Goal: Information Seeking & Learning: Learn about a topic

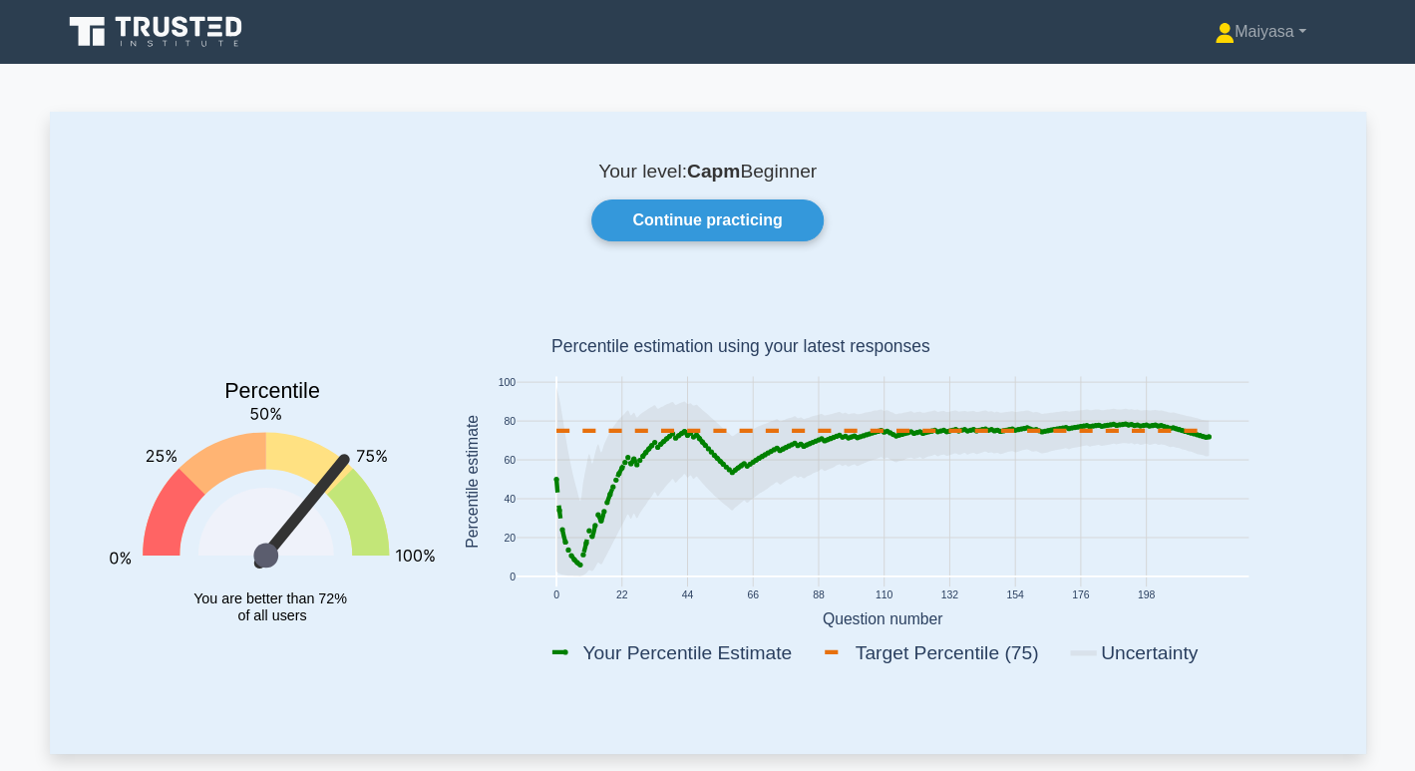
click at [700, 256] on div "Your level: Capm Beginner Continue practicing Percentile You are better than 72…" at bounding box center [708, 432] width 1316 height 641
click at [702, 218] on link "Continue practicing" at bounding box center [706, 220] width 231 height 42
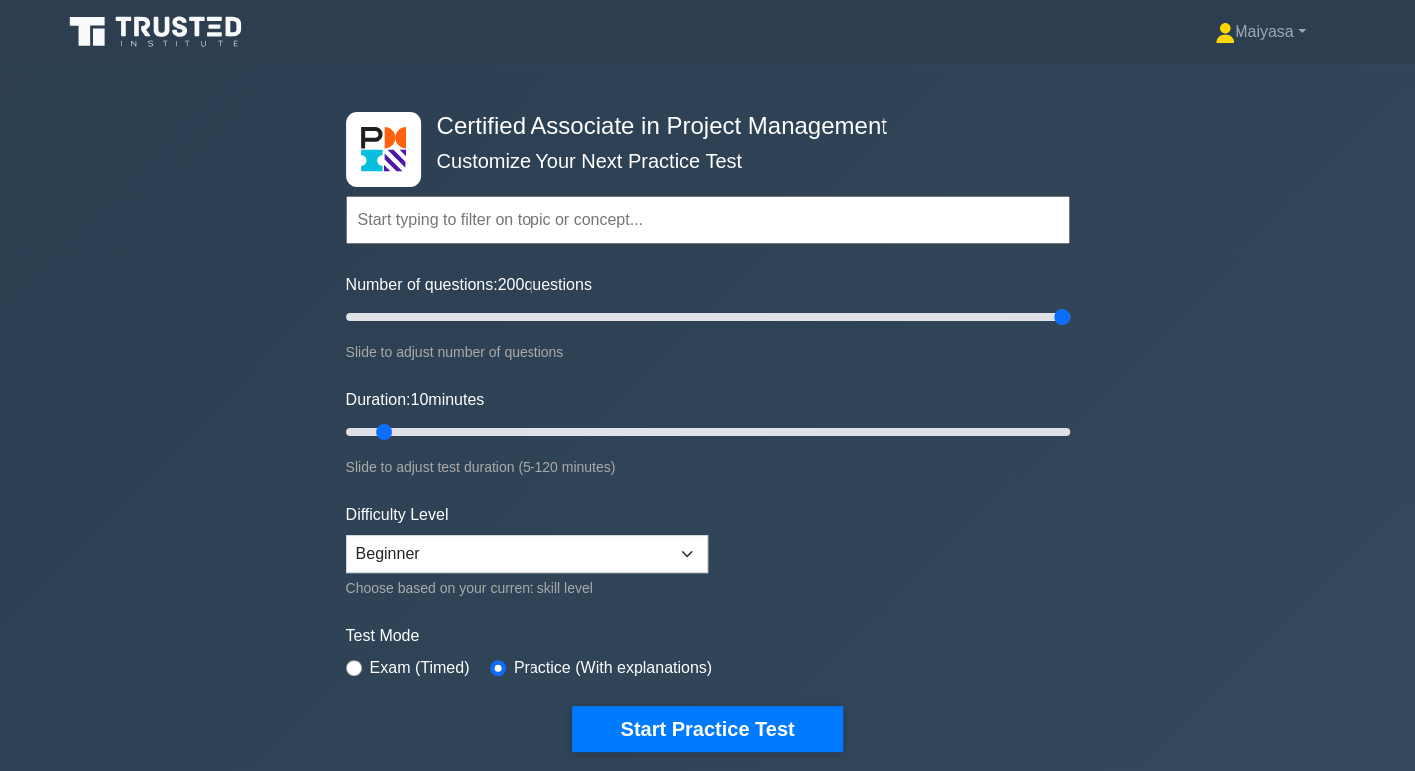
drag, startPoint x: 373, startPoint y: 314, endPoint x: 1195, endPoint y: 268, distance: 823.8
click at [1070, 305] on input "Number of questions: 200 questions" at bounding box center [708, 317] width 724 height 24
drag, startPoint x: 1061, startPoint y: 315, endPoint x: 879, endPoint y: 312, distance: 181.5
type input "150"
click at [879, 312] on input "Number of questions: 150 questions" at bounding box center [708, 317] width 724 height 24
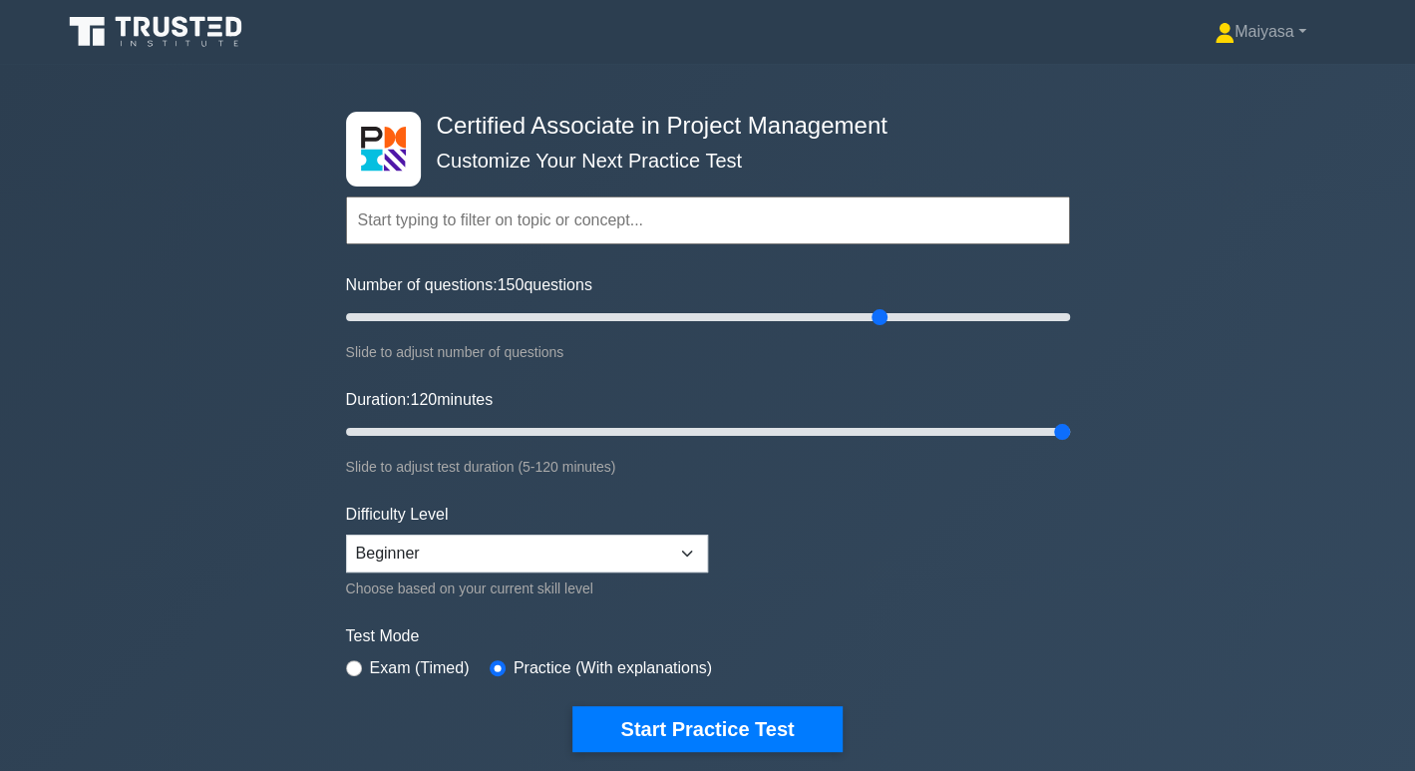
drag, startPoint x: 390, startPoint y: 432, endPoint x: 1184, endPoint y: 416, distance: 794.8
type input "120"
click at [1070, 420] on input "Duration: 120 minutes" at bounding box center [708, 432] width 724 height 24
click at [576, 549] on select "Beginner Intermediate Expert" at bounding box center [527, 553] width 362 height 38
click at [346, 534] on select "Beginner Intermediate Expert" at bounding box center [527, 553] width 362 height 38
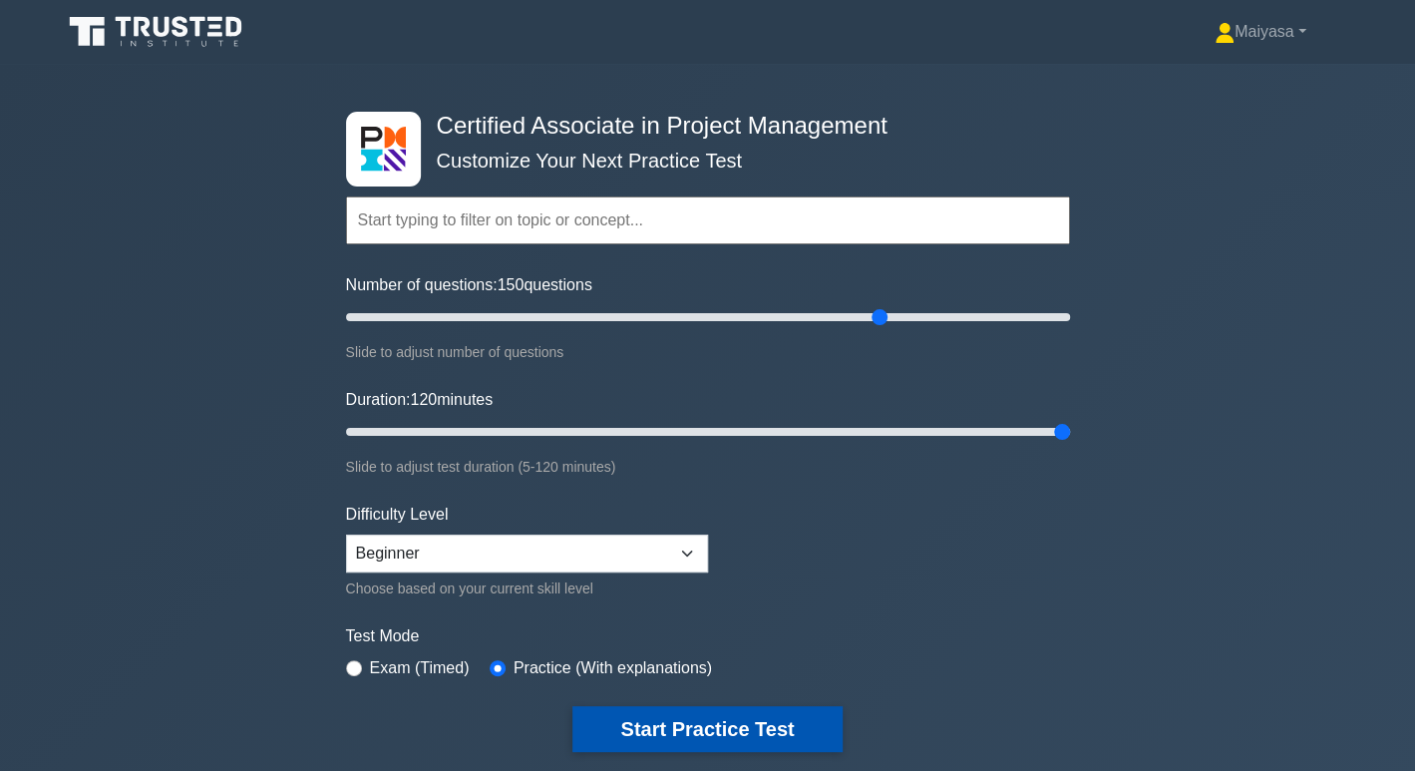
click at [752, 713] on button "Start Practice Test" at bounding box center [706, 729] width 269 height 46
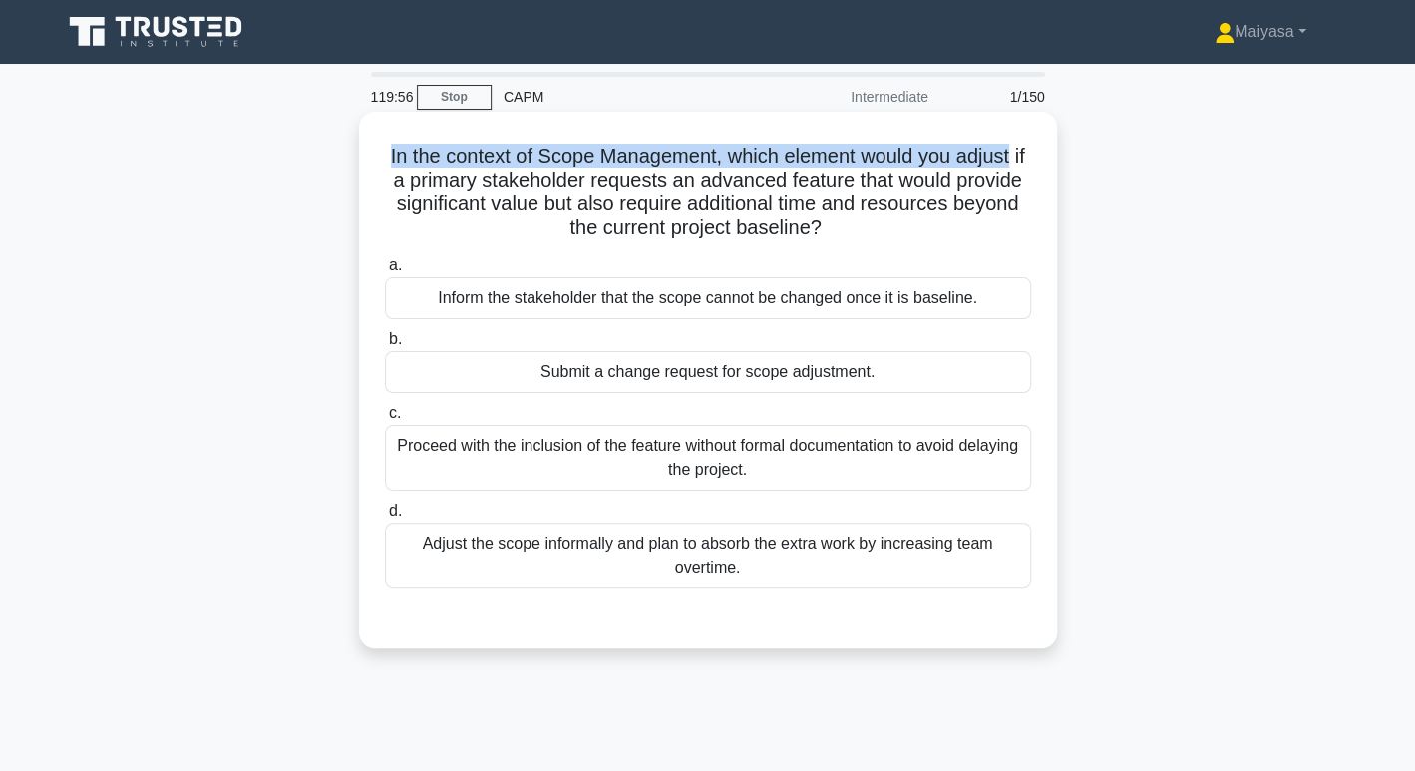
drag, startPoint x: 389, startPoint y: 162, endPoint x: 1026, endPoint y: 156, distance: 637.1
click at [1026, 156] on h5 "In the context of Scope Management, which element would you adjust if a primary…" at bounding box center [708, 193] width 650 height 98
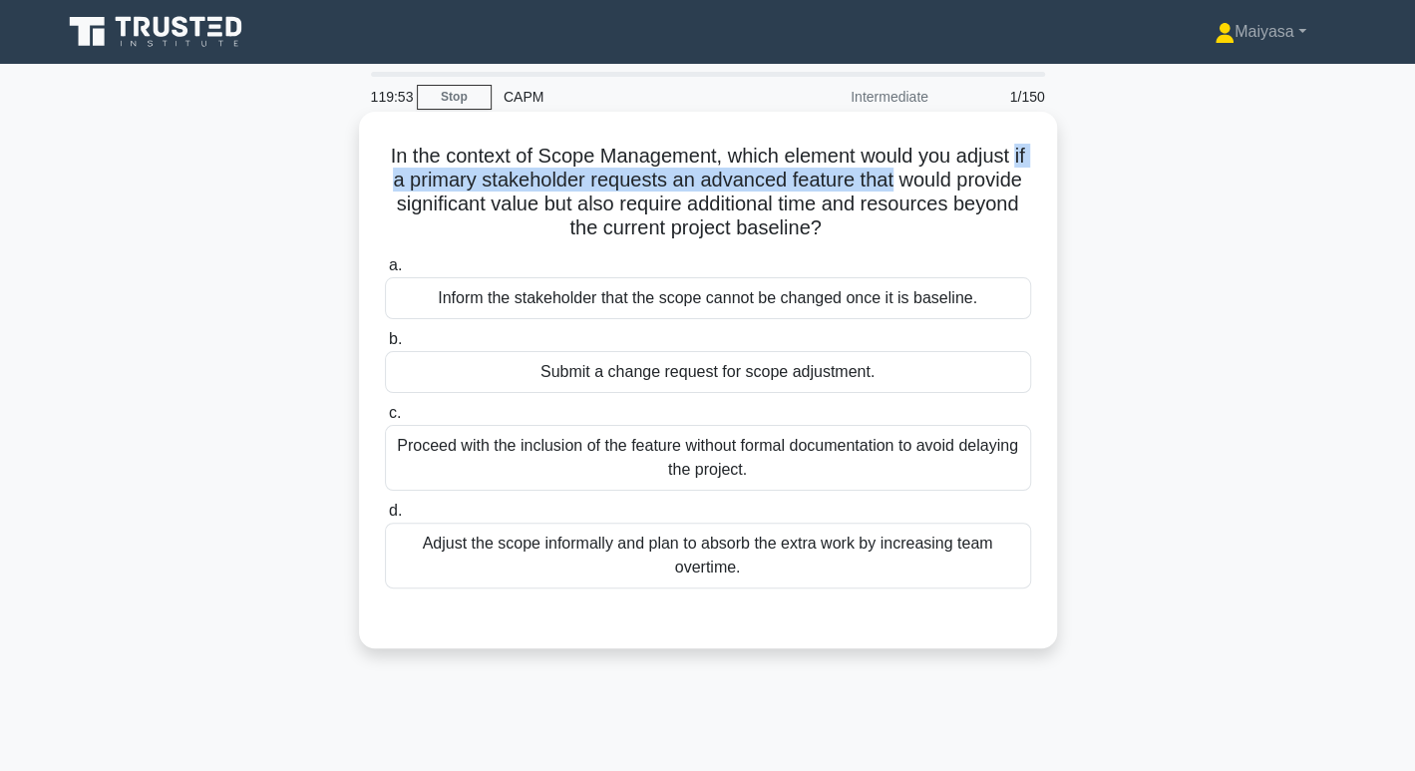
drag, startPoint x: 415, startPoint y: 179, endPoint x: 941, endPoint y: 178, distance: 526.4
click at [941, 178] on h5 "In the context of Scope Management, which element would you adjust if a primary…" at bounding box center [708, 193] width 650 height 98
click at [765, 366] on div "Submit a change request for scope adjustment." at bounding box center [708, 372] width 646 height 42
click at [385, 346] on input "b. Submit a change request for scope adjustment." at bounding box center [385, 339] width 0 height 13
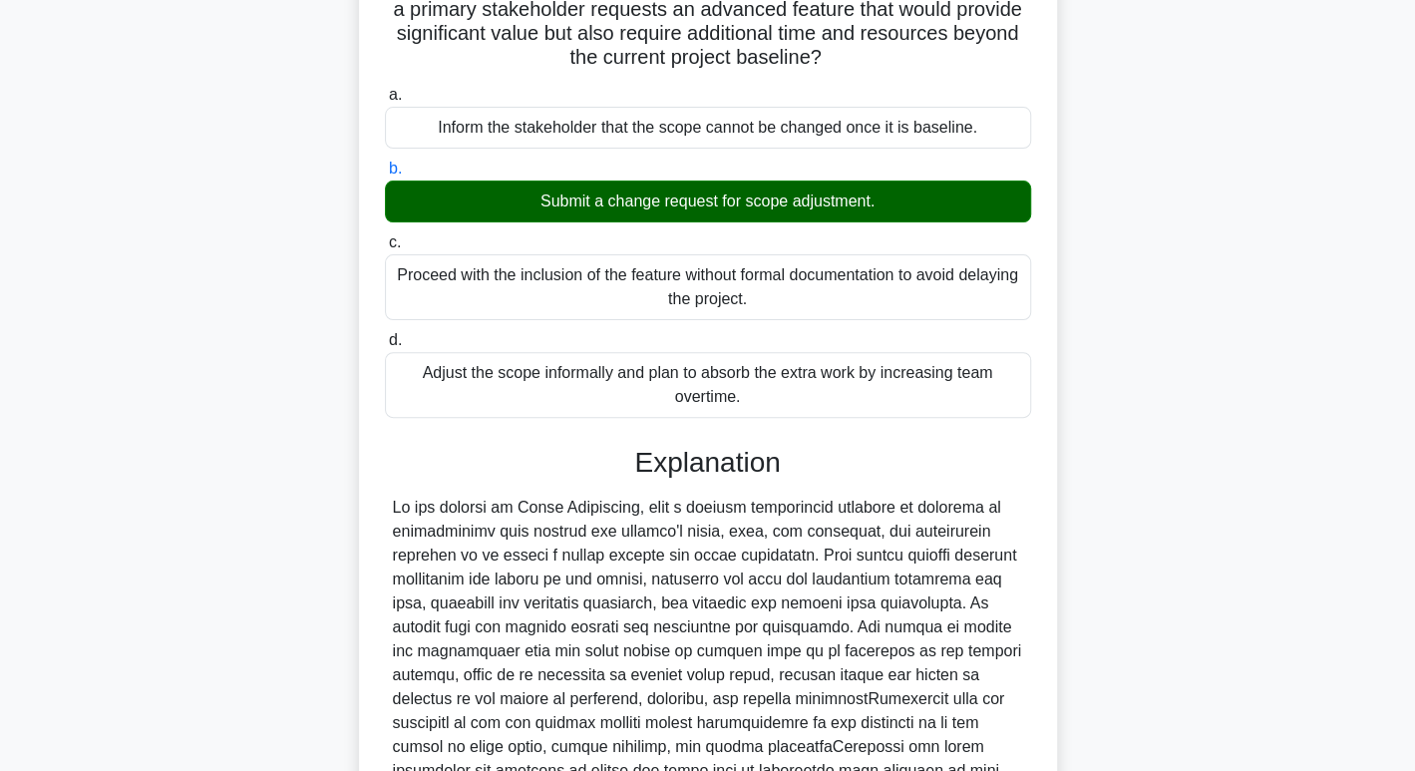
scroll to position [433, 0]
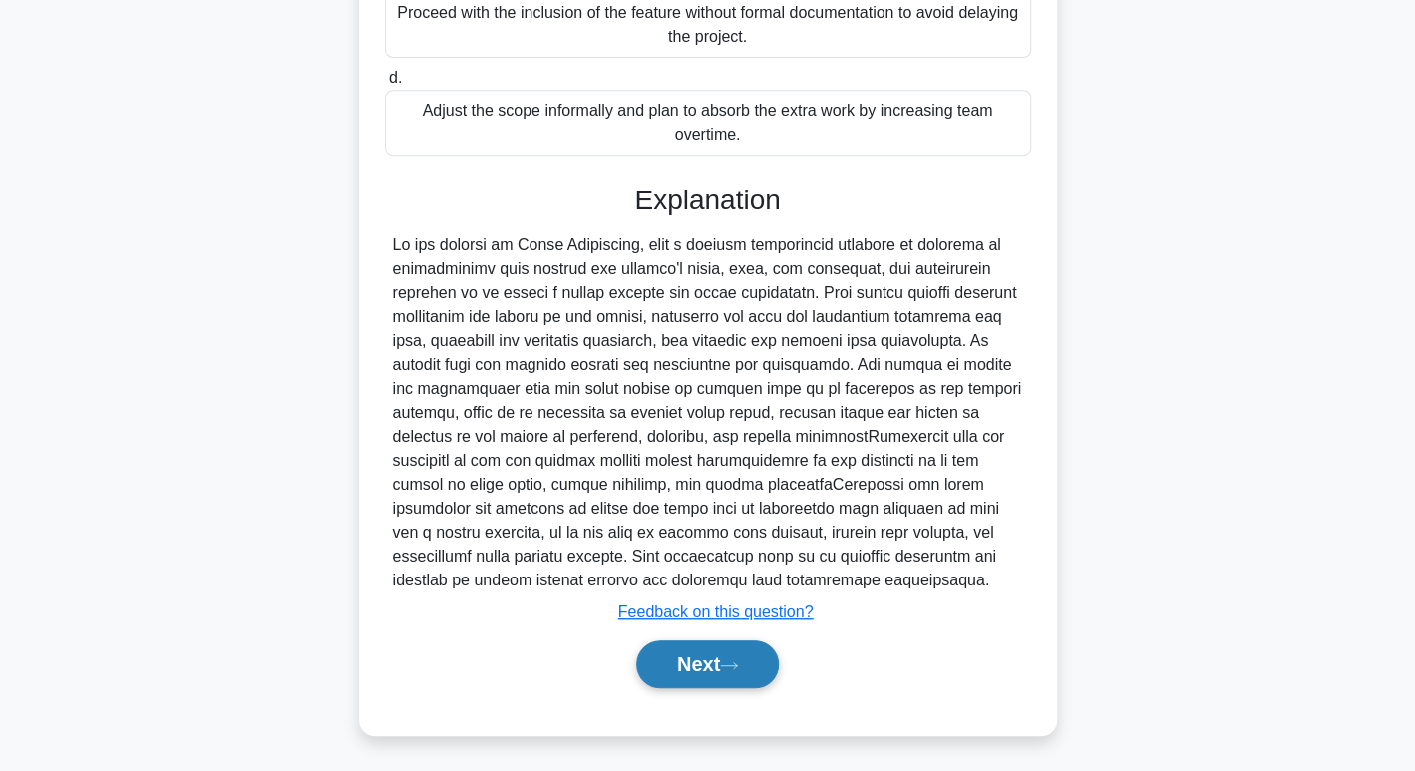
click at [747, 652] on button "Next" at bounding box center [707, 664] width 143 height 48
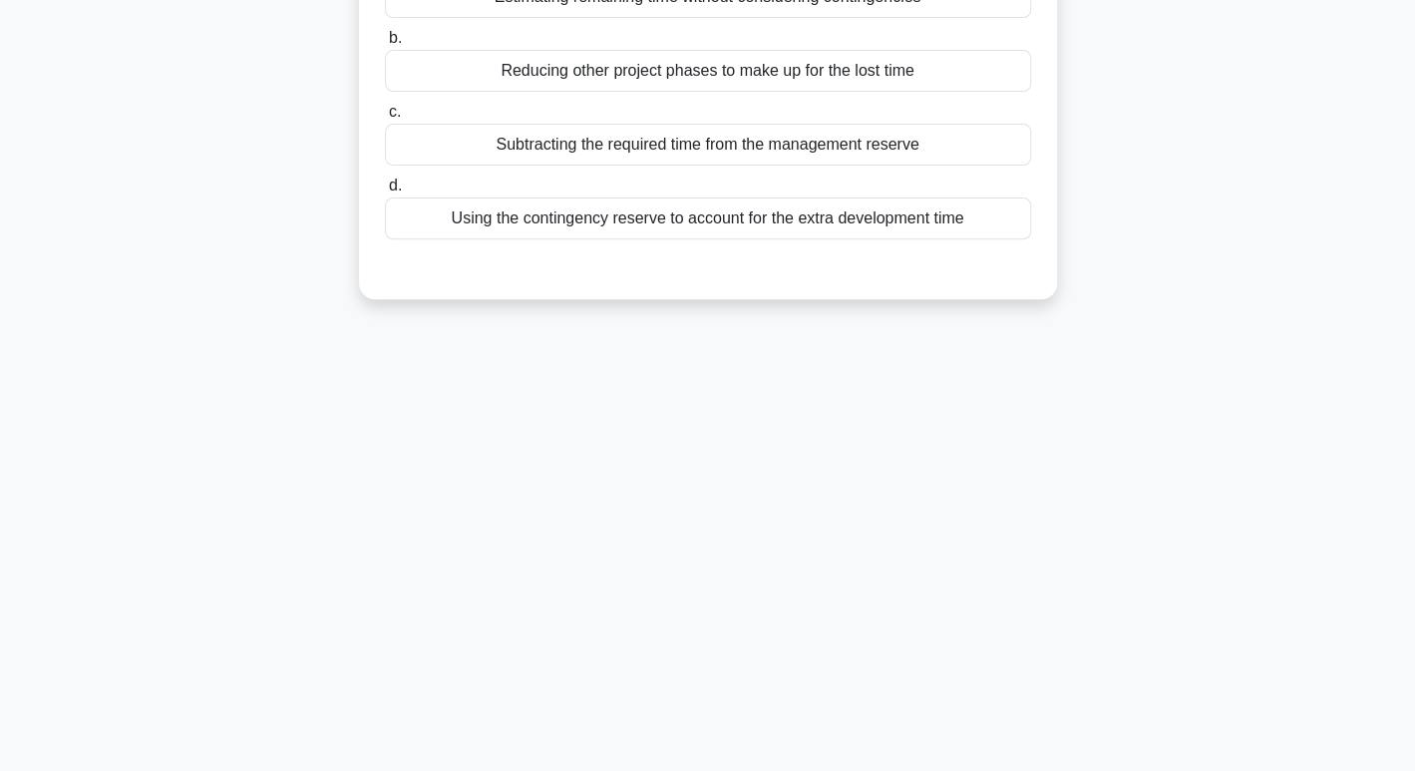
scroll to position [0, 0]
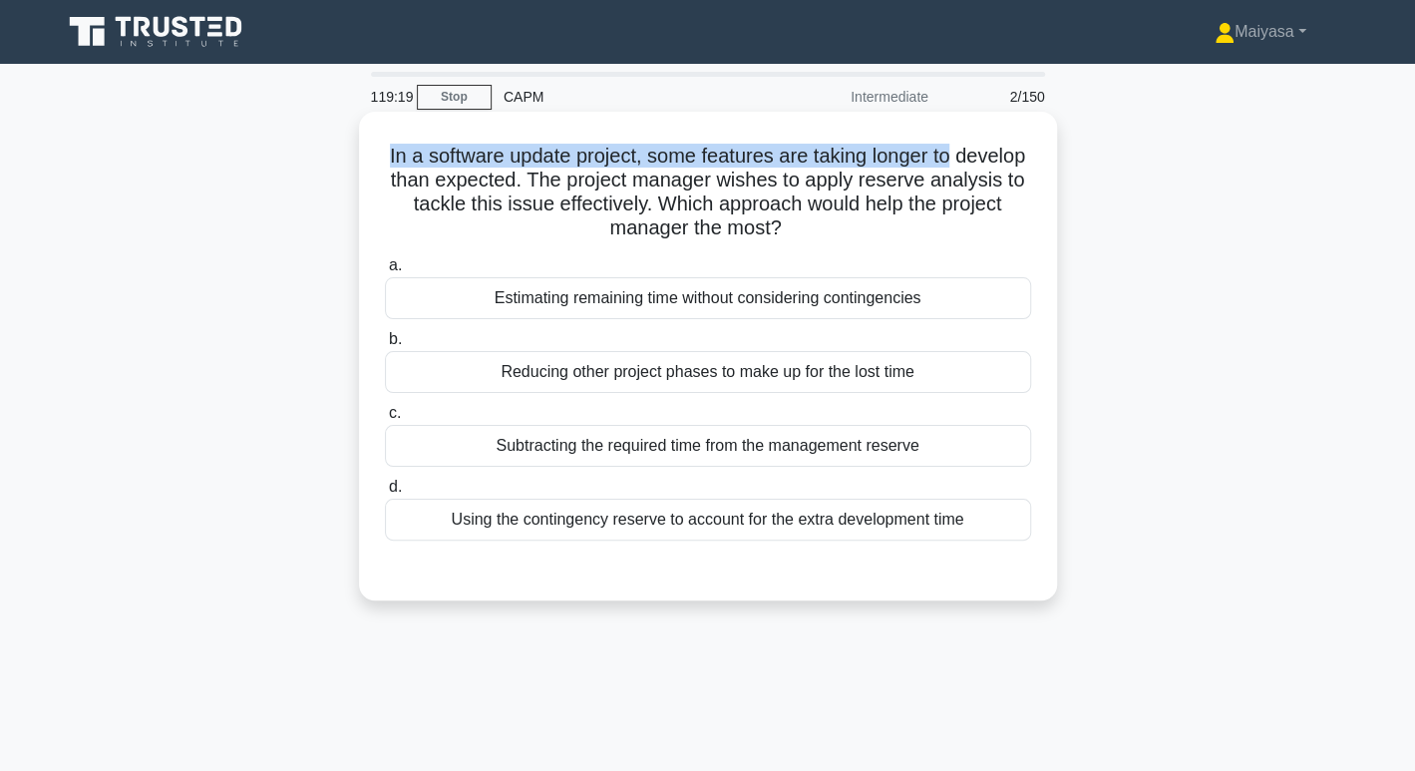
drag, startPoint x: 412, startPoint y: 162, endPoint x: 1025, endPoint y: 162, distance: 613.2
click at [1025, 162] on h5 "In a software update project, some features are taking longer to develop than e…" at bounding box center [708, 193] width 650 height 98
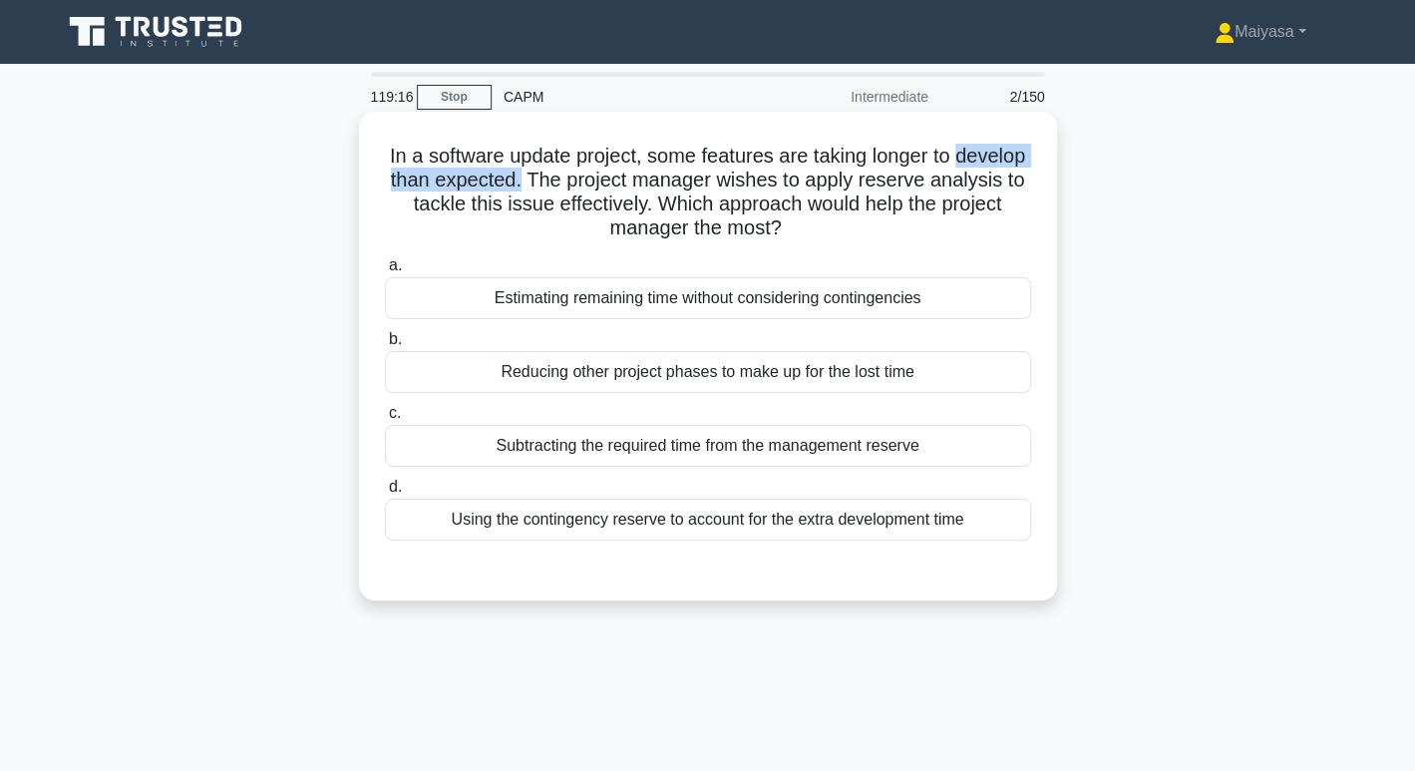
drag, startPoint x: 398, startPoint y: 175, endPoint x: 608, endPoint y: 173, distance: 210.4
click at [608, 173] on h5 "In a software update project, some features are taking longer to develop than e…" at bounding box center [708, 193] width 650 height 98
drag, startPoint x: 649, startPoint y: 176, endPoint x: 866, endPoint y: 173, distance: 217.4
click at [861, 173] on h5 "In a software update project, some features are taking longer to develop than e…" at bounding box center [708, 193] width 650 height 98
drag, startPoint x: 804, startPoint y: 188, endPoint x: 1025, endPoint y: 188, distance: 221.3
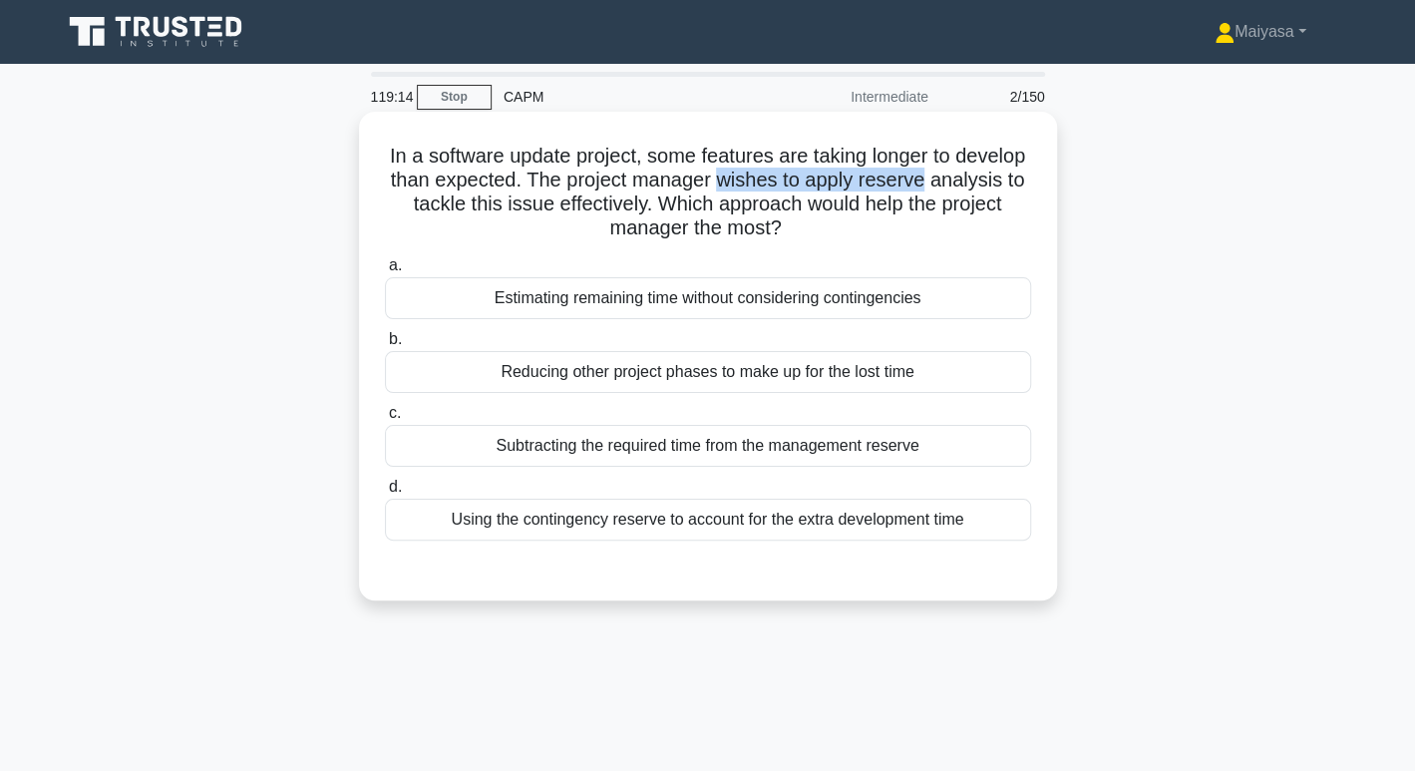
click at [1025, 188] on h5 "In a software update project, some features are taking longer to develop than e…" at bounding box center [708, 193] width 650 height 98
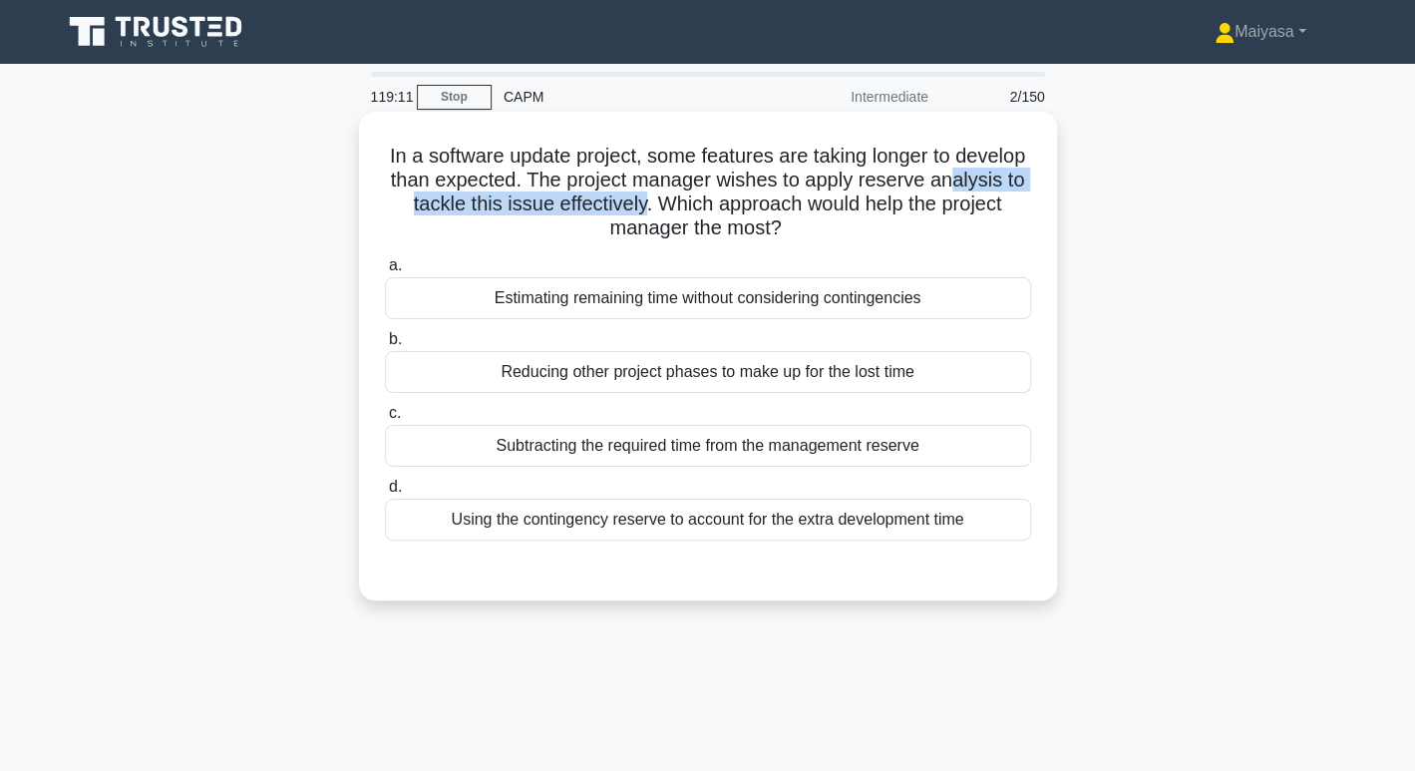
drag, startPoint x: 414, startPoint y: 212, endPoint x: 724, endPoint y: 203, distance: 310.2
click at [724, 203] on h5 "In a software update project, some features are taking longer to develop than e…" at bounding box center [708, 193] width 650 height 98
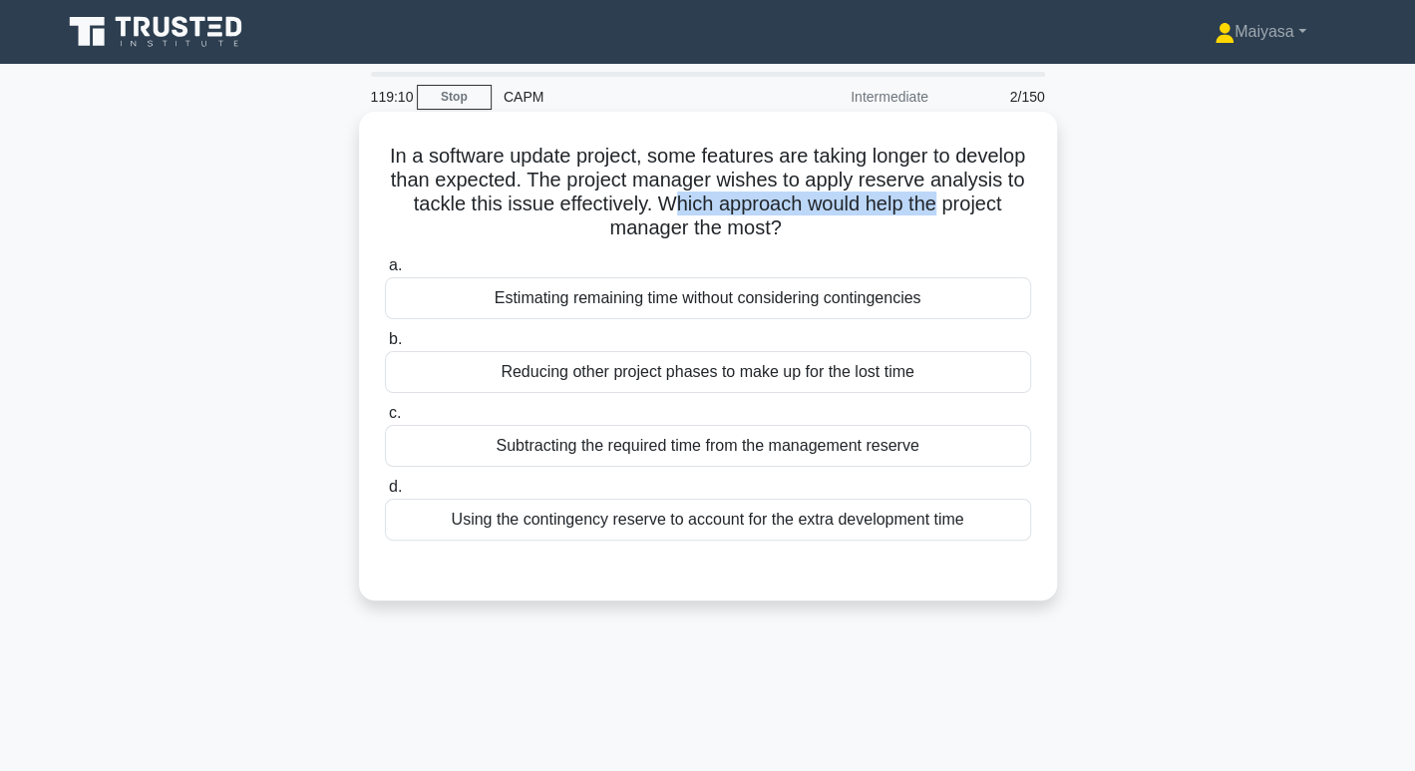
drag, startPoint x: 770, startPoint y: 205, endPoint x: 1041, endPoint y: 206, distance: 271.2
click at [1041, 206] on div "In a software update project, some features are taking longer to develop than e…" at bounding box center [708, 356] width 682 height 473
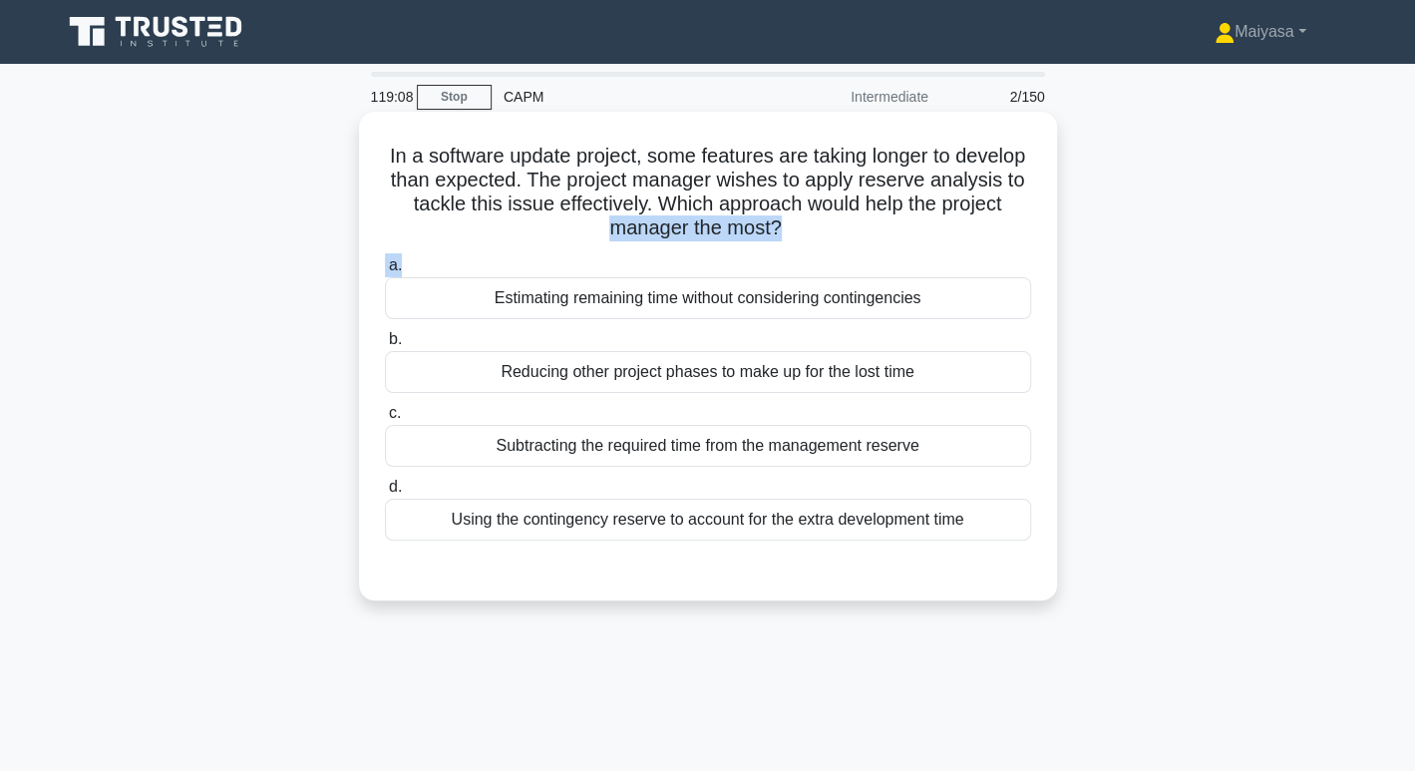
drag, startPoint x: 630, startPoint y: 233, endPoint x: 835, endPoint y: 247, distance: 205.9
click at [835, 247] on div "In a software update project, some features are taking longer to develop than e…" at bounding box center [708, 356] width 682 height 473
click at [748, 525] on div "Using the contingency reserve to account for the extra development time" at bounding box center [708, 520] width 646 height 42
click at [385, 494] on input "d. Using the contingency reserve to account for the extra development time" at bounding box center [385, 487] width 0 height 13
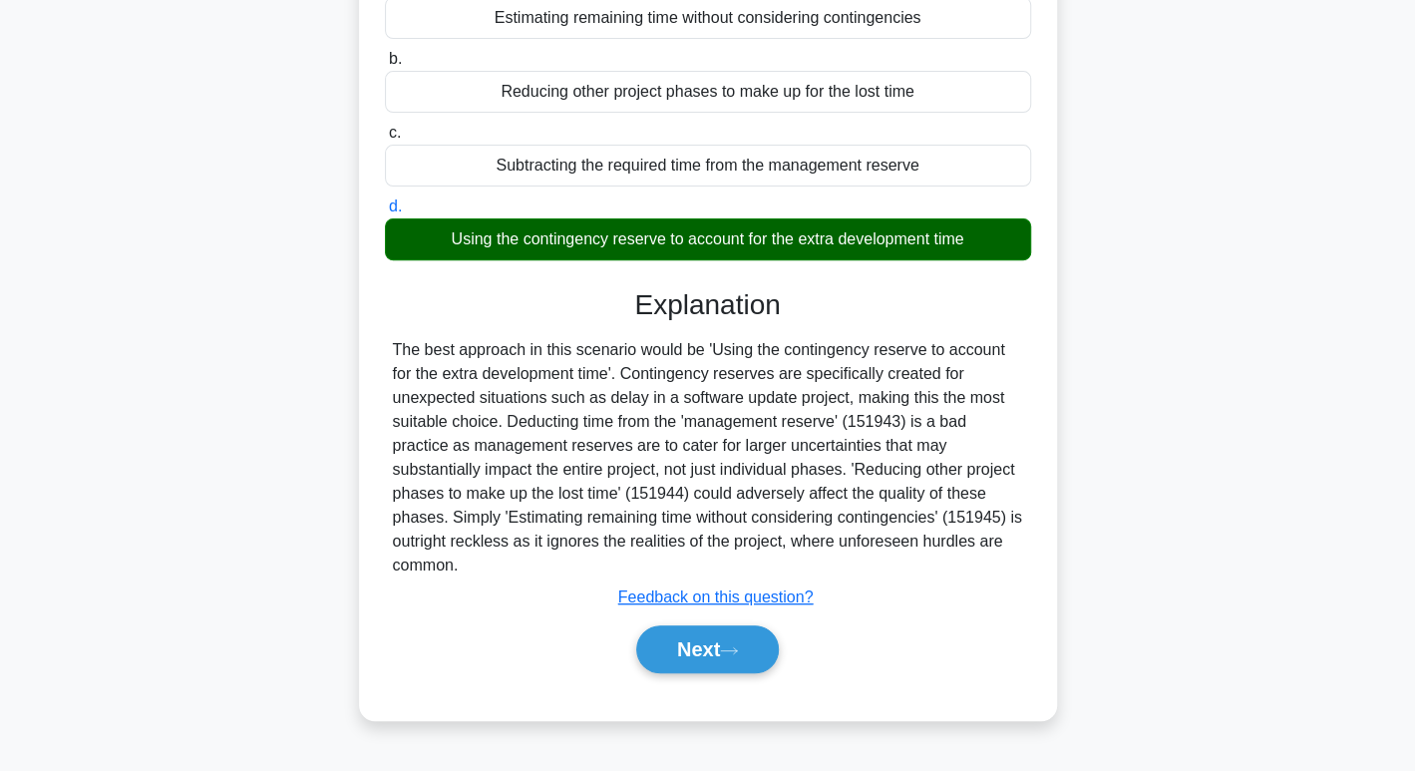
scroll to position [306, 0]
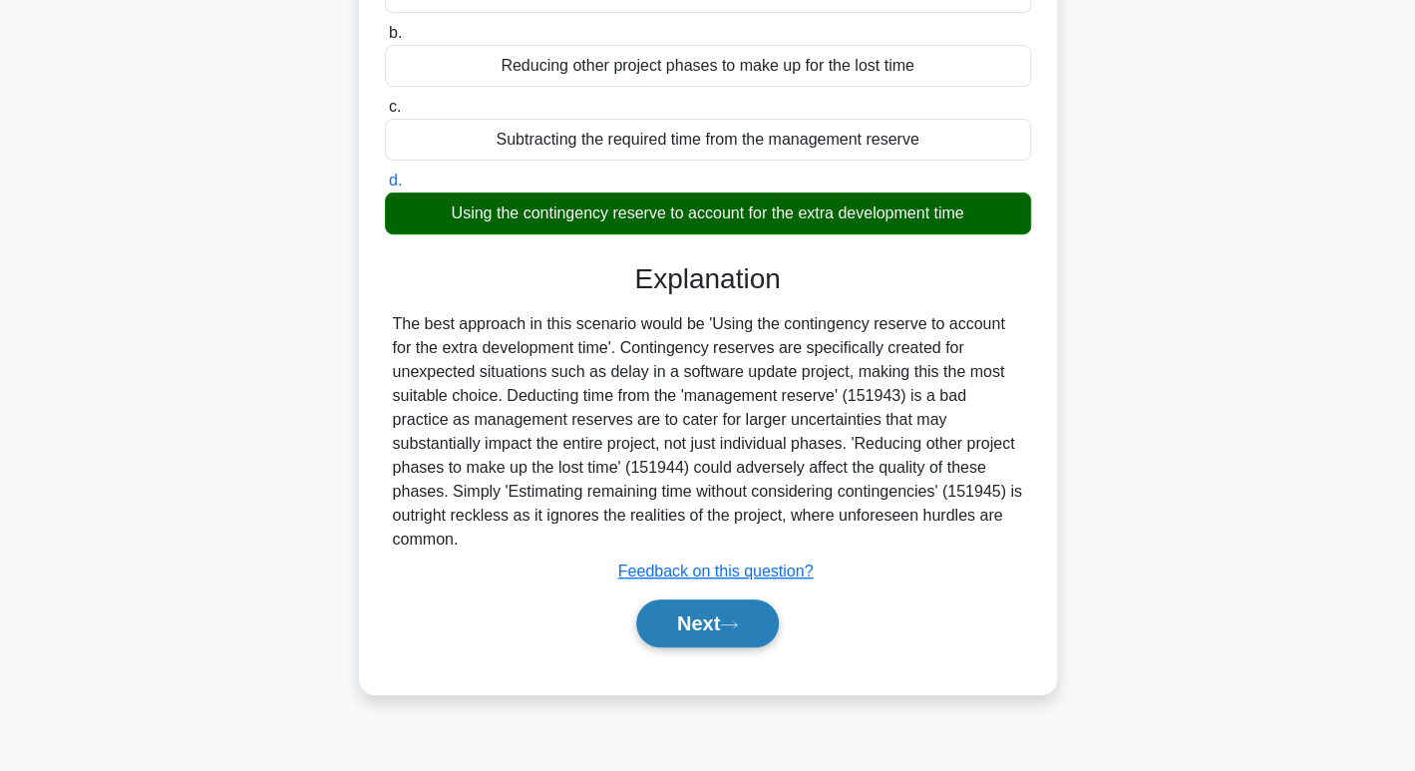
click at [732, 619] on icon at bounding box center [729, 624] width 18 height 11
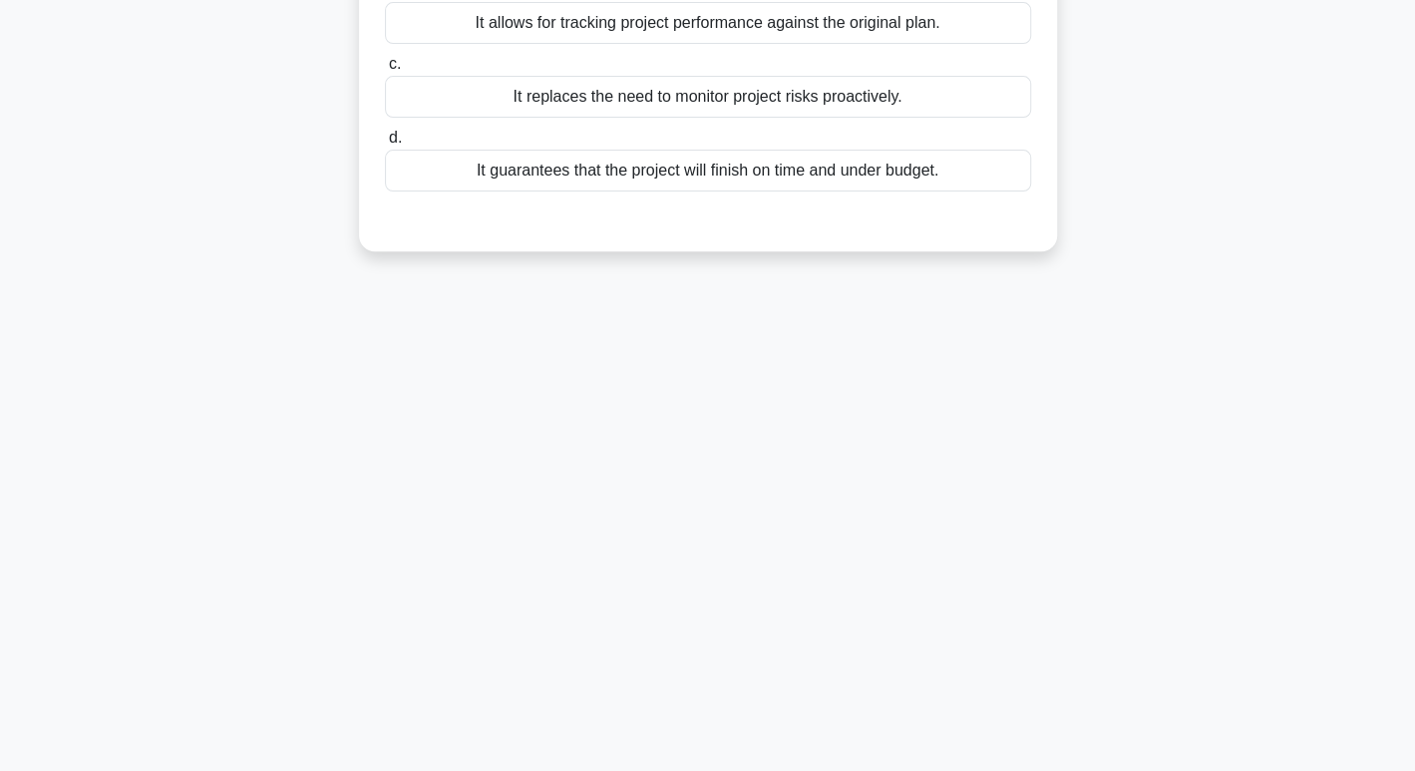
scroll to position [0, 0]
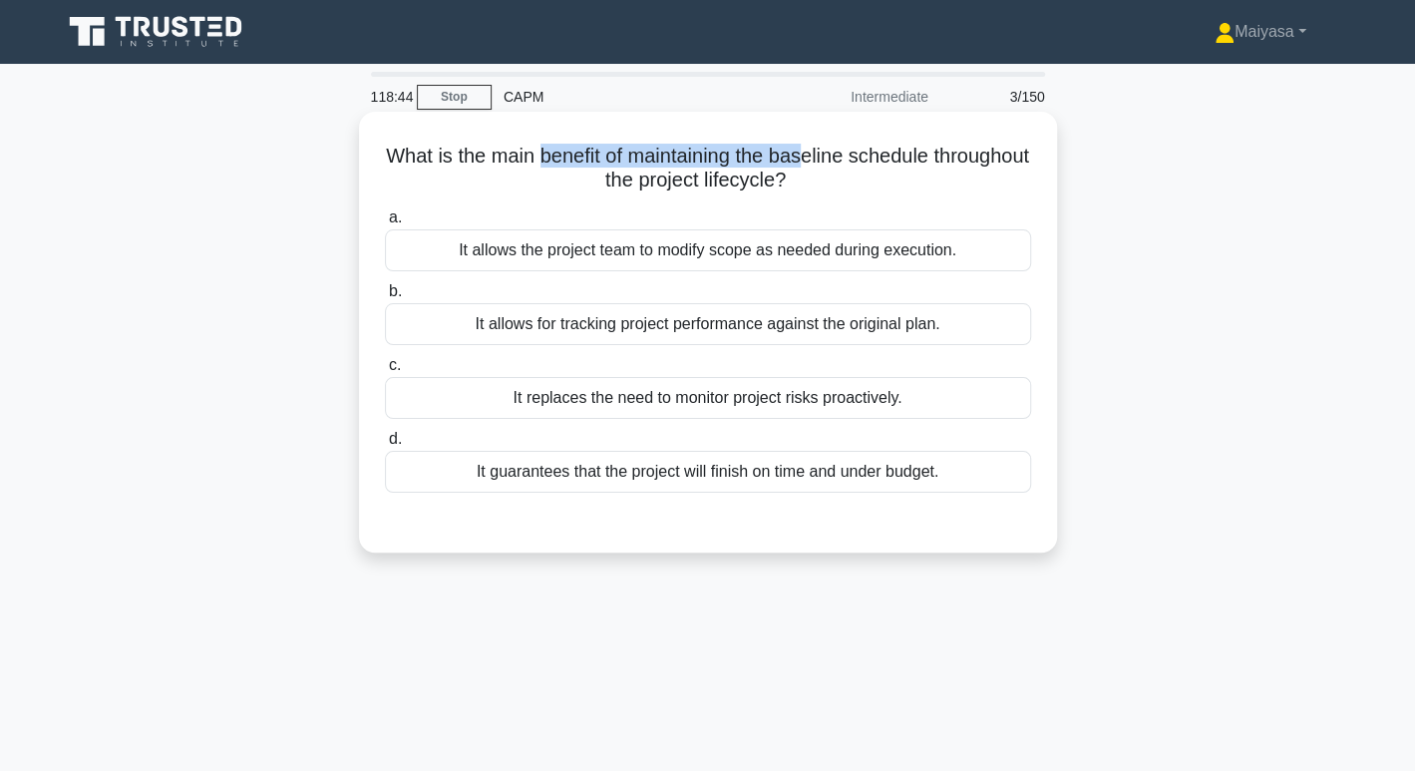
drag, startPoint x: 588, startPoint y: 158, endPoint x: 860, endPoint y: 164, distance: 272.2
click at [860, 164] on h5 "What is the main benefit of maintaining the baseline schedule throughout the pr…" at bounding box center [708, 169] width 650 height 50
click at [635, 319] on div "It allows for tracking project performance against the original plan." at bounding box center [708, 324] width 646 height 42
click at [385, 298] on input "b. It allows for tracking project performance against the original plan." at bounding box center [385, 291] width 0 height 13
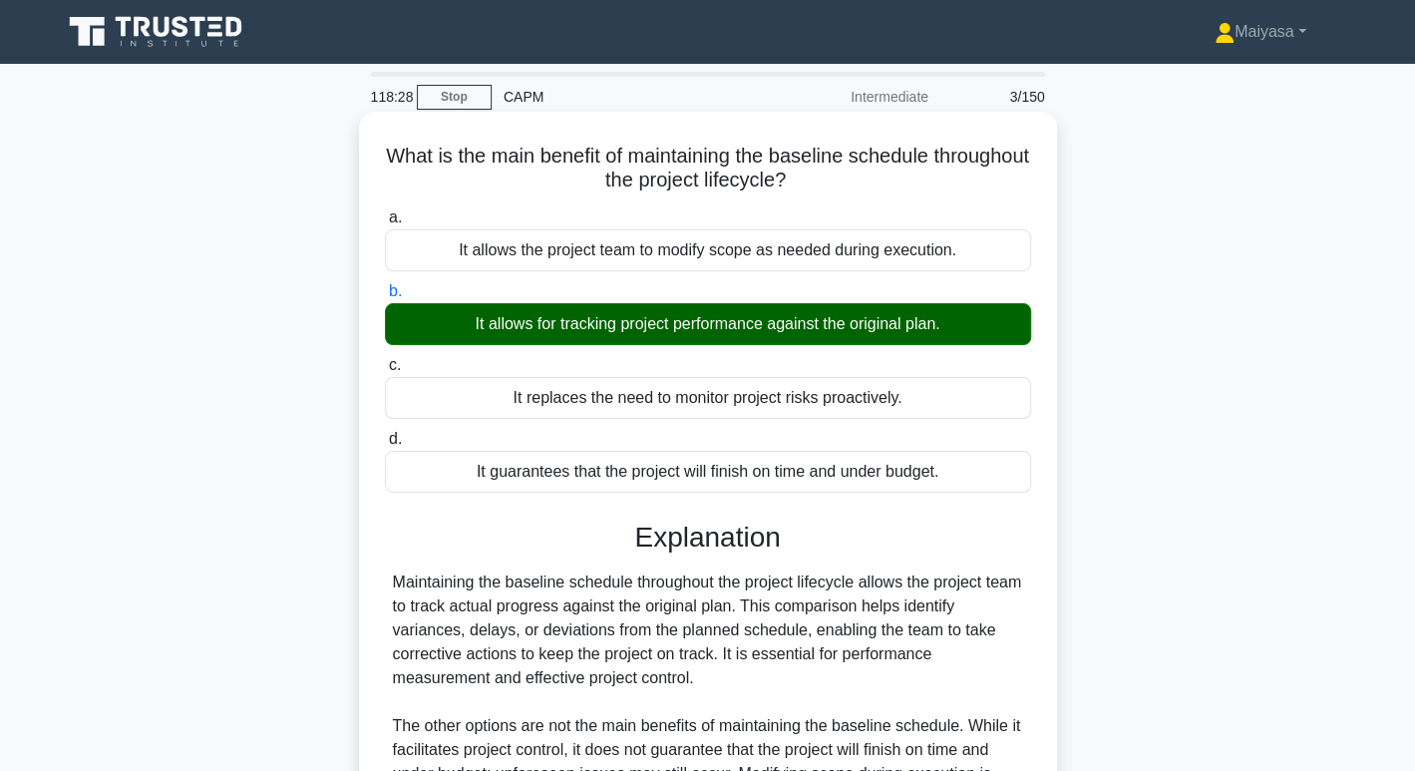
scroll to position [306, 0]
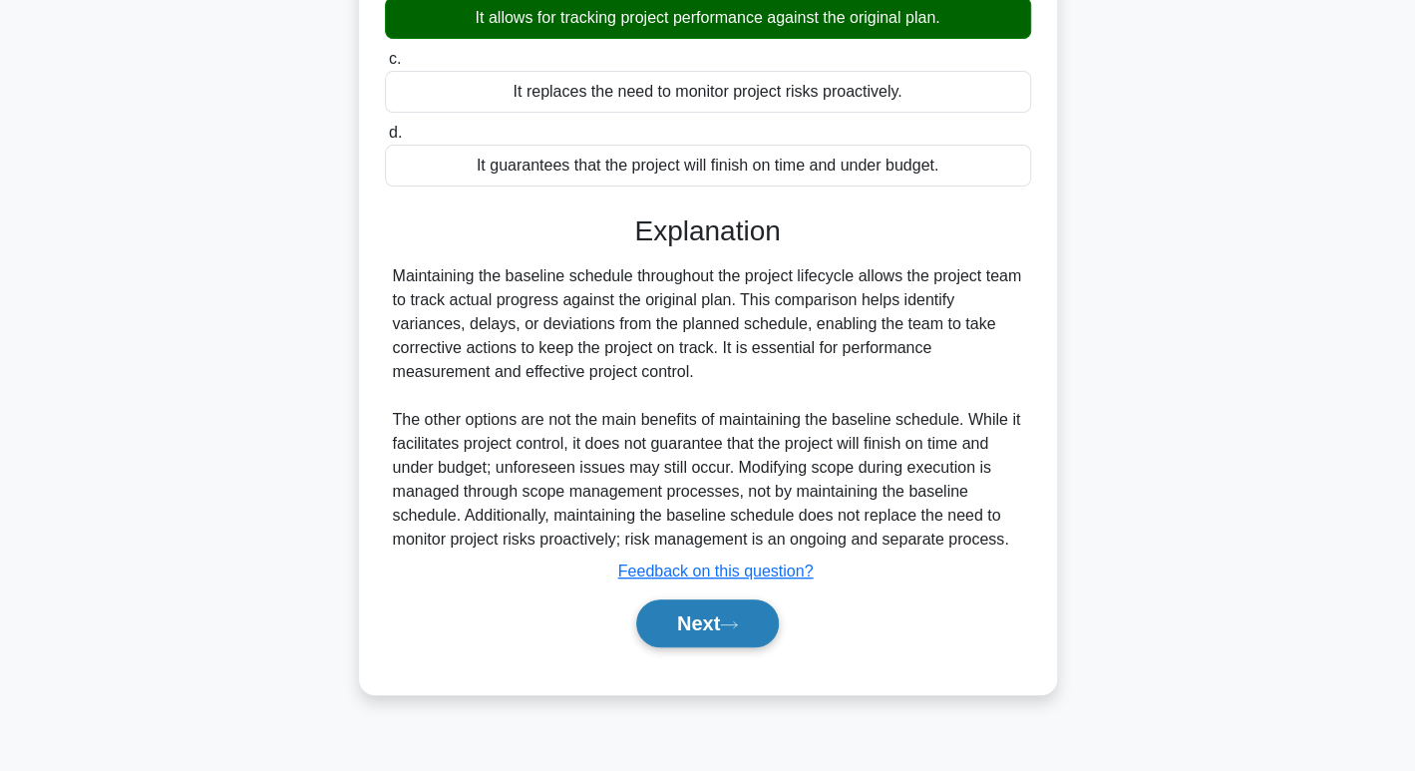
click at [693, 630] on button "Next" at bounding box center [707, 623] width 143 height 48
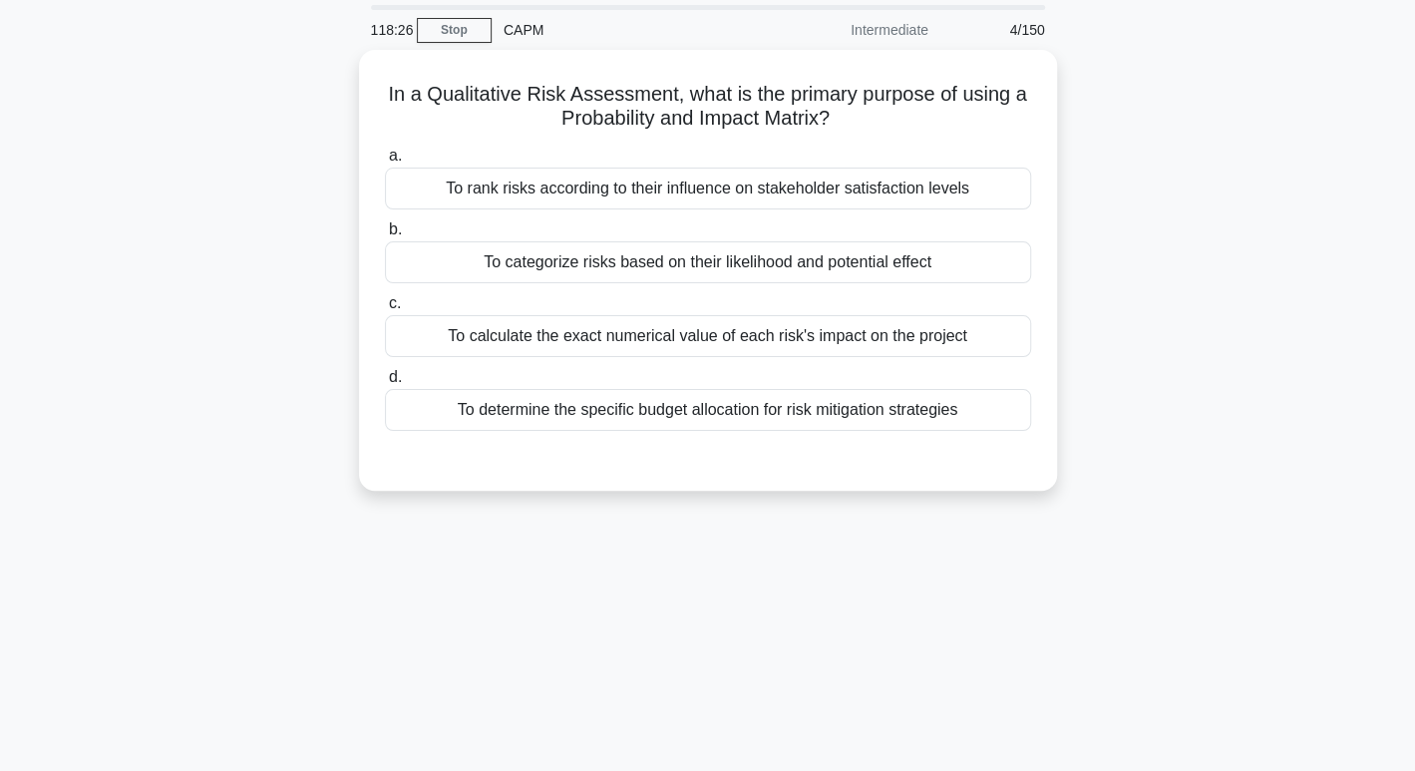
scroll to position [60, 0]
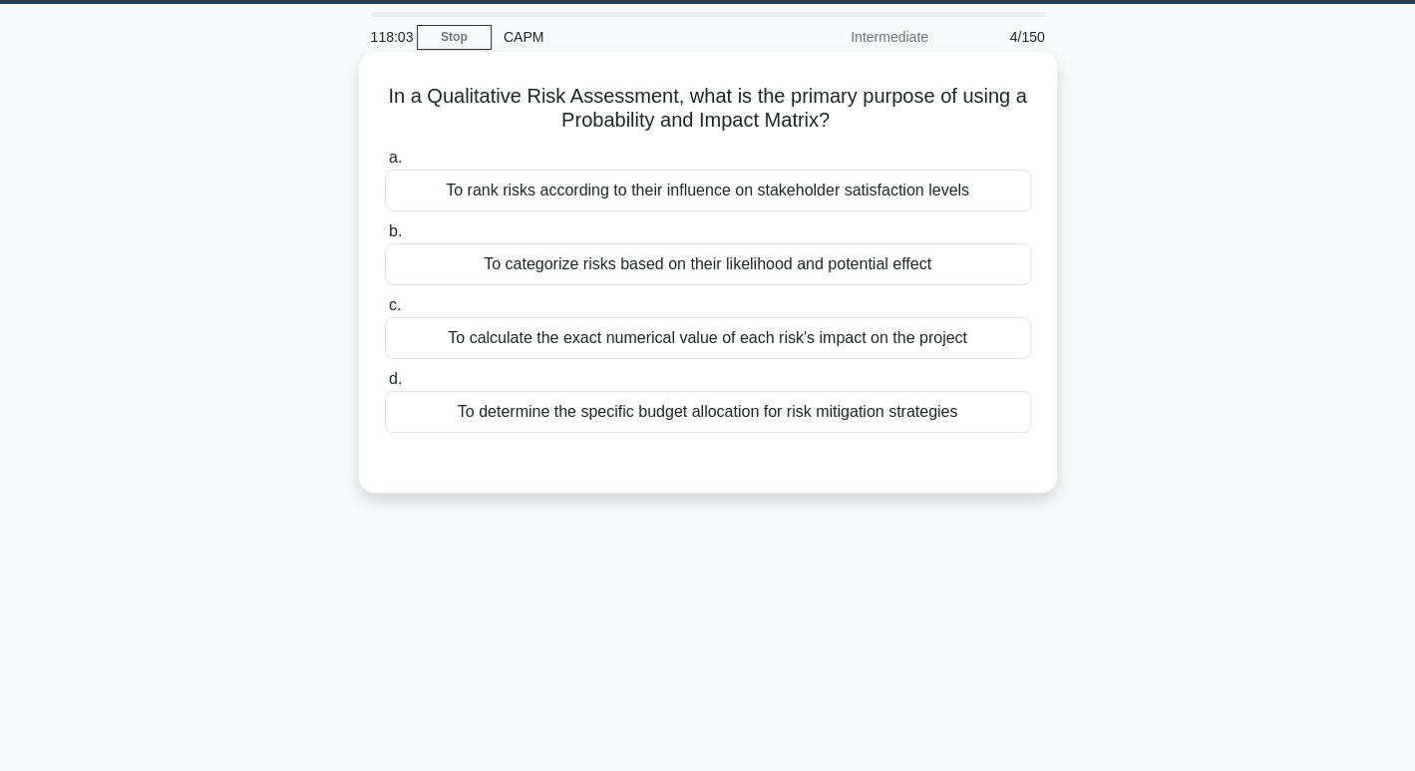
click at [800, 181] on div "To rank risks according to their influence on stakeholder satisfaction levels" at bounding box center [708, 190] width 646 height 42
click at [385, 165] on input "a. To rank risks according to their influence on stakeholder satisfaction levels" at bounding box center [385, 158] width 0 height 13
click at [761, 264] on div "To categorize risks based on their likelihood and potential effect" at bounding box center [708, 264] width 646 height 42
click at [385, 238] on input "b. To categorize risks based on their likelihood and potential effect" at bounding box center [385, 231] width 0 height 13
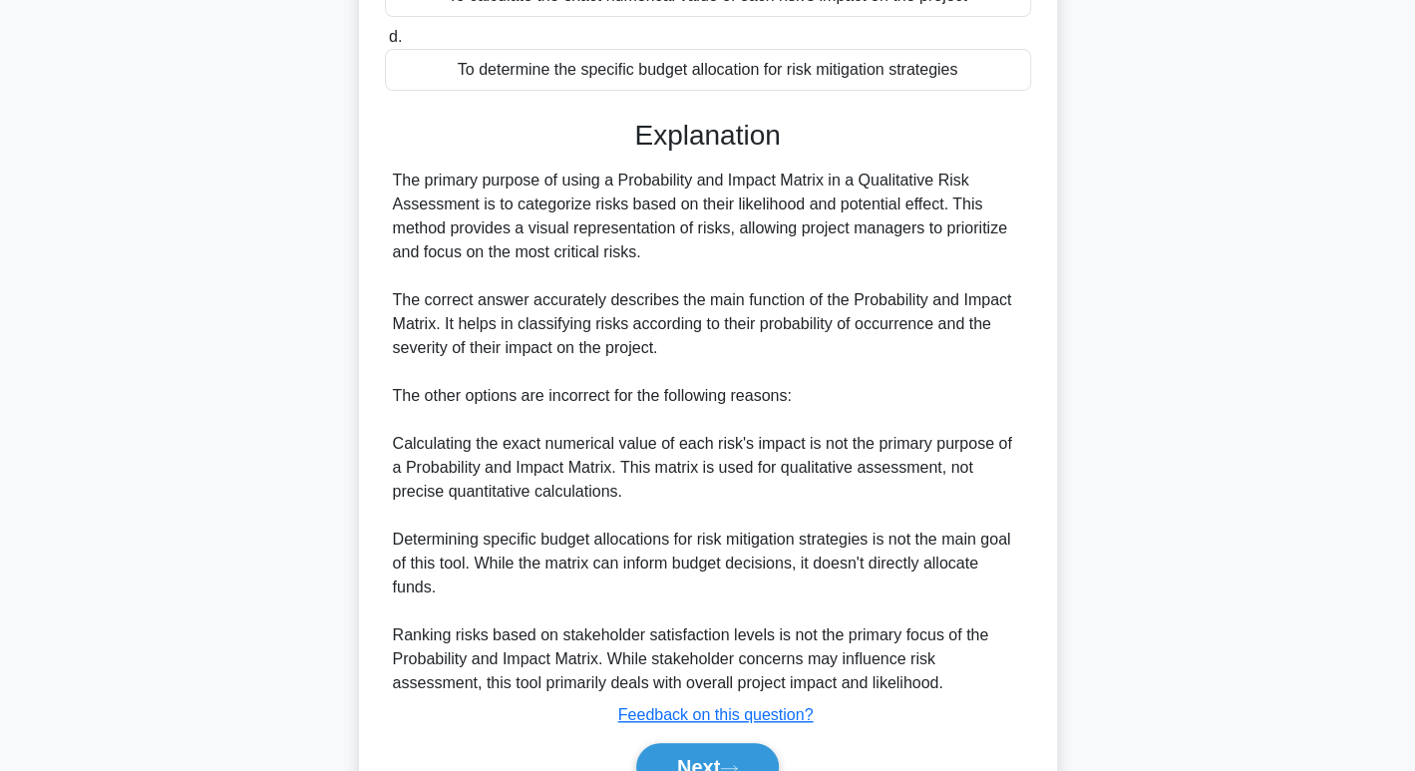
scroll to position [504, 0]
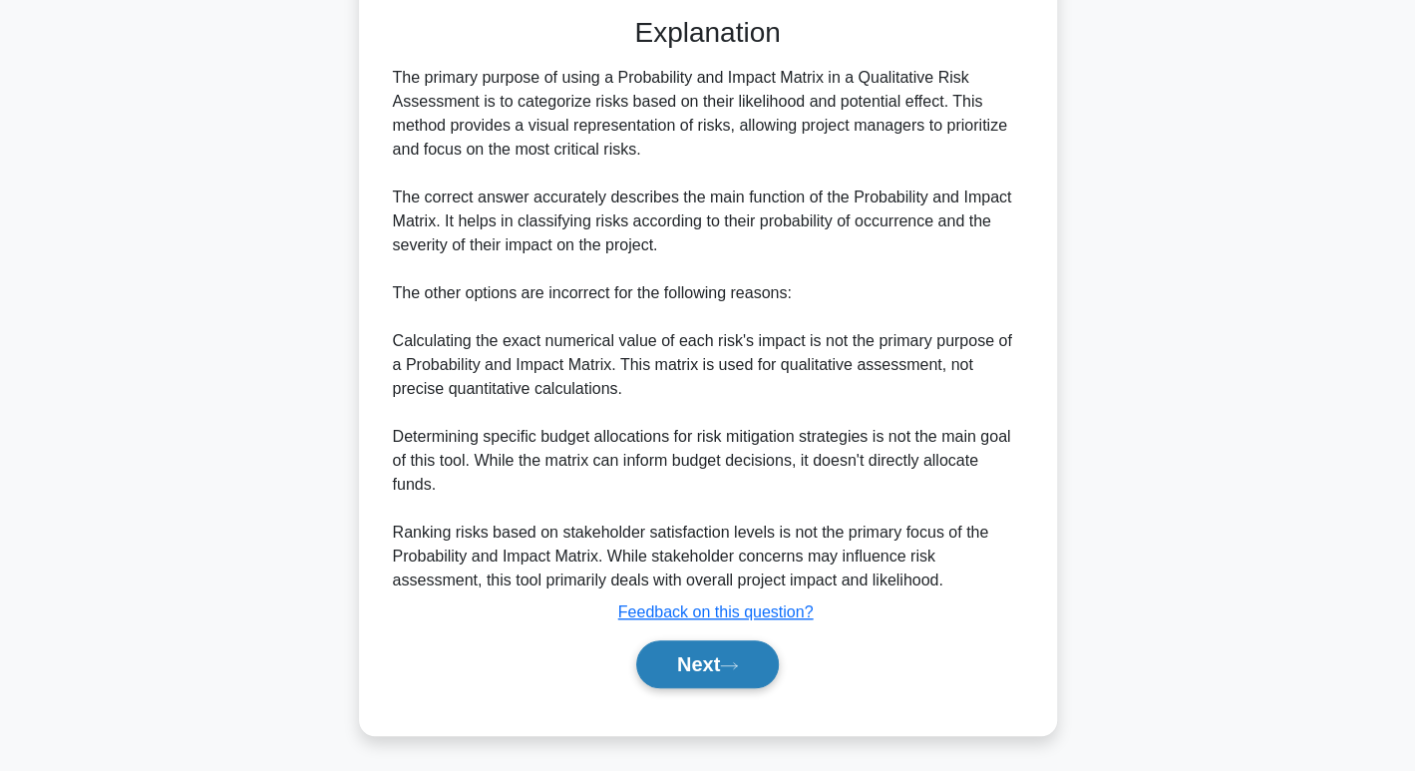
click at [734, 660] on icon at bounding box center [729, 665] width 18 height 11
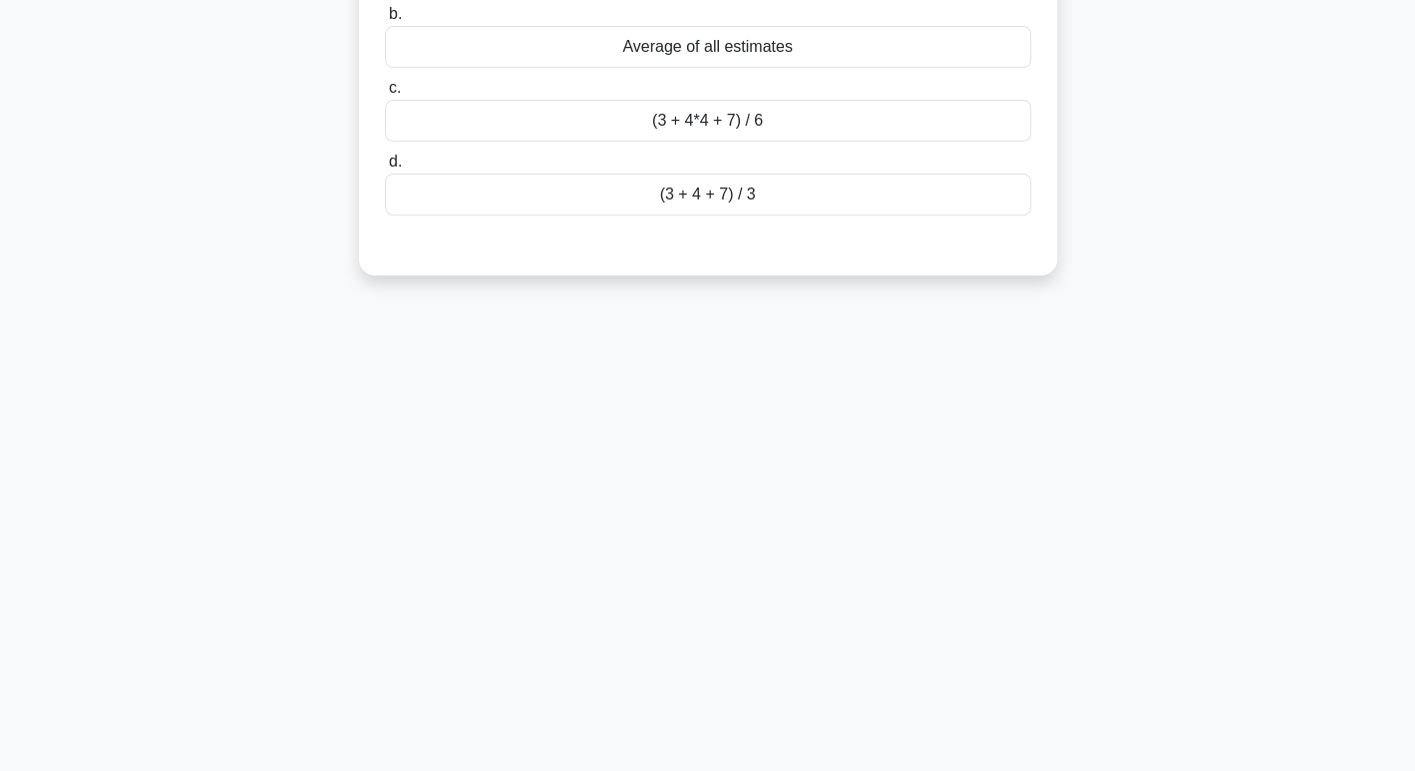
scroll to position [0, 0]
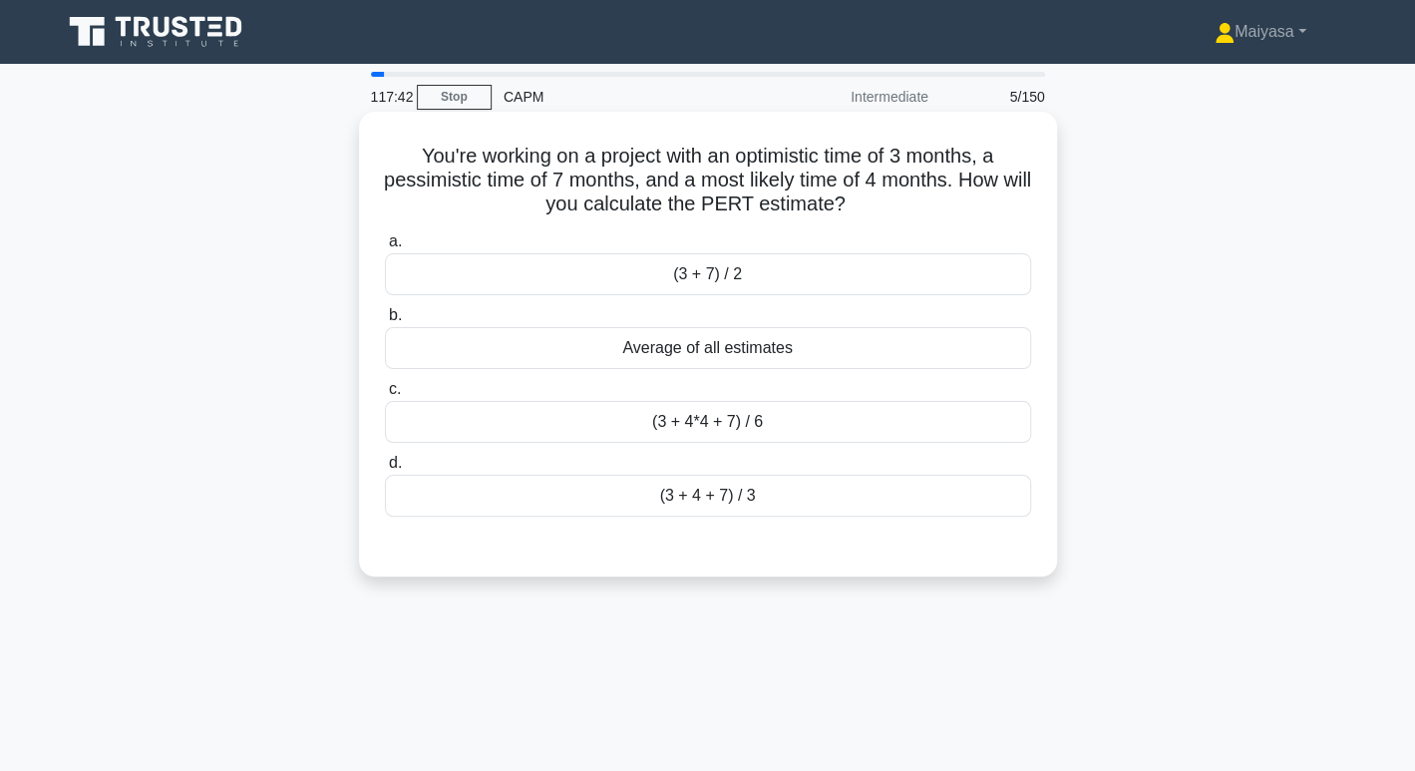
click at [821, 427] on div "(3 + 4*4 + 7) / 6" at bounding box center [708, 422] width 646 height 42
click at [385, 396] on input "c. (3 + 4*4 + 7) / 6" at bounding box center [385, 389] width 0 height 13
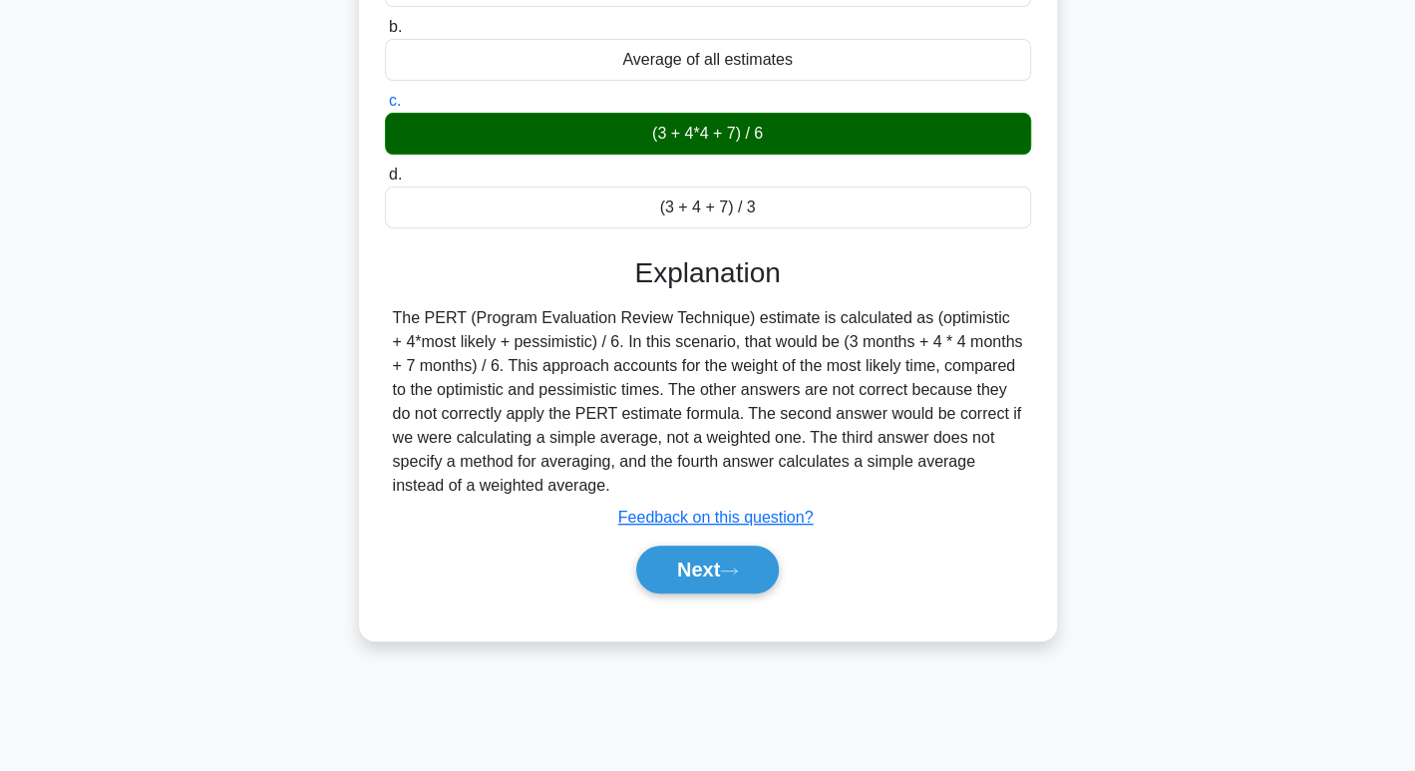
scroll to position [306, 0]
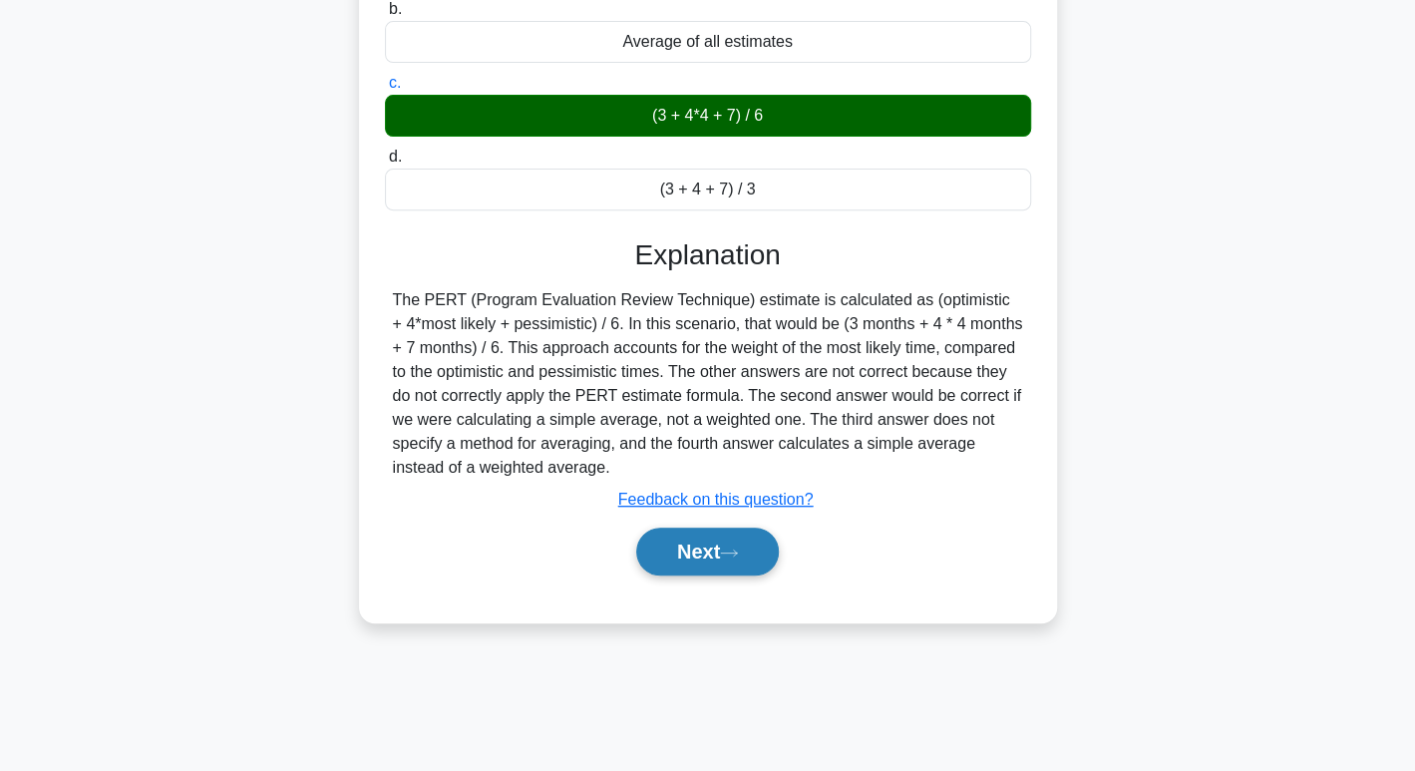
click at [689, 527] on button "Next" at bounding box center [707, 551] width 143 height 48
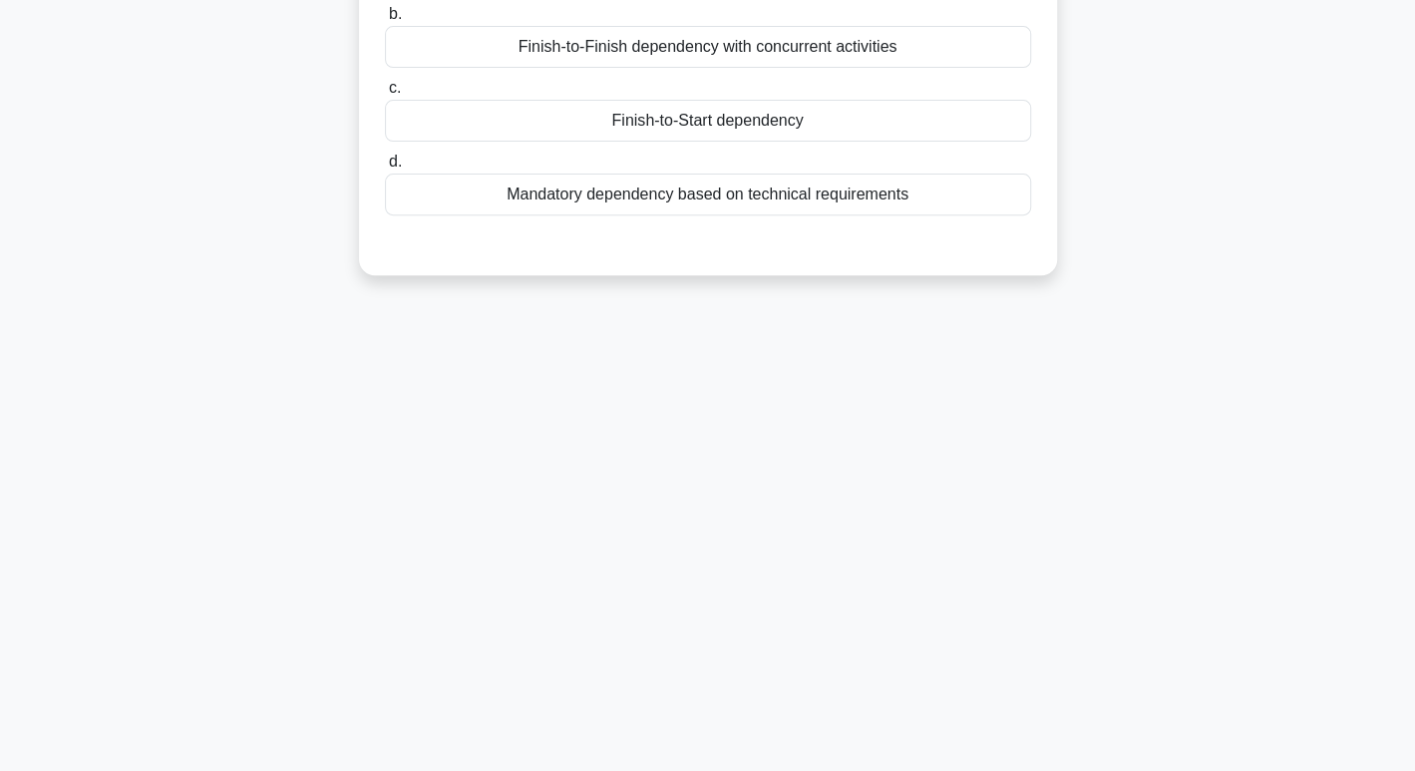
click at [759, 557] on div "117:37 Stop CAPM Intermediate 6/150 In a project to develop a new software appl…" at bounding box center [708, 264] width 1316 height 997
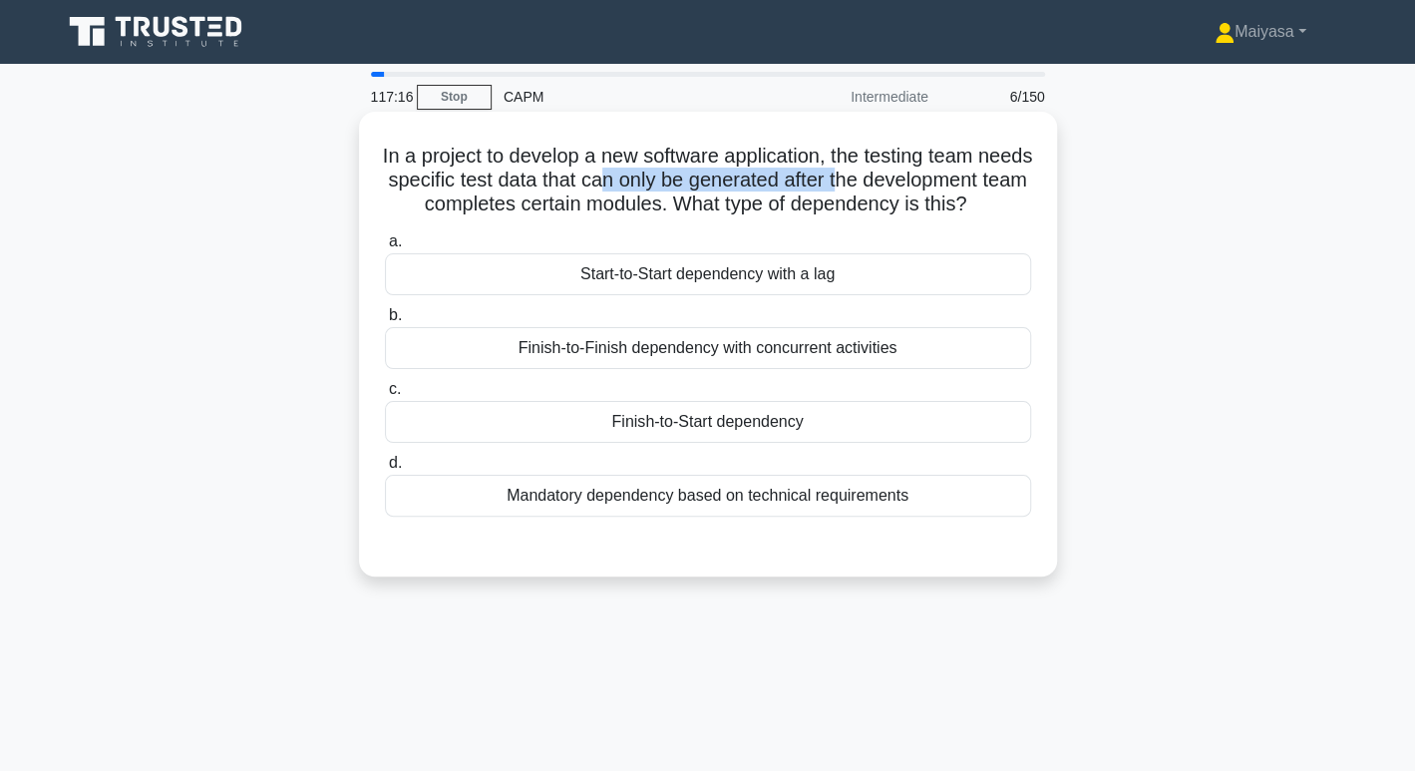
drag, startPoint x: 718, startPoint y: 179, endPoint x: 961, endPoint y: 177, distance: 243.3
click at [961, 177] on h5 "In a project to develop a new software application, the testing team needs spec…" at bounding box center [708, 181] width 650 height 74
click at [849, 443] on div "Finish-to-Start dependency" at bounding box center [708, 422] width 646 height 42
click at [385, 396] on input "c. Finish-to-Start dependency" at bounding box center [385, 389] width 0 height 13
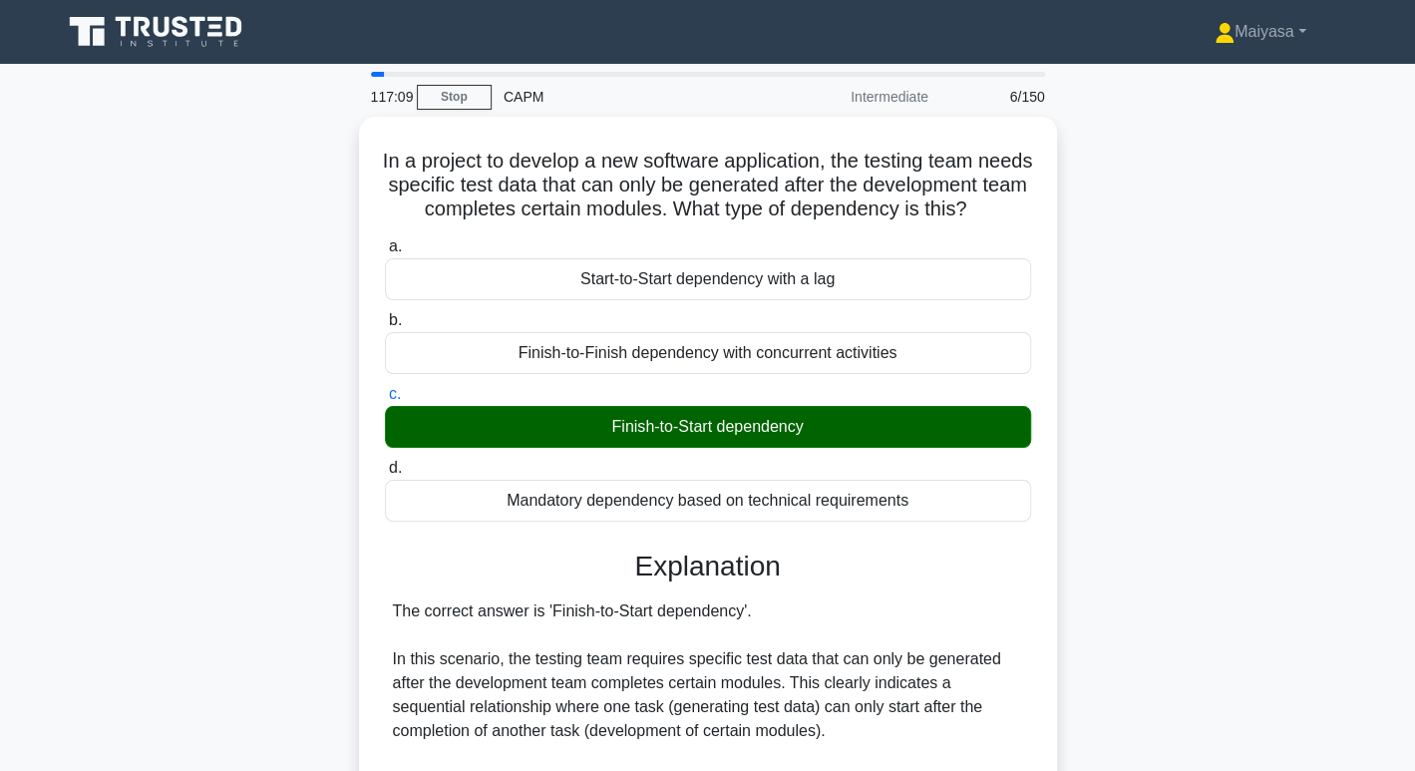
scroll to position [600, 0]
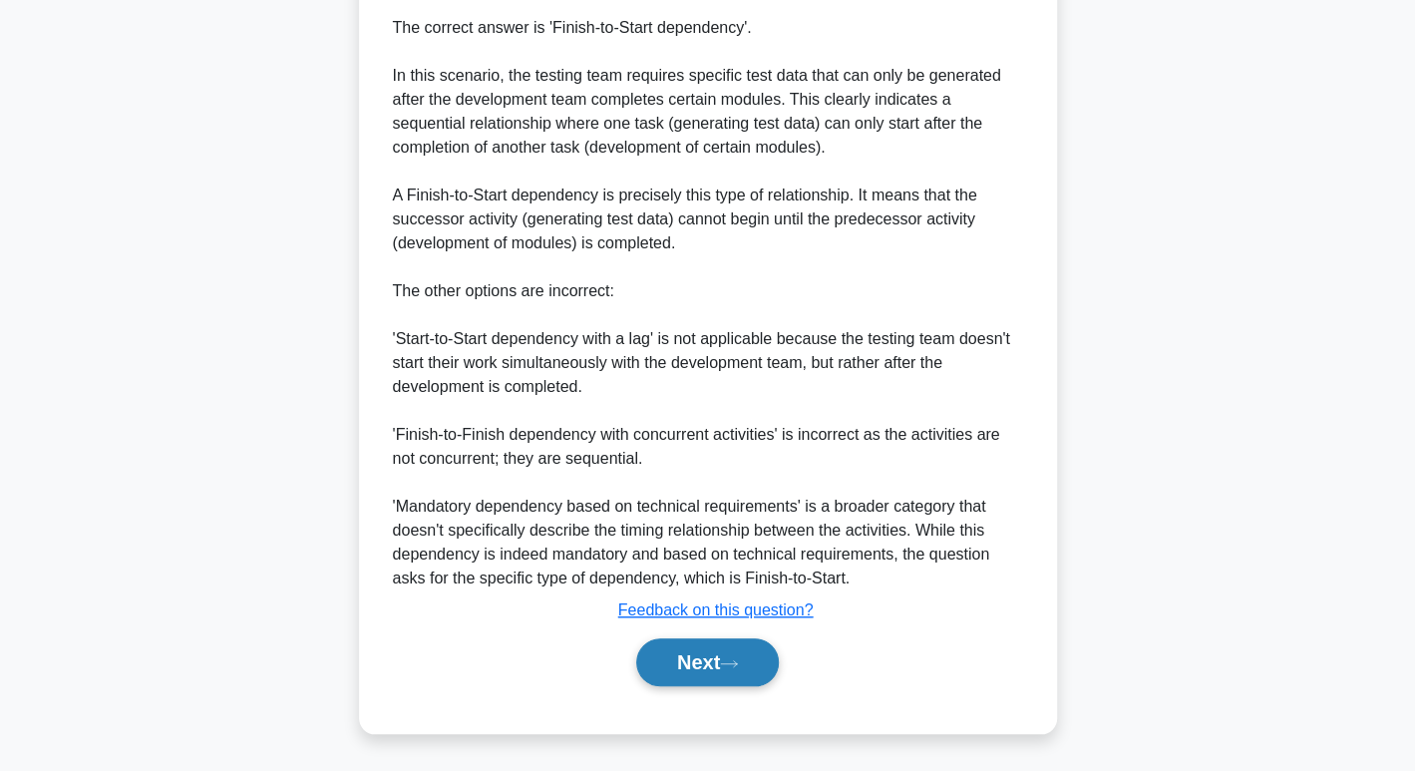
click at [719, 660] on button "Next" at bounding box center [707, 662] width 143 height 48
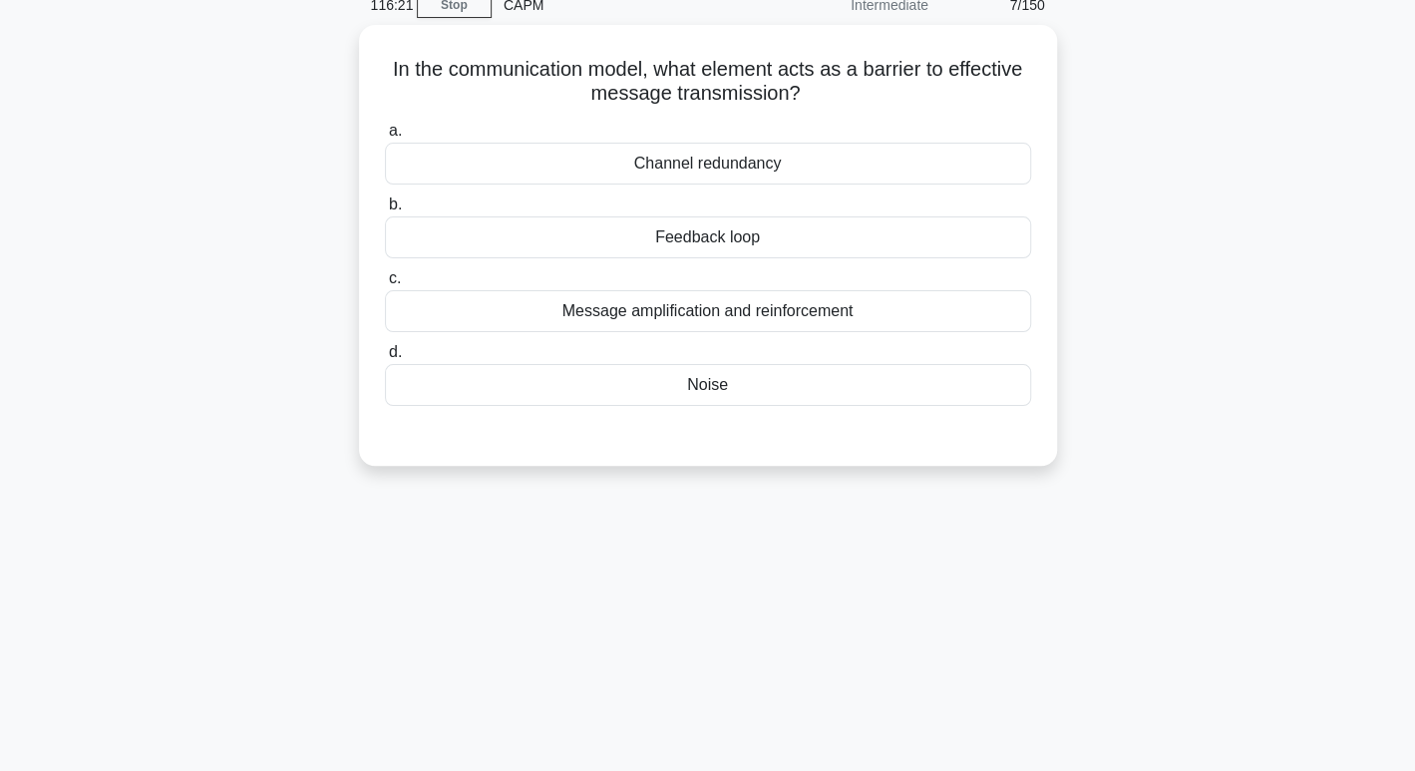
scroll to position [0, 0]
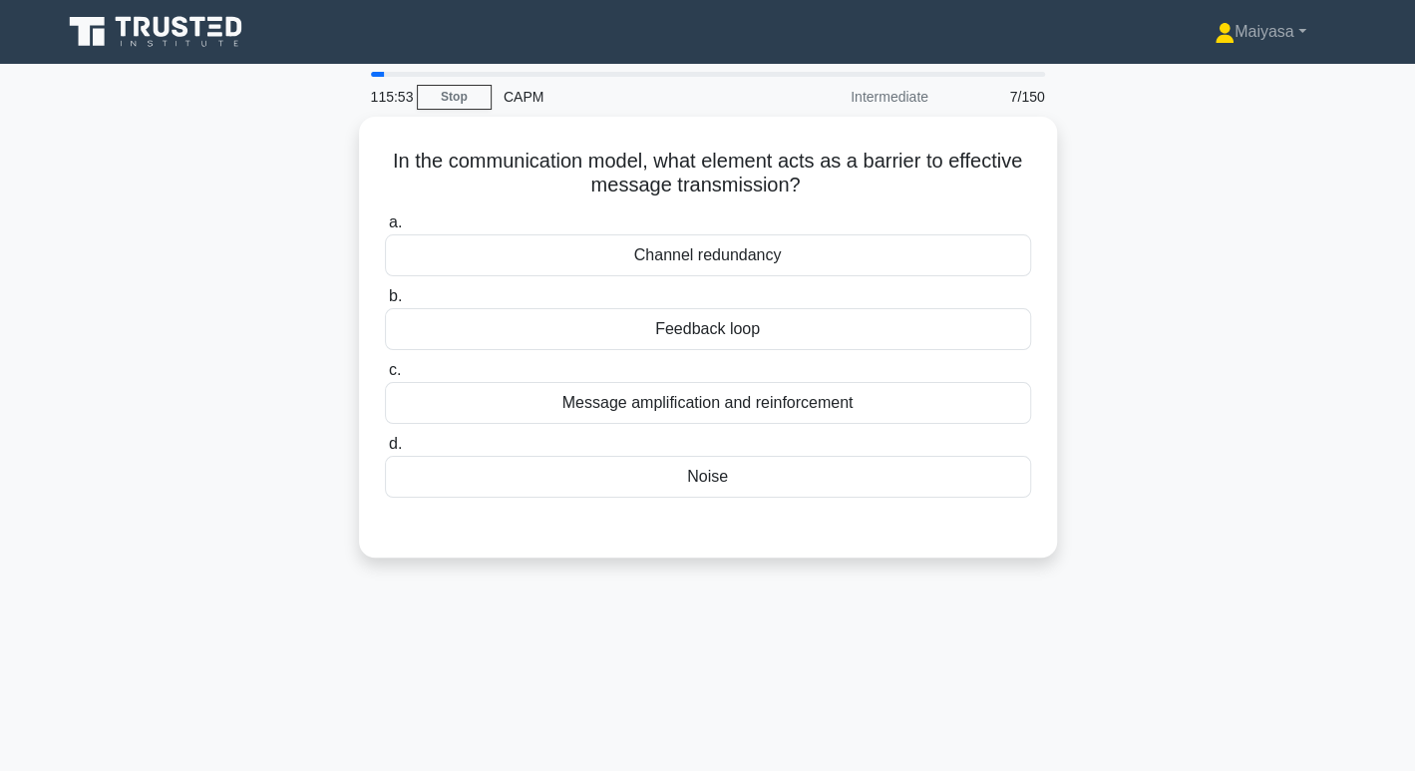
click at [911, 467] on div "Noise" at bounding box center [708, 477] width 646 height 42
click at [385, 451] on input "d. Noise" at bounding box center [385, 444] width 0 height 13
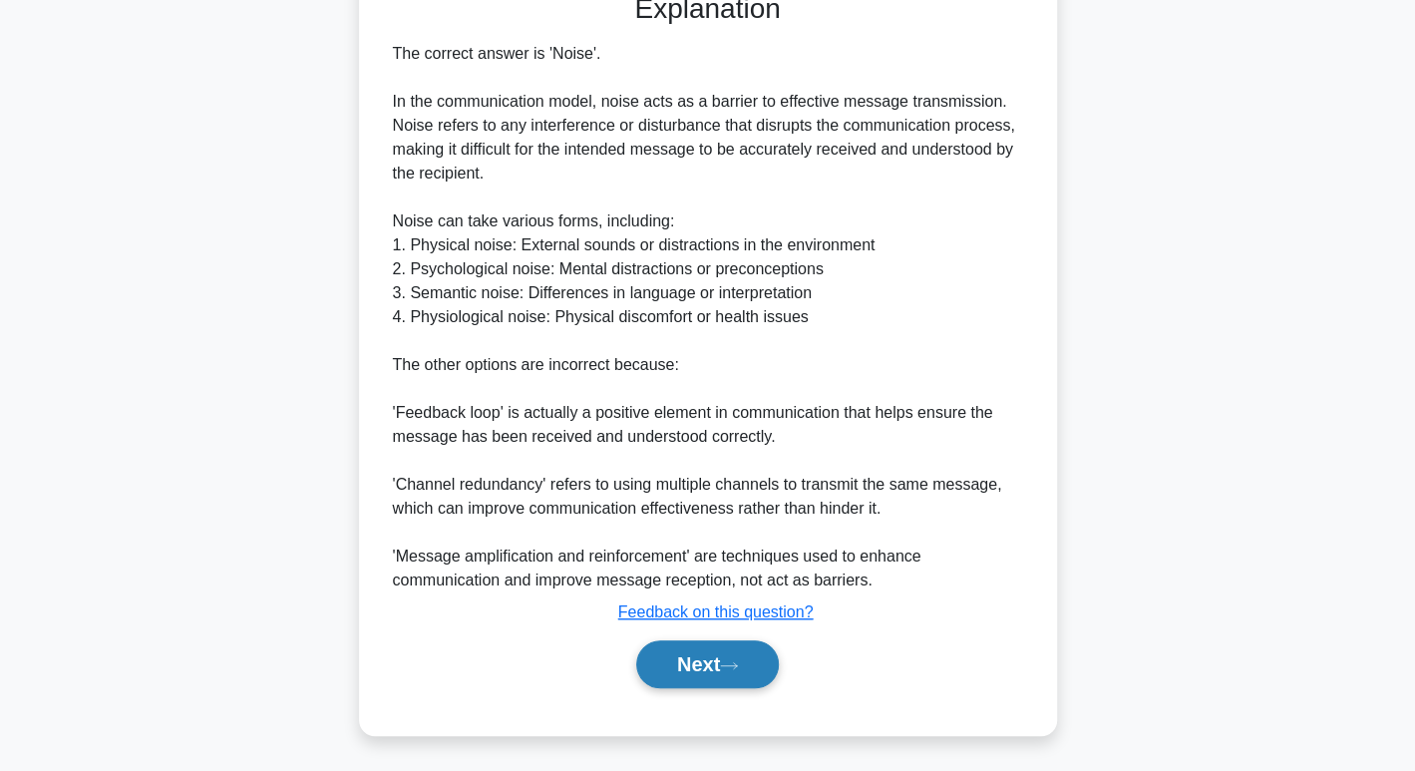
scroll to position [527, 0]
click at [726, 662] on button "Next" at bounding box center [707, 665] width 143 height 48
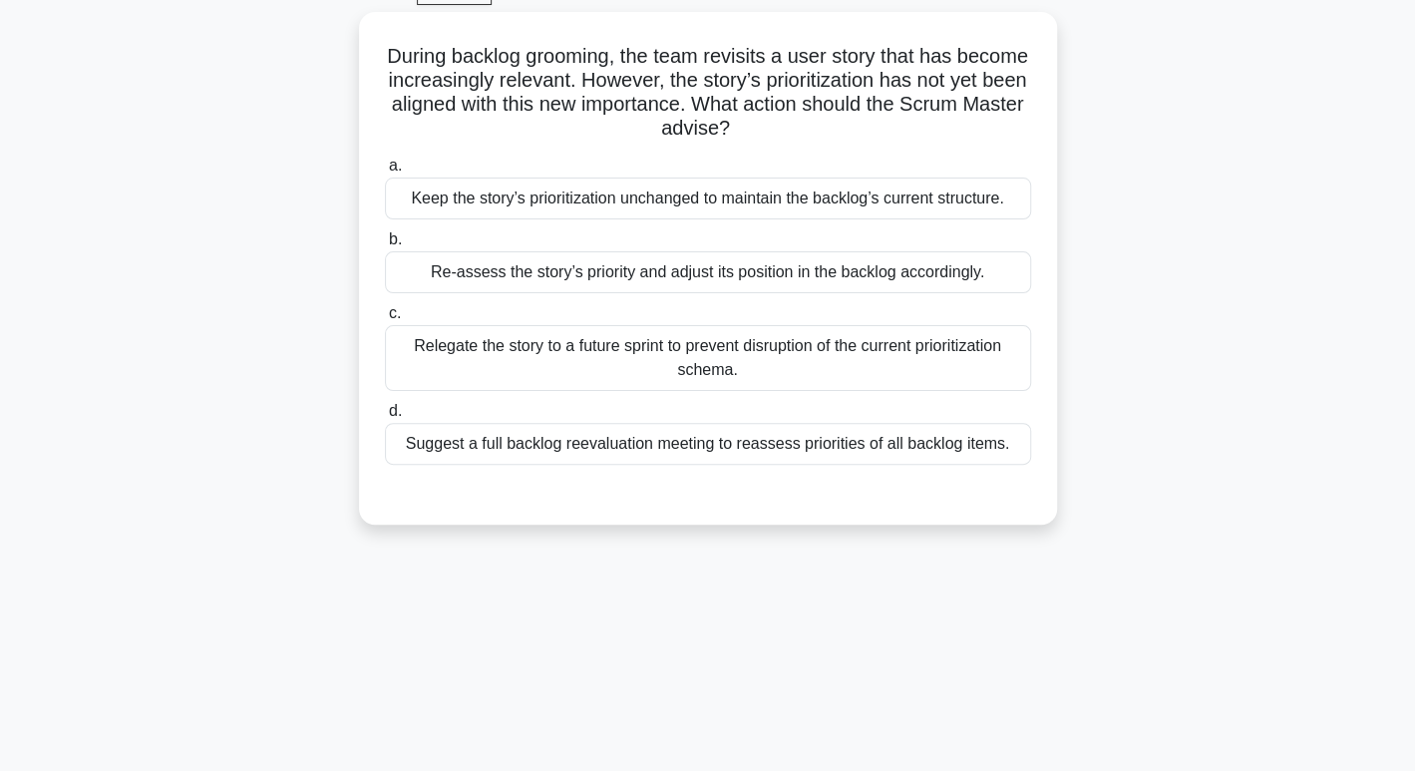
scroll to position [0, 0]
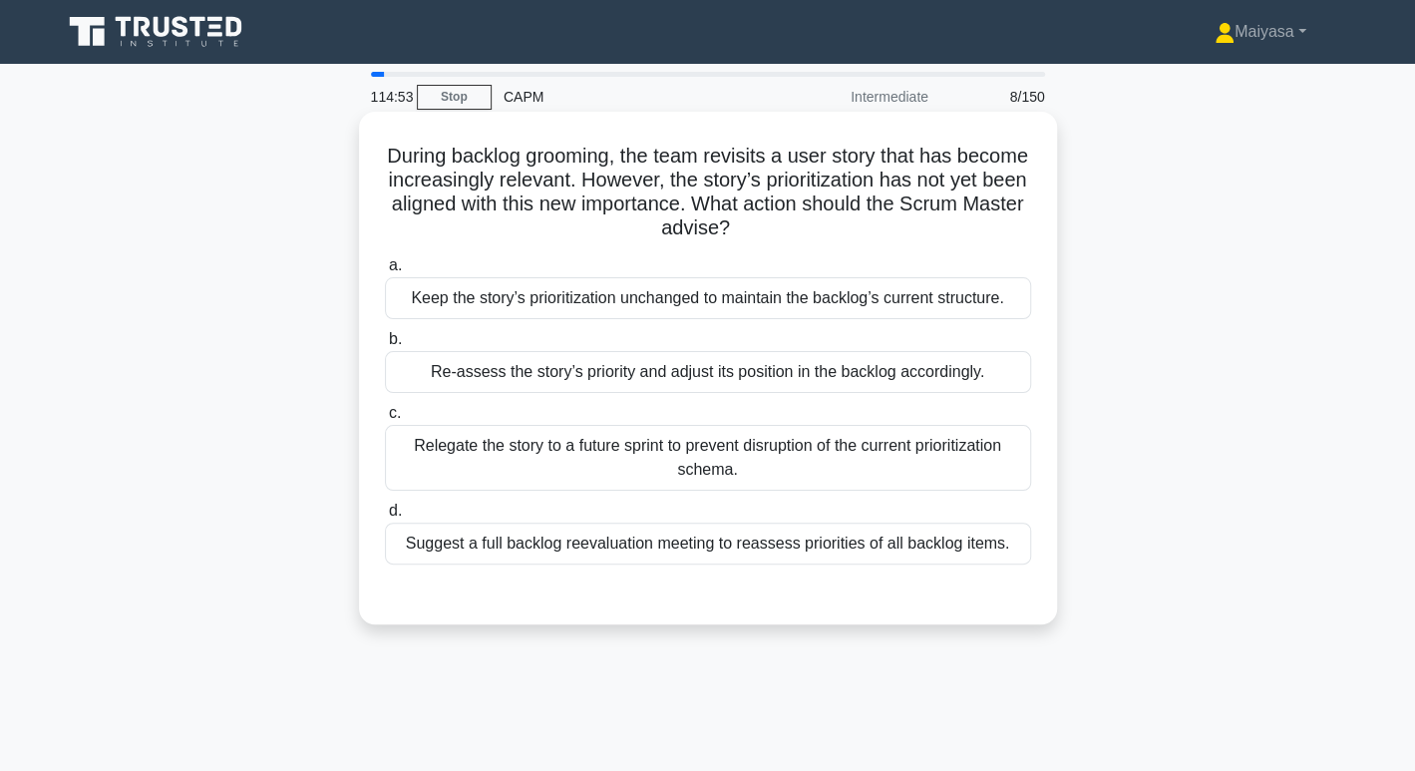
click at [900, 376] on div "Re-assess the story’s priority and adjust its position in the backlog according…" at bounding box center [708, 372] width 646 height 42
click at [385, 346] on input "b. Re-assess the story’s priority and adjust its position in the backlog accord…" at bounding box center [385, 339] width 0 height 13
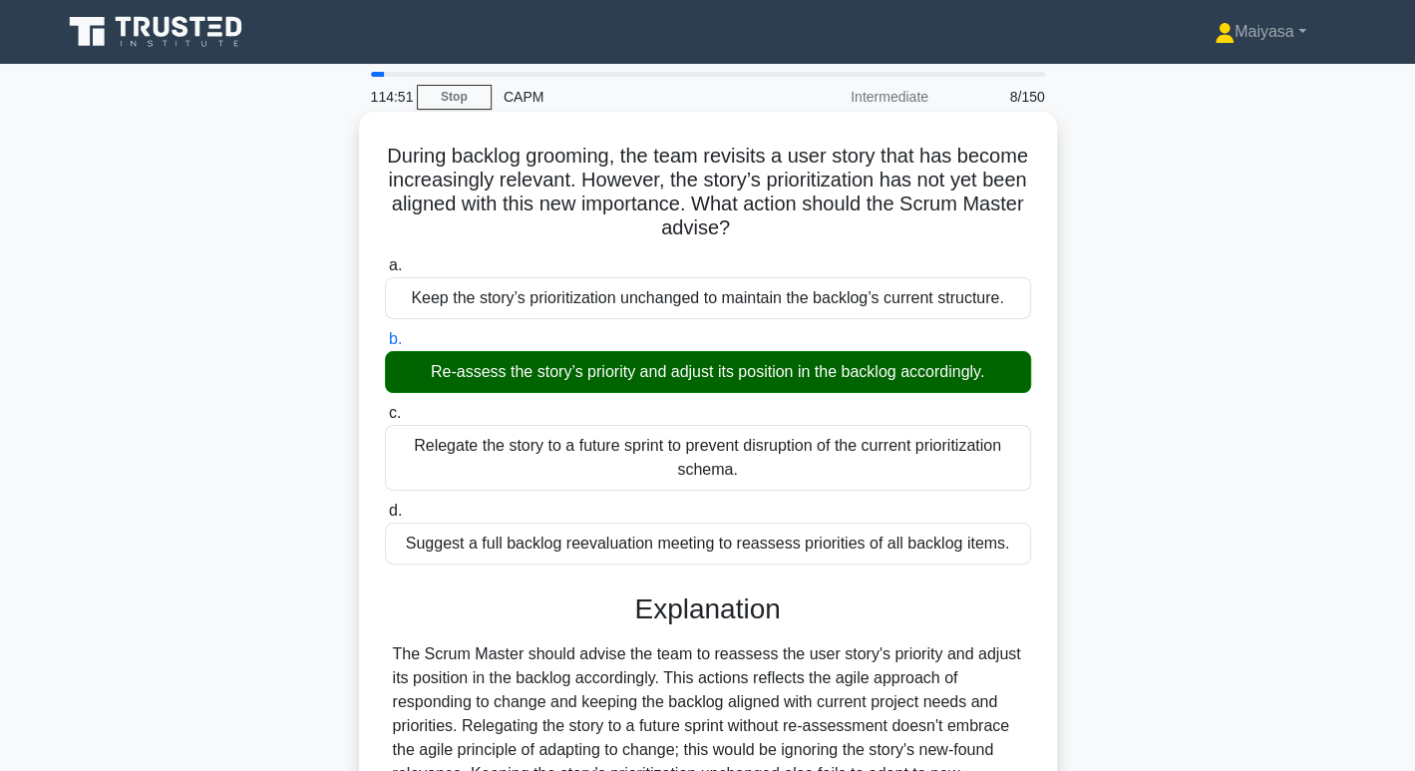
scroll to position [313, 0]
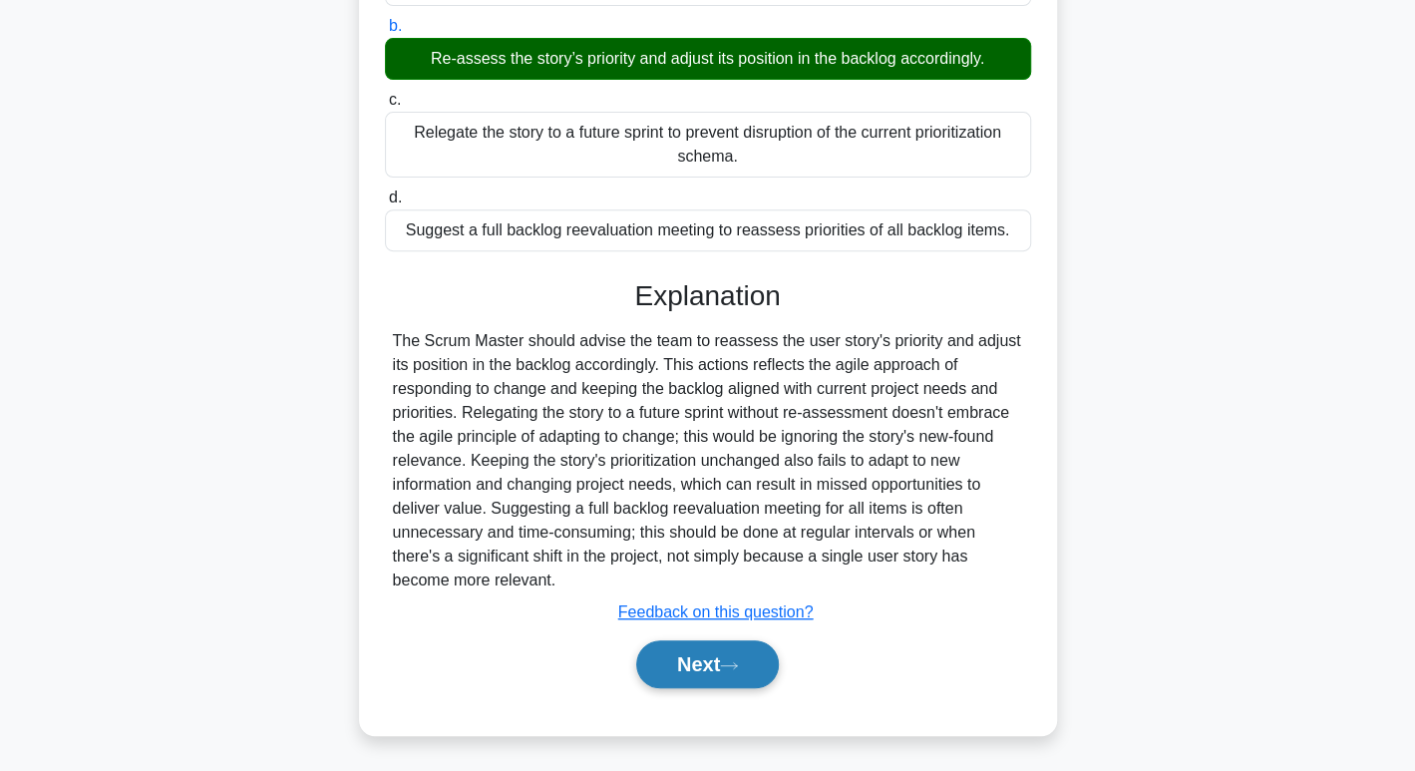
click at [716, 663] on button "Next" at bounding box center [707, 664] width 143 height 48
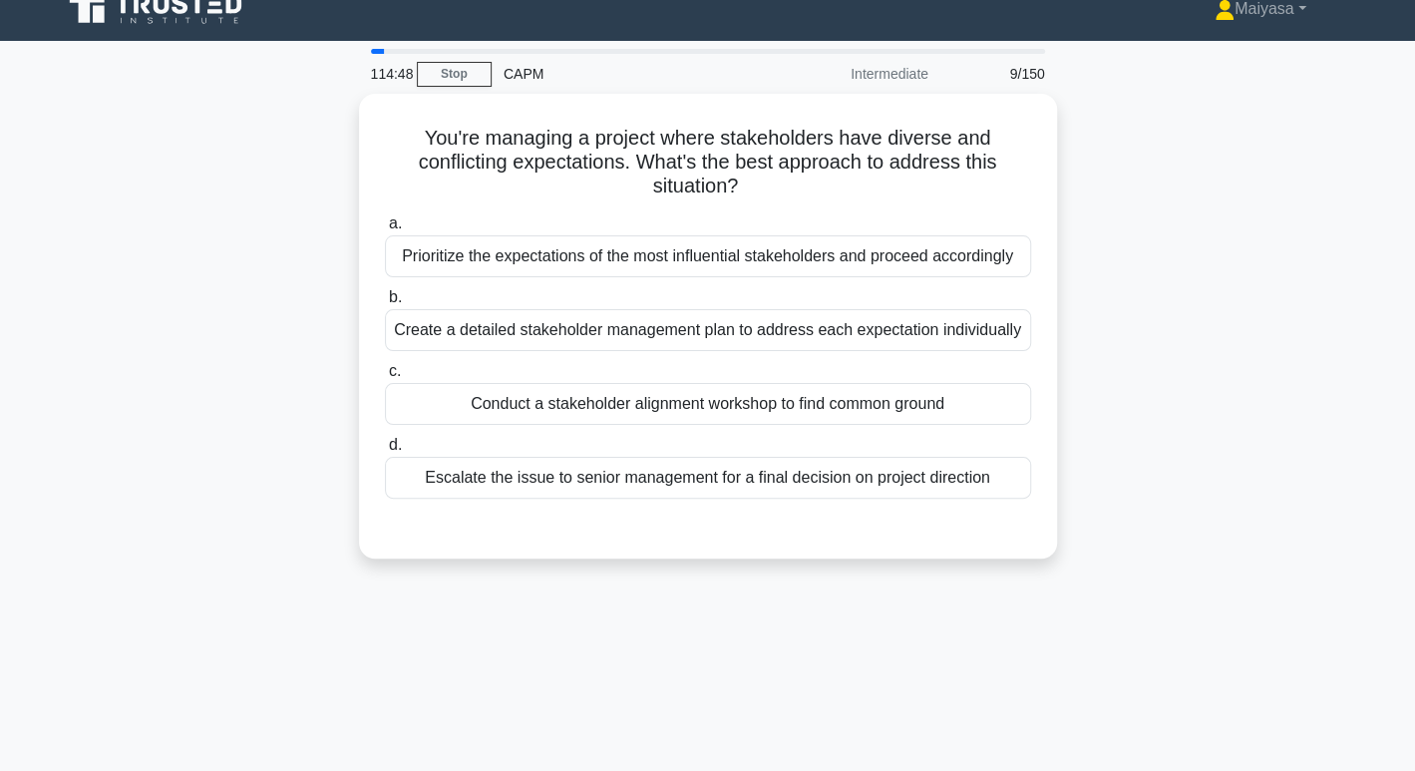
scroll to position [0, 0]
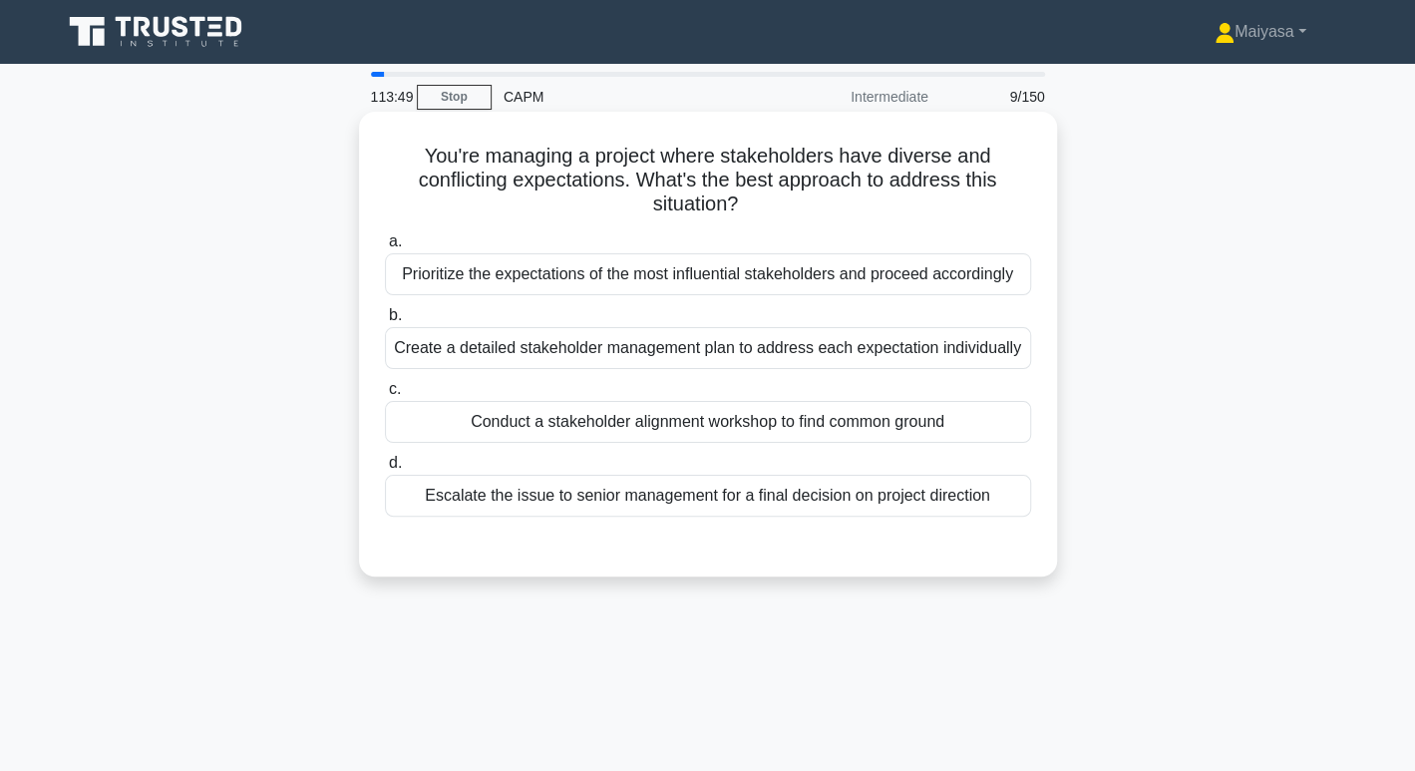
click at [699, 162] on h5 "You're managing a project where stakeholders have diverse and conflicting expec…" at bounding box center [708, 181] width 650 height 74
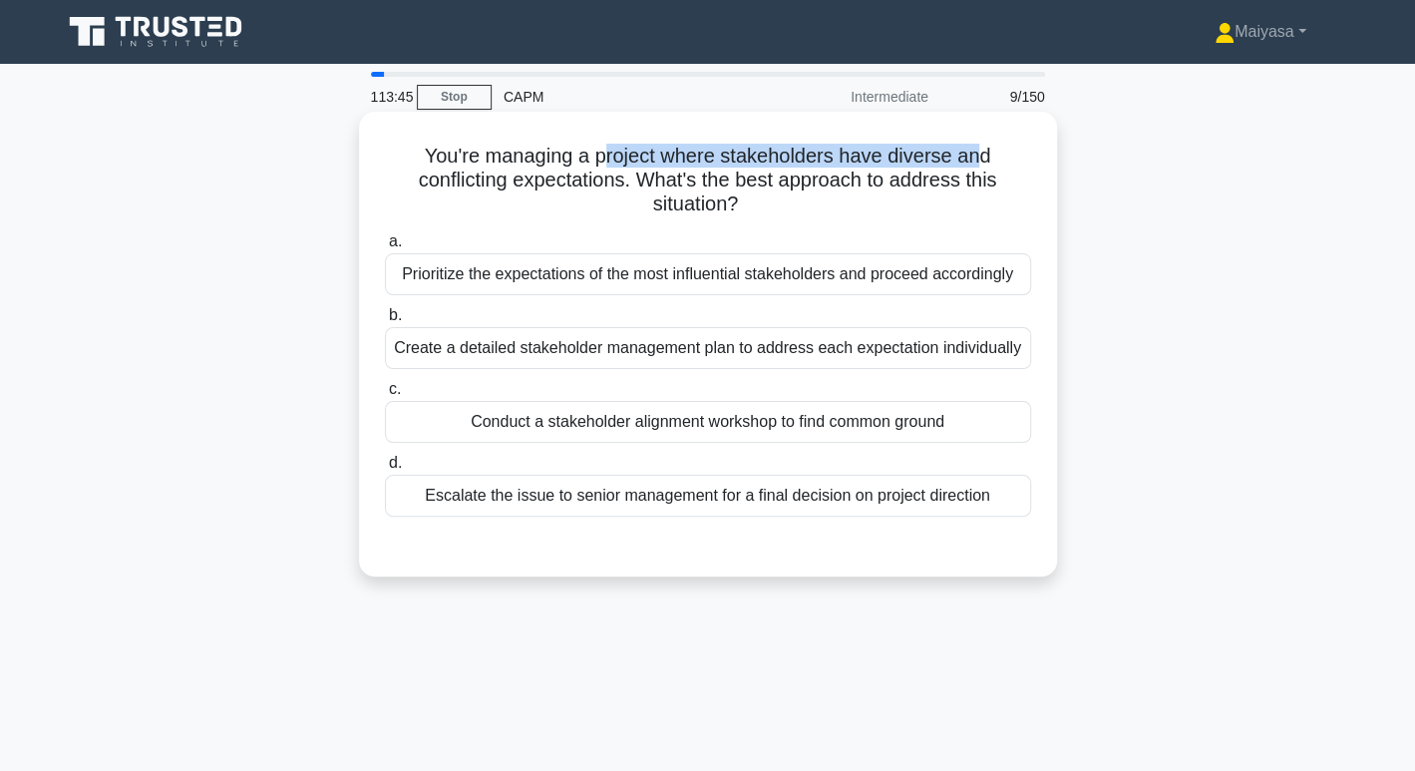
drag, startPoint x: 598, startPoint y: 162, endPoint x: 987, endPoint y: 151, distance: 389.0
click at [987, 151] on h5 "You're managing a project where stakeholders have diverse and conflicting expec…" at bounding box center [708, 181] width 650 height 74
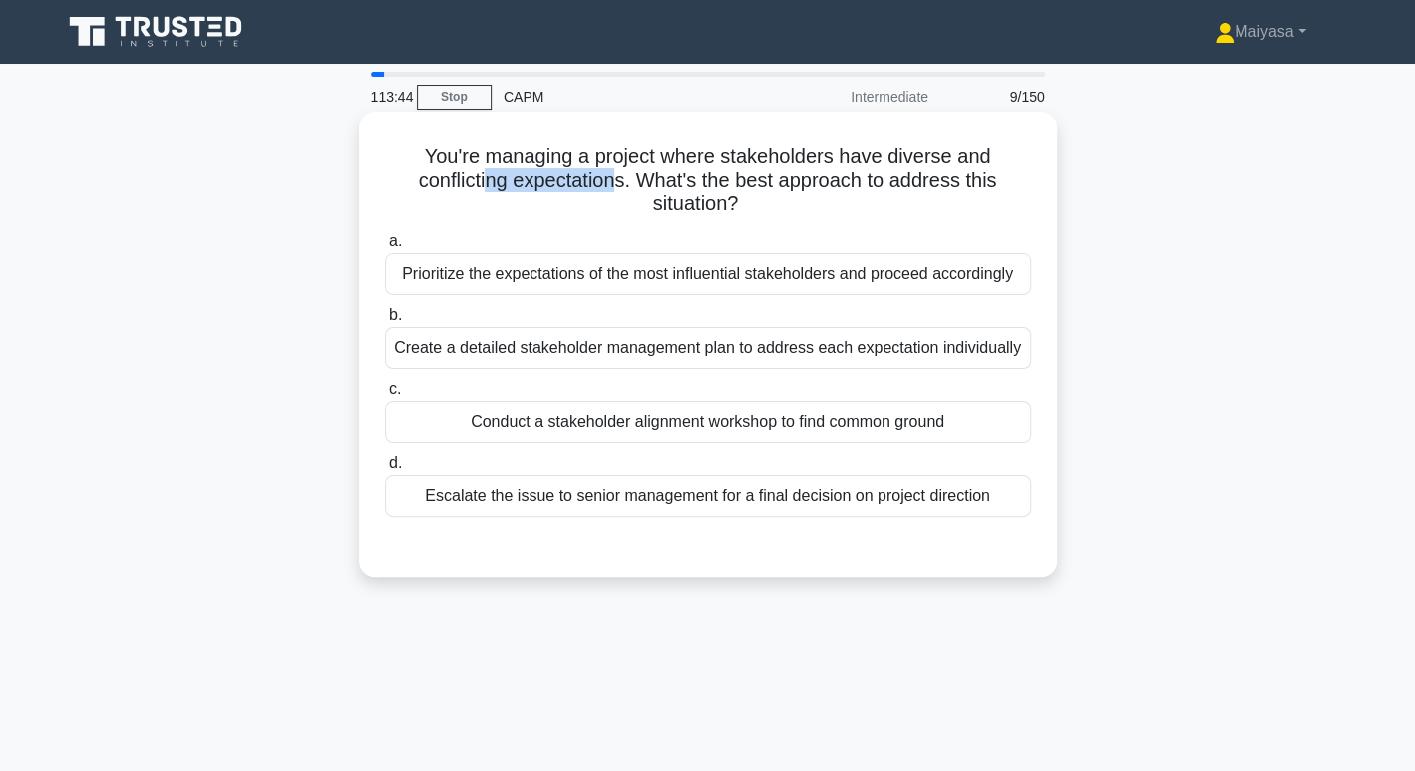
drag, startPoint x: 484, startPoint y: 182, endPoint x: 621, endPoint y: 176, distance: 137.7
click at [621, 176] on h5 "You're managing a project where stakeholders have diverse and conflicting expec…" at bounding box center [708, 181] width 650 height 74
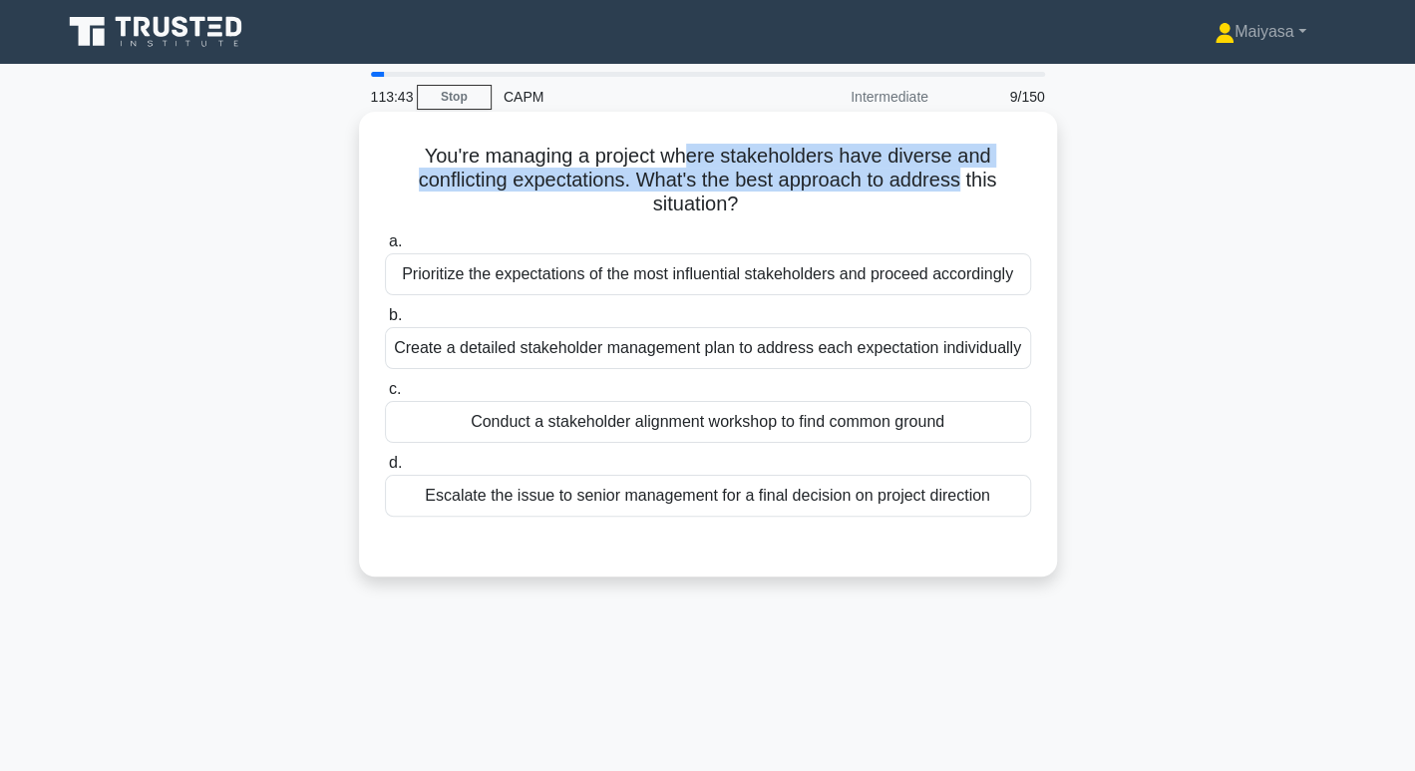
drag, startPoint x: 693, startPoint y: 167, endPoint x: 964, endPoint y: 176, distance: 271.3
click at [964, 176] on h5 "You're managing a project where stakeholders have diverse and conflicting expec…" at bounding box center [708, 181] width 650 height 74
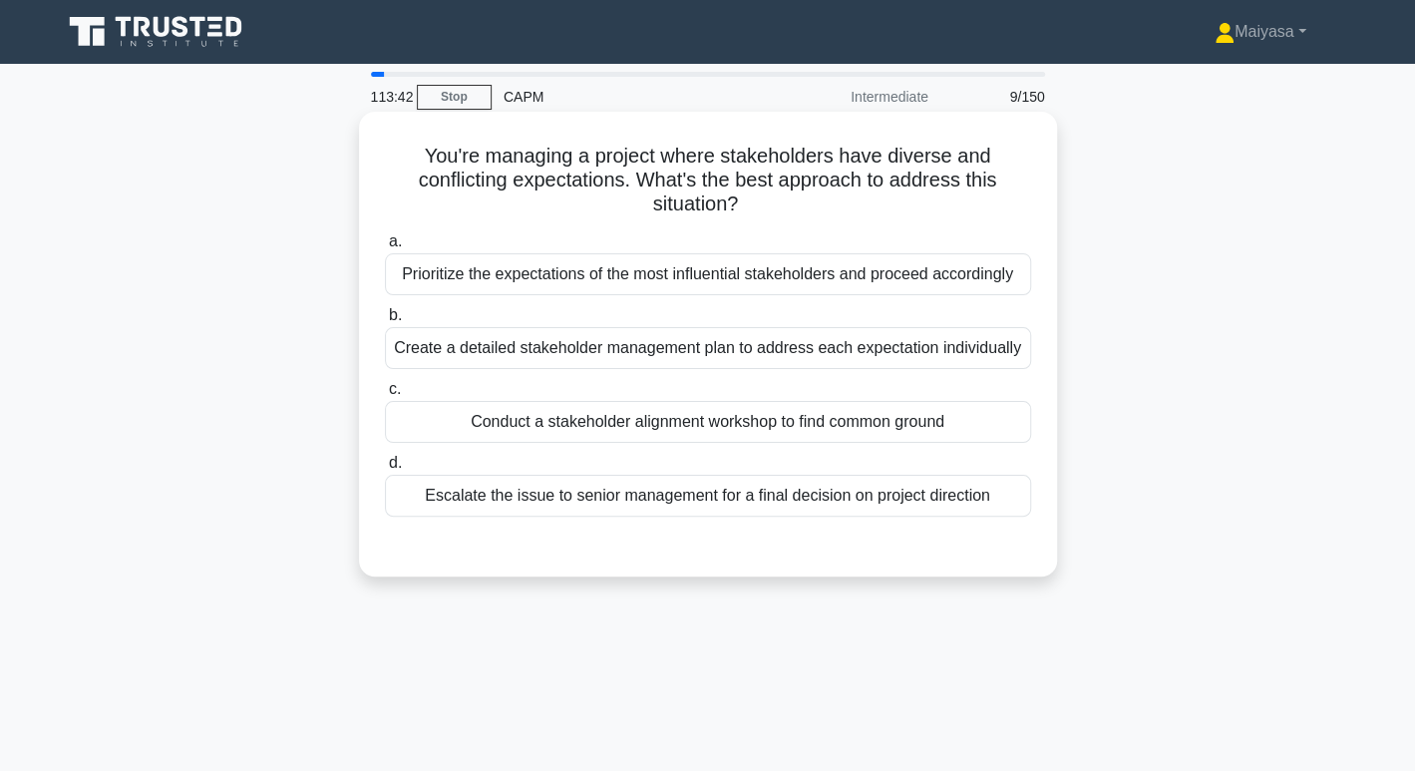
click at [950, 196] on h5 "You're managing a project where stakeholders have diverse and conflicting expec…" at bounding box center [708, 181] width 650 height 74
click at [563, 183] on h5 "You're managing a project where stakeholders have diverse and conflicting expec…" at bounding box center [708, 181] width 650 height 74
click at [599, 279] on div "Prioritize the expectations of the most influential stakeholders and proceed ac…" at bounding box center [708, 274] width 646 height 42
click at [385, 248] on input "a. Prioritize the expectations of the most influential stakeholders and proceed…" at bounding box center [385, 241] width 0 height 13
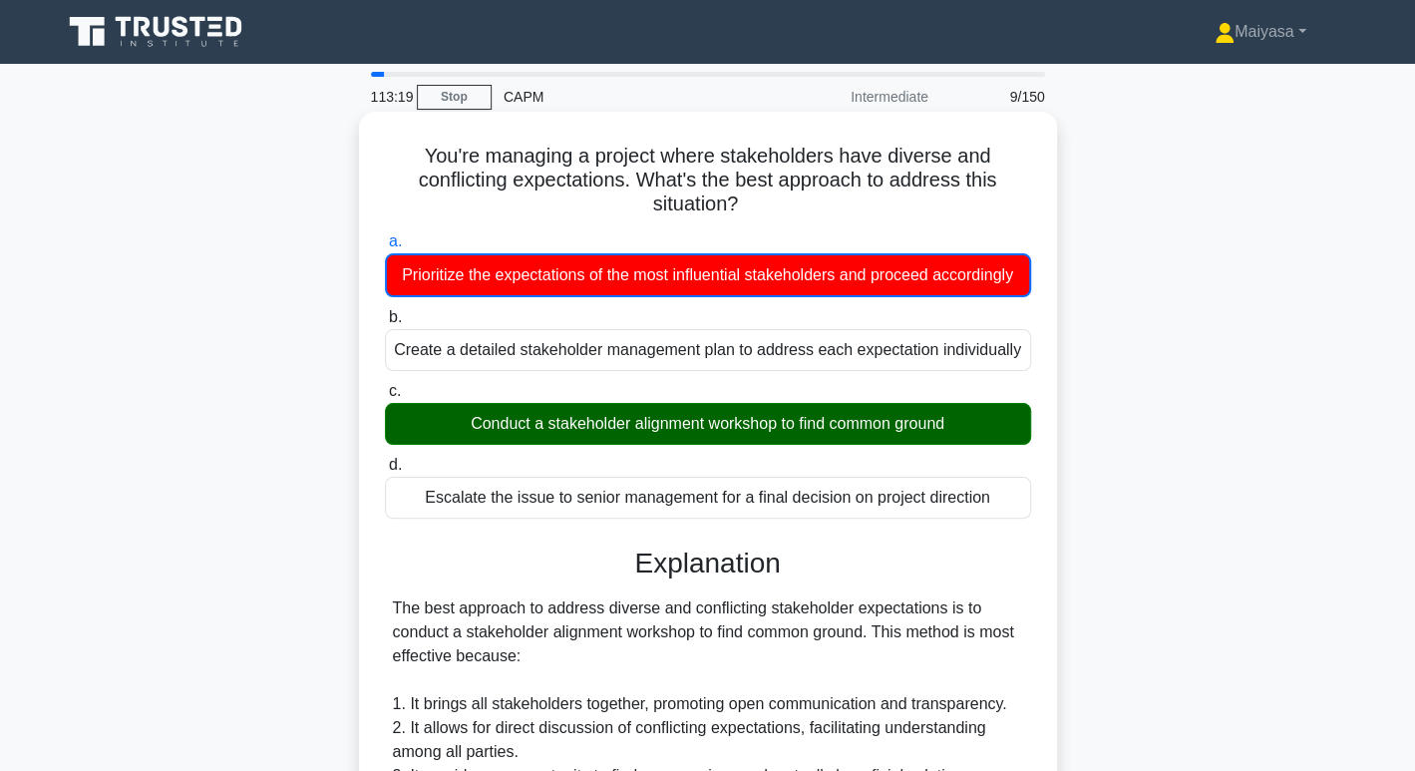
drag, startPoint x: 447, startPoint y: 450, endPoint x: 955, endPoint y: 445, distance: 508.5
click at [955, 445] on div "Conduct a stakeholder alignment workshop to find common ground" at bounding box center [708, 424] width 646 height 42
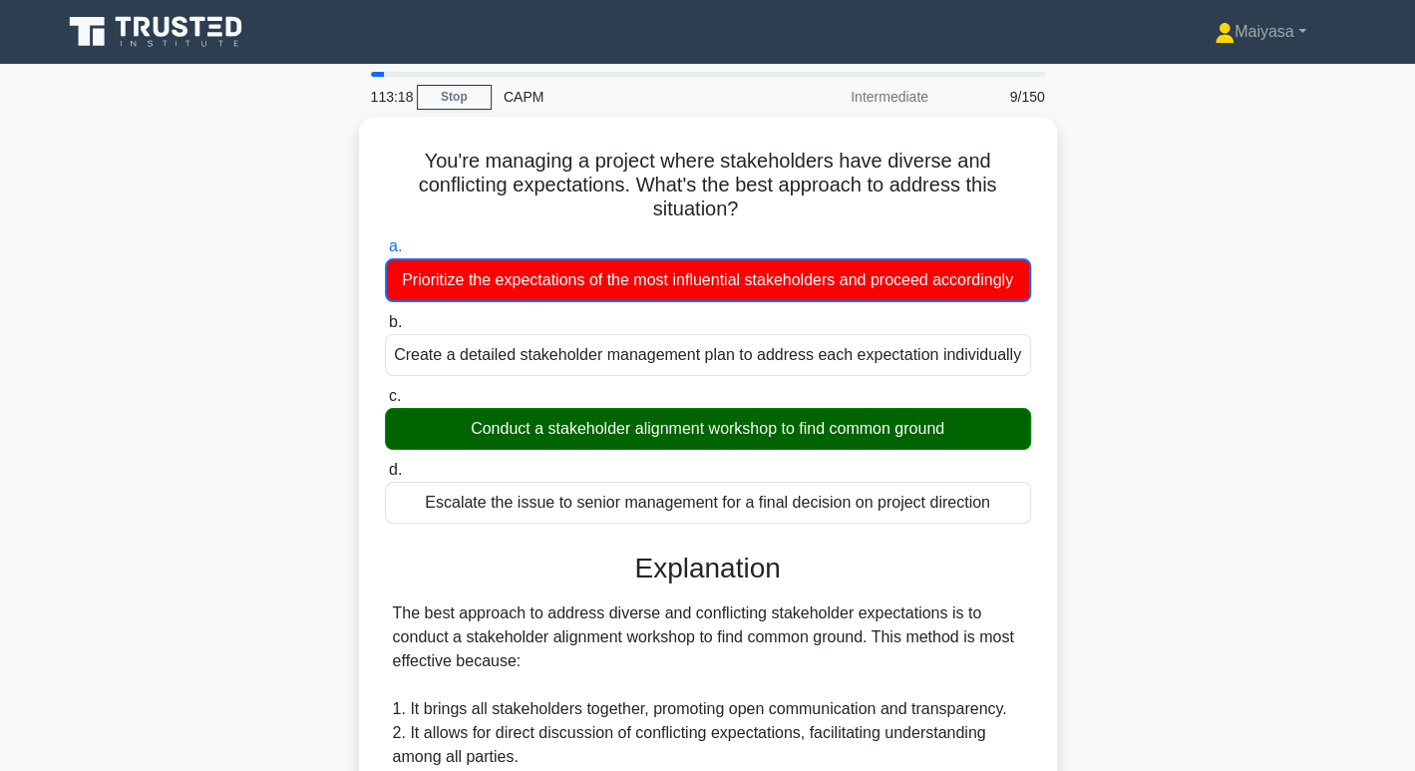
scroll to position [625, 0]
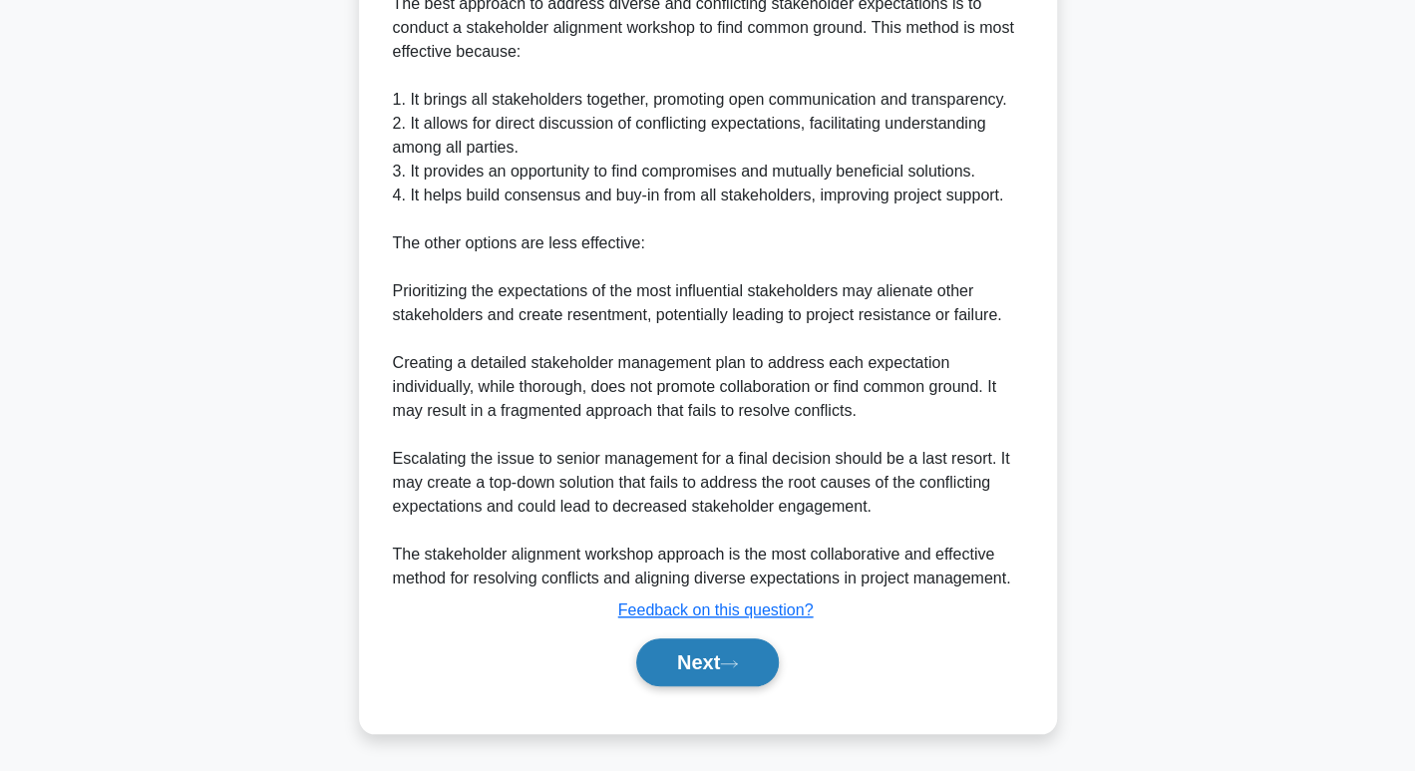
click at [718, 655] on button "Next" at bounding box center [707, 662] width 143 height 48
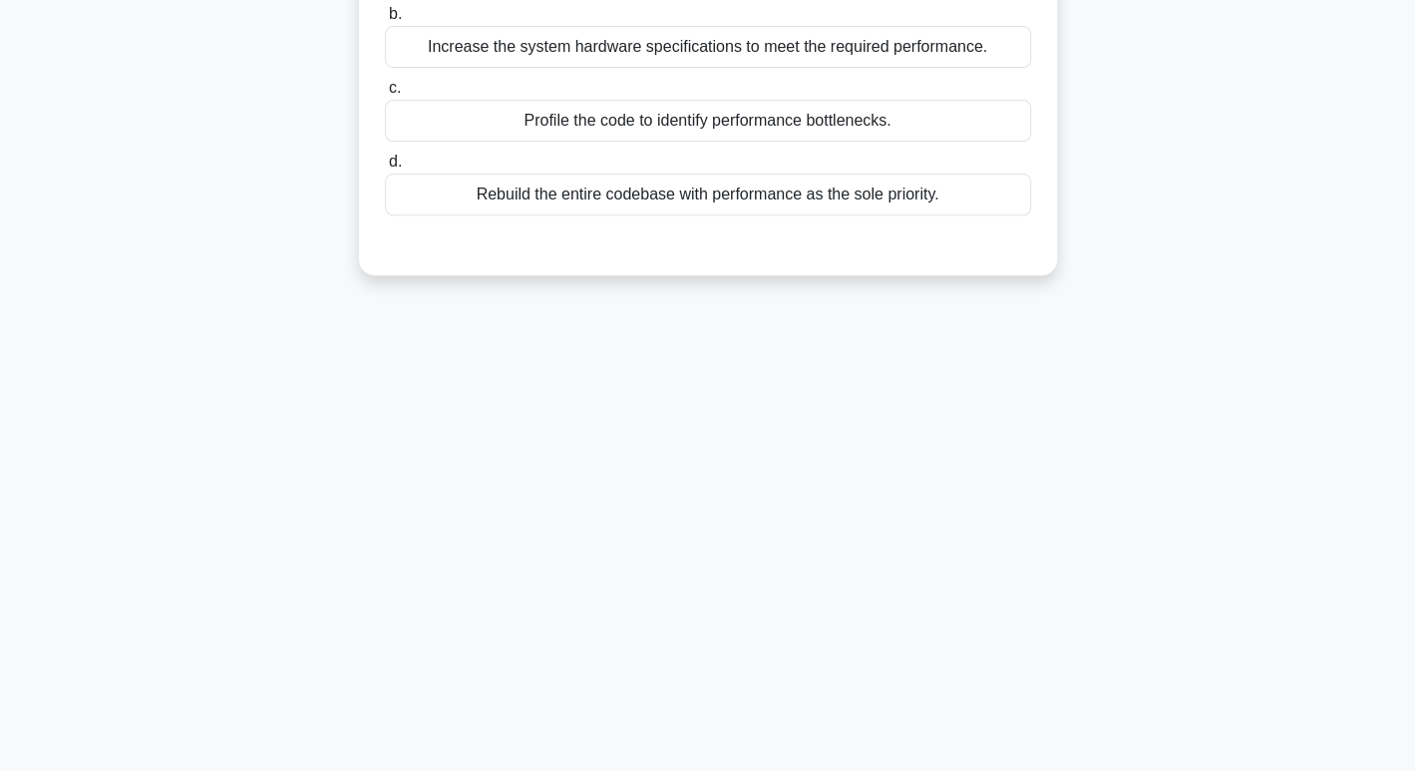
scroll to position [0, 0]
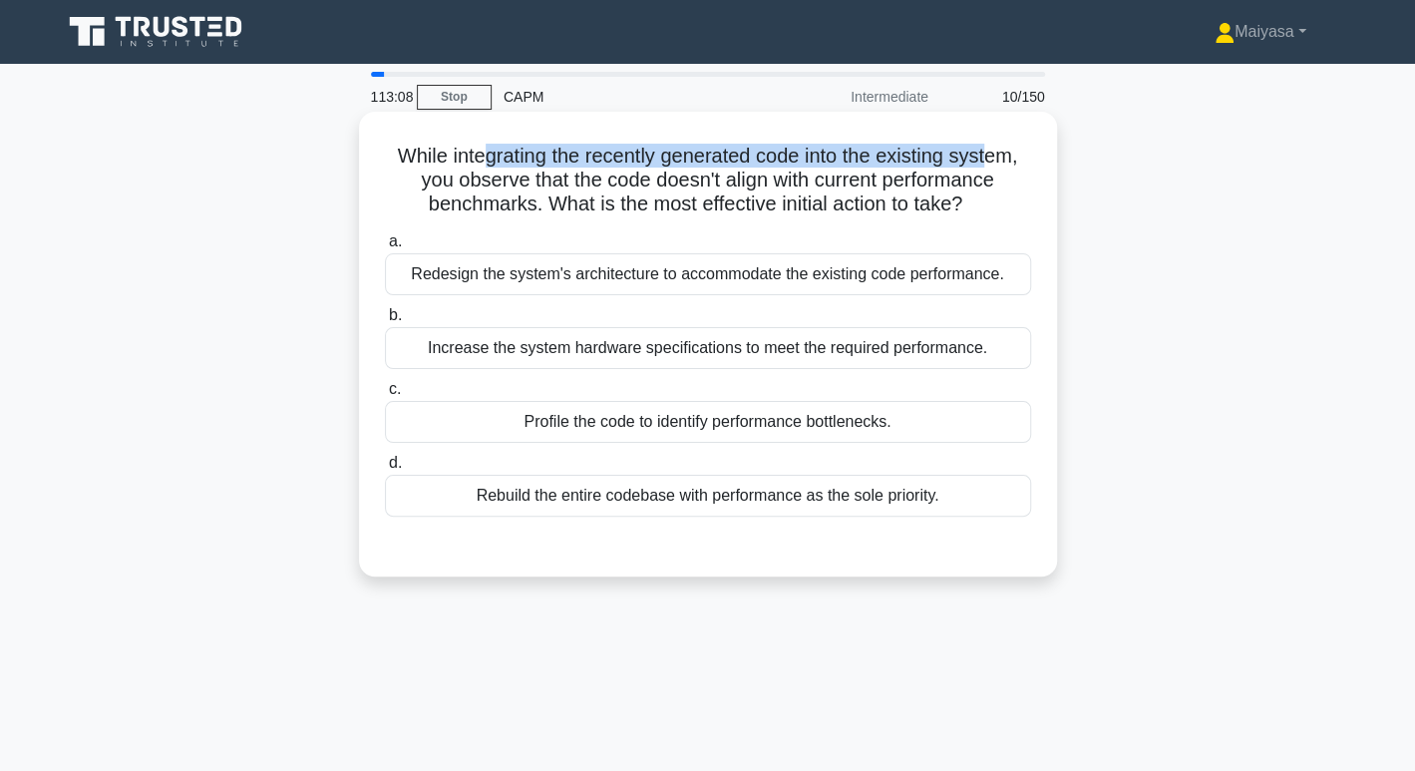
drag, startPoint x: 473, startPoint y: 147, endPoint x: 994, endPoint y: 148, distance: 521.4
click at [994, 148] on h5 "While integrating the recently generated code into the existing system, you obs…" at bounding box center [708, 181] width 650 height 74
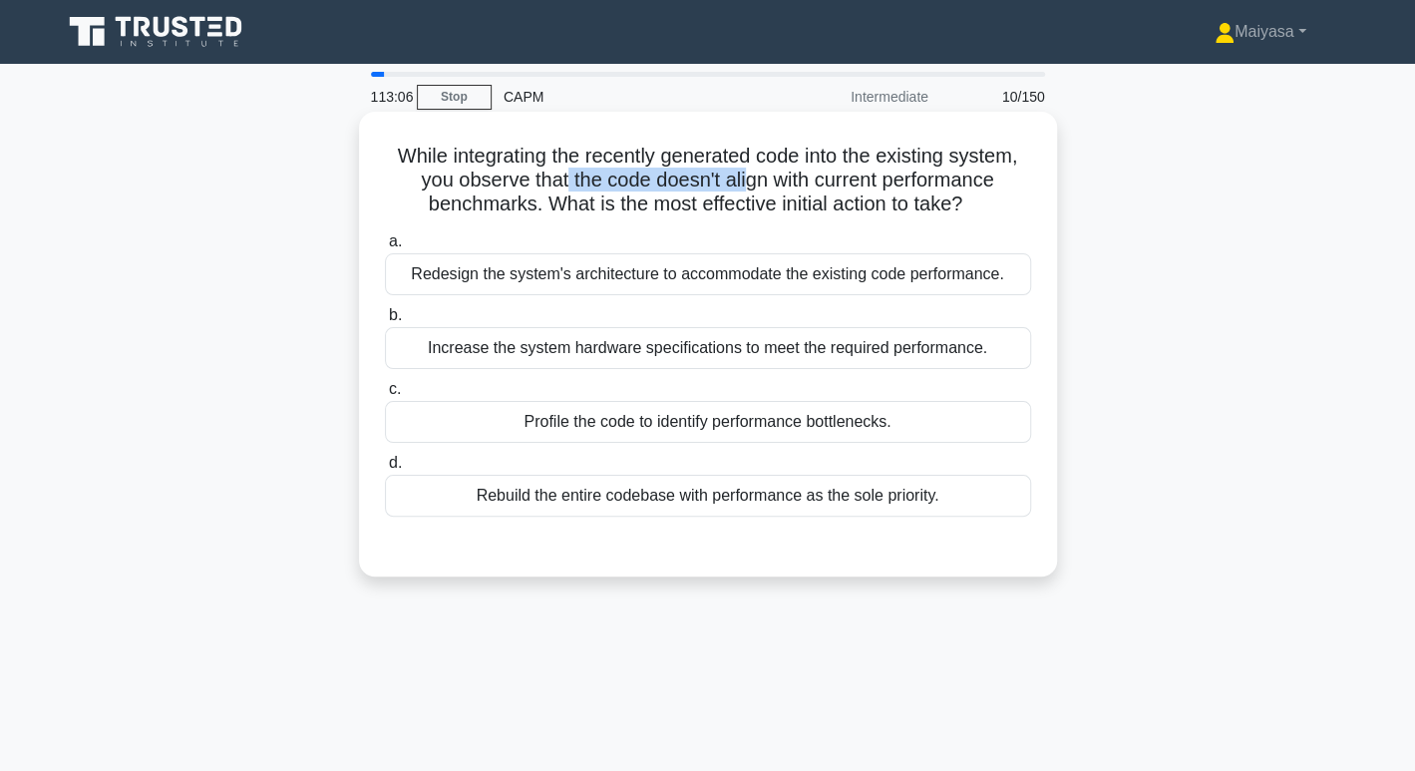
drag, startPoint x: 562, startPoint y: 170, endPoint x: 744, endPoint y: 179, distance: 181.7
click at [744, 179] on h5 "While integrating the recently generated code into the existing system, you obs…" at bounding box center [708, 181] width 650 height 74
click at [560, 433] on div "Profile the code to identify performance bottlenecks." at bounding box center [708, 422] width 646 height 42
click at [385, 396] on input "c. Profile the code to identify performance bottlenecks." at bounding box center [385, 389] width 0 height 13
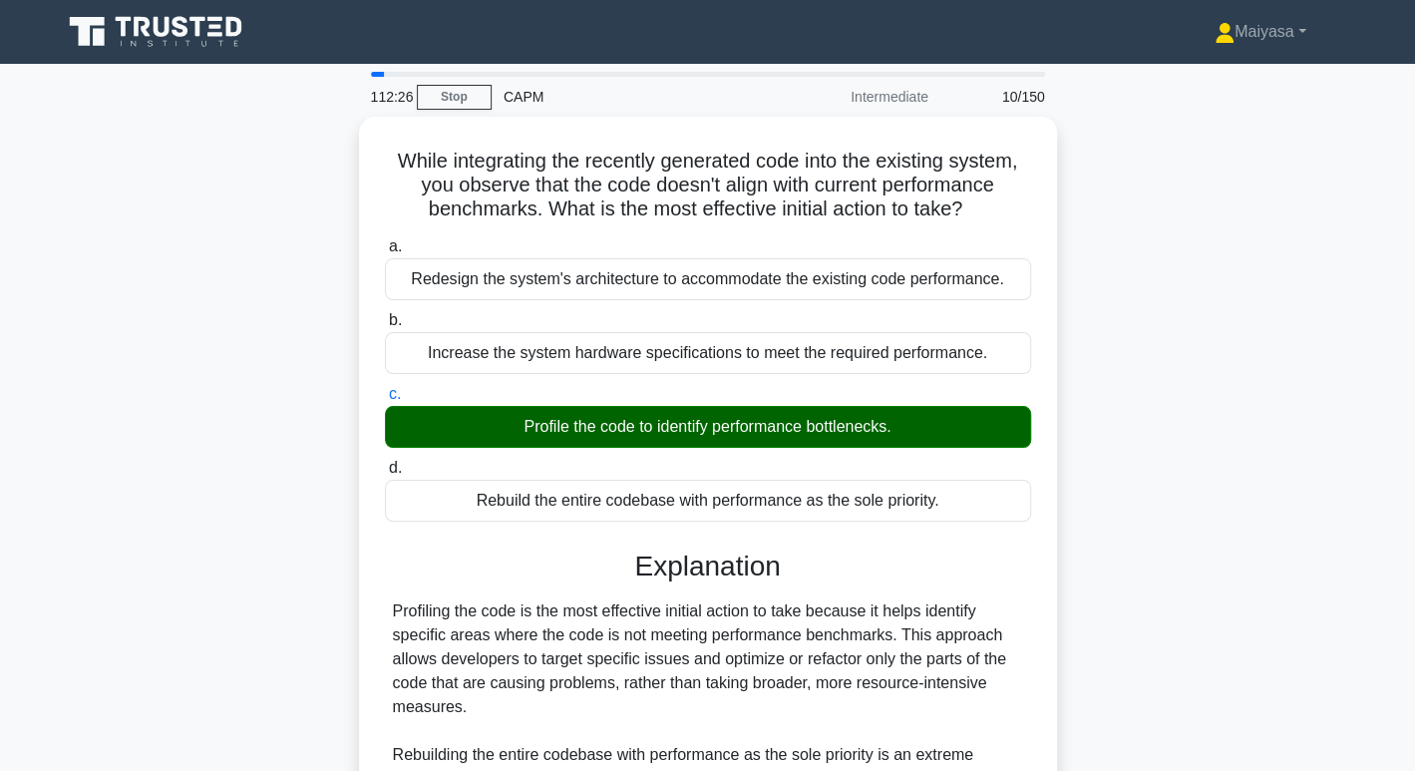
scroll to position [481, 0]
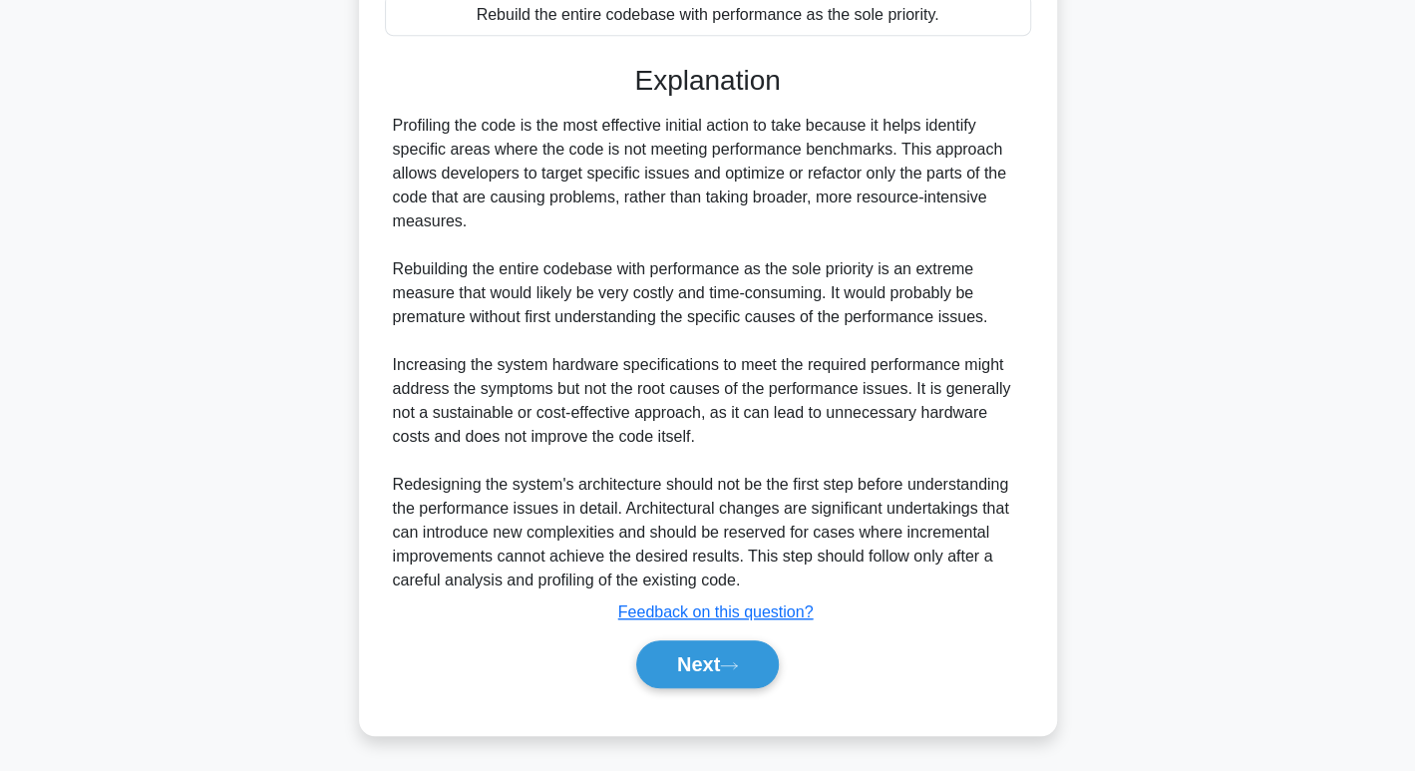
click at [716, 632] on div "Next" at bounding box center [708, 664] width 646 height 64
click at [719, 661] on button "Next" at bounding box center [707, 664] width 143 height 48
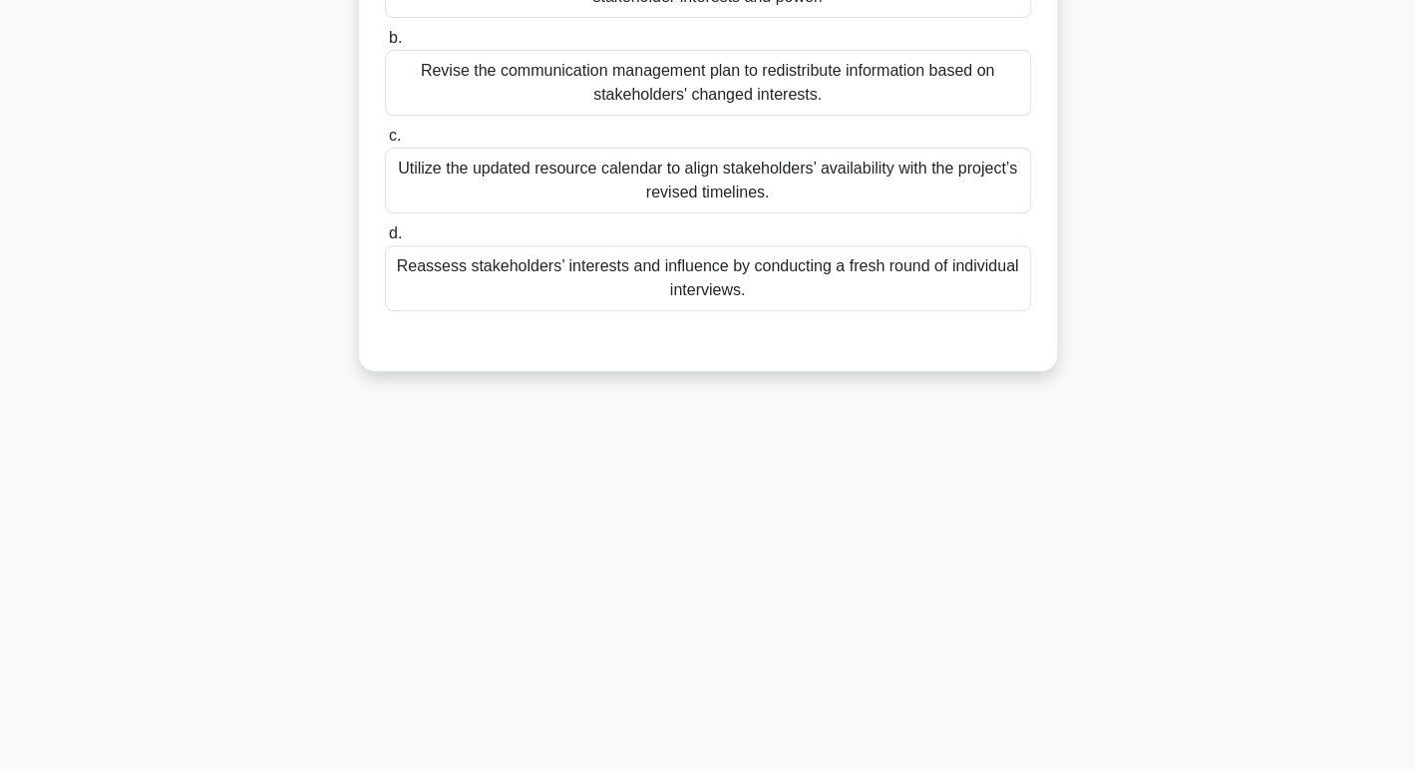
scroll to position [0, 0]
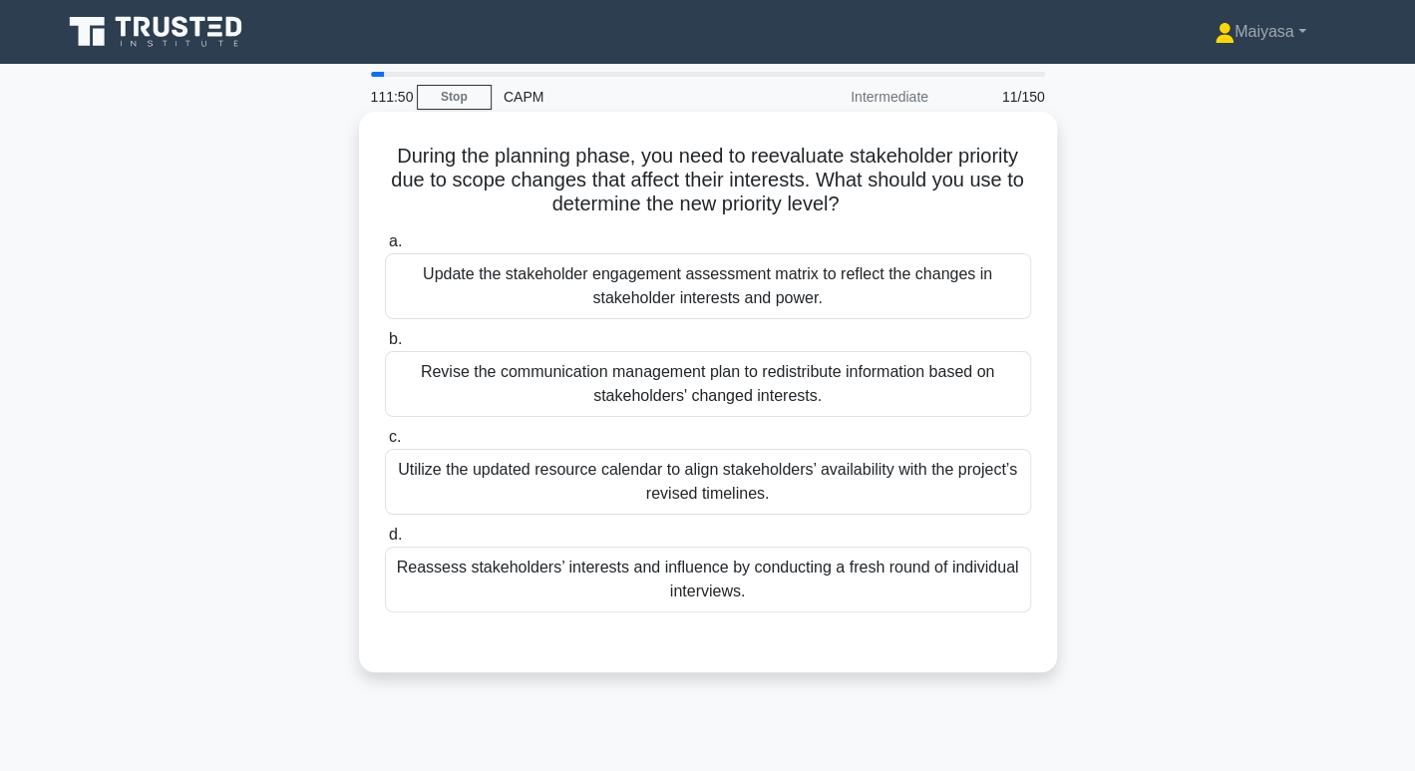
click at [804, 584] on div "Reassess stakeholders’ interests and influence by conducting a fresh round of i…" at bounding box center [708, 579] width 646 height 66
click at [385, 541] on input "d. Reassess stakeholders’ interests and influence by conducting a fresh round o…" at bounding box center [385, 534] width 0 height 13
drag, startPoint x: 391, startPoint y: 261, endPoint x: 991, endPoint y: 283, distance: 600.6
click at [991, 283] on div "Update the stakeholder engagement assessment matrix to reflect the changes in s…" at bounding box center [708, 286] width 646 height 66
drag, startPoint x: 590, startPoint y: 303, endPoint x: 847, endPoint y: 298, distance: 257.3
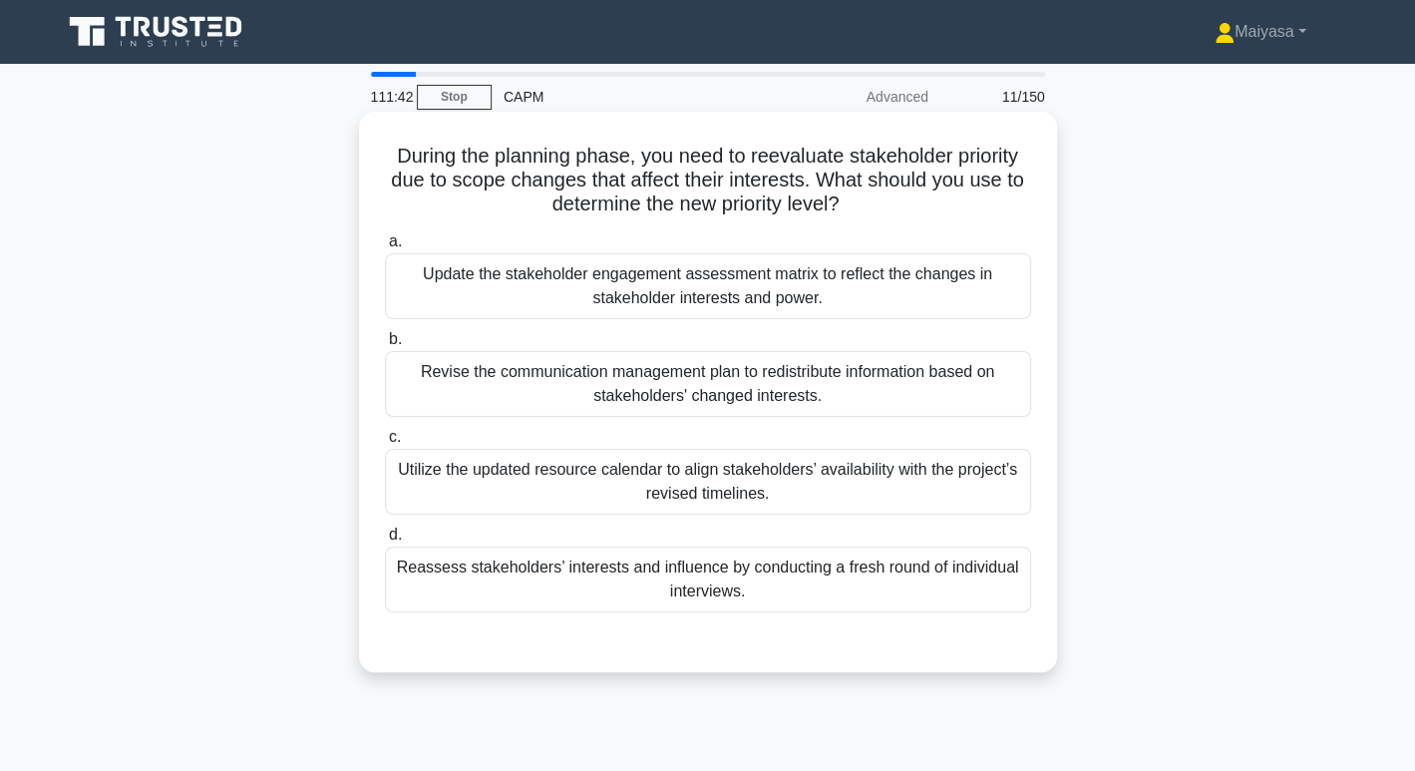
click at [847, 298] on div "Update the stakeholder engagement assessment matrix to reflect the changes in s…" at bounding box center [708, 286] width 646 height 66
drag, startPoint x: 402, startPoint y: 381, endPoint x: 892, endPoint y: 373, distance: 490.6
click at [892, 373] on div "Revise the communication management plan to redistribute information based on s…" at bounding box center [708, 384] width 646 height 66
drag, startPoint x: 663, startPoint y: 162, endPoint x: 1038, endPoint y: 206, distance: 377.5
click at [1038, 206] on div "During the planning phase, you need to reevaluate stakeholder priority due to s…" at bounding box center [708, 392] width 682 height 544
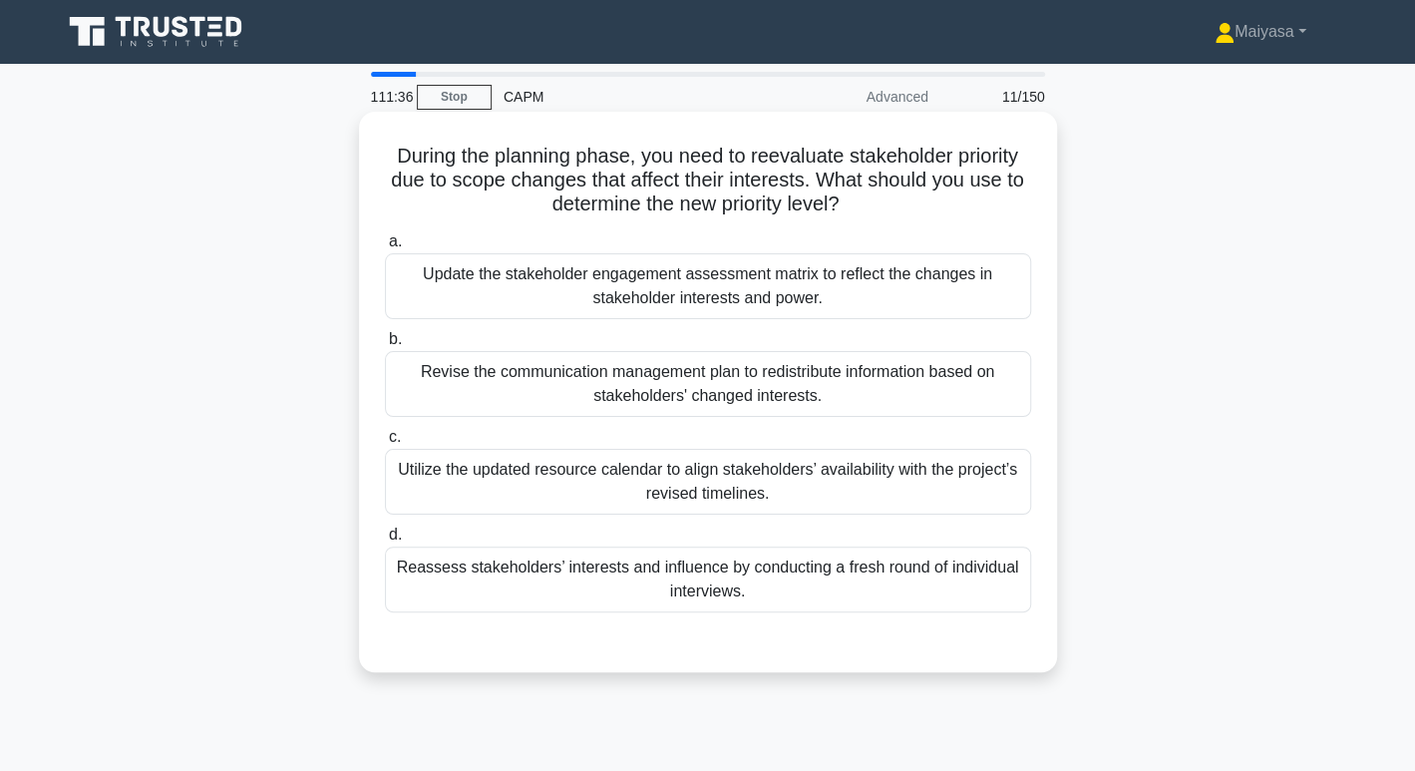
click at [759, 302] on div "Update the stakeholder engagement assessment matrix to reflect the changes in s…" at bounding box center [708, 286] width 646 height 66
click at [385, 248] on input "a. Update the stakeholder engagement assessment matrix to reflect the changes i…" at bounding box center [385, 241] width 0 height 13
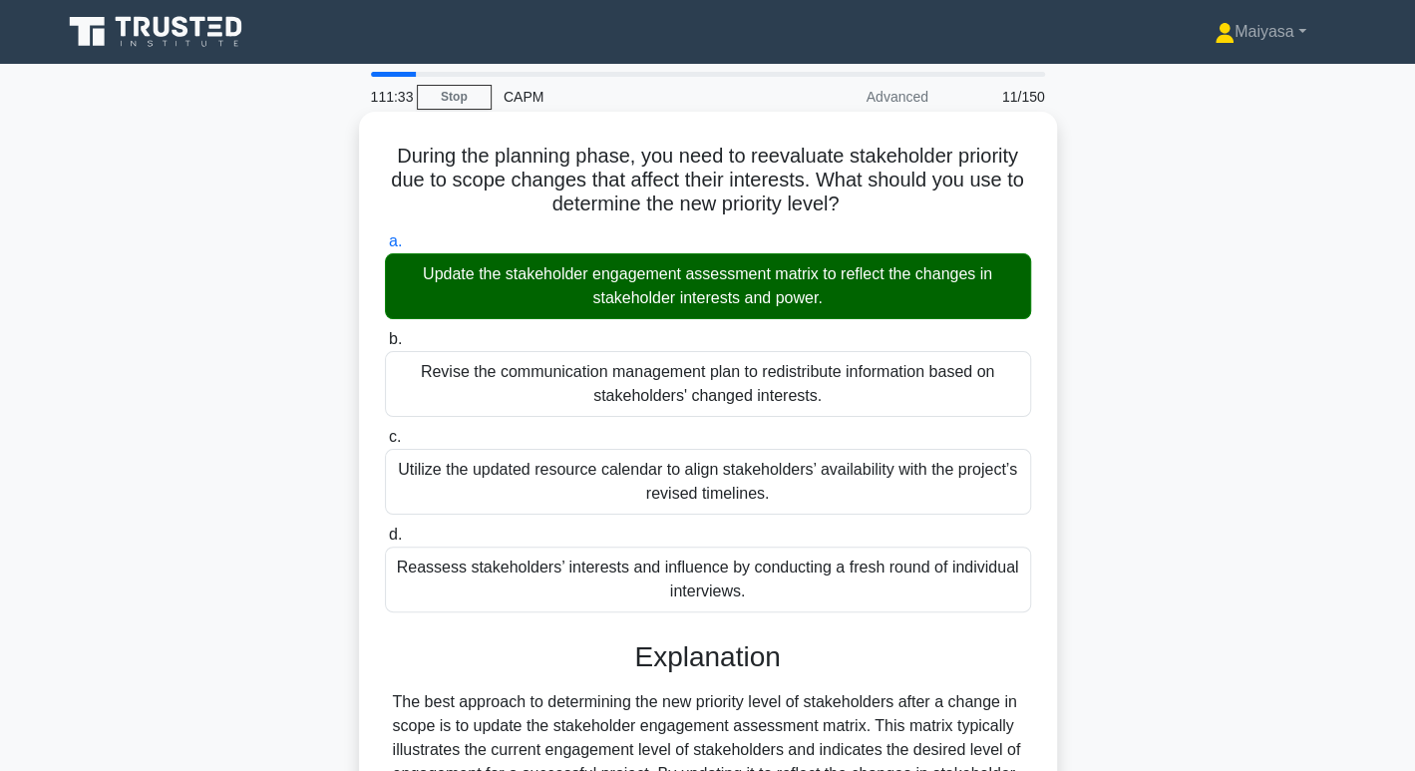
drag, startPoint x: 843, startPoint y: 284, endPoint x: 968, endPoint y: 274, distance: 125.0
click at [968, 274] on div "Update the stakeholder engagement assessment matrix to reflect the changes in s…" at bounding box center [708, 286] width 646 height 66
drag, startPoint x: 616, startPoint y: 292, endPoint x: 941, endPoint y: 313, distance: 325.7
click at [941, 313] on div "Update the stakeholder engagement assessment matrix to reflect the changes in s…" at bounding box center [708, 286] width 646 height 66
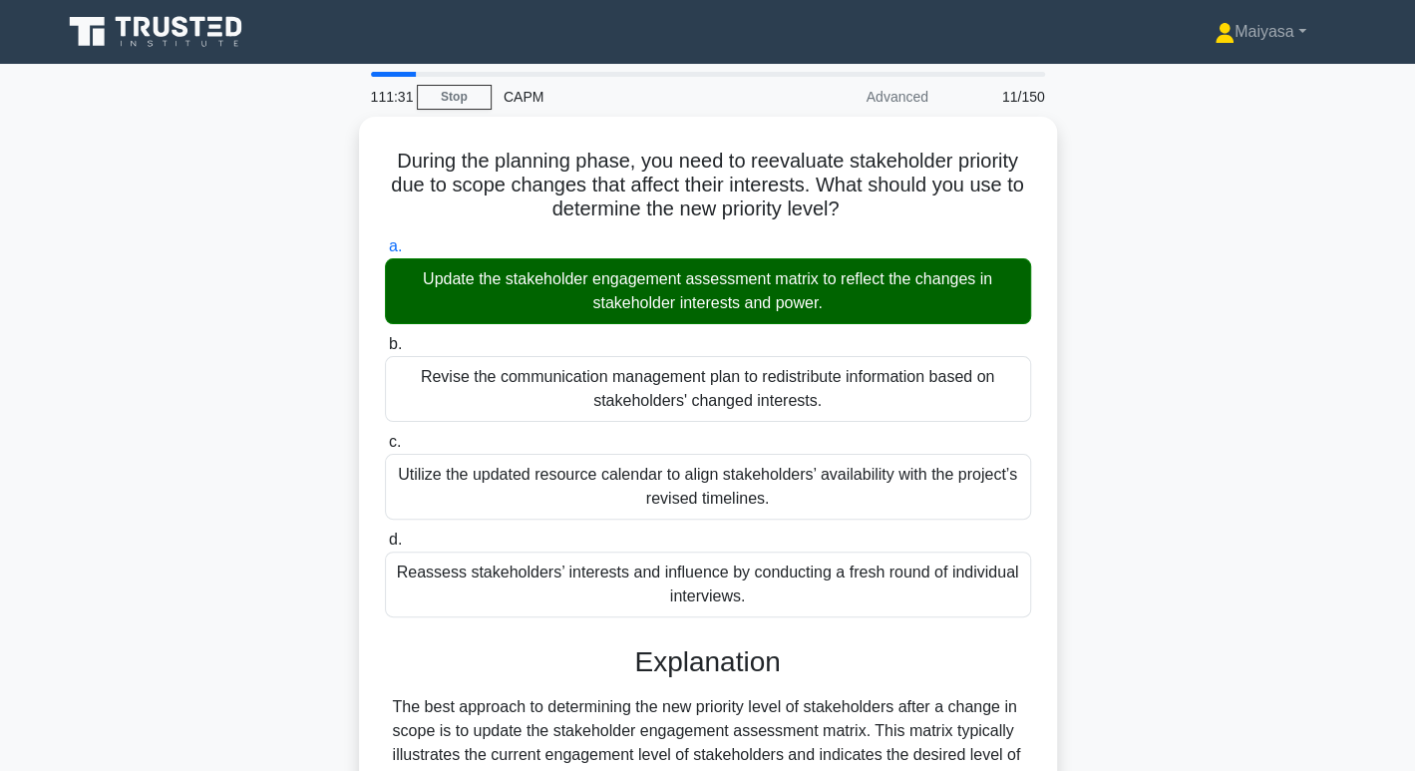
drag, startPoint x: 1395, startPoint y: 579, endPoint x: 1427, endPoint y: 585, distance: 32.5
click at [1413, 581] on main "111:31 Stop CAPM Advanced 11/150 During the planning phase, you need to reevalu…" at bounding box center [707, 598] width 1415 height 1069
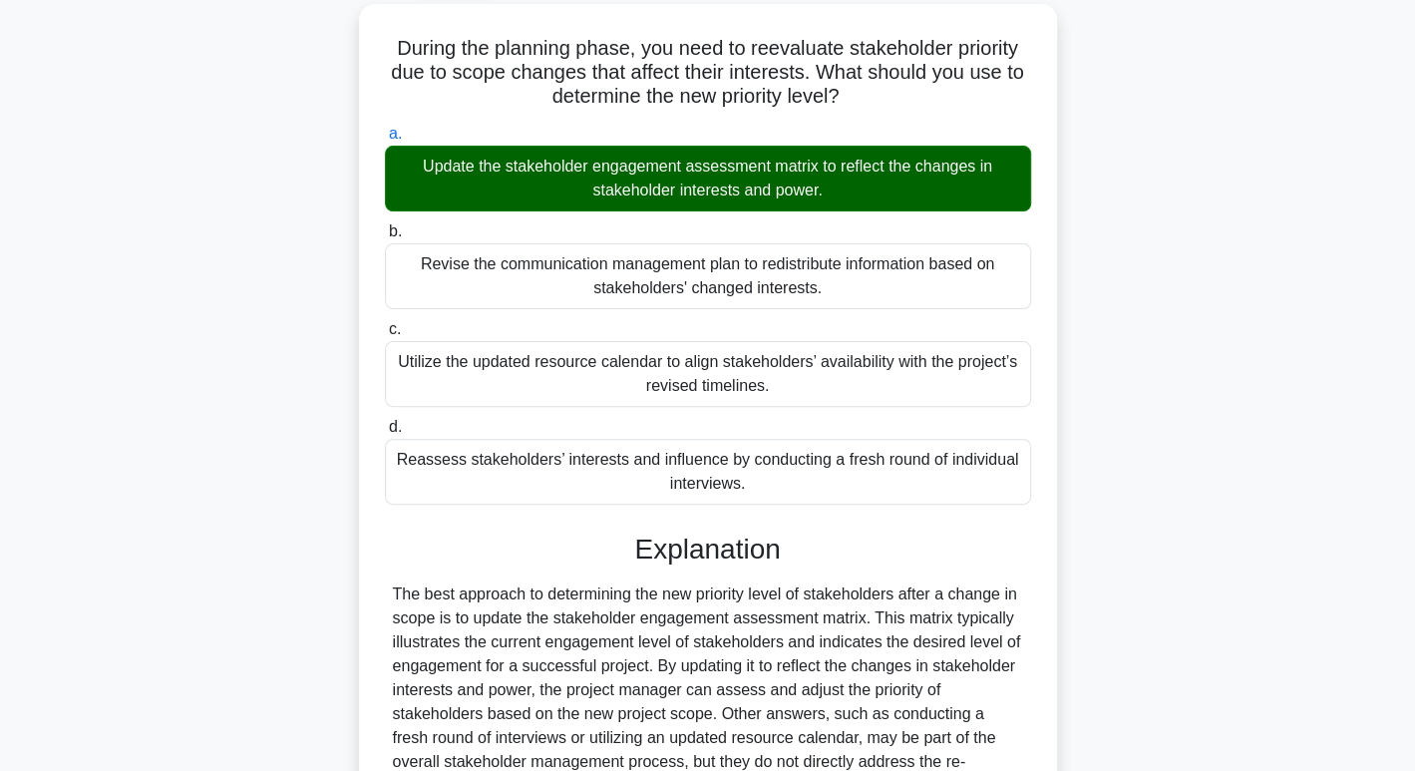
scroll to position [361, 0]
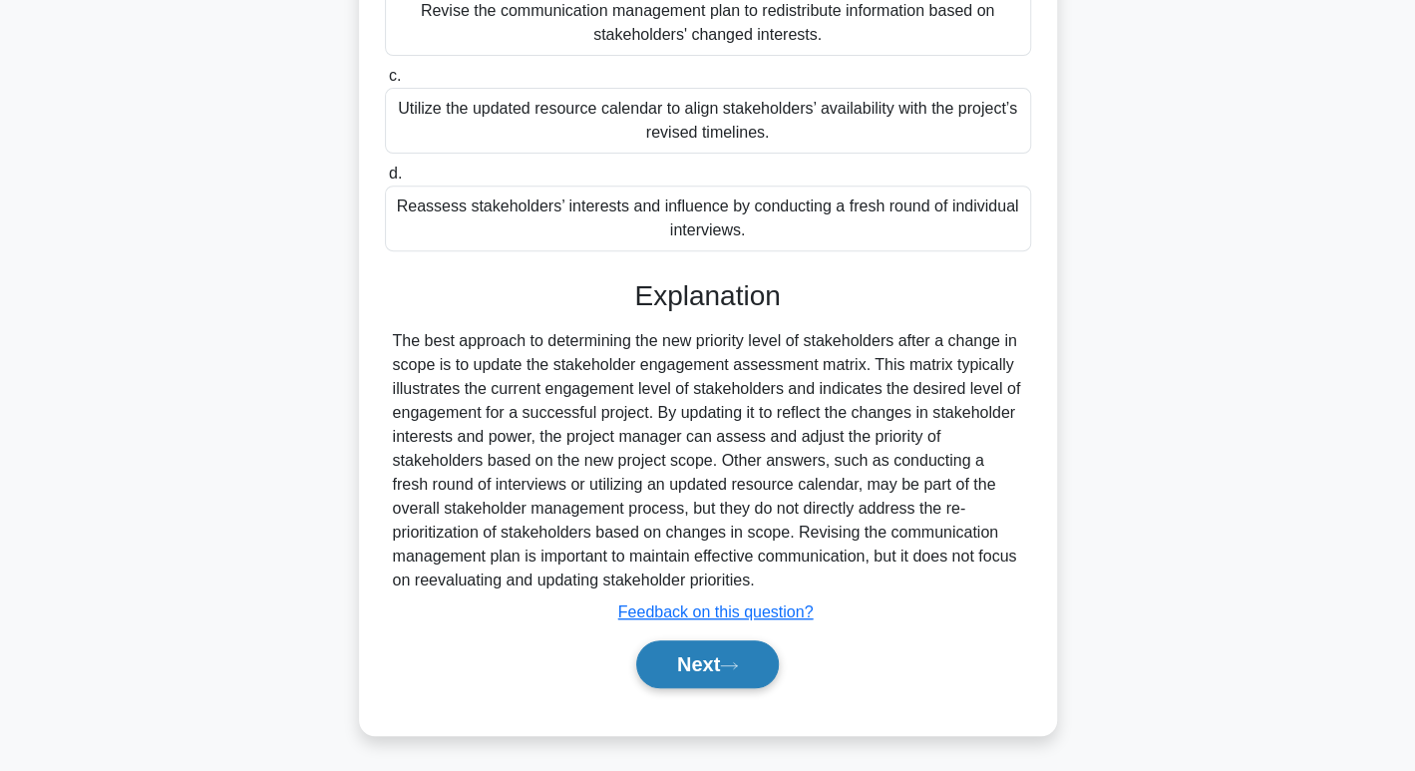
click at [721, 652] on button "Next" at bounding box center [707, 664] width 143 height 48
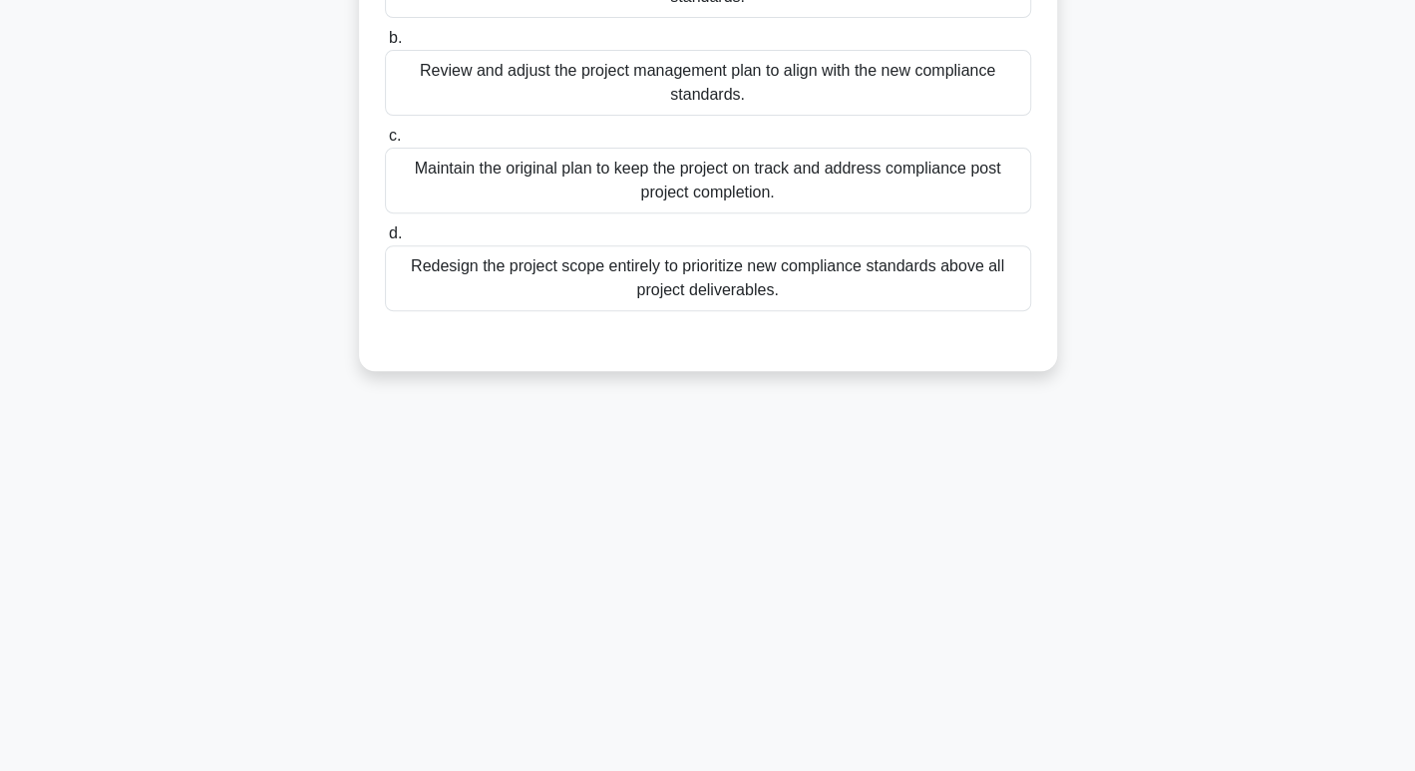
scroll to position [0, 0]
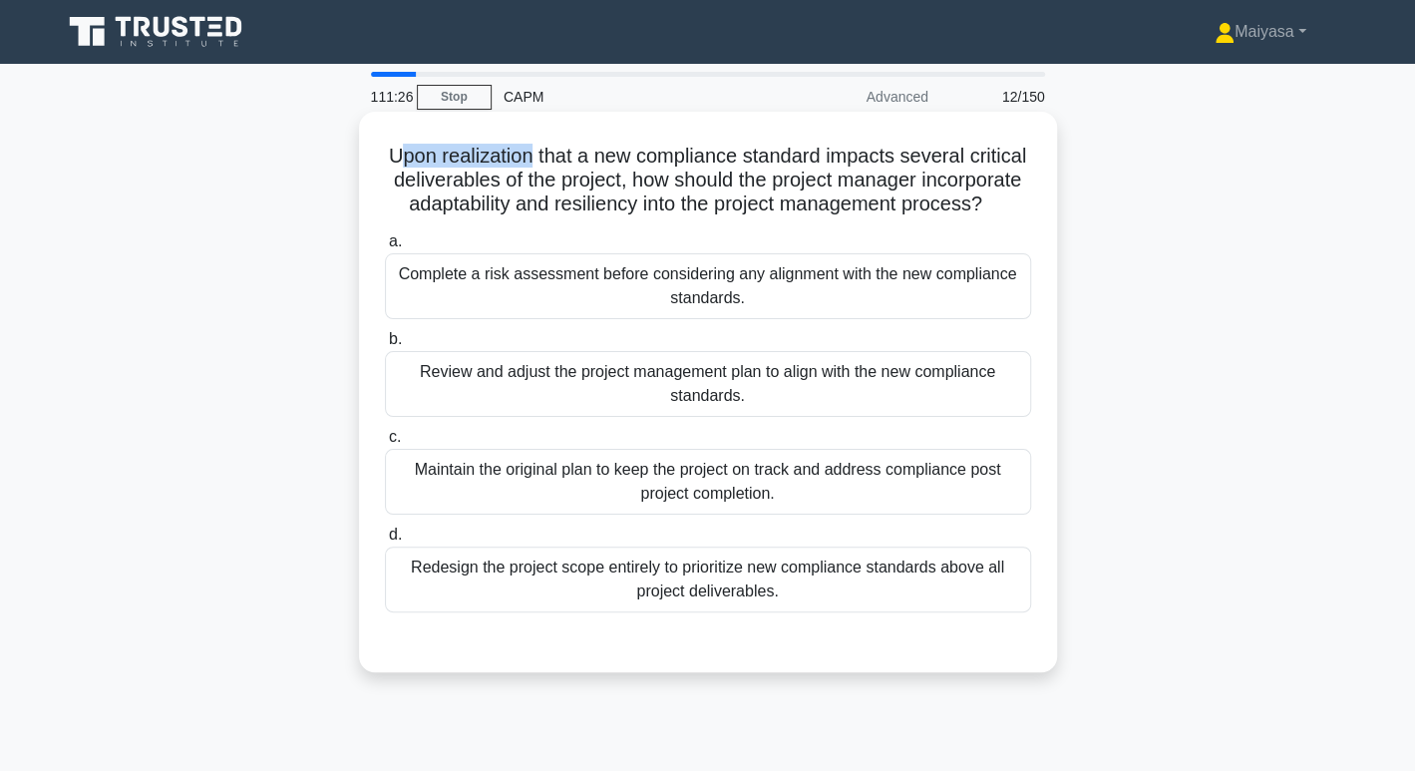
drag, startPoint x: 428, startPoint y: 160, endPoint x: 562, endPoint y: 142, distance: 135.8
click at [562, 144] on h5 "Upon realization that a new compliance standard impacts several critical delive…" at bounding box center [708, 181] width 650 height 74
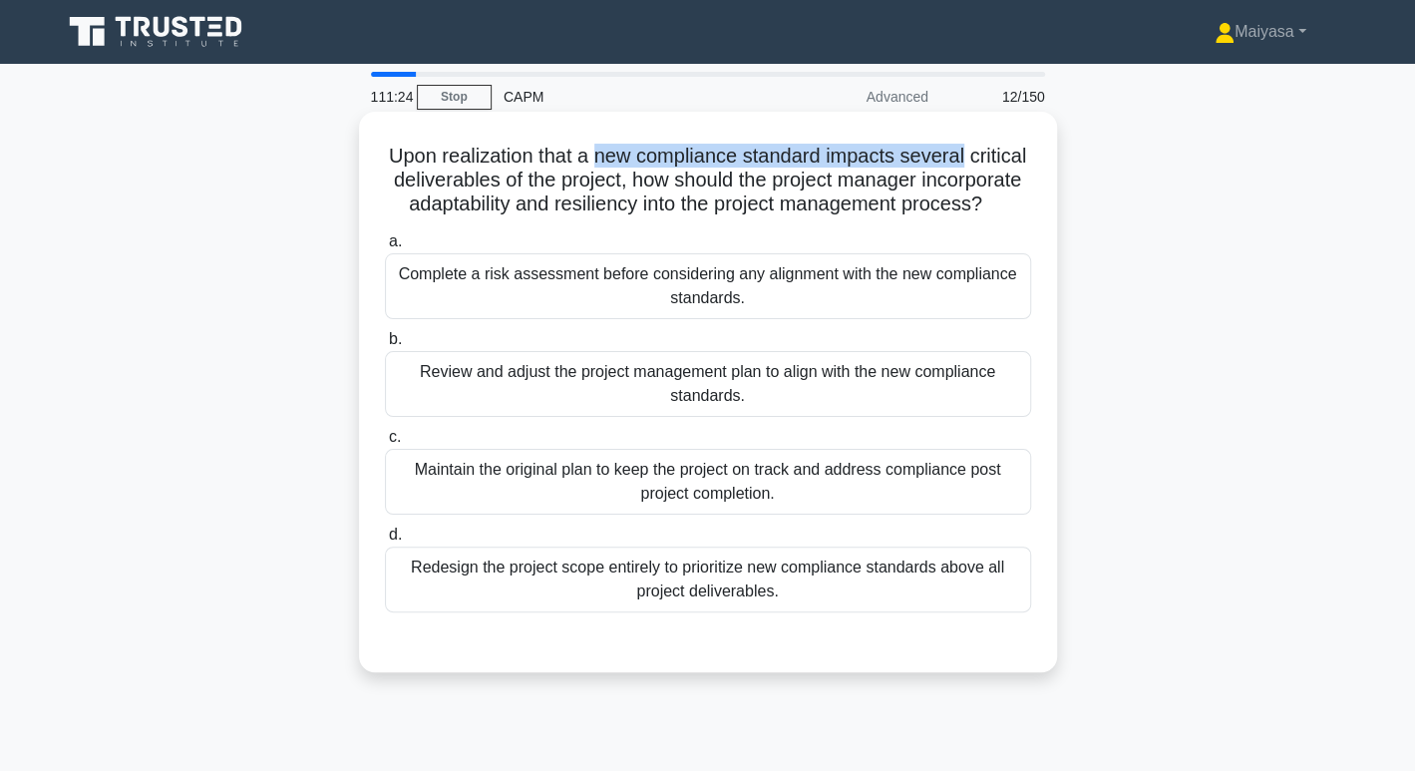
drag, startPoint x: 624, startPoint y: 160, endPoint x: 1023, endPoint y: 152, distance: 398.9
click at [1023, 152] on h5 "Upon realization that a new compliance standard impacts several critical delive…" at bounding box center [708, 181] width 650 height 74
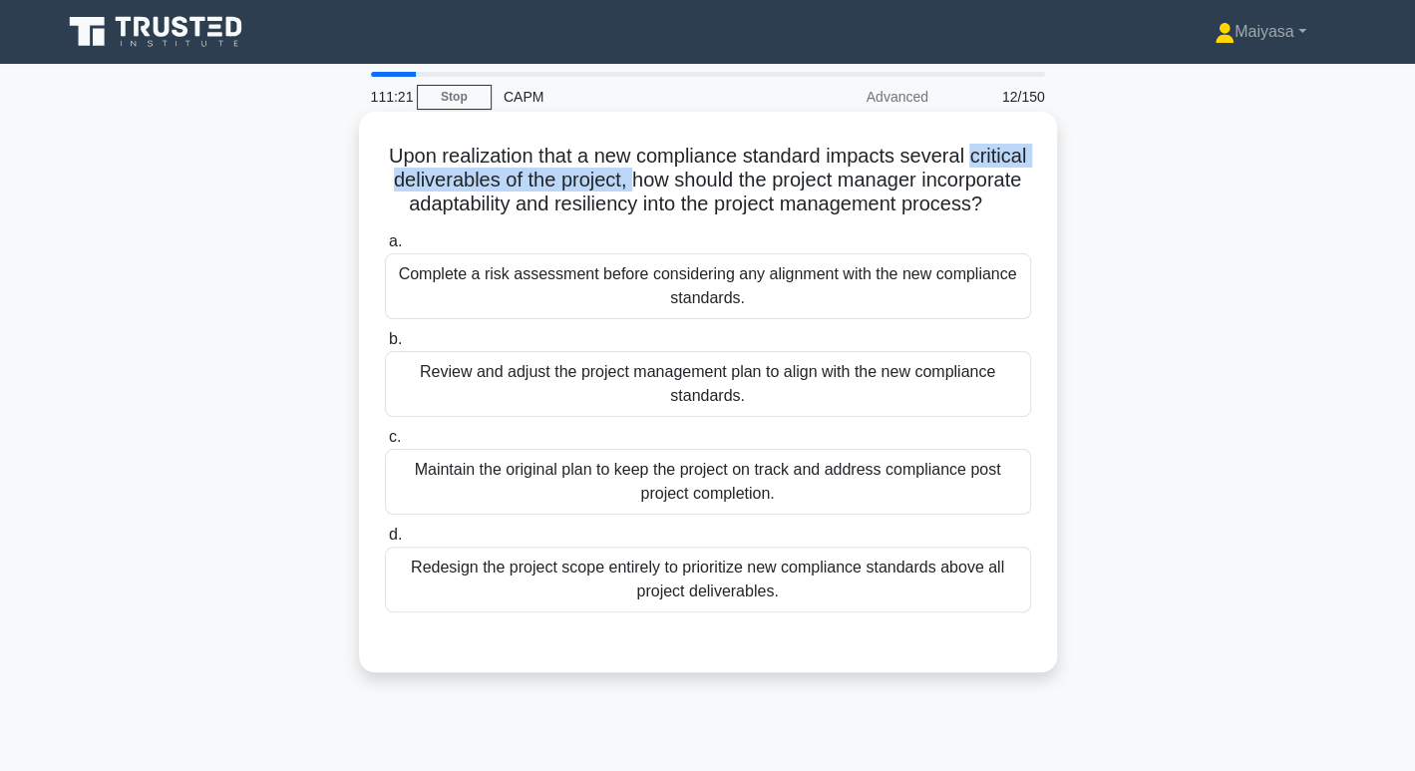
drag, startPoint x: 406, startPoint y: 182, endPoint x: 713, endPoint y: 174, distance: 307.2
click at [713, 174] on h5 "Upon realization that a new compliance standard impacts several critical delive…" at bounding box center [708, 181] width 650 height 74
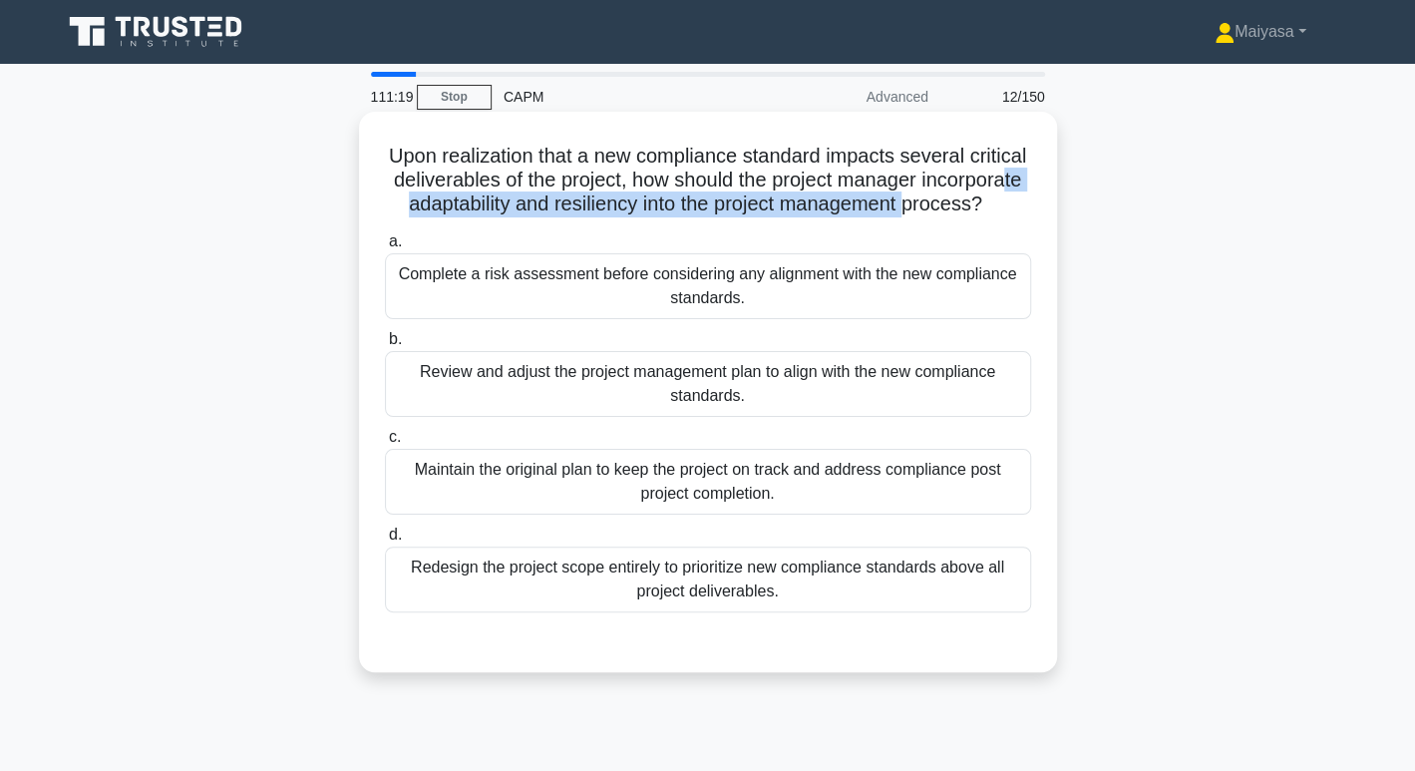
drag, startPoint x: 398, startPoint y: 216, endPoint x: 486, endPoint y: 212, distance: 87.8
click at [486, 212] on h5 "Upon realization that a new compliance standard impacts several critical delive…" at bounding box center [708, 181] width 650 height 74
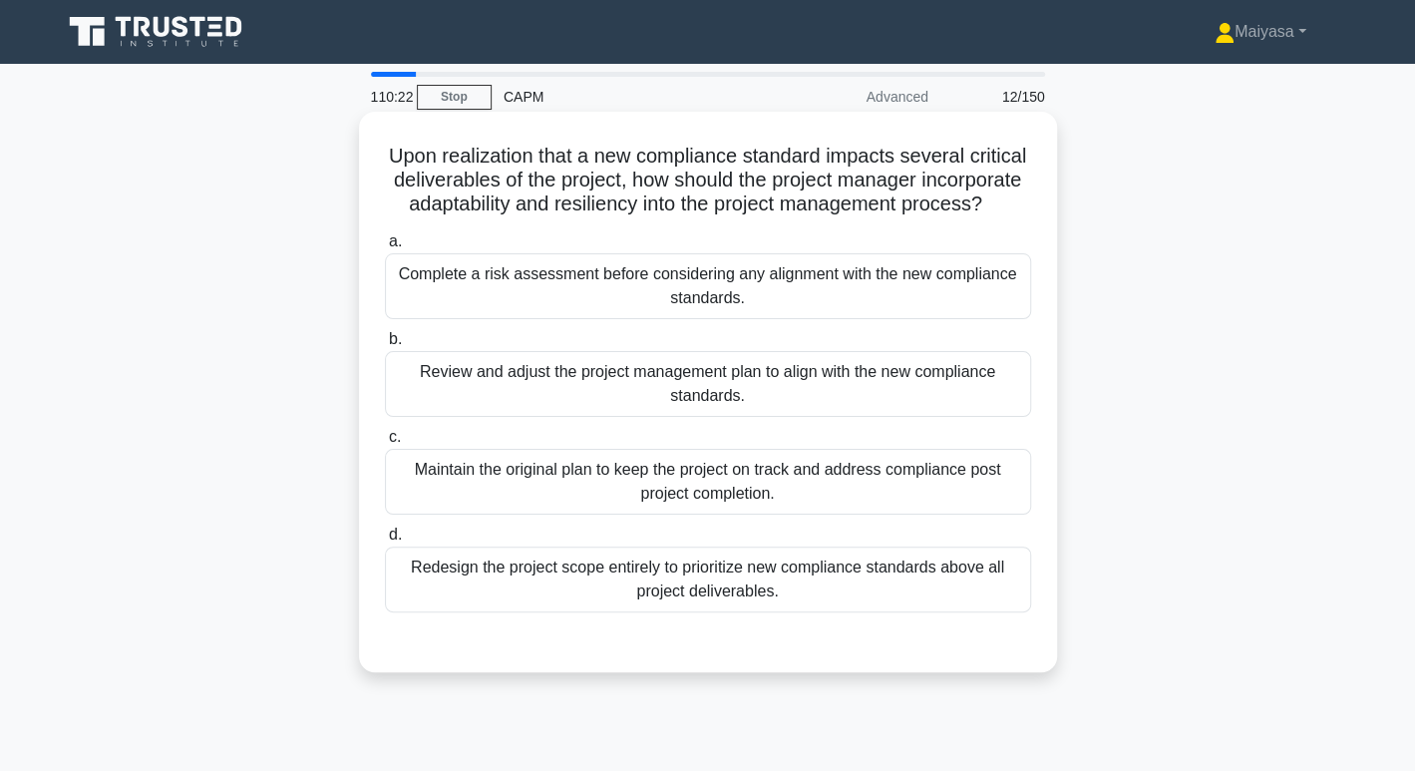
click at [684, 417] on div "Review and adjust the project management plan to align with the new compliance …" at bounding box center [708, 384] width 646 height 66
click at [385, 346] on input "b. Review and adjust the project management plan to align with the new complian…" at bounding box center [385, 339] width 0 height 13
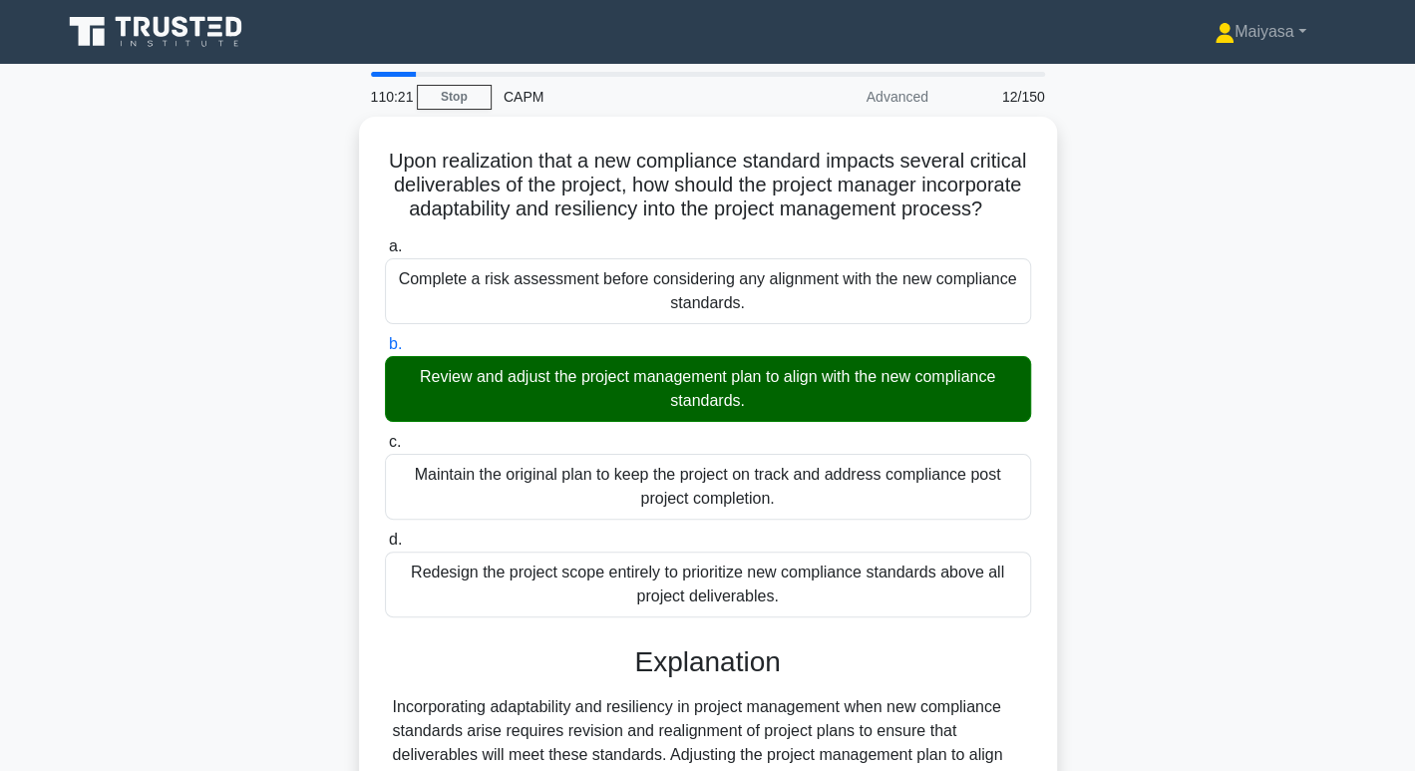
scroll to position [504, 0]
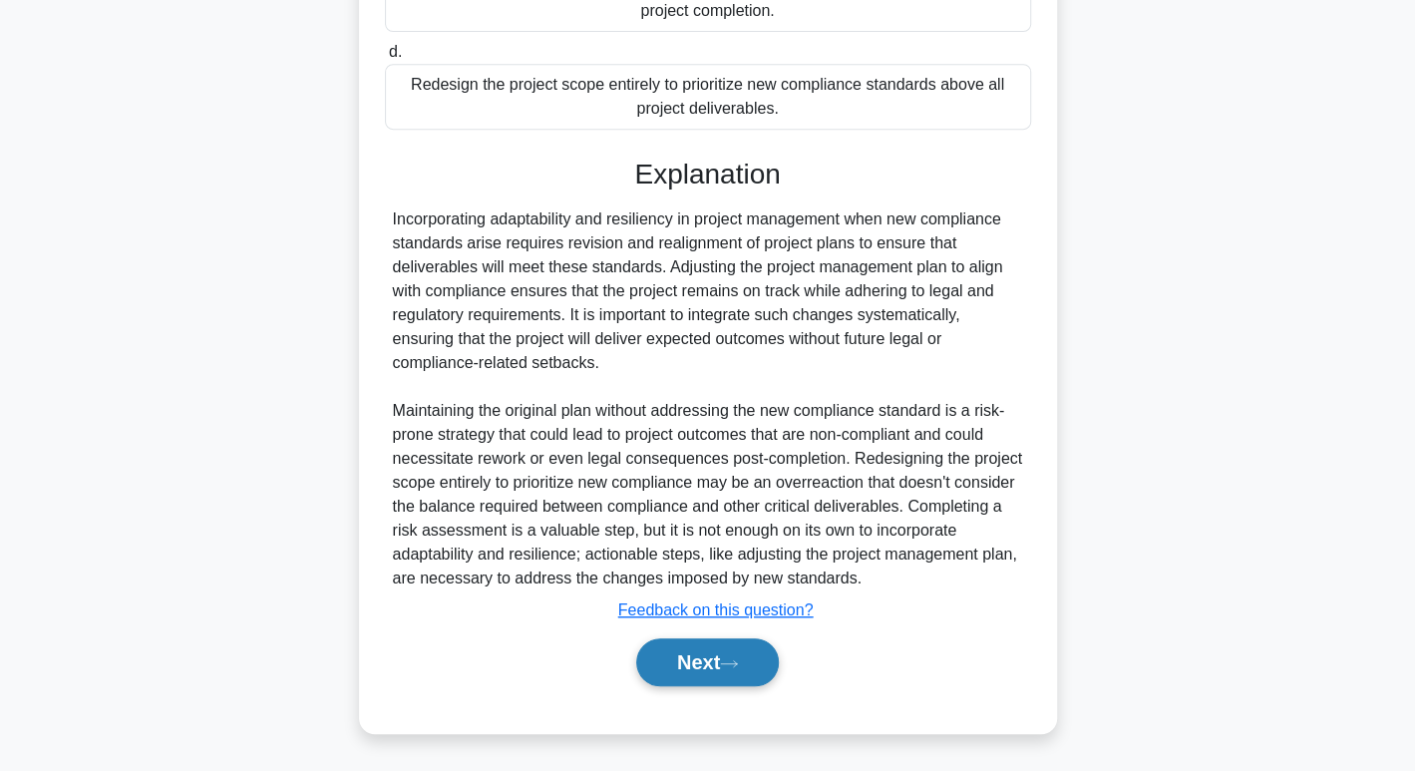
drag, startPoint x: 692, startPoint y: 659, endPoint x: 705, endPoint y: 655, distance: 13.6
click at [693, 659] on button "Next" at bounding box center [707, 662] width 143 height 48
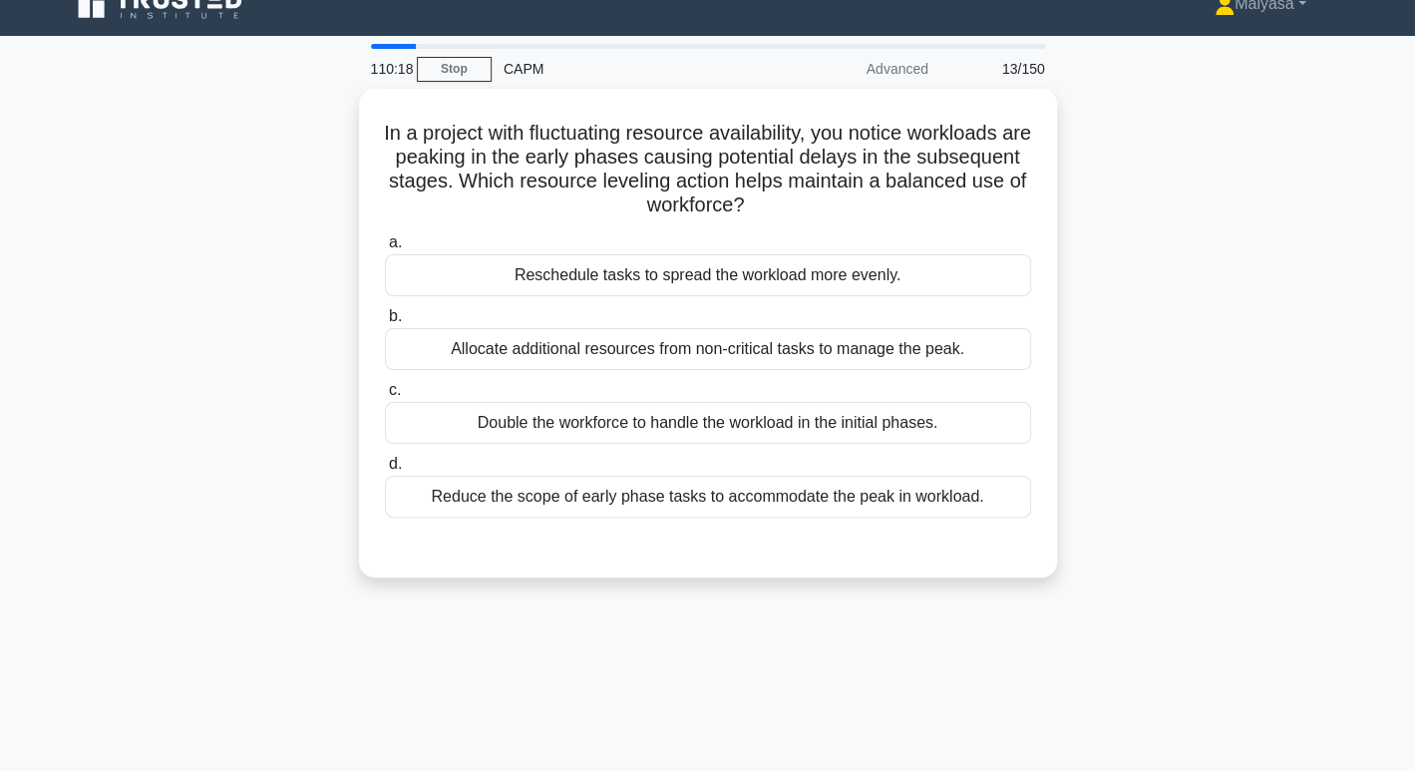
scroll to position [27, 0]
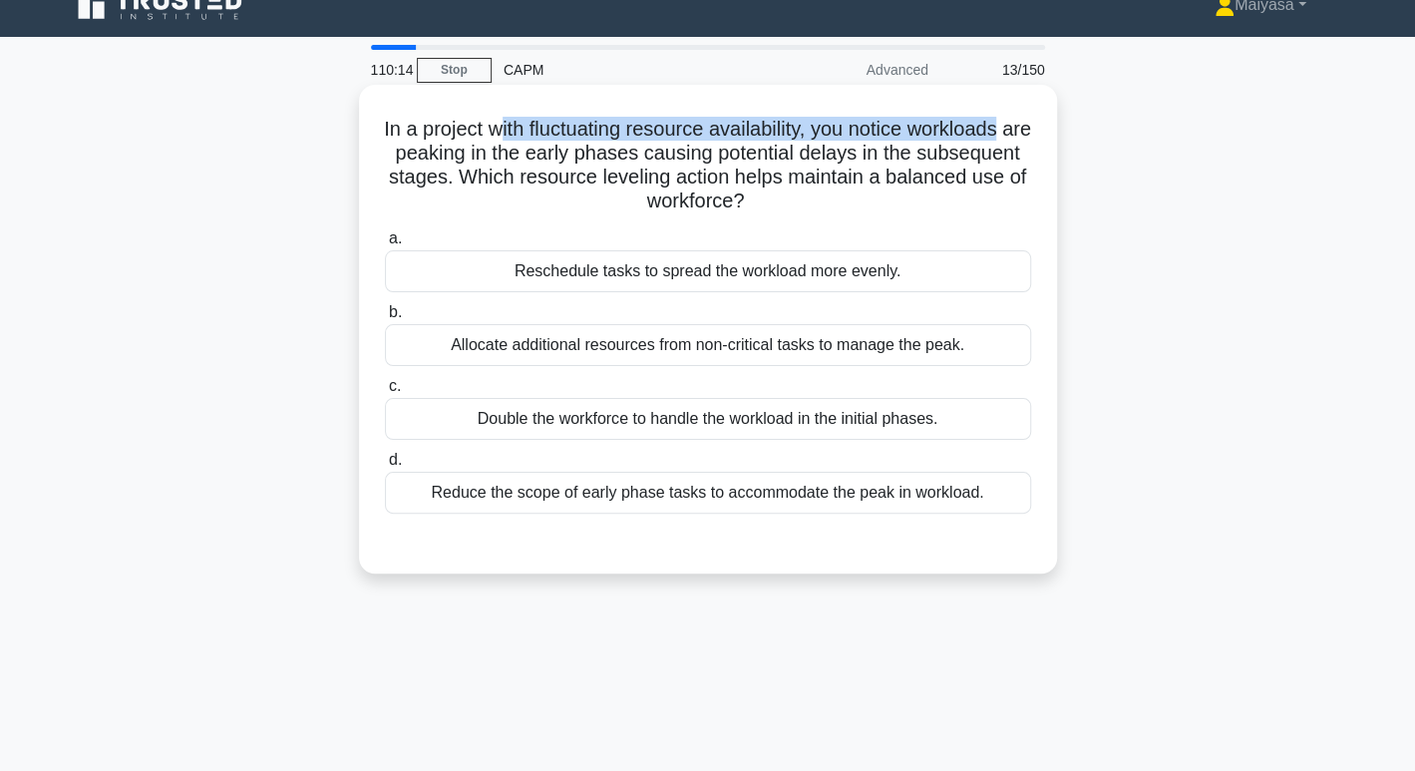
drag, startPoint x: 505, startPoint y: 126, endPoint x: 1025, endPoint y: 130, distance: 519.5
click at [1025, 130] on h5 "In a project with fluctuating resource availability, you notice workloads are p…" at bounding box center [708, 166] width 650 height 98
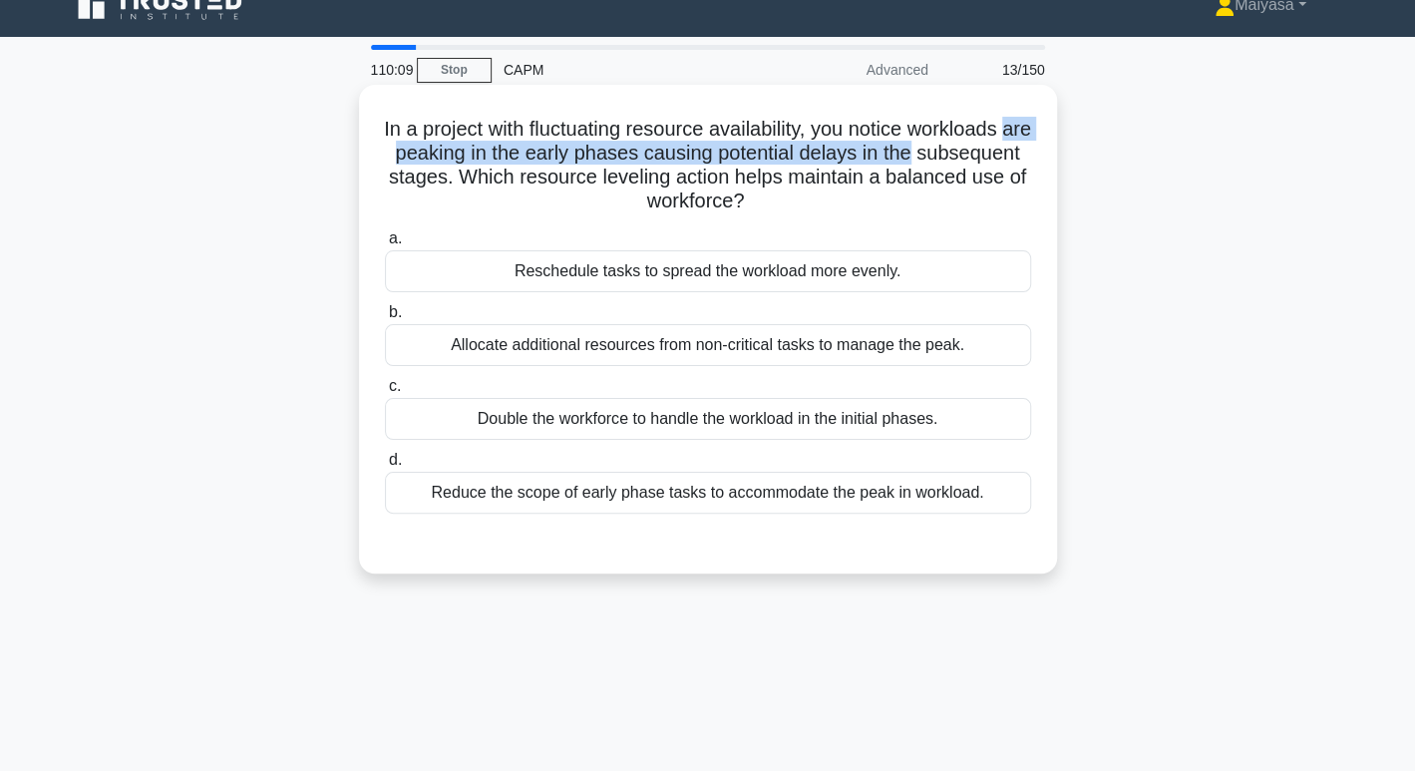
drag, startPoint x: 424, startPoint y: 156, endPoint x: 1014, endPoint y: 143, distance: 590.4
click at [1014, 143] on h5 "In a project with fluctuating resource availability, you notice workloads are p…" at bounding box center [708, 166] width 650 height 98
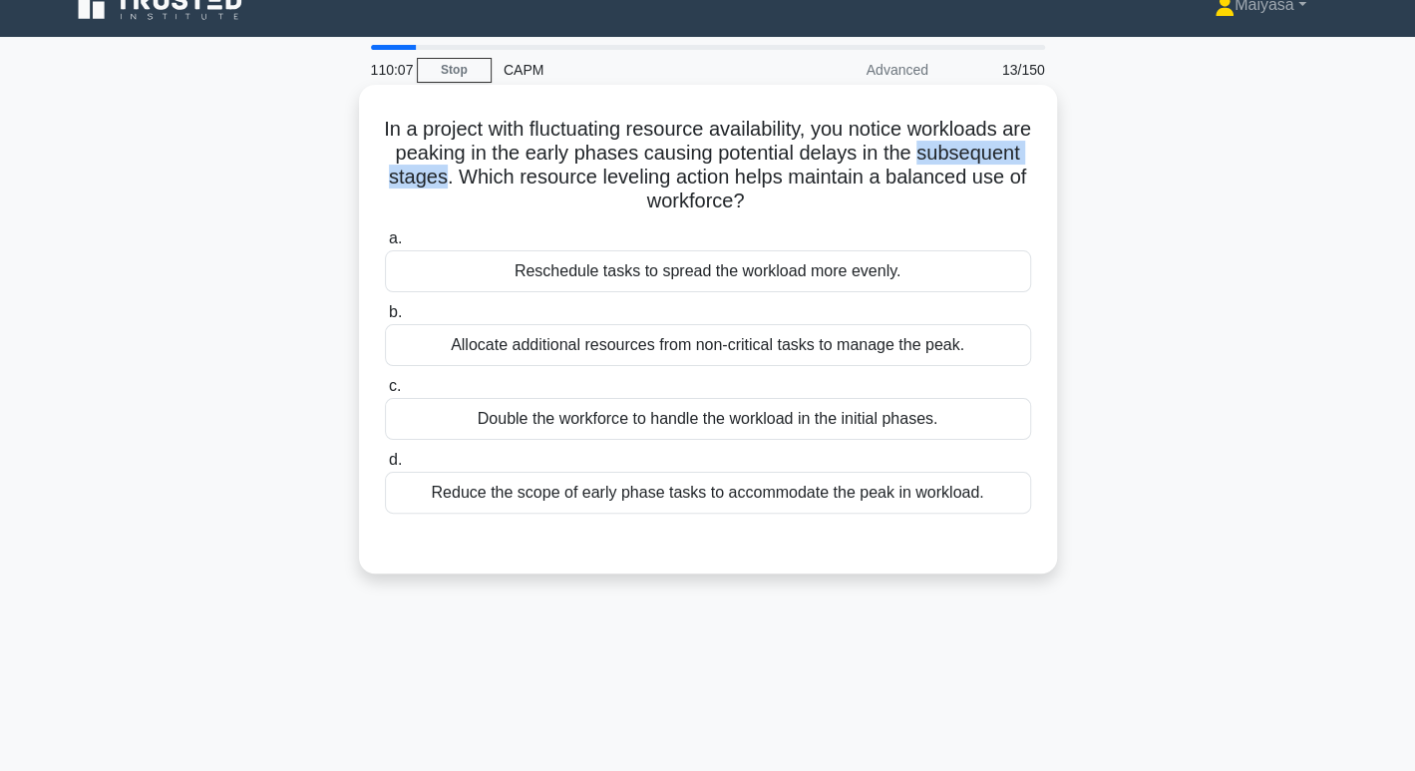
drag, startPoint x: 401, startPoint y: 183, endPoint x: 568, endPoint y: 168, distance: 168.2
click at [568, 168] on h5 "In a project with fluctuating resource availability, you notice workloads are p…" at bounding box center [708, 166] width 650 height 98
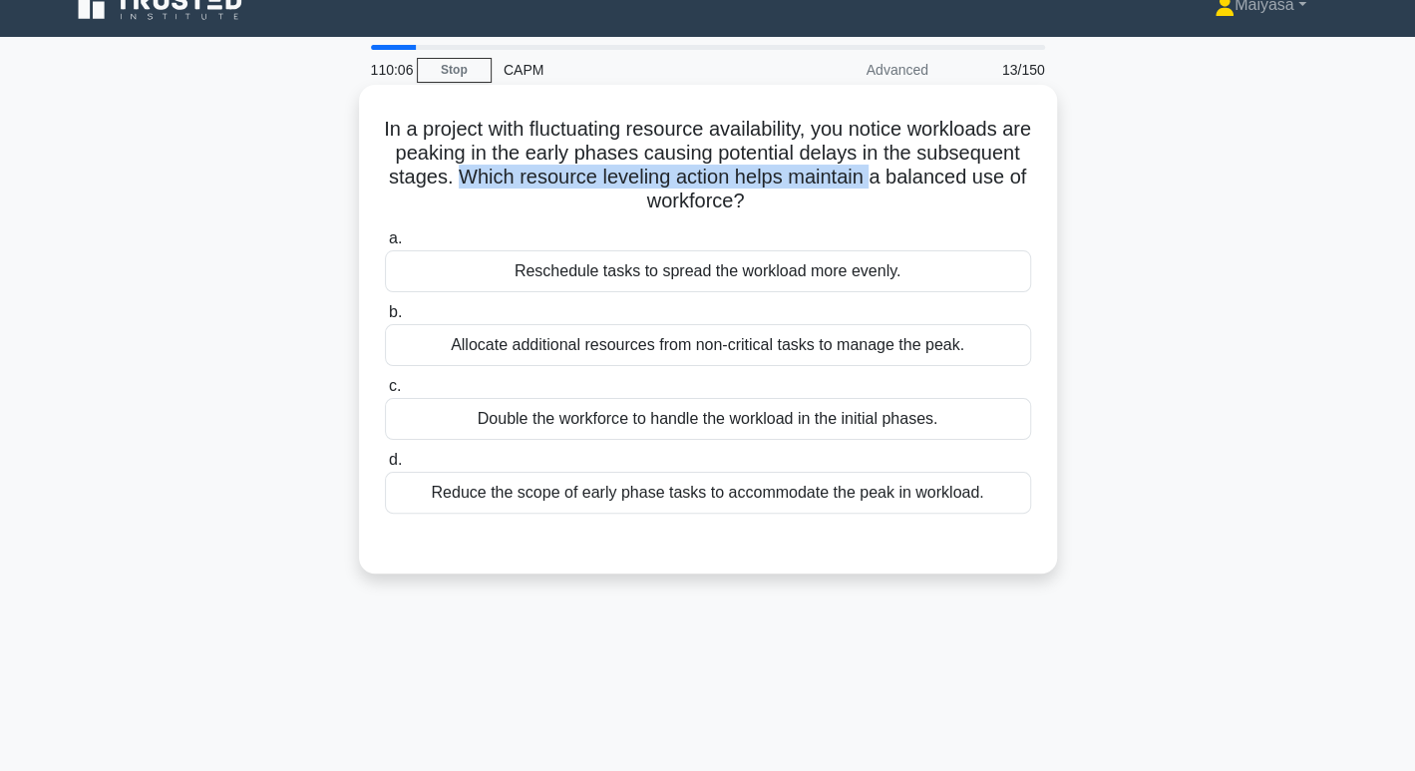
drag, startPoint x: 602, startPoint y: 169, endPoint x: 1005, endPoint y: 176, distance: 402.9
click at [1005, 176] on h5 "In a project with fluctuating resource availability, you notice workloads are p…" at bounding box center [708, 166] width 650 height 98
drag, startPoint x: 583, startPoint y: 209, endPoint x: 821, endPoint y: 198, distance: 237.5
click at [821, 198] on h5 "In a project with fluctuating resource availability, you notice workloads are p…" at bounding box center [708, 166] width 650 height 98
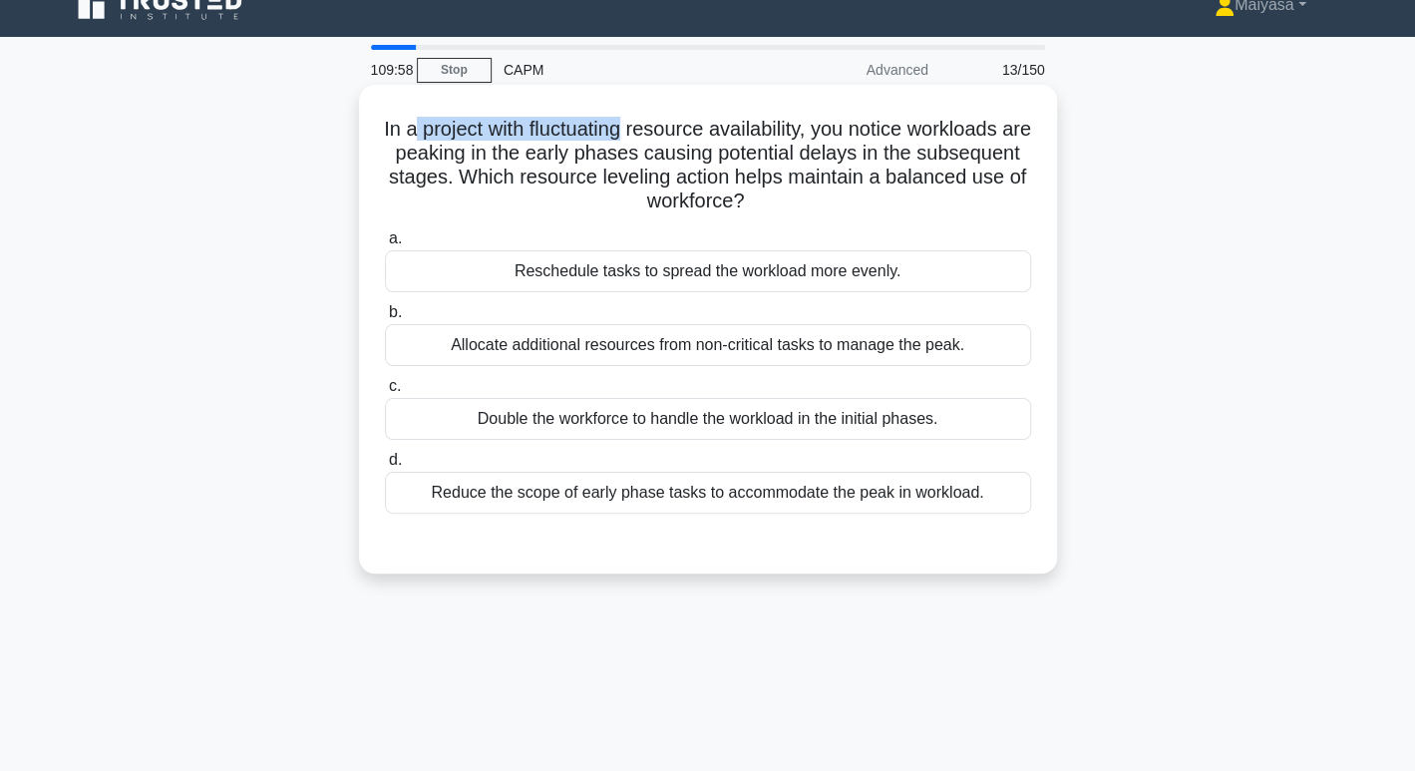
drag, startPoint x: 420, startPoint y: 133, endPoint x: 635, endPoint y: 130, distance: 215.4
click at [635, 130] on h5 "In a project with fluctuating resource availability, you notice workloads are p…" at bounding box center [708, 166] width 650 height 98
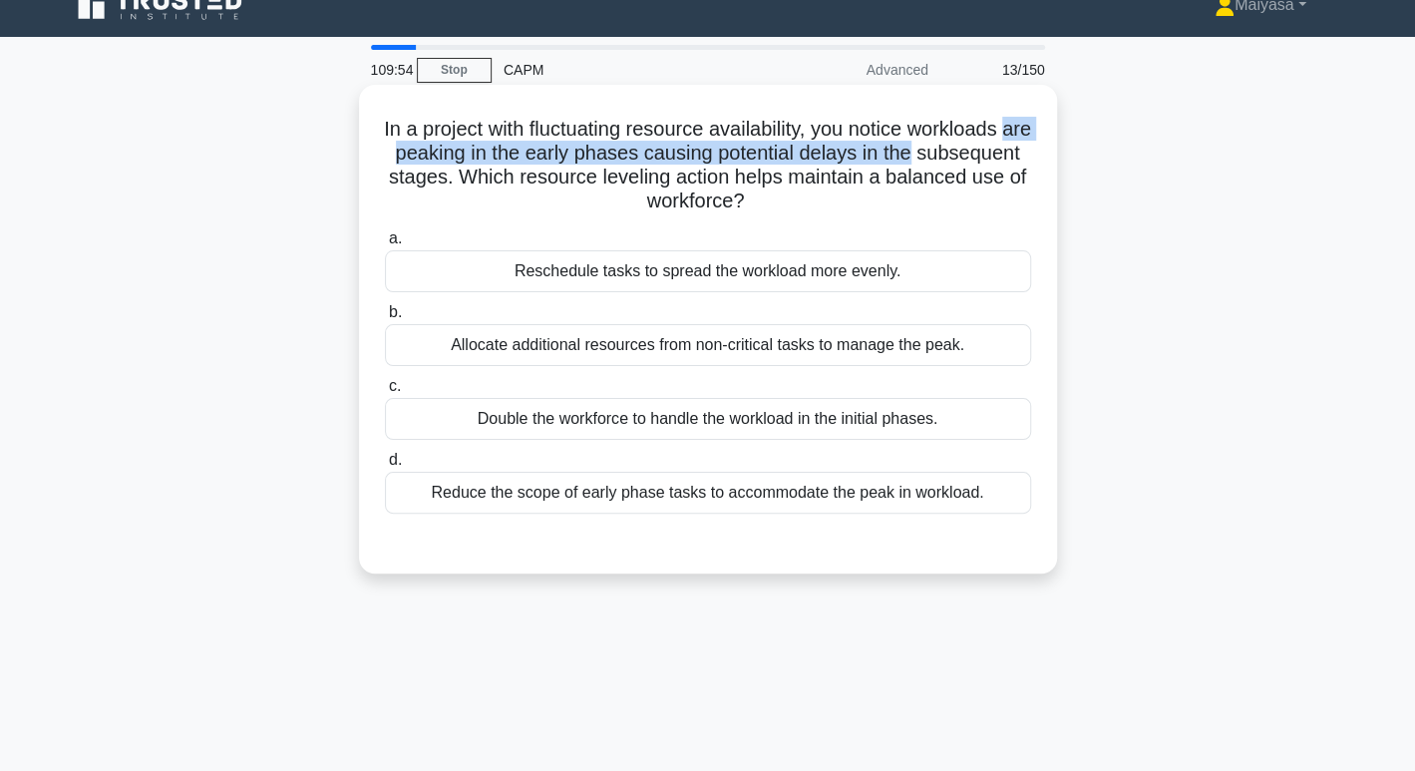
drag, startPoint x: 417, startPoint y: 148, endPoint x: 989, endPoint y: 150, distance: 572.3
click at [989, 150] on h5 "In a project with fluctuating resource availability, you notice workloads are p…" at bounding box center [708, 166] width 650 height 98
drag, startPoint x: 393, startPoint y: 178, endPoint x: 908, endPoint y: 202, distance: 516.0
click at [908, 202] on h5 "In a project with fluctuating resource availability, you notice workloads are p…" at bounding box center [708, 166] width 650 height 98
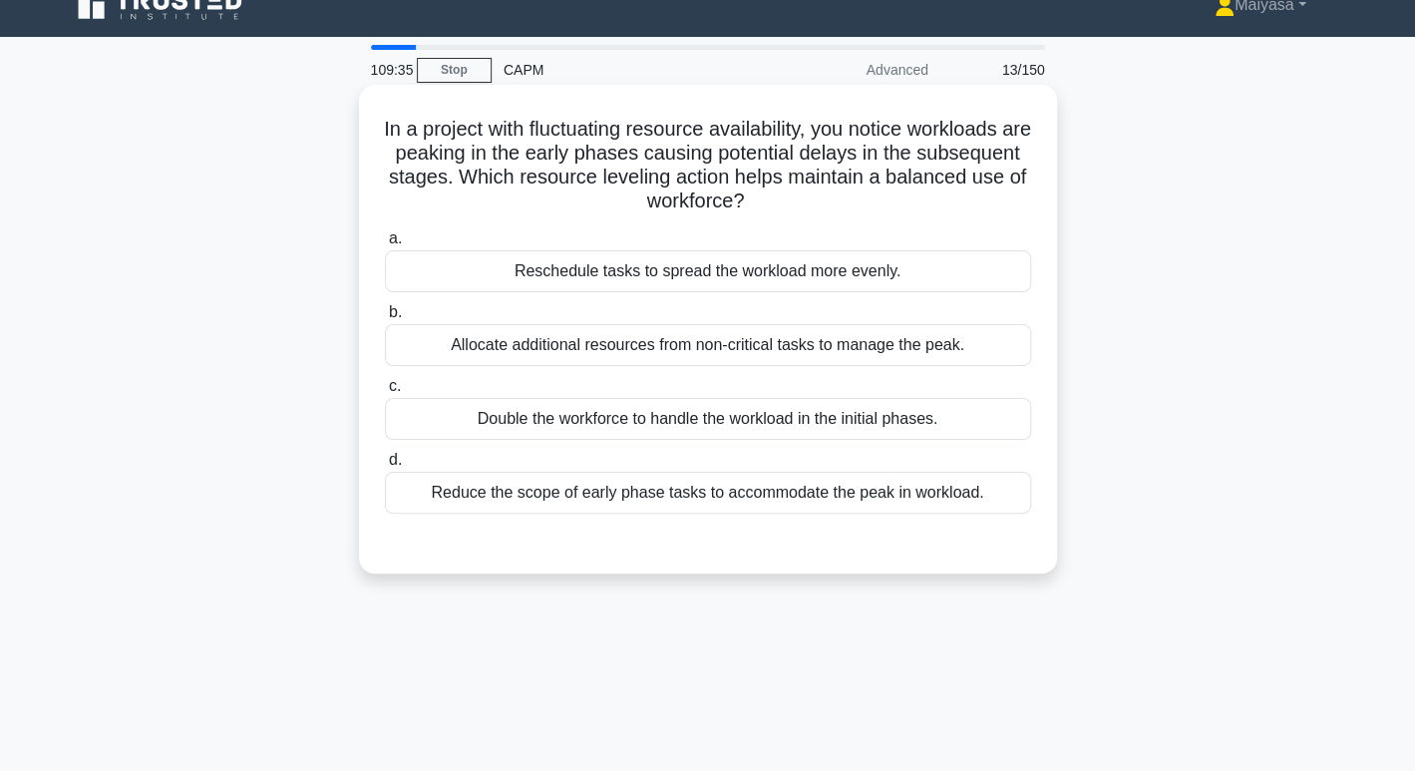
click at [636, 277] on div "Reschedule tasks to spread the workload more evenly." at bounding box center [708, 271] width 646 height 42
click at [385, 245] on input "a. Reschedule tasks to spread the workload more evenly." at bounding box center [385, 238] width 0 height 13
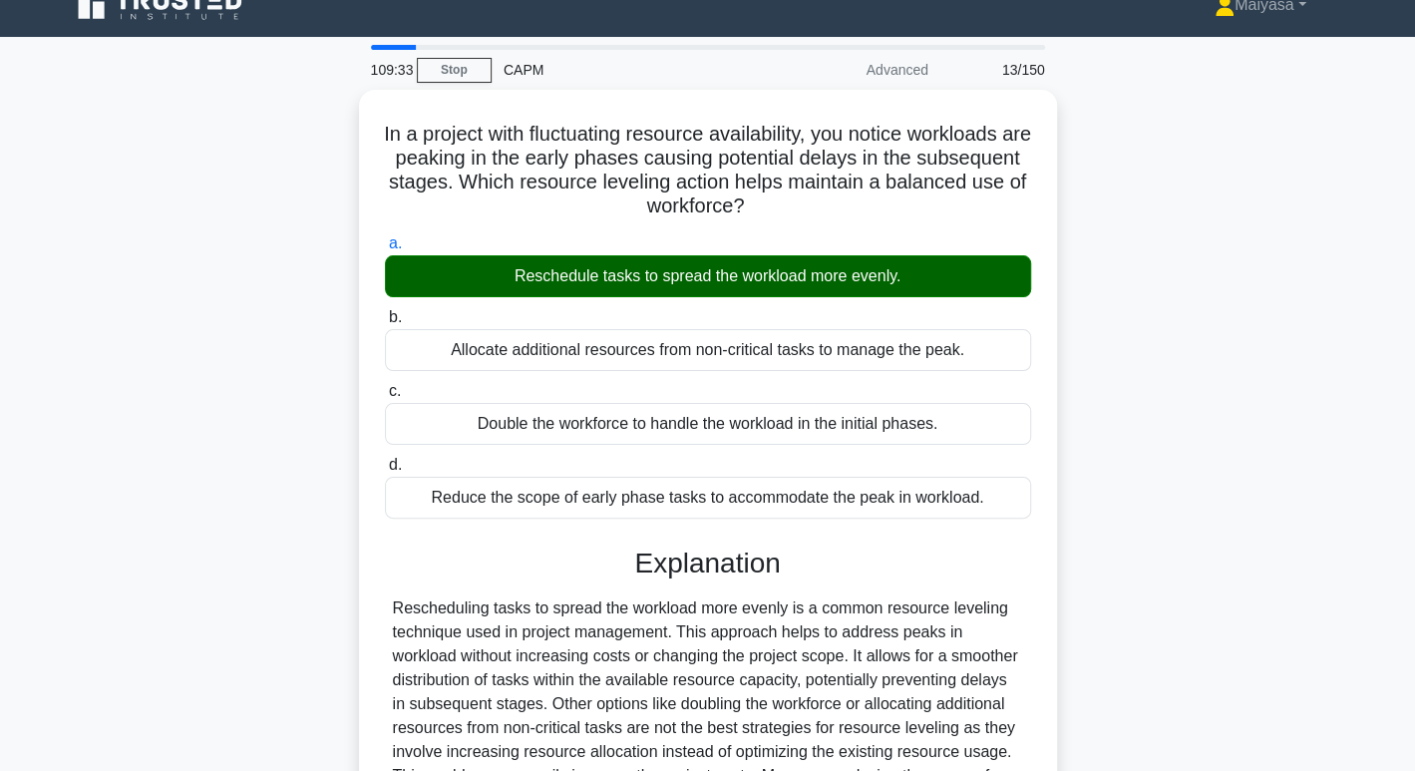
scroll to position [306, 0]
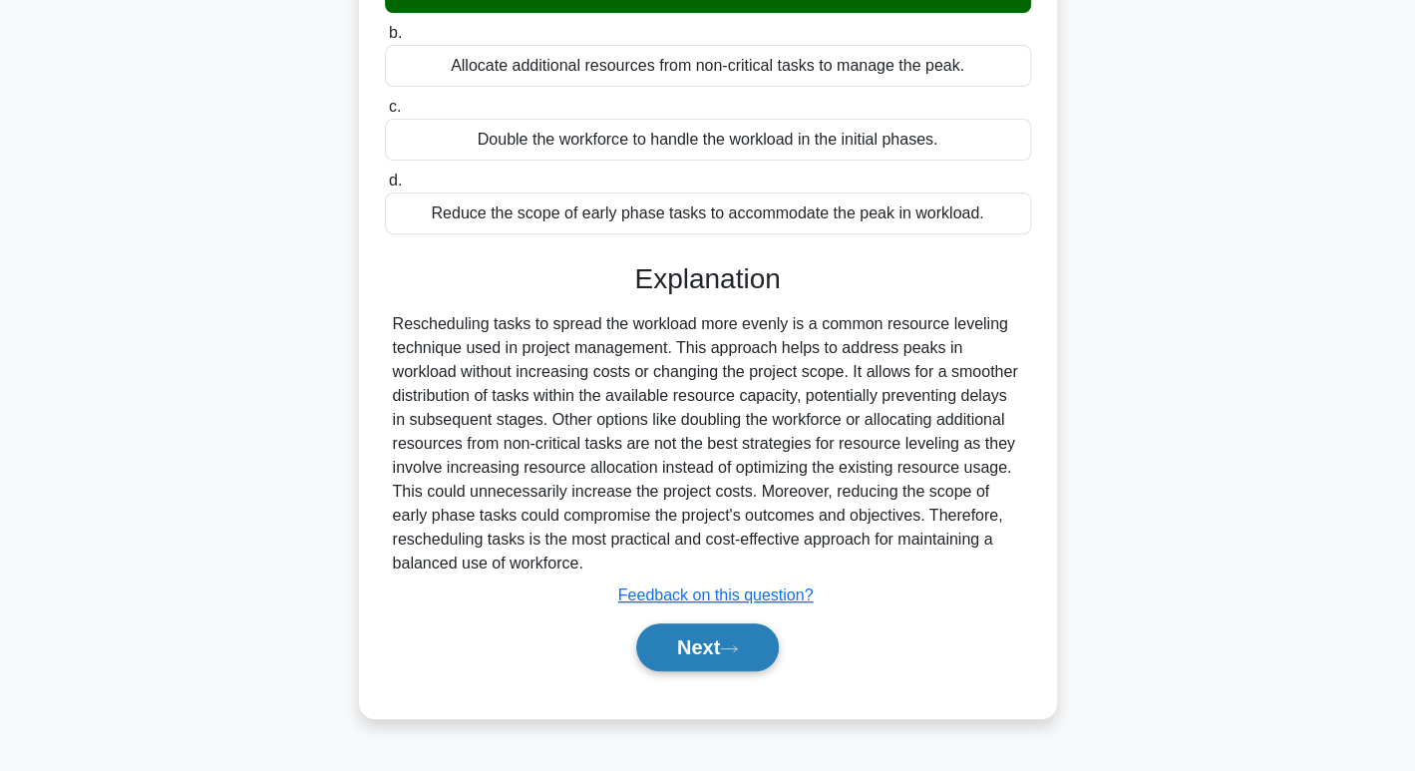
click at [739, 637] on button "Next" at bounding box center [707, 647] width 143 height 48
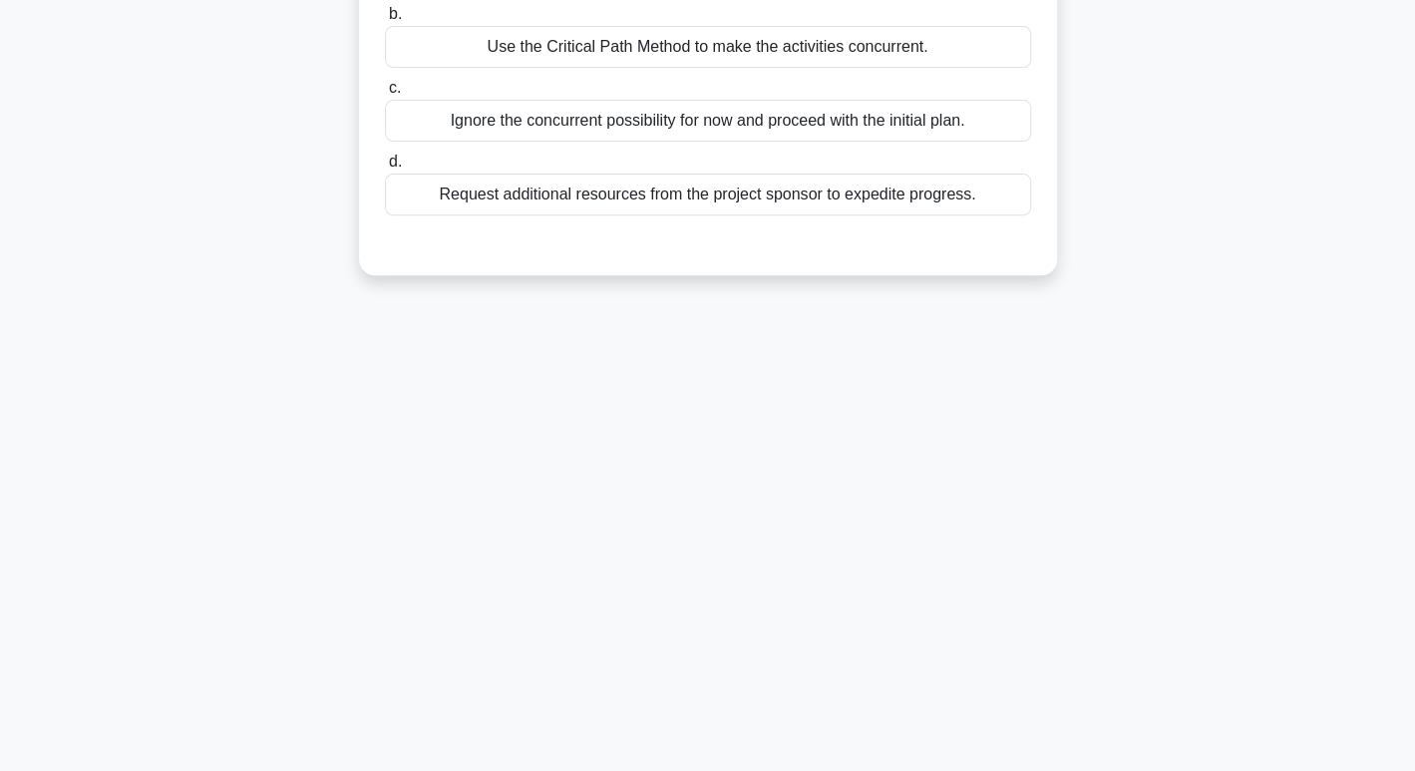
scroll to position [0, 0]
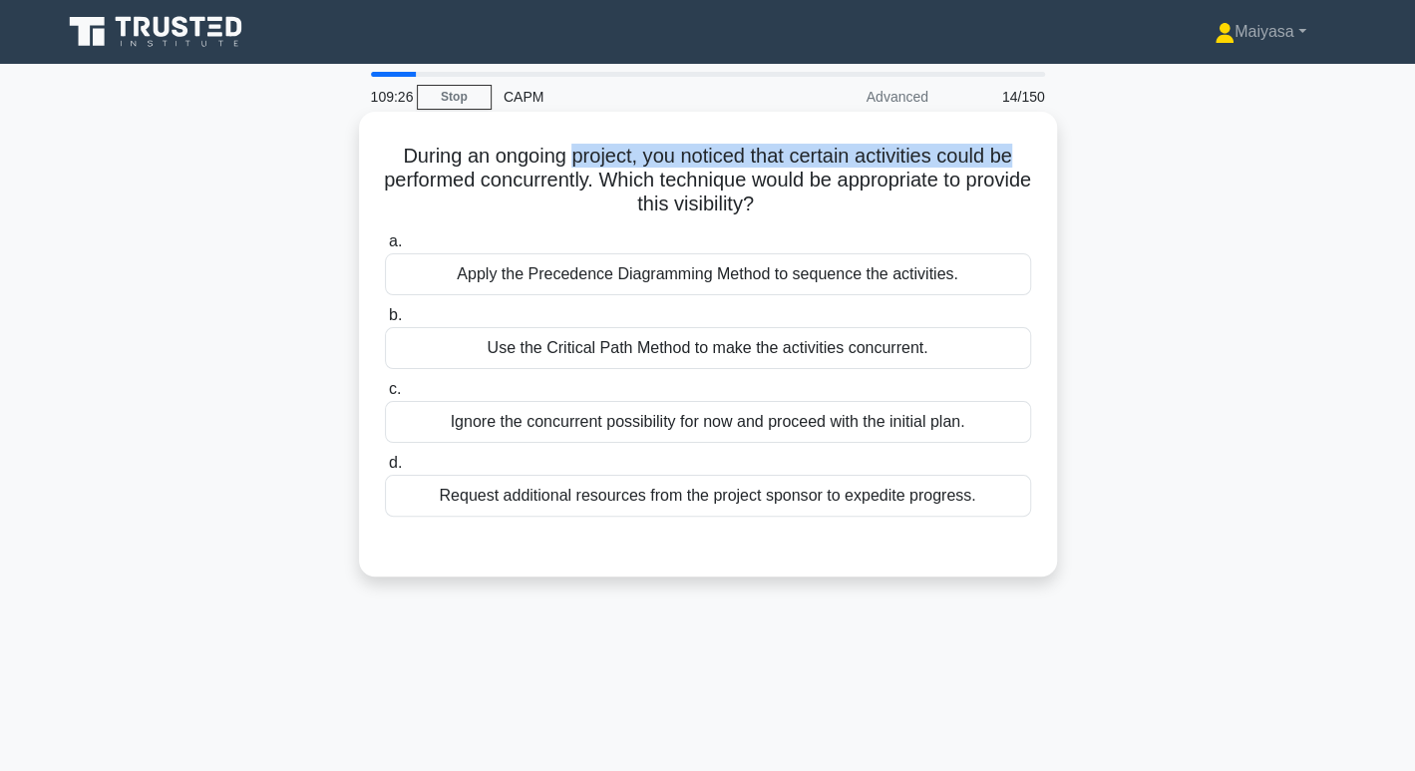
drag, startPoint x: 575, startPoint y: 161, endPoint x: 1028, endPoint y: 158, distance: 452.7
click at [1028, 158] on h5 "During an ongoing project, you noticed that certain activities could be perform…" at bounding box center [708, 181] width 650 height 74
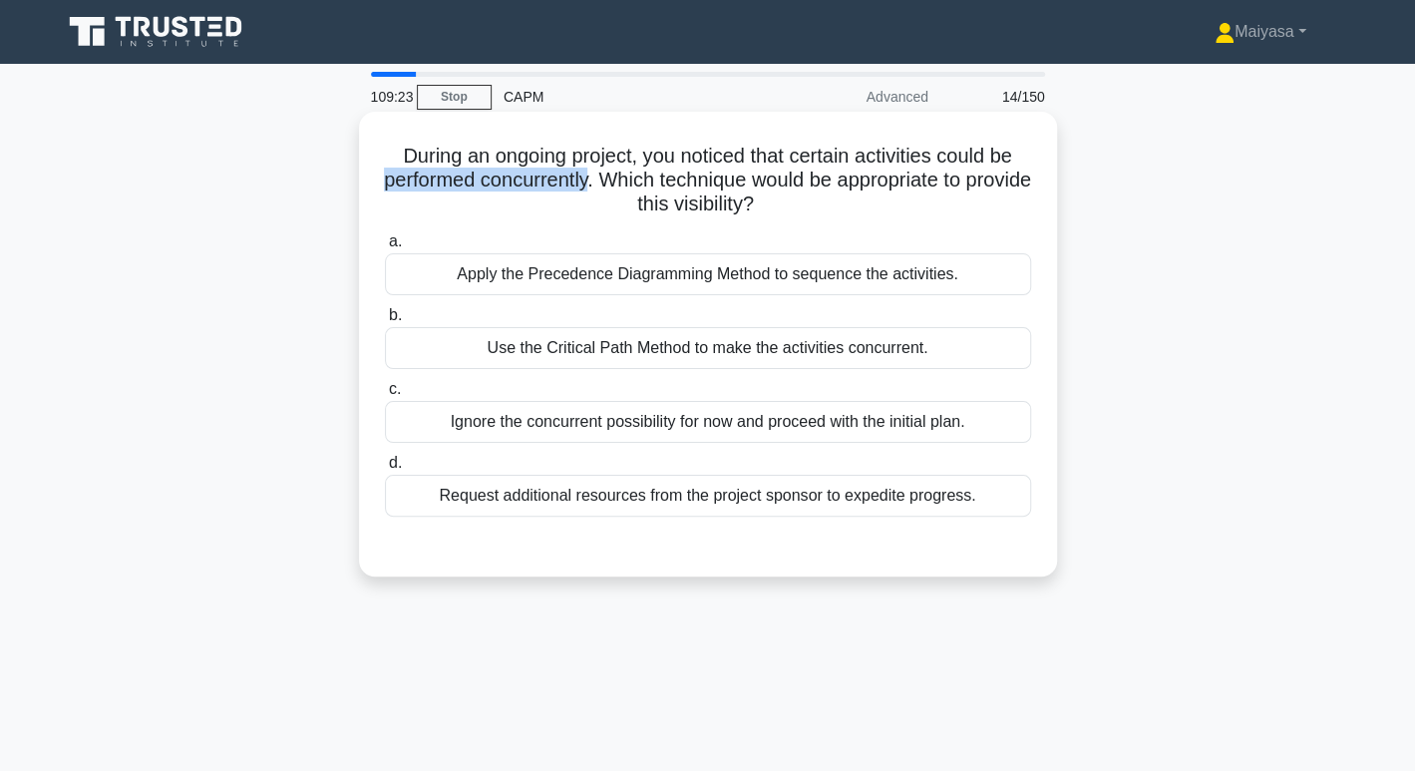
drag, startPoint x: 410, startPoint y: 180, endPoint x: 618, endPoint y: 179, distance: 208.4
click at [618, 179] on h5 "During an ongoing project, you noticed that certain activities could be perform…" at bounding box center [708, 181] width 650 height 74
drag, startPoint x: 646, startPoint y: 181, endPoint x: 999, endPoint y: 179, distance: 352.9
click at [999, 179] on h5 "During an ongoing project, you noticed that certain activities could be perform…" at bounding box center [708, 181] width 650 height 74
drag, startPoint x: 591, startPoint y: 206, endPoint x: 802, endPoint y: 202, distance: 210.4
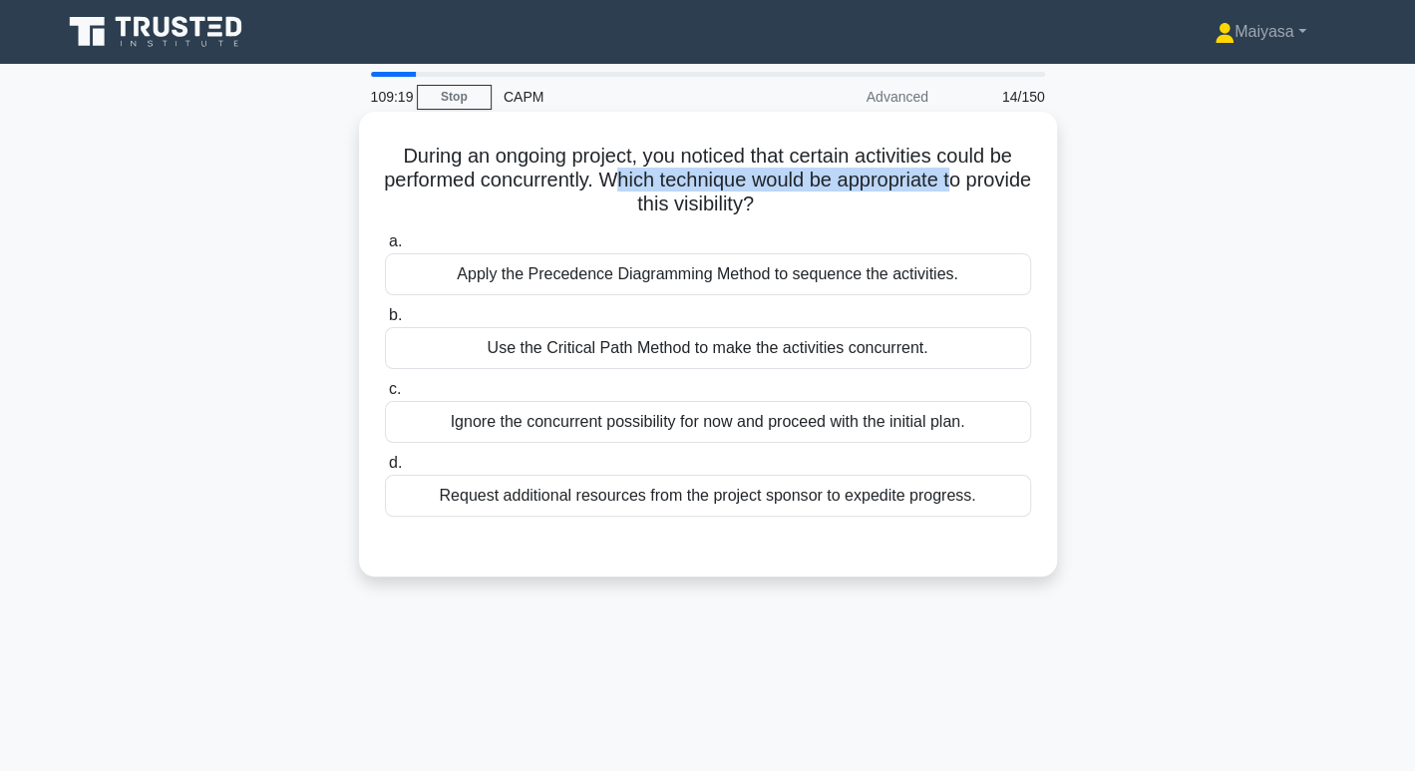
click at [802, 202] on h5 "During an ongoing project, you noticed that certain activities could be perform…" at bounding box center [708, 181] width 650 height 74
drag, startPoint x: 525, startPoint y: 153, endPoint x: 612, endPoint y: 137, distance: 88.2
click at [612, 137] on div "During an ongoing project, you noticed that certain activities could be perform…" at bounding box center [708, 344] width 682 height 449
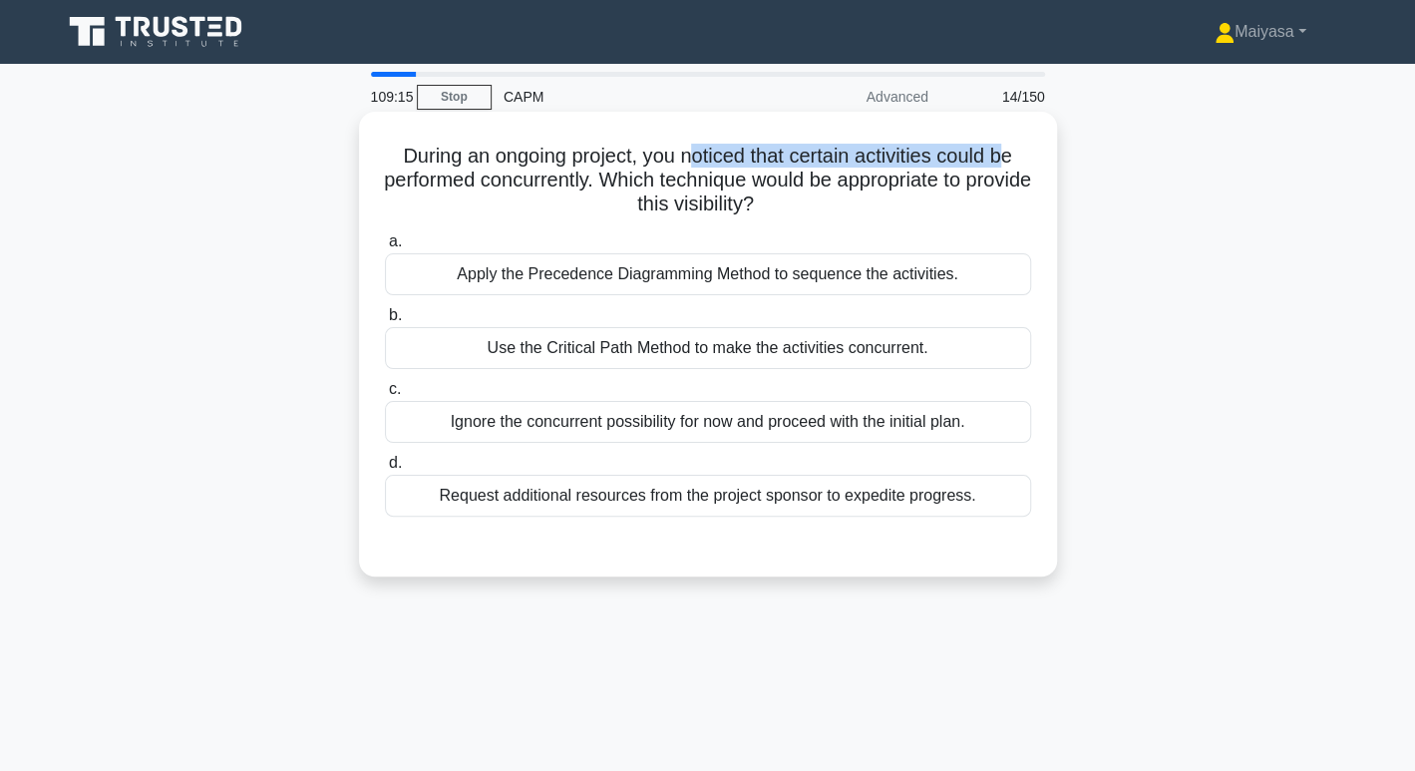
drag, startPoint x: 688, startPoint y: 144, endPoint x: 1018, endPoint y: 139, distance: 330.0
click at [1018, 139] on div "During an ongoing project, you noticed that certain activities could be perform…" at bounding box center [708, 344] width 682 height 449
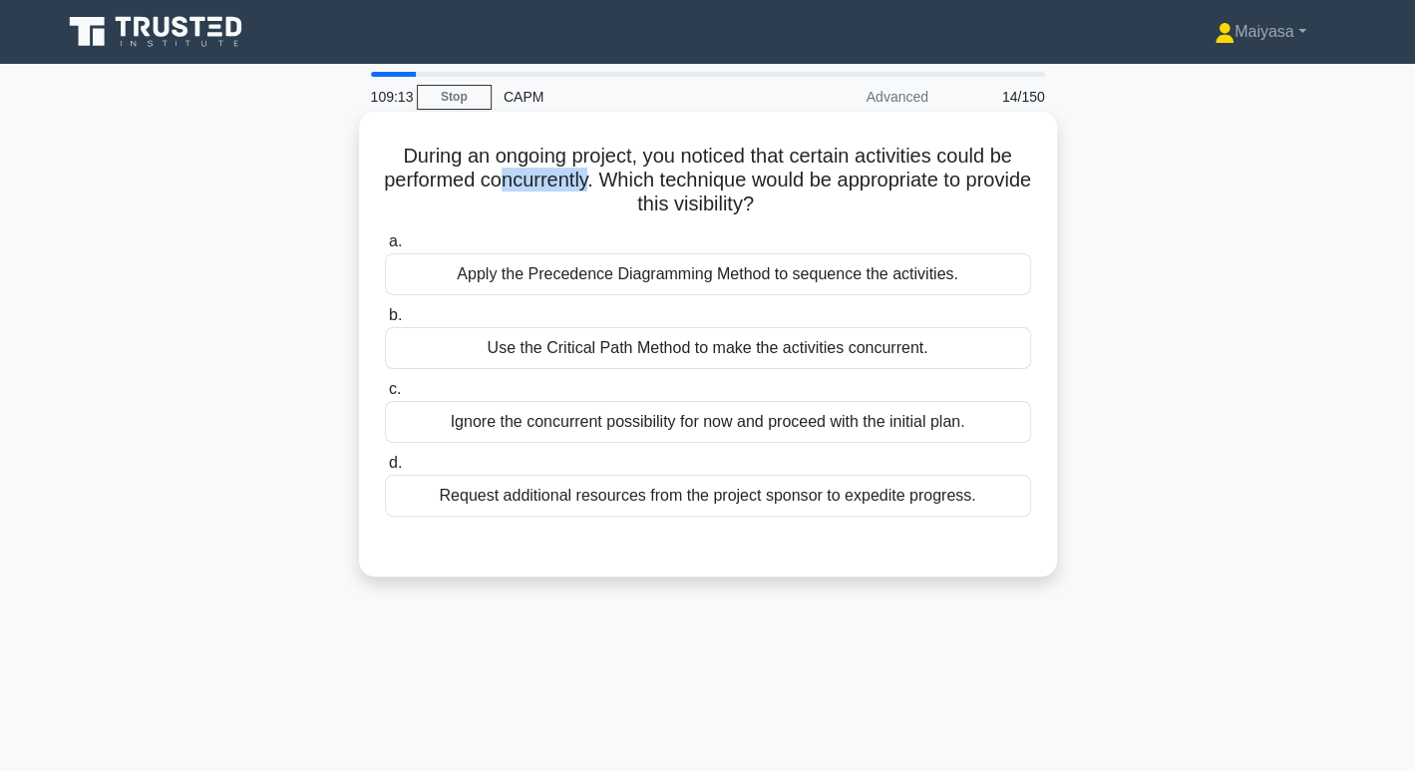
drag, startPoint x: 533, startPoint y: 176, endPoint x: 618, endPoint y: 176, distance: 84.7
click at [618, 176] on h5 "During an ongoing project, you noticed that certain activities could be perform…" at bounding box center [708, 181] width 650 height 74
click at [718, 267] on div "Apply the Precedence Diagramming Method to sequence the activities." at bounding box center [708, 274] width 646 height 42
click at [385, 248] on input "a. Apply the Precedence Diagramming Method to sequence the activities." at bounding box center [385, 241] width 0 height 13
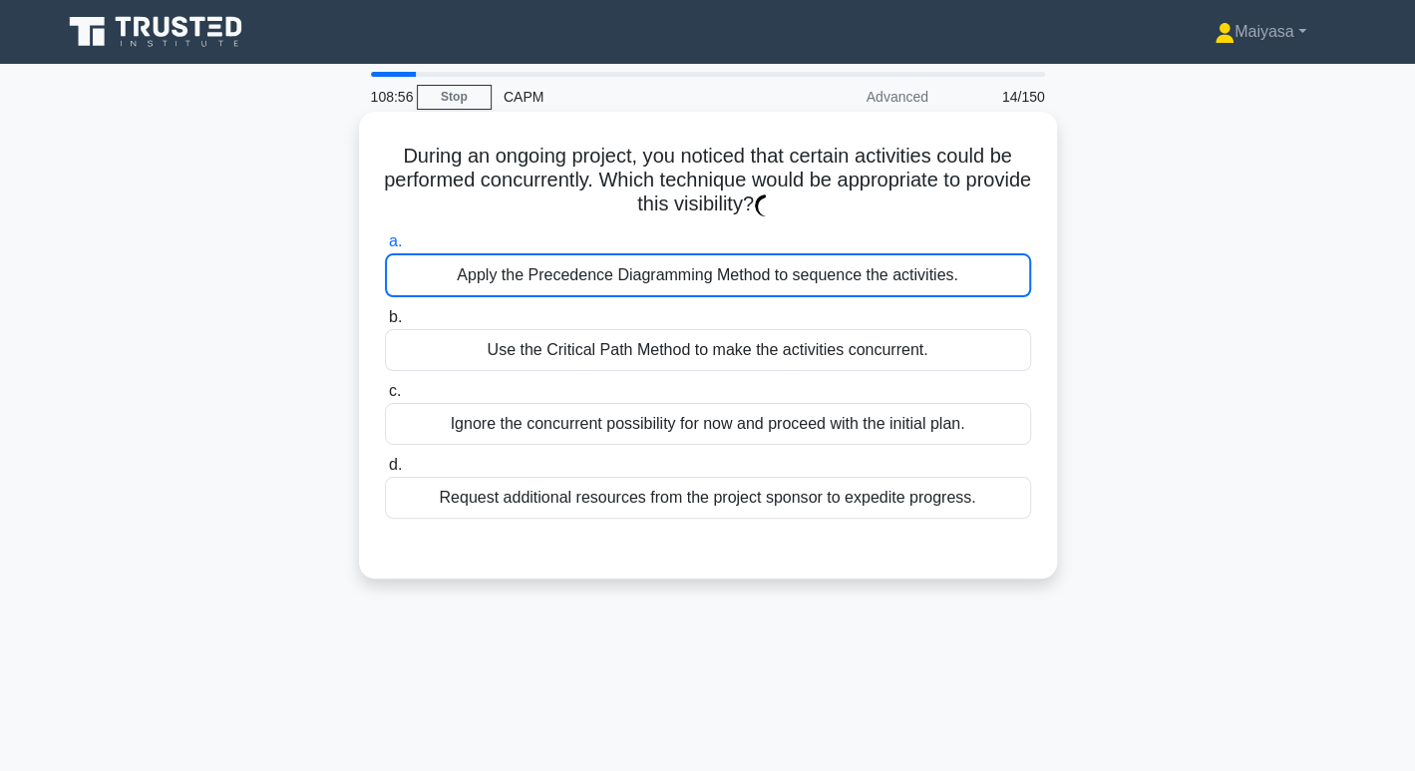
click at [728, 197] on h5 "During an ongoing project, you noticed that certain activities could be perform…" at bounding box center [708, 181] width 650 height 74
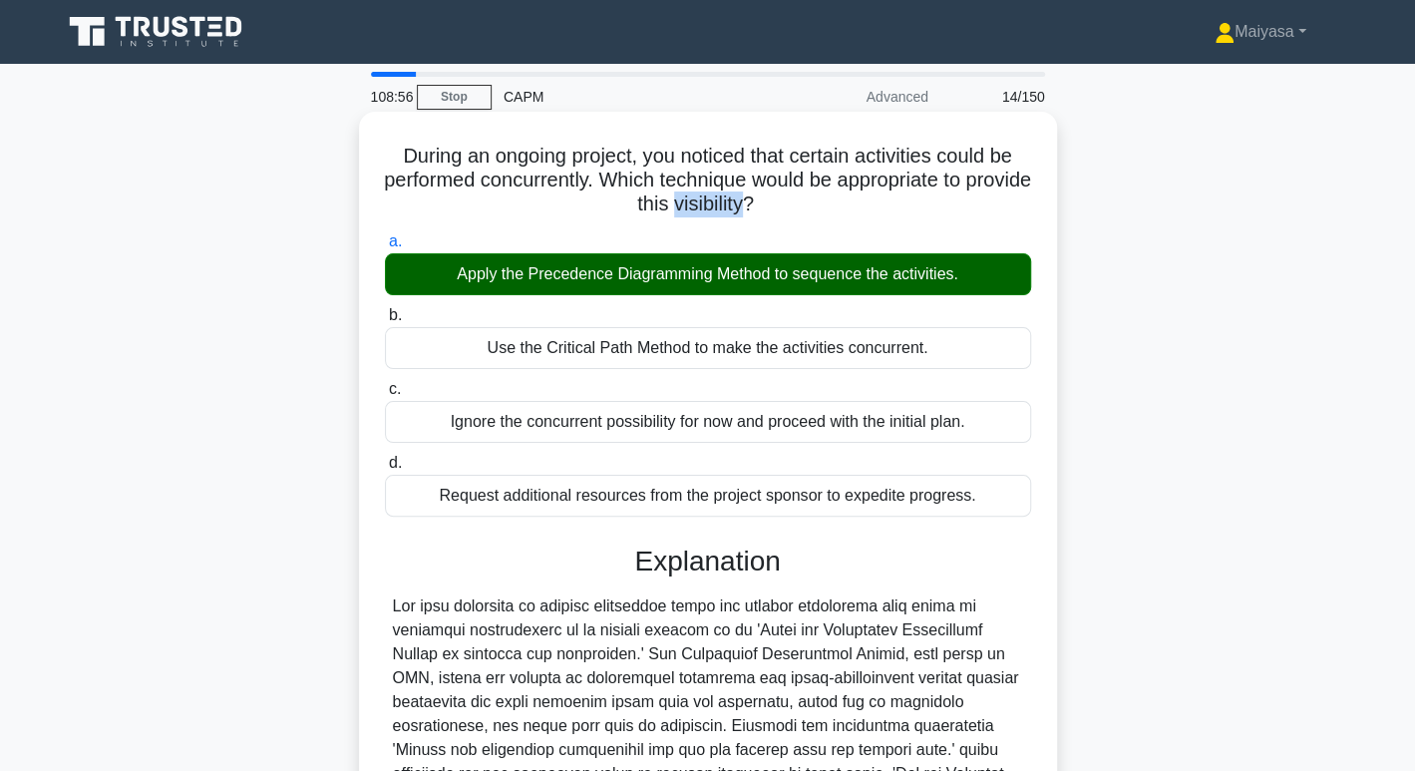
click at [728, 197] on h5 "During an ongoing project, you noticed that certain activities could be perform…" at bounding box center [708, 181] width 650 height 74
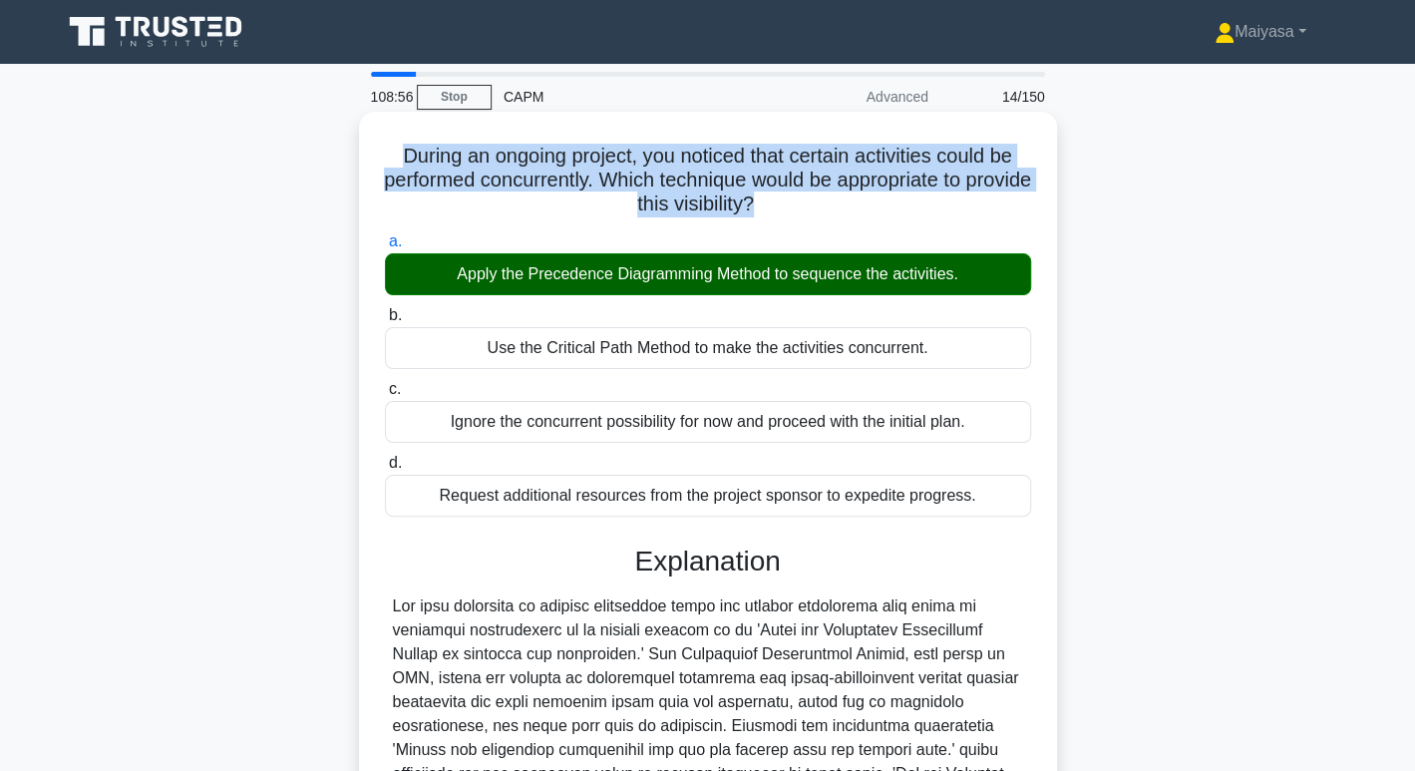
click at [728, 197] on h5 "During an ongoing project, you noticed that certain activities could be perform…" at bounding box center [708, 181] width 650 height 74
click at [733, 197] on h5 "During an ongoing project, you noticed that certain activities could be perform…" at bounding box center [708, 181] width 650 height 74
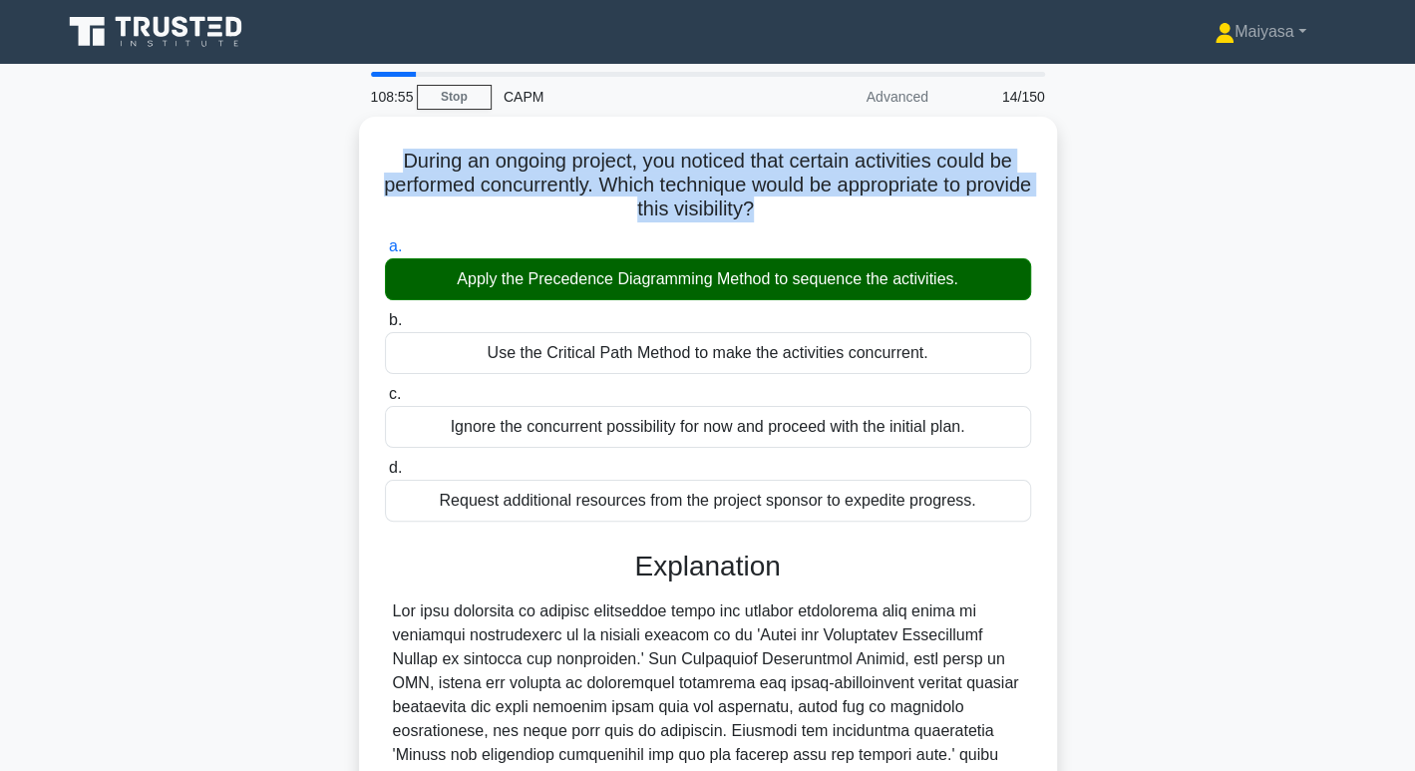
scroll to position [313, 0]
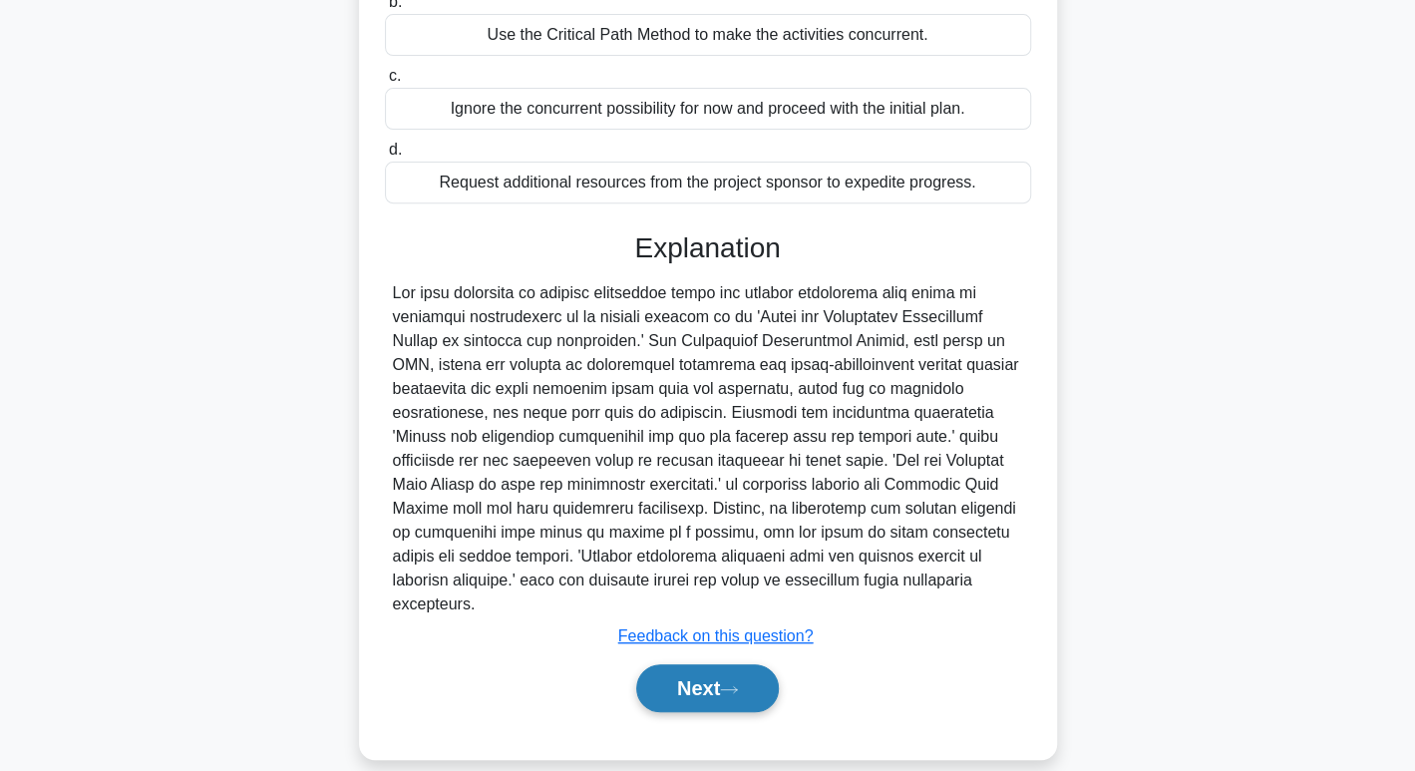
click at [748, 664] on button "Next" at bounding box center [707, 688] width 143 height 48
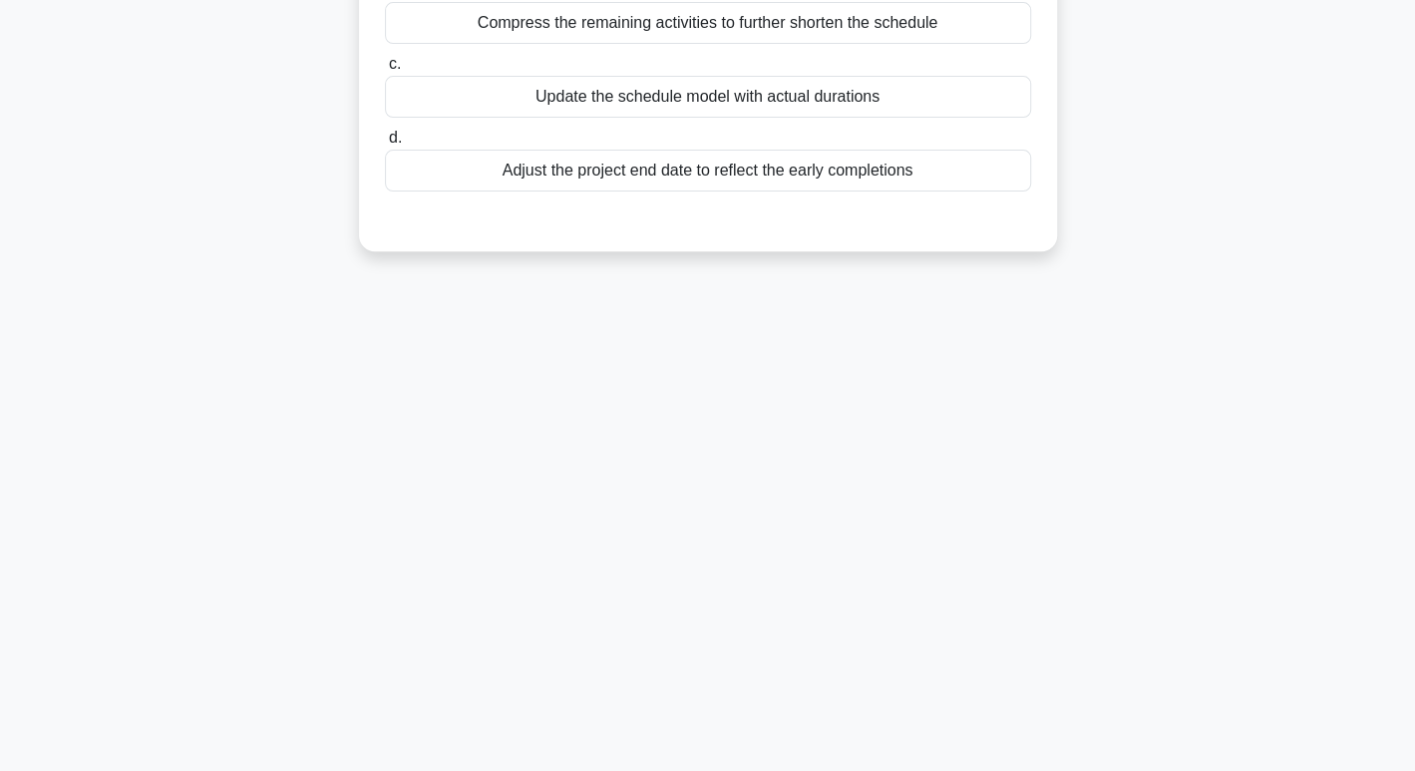
scroll to position [0, 0]
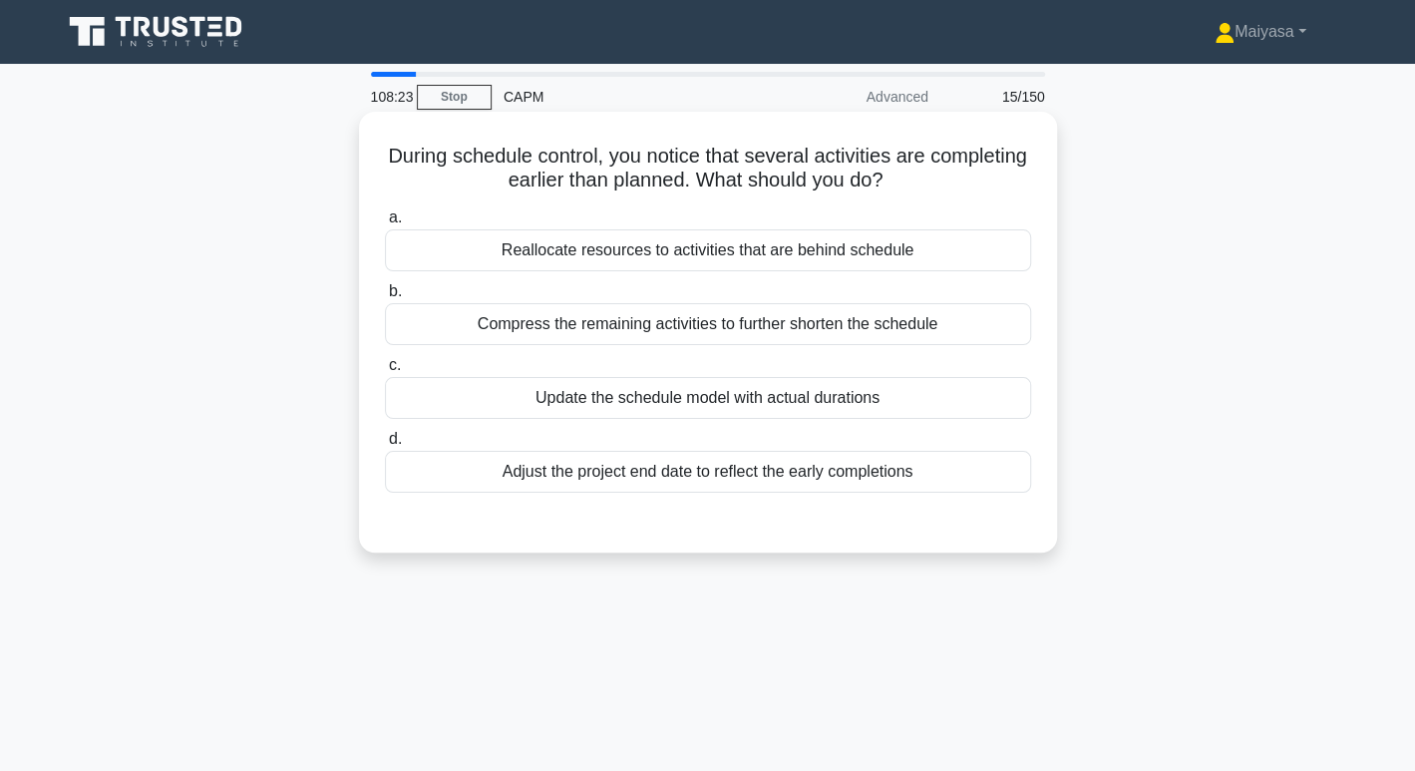
click at [662, 388] on div "Update the schedule model with actual durations" at bounding box center [708, 398] width 646 height 42
click at [385, 372] on input "c. Update the schedule model with actual durations" at bounding box center [385, 365] width 0 height 13
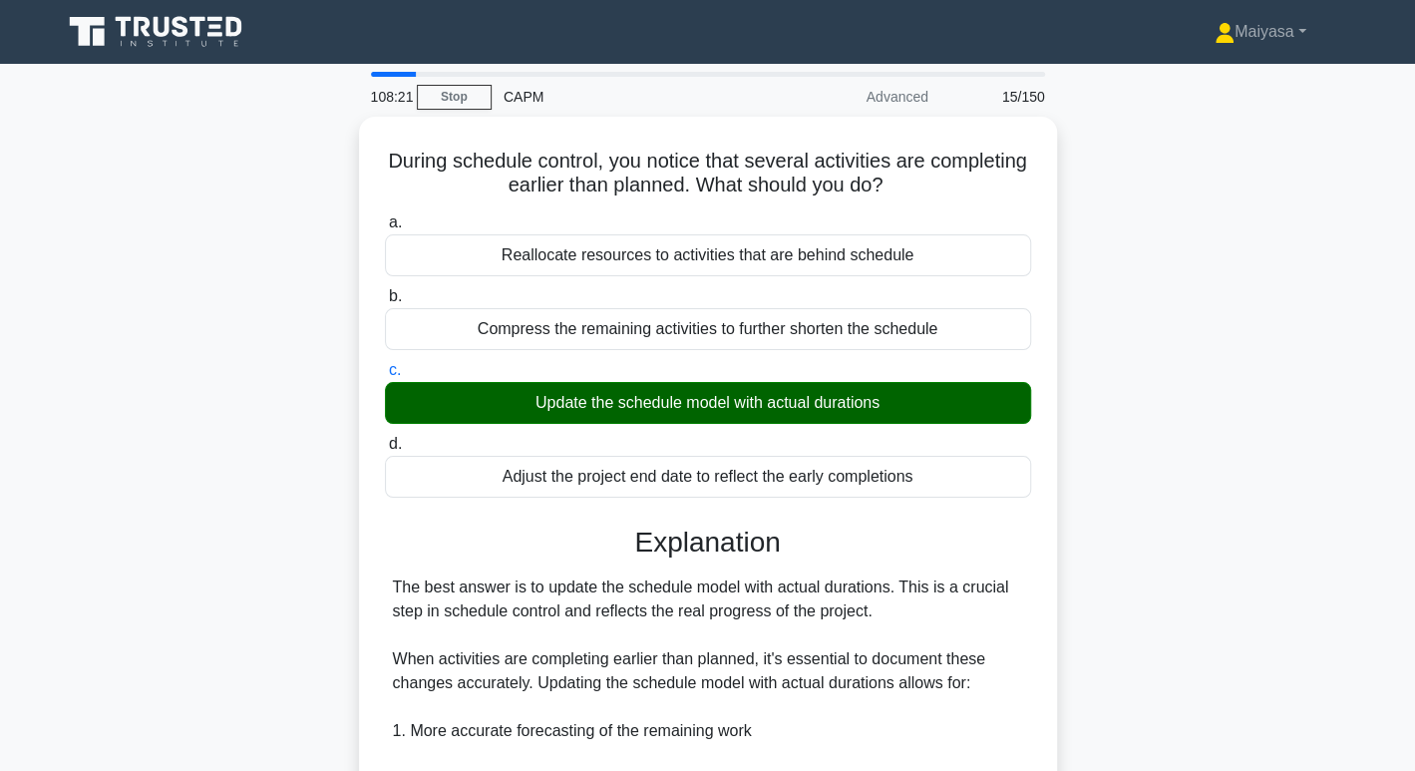
scroll to position [624, 0]
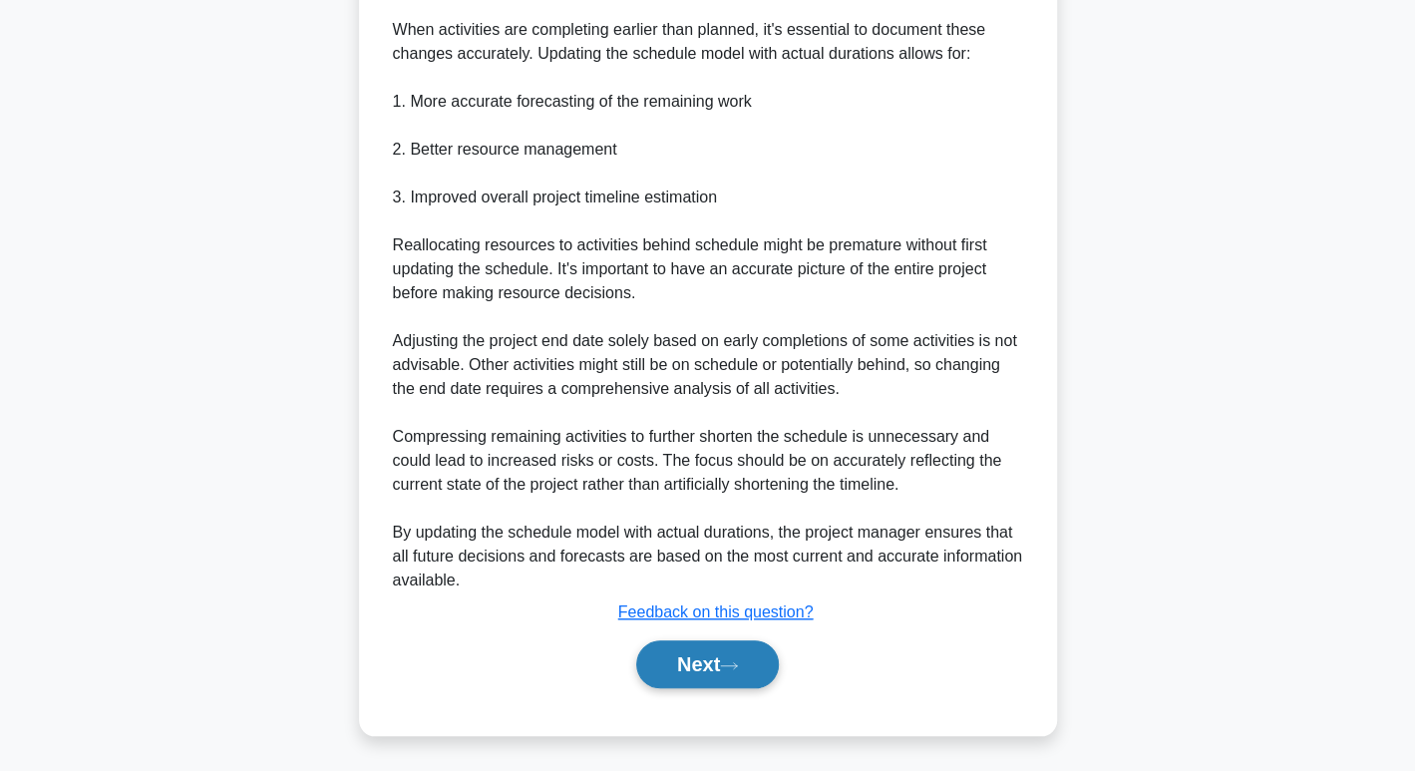
click at [740, 676] on button "Next" at bounding box center [707, 664] width 143 height 48
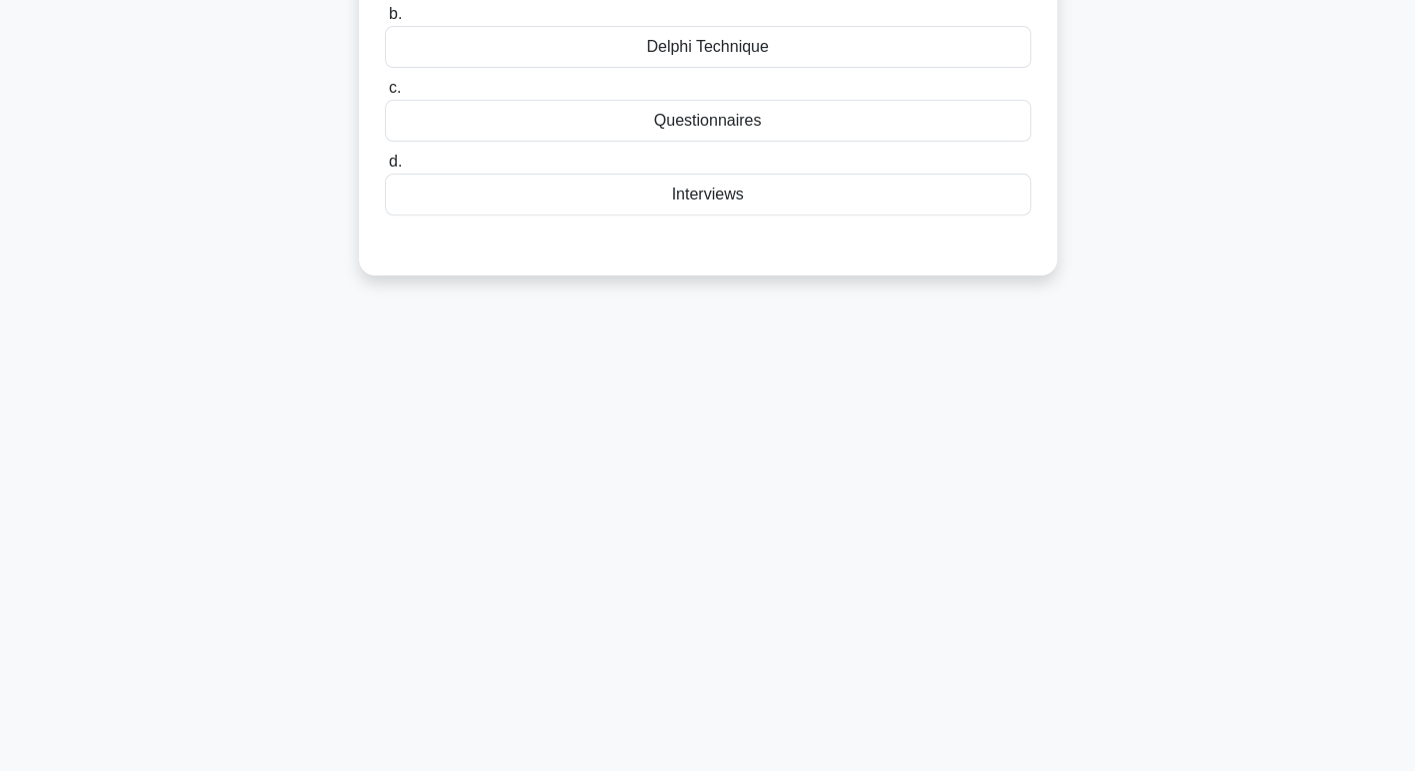
scroll to position [0, 0]
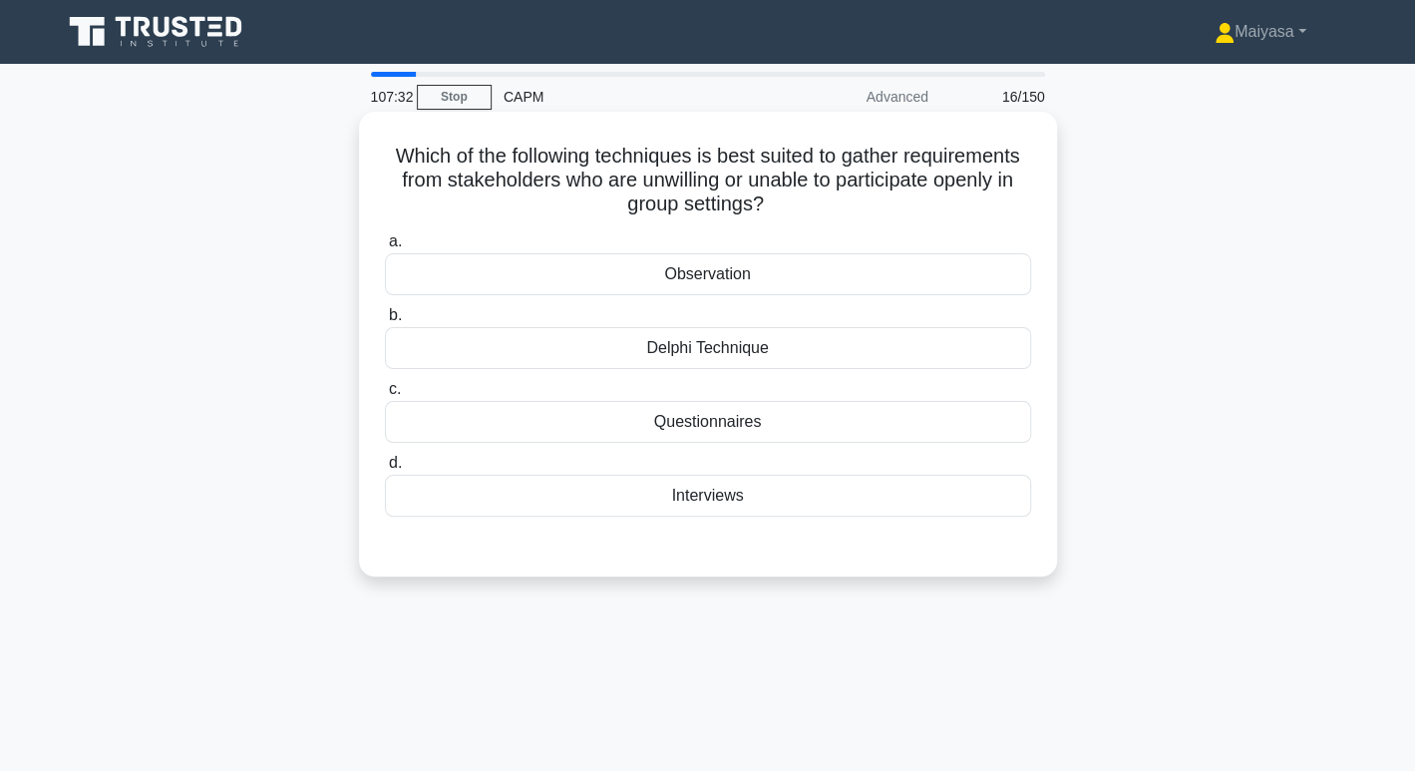
click at [783, 426] on div "Questionnaires" at bounding box center [708, 422] width 646 height 42
click at [385, 396] on input "c. Questionnaires" at bounding box center [385, 389] width 0 height 13
click at [705, 494] on div "Interviews" at bounding box center [708, 496] width 646 height 42
click at [385, 470] on input "d. Interviews" at bounding box center [385, 463] width 0 height 13
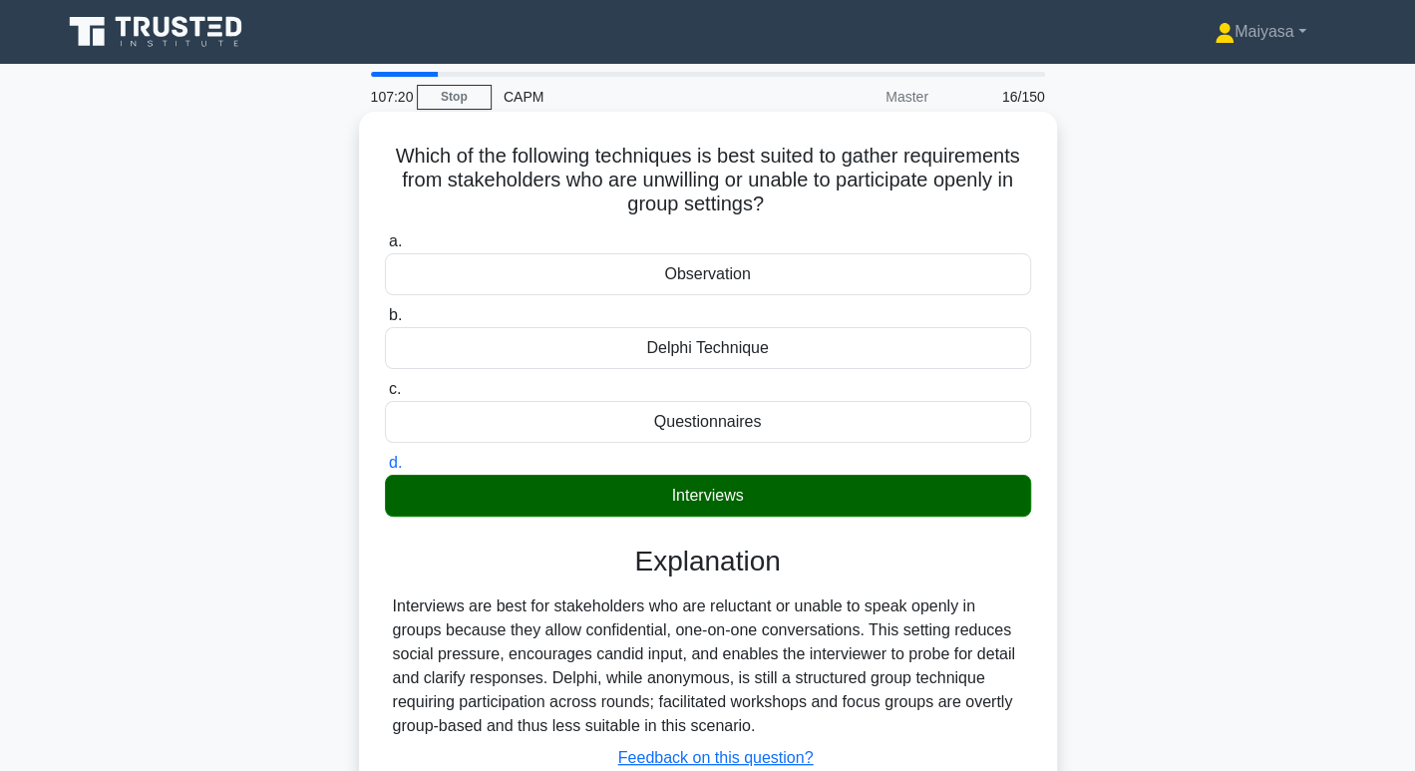
scroll to position [306, 0]
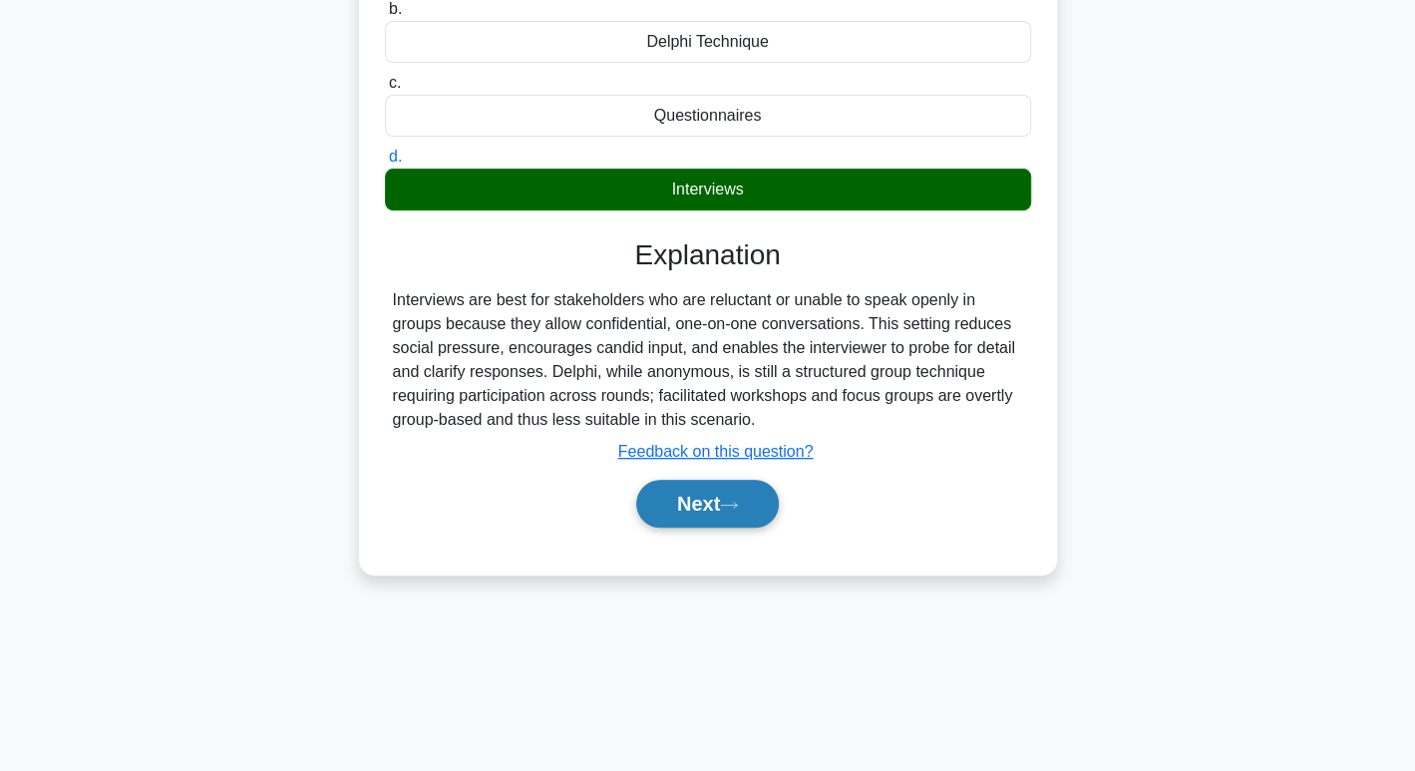
click at [750, 513] on button "Next" at bounding box center [707, 504] width 143 height 48
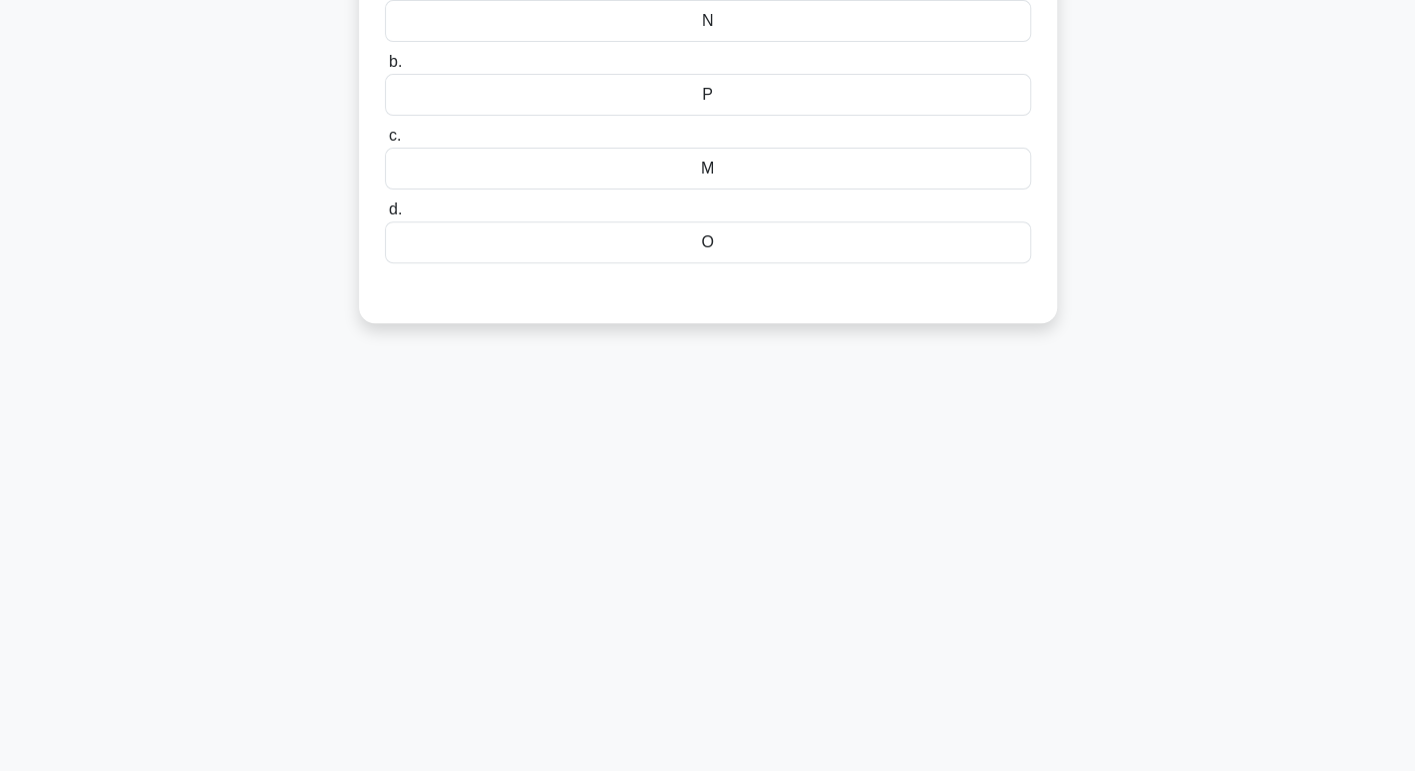
scroll to position [0, 0]
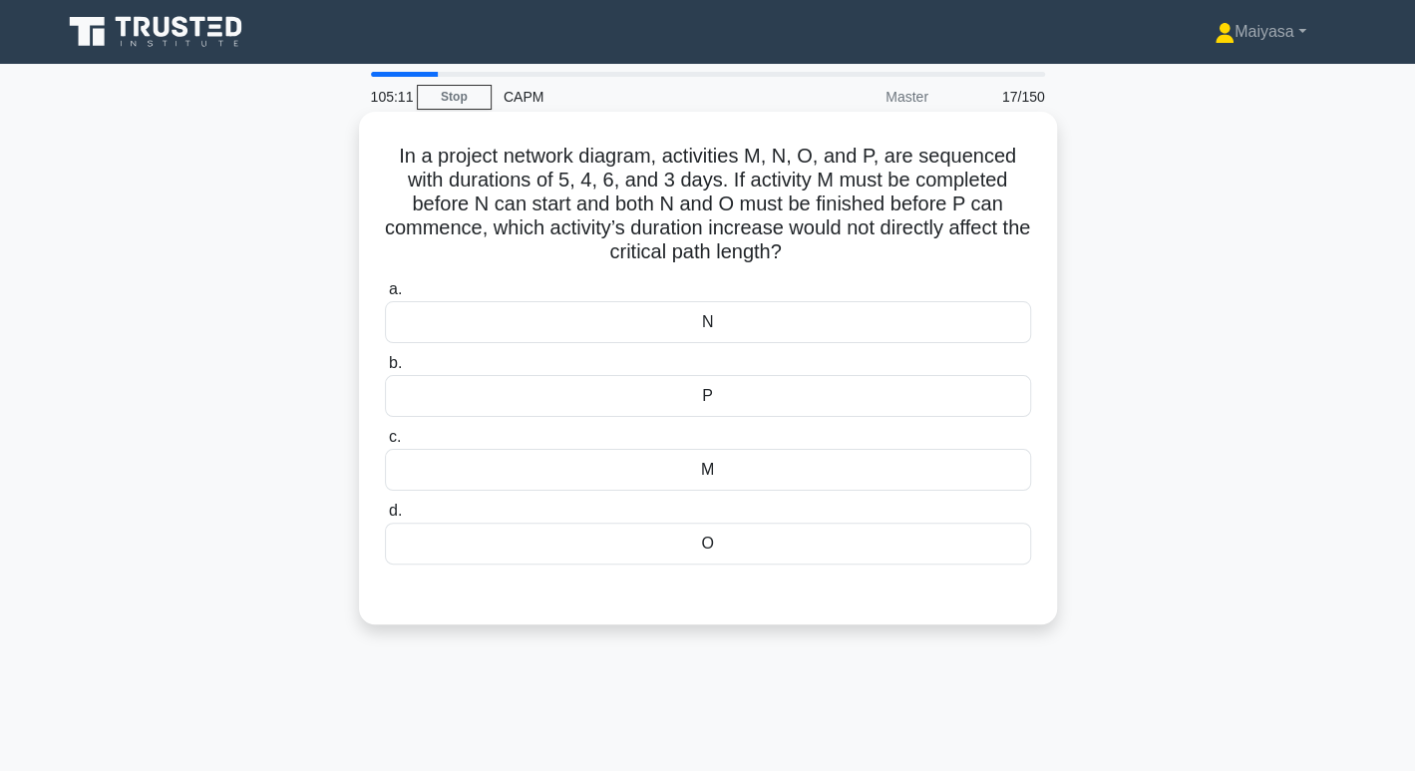
click at [671, 401] on div "P" at bounding box center [708, 396] width 646 height 42
click at [385, 370] on input "b. P" at bounding box center [385, 363] width 0 height 13
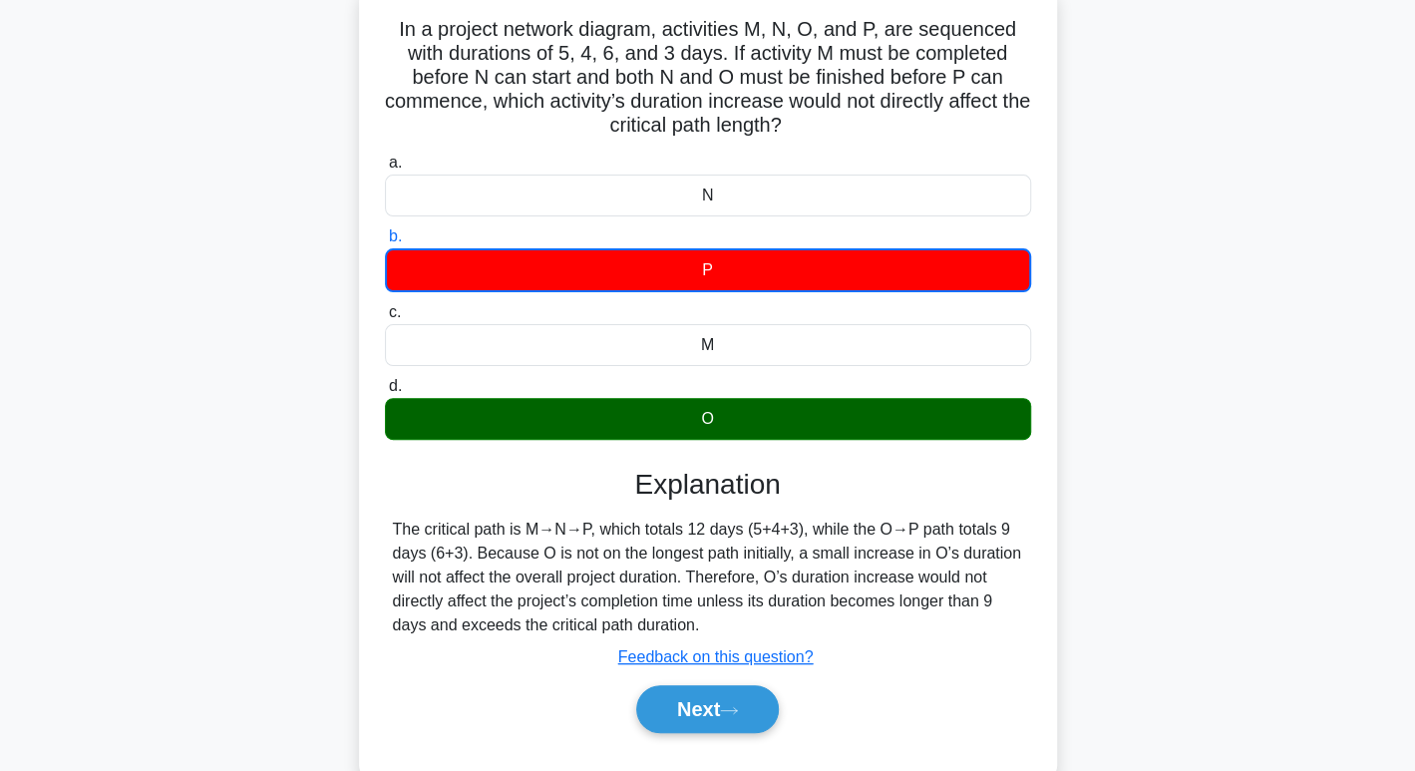
scroll to position [306, 0]
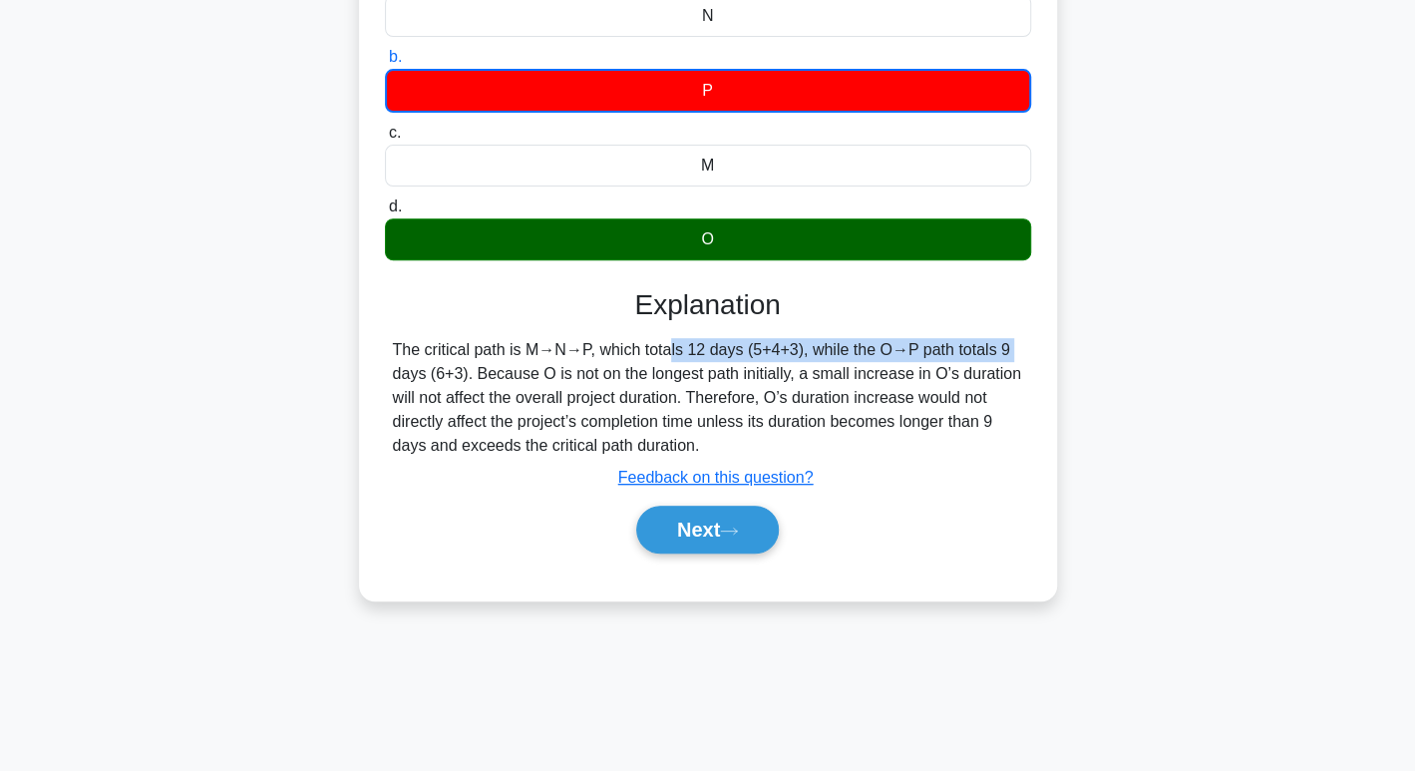
drag, startPoint x: 523, startPoint y: 353, endPoint x: 879, endPoint y: 344, distance: 356.0
click at [879, 344] on div "The critical path is M→N→P, which totals 12 days (5+4+3), while the O→P path to…" at bounding box center [708, 398] width 630 height 120
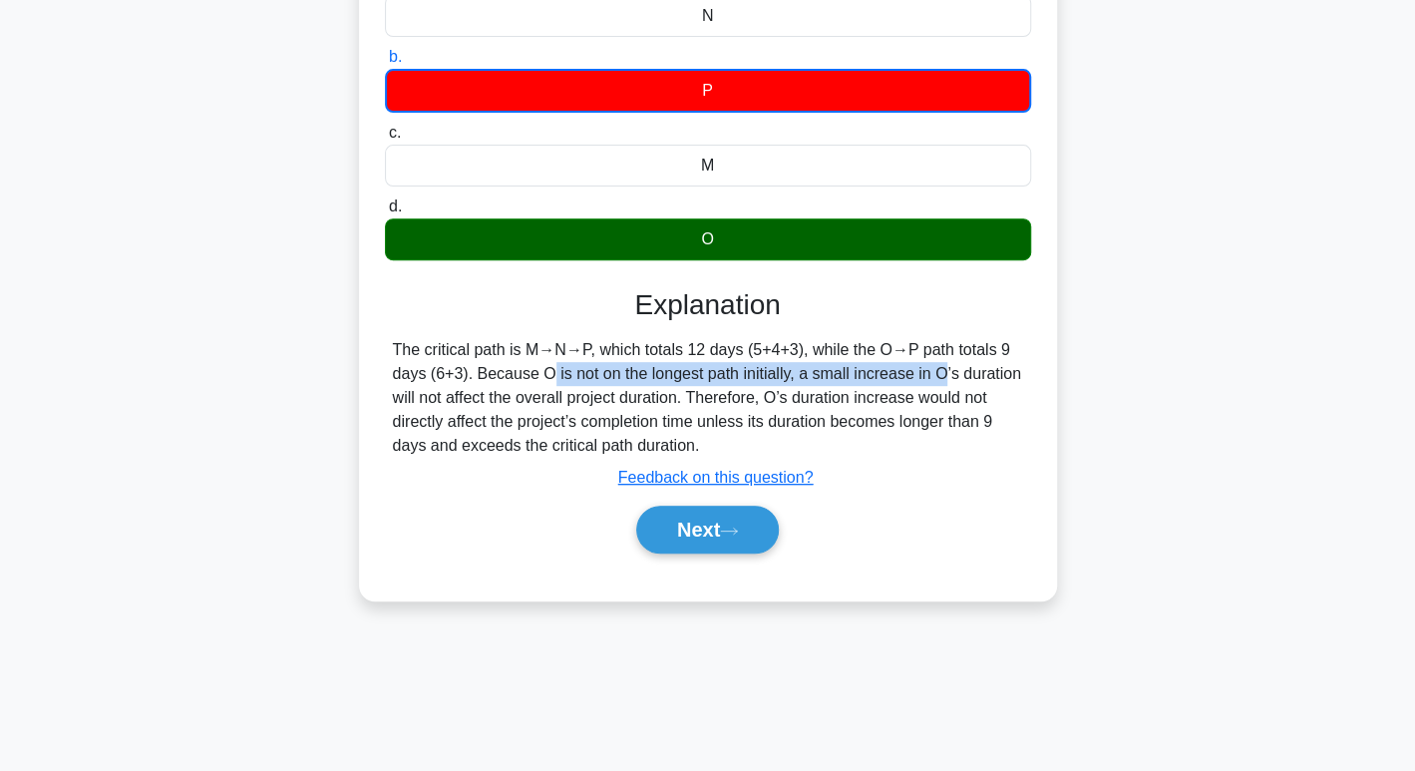
drag, startPoint x: 423, startPoint y: 374, endPoint x: 832, endPoint y: 370, distance: 408.8
click at [832, 370] on div "The critical path is M→N→P, which totals 12 days (5+4+3), while the O→P path to…" at bounding box center [708, 398] width 630 height 120
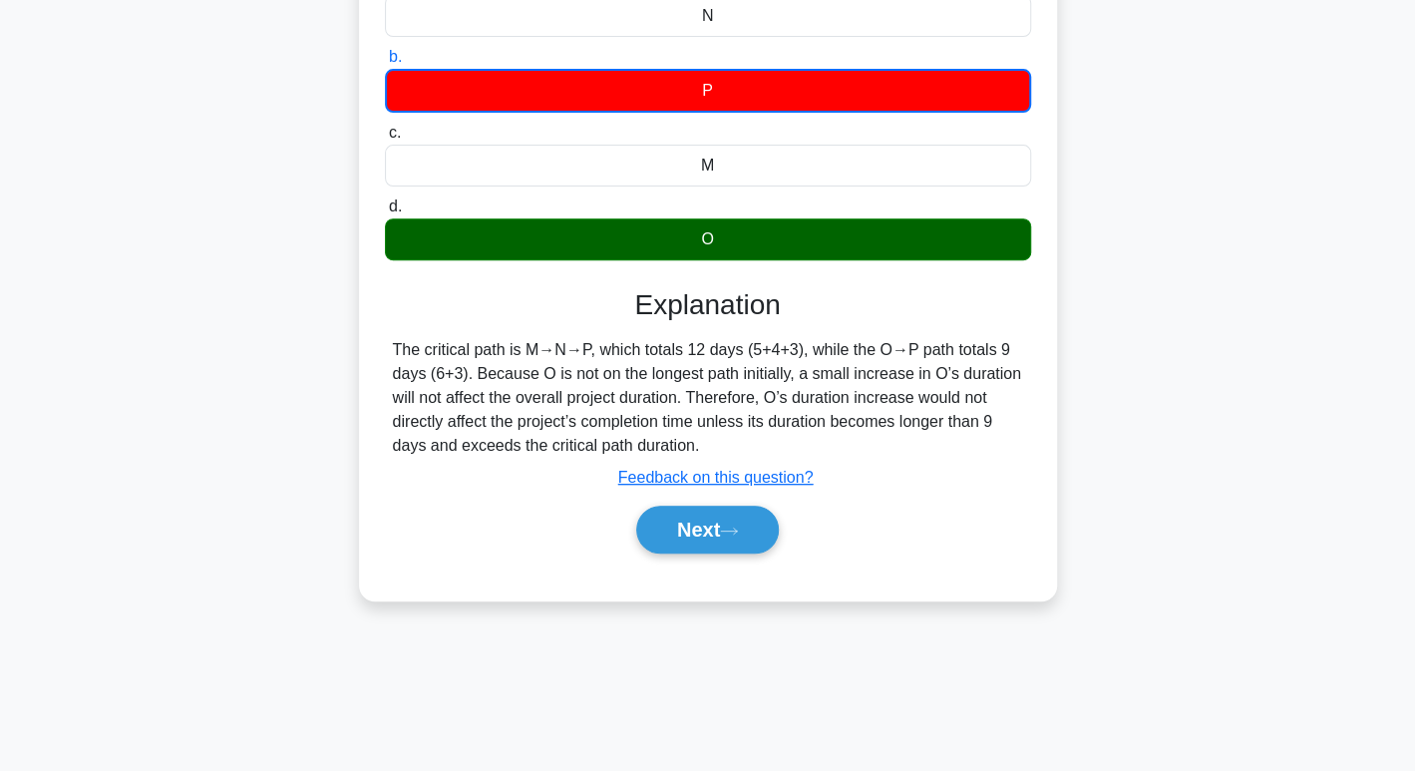
click at [592, 403] on div "The critical path is M→N→P, which totals 12 days (5+4+3), while the O→P path to…" at bounding box center [708, 398] width 630 height 120
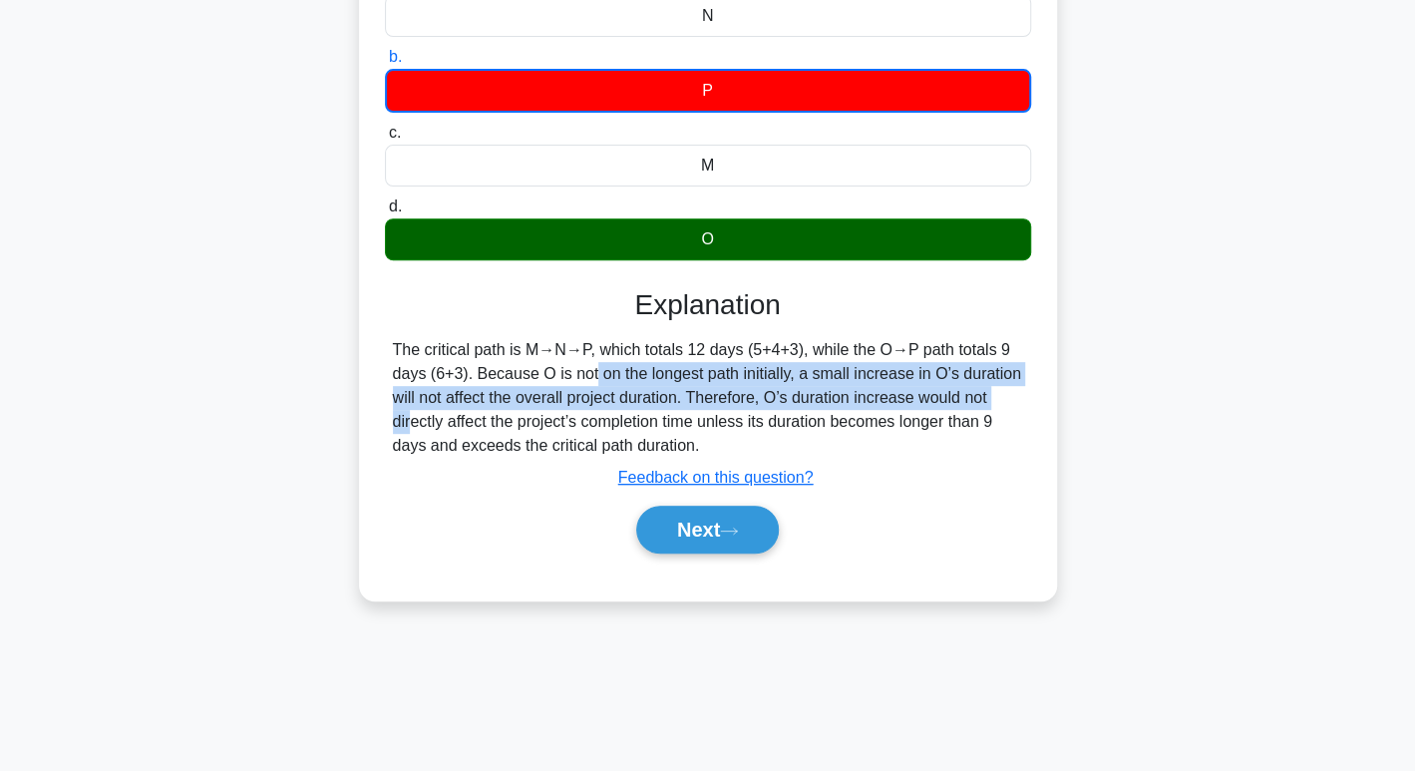
drag, startPoint x: 469, startPoint y: 371, endPoint x: 894, endPoint y: 395, distance: 426.4
click at [894, 395] on div "The critical path is M→N→P, which totals 12 days (5+4+3), while the O→P path to…" at bounding box center [708, 398] width 630 height 120
click at [696, 525] on button "Next" at bounding box center [707, 529] width 143 height 48
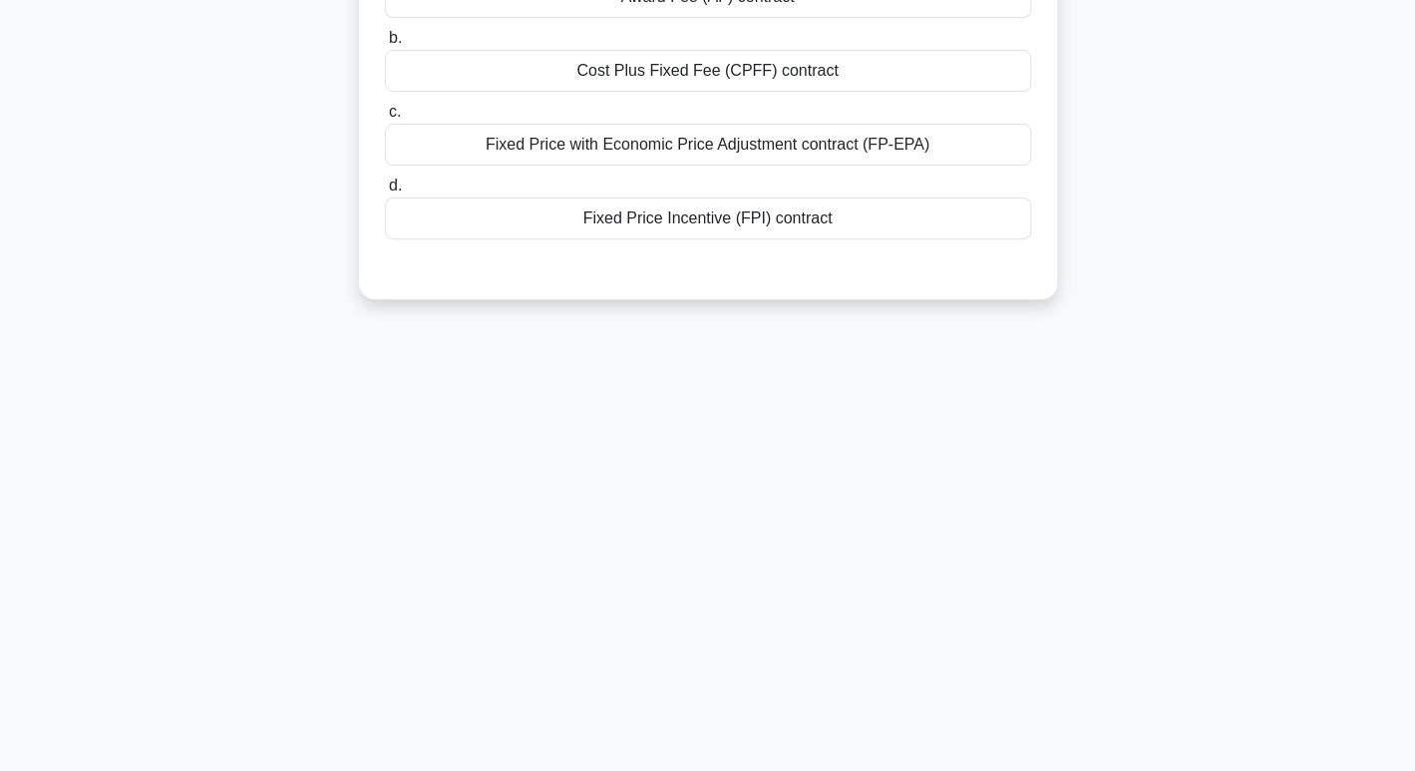
scroll to position [0, 0]
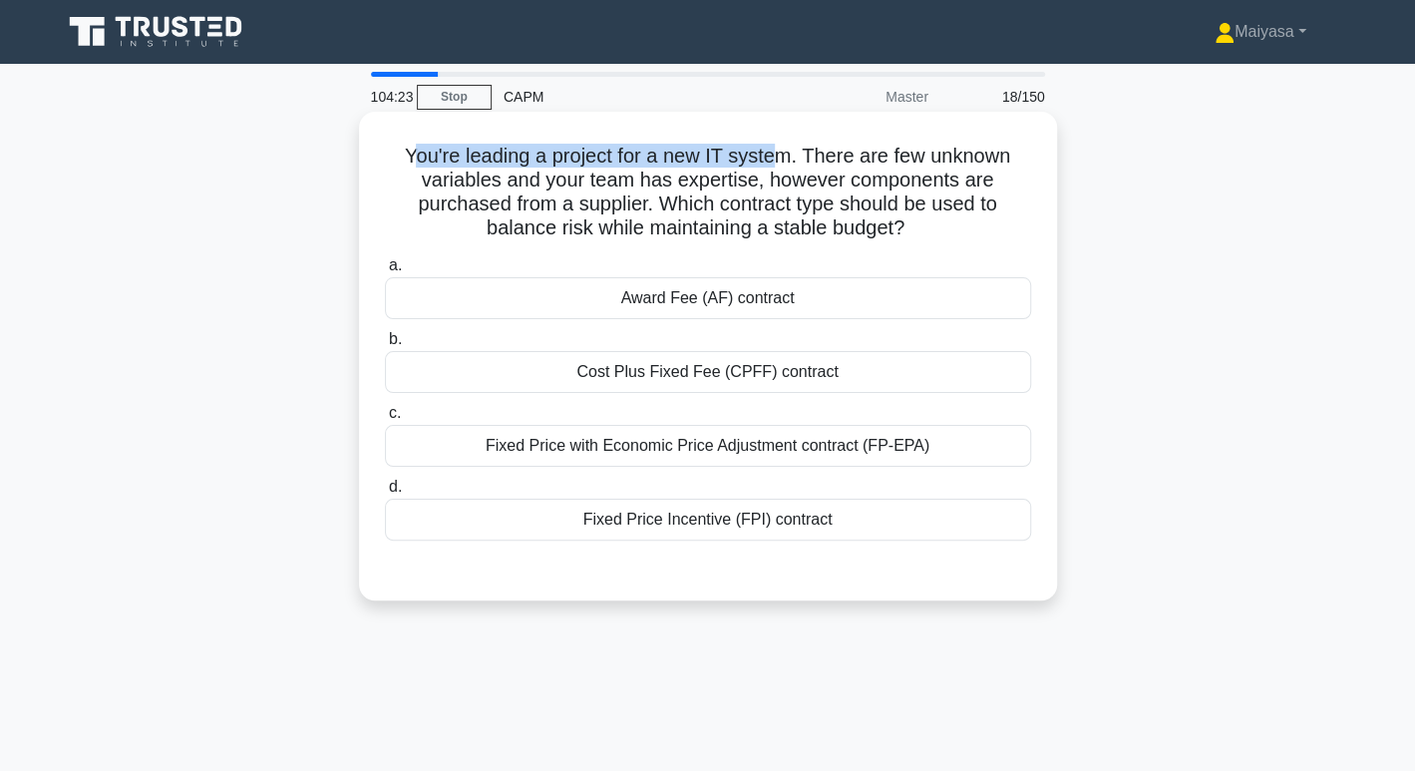
drag, startPoint x: 410, startPoint y: 159, endPoint x: 771, endPoint y: 162, distance: 360.9
click at [771, 162] on h5 "You're leading a project for a new IT system. There are few unknown variables a…" at bounding box center [708, 193] width 650 height 98
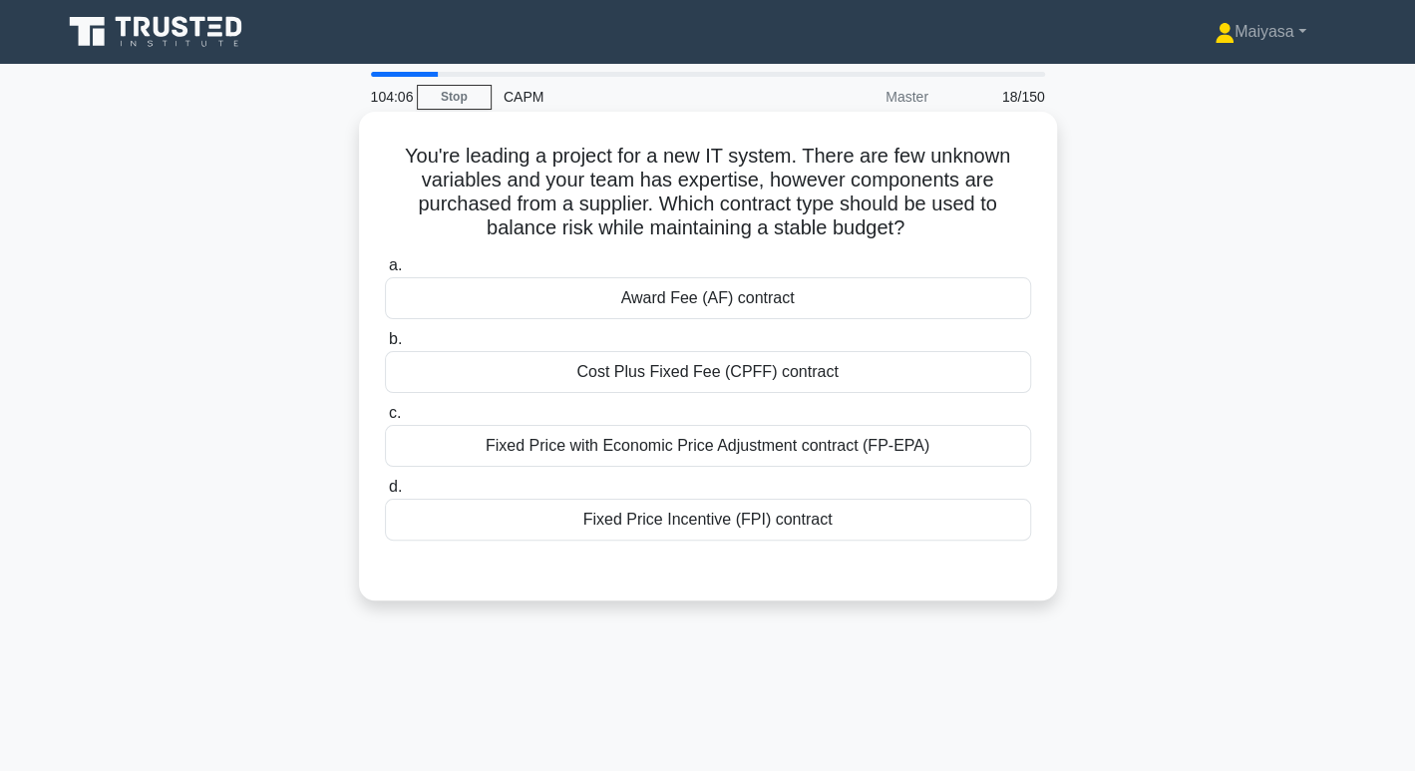
click at [786, 525] on div "Fixed Price Incentive (FPI) contract" at bounding box center [708, 520] width 646 height 42
click at [385, 494] on input "d. Fixed Price Incentive (FPI) contract" at bounding box center [385, 487] width 0 height 13
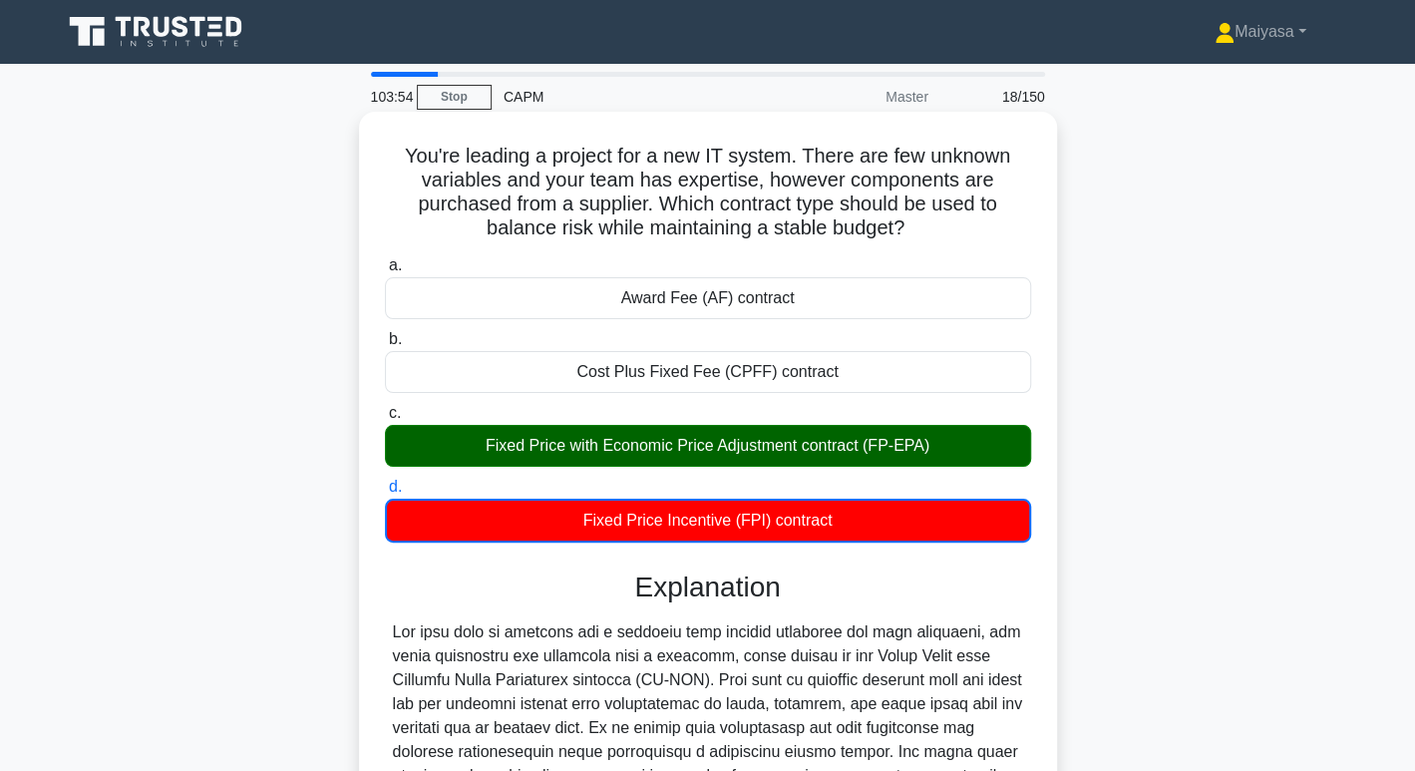
scroll to position [363, 0]
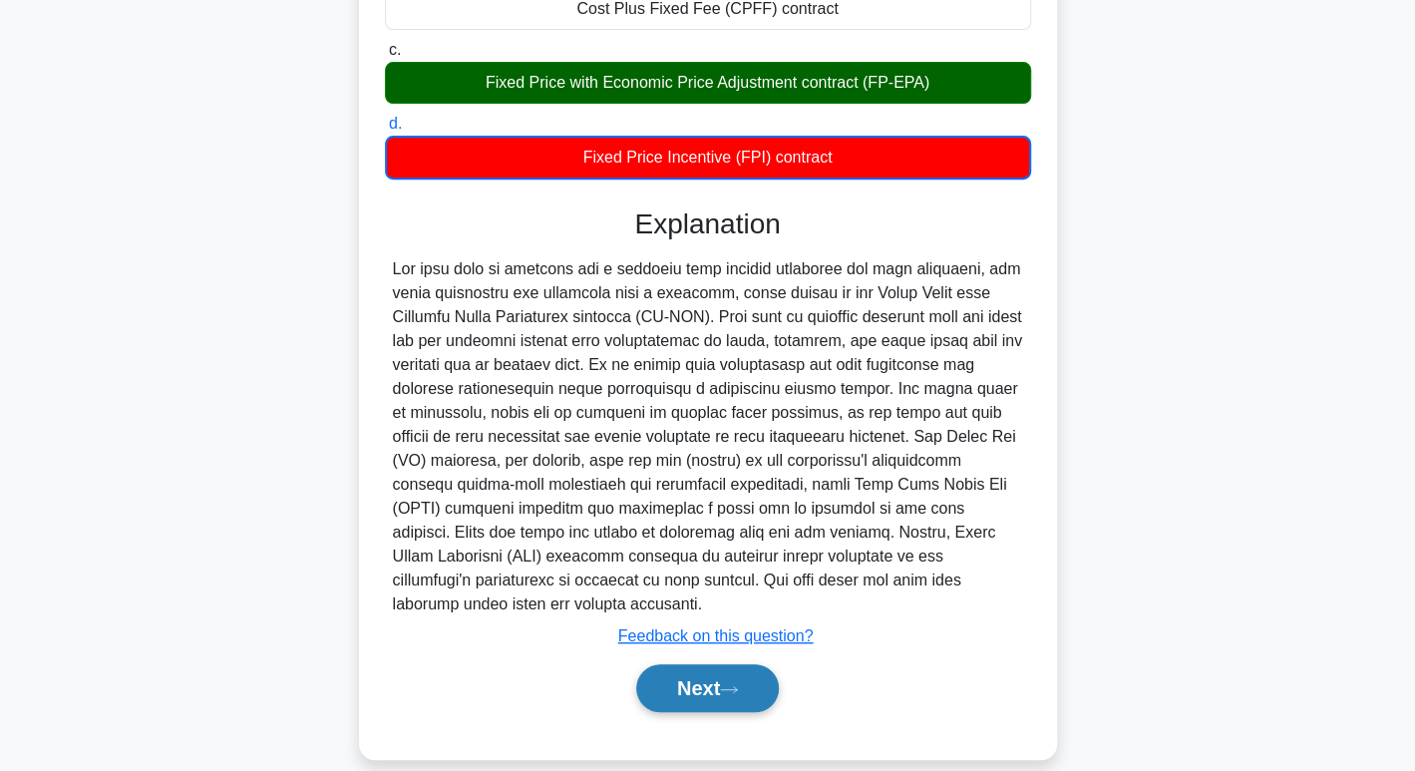
click at [668, 674] on button "Next" at bounding box center [707, 688] width 143 height 48
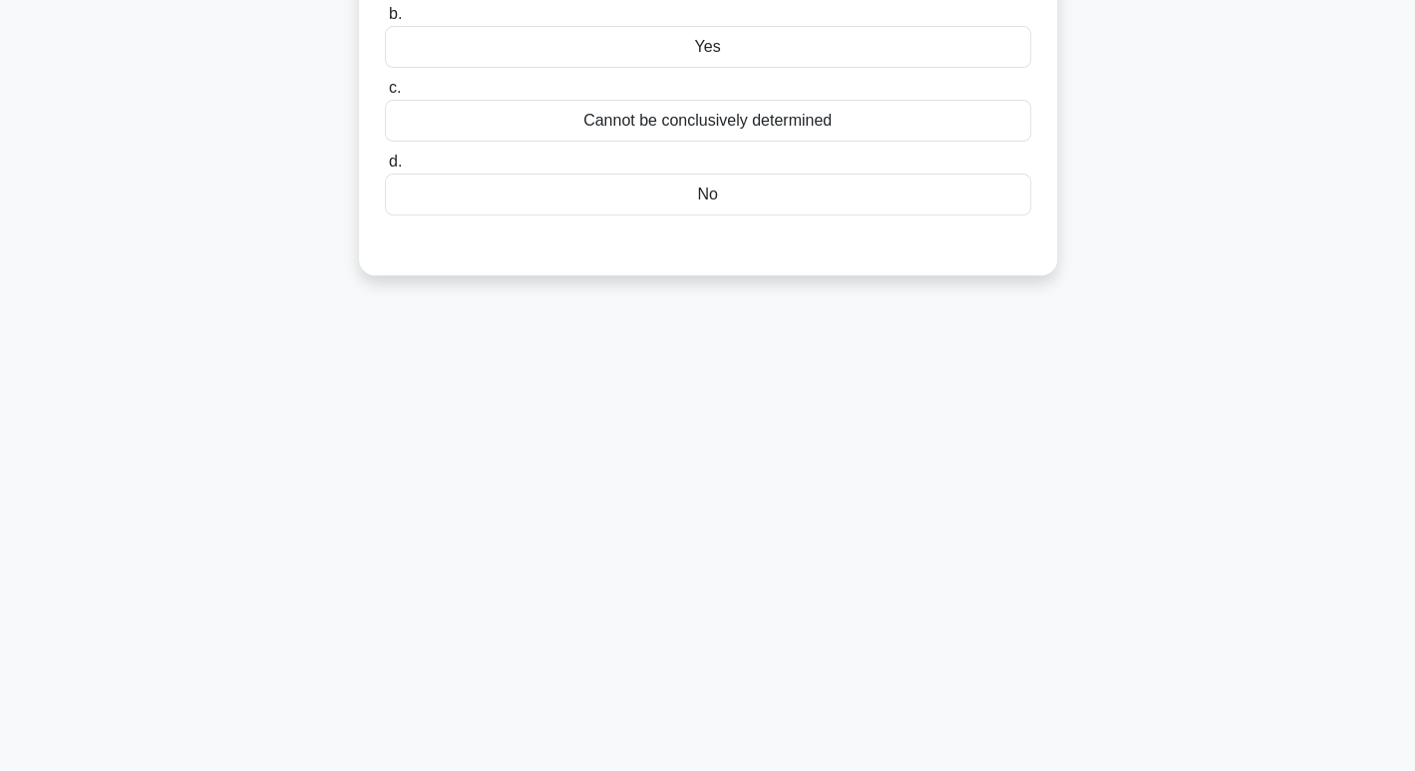
scroll to position [0, 0]
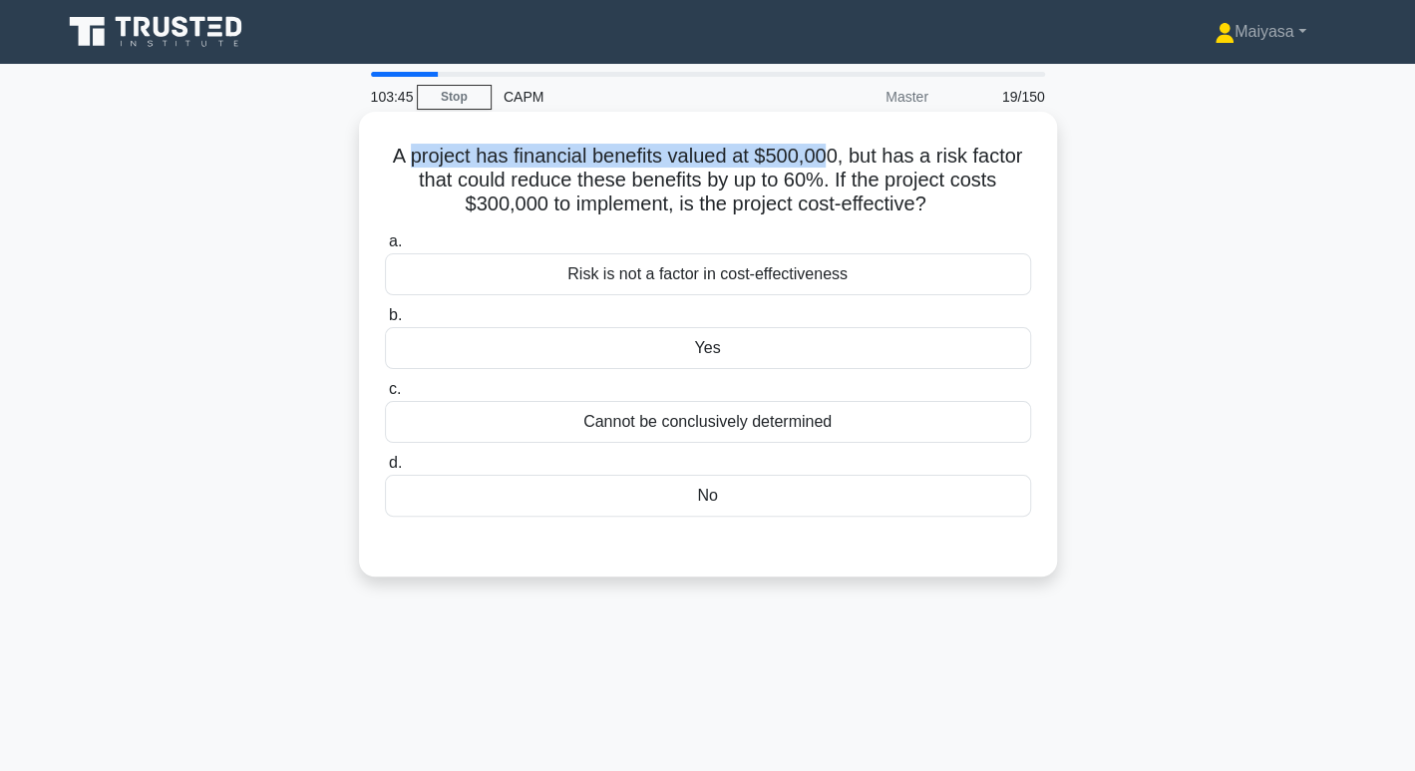
drag, startPoint x: 404, startPoint y: 162, endPoint x: 830, endPoint y: 153, distance: 425.8
click at [830, 153] on h5 "A project has financial benefits valued at $500,000, but has a risk factor that…" at bounding box center [708, 181] width 650 height 74
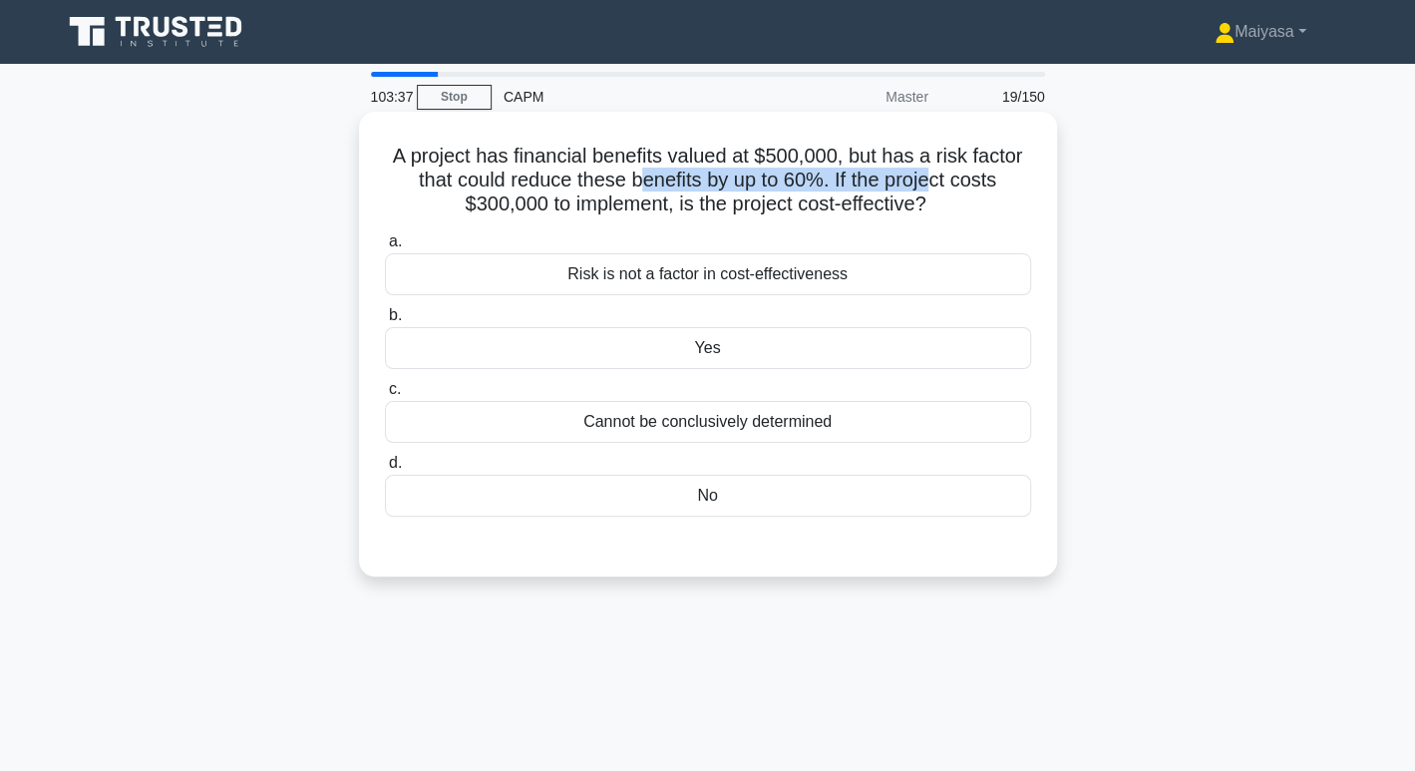
drag, startPoint x: 635, startPoint y: 183, endPoint x: 936, endPoint y: 187, distance: 301.1
click at [936, 187] on h5 "A project has financial benefits valued at $500,000, but has a risk factor that…" at bounding box center [708, 181] width 650 height 74
drag, startPoint x: 519, startPoint y: 147, endPoint x: 633, endPoint y: 139, distance: 113.9
click at [633, 139] on div "A project has financial benefits valued at $500,000, but has a risk factor that…" at bounding box center [708, 344] width 682 height 449
click at [799, 150] on h5 "A project has financial benefits valued at $500,000, but has a risk factor that…" at bounding box center [708, 181] width 650 height 74
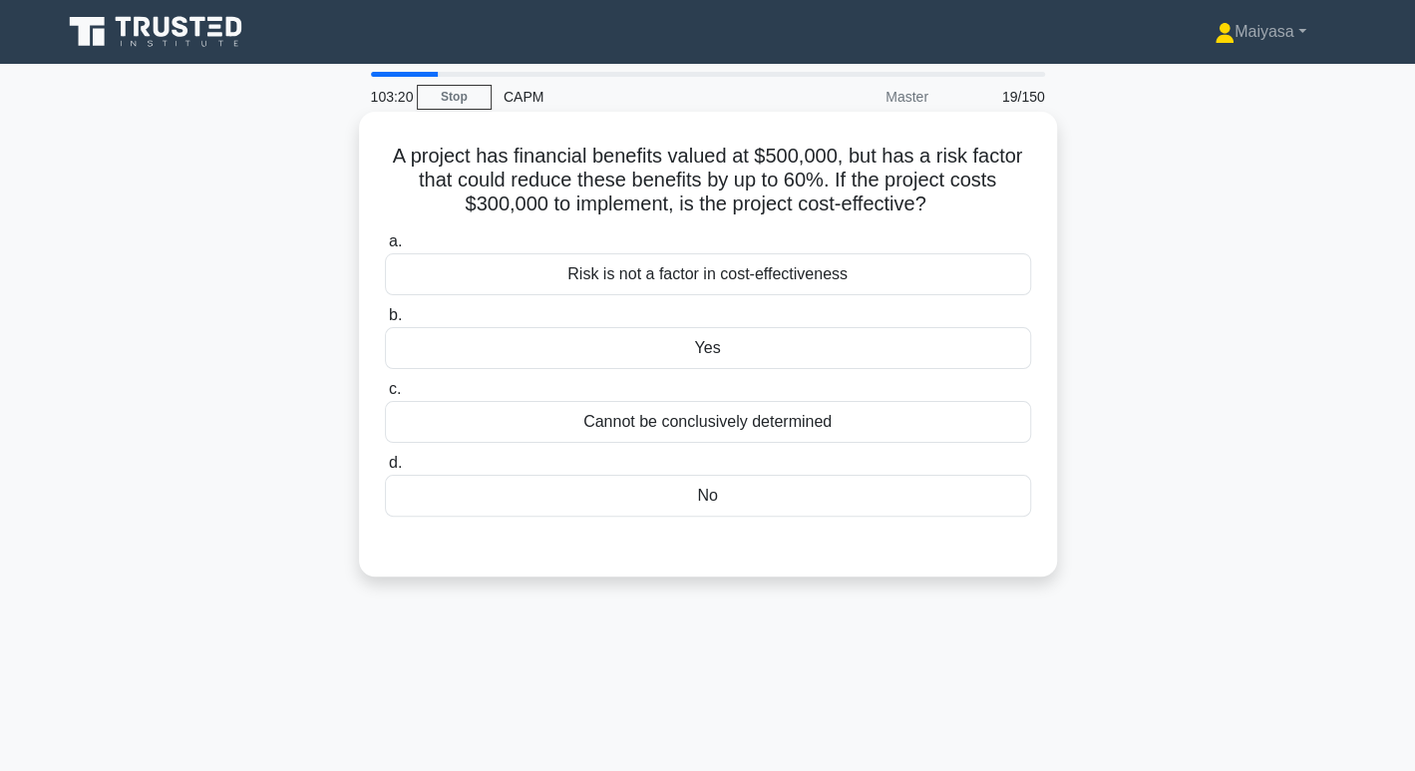
click at [799, 150] on h5 "A project has financial benefits valued at $500,000, but has a risk factor that…" at bounding box center [708, 181] width 650 height 74
click at [783, 508] on div "No" at bounding box center [708, 496] width 646 height 42
click at [385, 470] on input "d. No" at bounding box center [385, 463] width 0 height 13
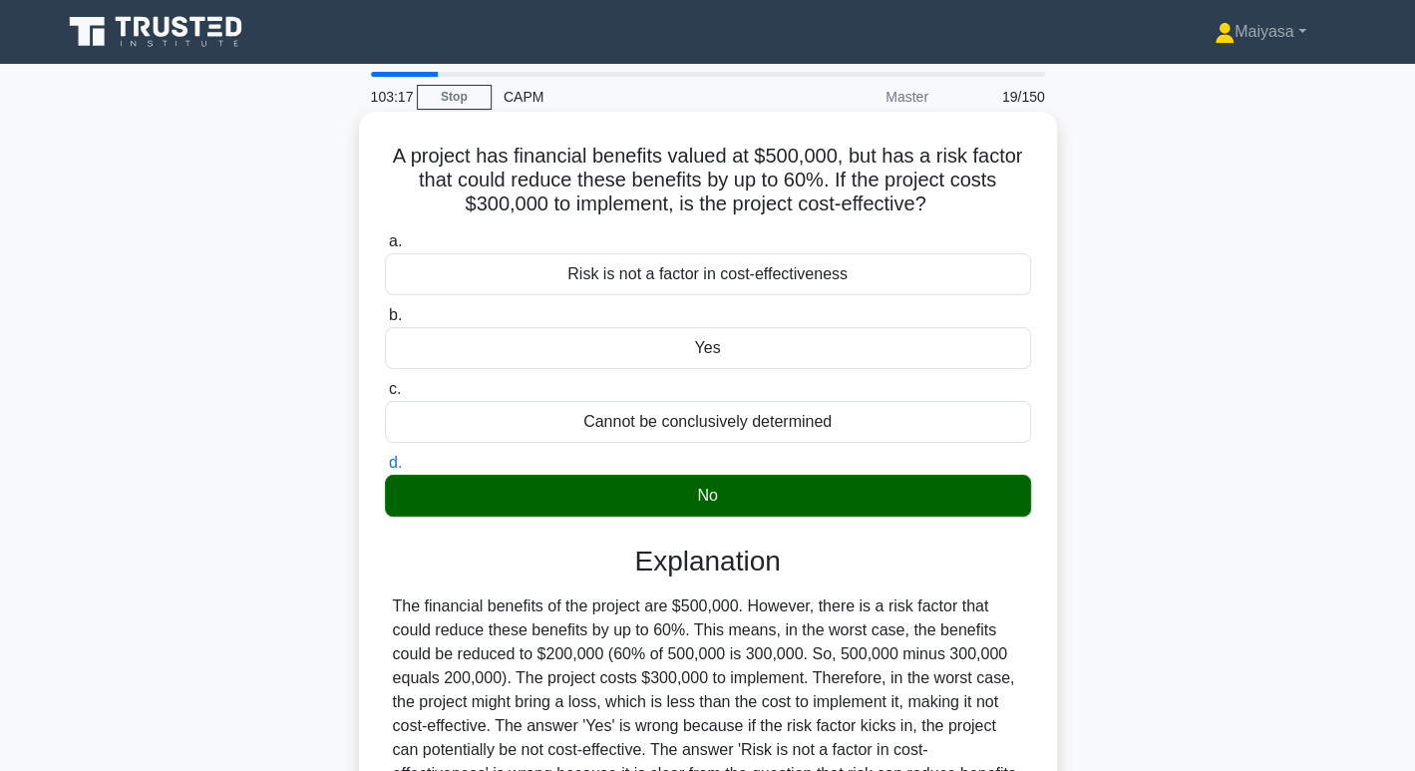
scroll to position [306, 0]
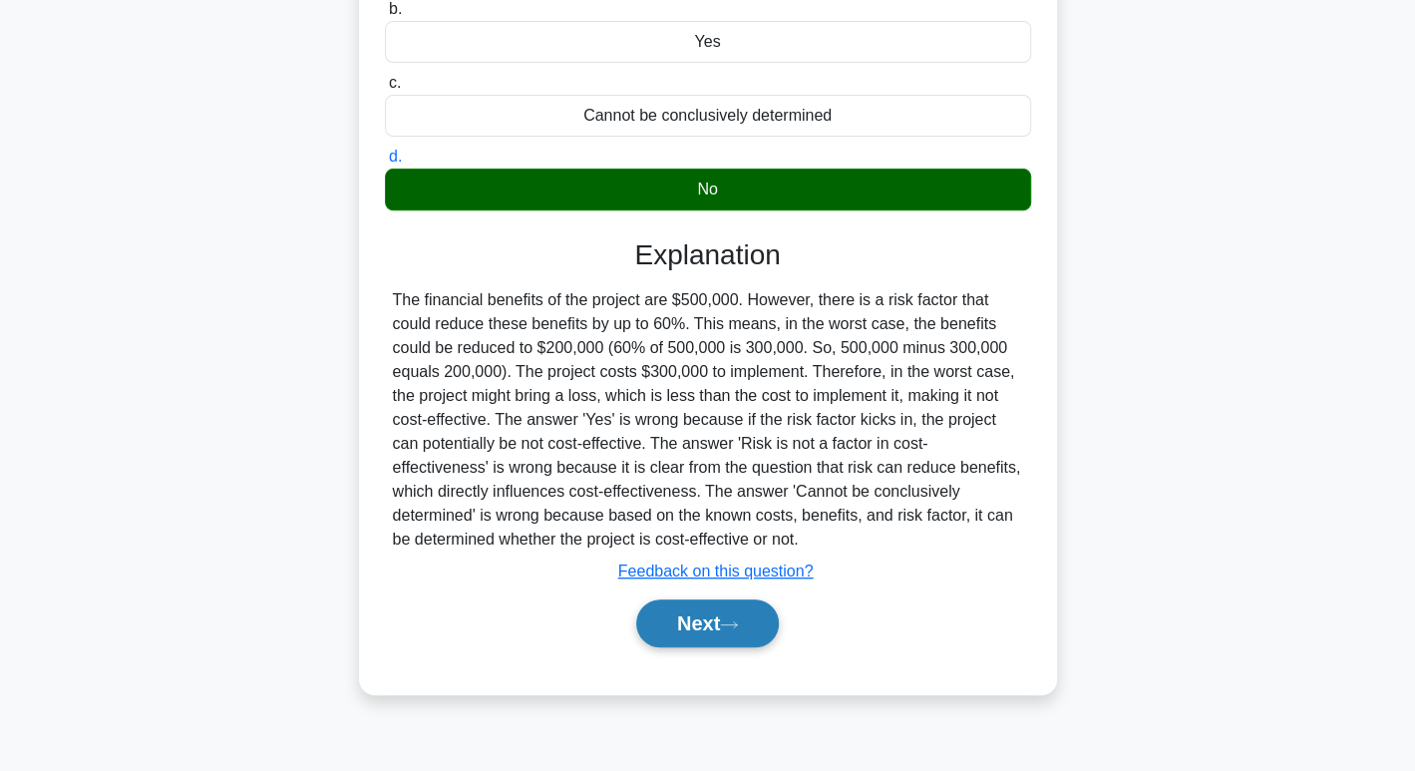
click at [727, 625] on button "Next" at bounding box center [707, 623] width 143 height 48
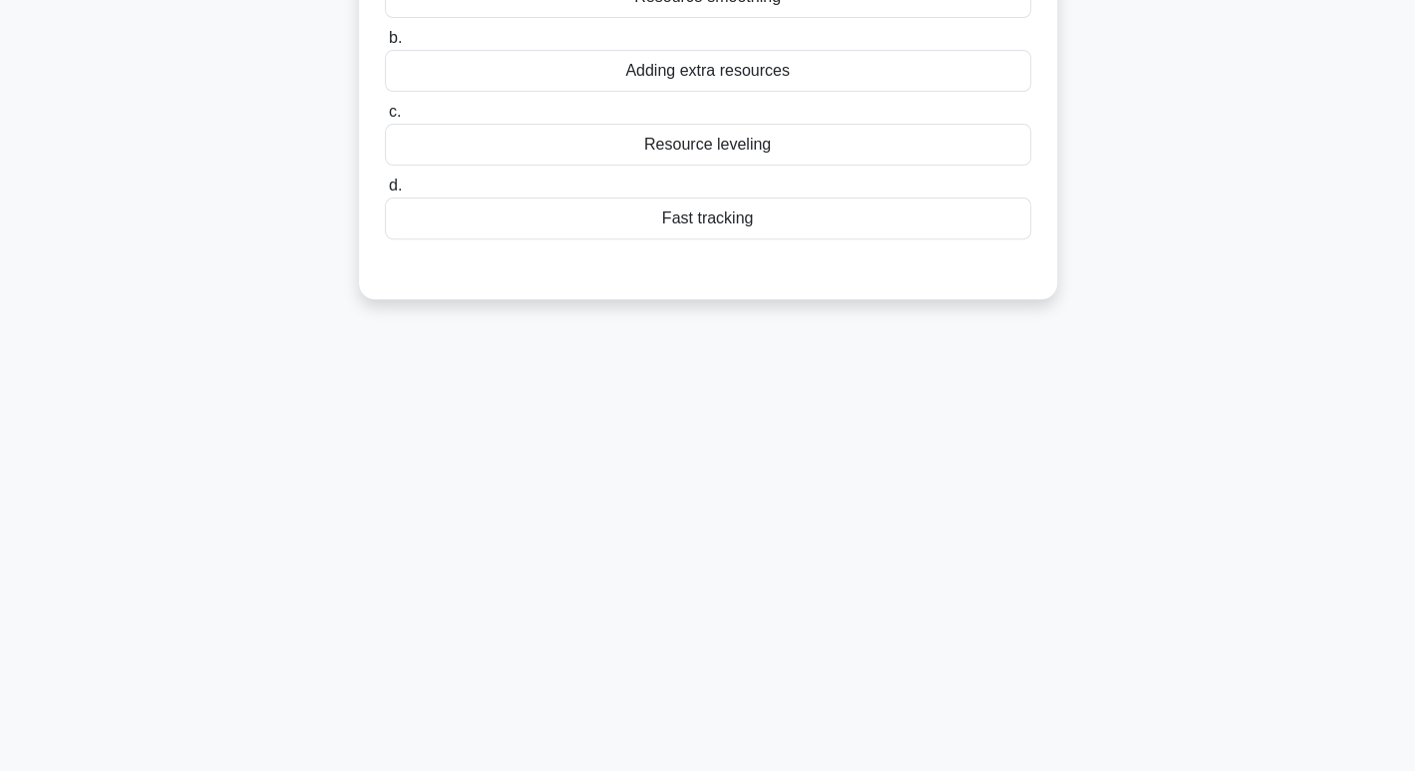
scroll to position [0, 0]
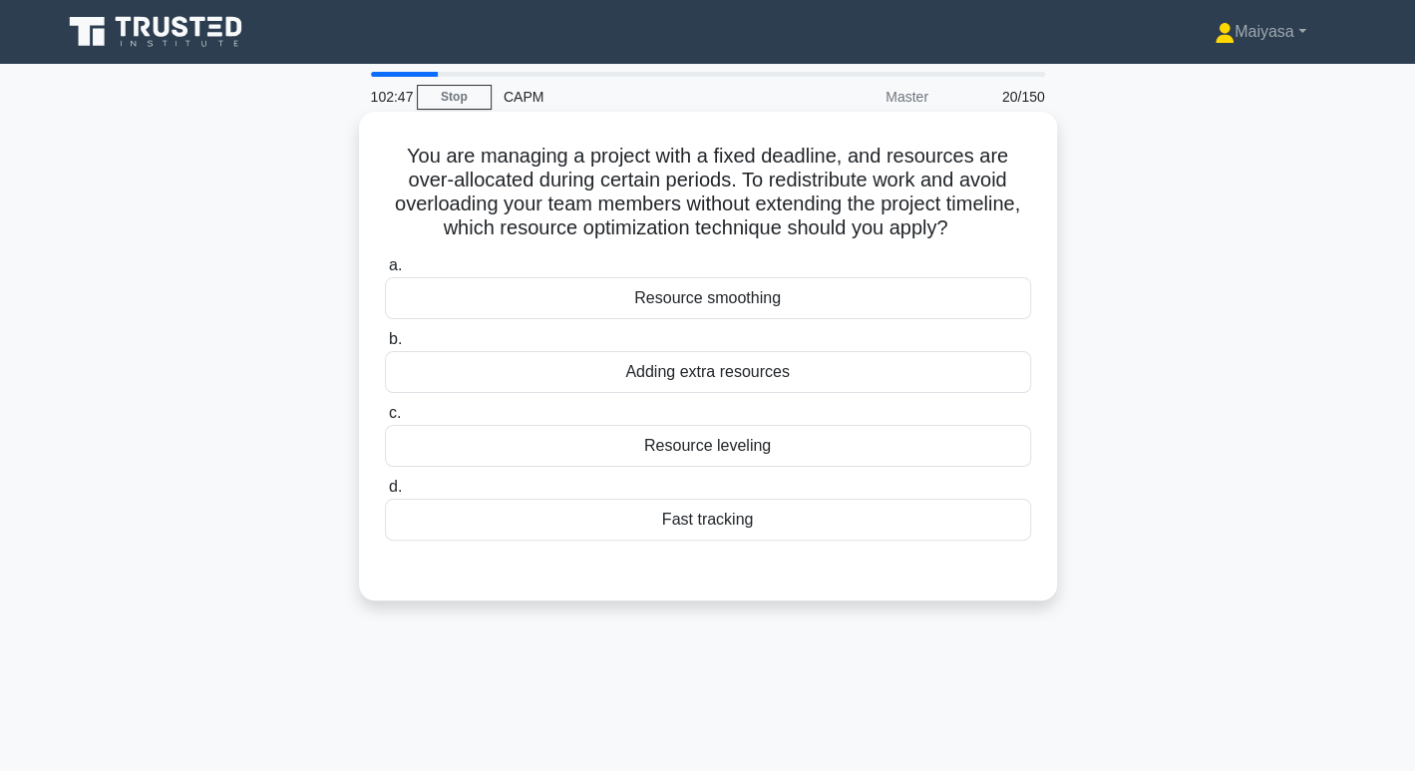
click at [558, 193] on h5 "You are managing a project with a fixed deadline, and resources are over-alloca…" at bounding box center [708, 193] width 650 height 98
drag, startPoint x: 457, startPoint y: 212, endPoint x: 518, endPoint y: 202, distance: 62.6
click at [518, 202] on h5 "You are managing a project with a fixed deadline, and resources are over-alloca…" at bounding box center [708, 193] width 650 height 98
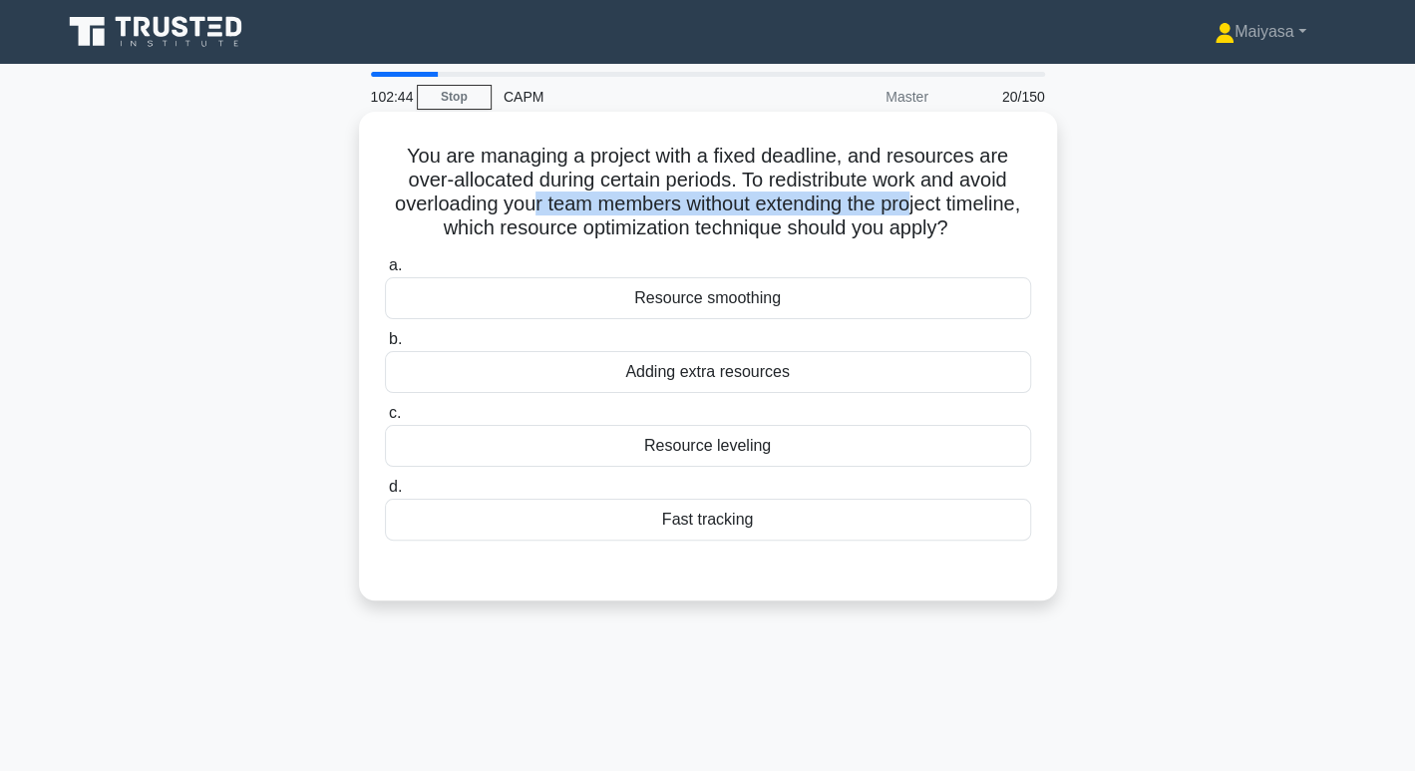
drag, startPoint x: 567, startPoint y: 198, endPoint x: 955, endPoint y: 212, distance: 388.1
click at [955, 212] on h5 "You are managing a project with a fixed deadline, and resources are over-alloca…" at bounding box center [708, 193] width 650 height 98
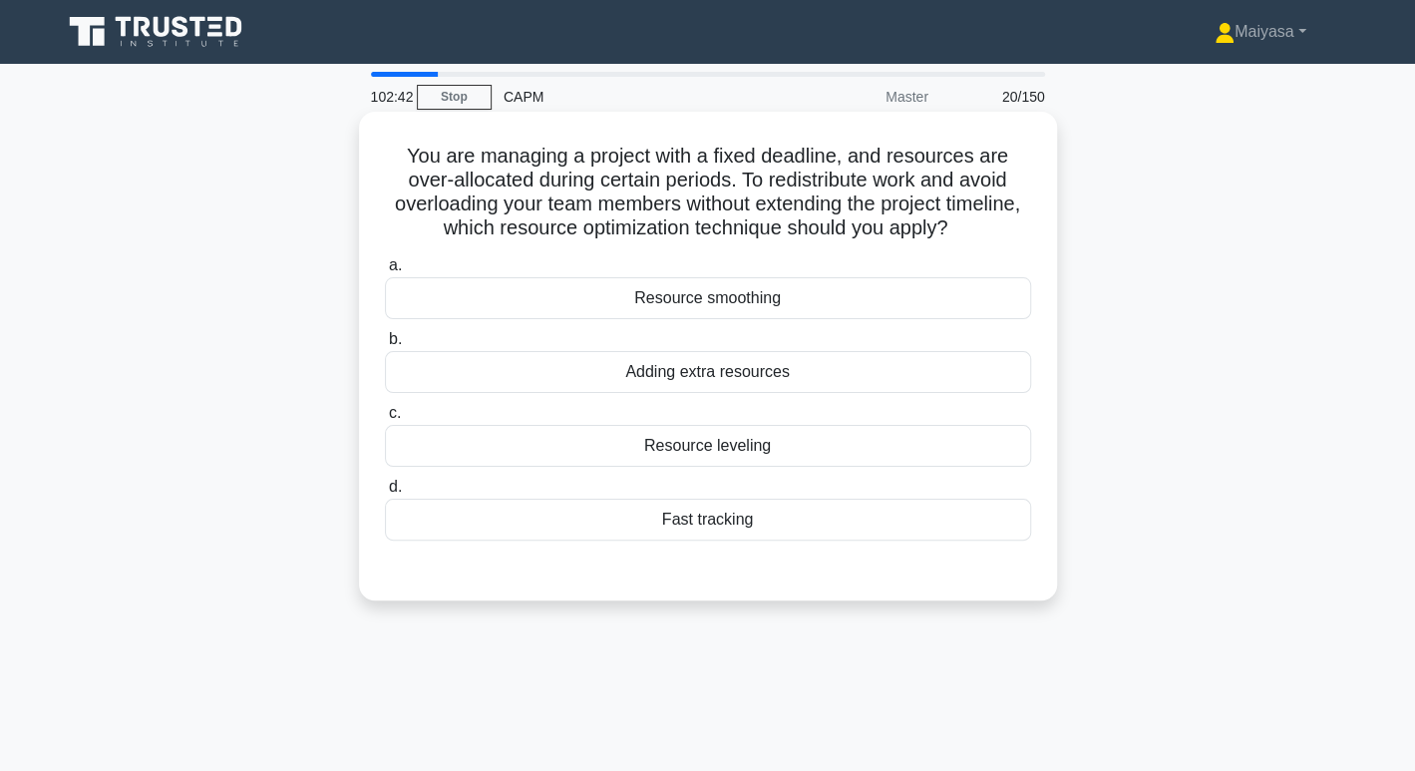
click at [744, 527] on div "Fast tracking" at bounding box center [708, 520] width 646 height 42
click at [385, 494] on input "d. Fast tracking" at bounding box center [385, 487] width 0 height 13
click at [760, 300] on div "Resource smoothing" at bounding box center [708, 298] width 646 height 42
click at [385, 272] on input "a. Resource smoothing" at bounding box center [385, 265] width 0 height 13
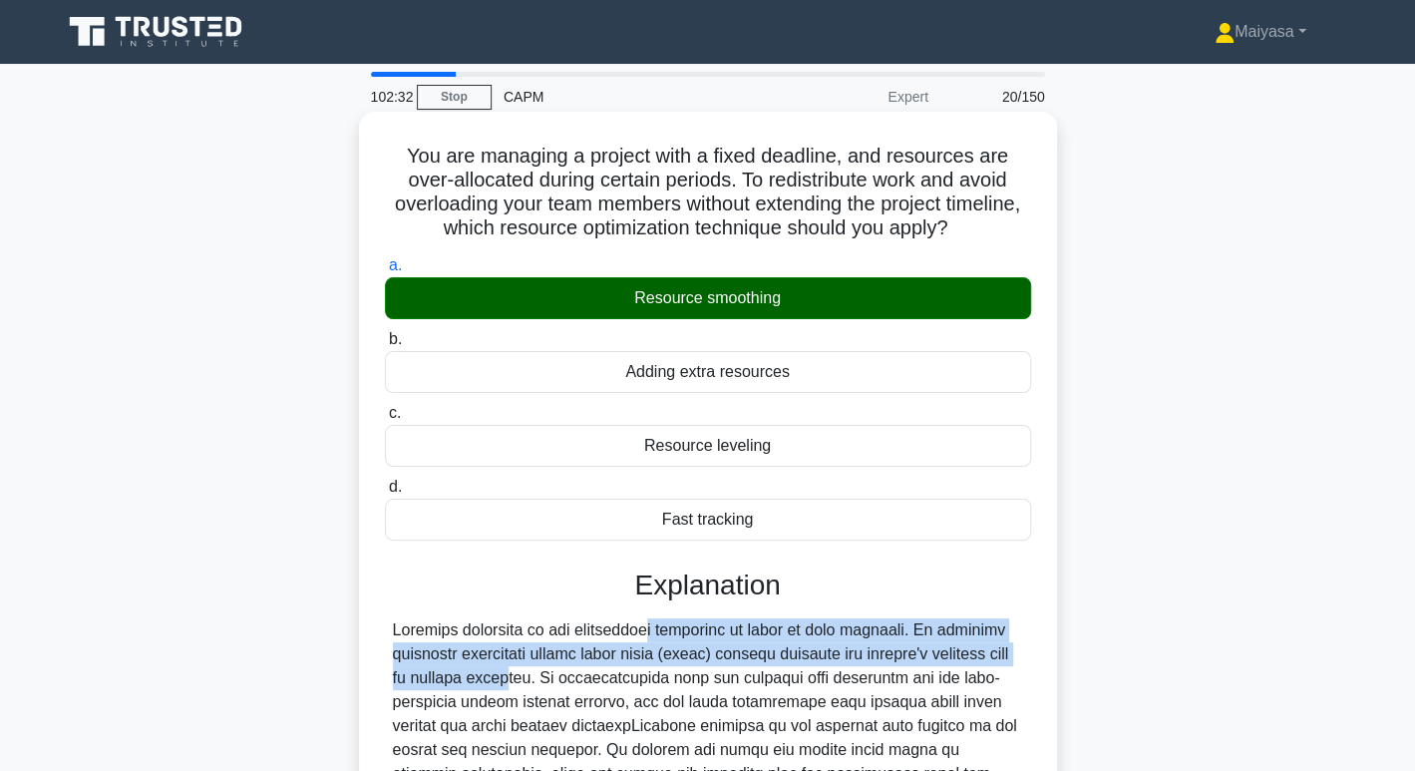
drag, startPoint x: 581, startPoint y: 619, endPoint x: 994, endPoint y: 655, distance: 414.3
click at [994, 655] on div at bounding box center [708, 785] width 630 height 335
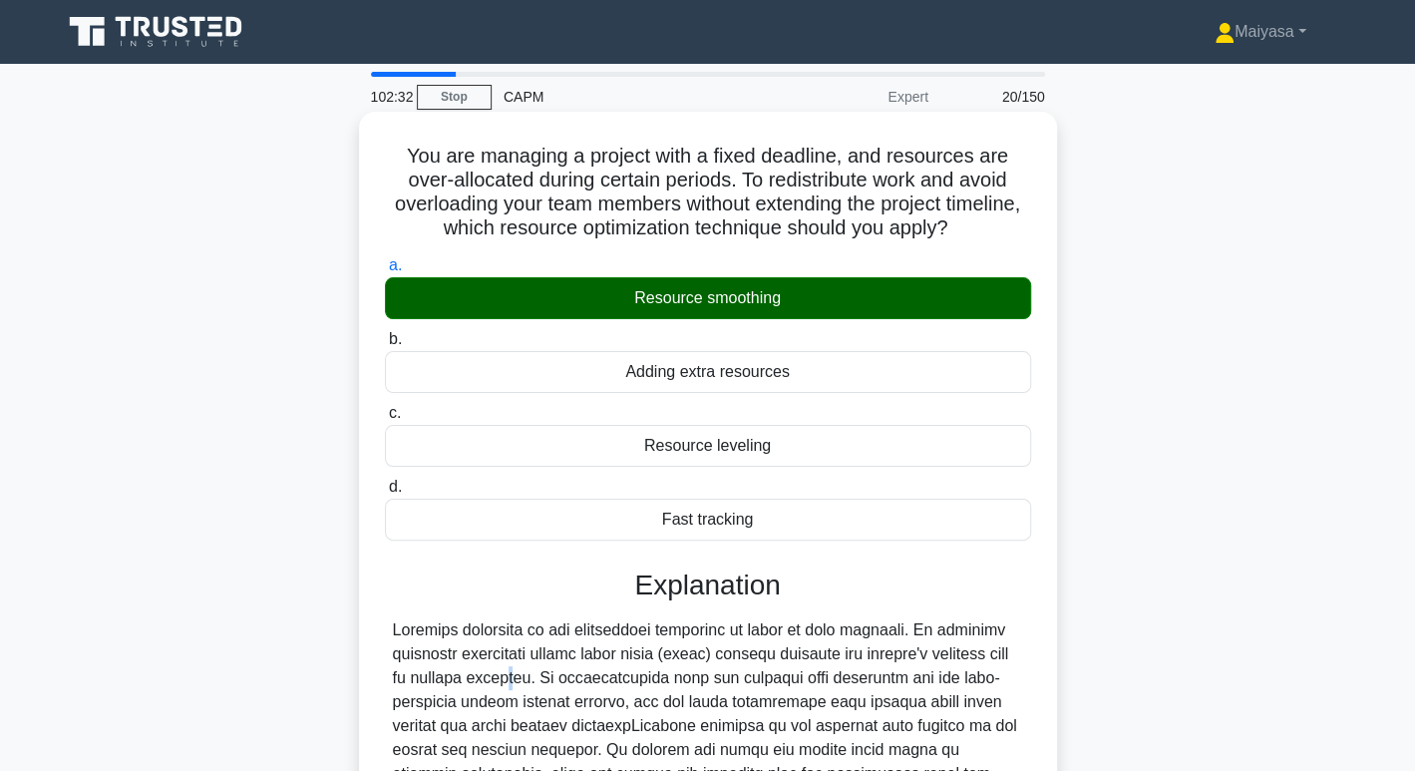
click at [994, 655] on div at bounding box center [708, 785] width 630 height 335
click at [773, 176] on h5 "You are managing a project with a fixed deadline, and resources are over-alloca…" at bounding box center [708, 193] width 650 height 98
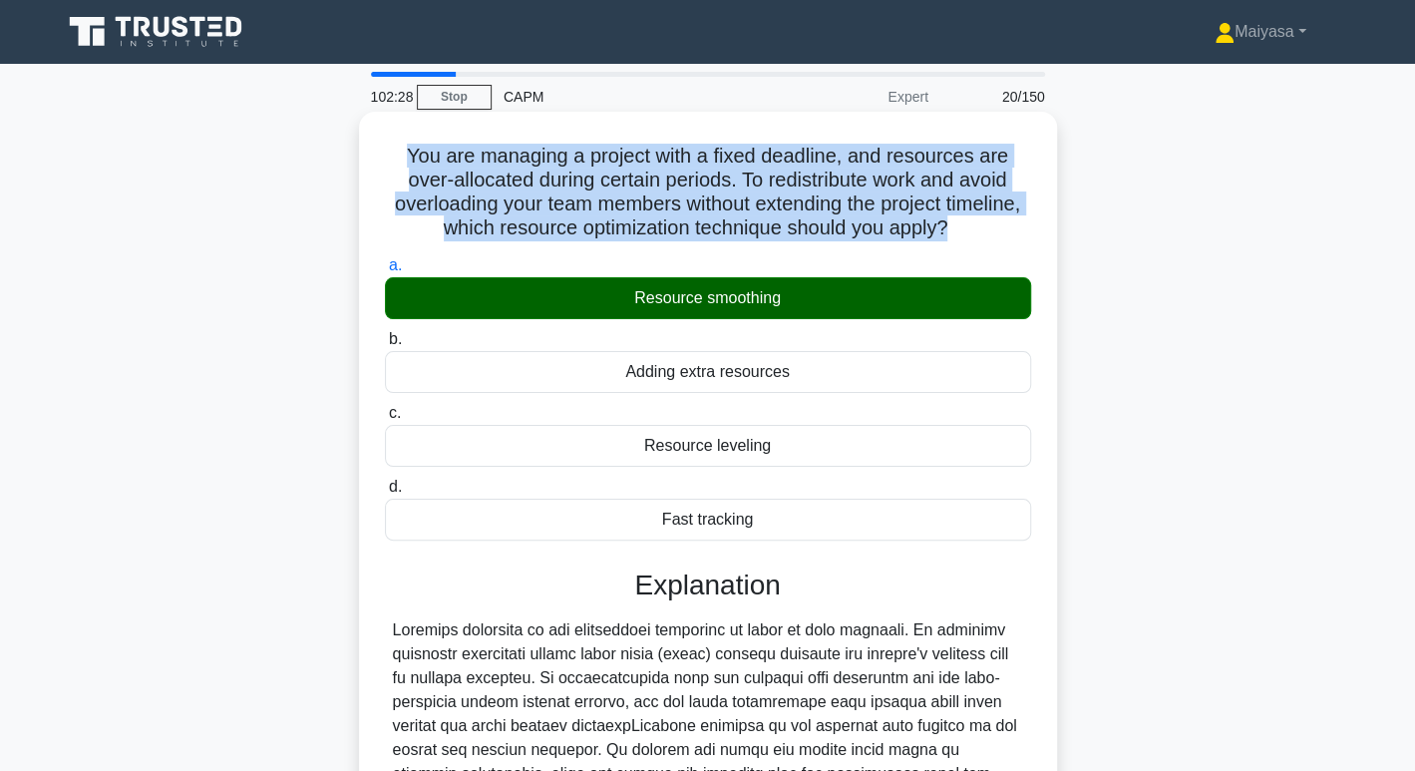
click at [773, 176] on h5 "You are managing a project with a fixed deadline, and resources are over-alloca…" at bounding box center [708, 193] width 650 height 98
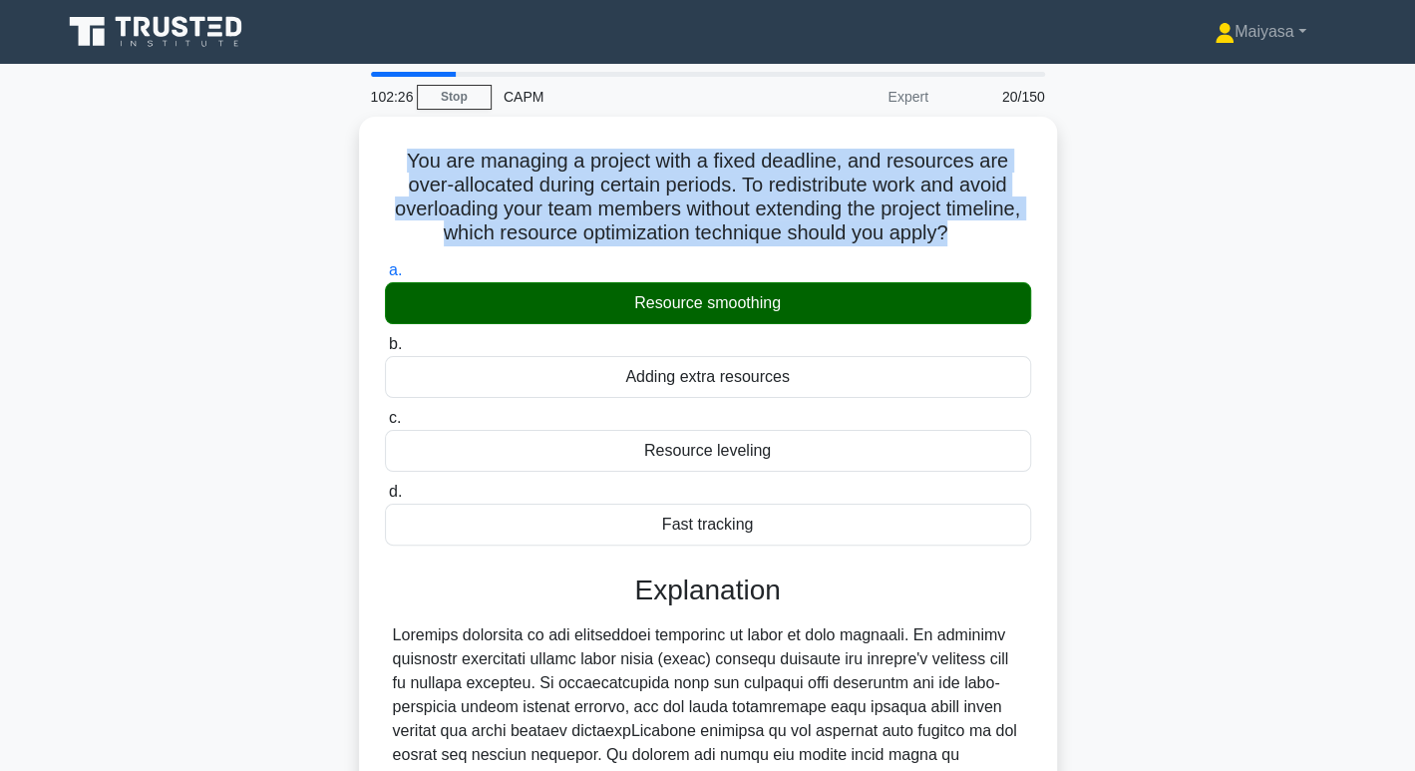
scroll to position [361, 0]
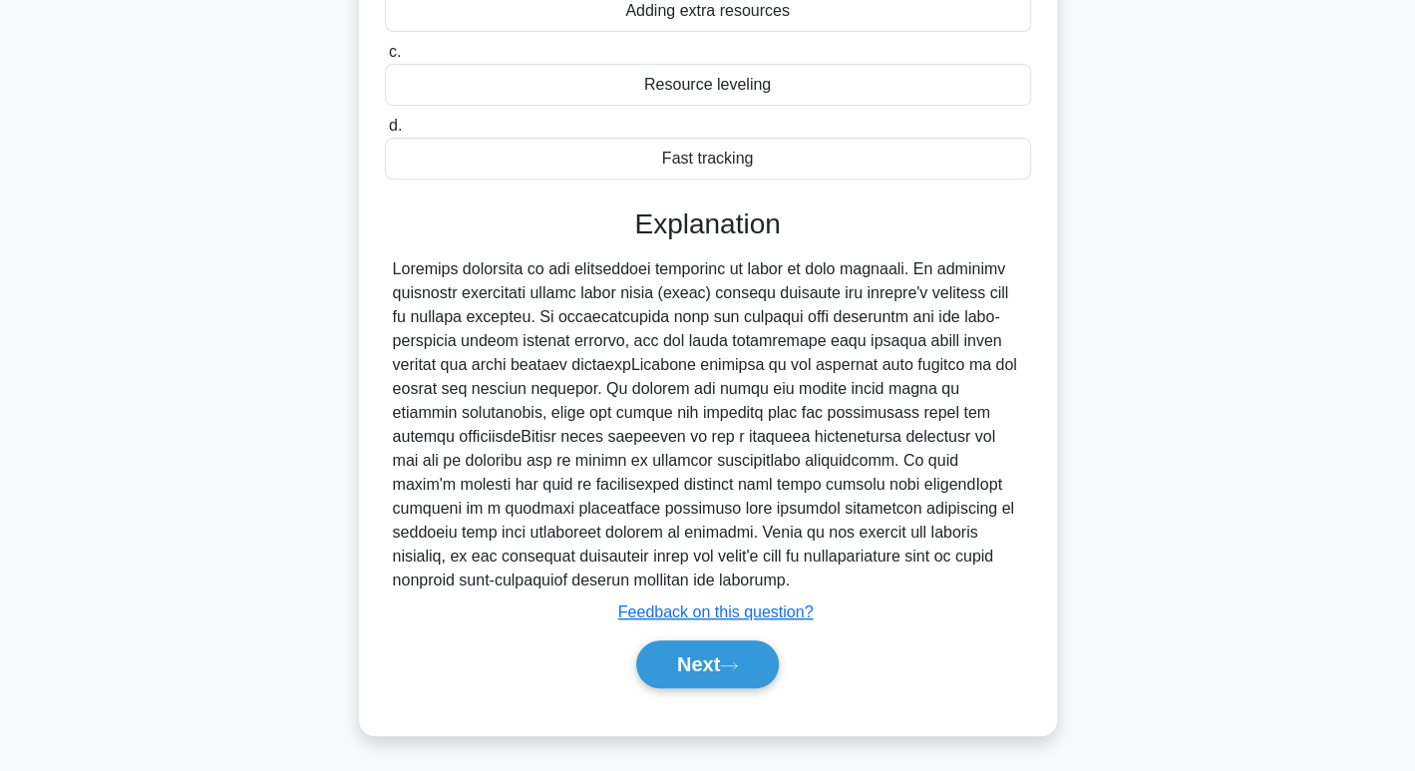
click at [708, 635] on div "Next" at bounding box center [708, 664] width 646 height 64
click at [723, 655] on button "Next" at bounding box center [707, 664] width 143 height 48
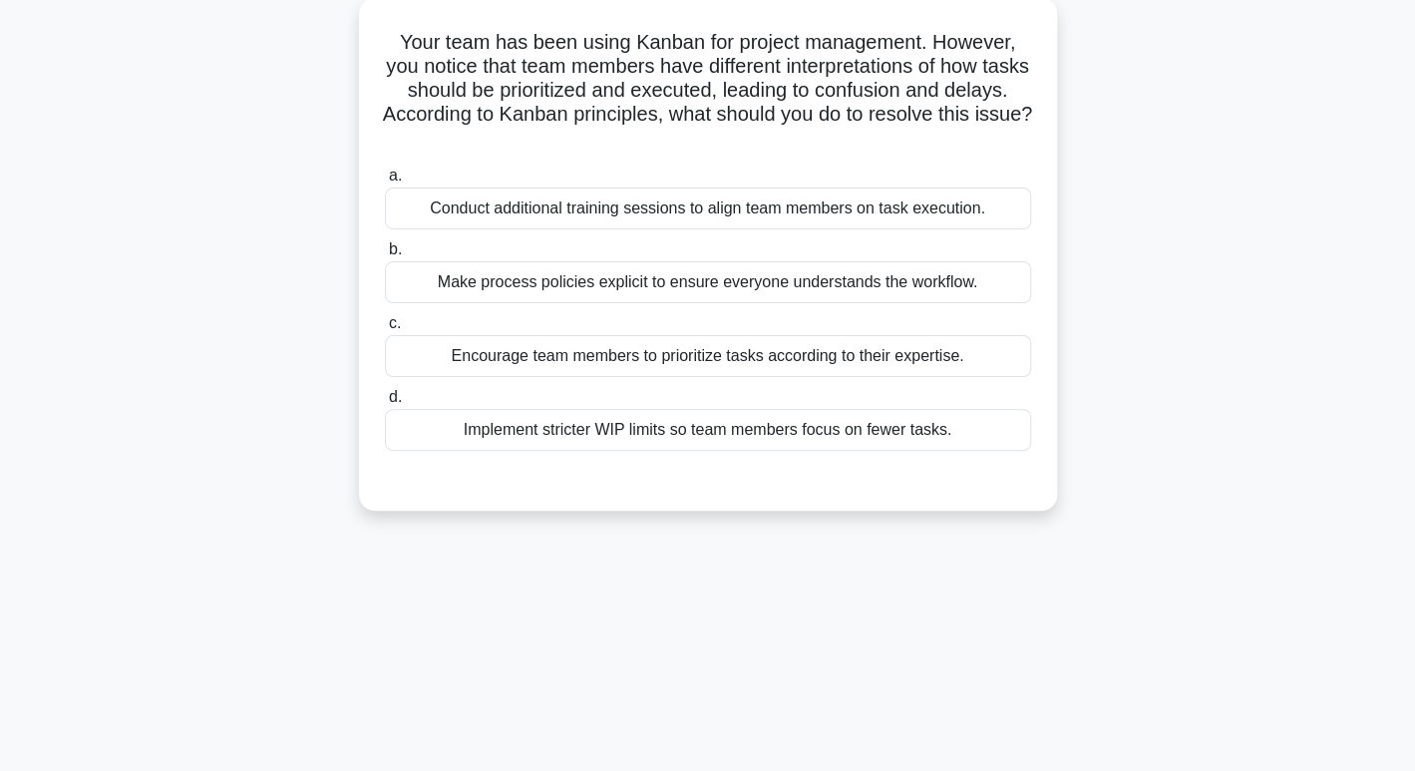
scroll to position [0, 0]
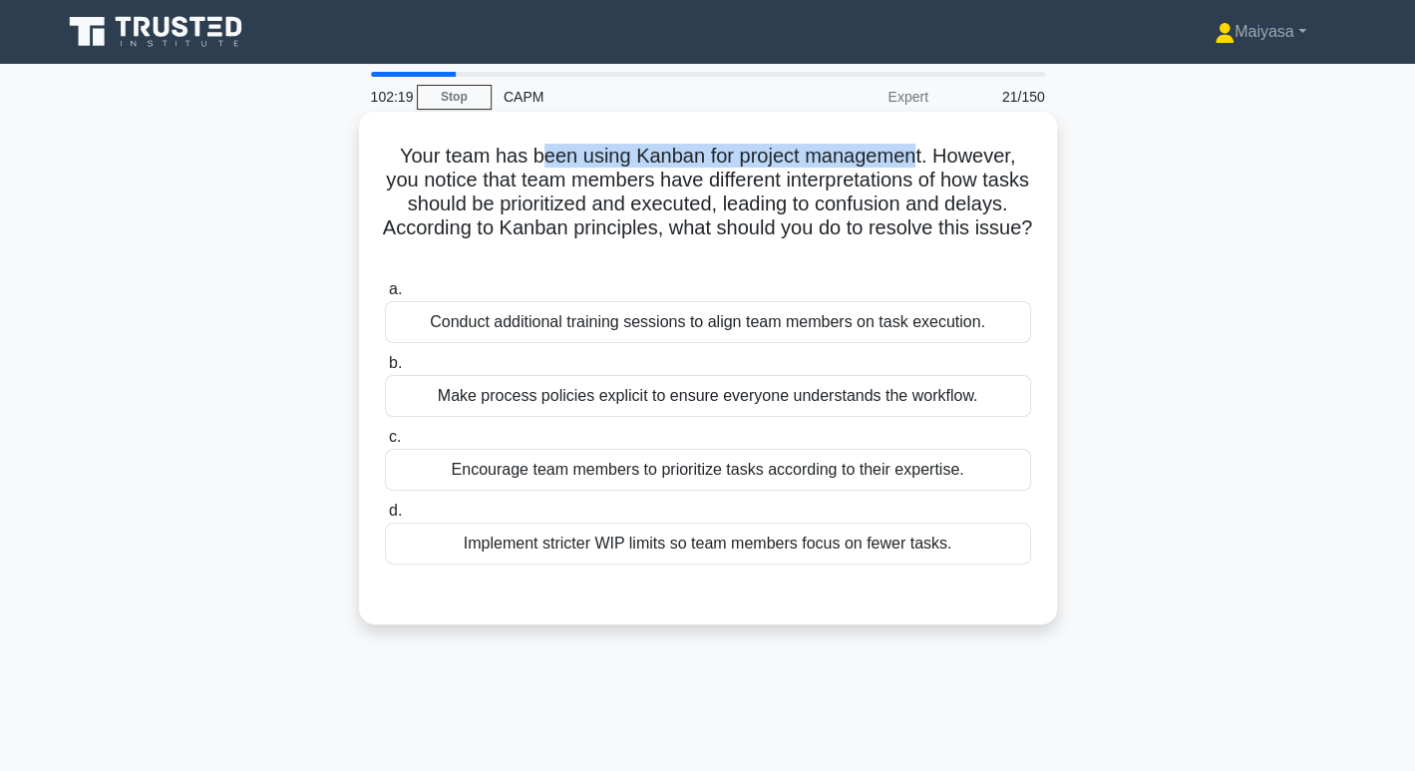
drag, startPoint x: 538, startPoint y: 153, endPoint x: 915, endPoint y: 147, distance: 376.9
click at [915, 147] on h5 "Your team has been using Kanban for project management. However, you notice tha…" at bounding box center [708, 205] width 650 height 122
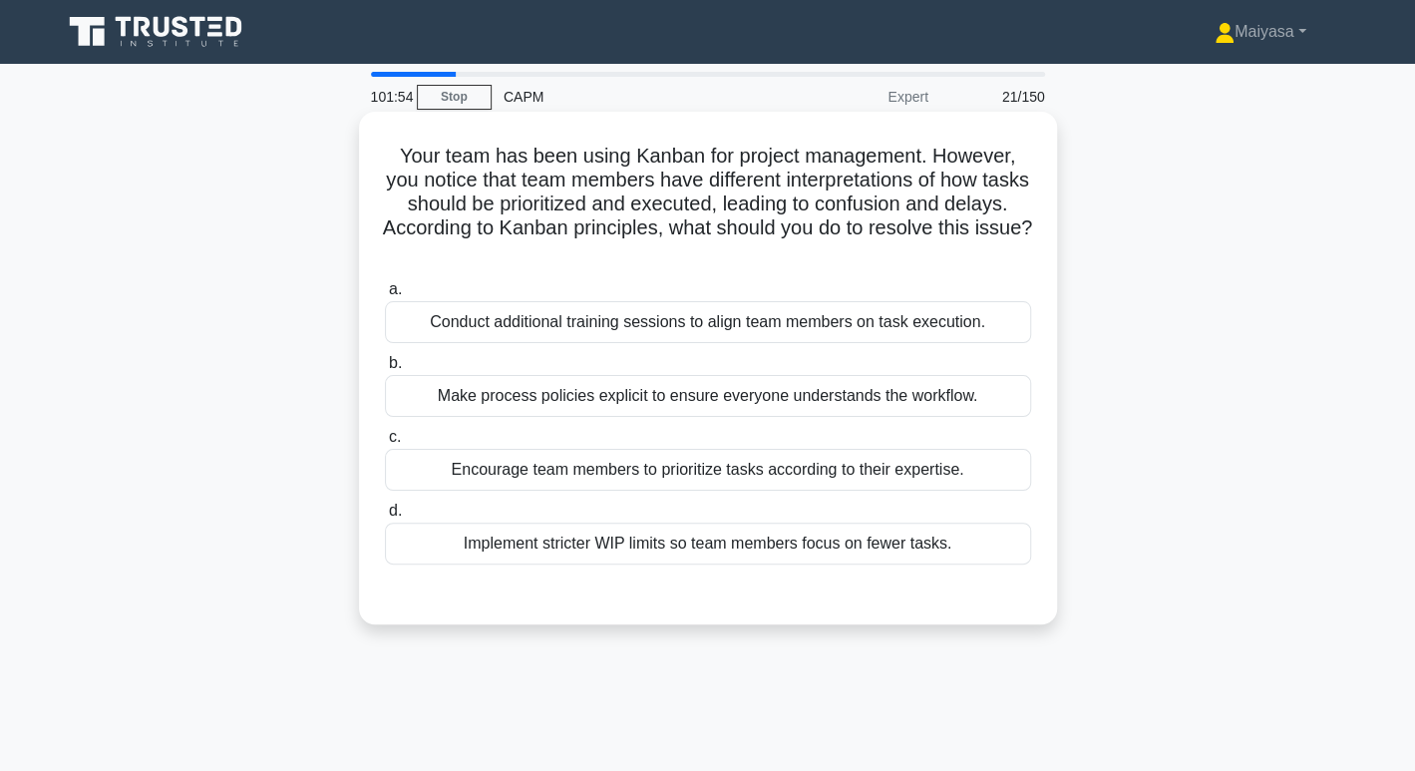
click at [818, 313] on div "Conduct additional training sessions to align team members on task execution." at bounding box center [708, 322] width 646 height 42
click at [385, 296] on input "a. Conduct additional training sessions to align team members on task execution." at bounding box center [385, 289] width 0 height 13
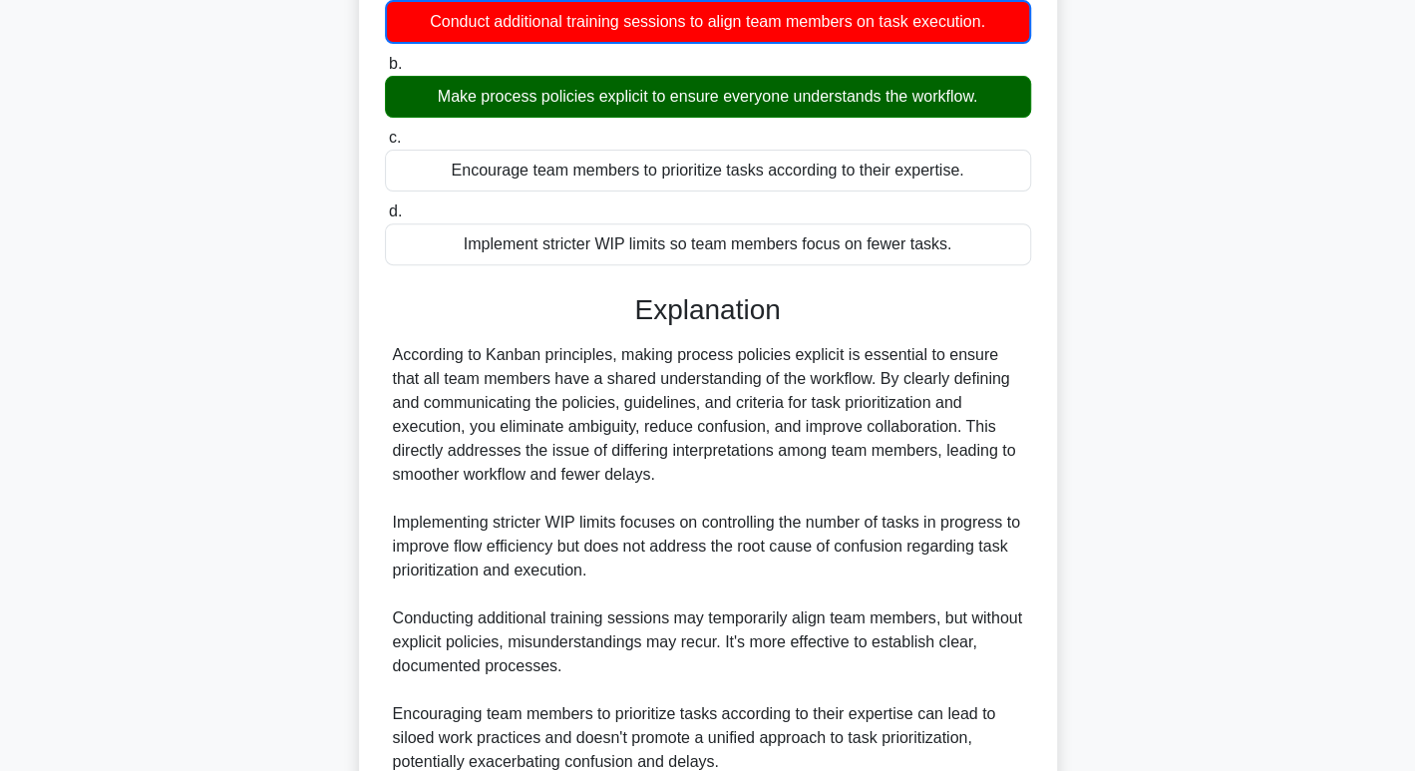
scroll to position [482, 0]
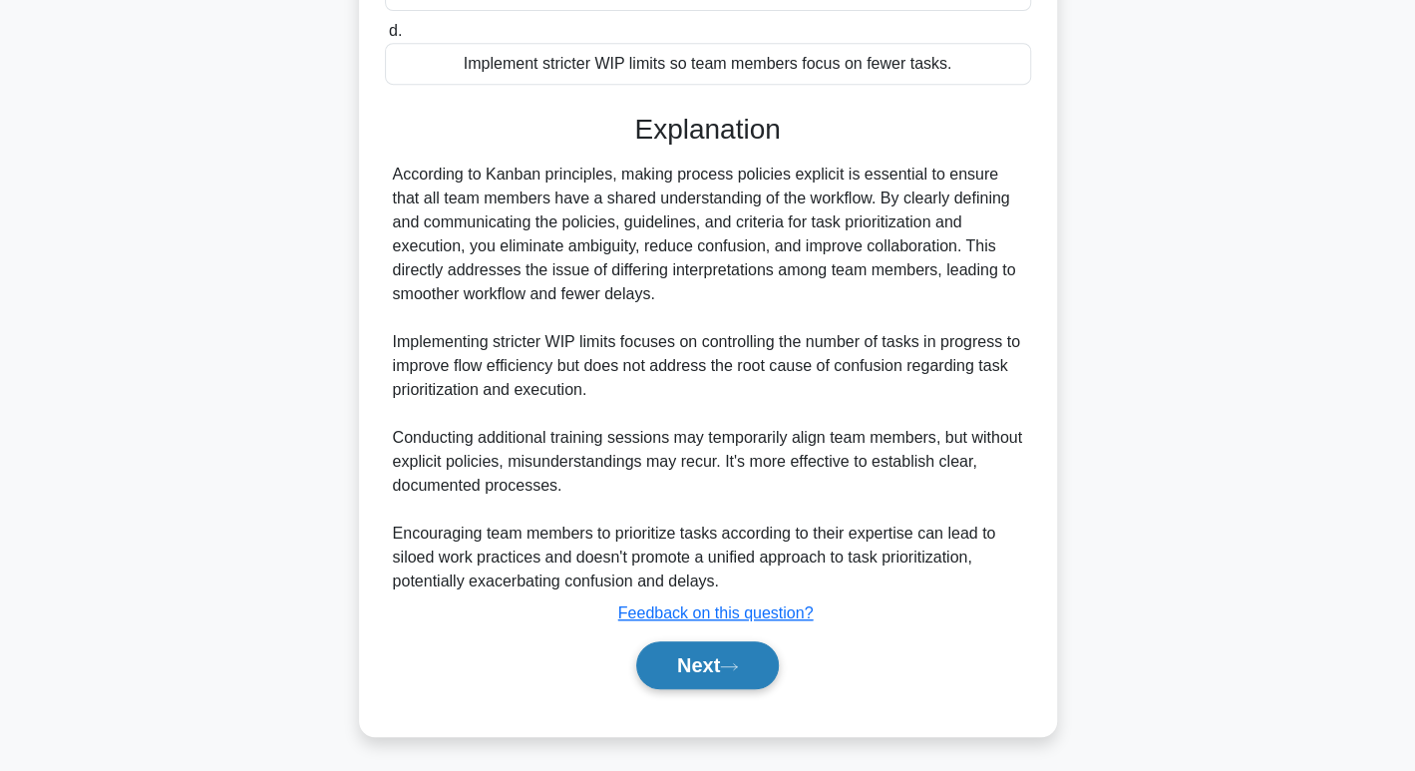
click at [690, 662] on button "Next" at bounding box center [707, 665] width 143 height 48
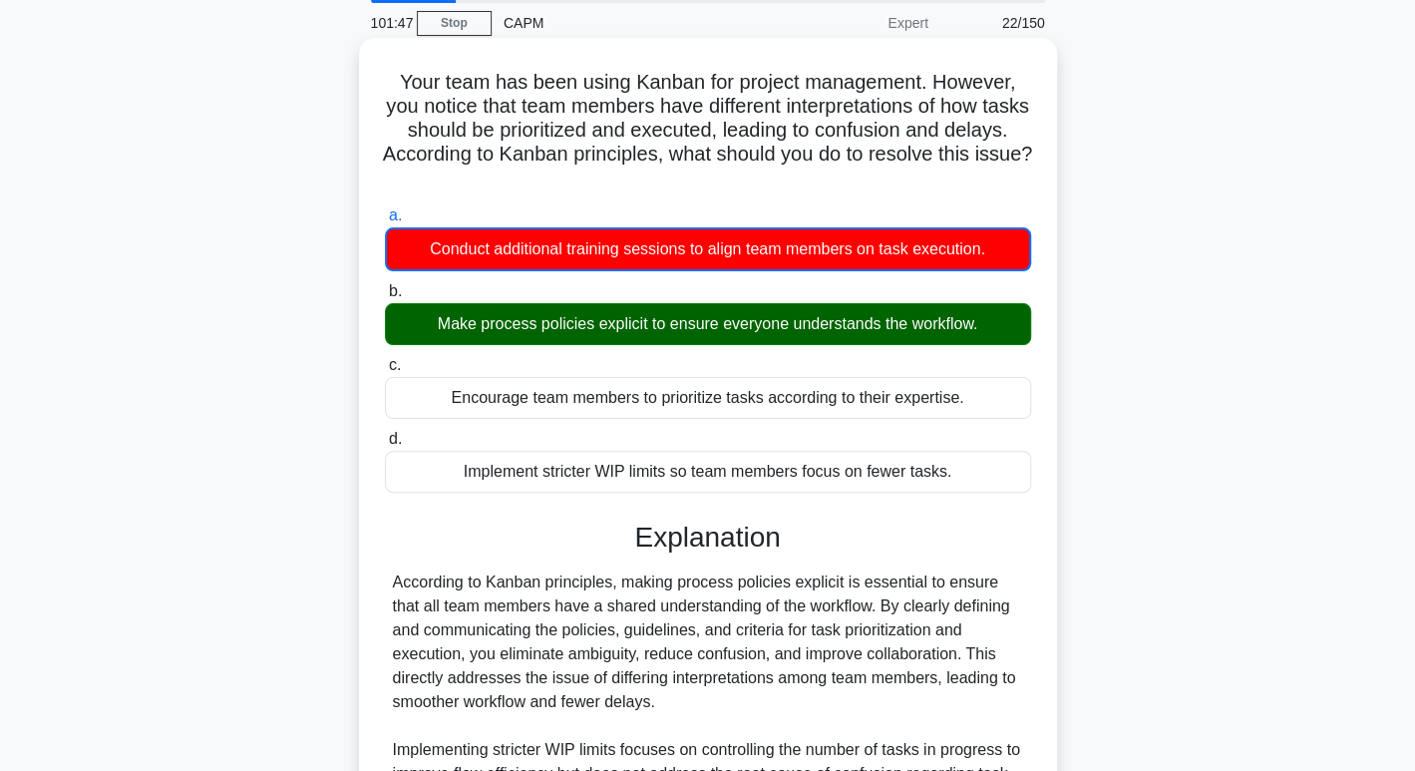
scroll to position [69, 0]
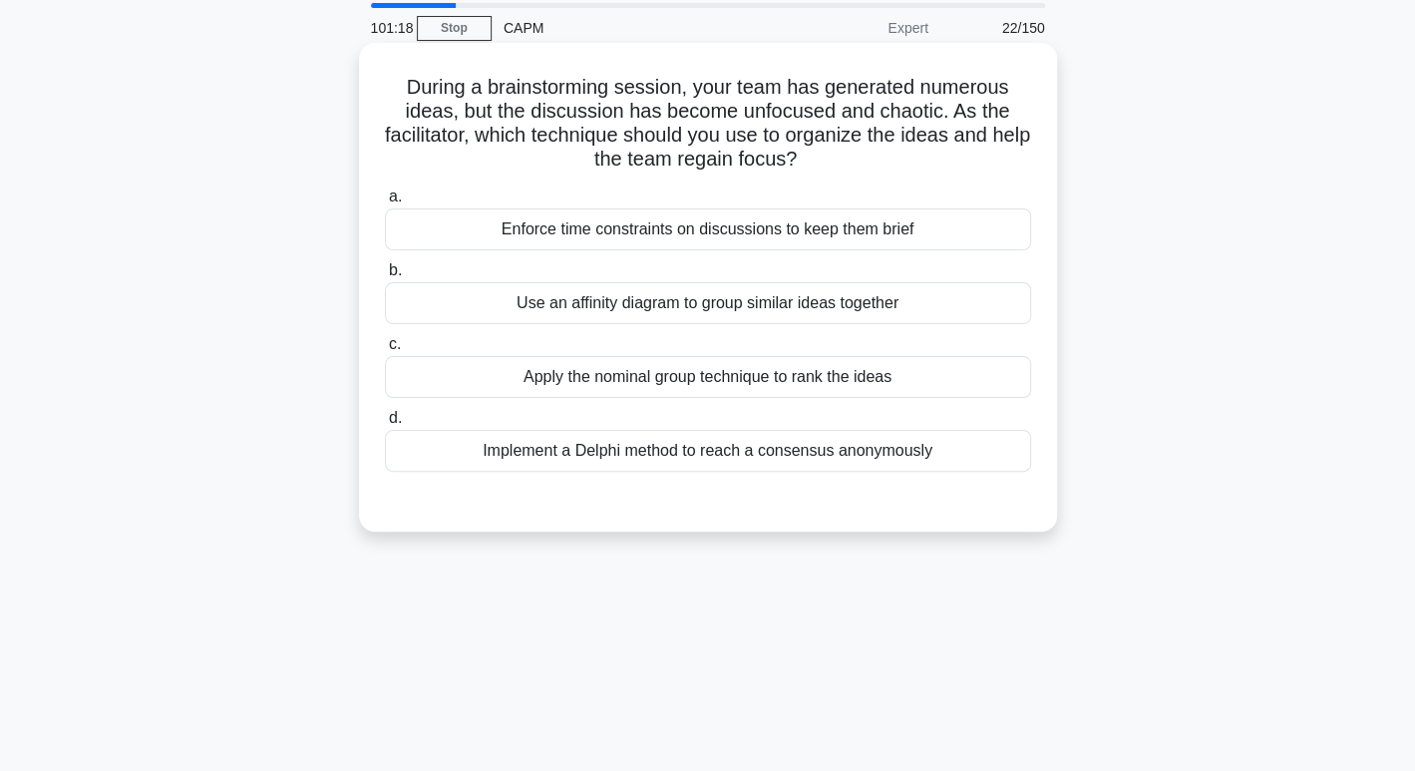
click at [782, 307] on div "Use an affinity diagram to group similar ideas together" at bounding box center [708, 303] width 646 height 42
click at [385, 277] on input "b. Use an affinity diagram to group similar ideas together" at bounding box center [385, 270] width 0 height 13
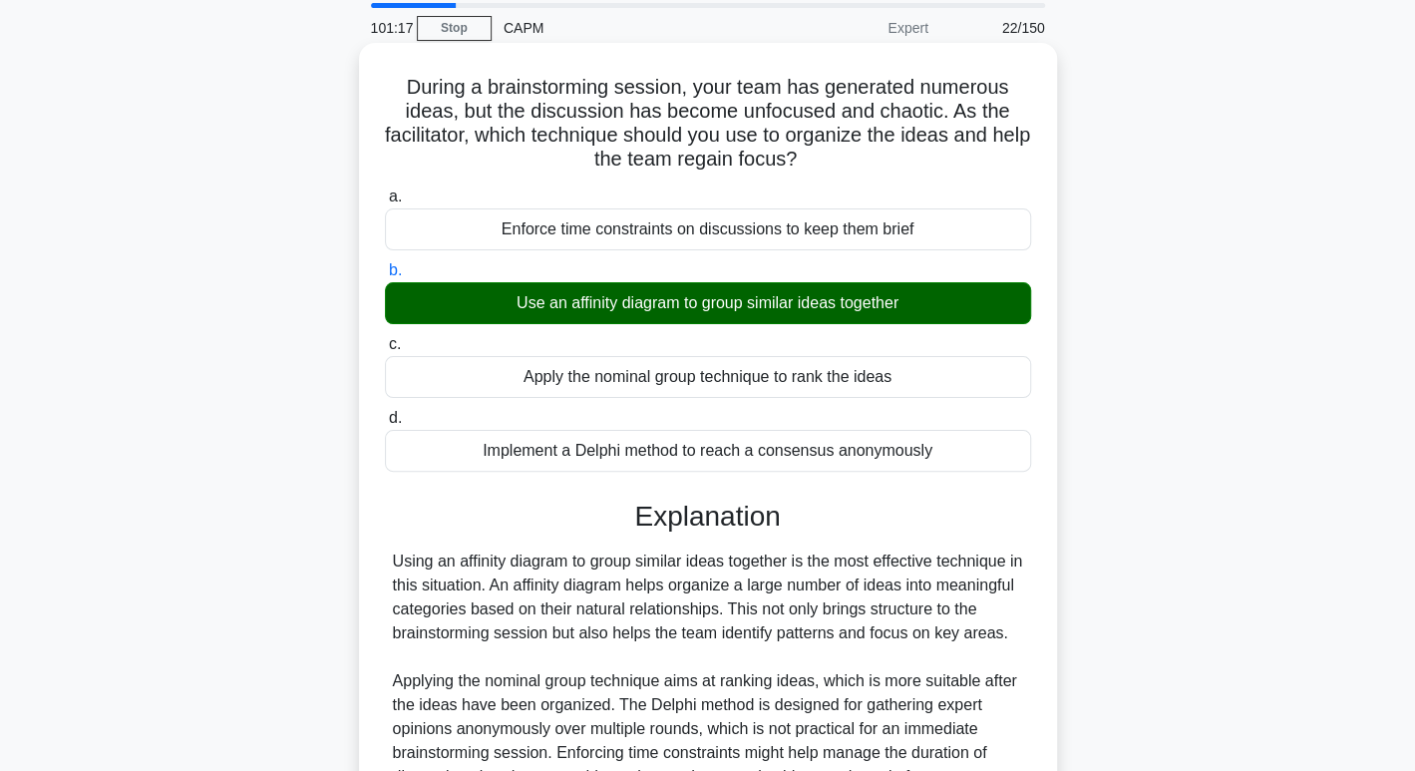
scroll to position [306, 0]
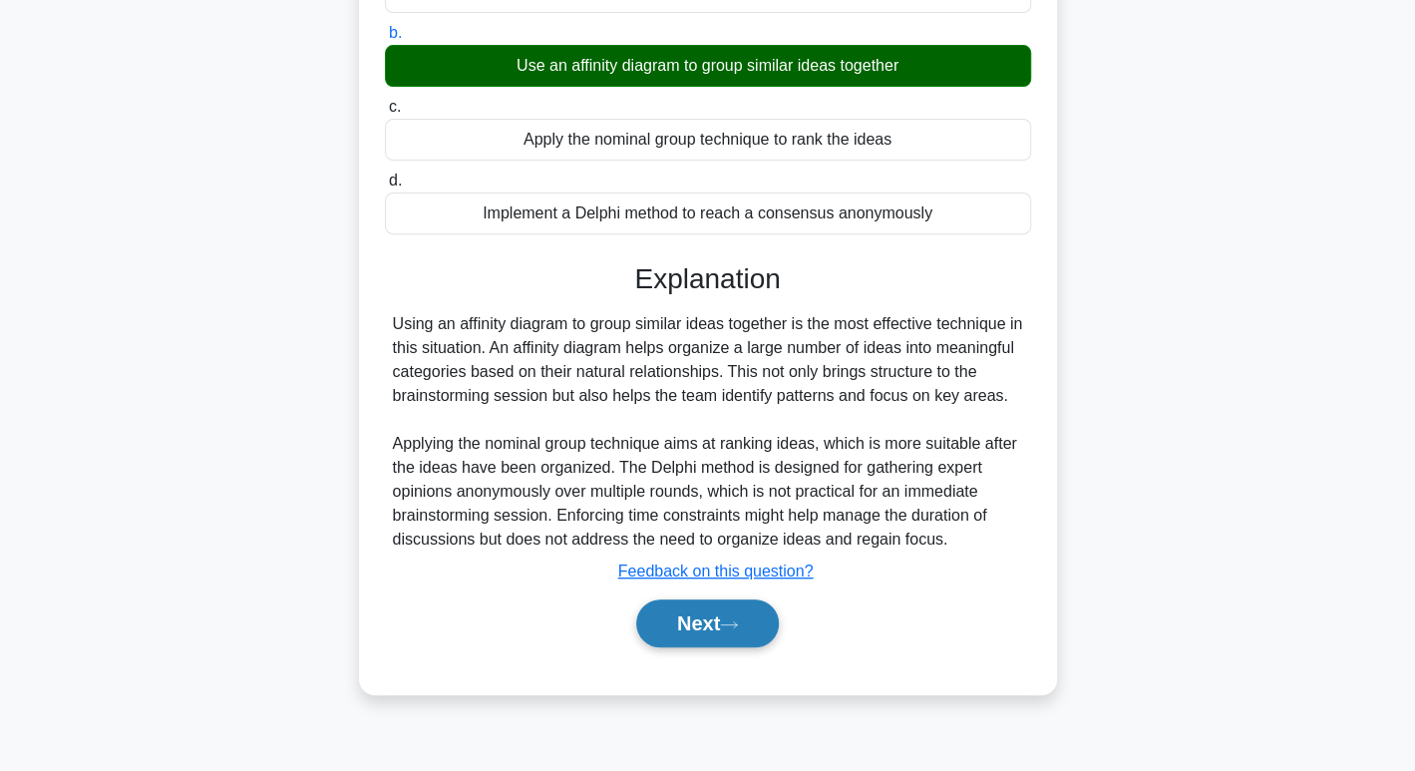
click at [712, 629] on button "Next" at bounding box center [707, 623] width 143 height 48
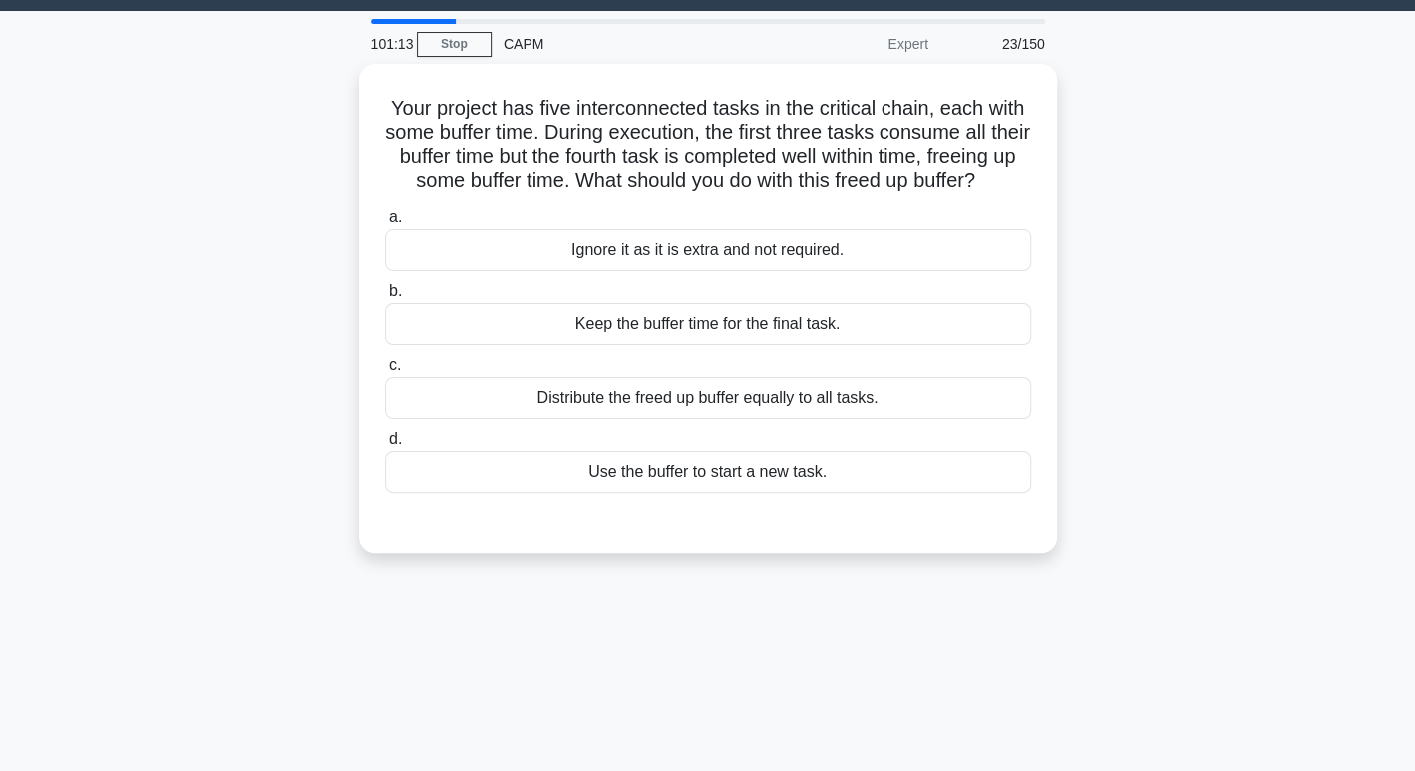
scroll to position [52, 0]
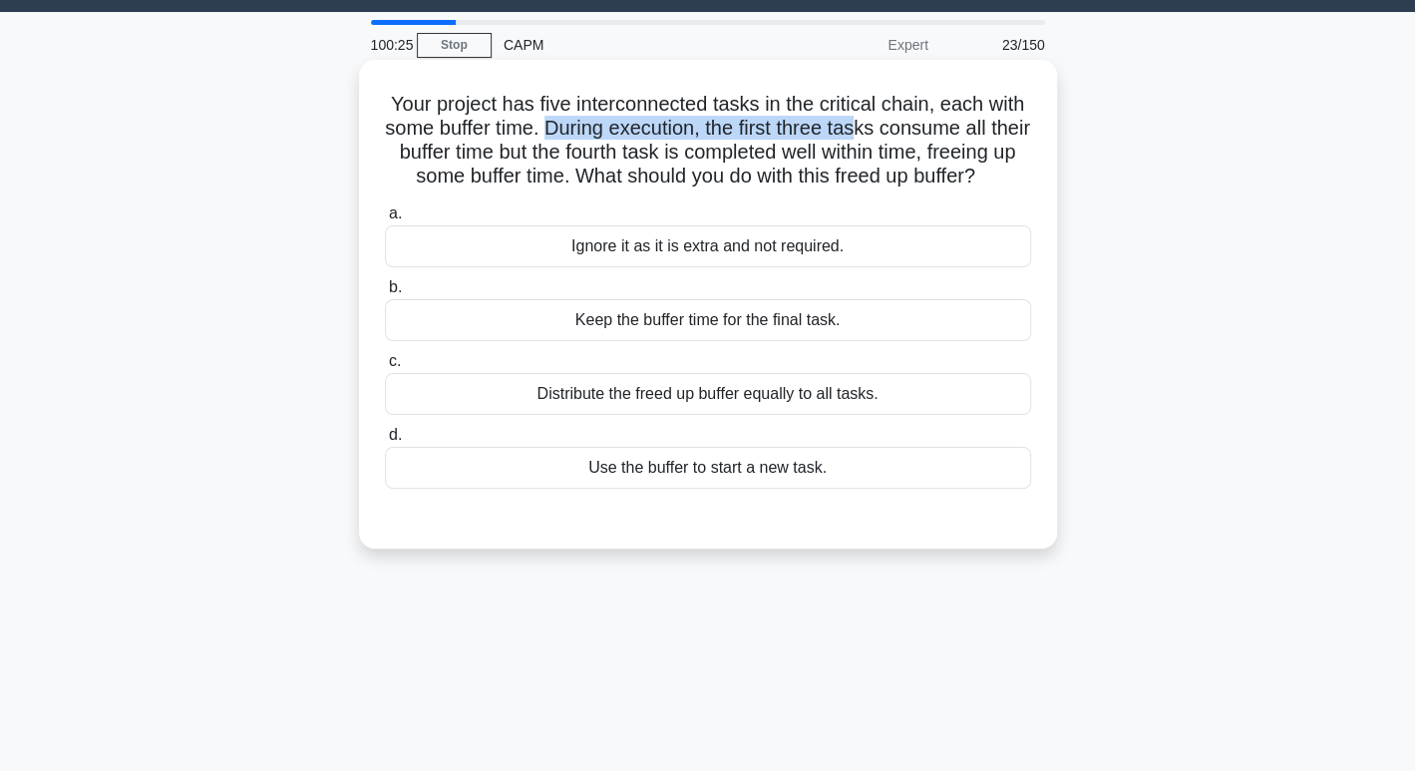
drag, startPoint x: 568, startPoint y: 127, endPoint x: 884, endPoint y: 136, distance: 316.2
click at [884, 136] on h5 "Your project has five interconnected tasks in the critical chain, each with som…" at bounding box center [708, 141] width 650 height 98
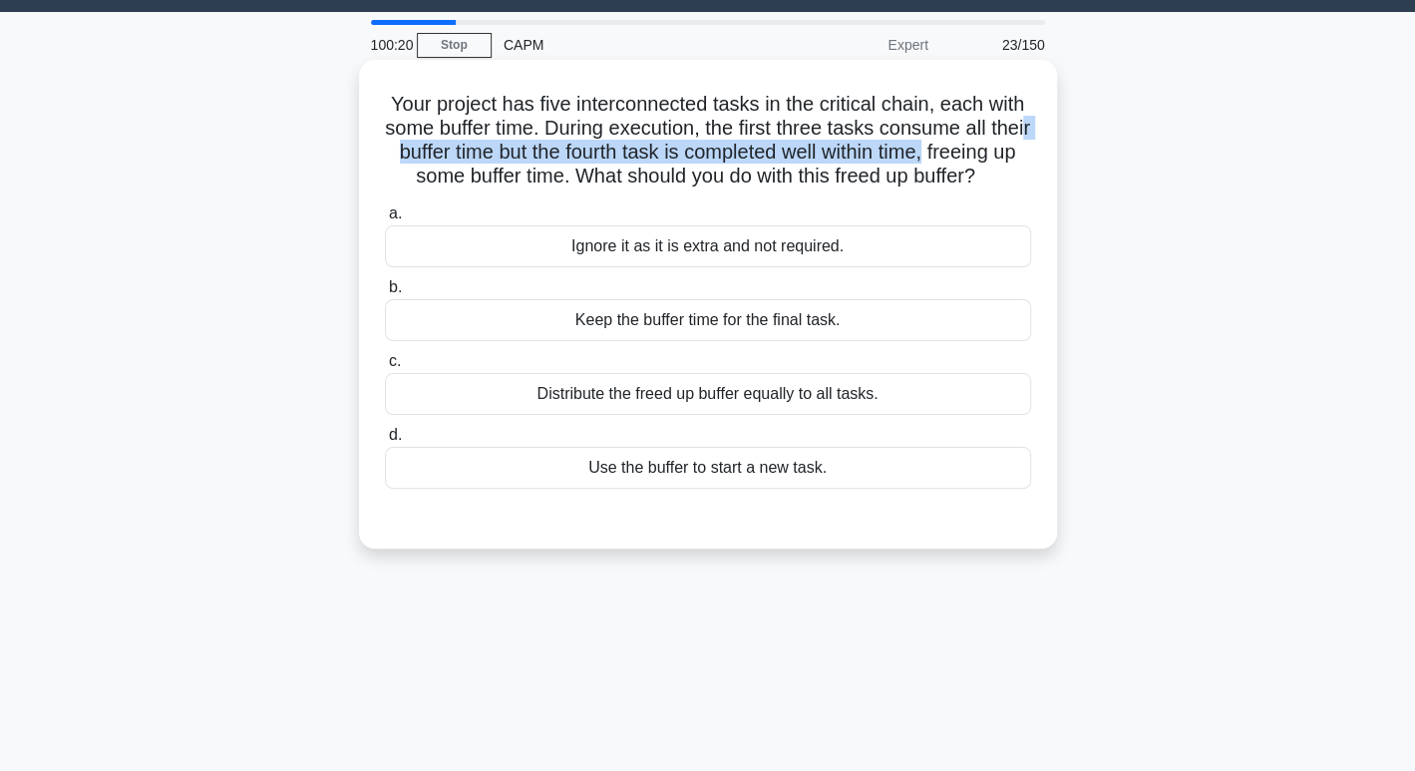
drag, startPoint x: 440, startPoint y: 155, endPoint x: 1005, endPoint y: 156, distance: 565.3
click at [1005, 156] on h5 "Your project has five interconnected tasks in the critical chain, each with som…" at bounding box center [708, 141] width 650 height 98
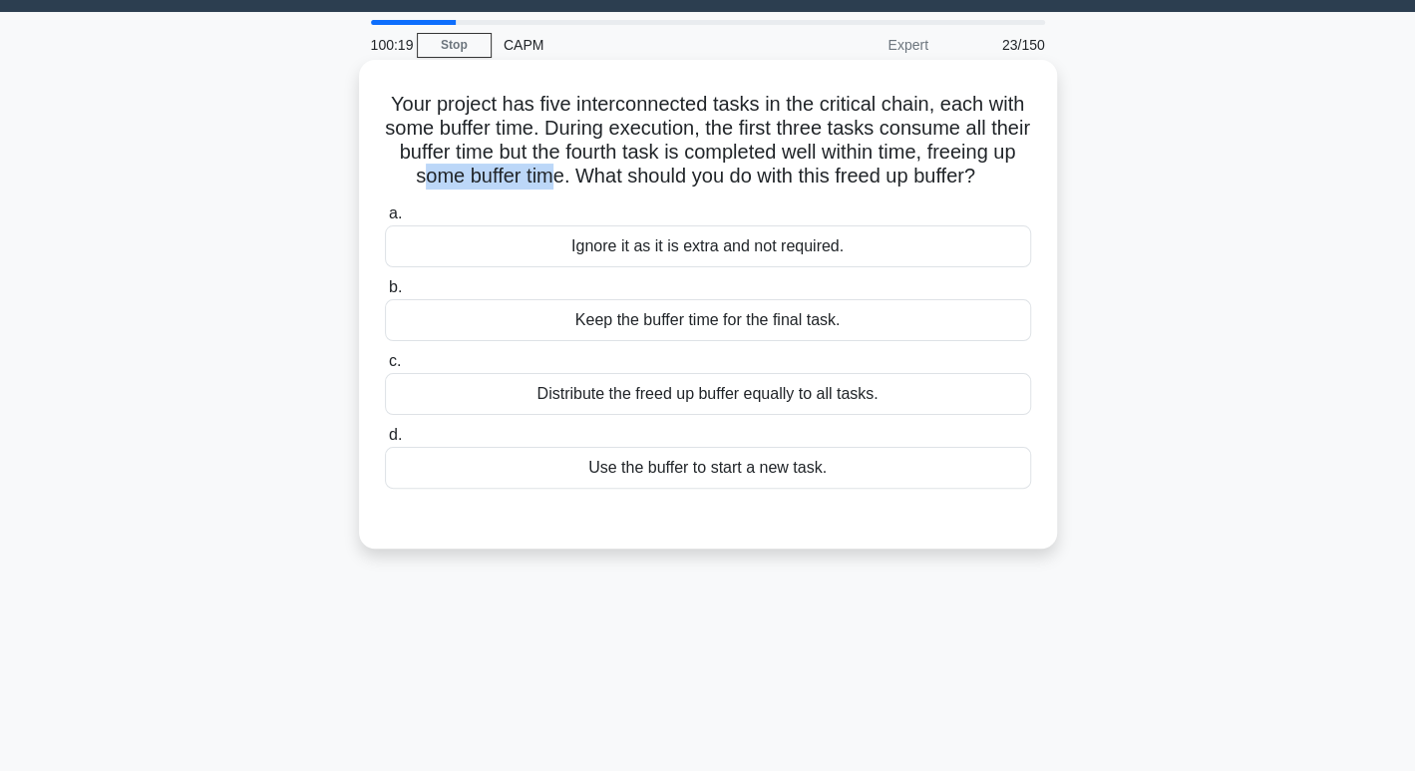
drag, startPoint x: 593, startPoint y: 178, endPoint x: 647, endPoint y: 178, distance: 53.8
click at [647, 178] on h5 "Your project has five interconnected tasks in the critical chain, each with som…" at bounding box center [708, 141] width 650 height 98
drag, startPoint x: 749, startPoint y: 180, endPoint x: 902, endPoint y: 188, distance: 153.7
click at [902, 188] on h5 "Your project has five interconnected tasks in the critical chain, each with som…" at bounding box center [708, 141] width 650 height 98
click at [780, 488] on div "Use the buffer to start a new task." at bounding box center [708, 468] width 646 height 42
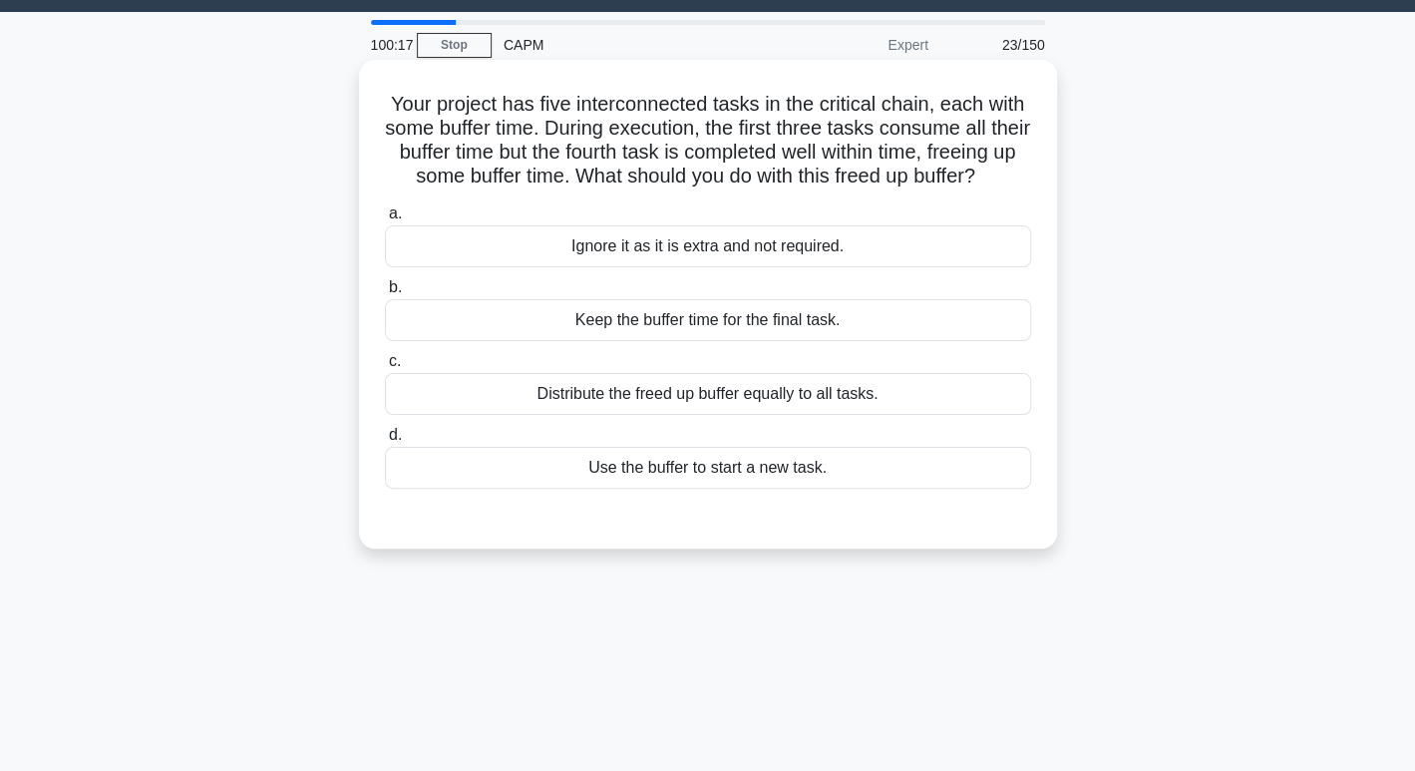
click at [385, 442] on input "d. Use the buffer to start a new task." at bounding box center [385, 435] width 0 height 13
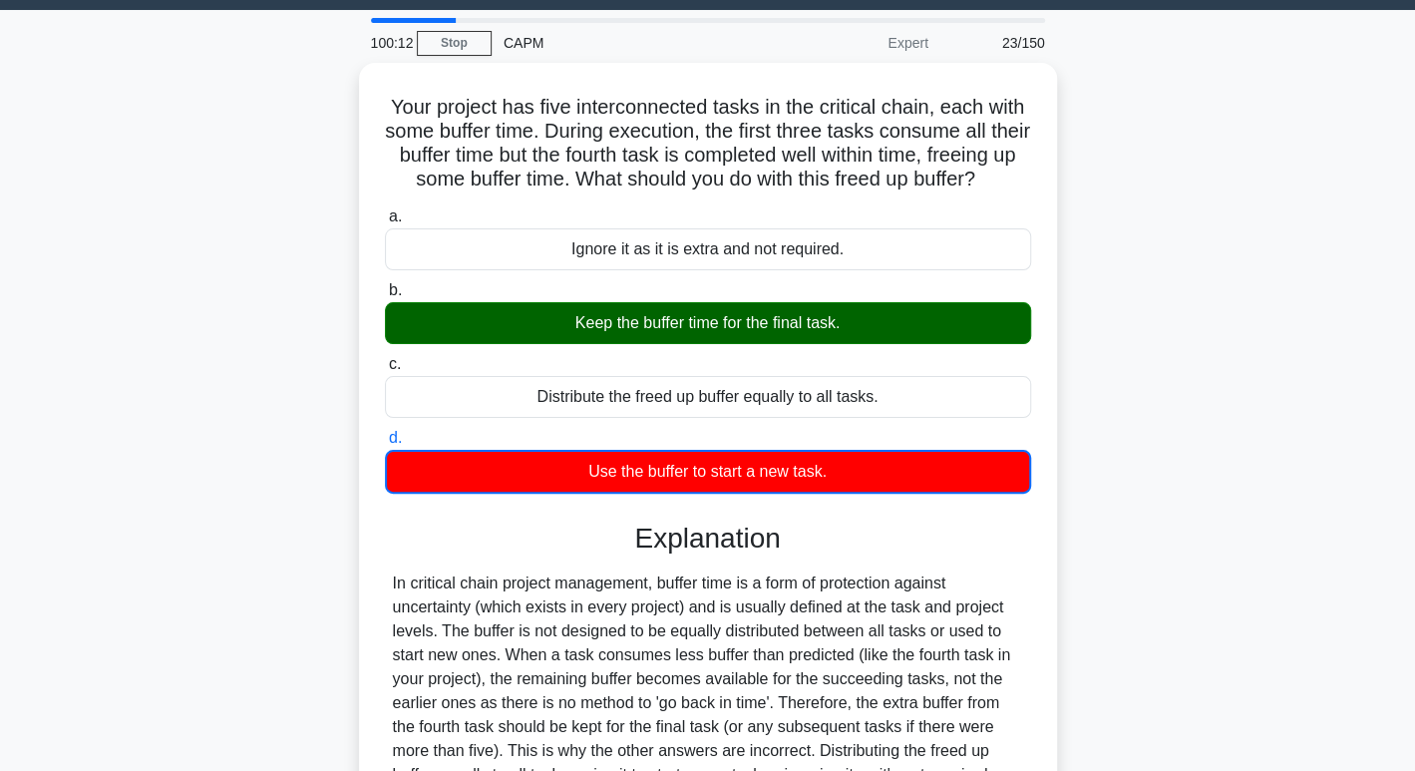
scroll to position [306, 0]
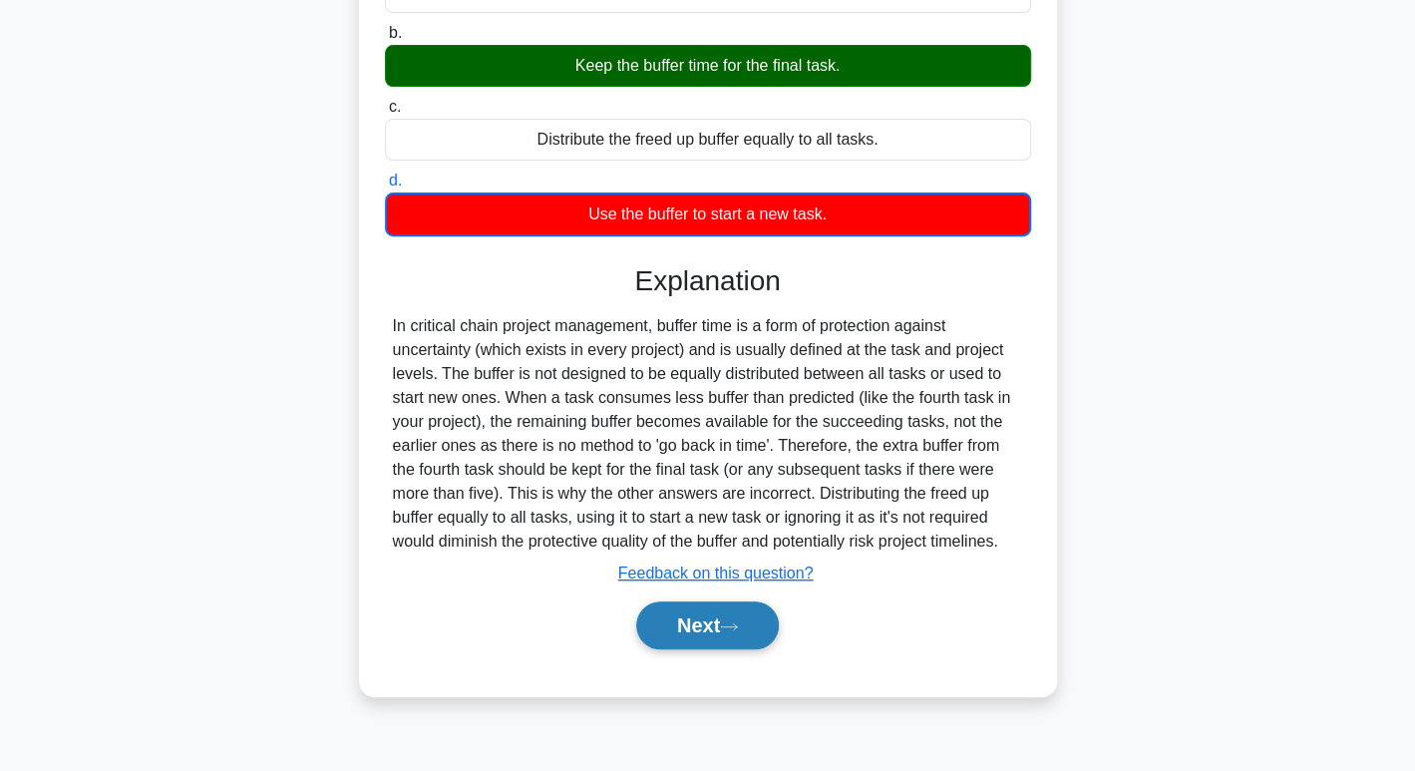
click at [727, 649] on button "Next" at bounding box center [707, 625] width 143 height 48
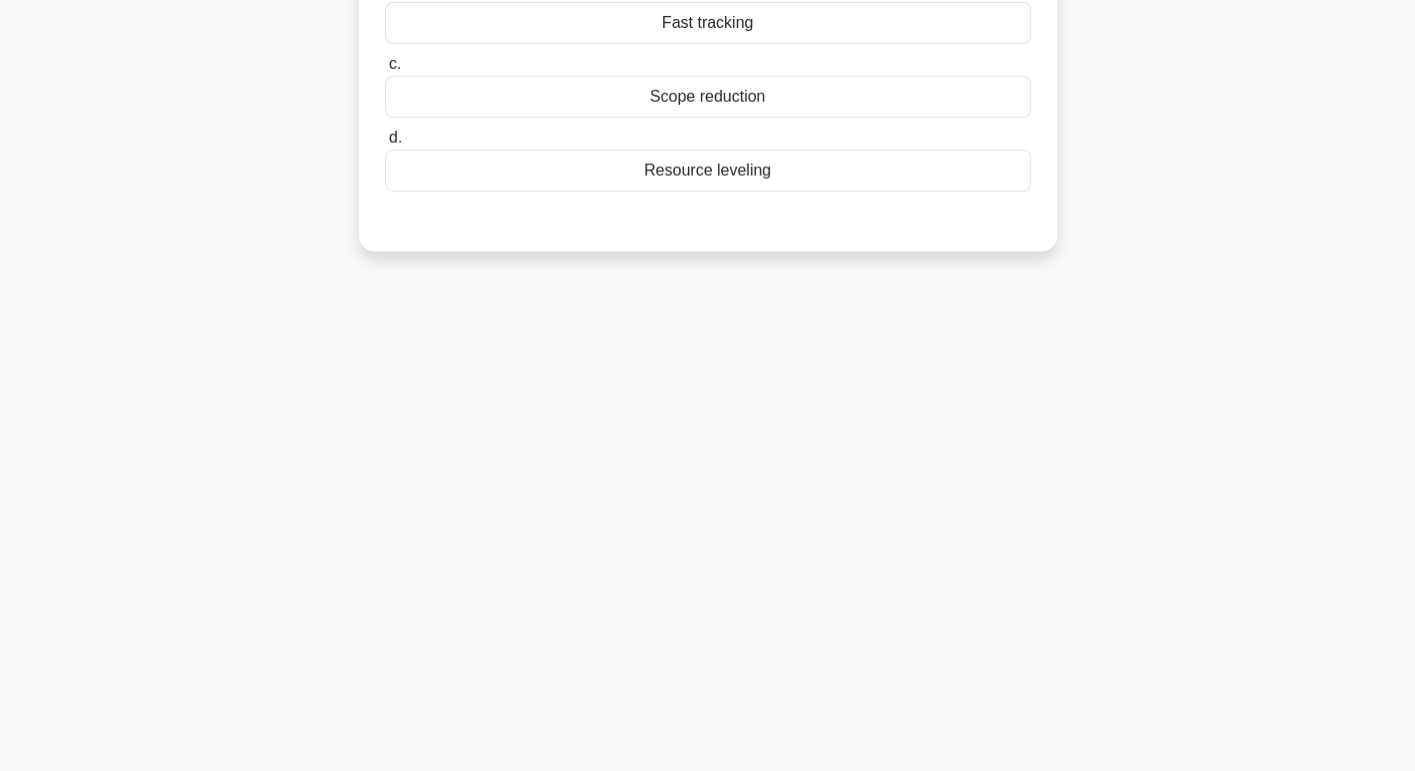
scroll to position [0, 0]
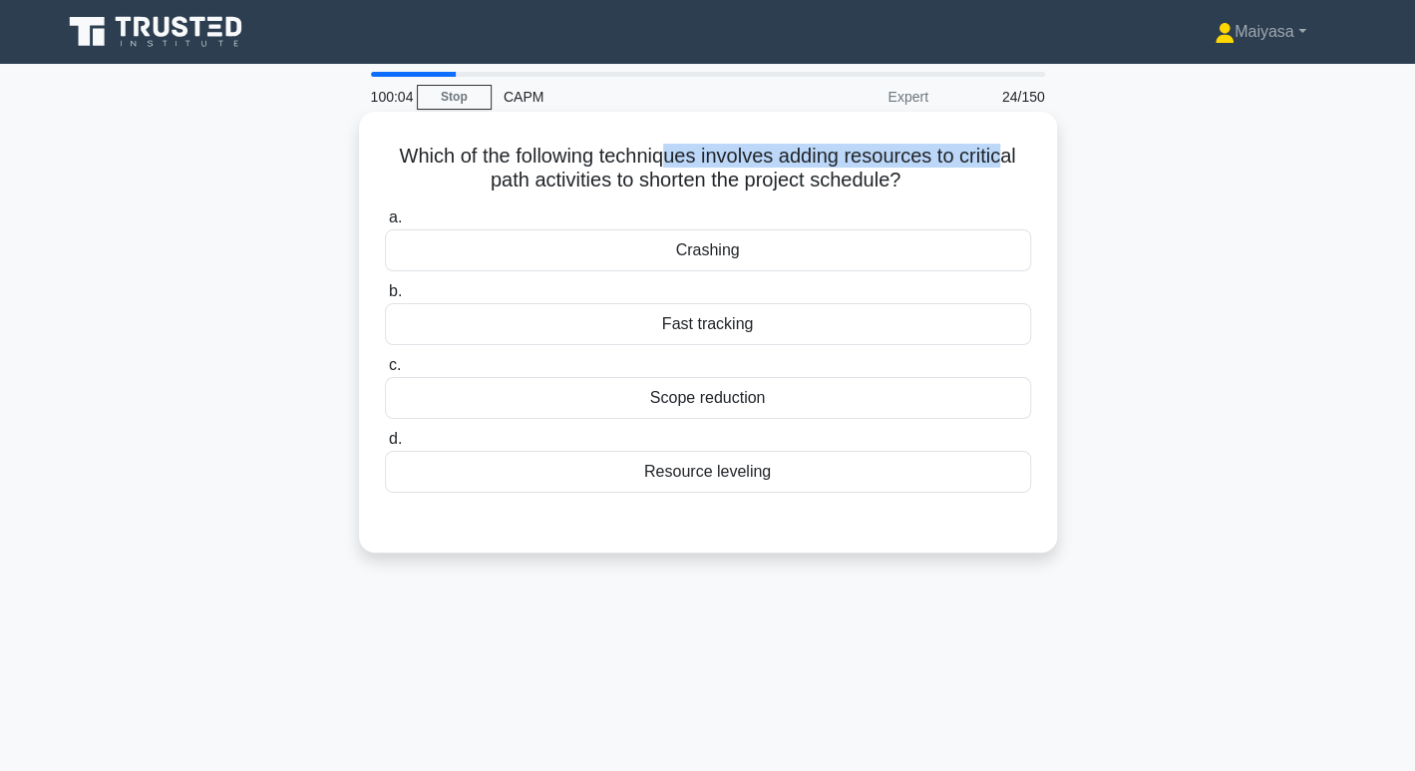
drag, startPoint x: 673, startPoint y: 150, endPoint x: 1015, endPoint y: 167, distance: 342.4
click at [1015, 167] on h5 "Which of the following techniques involves adding resources to critical path ac…" at bounding box center [708, 169] width 650 height 50
click at [936, 235] on div "Crashing" at bounding box center [708, 250] width 646 height 42
click at [385, 224] on input "a. Crashing" at bounding box center [385, 217] width 0 height 13
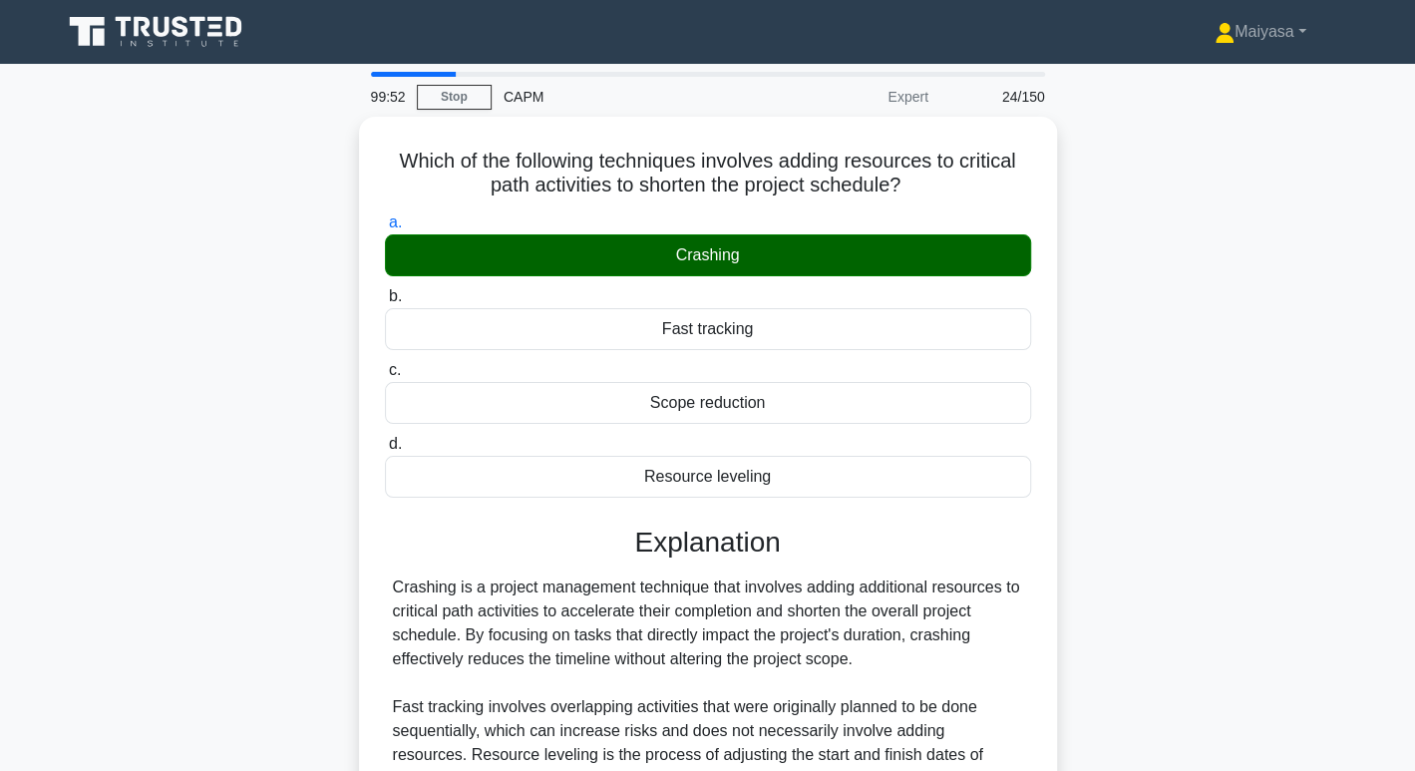
scroll to position [306, 0]
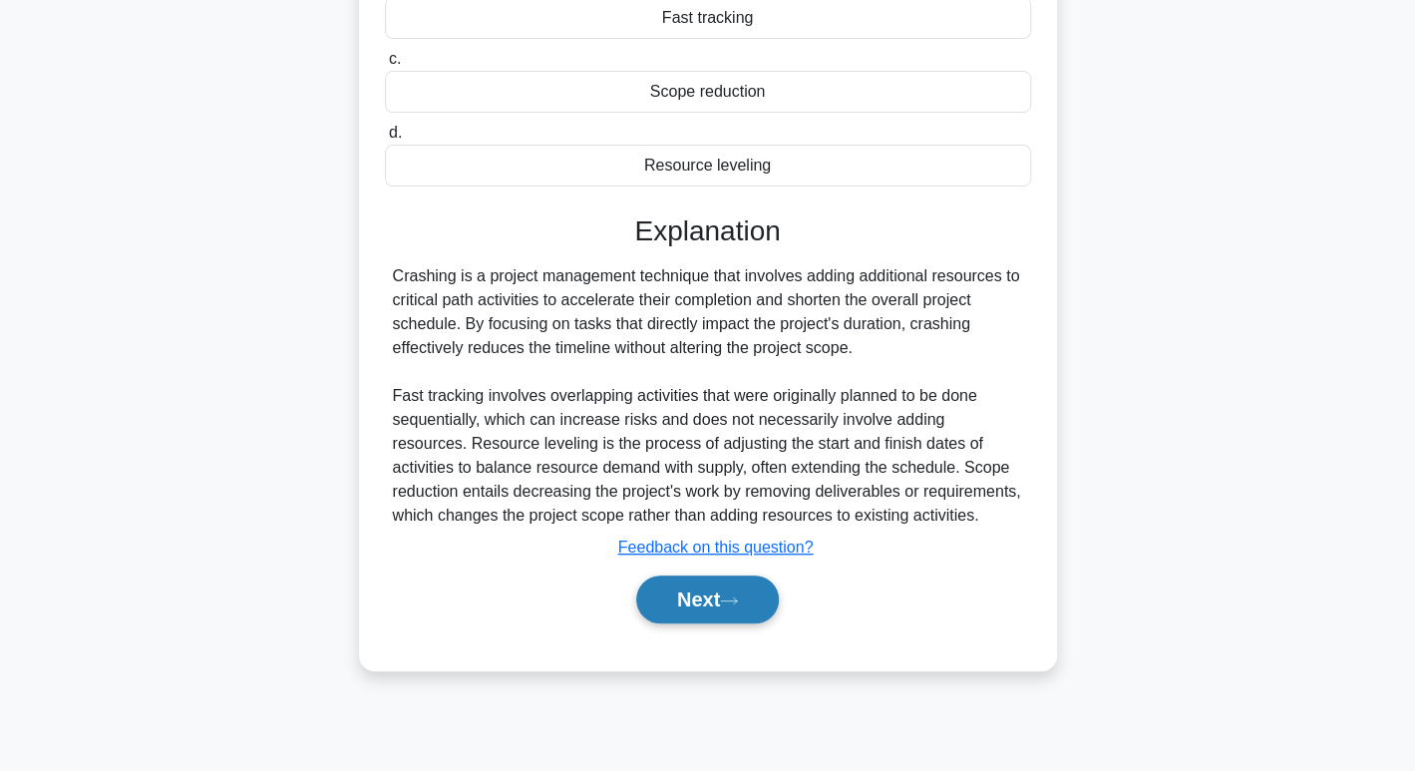
click at [712, 604] on button "Next" at bounding box center [707, 599] width 143 height 48
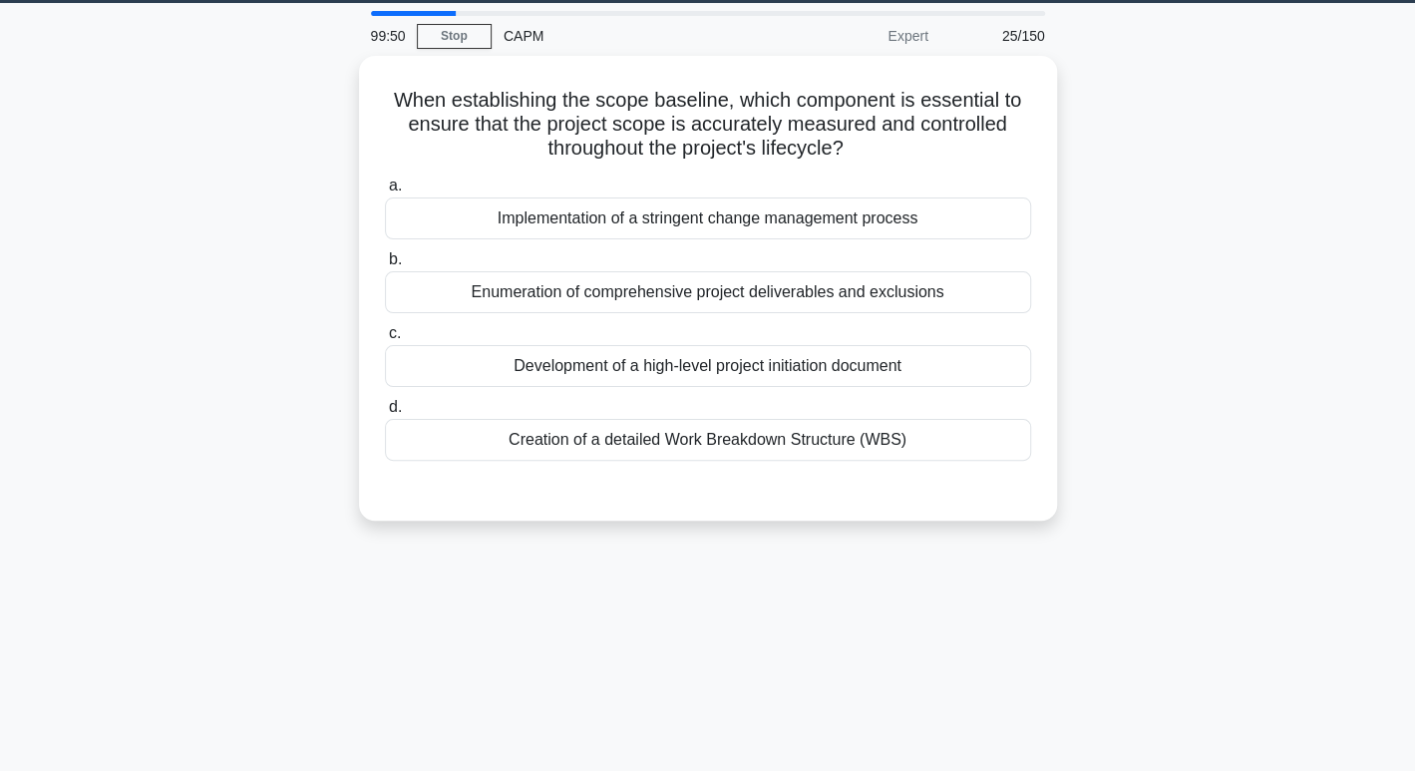
scroll to position [0, 0]
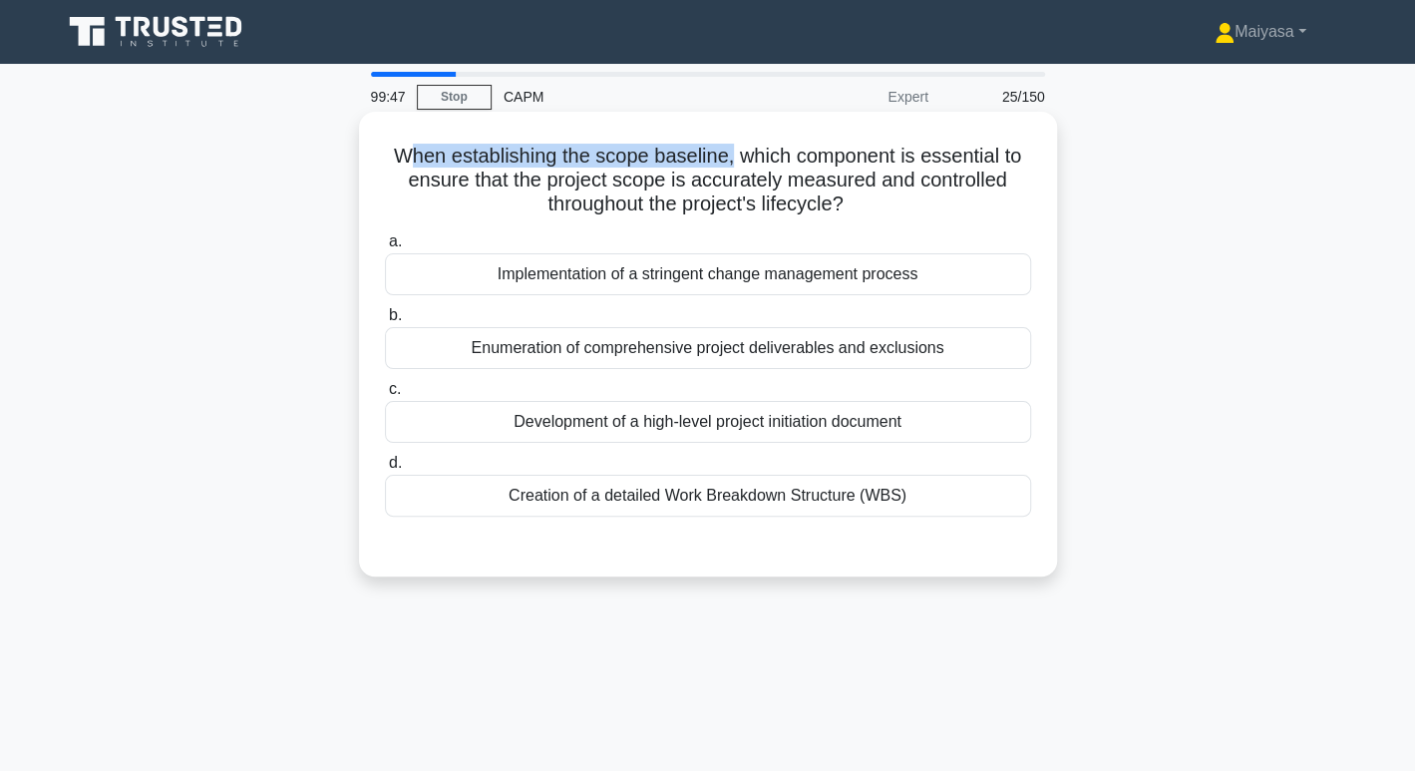
drag, startPoint x: 399, startPoint y: 160, endPoint x: 733, endPoint y: 159, distance: 334.0
click at [733, 159] on h5 "When establishing the scope baseline, which component is essential to ensure th…" at bounding box center [708, 181] width 650 height 74
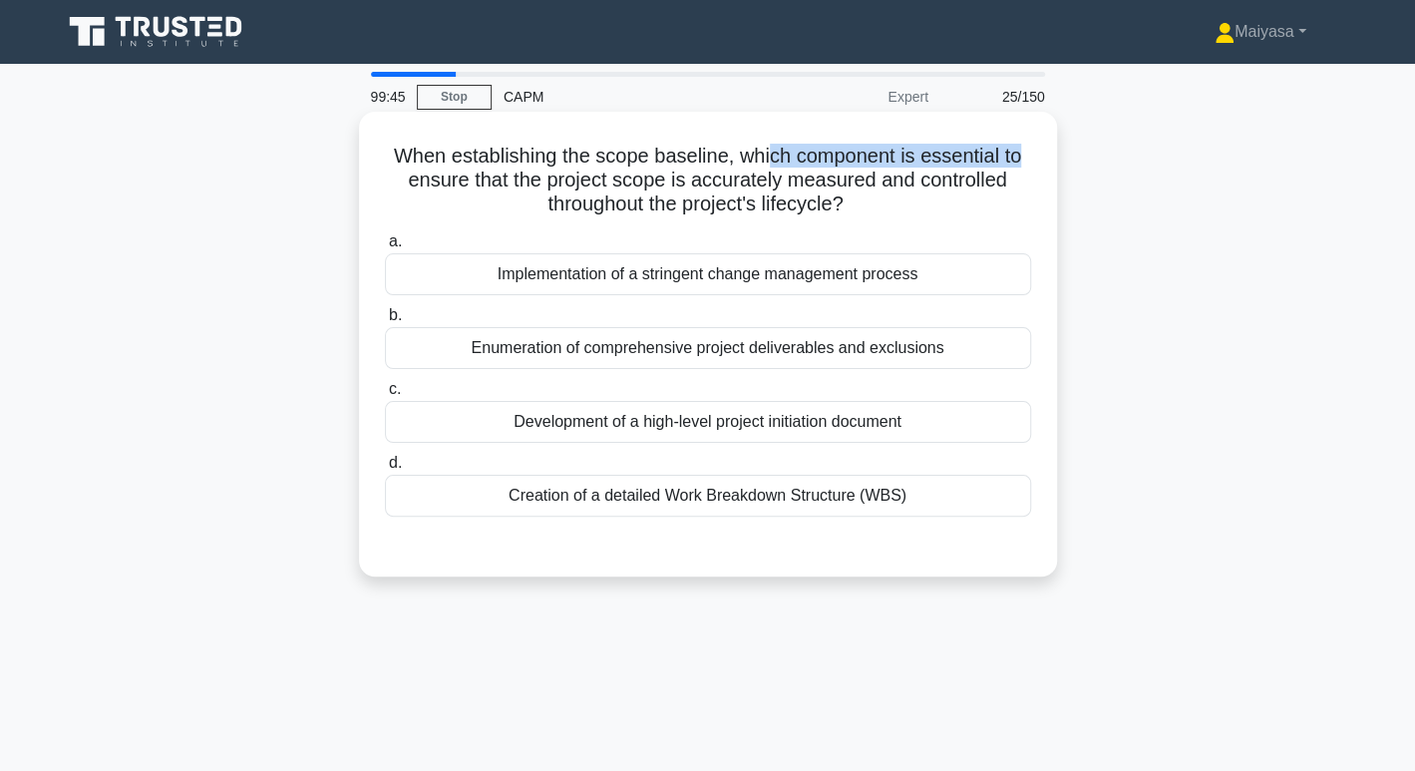
drag, startPoint x: 793, startPoint y: 157, endPoint x: 1035, endPoint y: 165, distance: 242.4
click at [1035, 165] on div "When establishing the scope baseline, which component is essential to ensure th…" at bounding box center [708, 344] width 682 height 449
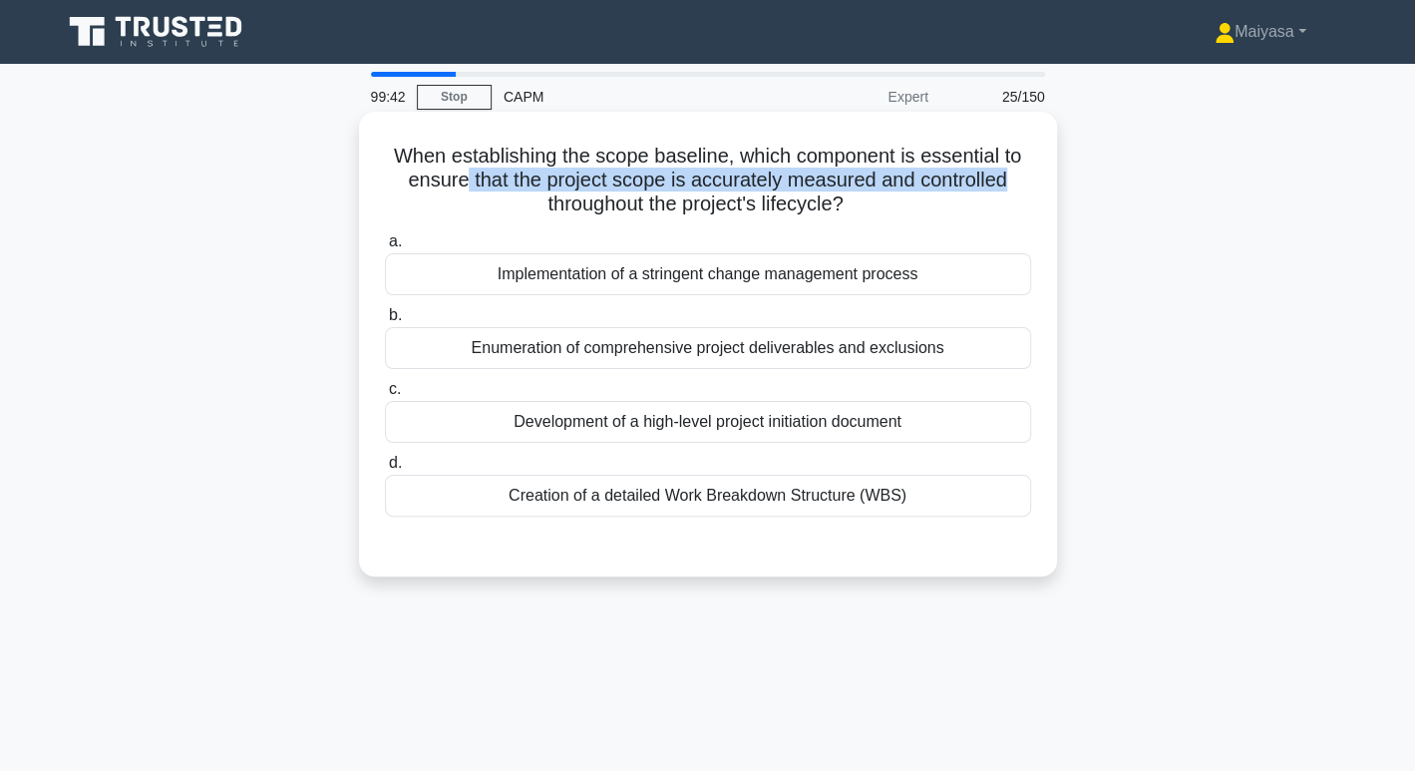
drag, startPoint x: 457, startPoint y: 186, endPoint x: 1022, endPoint y: 179, distance: 565.3
click at [1022, 179] on h5 "When establishing the scope baseline, which component is essential to ensure th…" at bounding box center [708, 181] width 650 height 74
drag, startPoint x: 532, startPoint y: 222, endPoint x: 879, endPoint y: 199, distance: 347.7
click at [879, 199] on div "When establishing the scope baseline, which component is essential to ensure th…" at bounding box center [708, 344] width 682 height 449
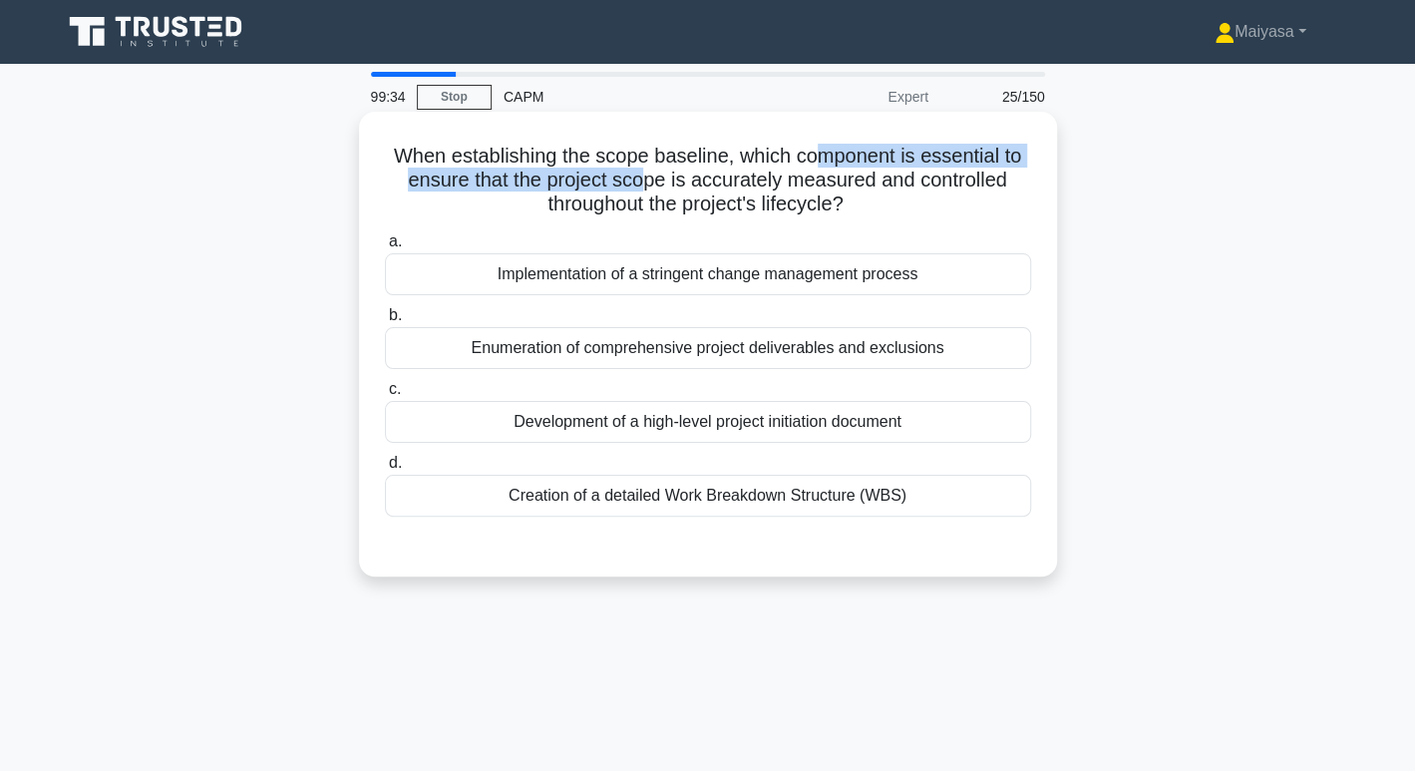
drag, startPoint x: 647, startPoint y: 181, endPoint x: 821, endPoint y: 158, distance: 175.1
click at [821, 158] on h5 "When establishing the scope baseline, which component is essential to ensure th…" at bounding box center [708, 181] width 650 height 74
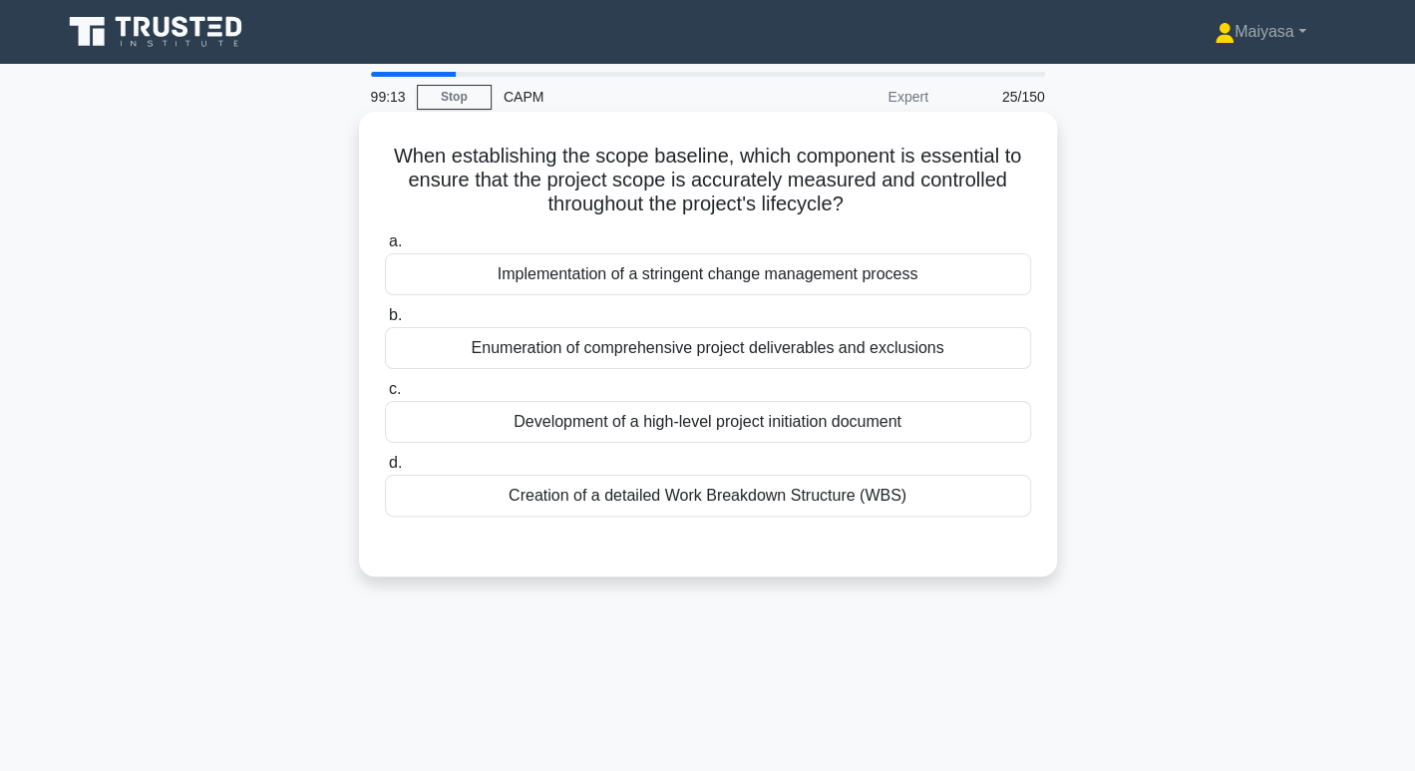
click at [644, 165] on h5 "When establishing the scope baseline, which component is essential to ensure th…" at bounding box center [708, 181] width 650 height 74
drag, startPoint x: 805, startPoint y: 170, endPoint x: 1017, endPoint y: 182, distance: 212.7
click at [1017, 182] on h5 "When establishing the scope baseline, which component is essential to ensure th…" at bounding box center [708, 181] width 650 height 74
drag, startPoint x: 580, startPoint y: 204, endPoint x: 879, endPoint y: 247, distance: 302.2
click at [879, 247] on div "When establishing the scope baseline, which component is essential to ensure th…" at bounding box center [708, 344] width 682 height 449
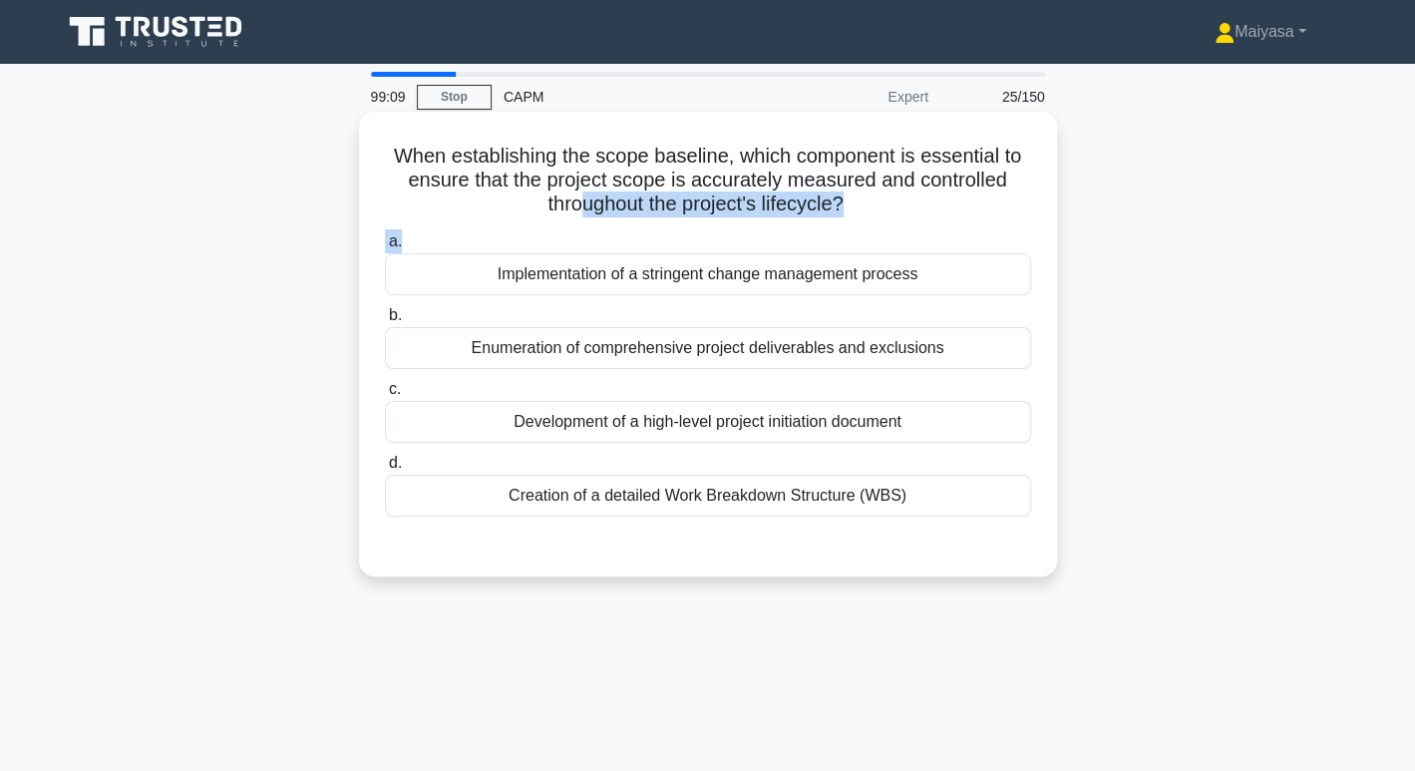
click at [929, 203] on h5 "When establishing the scope baseline, which component is essential to ensure th…" at bounding box center [708, 181] width 650 height 74
click at [911, 343] on div "Enumeration of comprehensive project deliverables and exclusions" at bounding box center [708, 348] width 646 height 42
click at [385, 322] on input "b. Enumeration of comprehensive project deliverables and exclusions" at bounding box center [385, 315] width 0 height 13
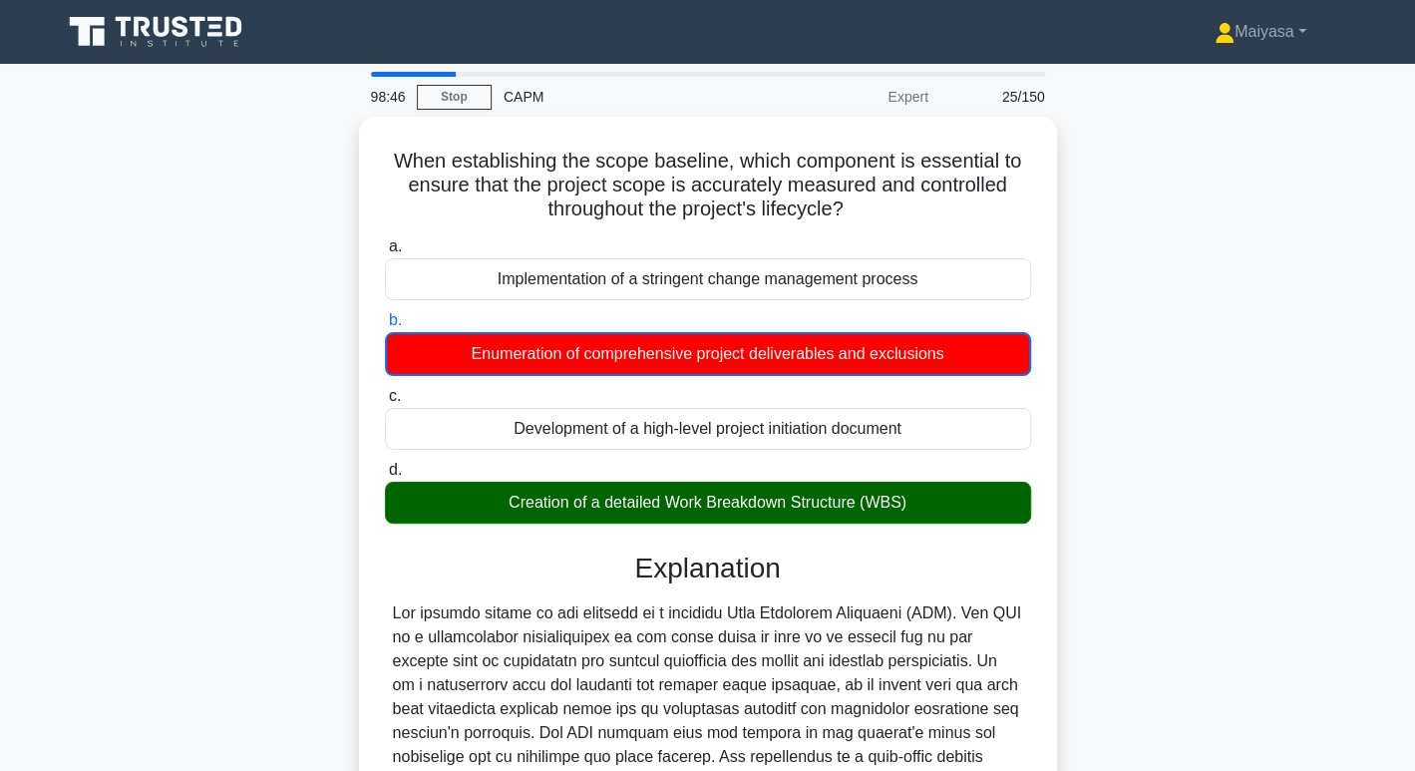
scroll to position [363, 0]
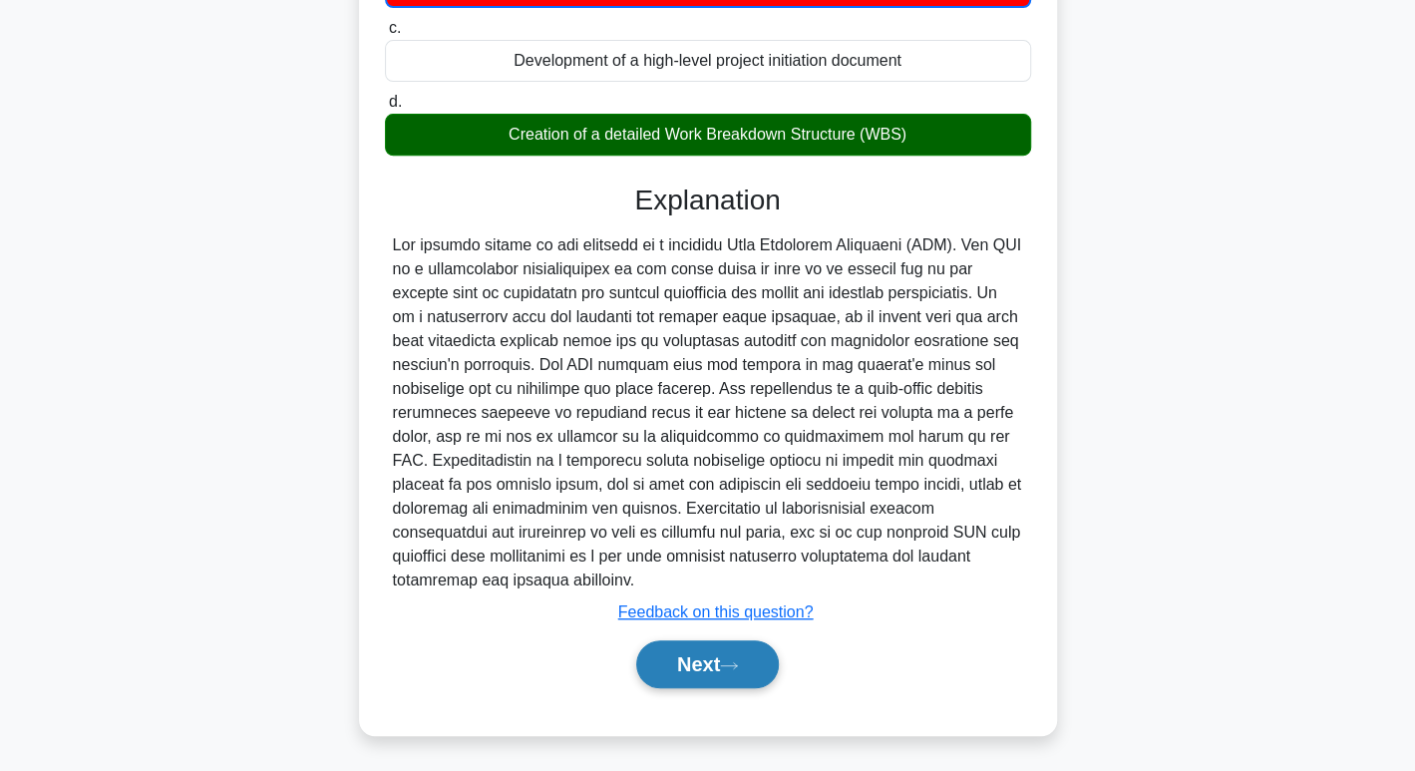
click at [671, 646] on button "Next" at bounding box center [707, 664] width 143 height 48
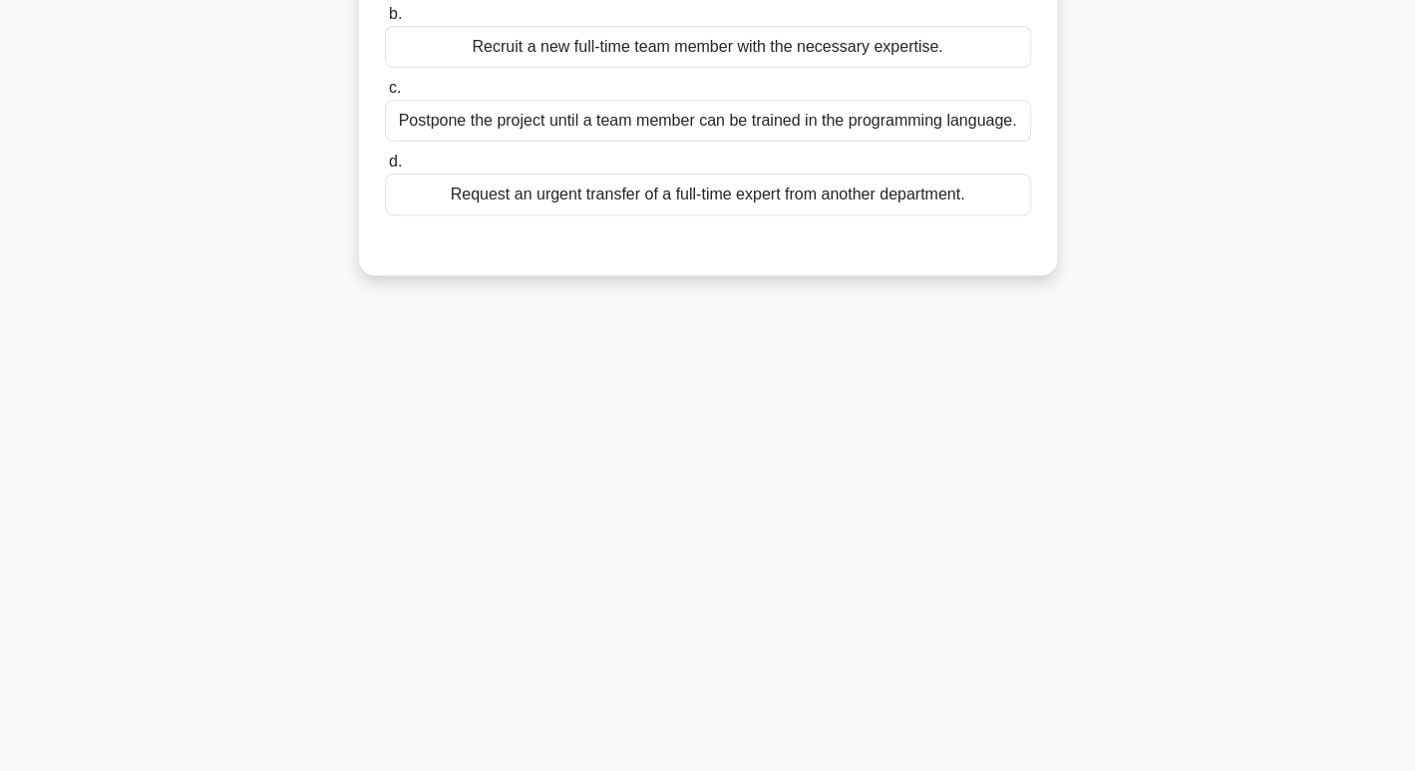
scroll to position [306, 0]
click at [745, 678] on div "98:44 Stop CAPM Expert 26/150 You are leading a project to develop a new piece …" at bounding box center [708, 264] width 1316 height 997
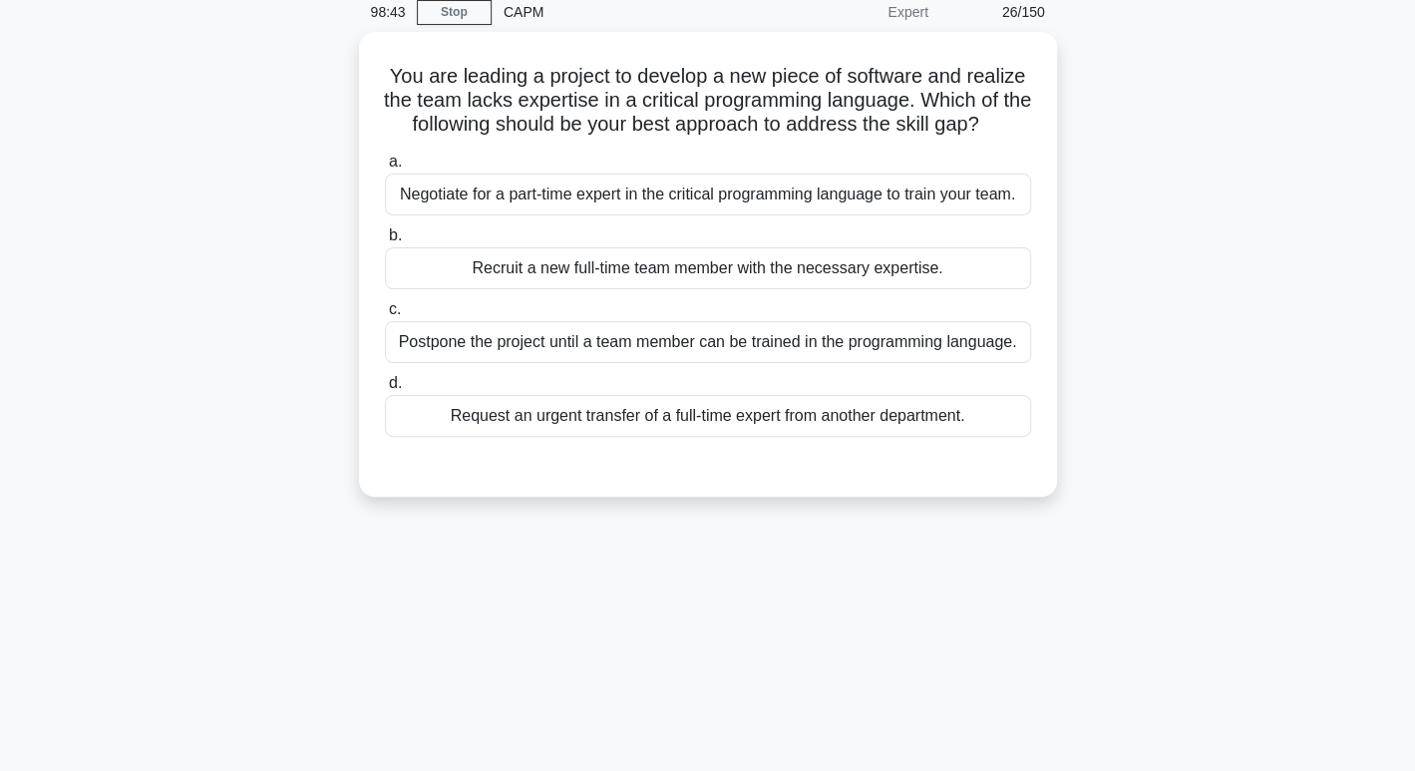
scroll to position [0, 0]
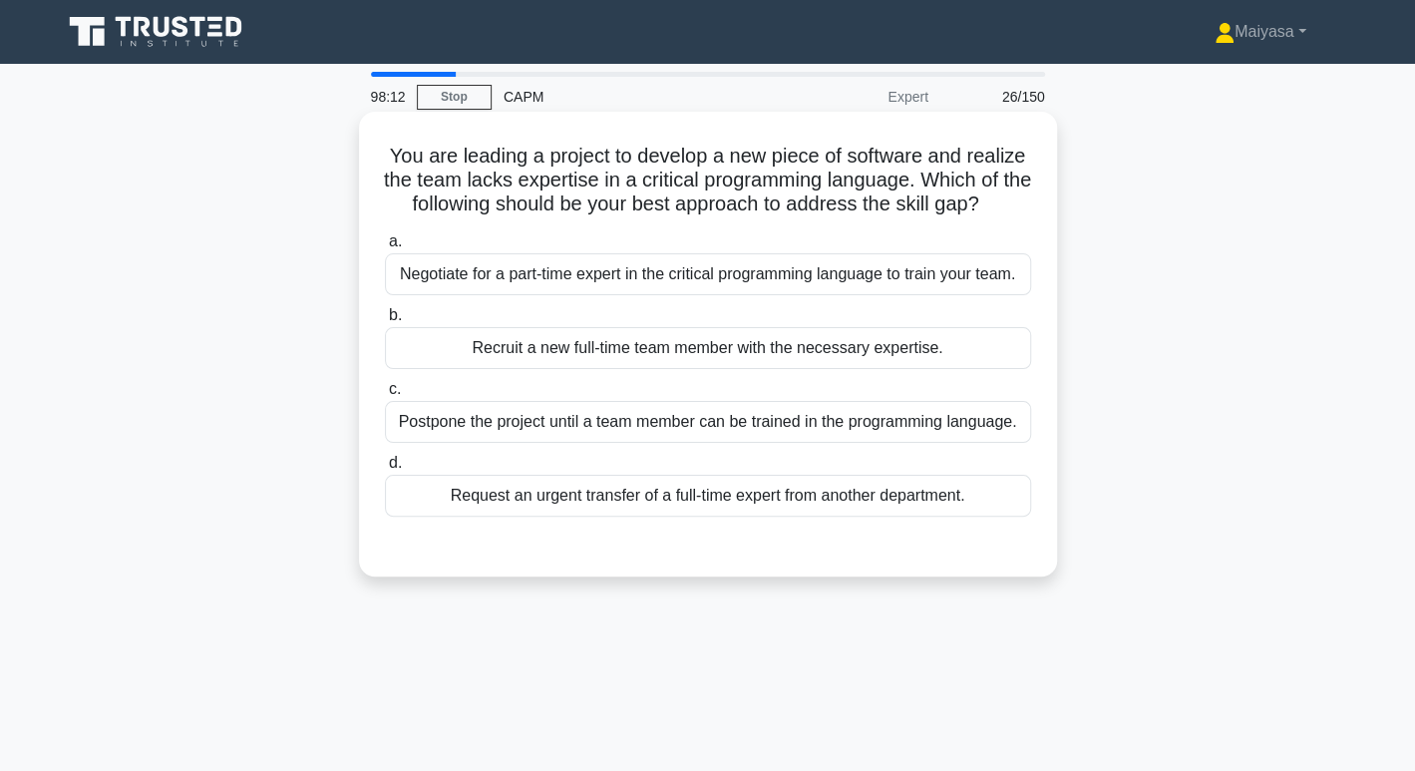
click at [596, 283] on div "Negotiate for a part-time expert in the critical programming language to train …" at bounding box center [708, 274] width 646 height 42
click at [385, 248] on input "a. Negotiate for a part-time expert in the critical programming language to tra…" at bounding box center [385, 241] width 0 height 13
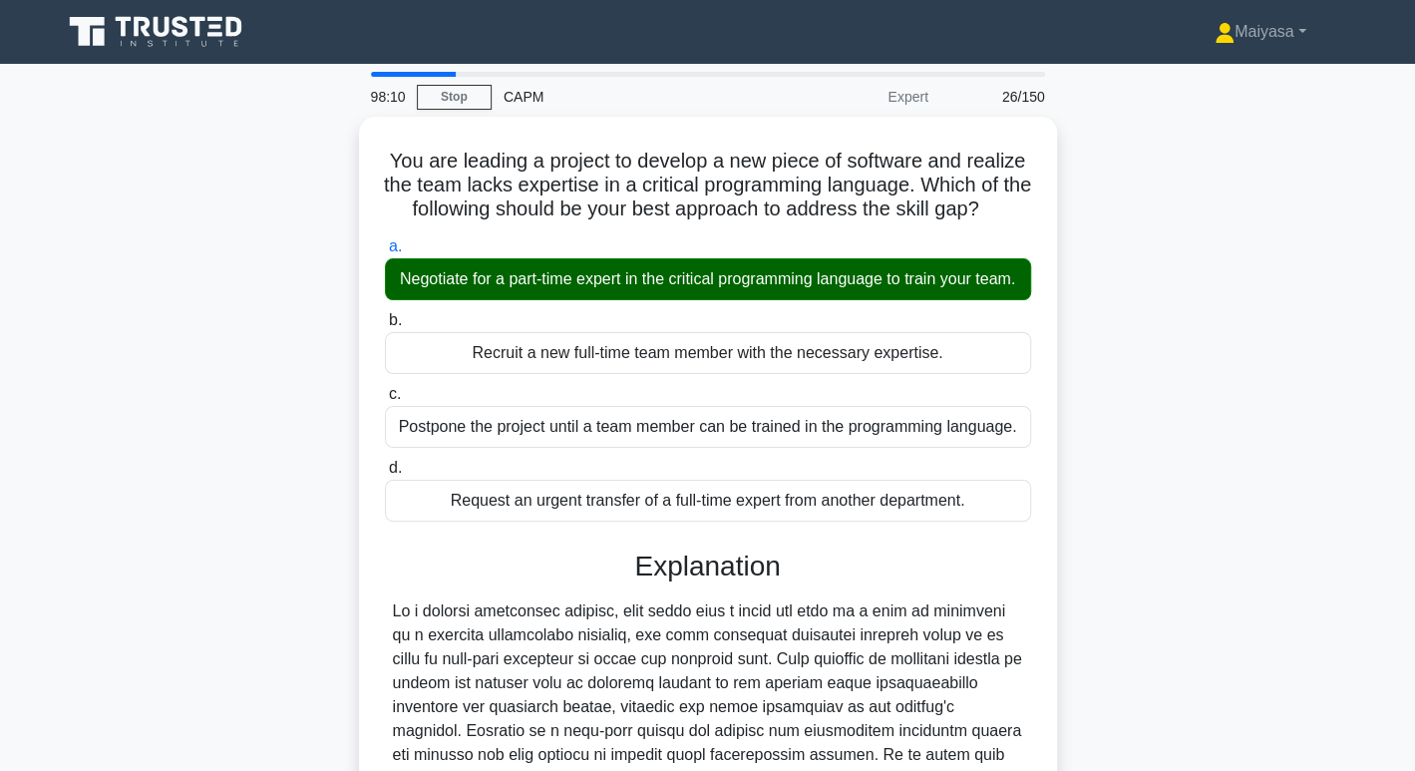
drag, startPoint x: 1397, startPoint y: 574, endPoint x: 1427, endPoint y: 575, distance: 29.9
click at [1398, 574] on main "98:10 Stop CAPM Expert 26/150 You are leading a project to develop a new piece …" at bounding box center [707, 658] width 1415 height 1188
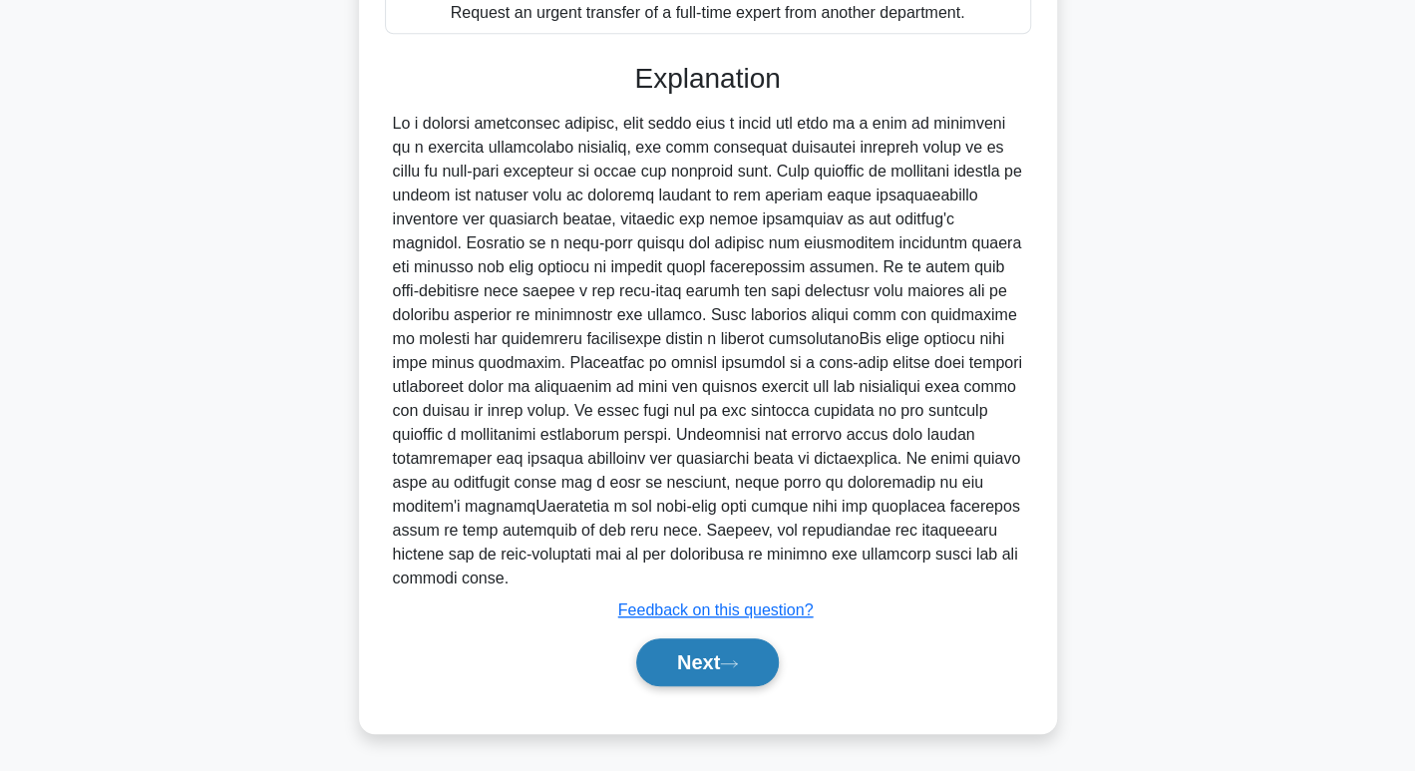
click at [715, 652] on button "Next" at bounding box center [707, 662] width 143 height 48
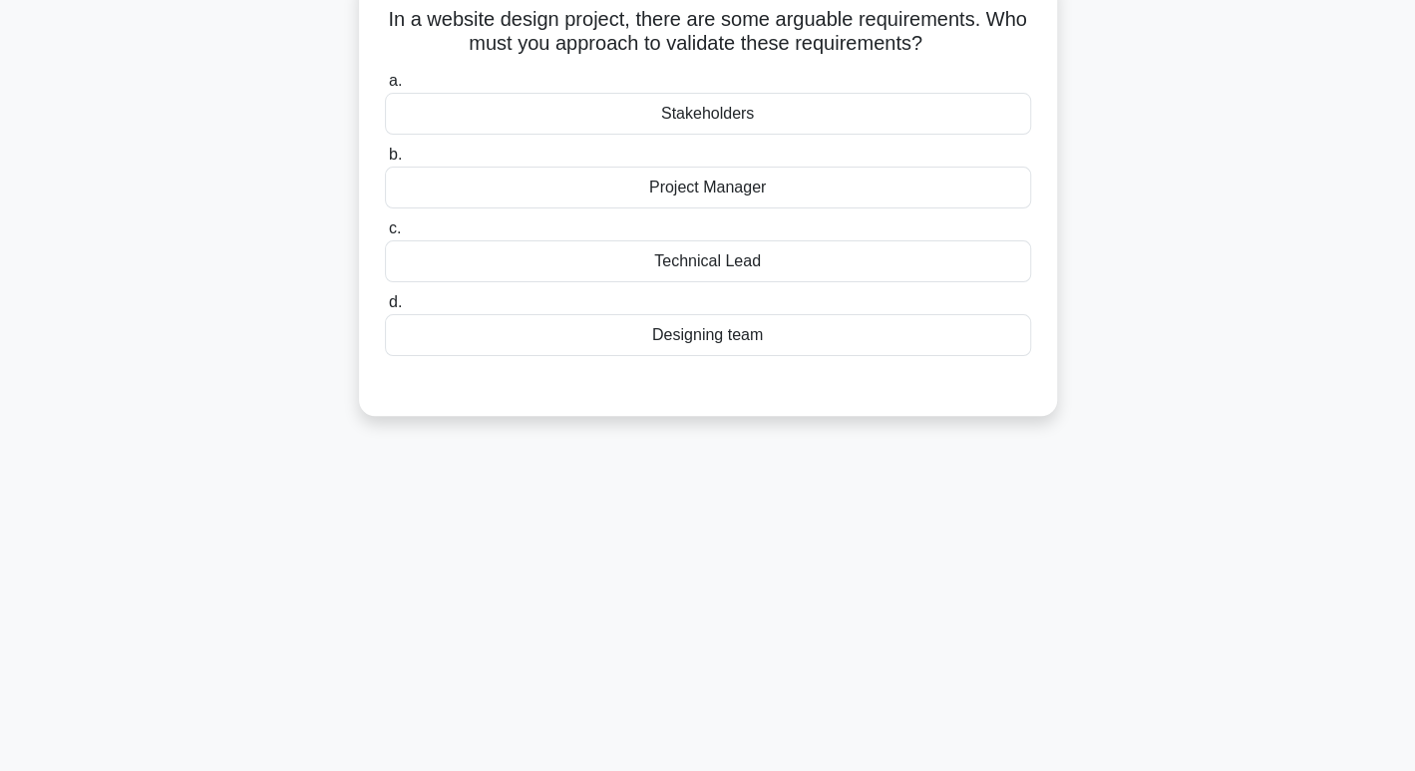
scroll to position [0, 0]
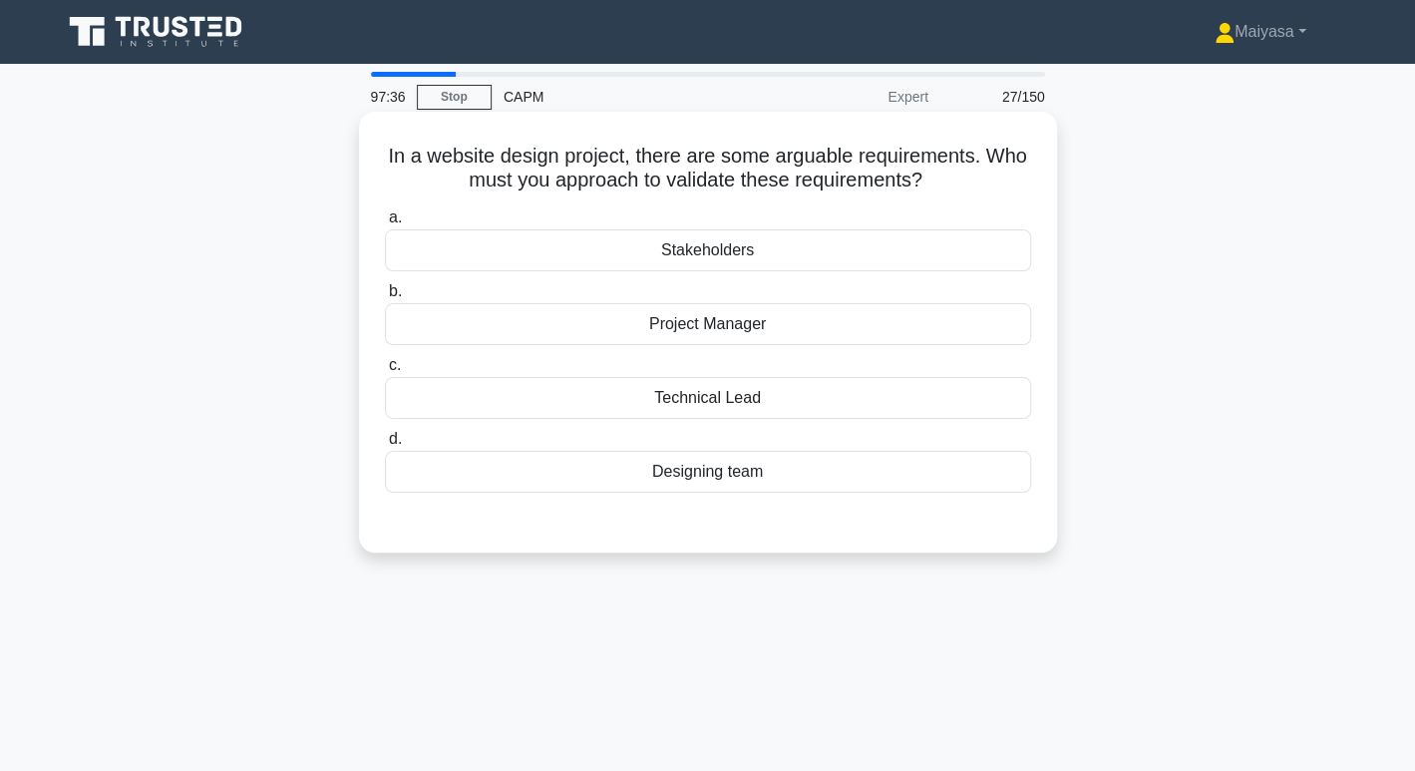
click at [734, 196] on div "In a website design project, there are some arguable requirements. Who must you…" at bounding box center [708, 332] width 682 height 425
drag, startPoint x: 708, startPoint y: 176, endPoint x: 736, endPoint y: 187, distance: 30.0
click at [736, 187] on h5 "In a website design project, there are some arguable requirements. Who must you…" at bounding box center [708, 169] width 650 height 50
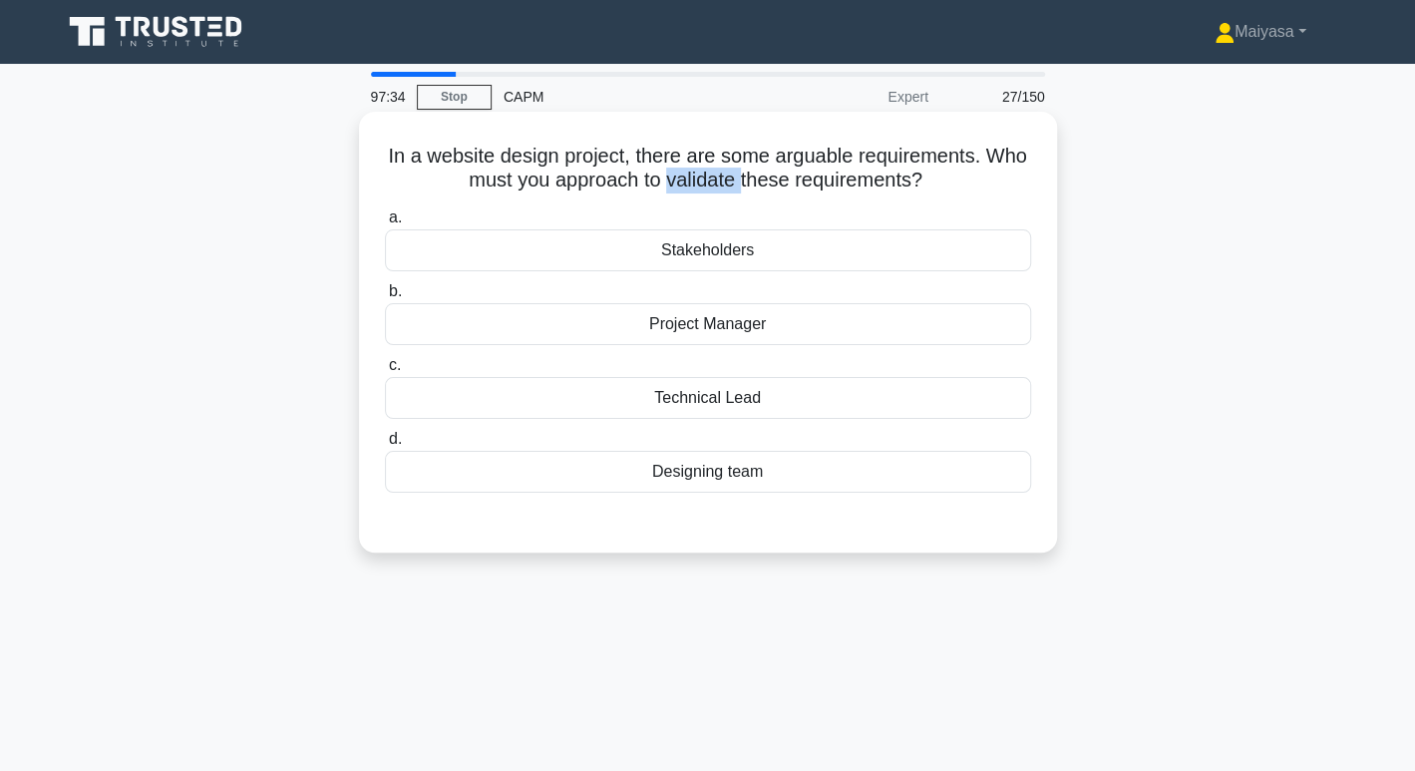
click at [736, 187] on h5 "In a website design project, there are some arguable requirements. Who must you…" at bounding box center [708, 169] width 650 height 50
click at [781, 247] on div "Stakeholders" at bounding box center [708, 250] width 646 height 42
click at [385, 224] on input "a. Stakeholders" at bounding box center [385, 217] width 0 height 13
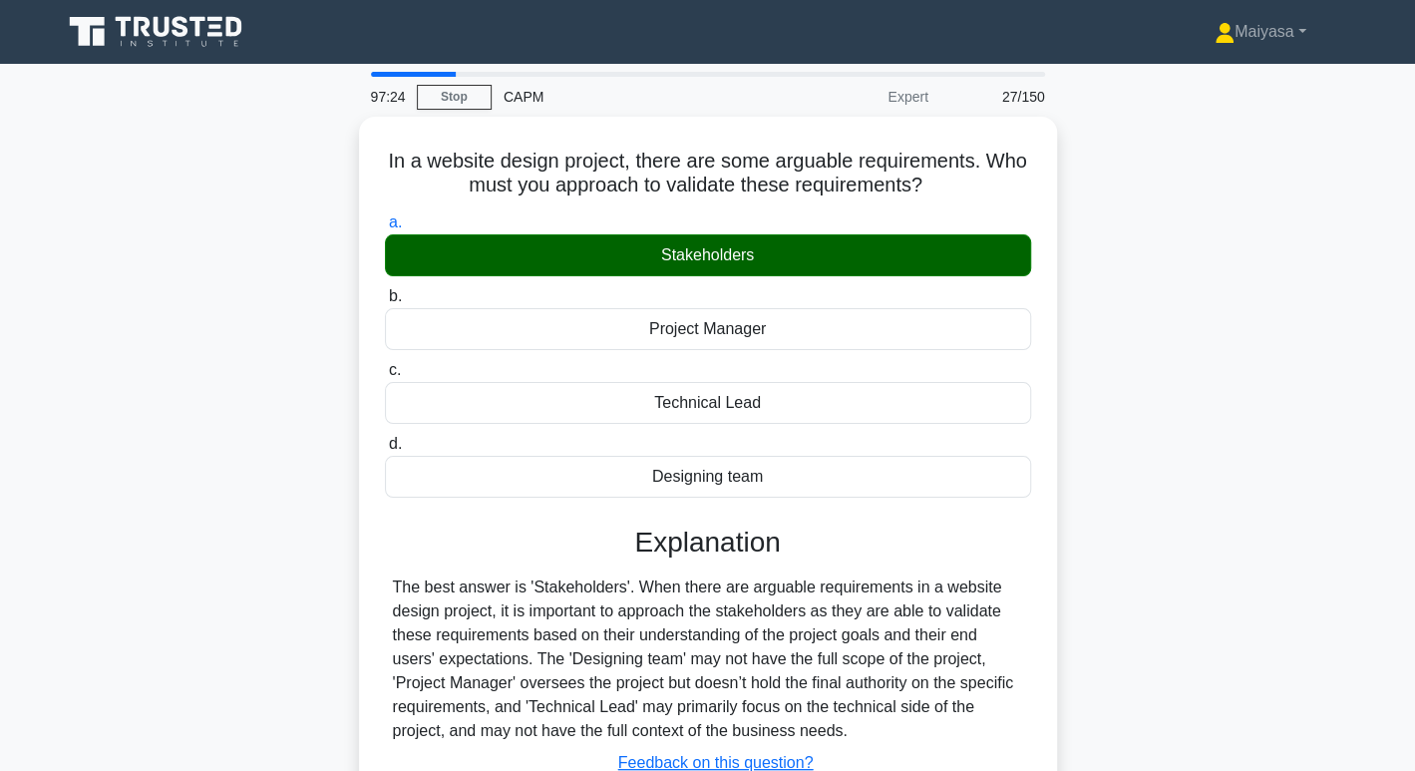
scroll to position [306, 0]
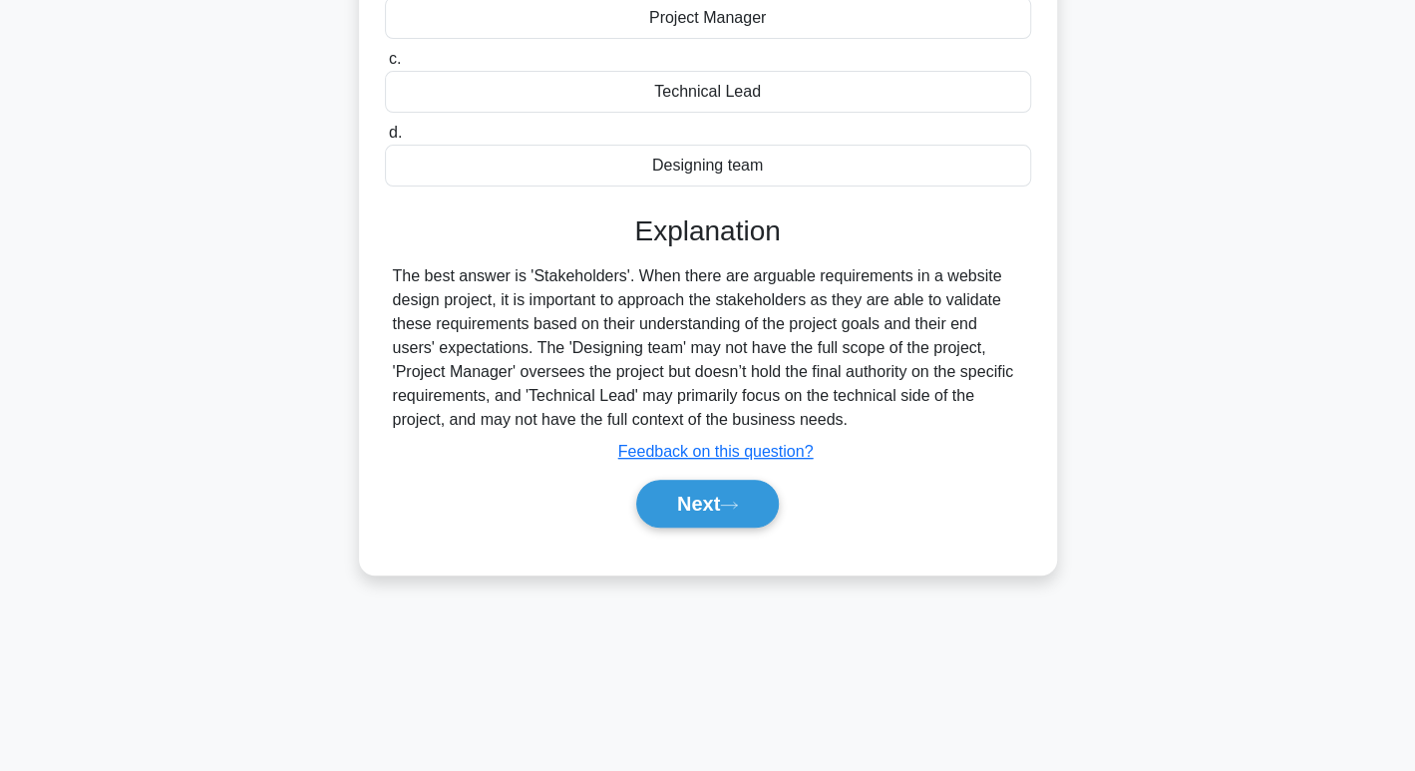
click at [620, 474] on div "Next" at bounding box center [708, 504] width 646 height 64
click at [727, 499] on button "Next" at bounding box center [707, 504] width 143 height 48
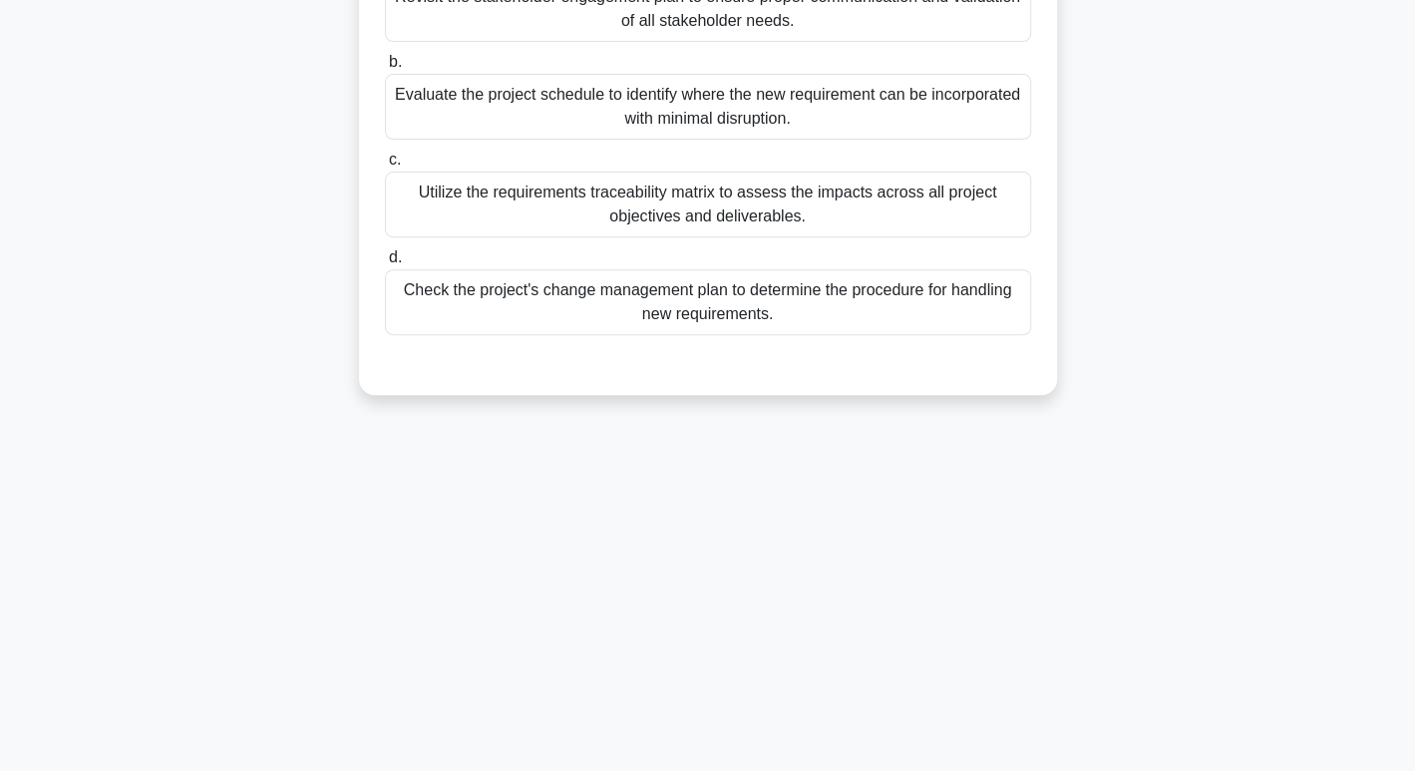
scroll to position [0, 0]
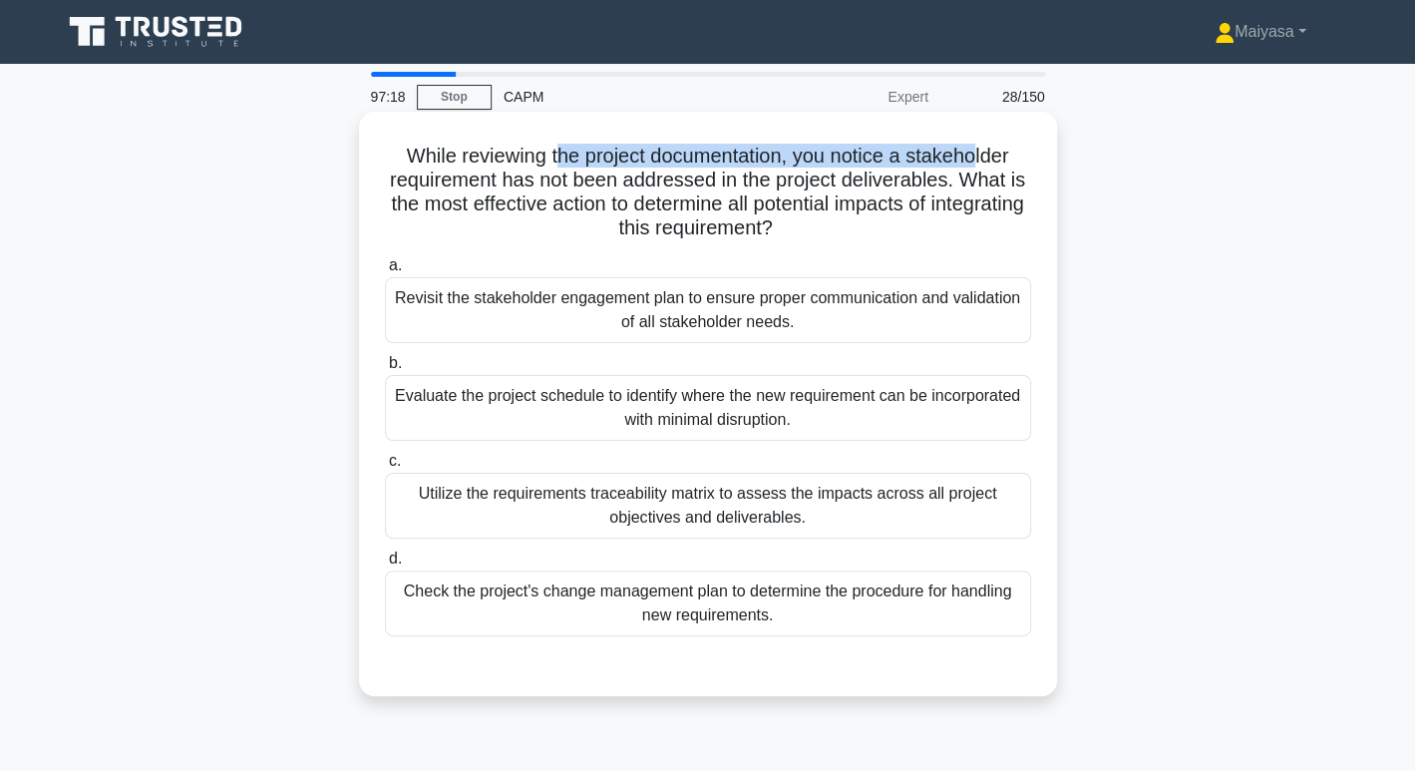
drag, startPoint x: 556, startPoint y: 163, endPoint x: 985, endPoint y: 144, distance: 429.1
click at [985, 144] on h5 "While reviewing the project documentation, you notice a stakeholder requirement…" at bounding box center [708, 193] width 650 height 98
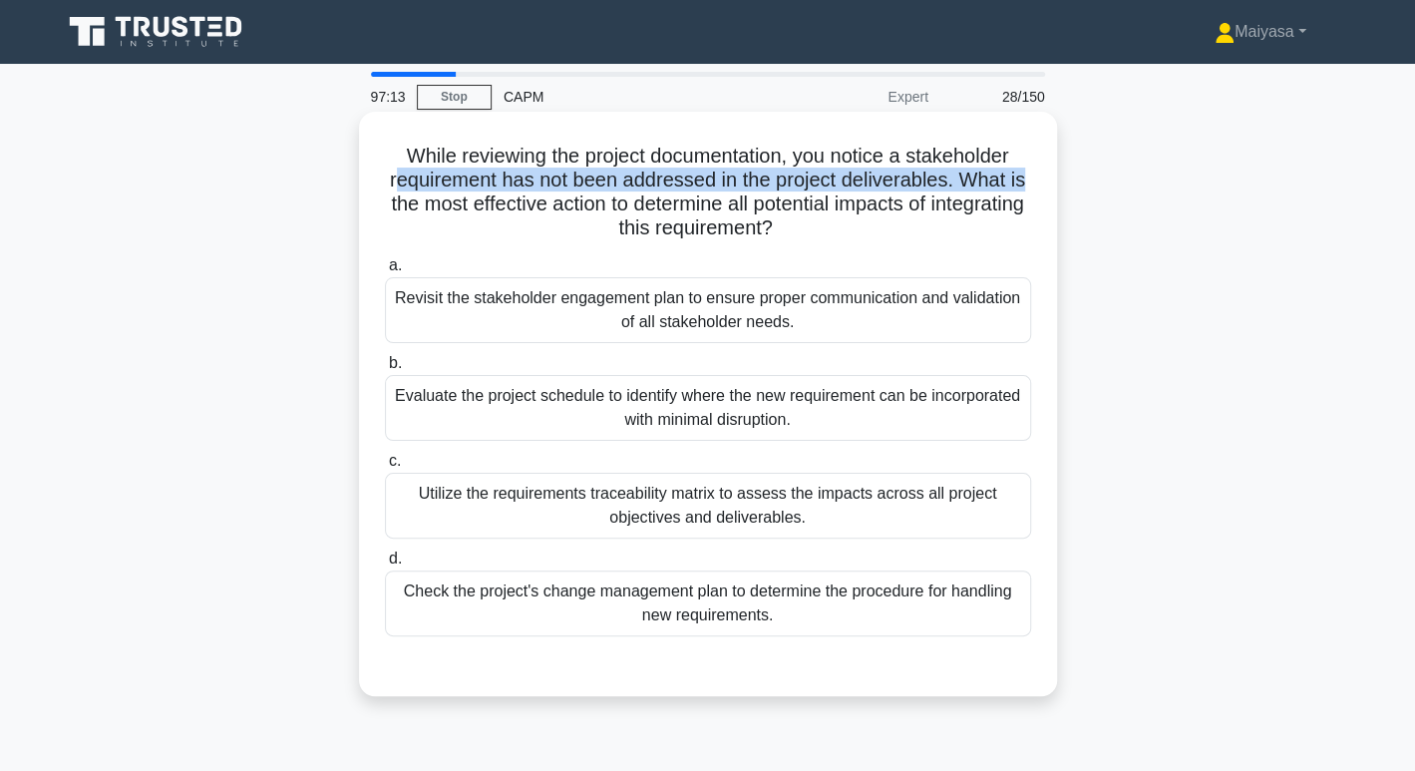
drag, startPoint x: 387, startPoint y: 185, endPoint x: 1000, endPoint y: 185, distance: 613.2
click at [1041, 176] on div "While reviewing the project documentation, you notice a stakeholder requirement…" at bounding box center [708, 404] width 682 height 568
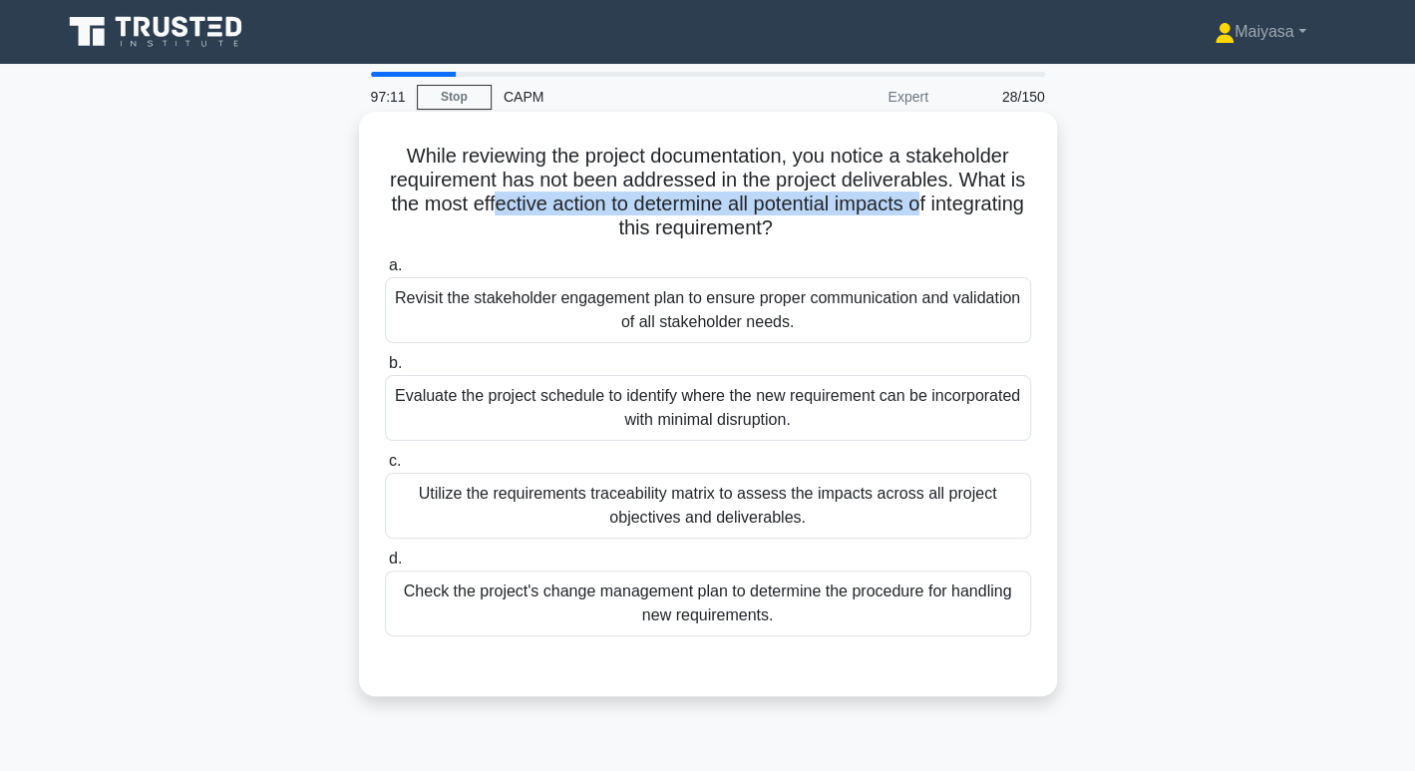
drag, startPoint x: 535, startPoint y: 205, endPoint x: 979, endPoint y: 206, distance: 443.7
click at [979, 206] on h5 "While reviewing the project documentation, you notice a stakeholder requirement…" at bounding box center [708, 193] width 650 height 98
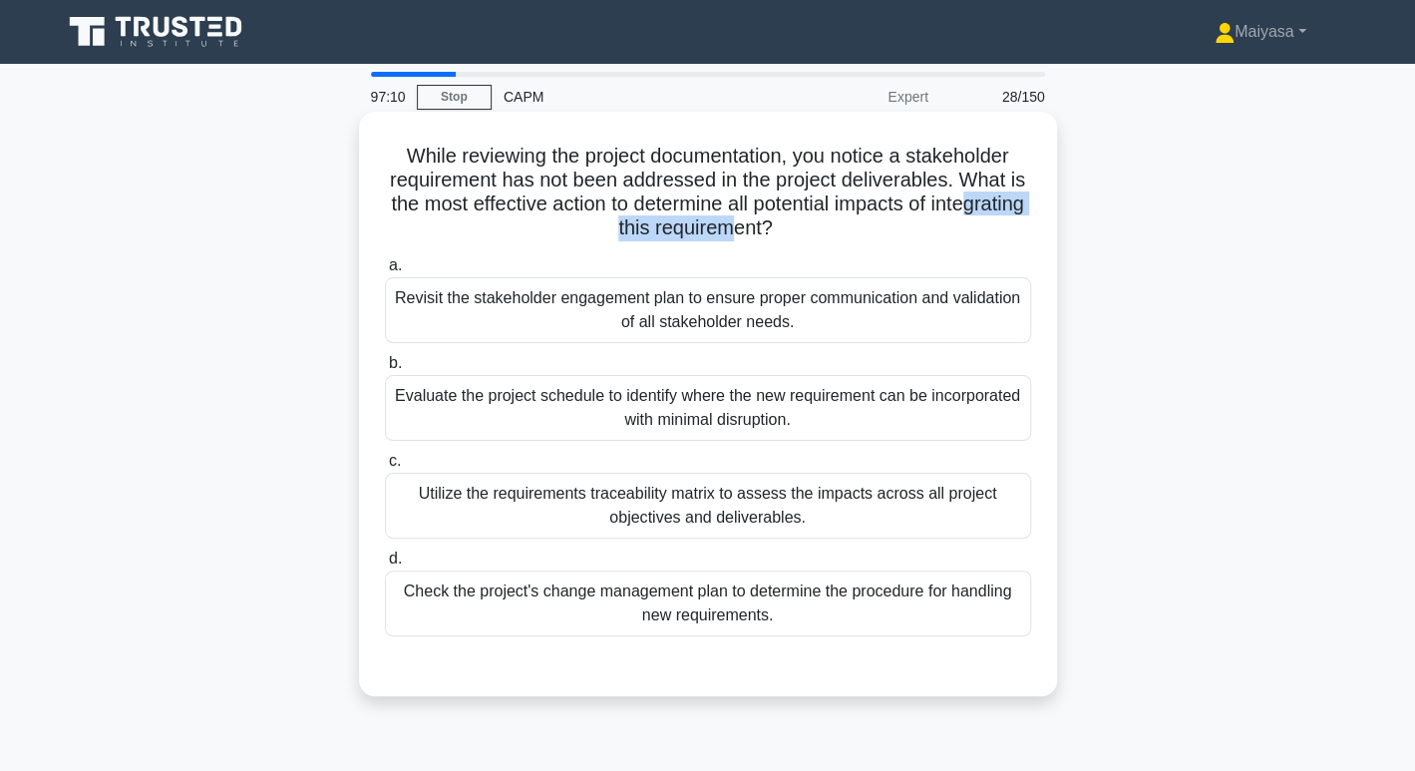
drag, startPoint x: 592, startPoint y: 230, endPoint x: 780, endPoint y: 220, distance: 187.7
click at [780, 220] on h5 "While reviewing the project documentation, you notice a stakeholder requirement…" at bounding box center [708, 193] width 650 height 98
click at [524, 523] on div "Utilize the requirements traceability matrix to assess the impacts across all p…" at bounding box center [708, 506] width 646 height 66
click at [385, 468] on input "c. Utilize the requirements traceability matrix to assess the impacts across al…" at bounding box center [385, 461] width 0 height 13
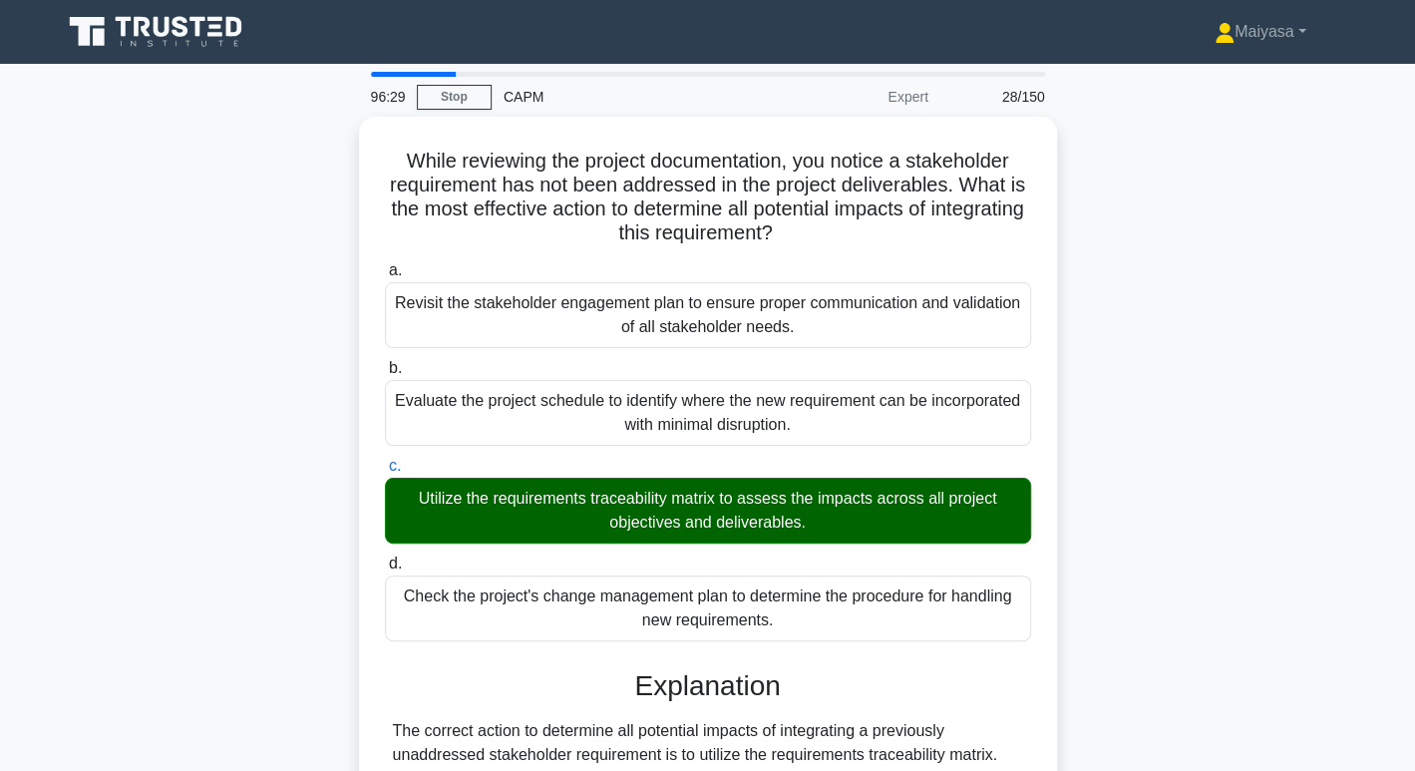
scroll to position [504, 0]
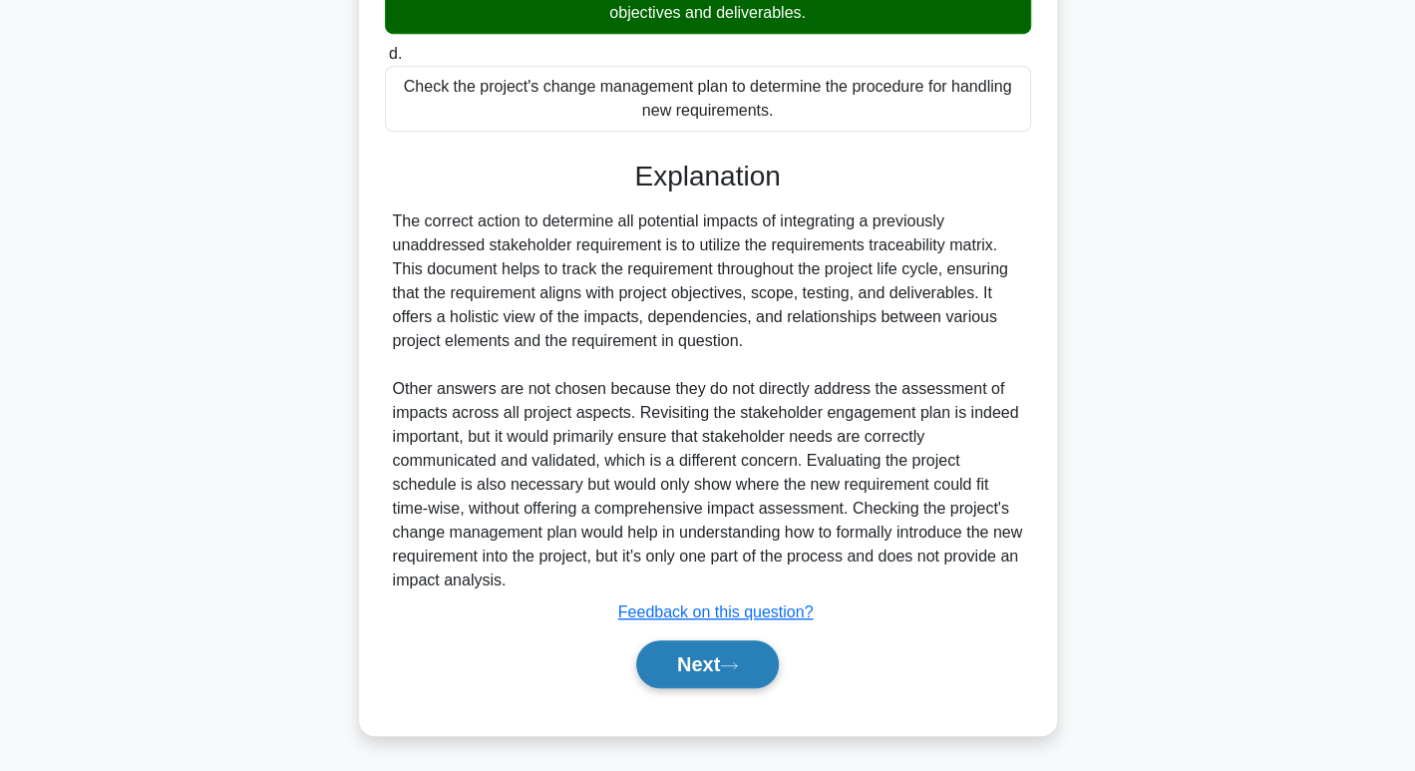
click at [677, 649] on button "Next" at bounding box center [707, 664] width 143 height 48
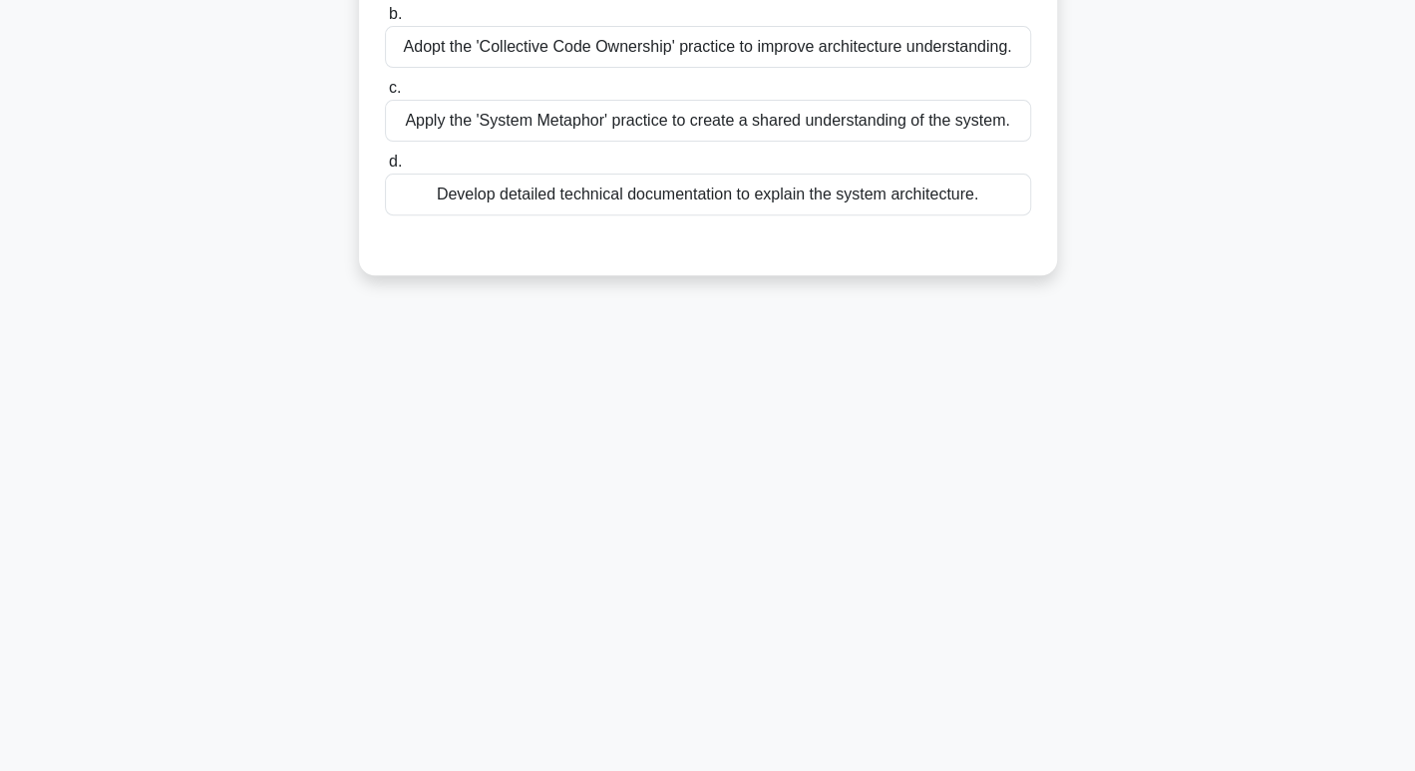
scroll to position [0, 0]
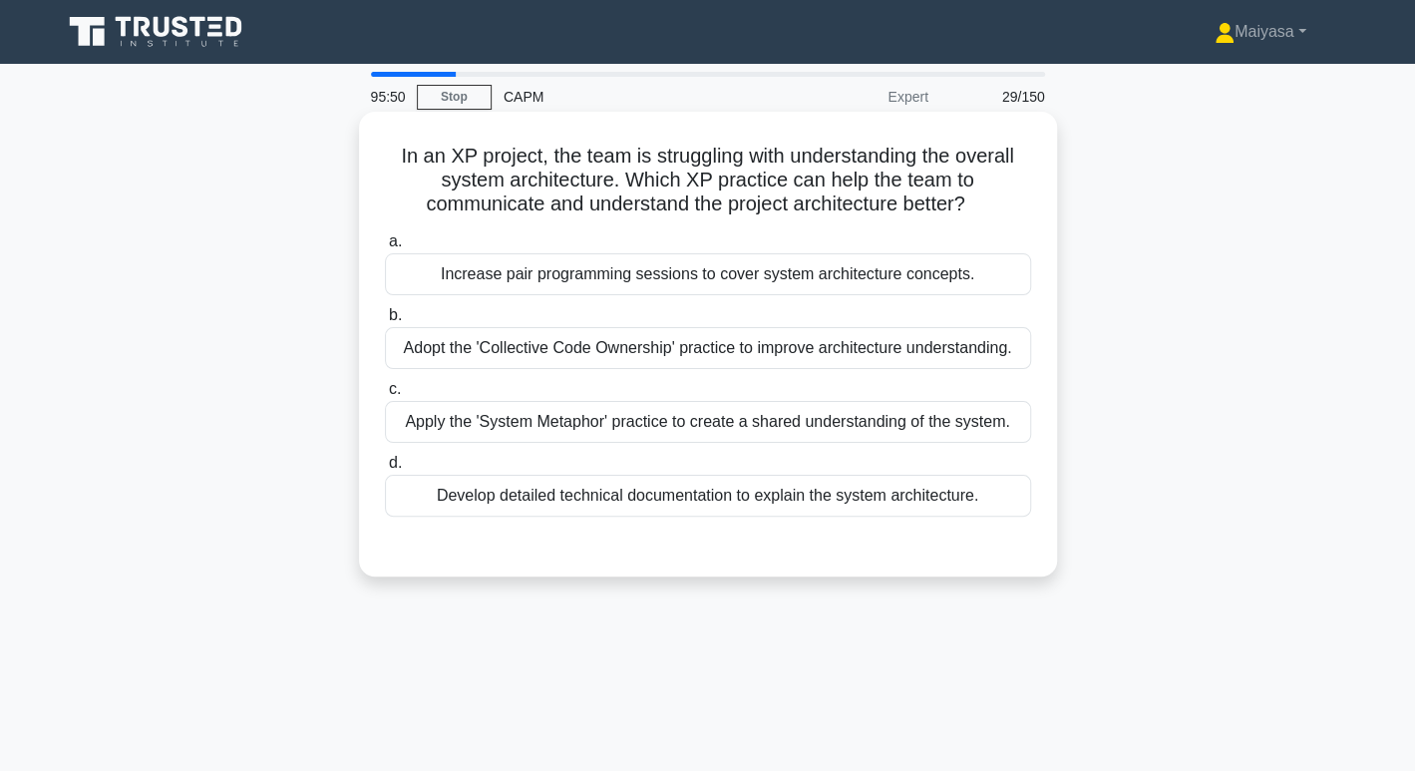
click at [855, 424] on div "Apply the 'System Metaphor' practice to create a shared understanding of the sy…" at bounding box center [708, 422] width 646 height 42
click at [385, 396] on input "c. Apply the 'System Metaphor' practice to create a shared understanding of the…" at bounding box center [385, 389] width 0 height 13
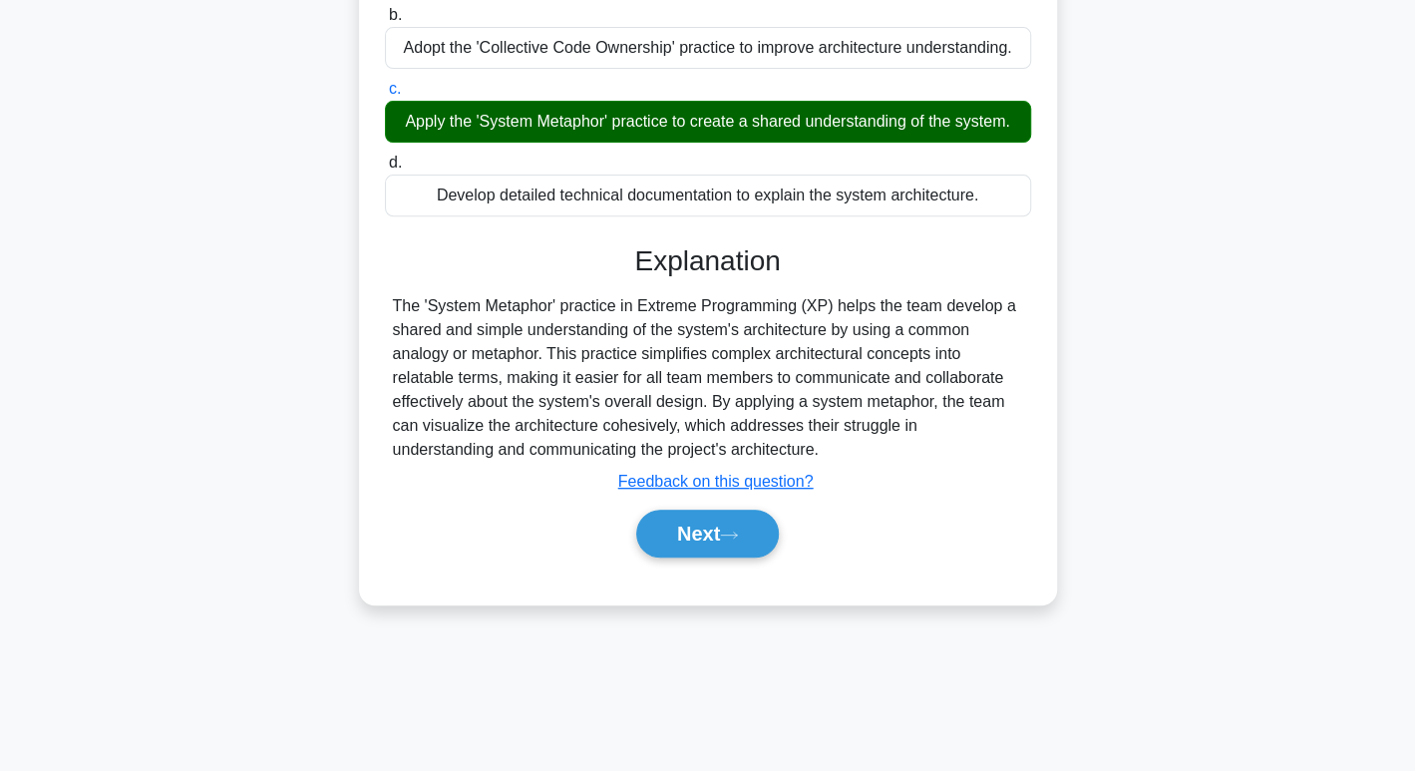
scroll to position [306, 0]
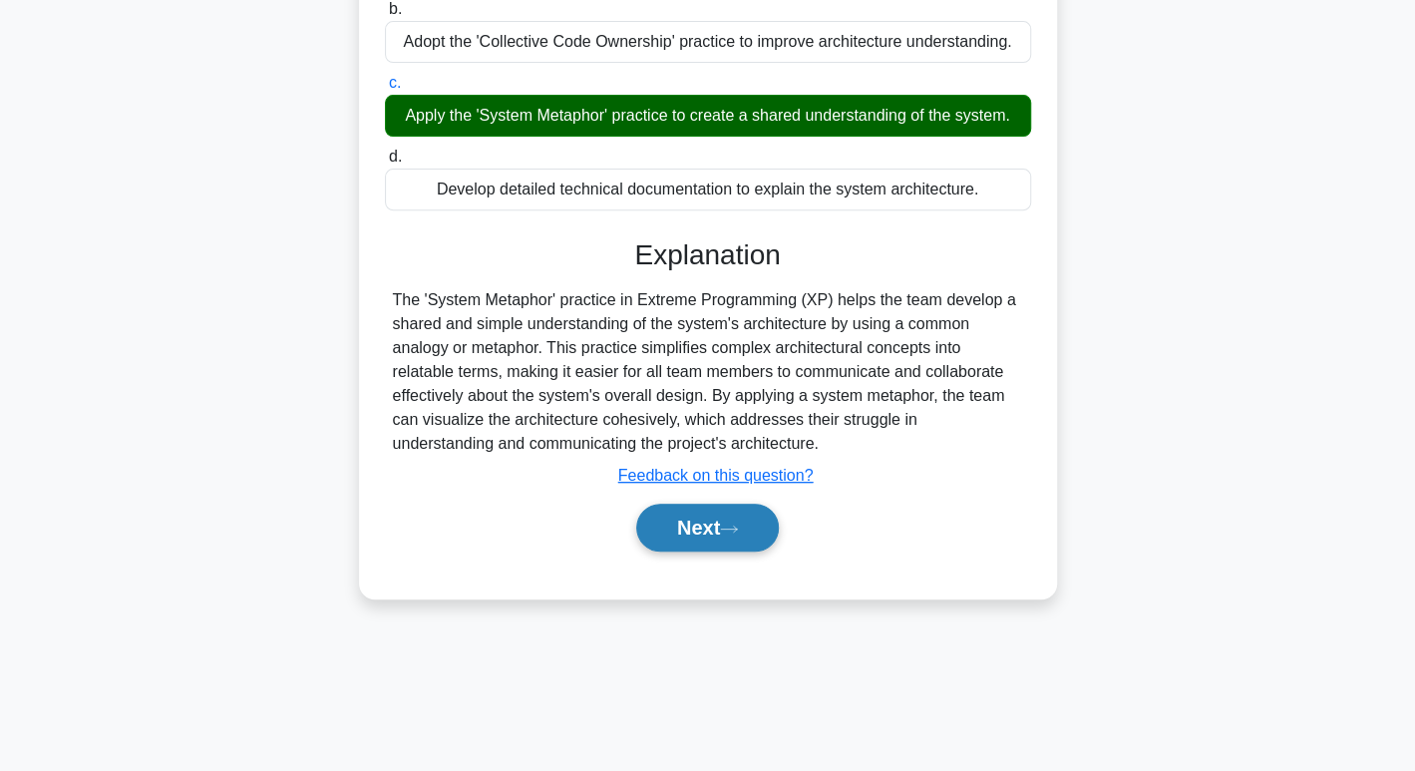
click at [729, 517] on button "Next" at bounding box center [707, 527] width 143 height 48
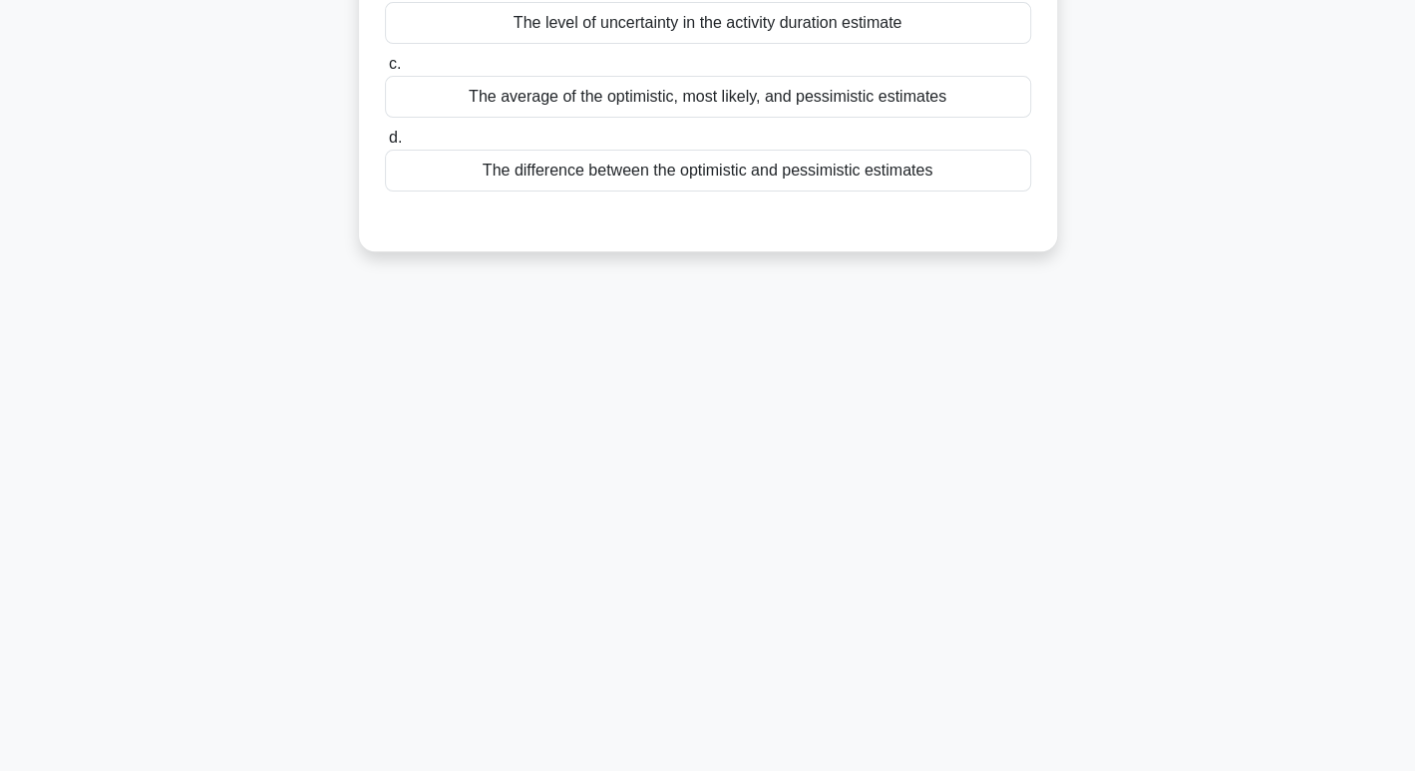
scroll to position [0, 0]
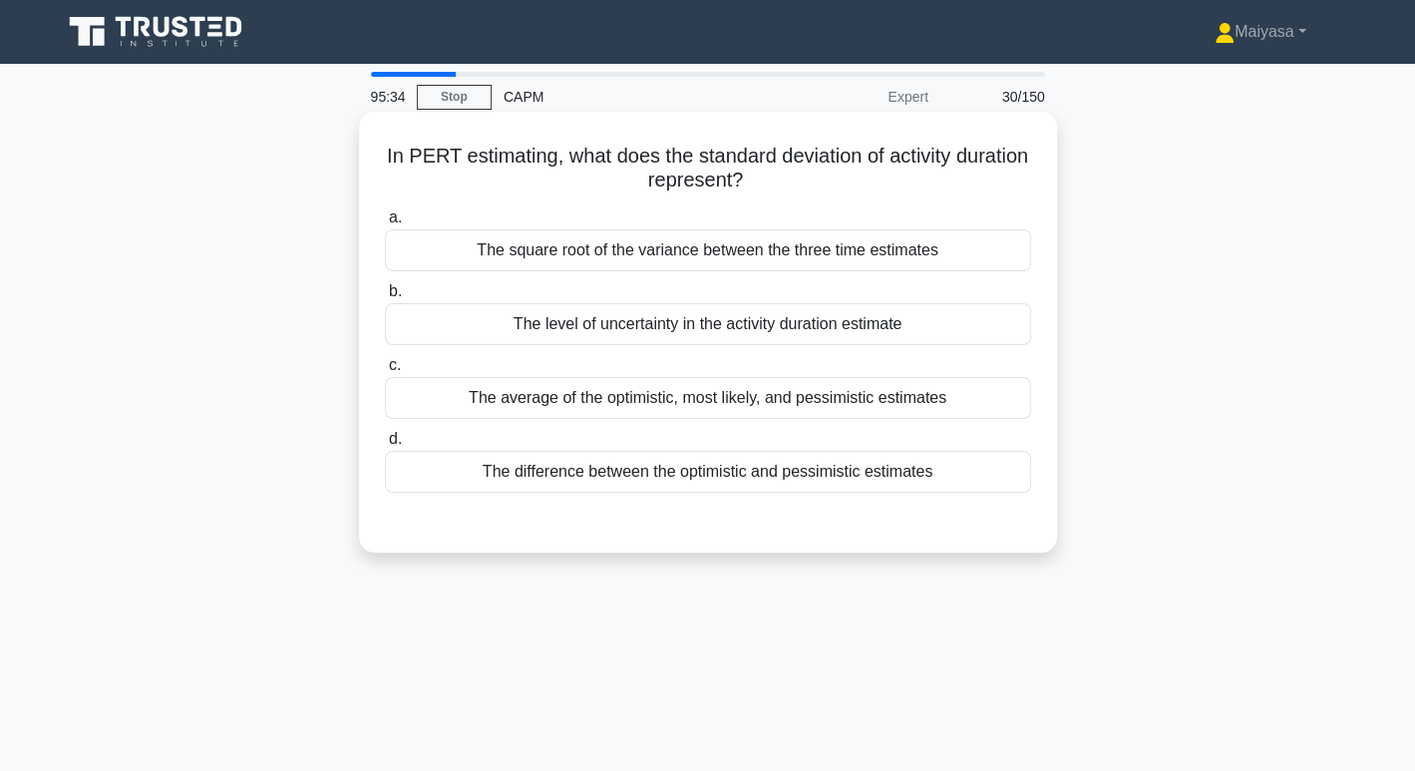
click at [736, 181] on h5 "In PERT estimating, what does the standard deviation of activity duration repre…" at bounding box center [708, 169] width 650 height 50
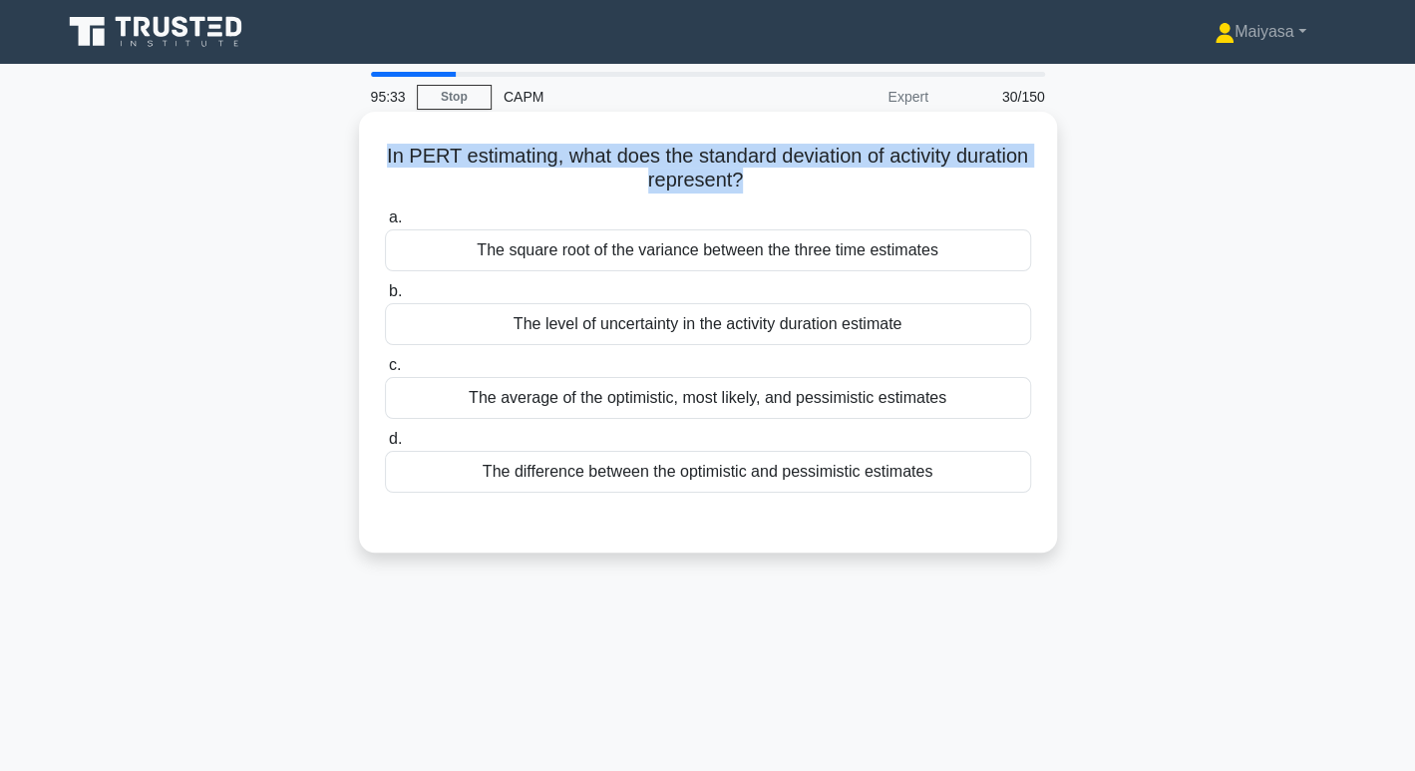
click at [736, 181] on h5 "In PERT estimating, what does the standard deviation of activity duration repre…" at bounding box center [708, 169] width 650 height 50
copy div "In PERT estimating, what does the standard deviation of activity duration repre…"
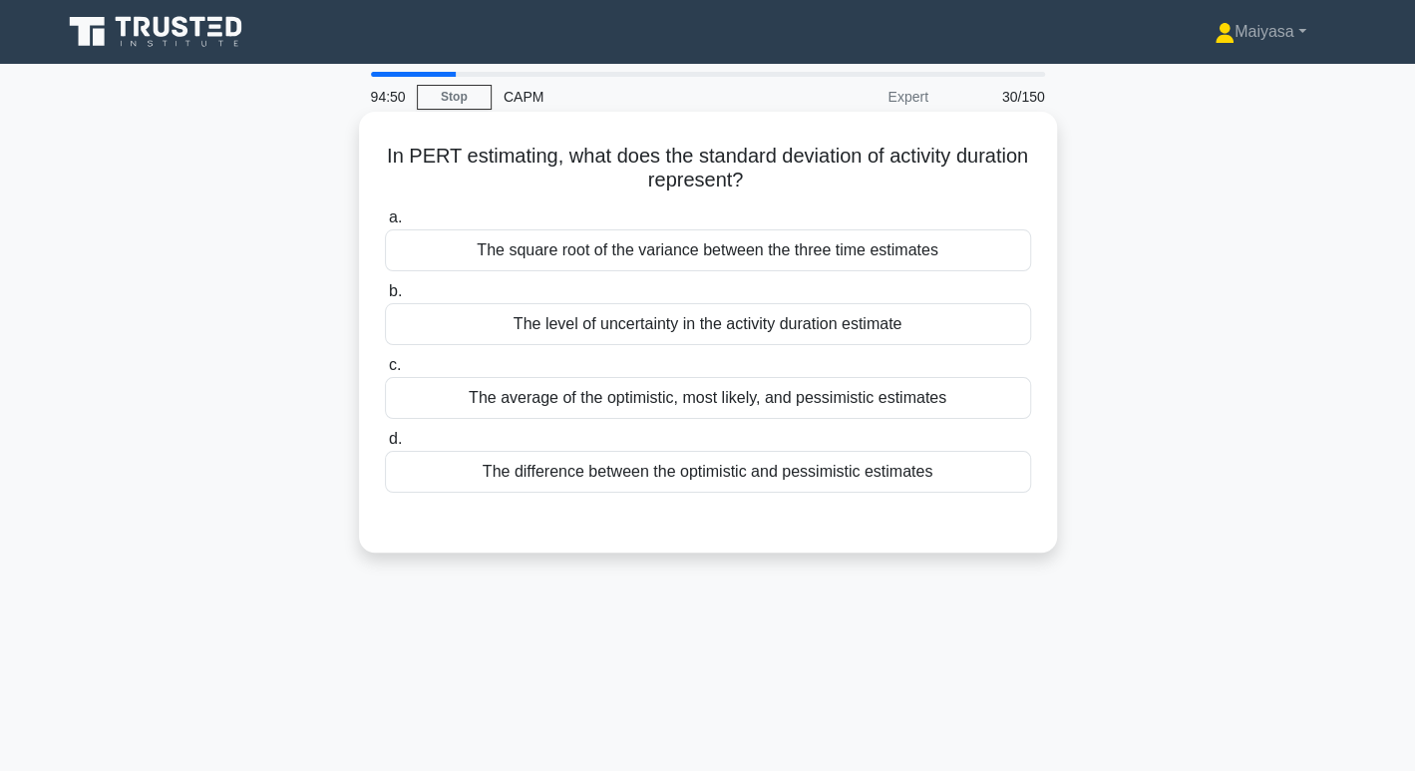
click at [708, 335] on div "The level of uncertainty in the activity duration estimate" at bounding box center [708, 324] width 646 height 42
click at [385, 298] on input "b. The level of uncertainty in the activity duration estimate" at bounding box center [385, 291] width 0 height 13
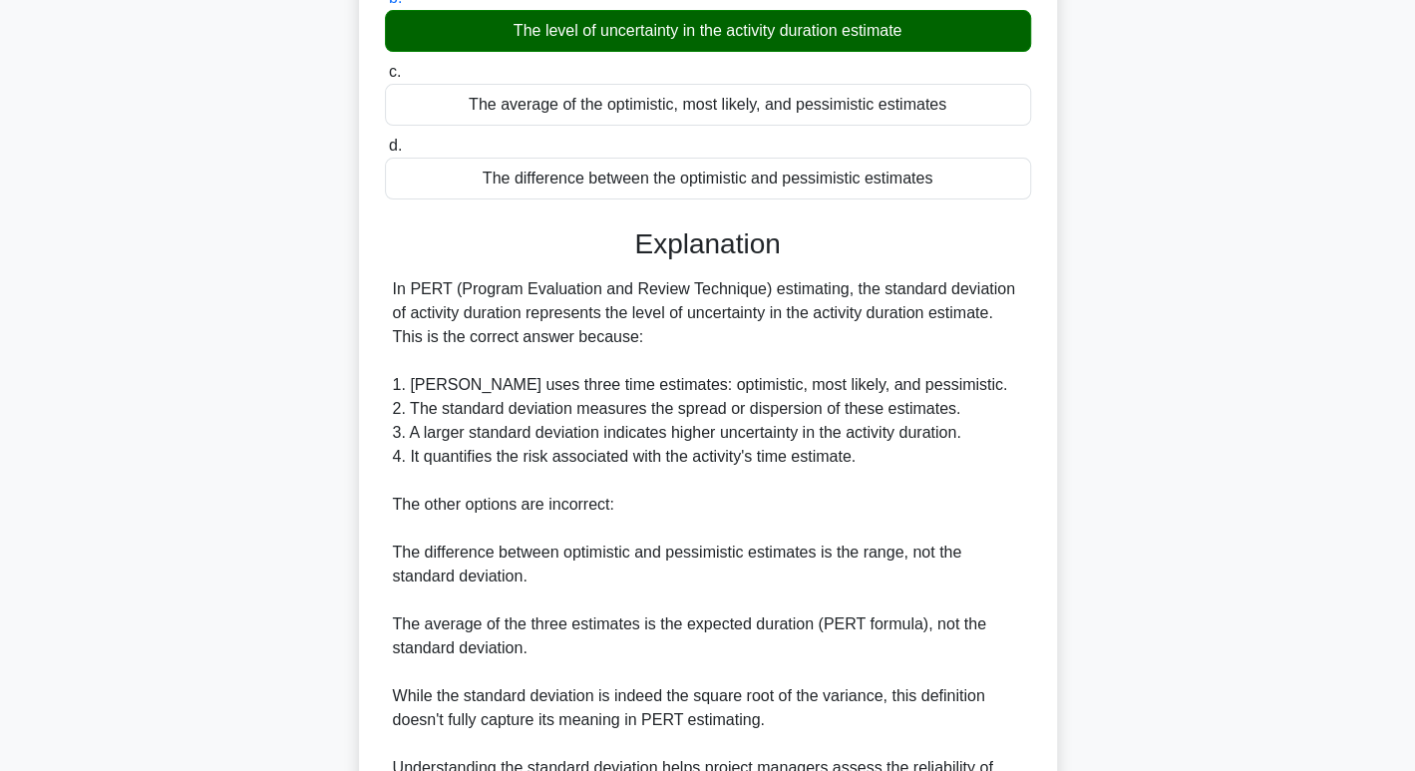
scroll to position [504, 0]
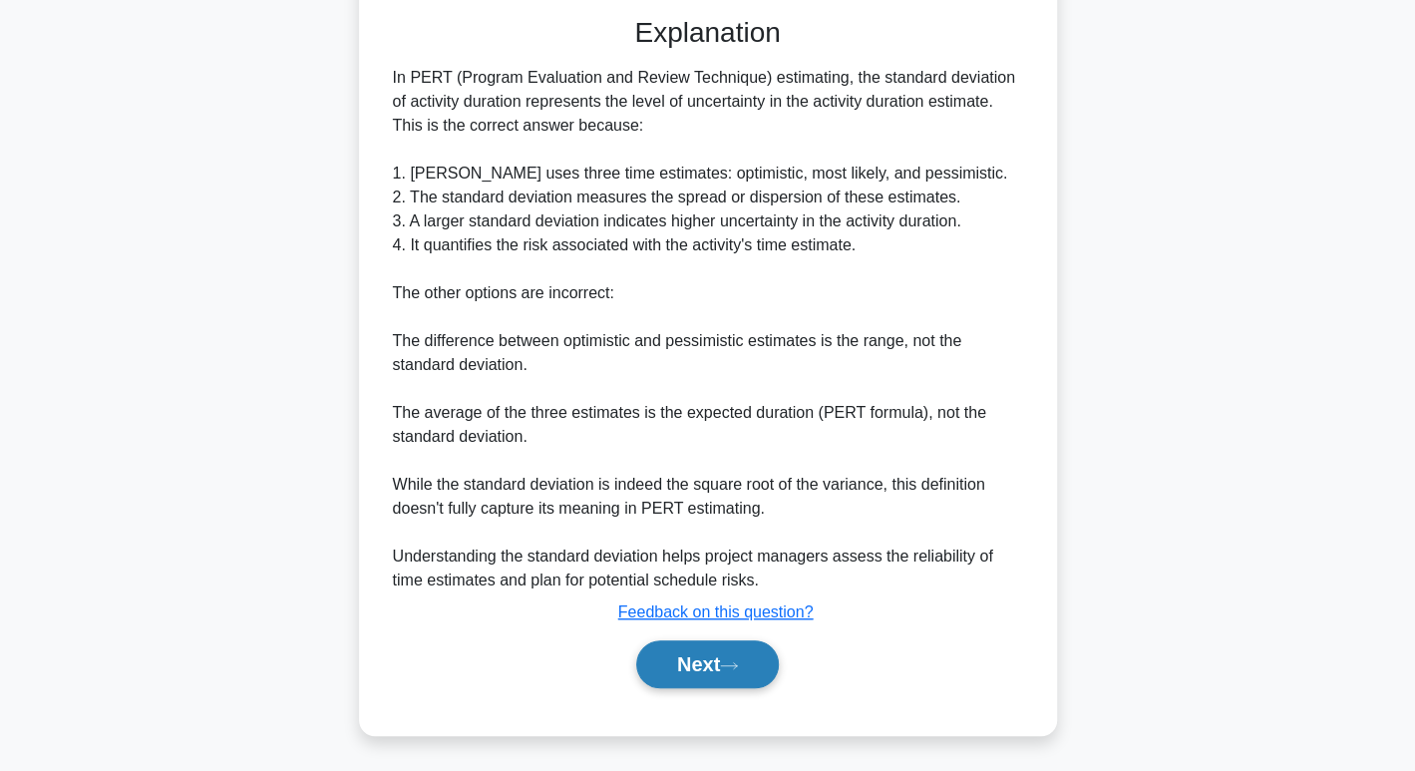
click at [719, 658] on button "Next" at bounding box center [707, 664] width 143 height 48
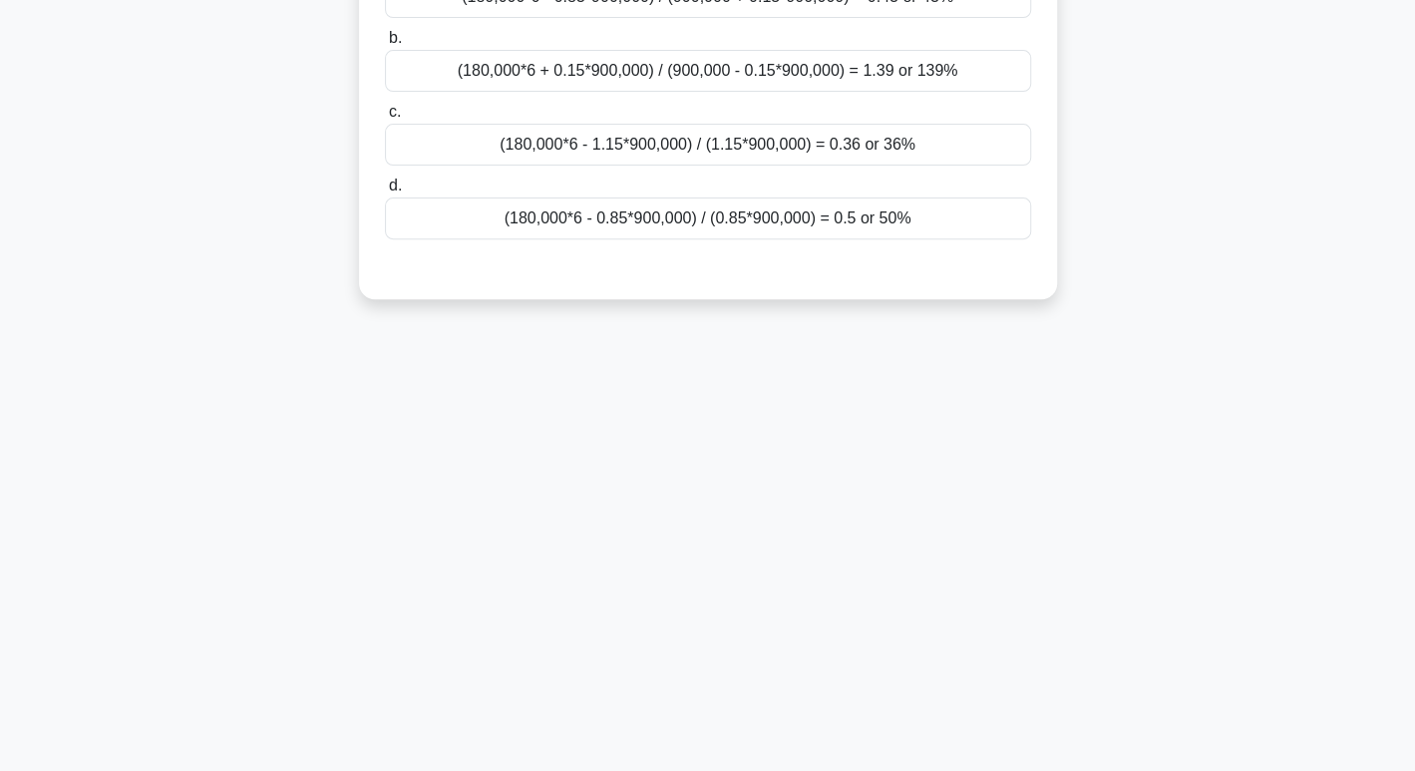
scroll to position [0, 0]
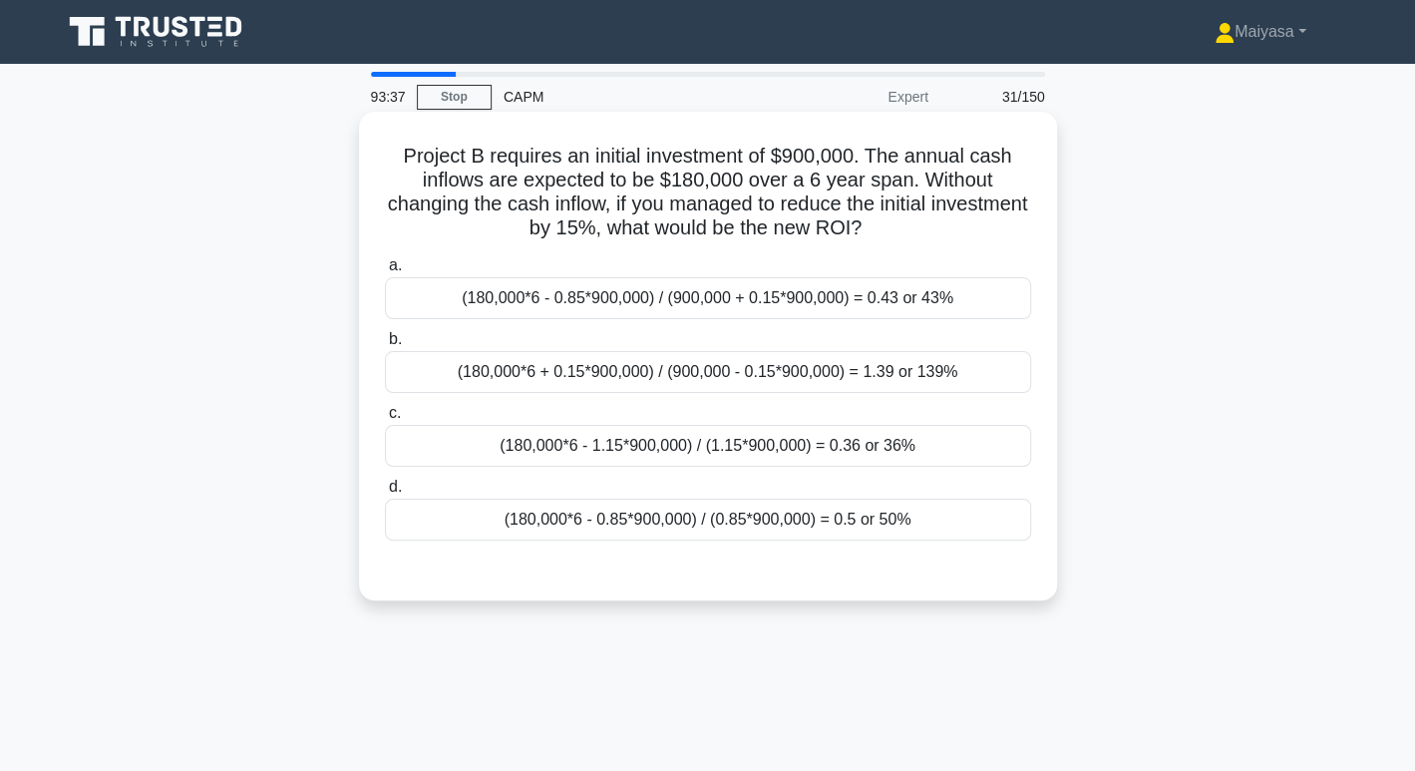
click at [877, 516] on div "(180,000*6 - 0.85*900,000) / (0.85*900,000) = 0.5 or 50%" at bounding box center [708, 520] width 646 height 42
click at [385, 494] on input "d. (180,000*6 - 0.85*900,000) / (0.85*900,000) = 0.5 or 50%" at bounding box center [385, 487] width 0 height 13
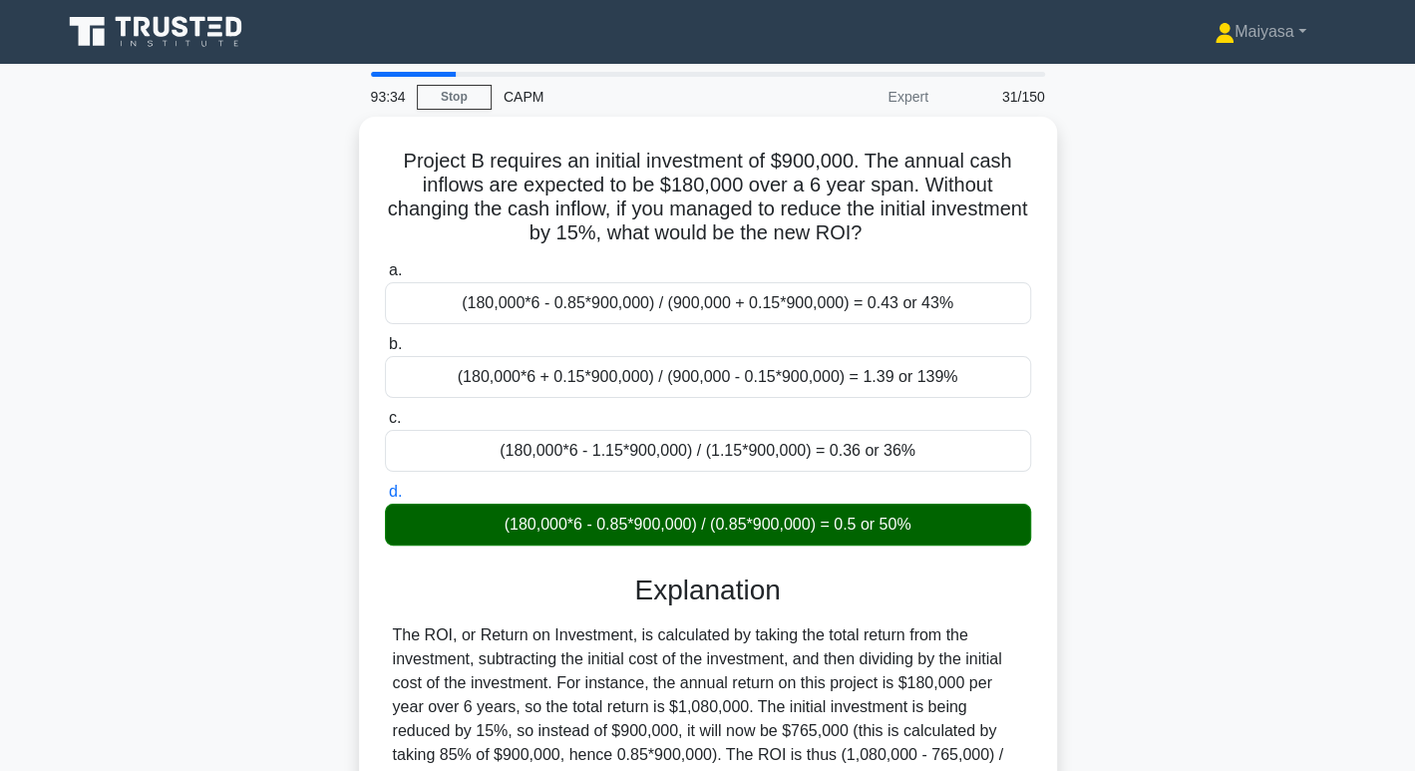
scroll to position [306, 0]
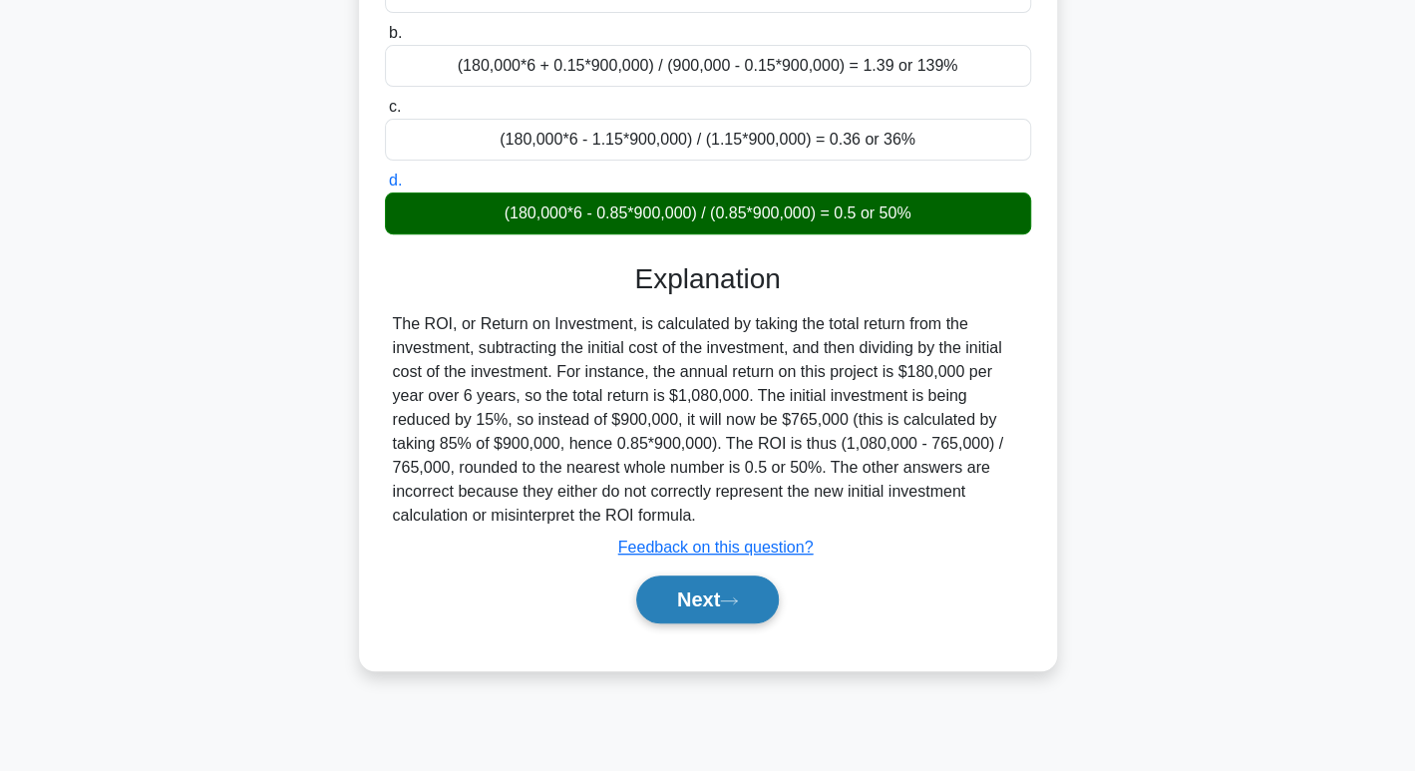
click at [724, 616] on button "Next" at bounding box center [707, 599] width 143 height 48
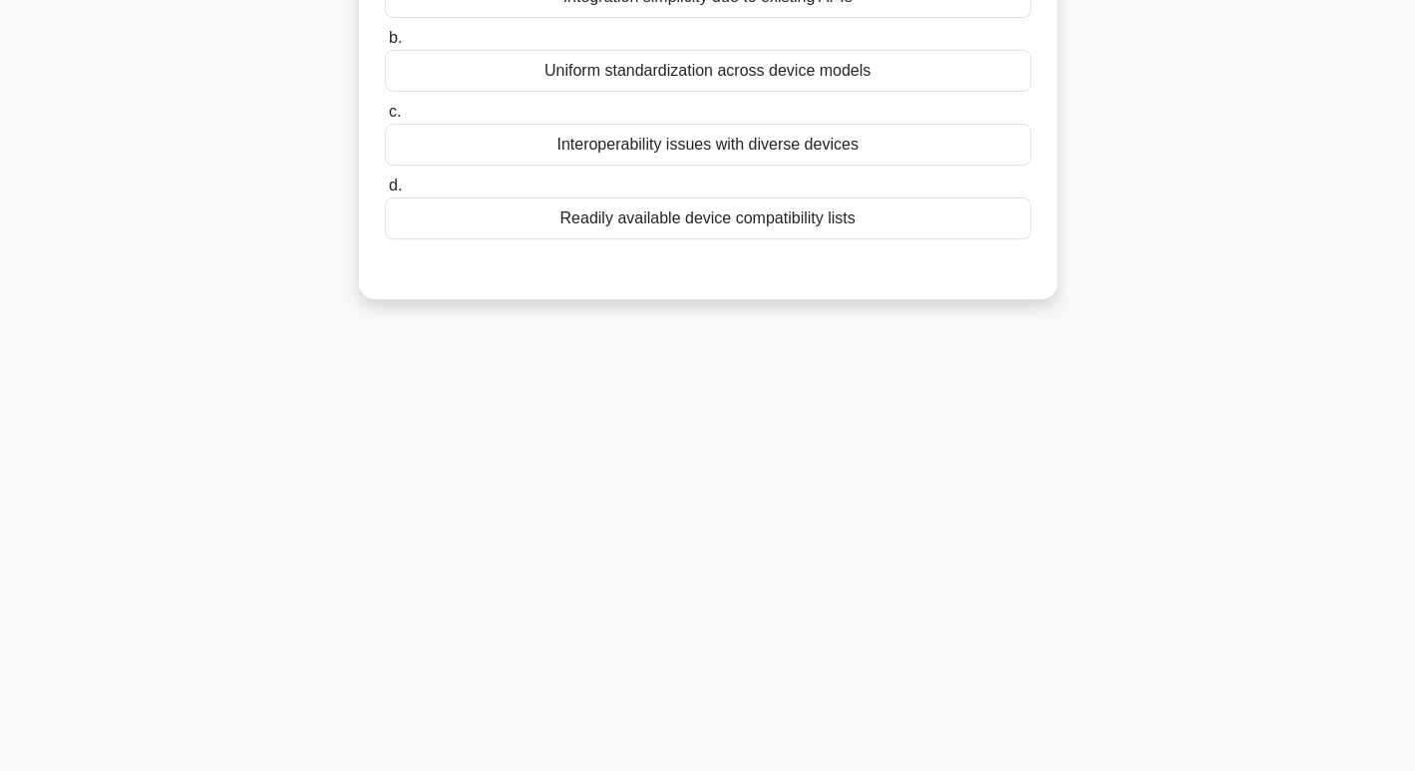
scroll to position [0, 0]
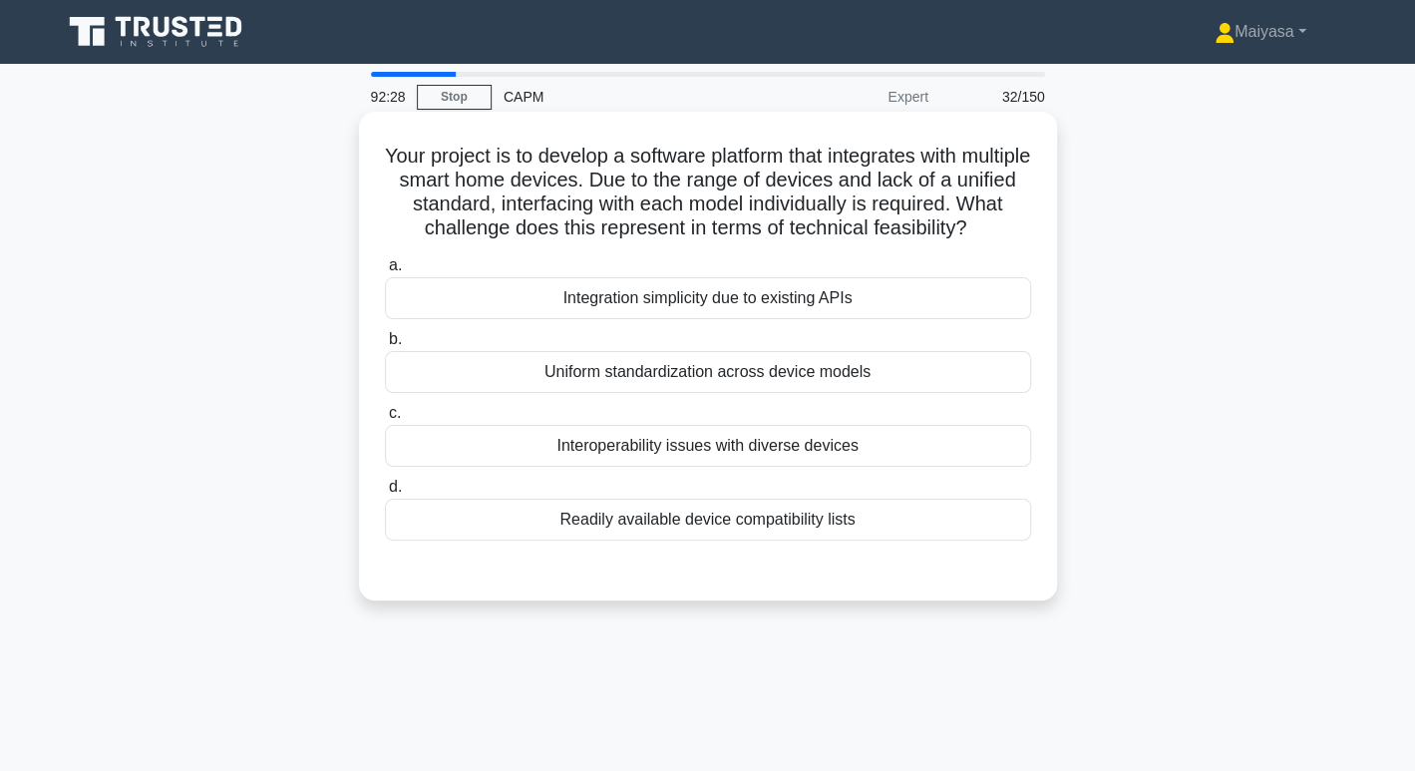
click at [762, 442] on div "Interoperability issues with diverse devices" at bounding box center [708, 446] width 646 height 42
click at [385, 420] on input "c. Interoperability issues with diverse devices" at bounding box center [385, 413] width 0 height 13
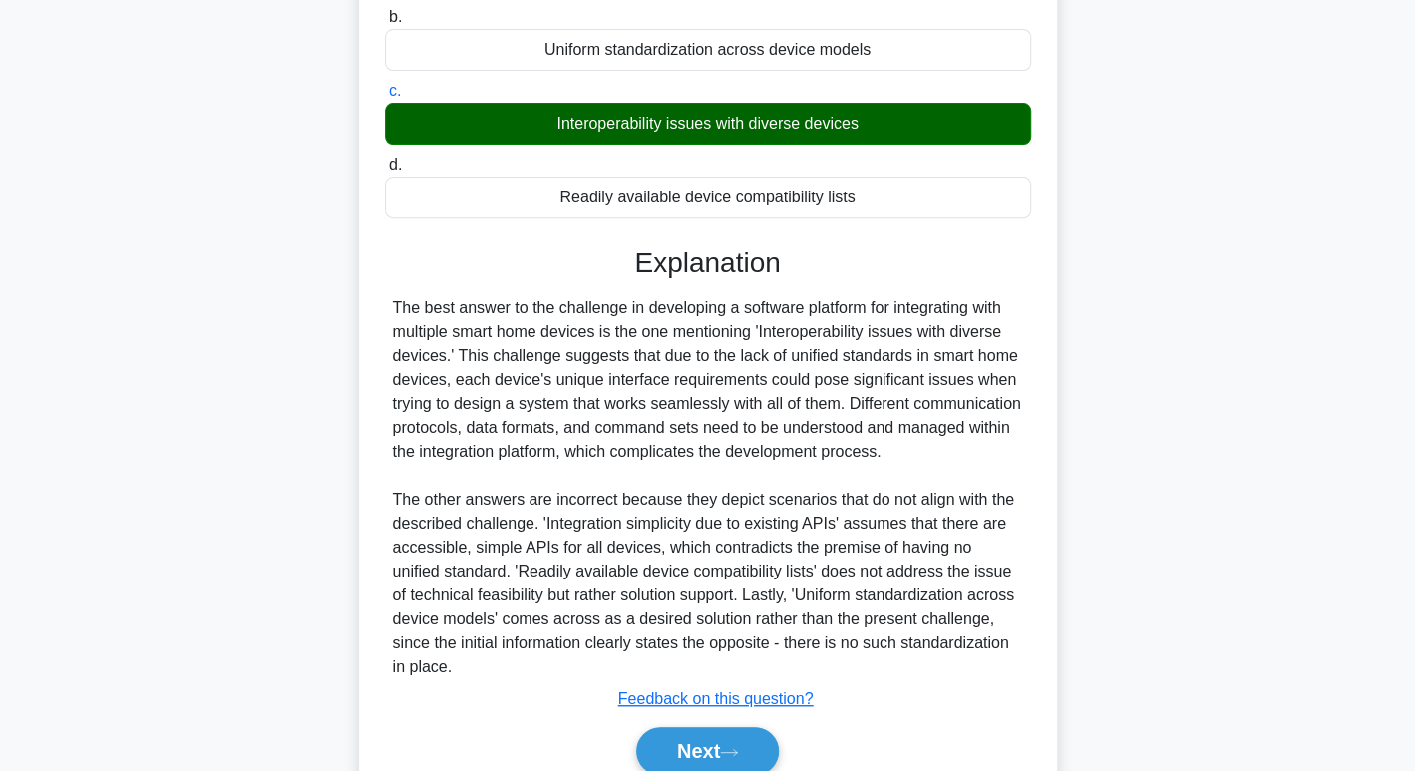
scroll to position [325, 0]
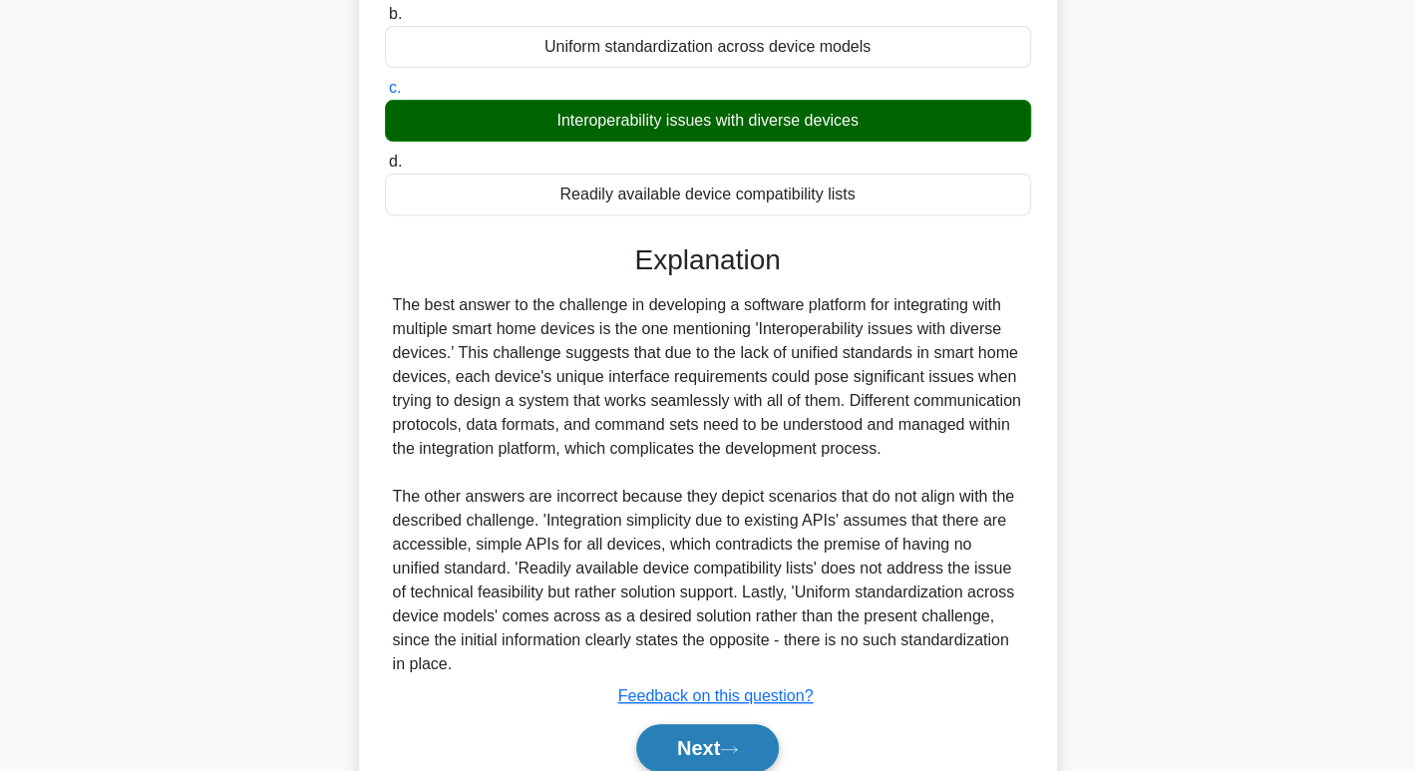
click at [691, 732] on button "Next" at bounding box center [707, 748] width 143 height 48
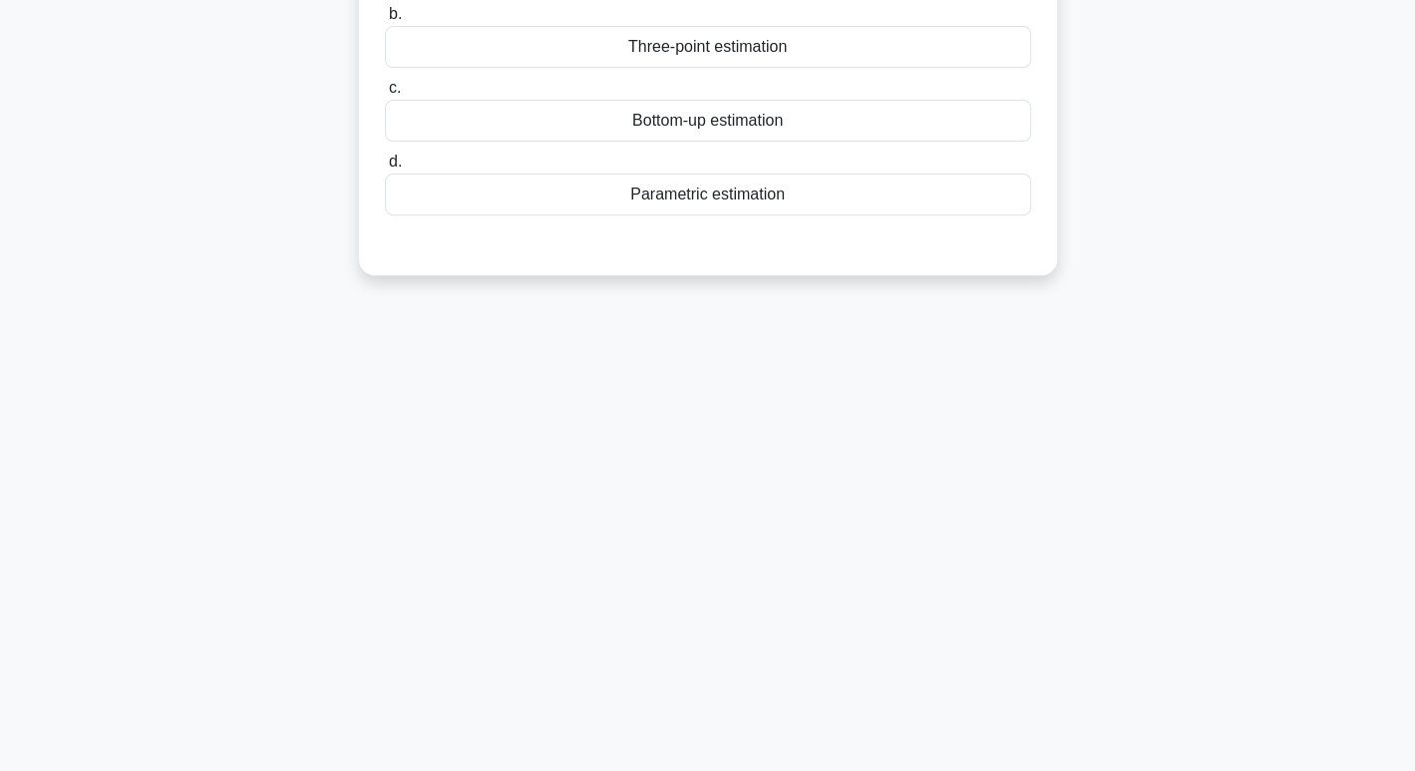
scroll to position [0, 0]
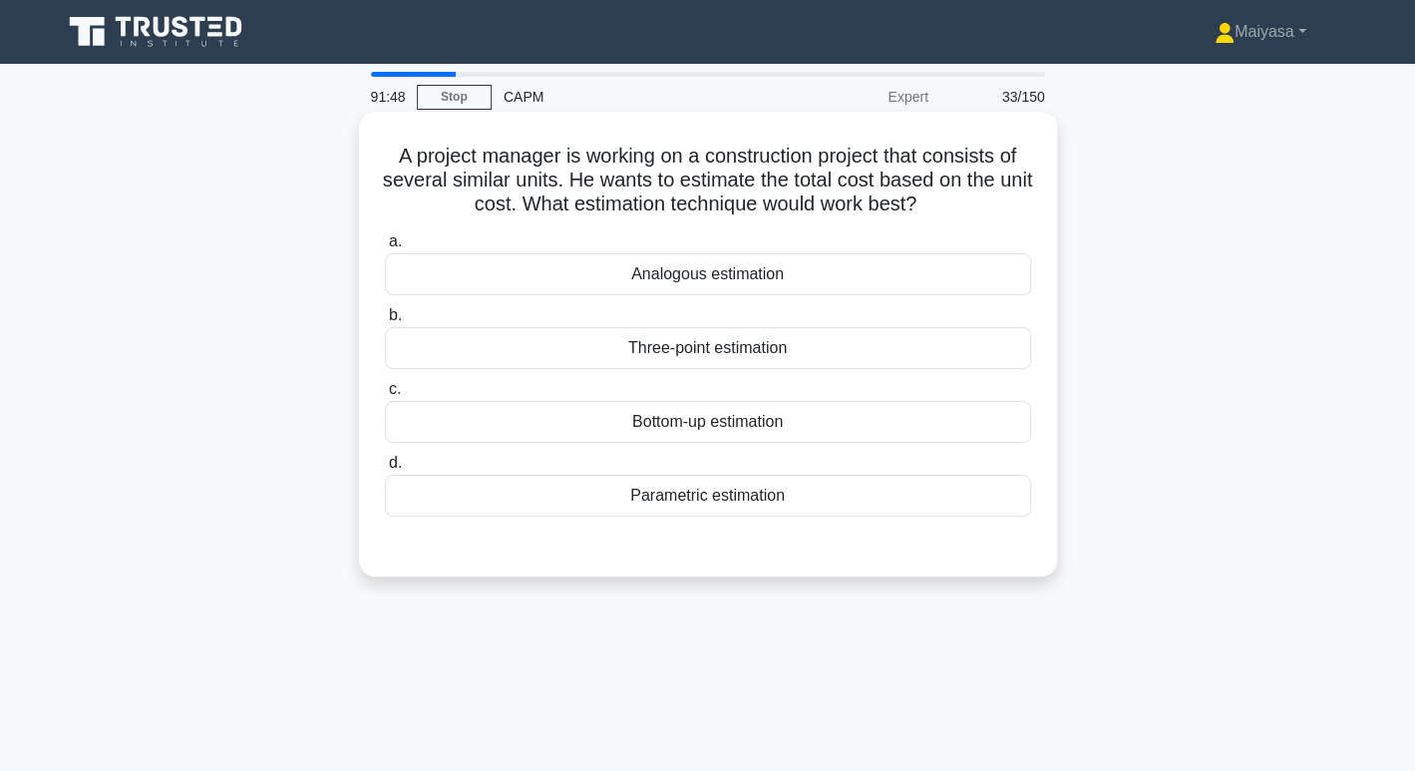
click at [780, 483] on div "Parametric estimation" at bounding box center [708, 496] width 646 height 42
click at [385, 470] on input "d. Parametric estimation" at bounding box center [385, 463] width 0 height 13
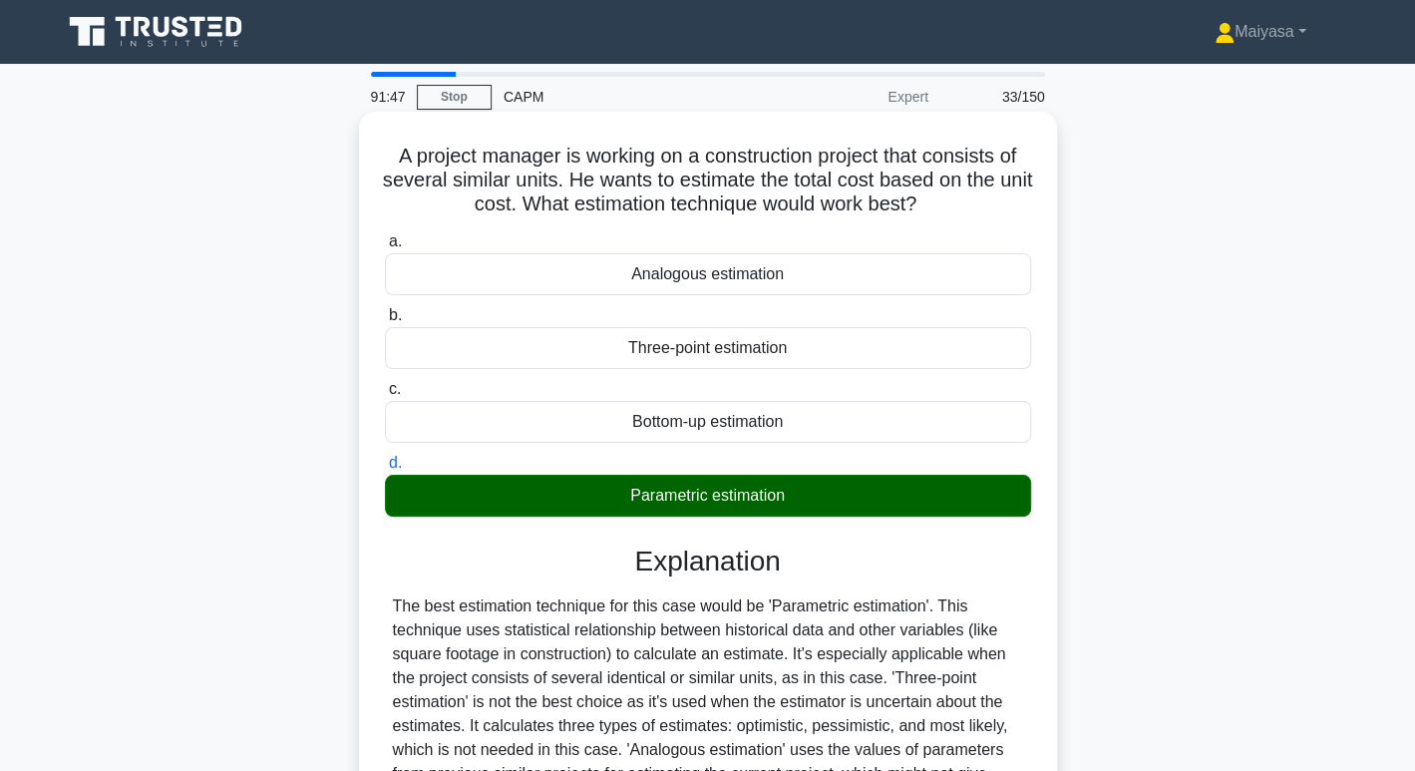
scroll to position [306, 0]
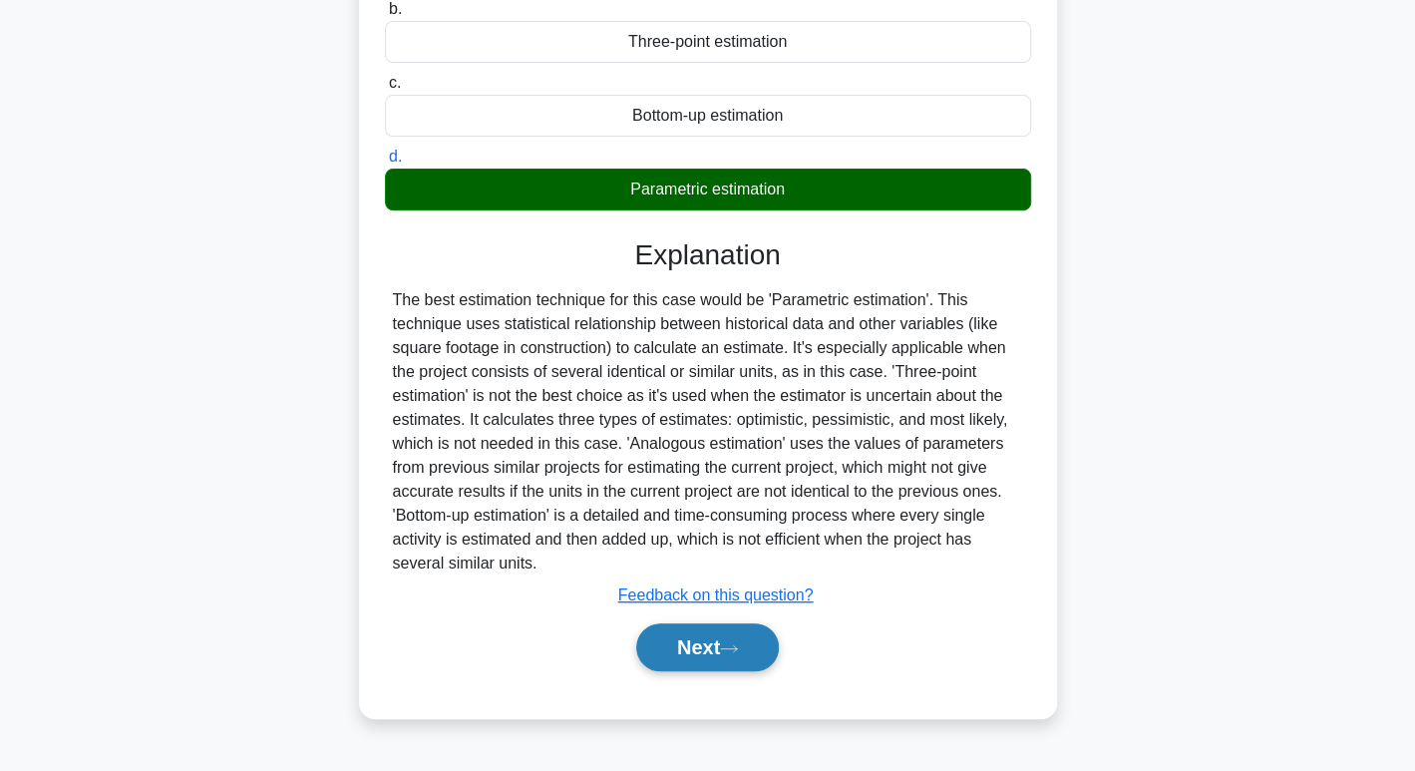
click at [708, 655] on button "Next" at bounding box center [707, 647] width 143 height 48
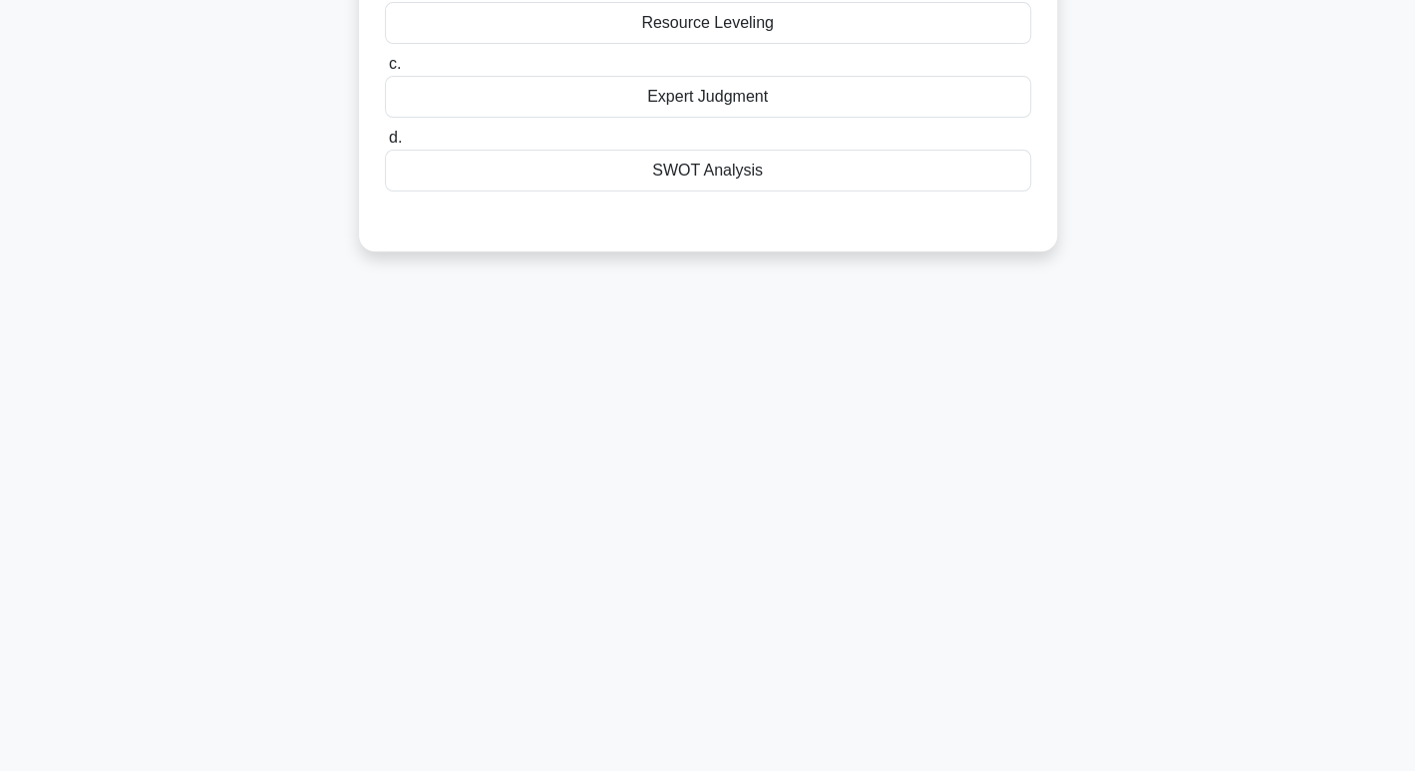
scroll to position [0, 0]
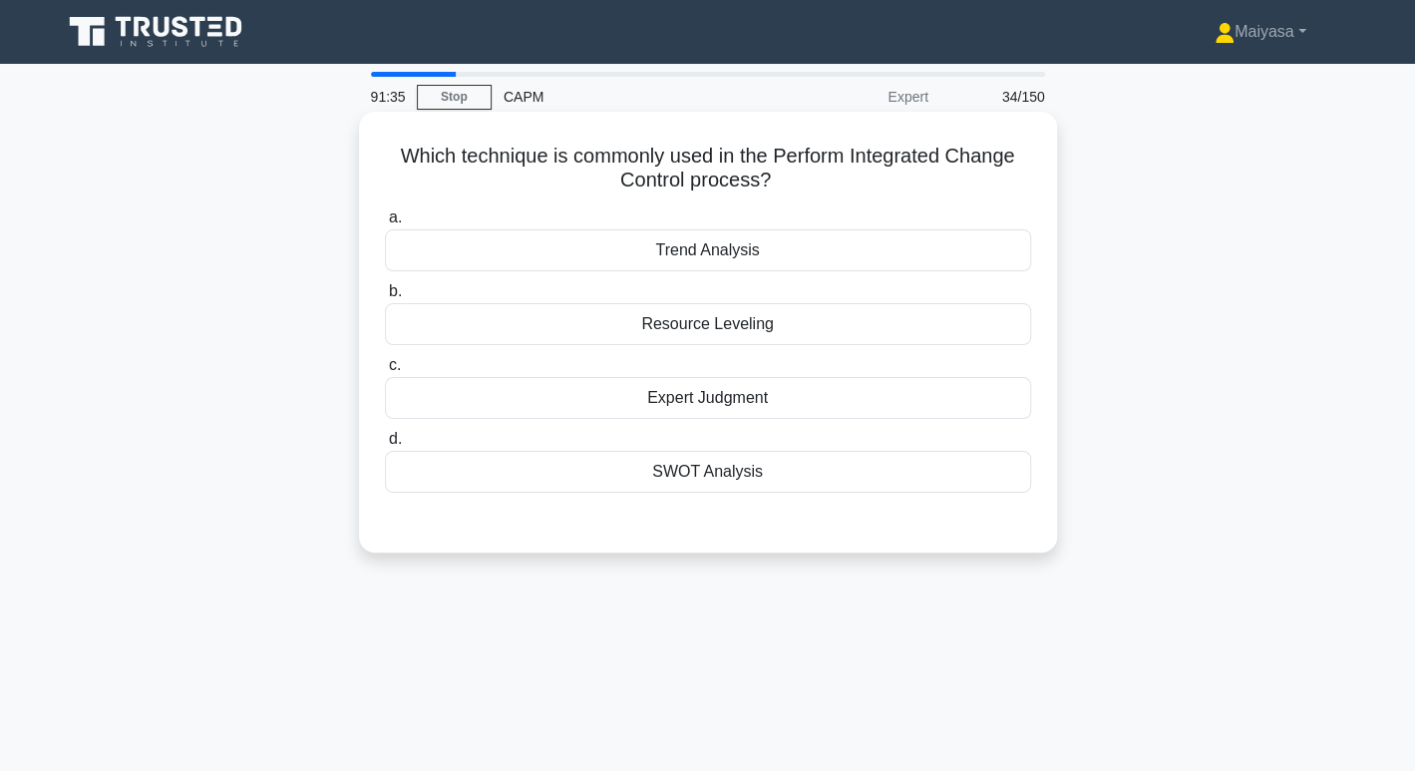
click at [683, 244] on div "Trend Analysis" at bounding box center [708, 250] width 646 height 42
click at [385, 224] on input "a. Trend Analysis" at bounding box center [385, 217] width 0 height 13
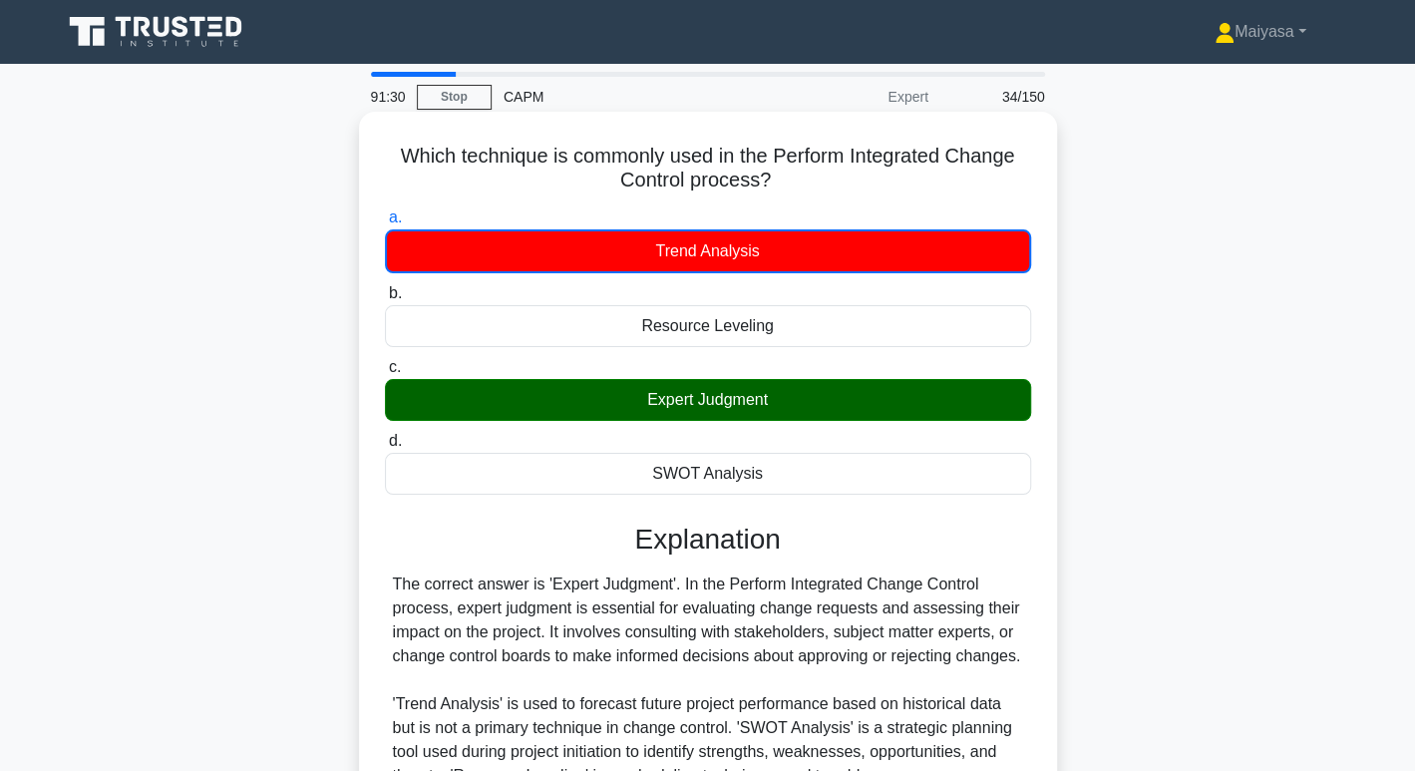
scroll to position [306, 0]
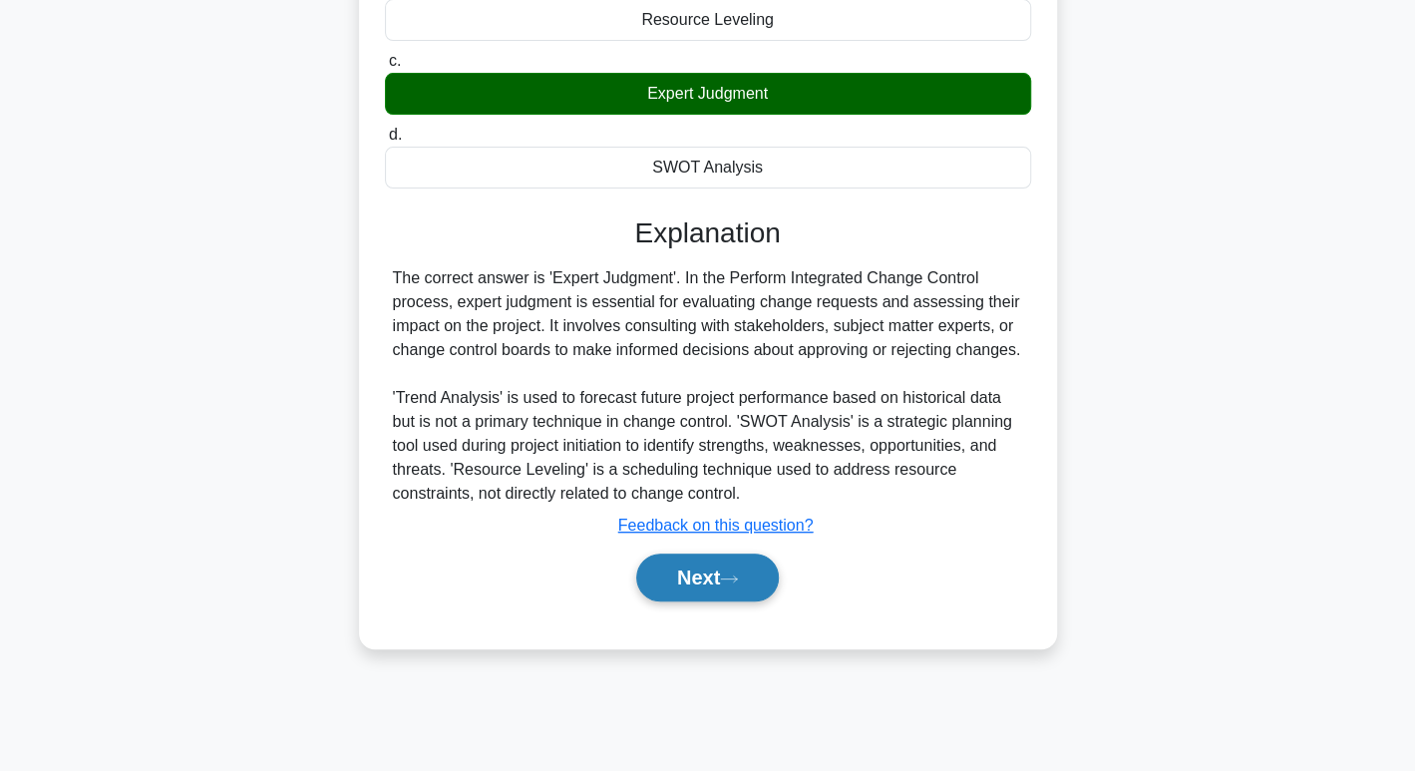
click at [680, 601] on button "Next" at bounding box center [707, 577] width 143 height 48
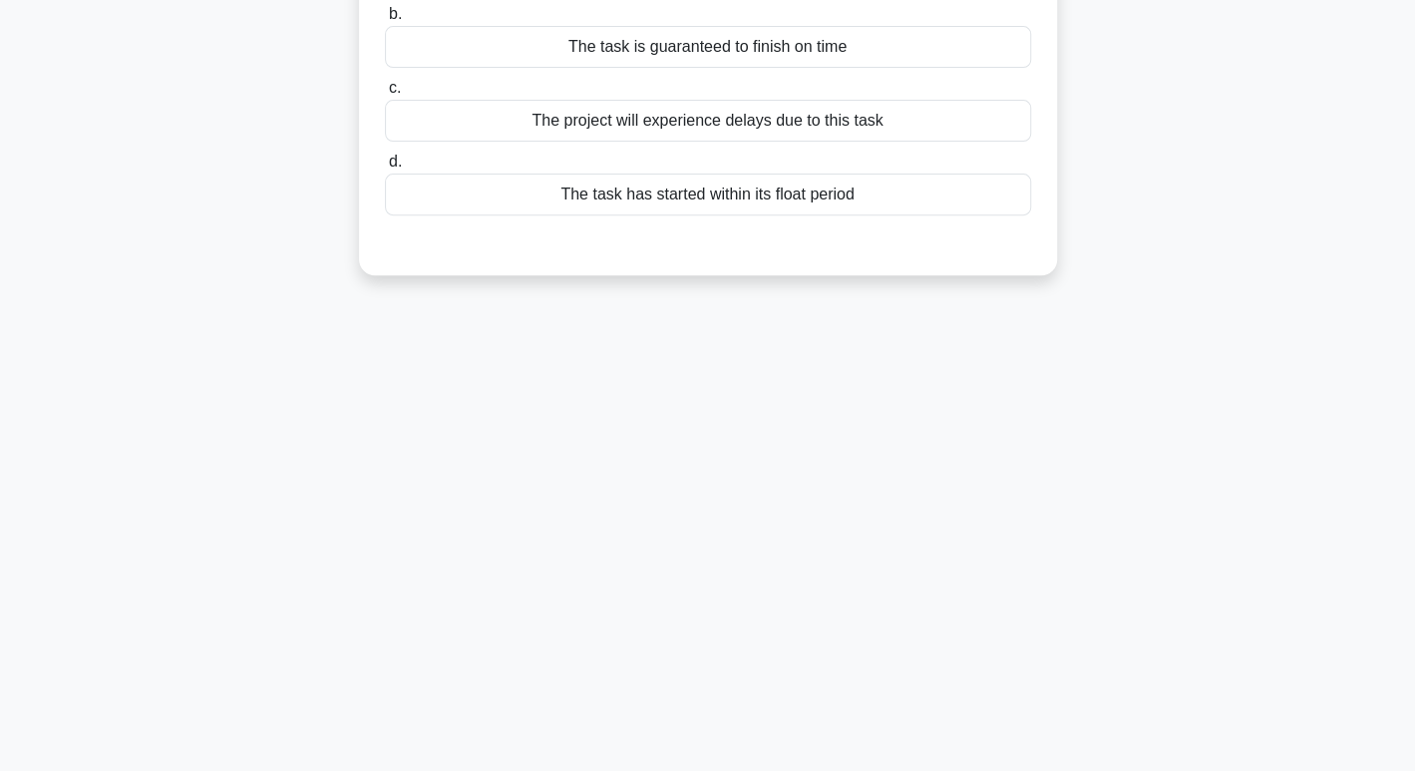
scroll to position [0, 0]
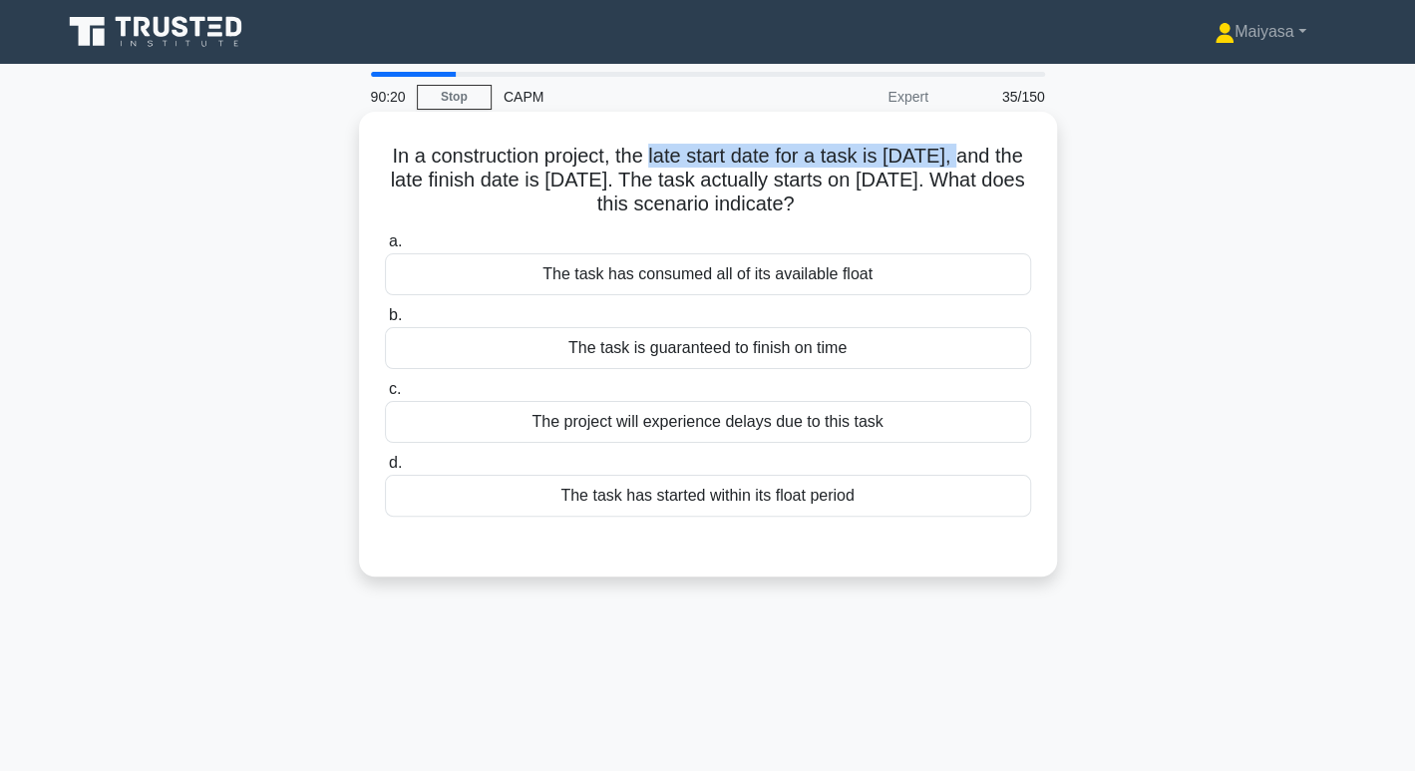
drag, startPoint x: 654, startPoint y: 155, endPoint x: 958, endPoint y: 164, distance: 304.2
click at [958, 164] on h5 "In a construction project, the late start date for a task is July 1, and the la…" at bounding box center [708, 181] width 650 height 74
click at [905, 490] on div "The task has started within its float period" at bounding box center [708, 496] width 646 height 42
click at [385, 470] on input "d. The task has started within its float period" at bounding box center [385, 463] width 0 height 13
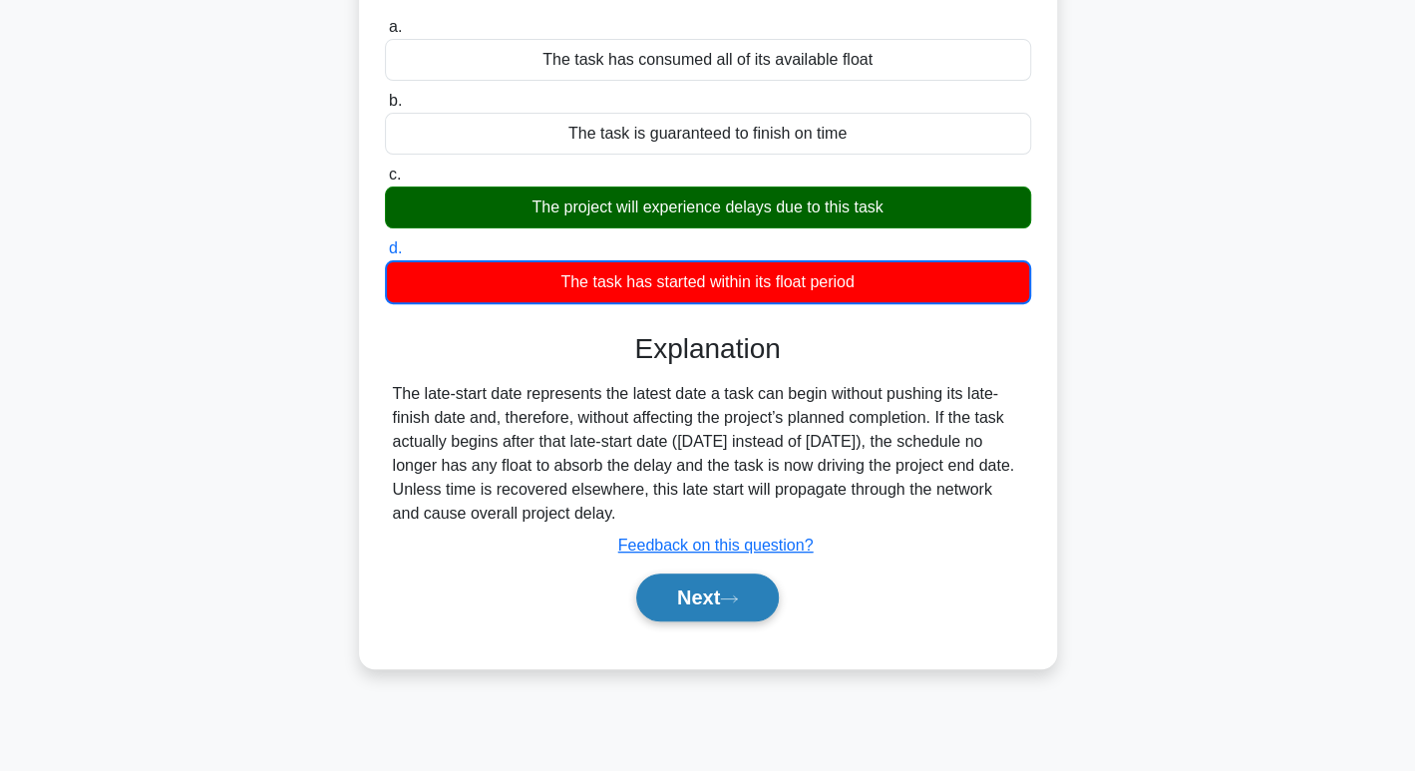
scroll to position [216, 0]
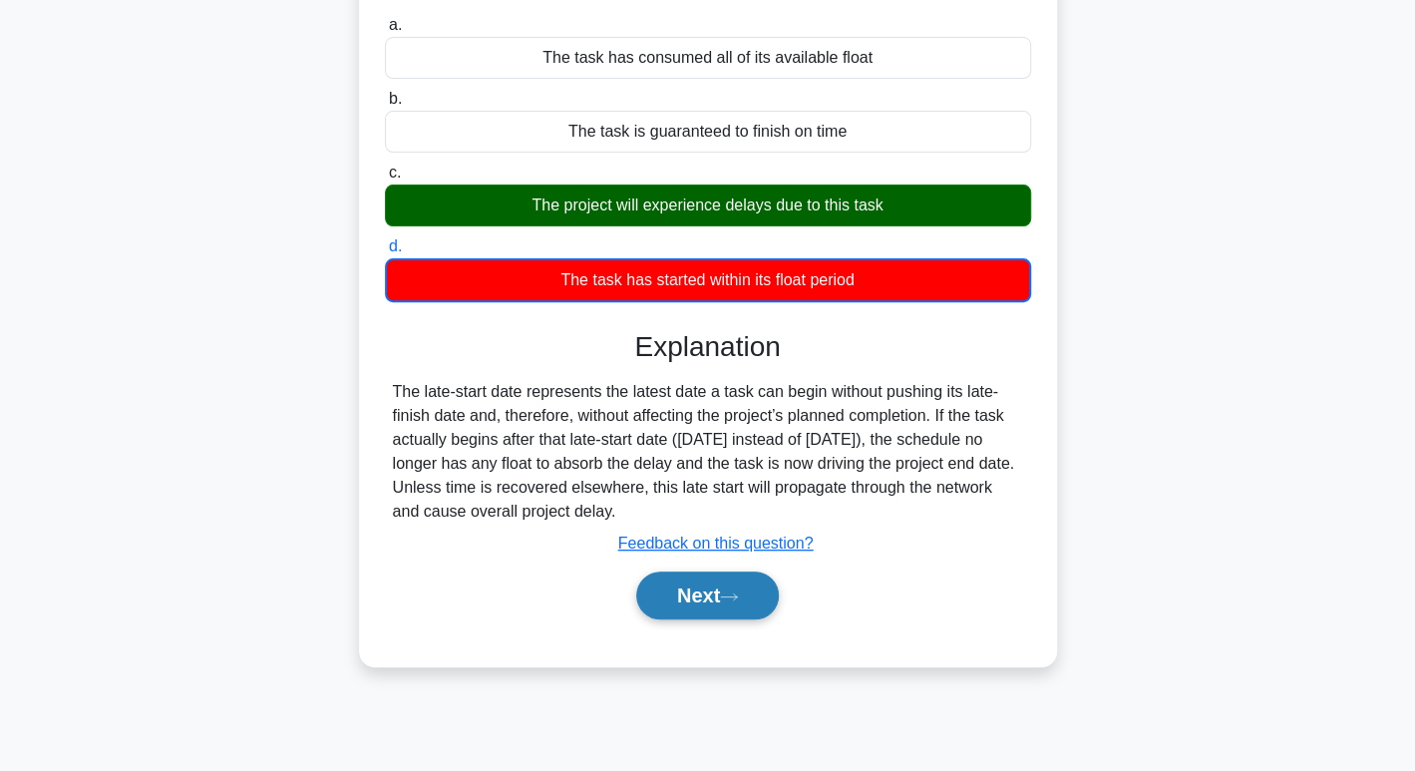
click at [719, 614] on button "Next" at bounding box center [707, 595] width 143 height 48
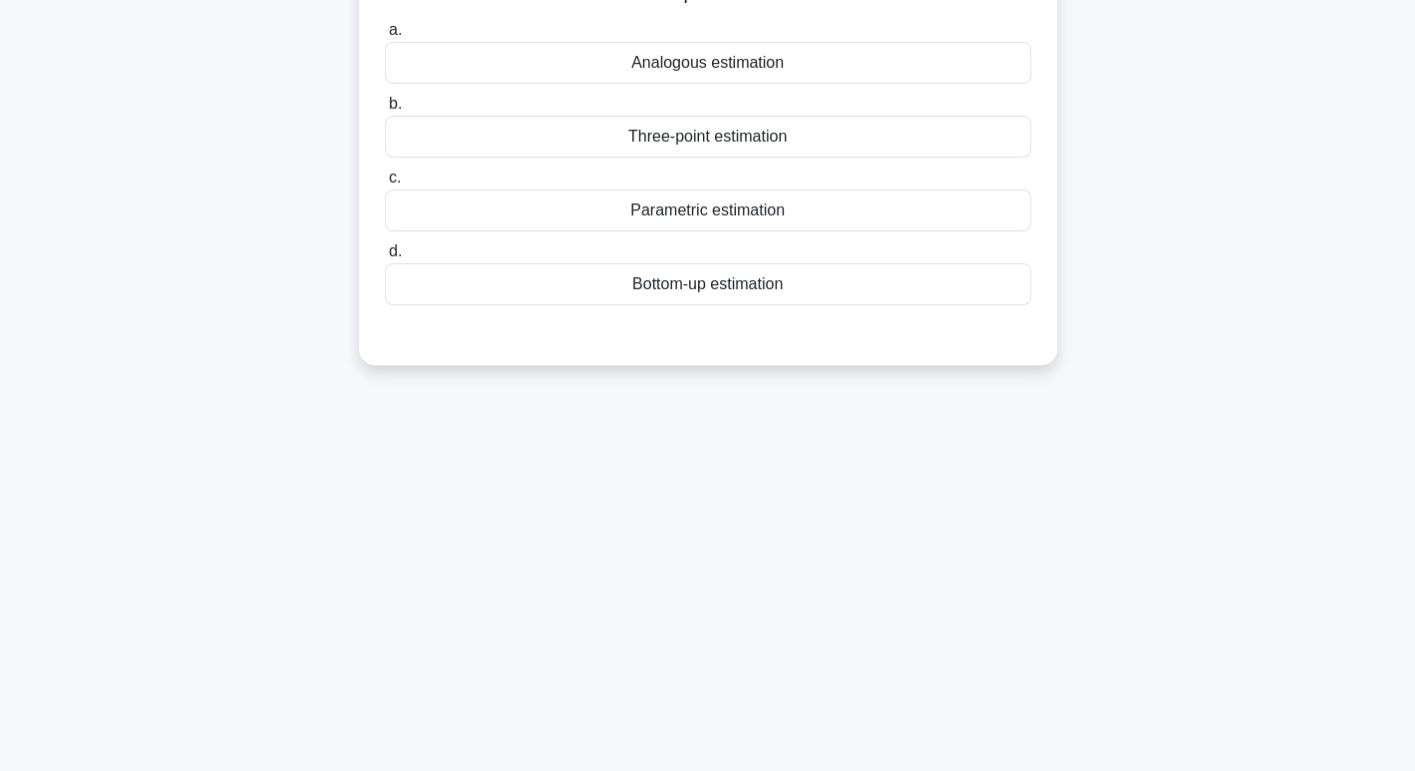
scroll to position [0, 0]
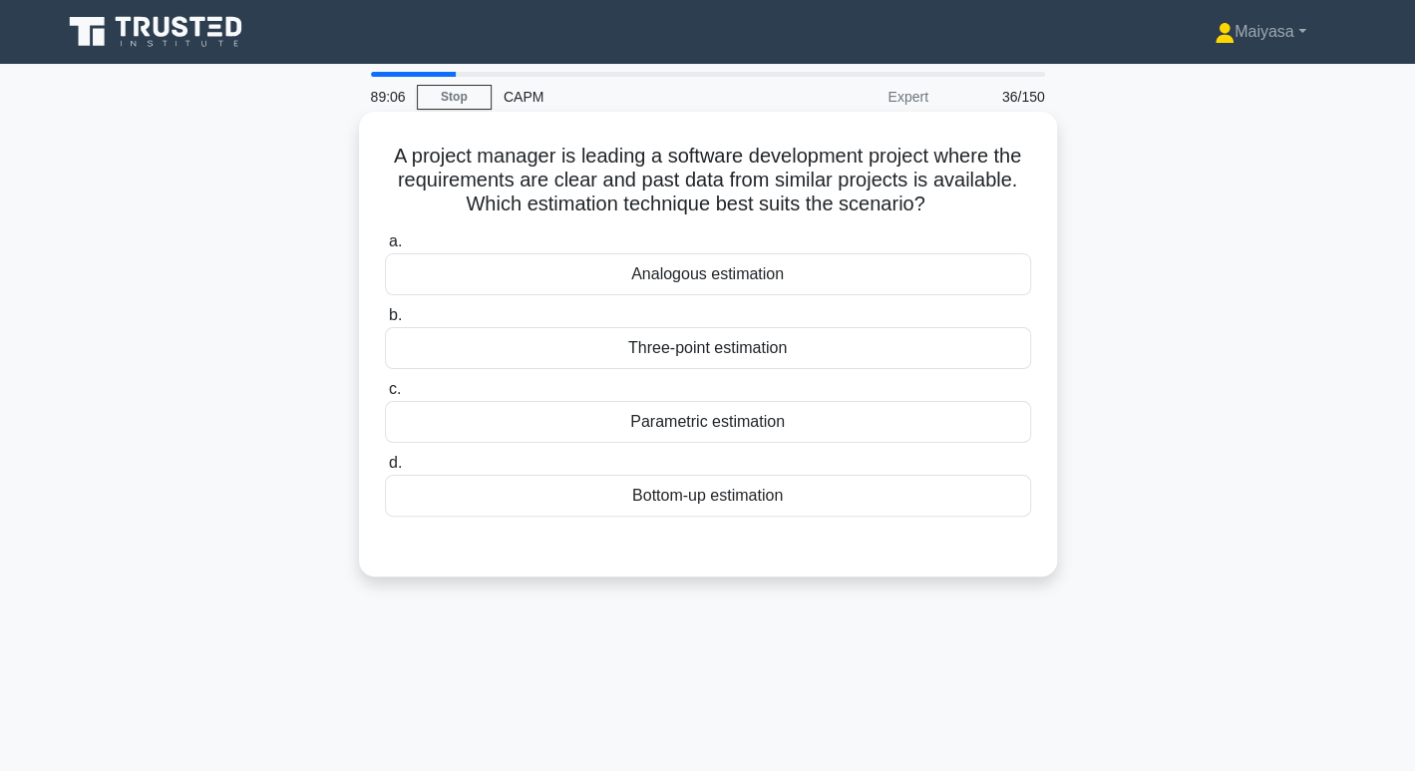
click at [800, 245] on label "a. Analogous estimation" at bounding box center [708, 262] width 646 height 66
click at [385, 245] on input "a. Analogous estimation" at bounding box center [385, 241] width 0 height 13
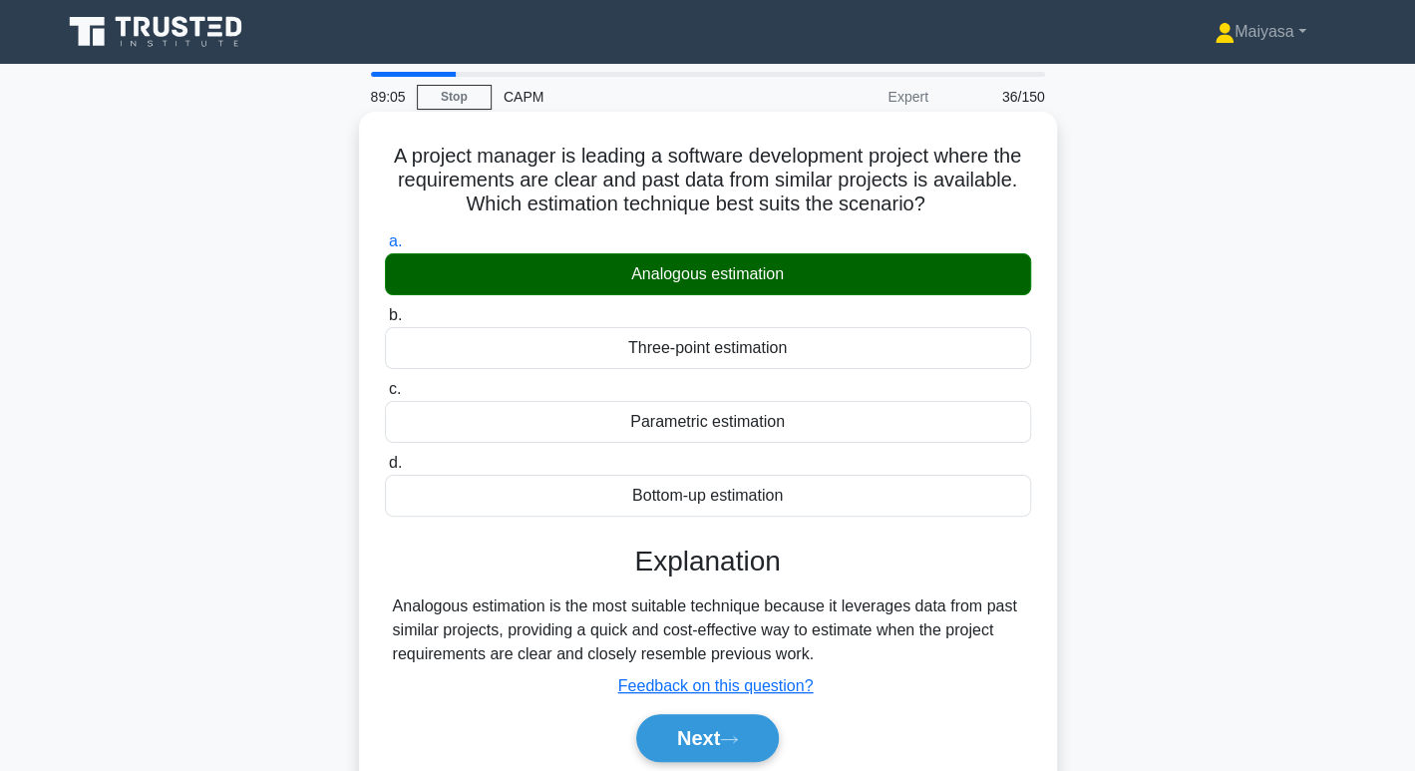
scroll to position [141, 0]
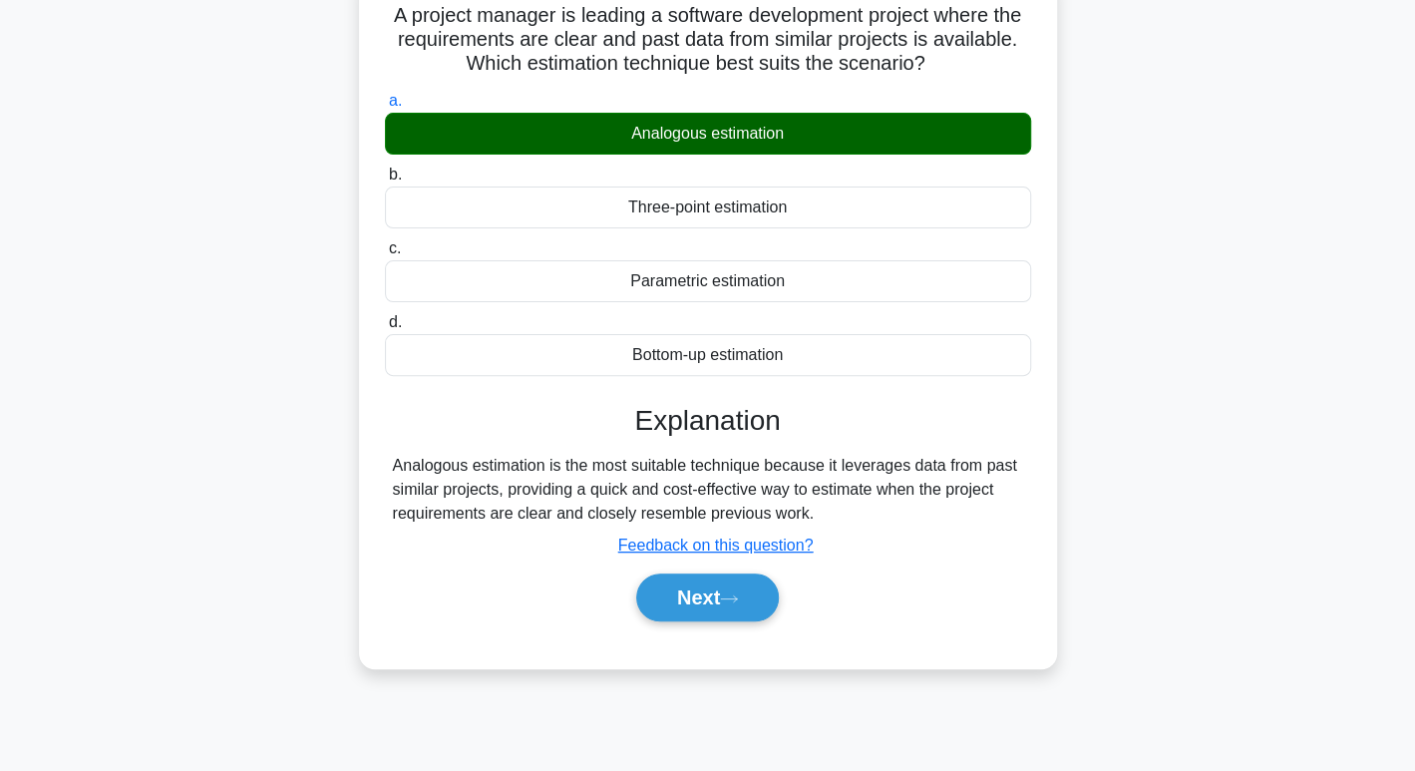
click at [710, 636] on div "a. Analogous estimation b. Three-point estimation c. d." at bounding box center [708, 365] width 650 height 560
drag, startPoint x: 710, startPoint y: 636, endPoint x: 734, endPoint y: 587, distance: 54.4
click at [734, 587] on div "a. Analogous estimation b. Three-point estimation c. d." at bounding box center [708, 365] width 650 height 560
click at [734, 587] on button "Next" at bounding box center [707, 597] width 143 height 48
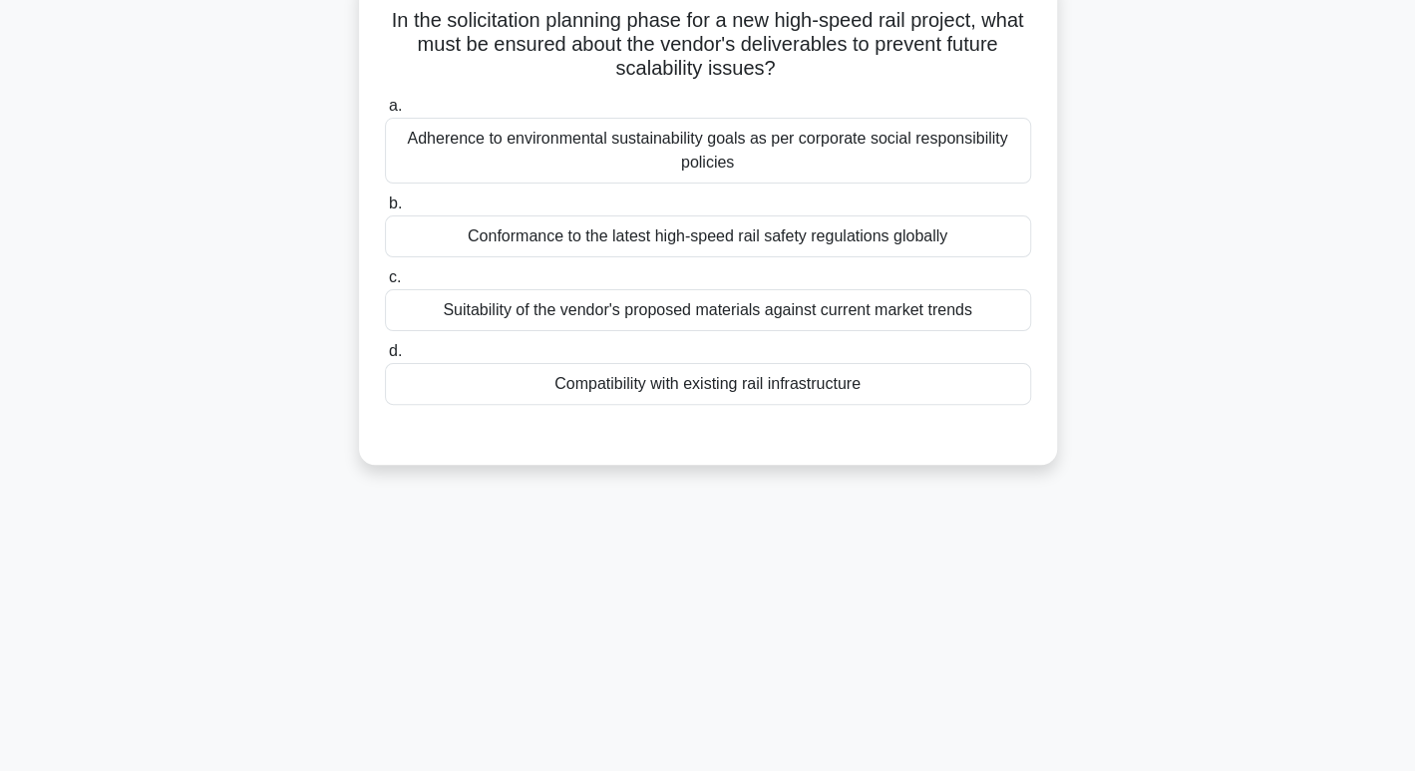
scroll to position [0, 0]
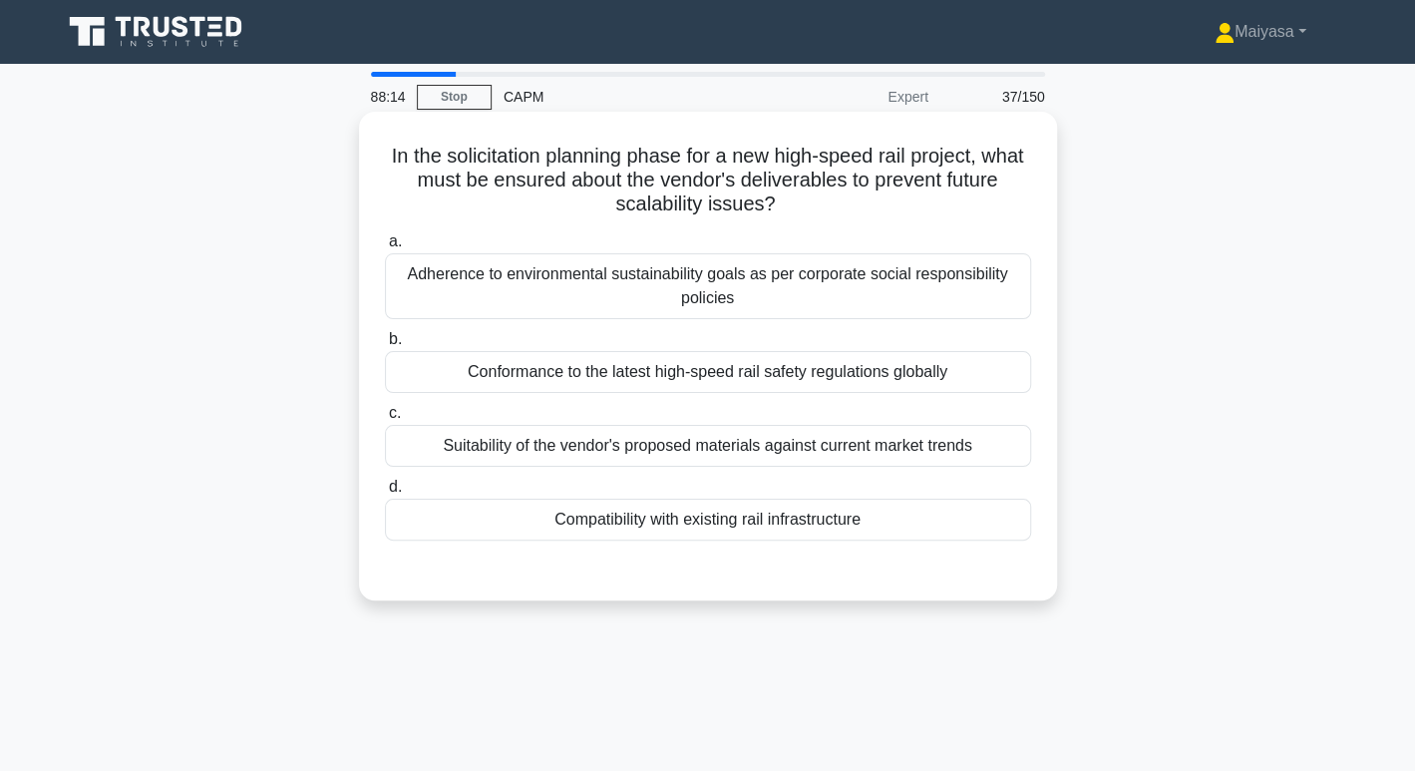
click at [642, 381] on div "Conformance to the latest high-speed rail safety regulations globally" at bounding box center [708, 372] width 646 height 42
click at [385, 346] on input "b. Conformance to the latest high-speed rail safety regulations globally" at bounding box center [385, 339] width 0 height 13
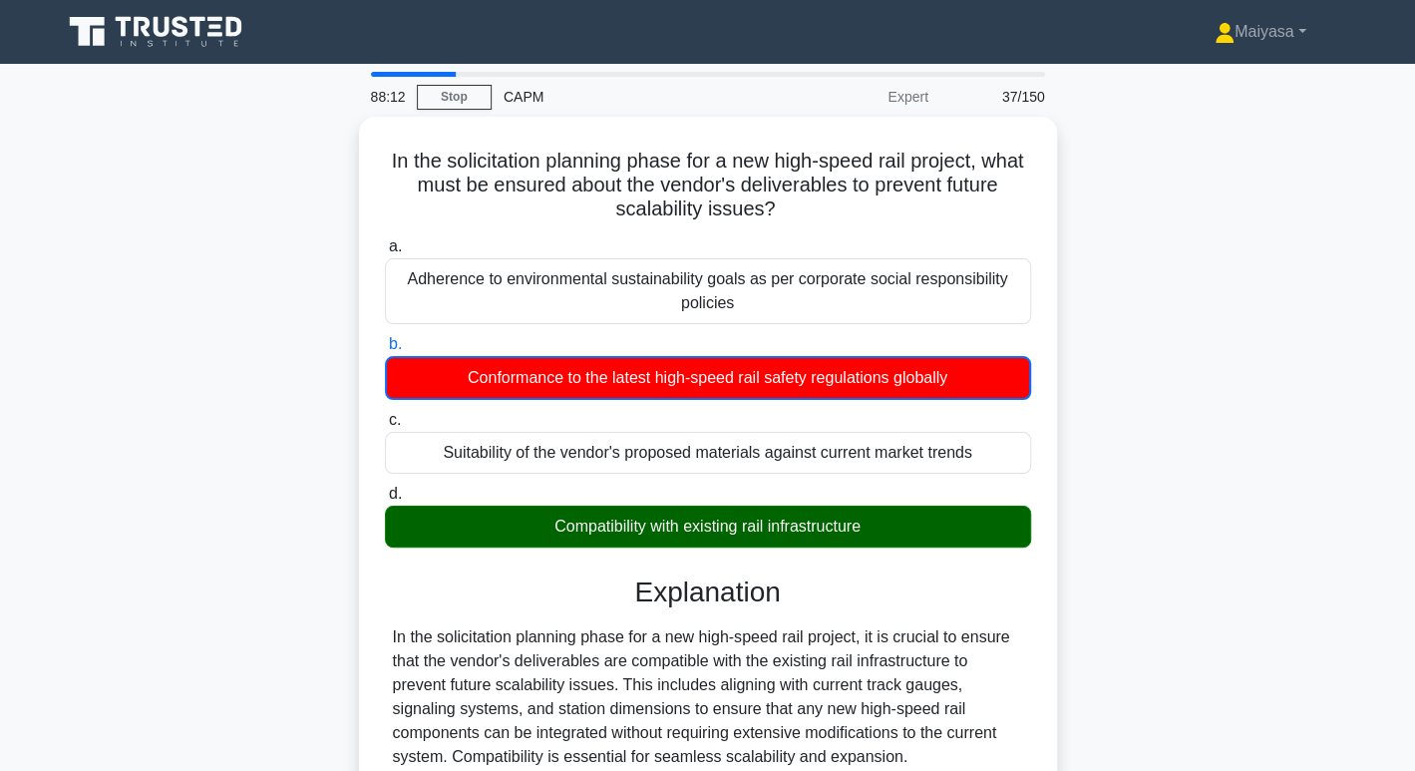
scroll to position [338, 0]
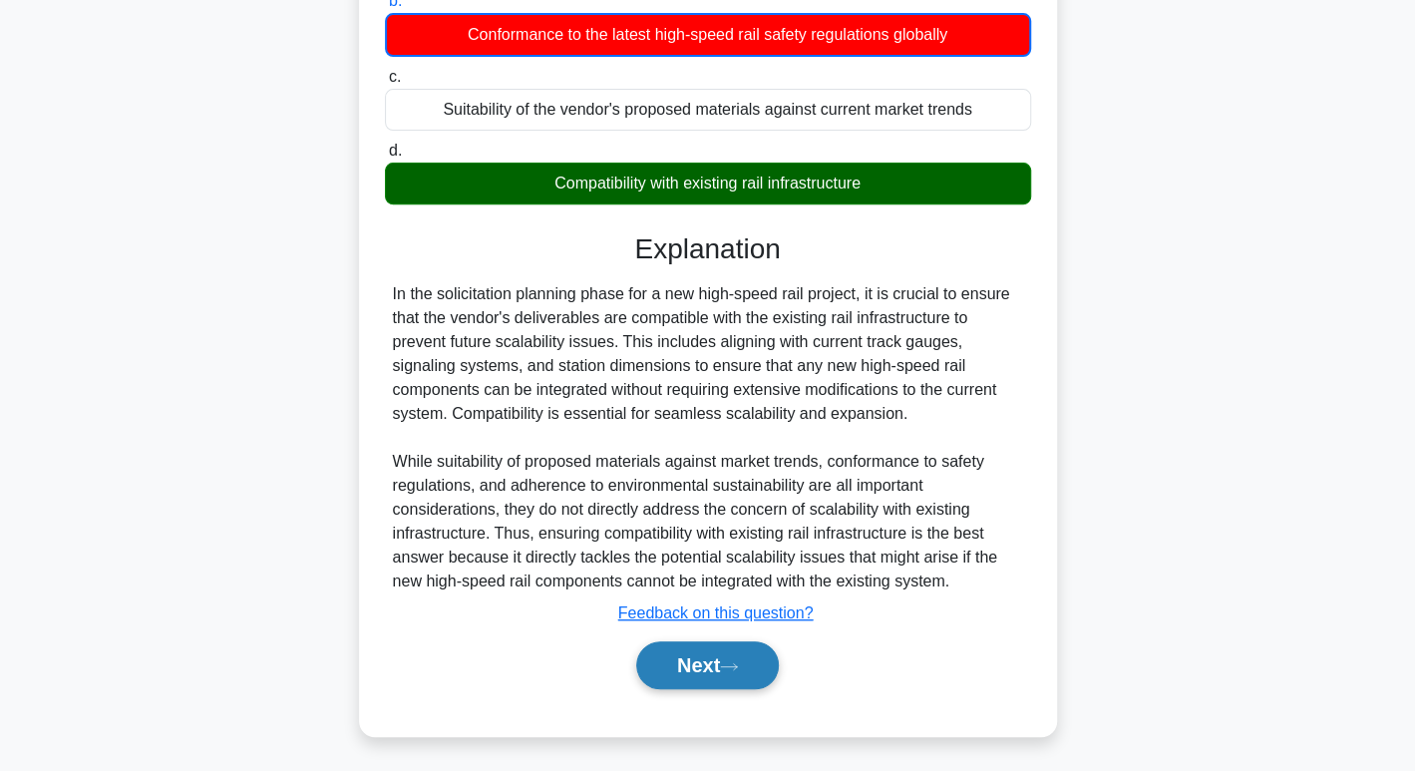
click at [741, 643] on button "Next" at bounding box center [707, 665] width 143 height 48
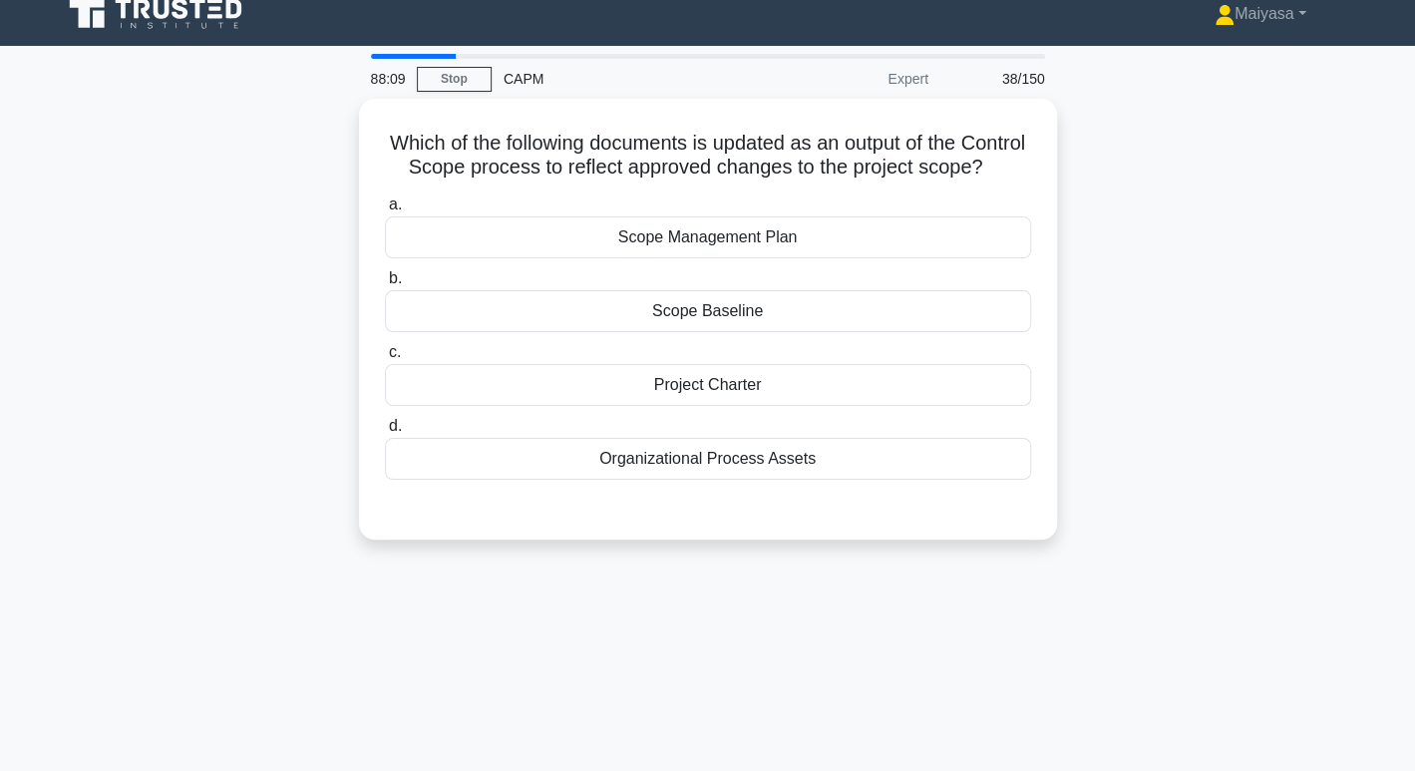
scroll to position [0, 0]
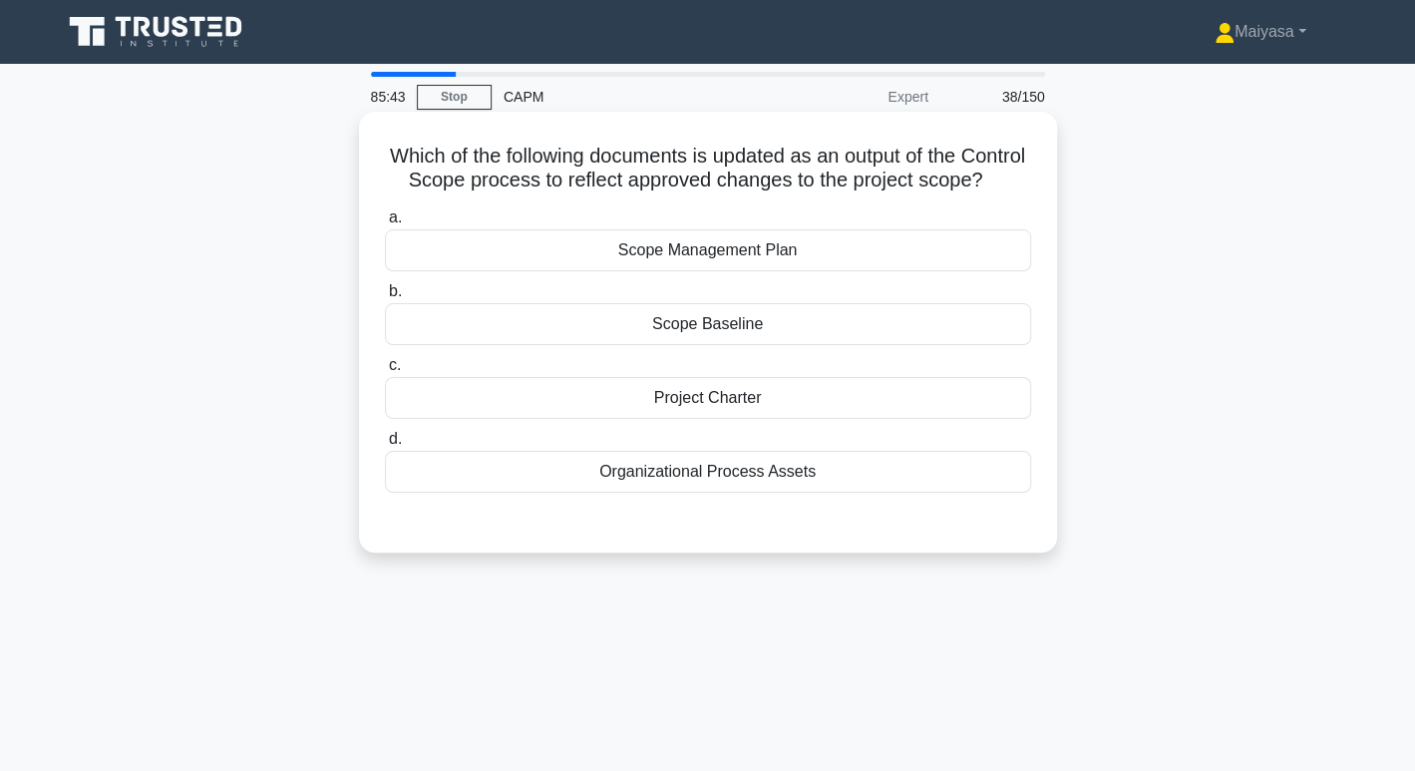
click at [817, 271] on div "Scope Management Plan" at bounding box center [708, 250] width 646 height 42
click at [385, 224] on input "a. Scope Management Plan" at bounding box center [385, 217] width 0 height 13
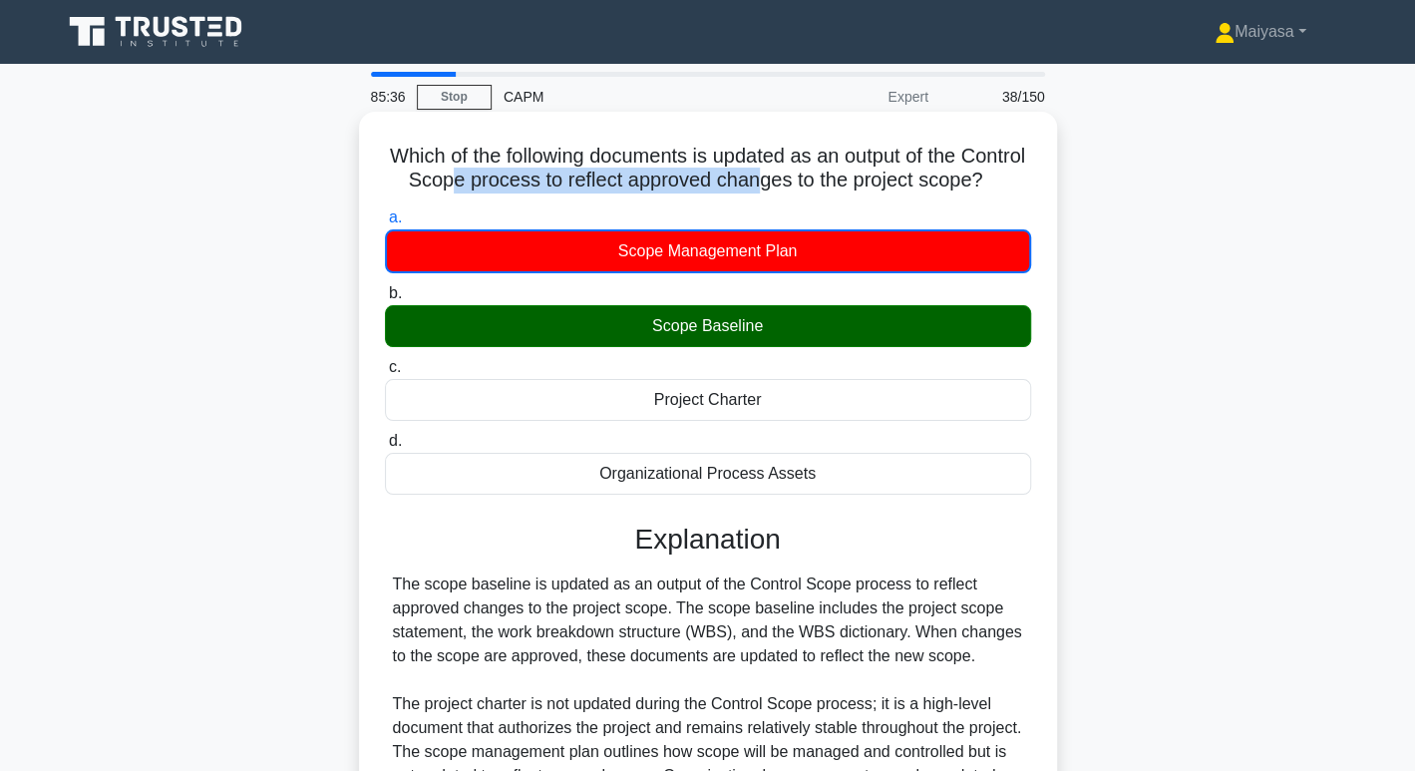
drag, startPoint x: 604, startPoint y: 181, endPoint x: 838, endPoint y: 180, distance: 234.3
click at [838, 180] on h5 "Which of the following documents is updated as an output of the Control Scope p…" at bounding box center [708, 169] width 650 height 50
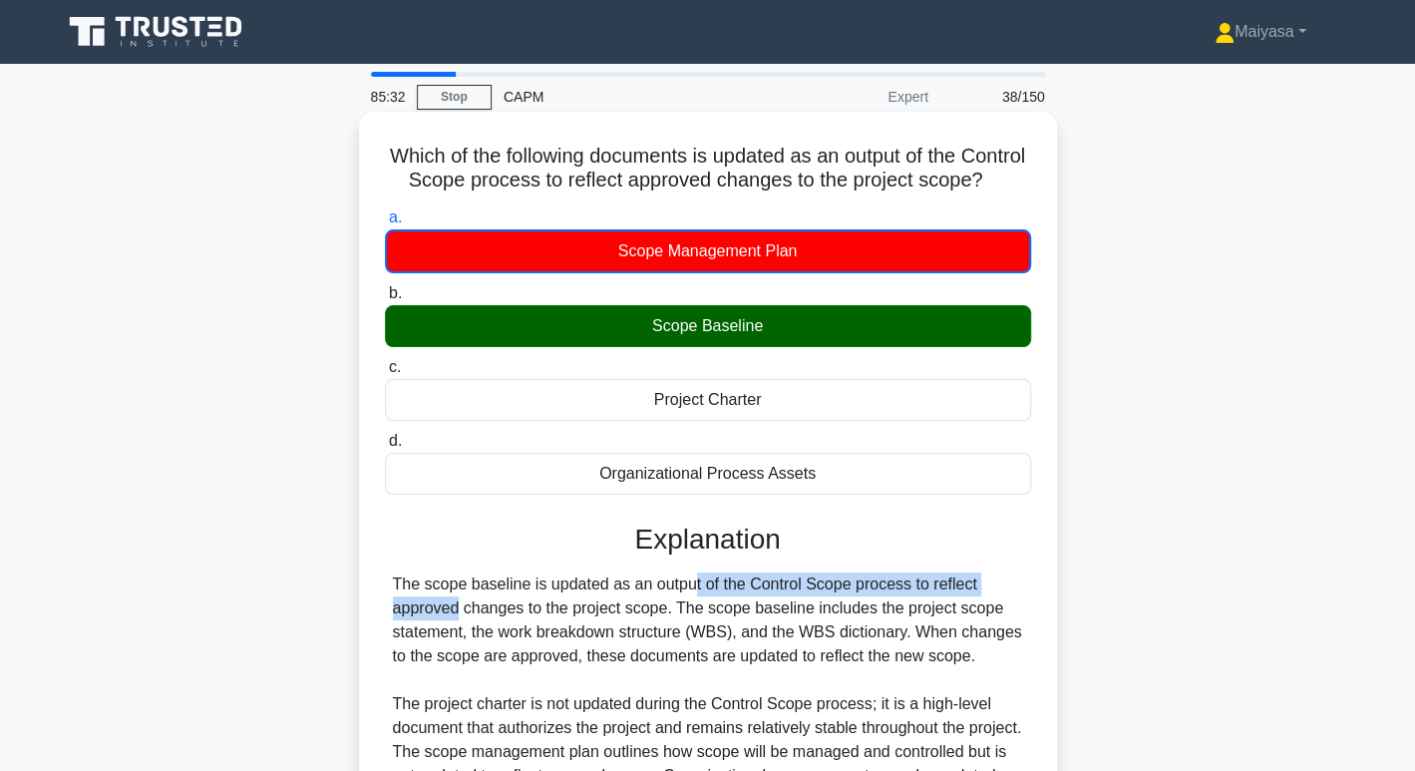
drag, startPoint x: 577, startPoint y: 597, endPoint x: 922, endPoint y: 604, distance: 345.0
click at [922, 604] on div "The scope baseline is updated as an output of the Control Scope process to refl…" at bounding box center [708, 703] width 630 height 263
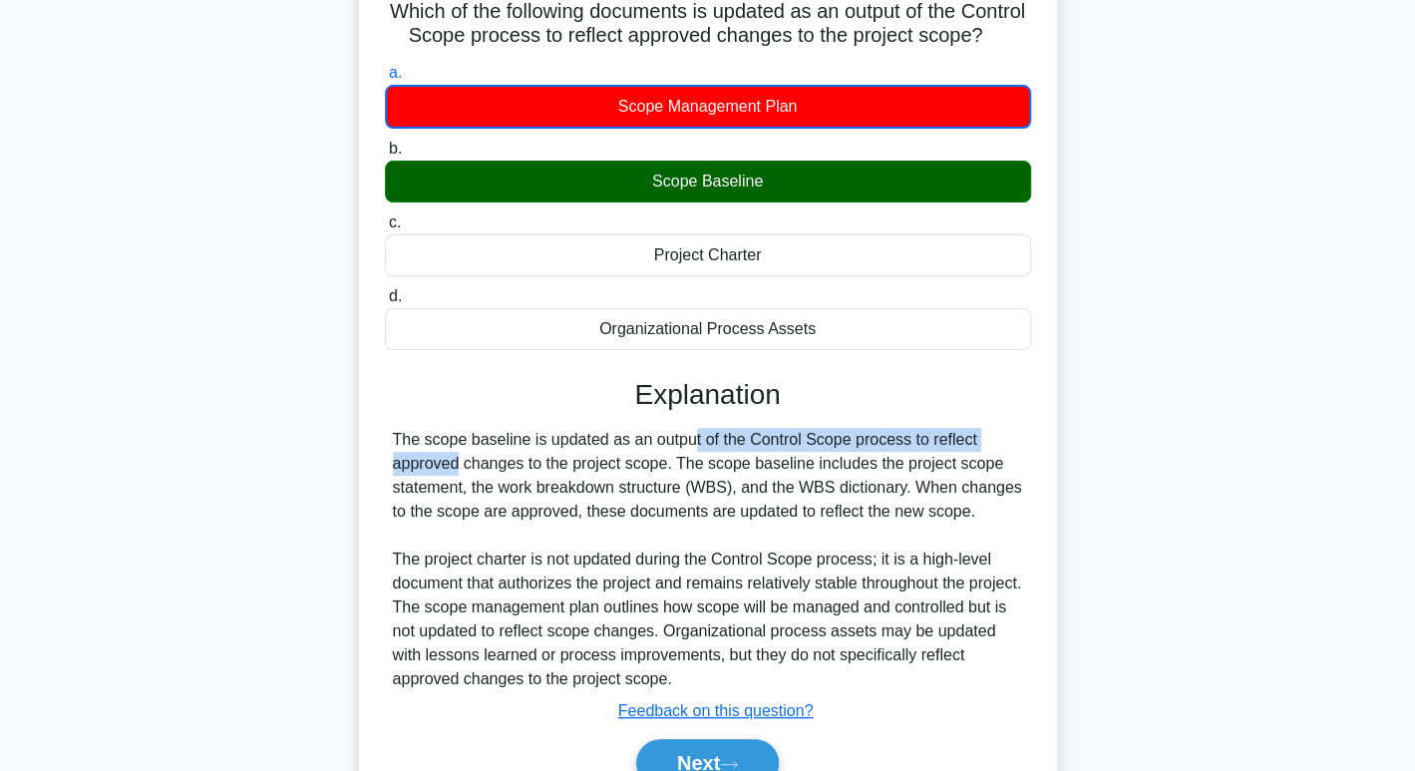
scroll to position [306, 0]
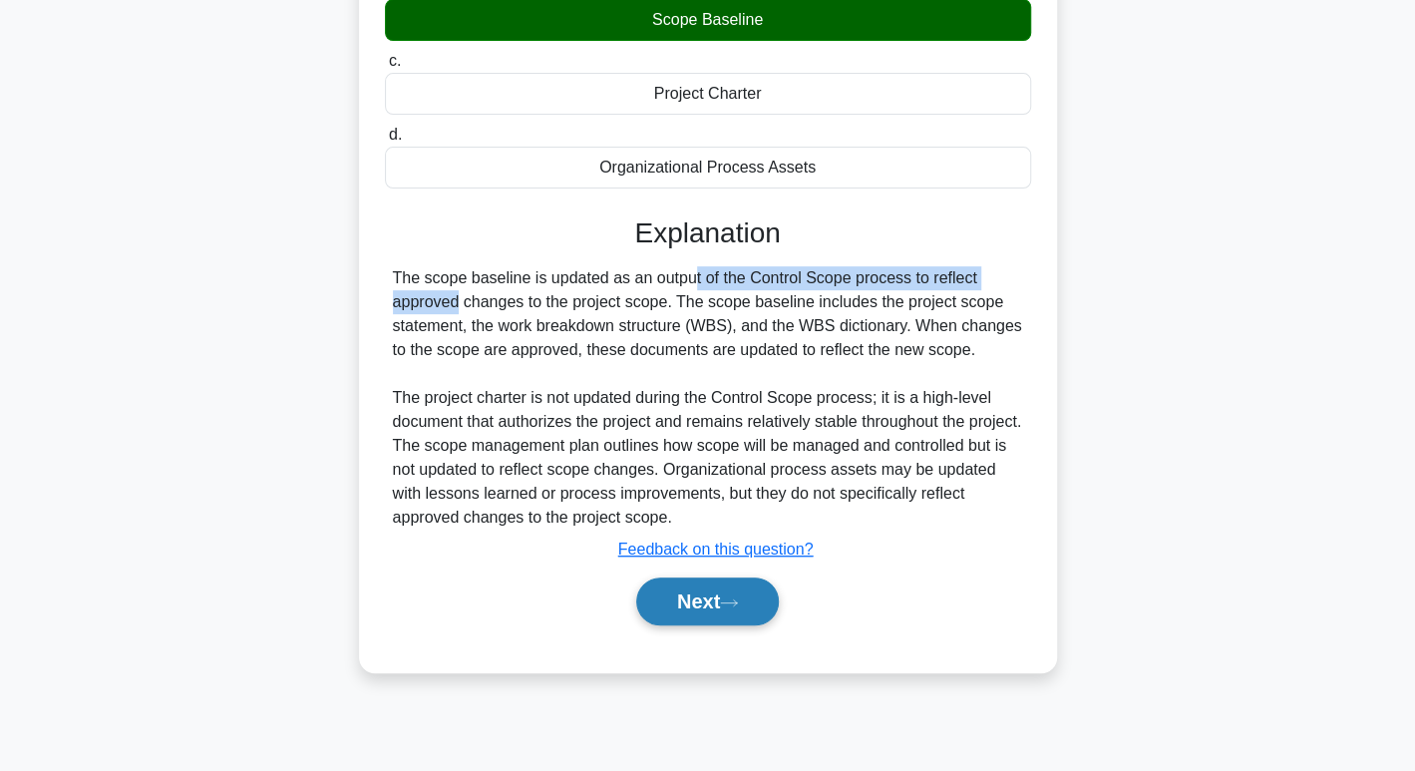
click at [764, 618] on button "Next" at bounding box center [707, 601] width 143 height 48
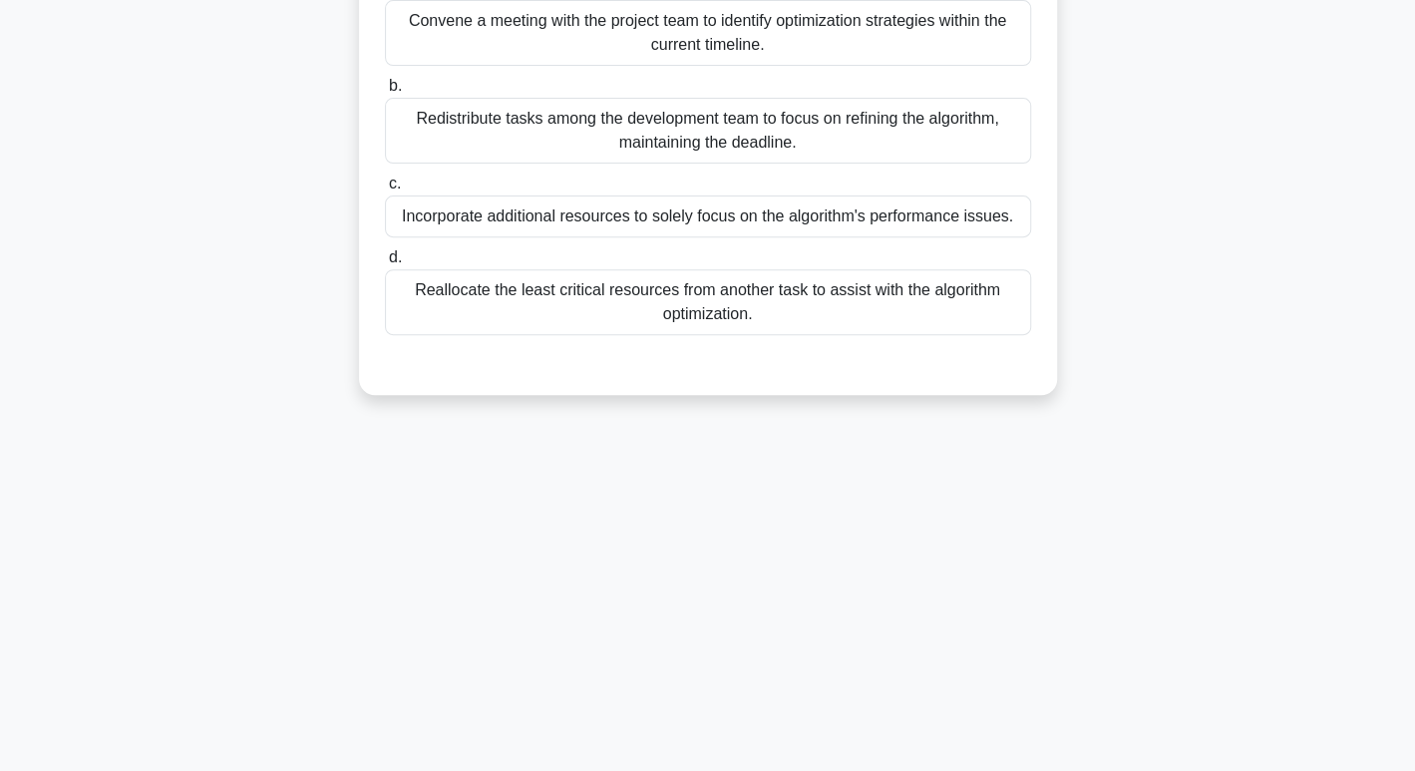
scroll to position [0, 0]
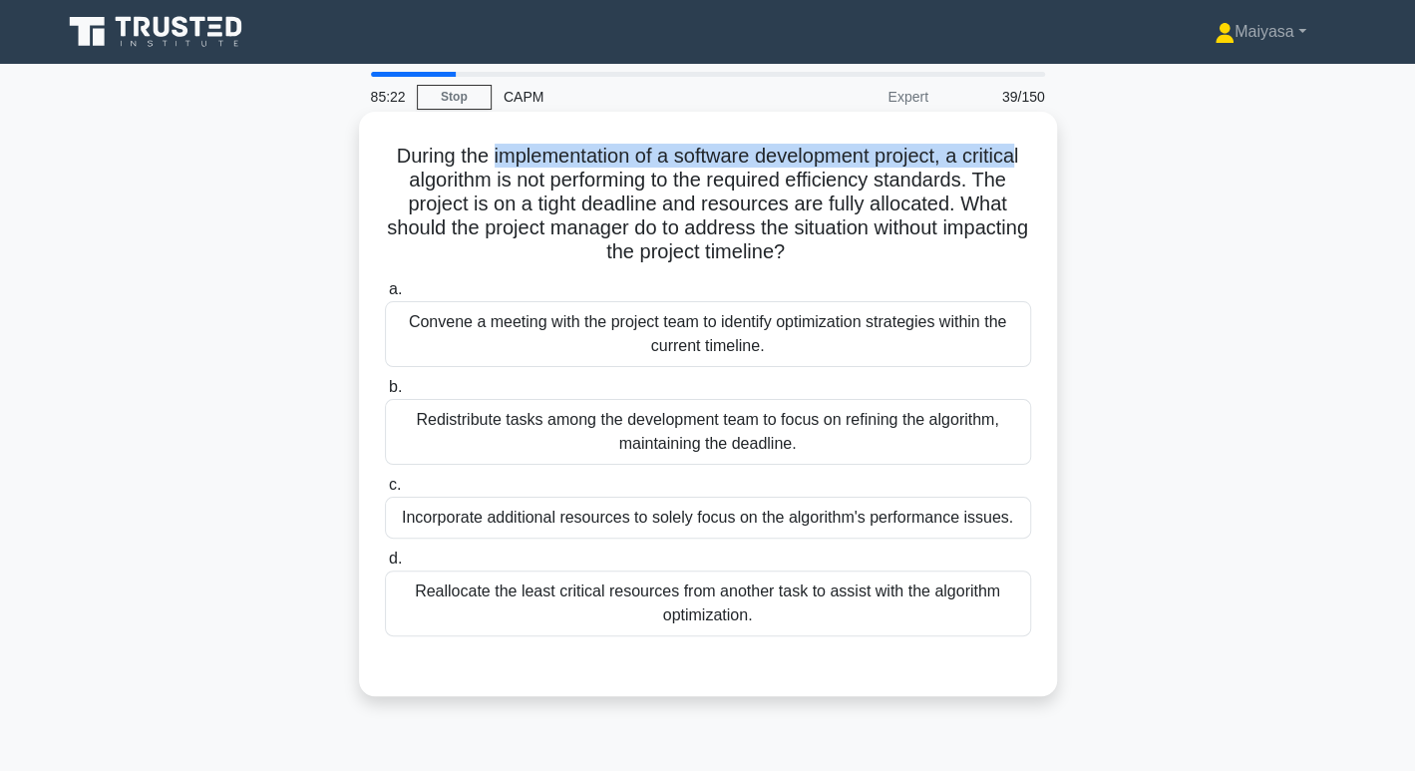
drag, startPoint x: 483, startPoint y: 147, endPoint x: 1025, endPoint y: 154, distance: 542.4
click at [1025, 154] on h5 "During the implementation of a software development project, a critical algorit…" at bounding box center [708, 205] width 650 height 122
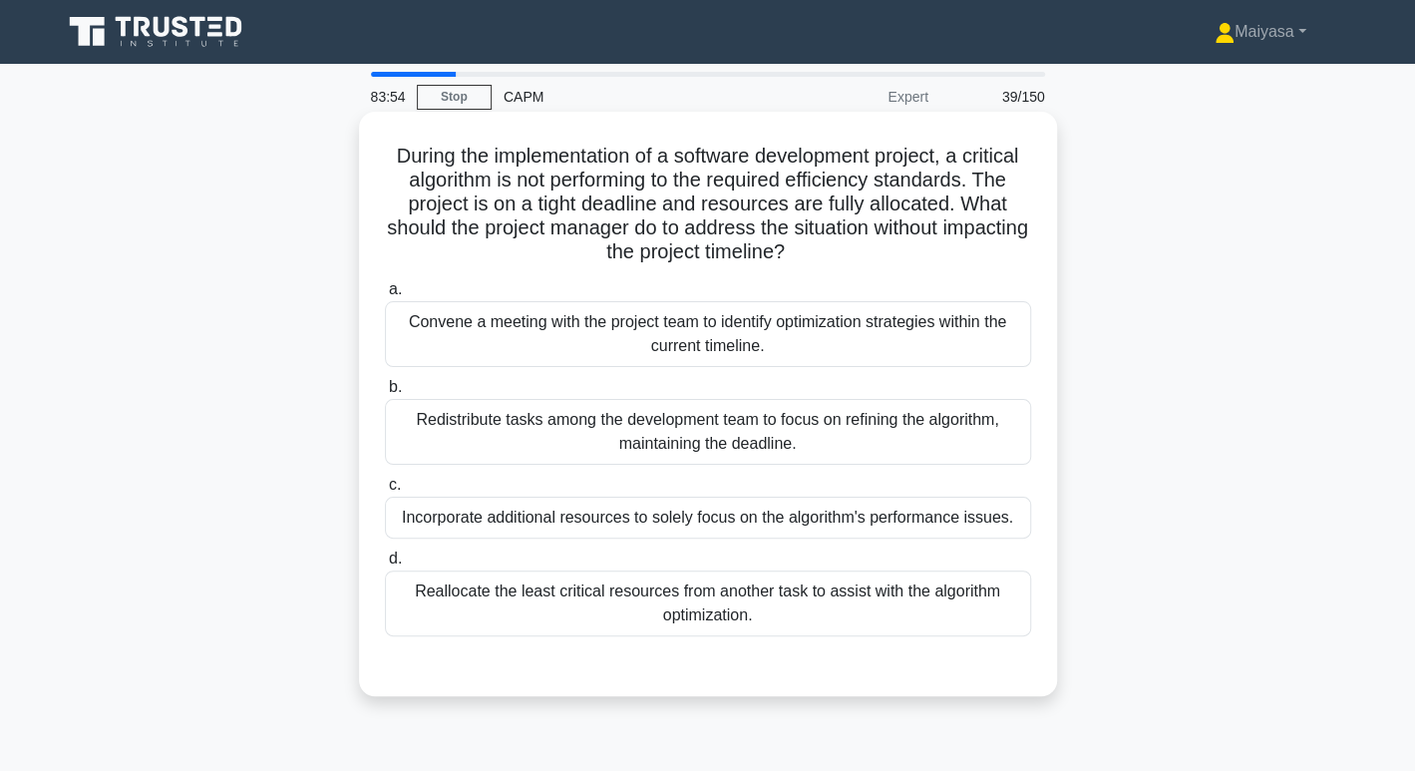
click at [692, 341] on div "Convene a meeting with the project team to identify optimization strategies wit…" at bounding box center [708, 334] width 646 height 66
click at [385, 296] on input "a. Convene a meeting with the project team to identify optimization strategies …" at bounding box center [385, 289] width 0 height 13
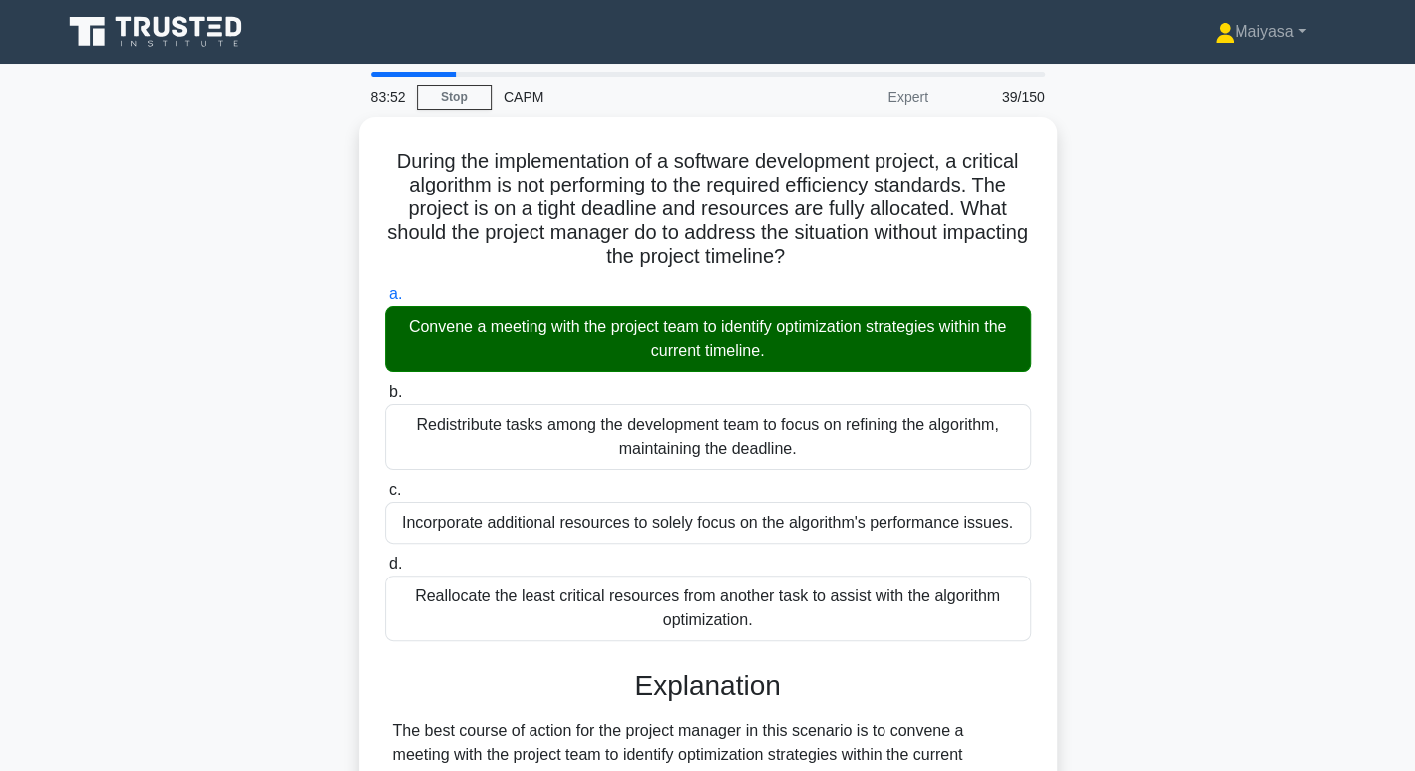
scroll to position [385, 0]
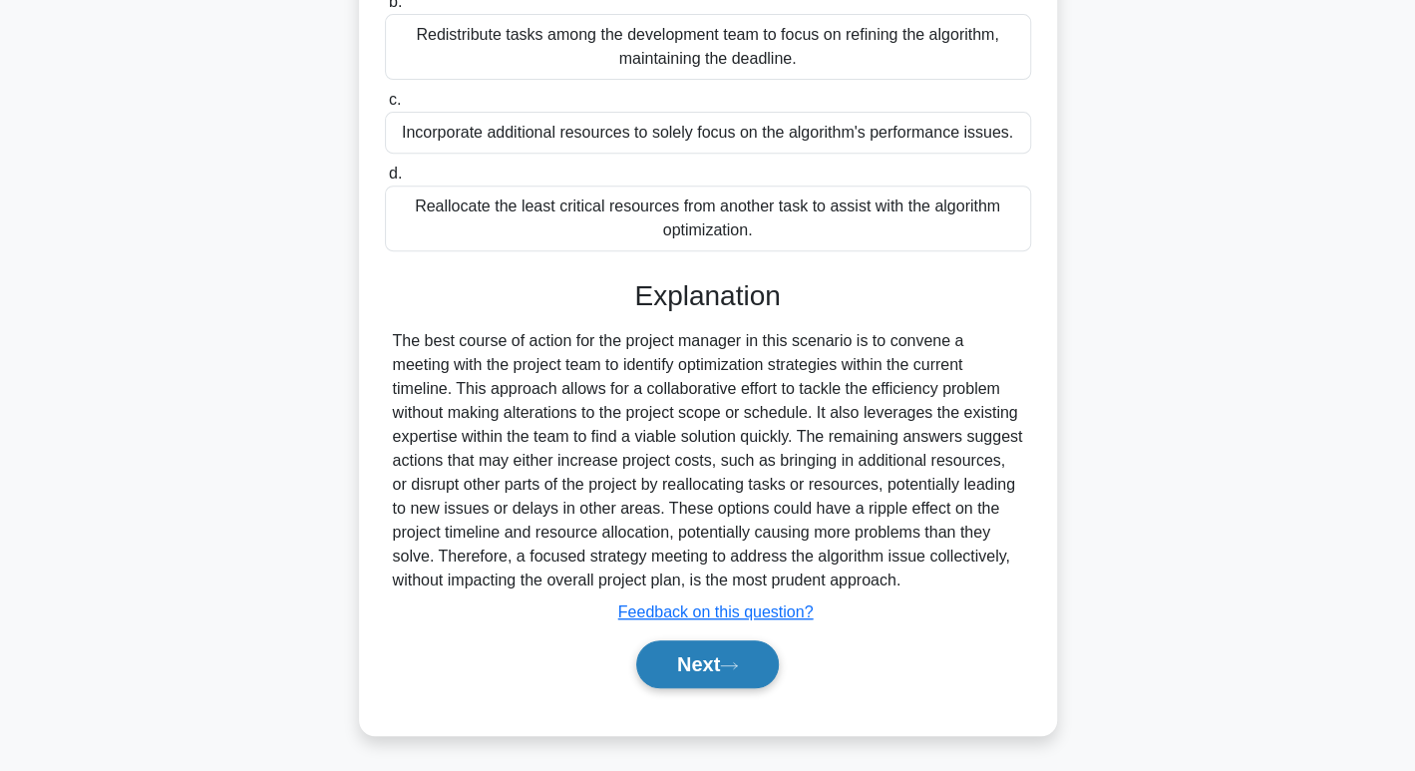
click at [714, 669] on button "Next" at bounding box center [707, 664] width 143 height 48
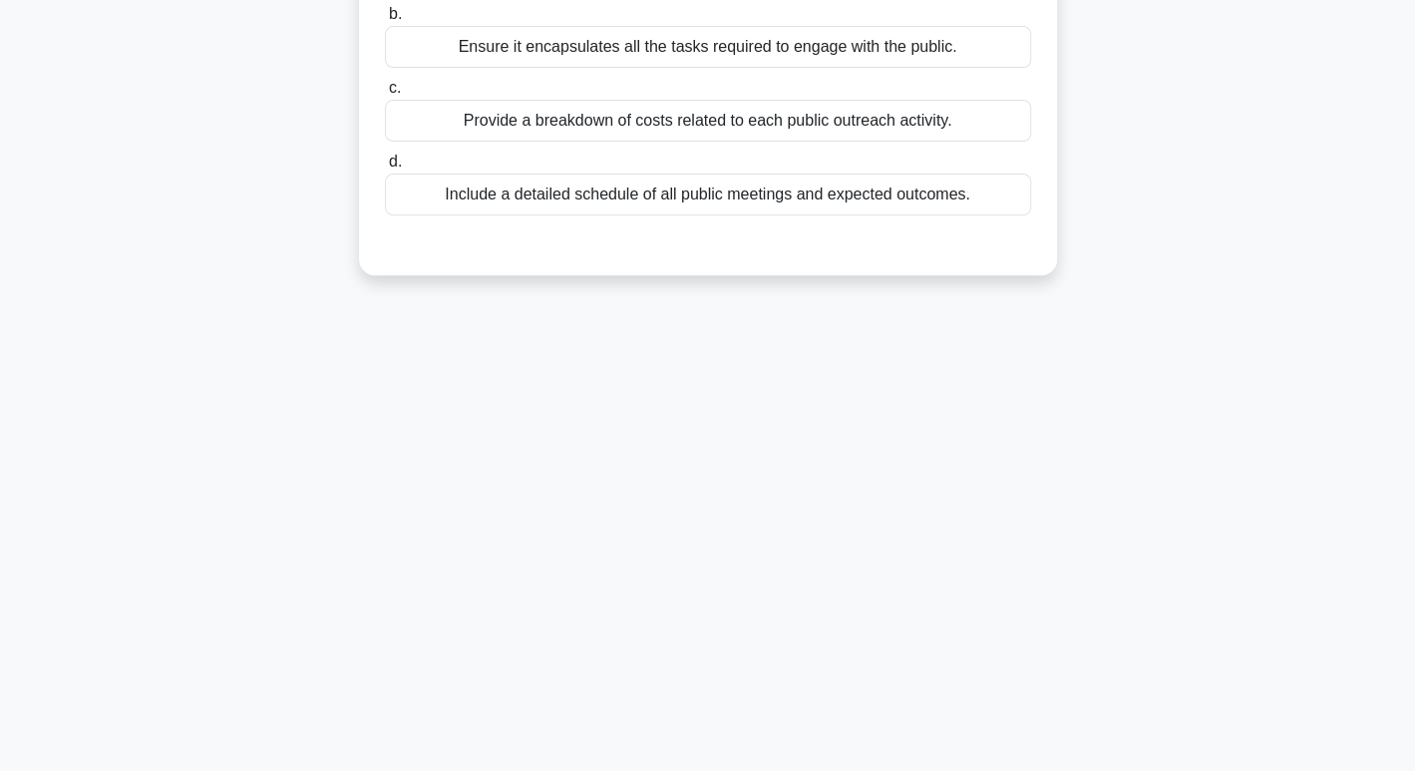
scroll to position [0, 0]
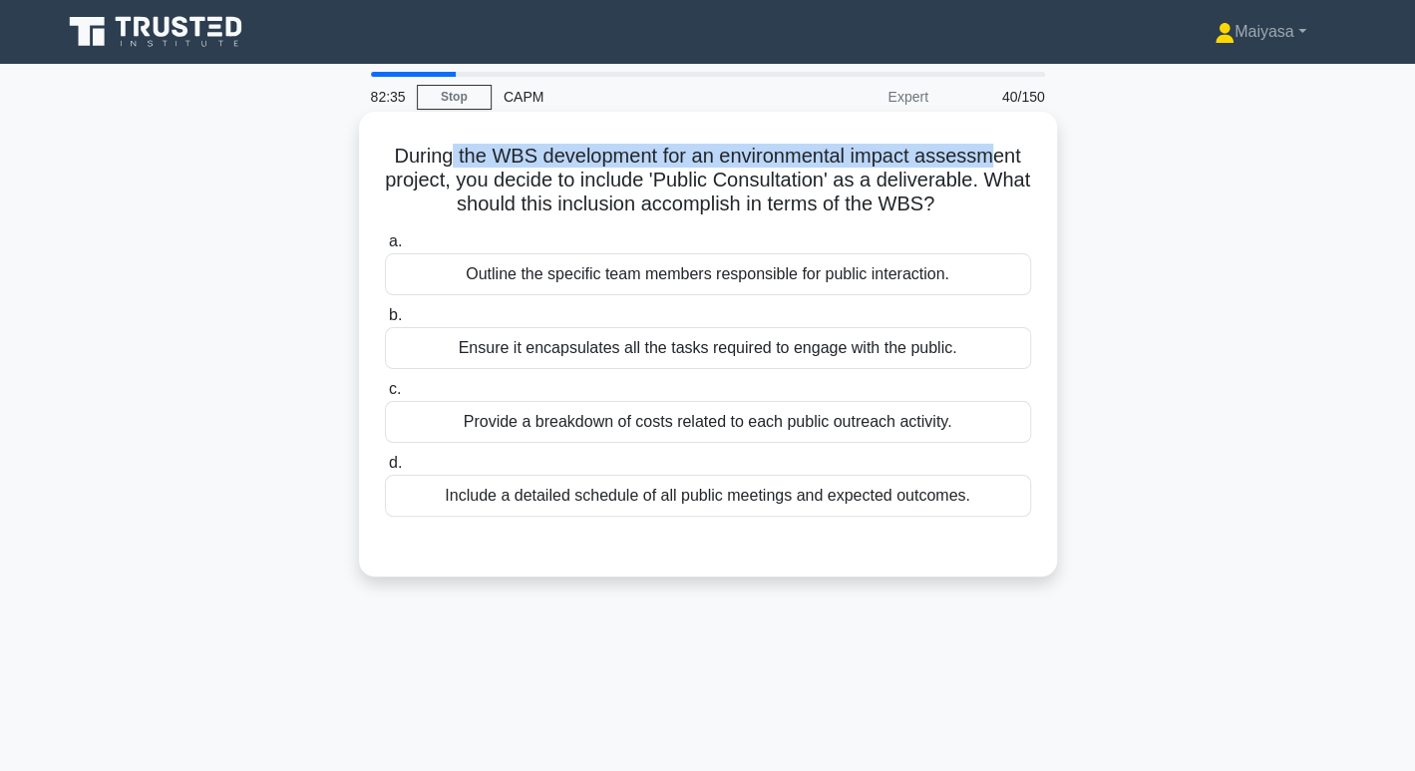
drag, startPoint x: 451, startPoint y: 162, endPoint x: 997, endPoint y: 152, distance: 546.4
click at [997, 152] on h5 "During the WBS development for an environmental impact assessment project, you …" at bounding box center [708, 181] width 650 height 74
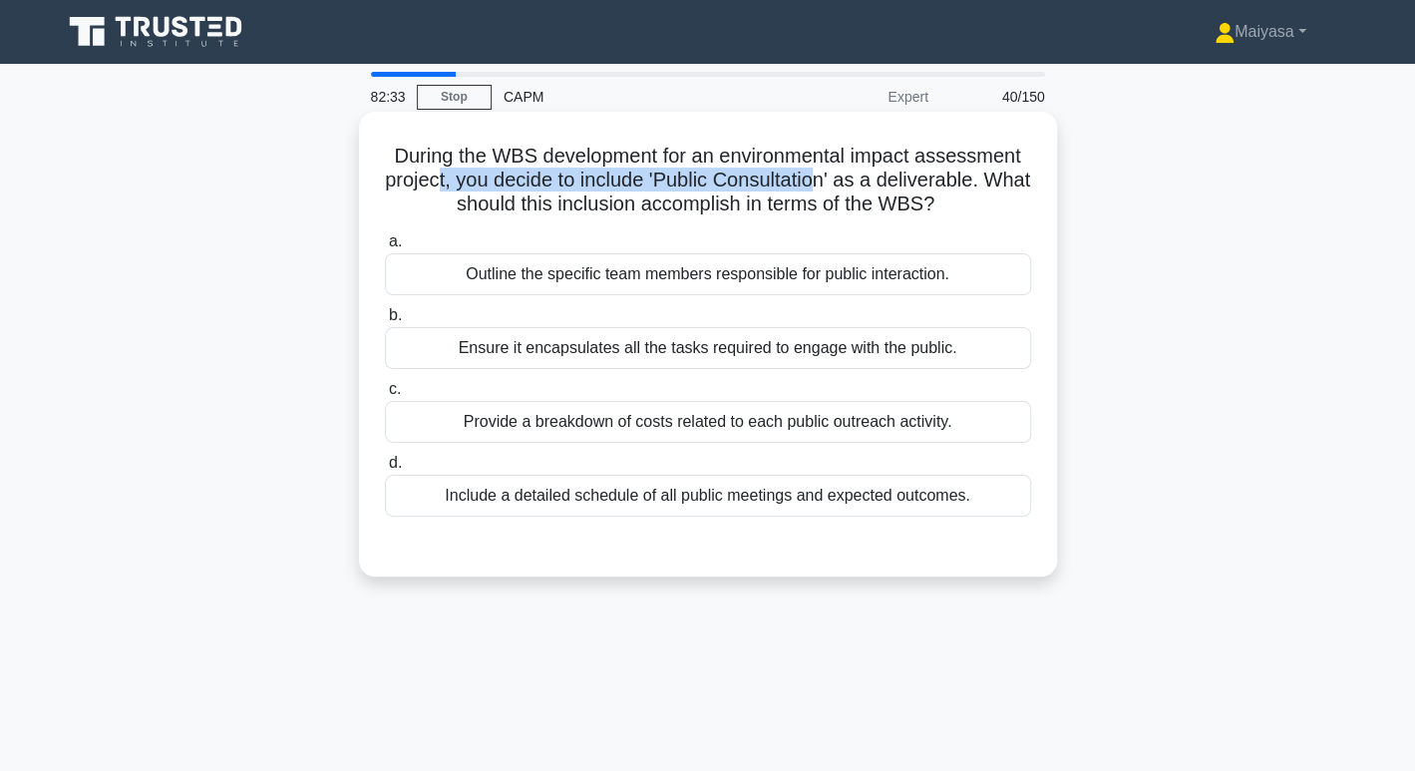
drag, startPoint x: 461, startPoint y: 184, endPoint x: 846, endPoint y: 175, distance: 385.9
click at [846, 175] on h5 "During the WBS development for an environmental impact assessment project, you …" at bounding box center [708, 181] width 650 height 74
drag, startPoint x: 870, startPoint y: 172, endPoint x: 1026, endPoint y: 193, distance: 156.9
click at [1026, 193] on h5 "During the WBS development for an environmental impact assessment project, you …" at bounding box center [708, 181] width 650 height 74
click at [565, 209] on h5 "During the WBS development for an environmental impact assessment project, you …" at bounding box center [708, 181] width 650 height 74
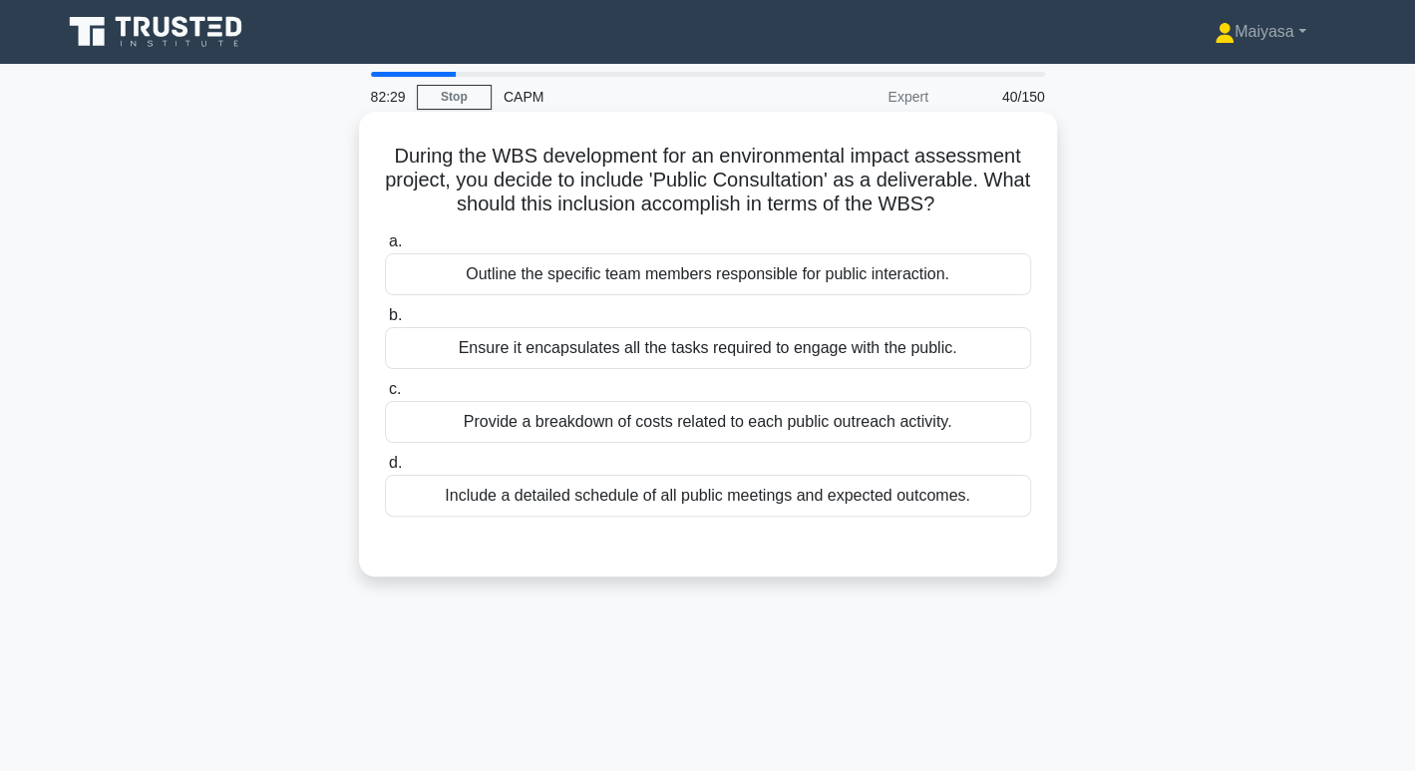
drag, startPoint x: 550, startPoint y: 218, endPoint x: 988, endPoint y: 213, distance: 437.7
click at [988, 213] on div "During the WBS development for an environmental impact assessment project, you …" at bounding box center [708, 344] width 682 height 449
click at [639, 158] on h5 "During the WBS development for an environmental impact assessment project, you …" at bounding box center [708, 181] width 650 height 74
drag, startPoint x: 630, startPoint y: 155, endPoint x: 1001, endPoint y: 148, distance: 371.0
click at [1001, 148] on h5 "During the WBS development for an environmental impact assessment project, you …" at bounding box center [708, 181] width 650 height 74
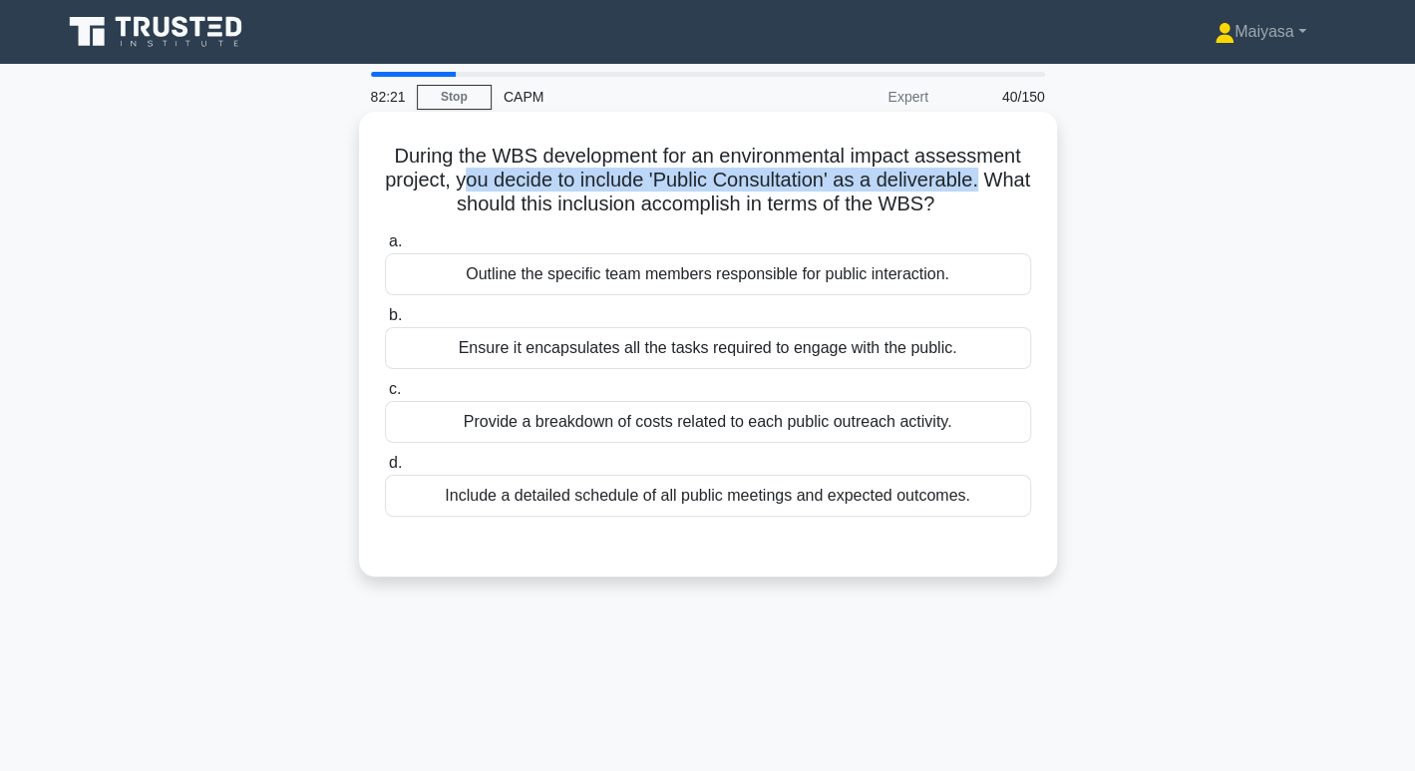
drag, startPoint x: 500, startPoint y: 176, endPoint x: 1011, endPoint y: 176, distance: 510.5
click at [1011, 176] on h5 "During the WBS development for an environmental impact assessment project, you …" at bounding box center [708, 181] width 650 height 74
drag, startPoint x: 418, startPoint y: 205, endPoint x: 437, endPoint y: 205, distance: 18.9
click at [437, 205] on h5 "During the WBS development for an environmental impact assessment project, you …" at bounding box center [708, 181] width 650 height 74
drag, startPoint x: 432, startPoint y: 264, endPoint x: 1004, endPoint y: 265, distance: 572.3
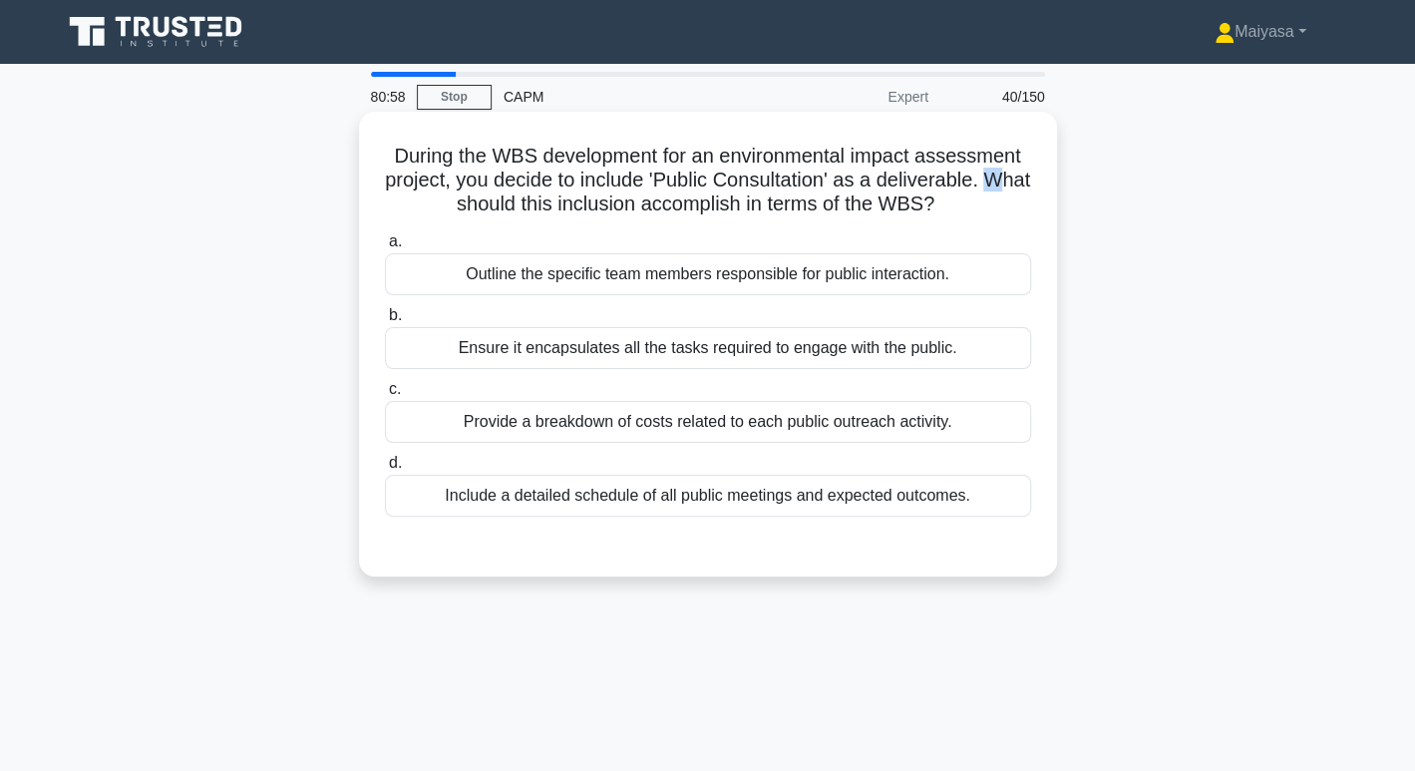
click at [1004, 265] on div "Outline the specific team members responsible for public interaction." at bounding box center [708, 274] width 646 height 42
drag, startPoint x: 431, startPoint y: 352, endPoint x: 976, endPoint y: 348, distance: 545.4
click at [976, 348] on div "Ensure it encapsulates all the tasks required to engage with the public." at bounding box center [708, 348] width 646 height 42
drag, startPoint x: 434, startPoint y: 424, endPoint x: 968, endPoint y: 426, distance: 534.4
click at [968, 426] on div "Provide a breakdown of costs related to each public outreach activity." at bounding box center [708, 422] width 646 height 42
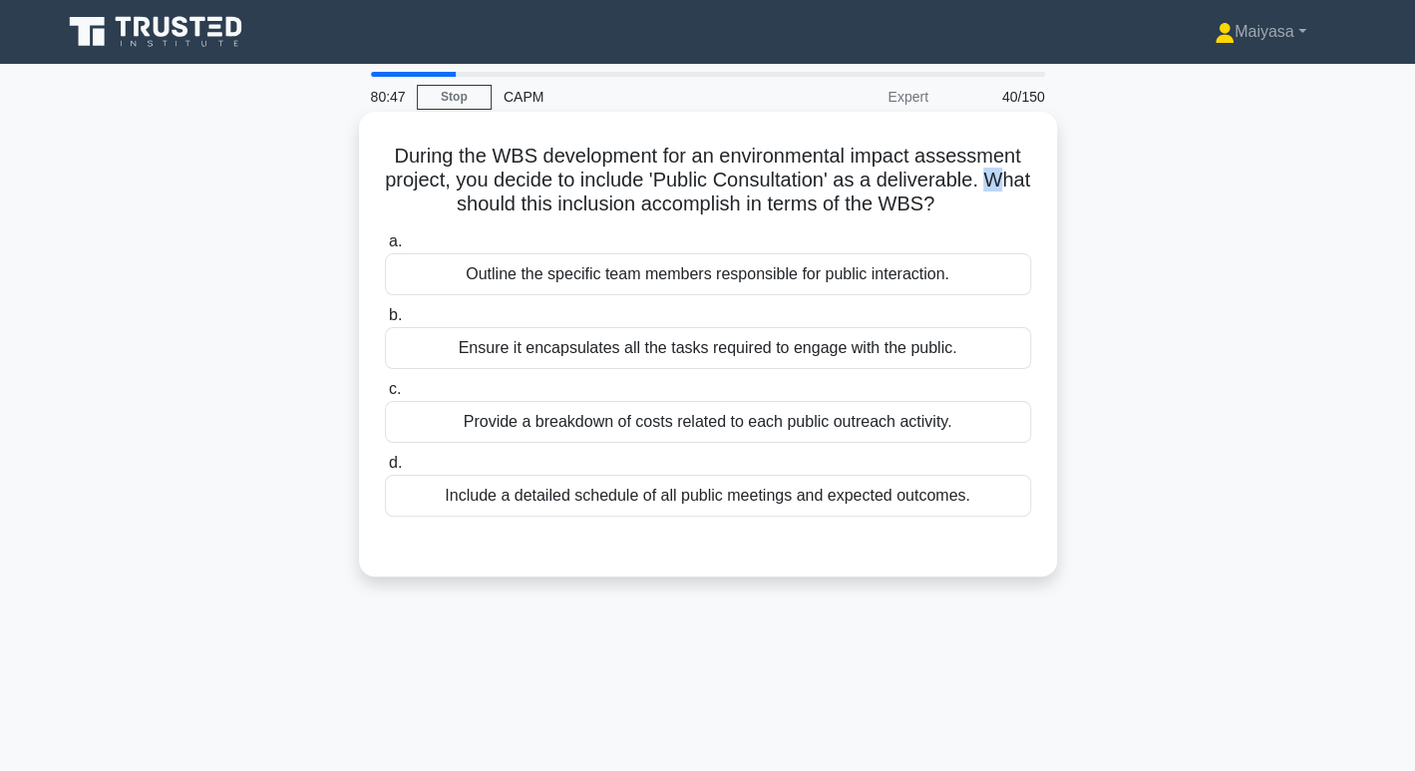
drag, startPoint x: 434, startPoint y: 500, endPoint x: 972, endPoint y: 502, distance: 538.4
click at [972, 502] on div "Include a detailed schedule of all public meetings and expected outcomes." at bounding box center [708, 496] width 646 height 42
click at [973, 502] on div "Include a detailed schedule of all public meetings and expected outcomes." at bounding box center [708, 496] width 646 height 42
click at [385, 470] on input "d. Include a detailed schedule of all public meetings and expected outcomes." at bounding box center [385, 463] width 0 height 13
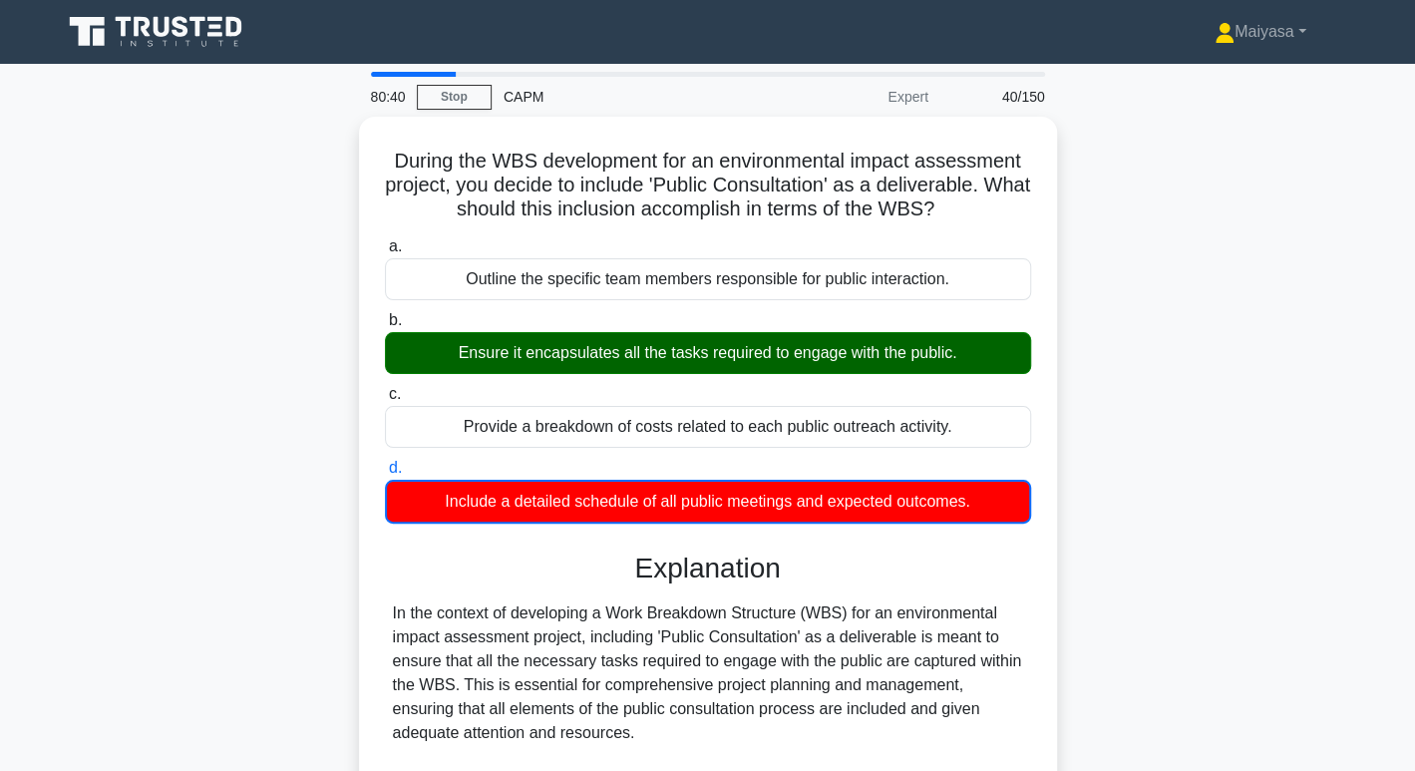
drag, startPoint x: 526, startPoint y: 360, endPoint x: 1103, endPoint y: 356, distance: 576.3
click at [1103, 356] on div "During the WBS development for an environmental impact assessment project, you …" at bounding box center [708, 646] width 1316 height 1058
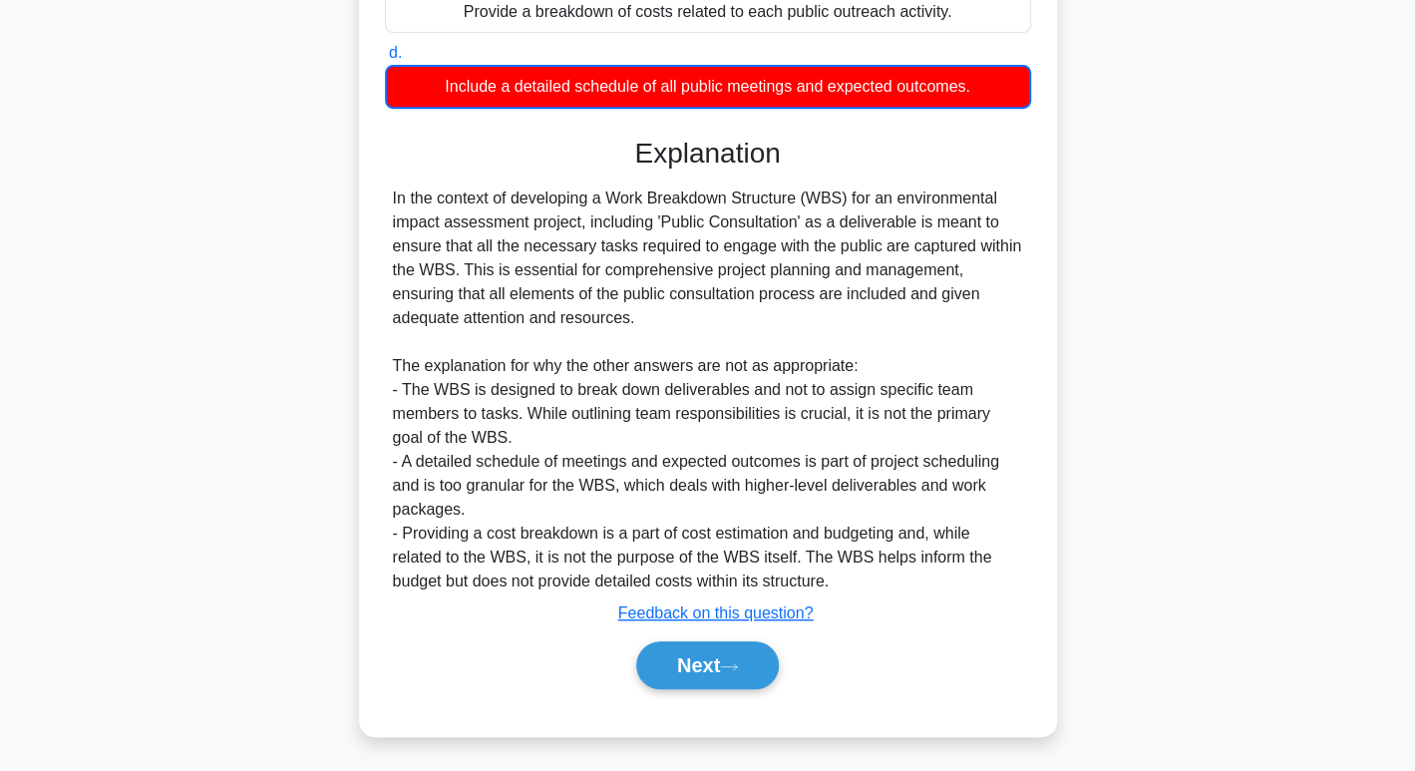
click at [703, 641] on button "Next" at bounding box center [707, 665] width 143 height 48
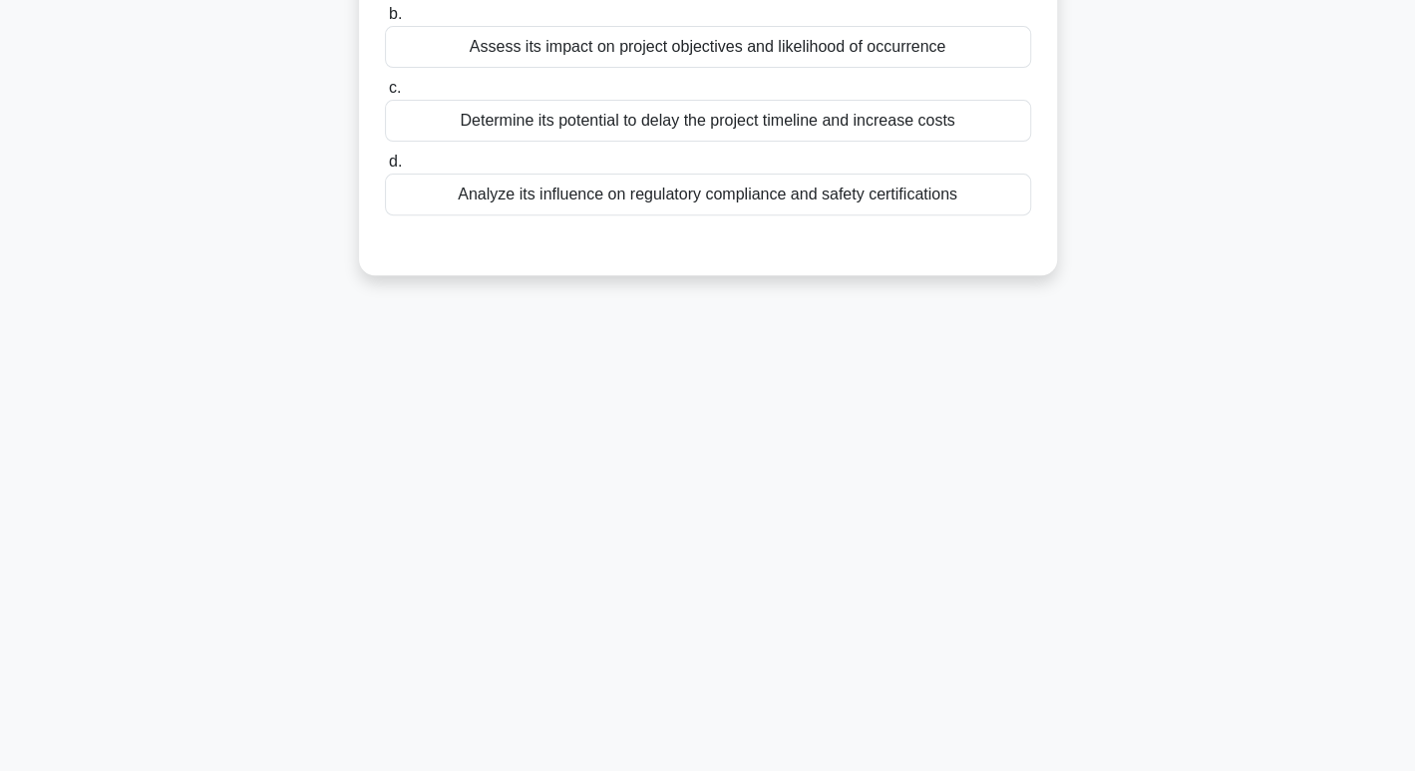
scroll to position [0, 0]
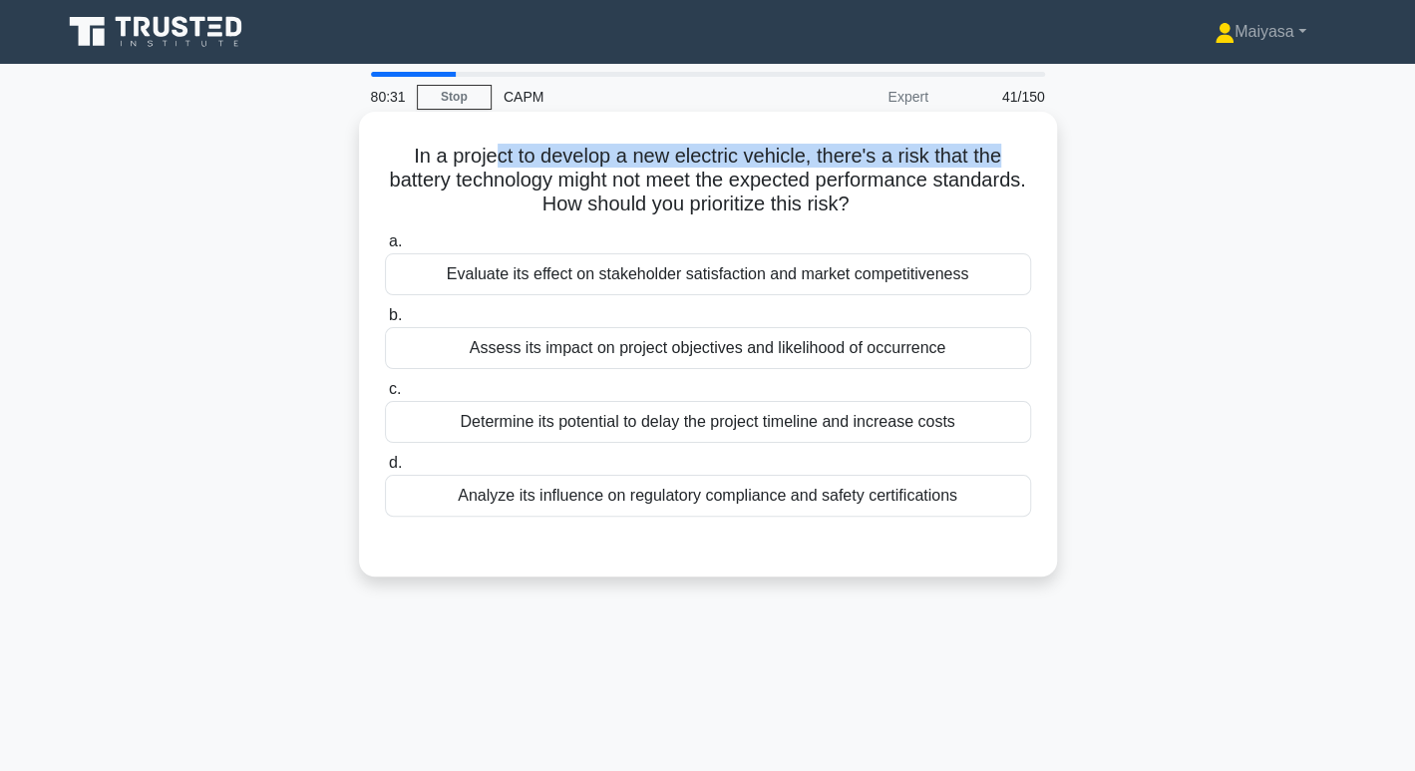
drag, startPoint x: 487, startPoint y: 162, endPoint x: 1011, endPoint y: 139, distance: 524.9
click at [1011, 139] on div "In a project to develop a new electric vehicle, there's a risk that the battery…" at bounding box center [708, 344] width 682 height 449
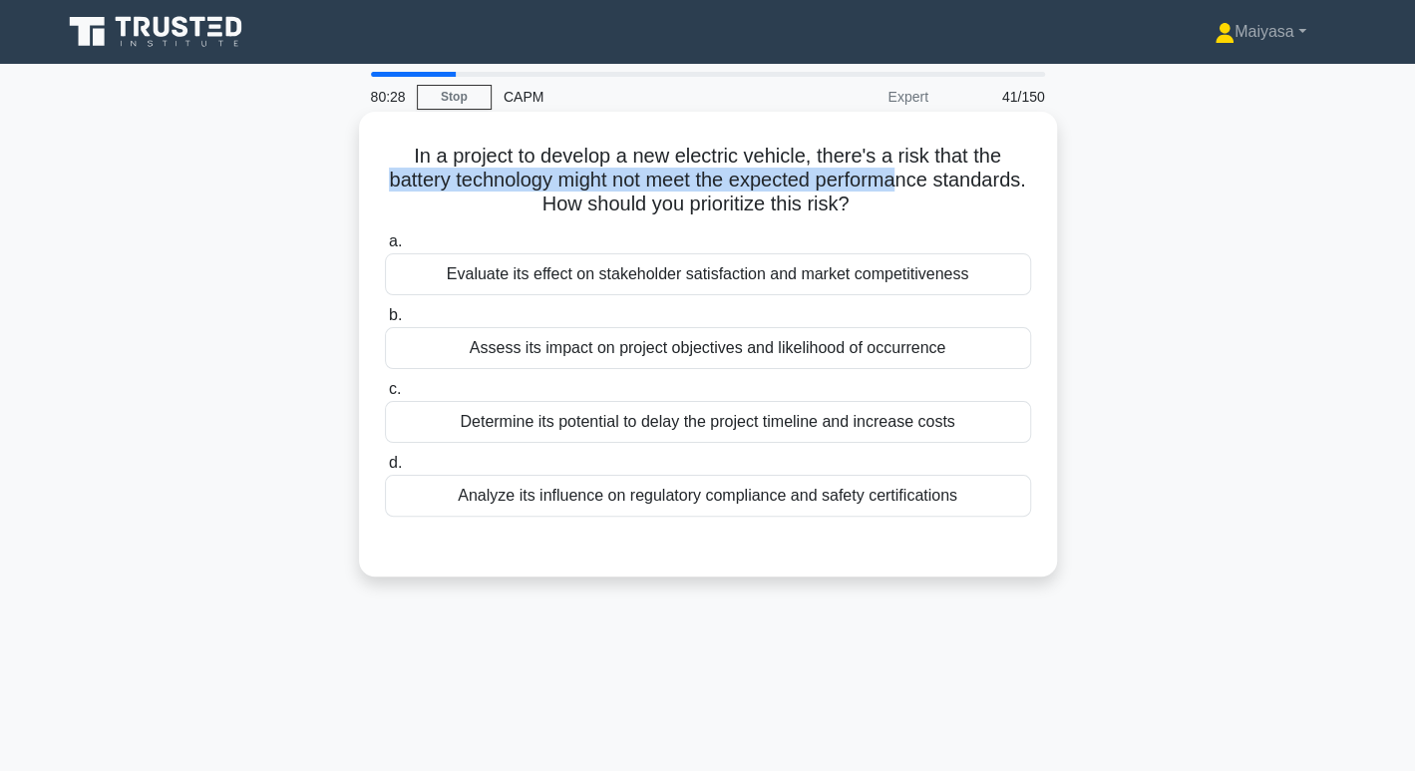
drag, startPoint x: 423, startPoint y: 188, endPoint x: 958, endPoint y: 185, distance: 535.4
click at [958, 185] on h5 "In a project to develop a new electric vehicle, there's a risk that the battery…" at bounding box center [708, 181] width 650 height 74
click at [706, 185] on h5 "In a project to develop a new electric vehicle, there's a risk that the battery…" at bounding box center [708, 181] width 650 height 74
drag, startPoint x: 643, startPoint y: 206, endPoint x: 964, endPoint y: 207, distance: 321.0
click at [964, 207] on h5 "In a project to develop a new electric vehicle, there's a risk that the battery…" at bounding box center [708, 181] width 650 height 74
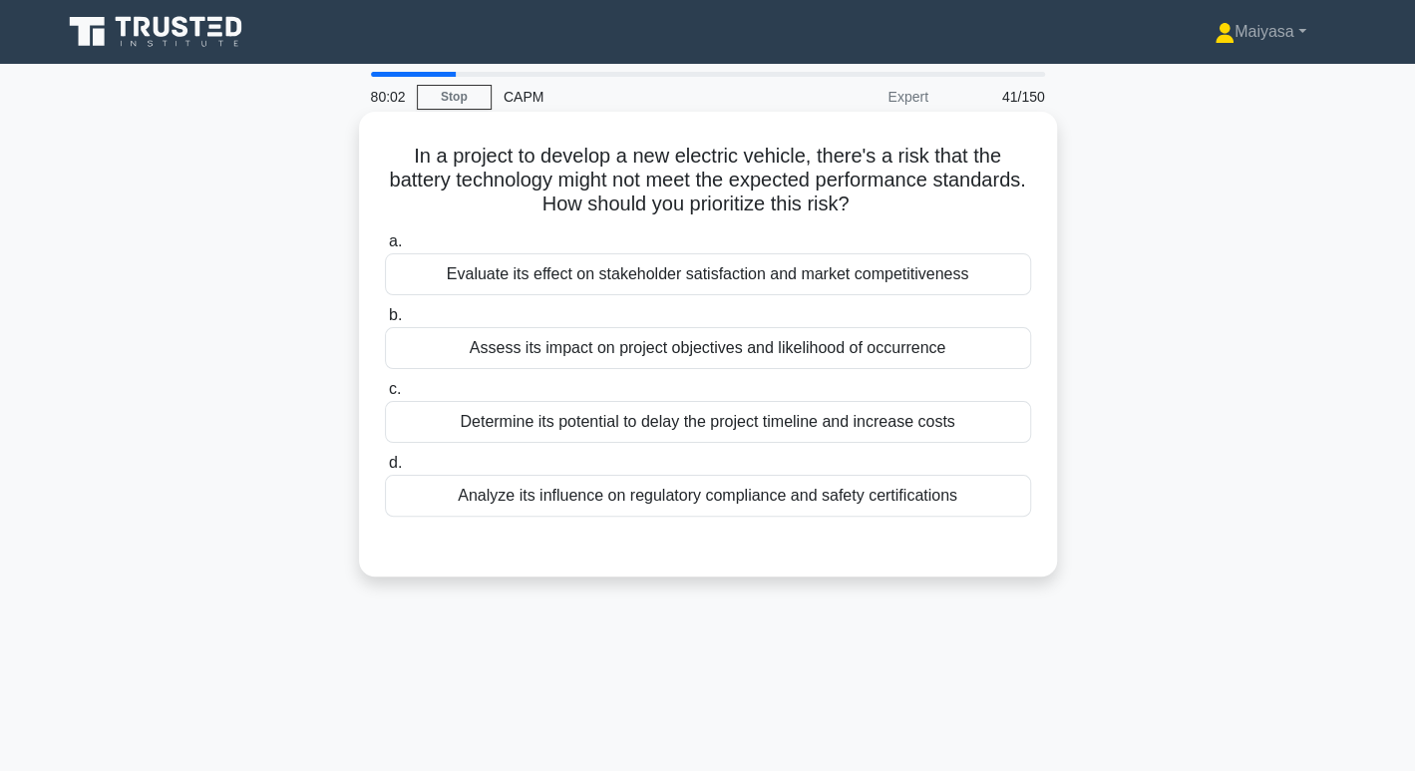
drag, startPoint x: 551, startPoint y: 279, endPoint x: 974, endPoint y: 279, distance: 422.7
click at [974, 279] on div "Evaluate its effect on stakeholder satisfaction and market competitiveness" at bounding box center [708, 274] width 646 height 42
drag, startPoint x: 466, startPoint y: 350, endPoint x: 939, endPoint y: 356, distance: 473.6
click at [939, 356] on div "Assess its impact on project objectives and likelihood of occurrence" at bounding box center [708, 348] width 646 height 42
drag, startPoint x: 445, startPoint y: 423, endPoint x: 870, endPoint y: 433, distance: 425.8
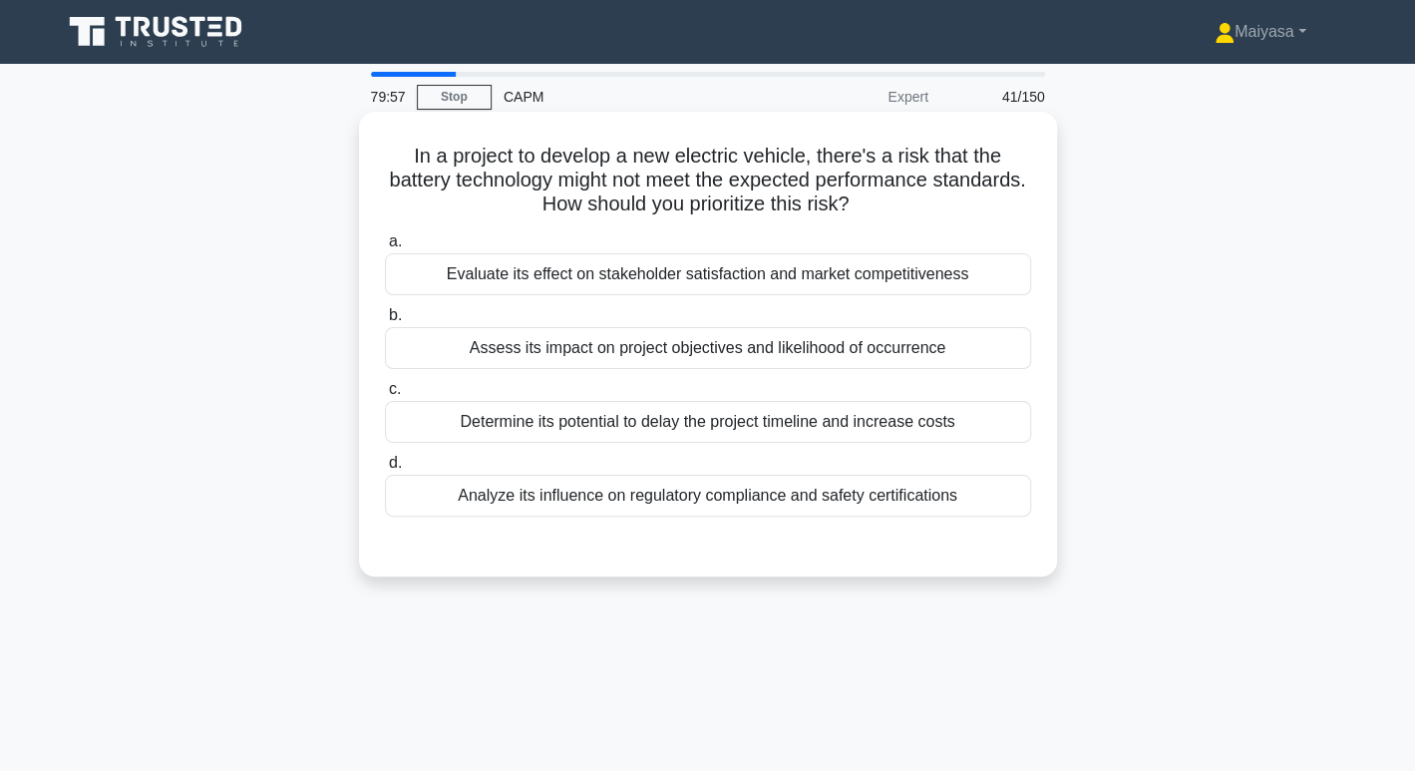
click at [870, 433] on div "Determine its potential to delay the project timeline and increase costs" at bounding box center [708, 422] width 646 height 42
drag, startPoint x: 445, startPoint y: 494, endPoint x: 989, endPoint y: 495, distance: 544.4
click at [989, 495] on div "Analyze its influence on regulatory compliance and safety certifications" at bounding box center [708, 496] width 646 height 42
click at [733, 270] on div "Evaluate its effect on stakeholder satisfaction and market competitiveness" at bounding box center [708, 274] width 646 height 42
click at [385, 248] on input "a. Evaluate its effect on stakeholder satisfaction and market competitiveness" at bounding box center [385, 241] width 0 height 13
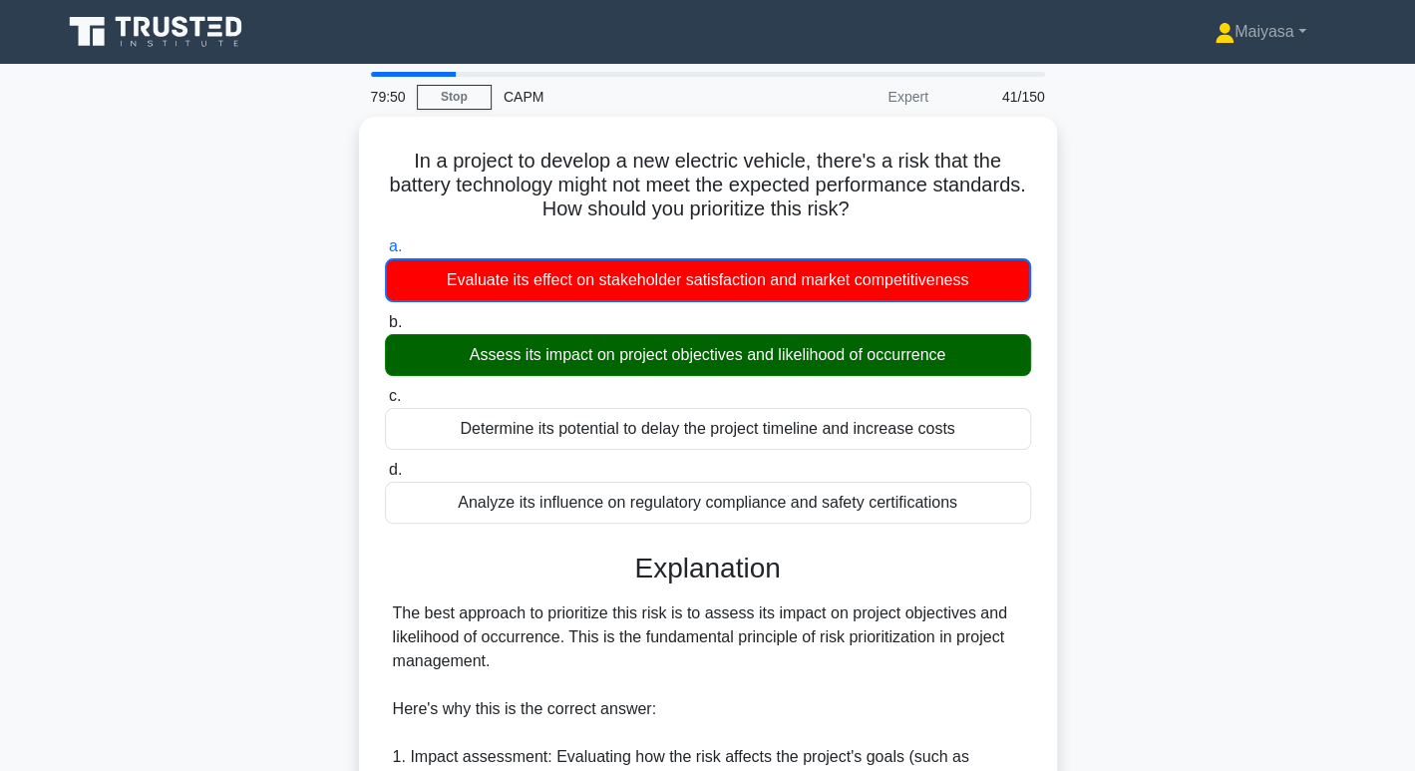
scroll to position [674, 0]
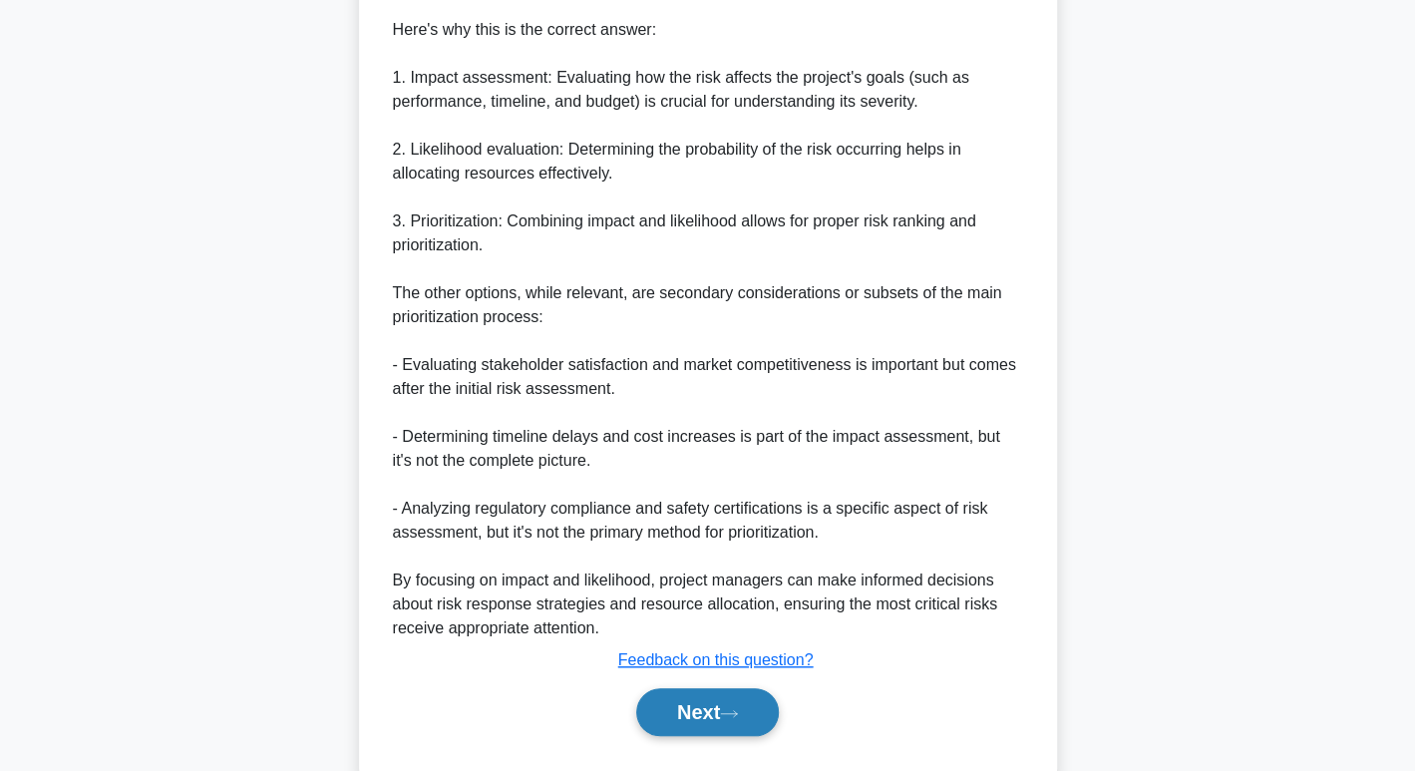
click at [718, 705] on button "Next" at bounding box center [707, 712] width 143 height 48
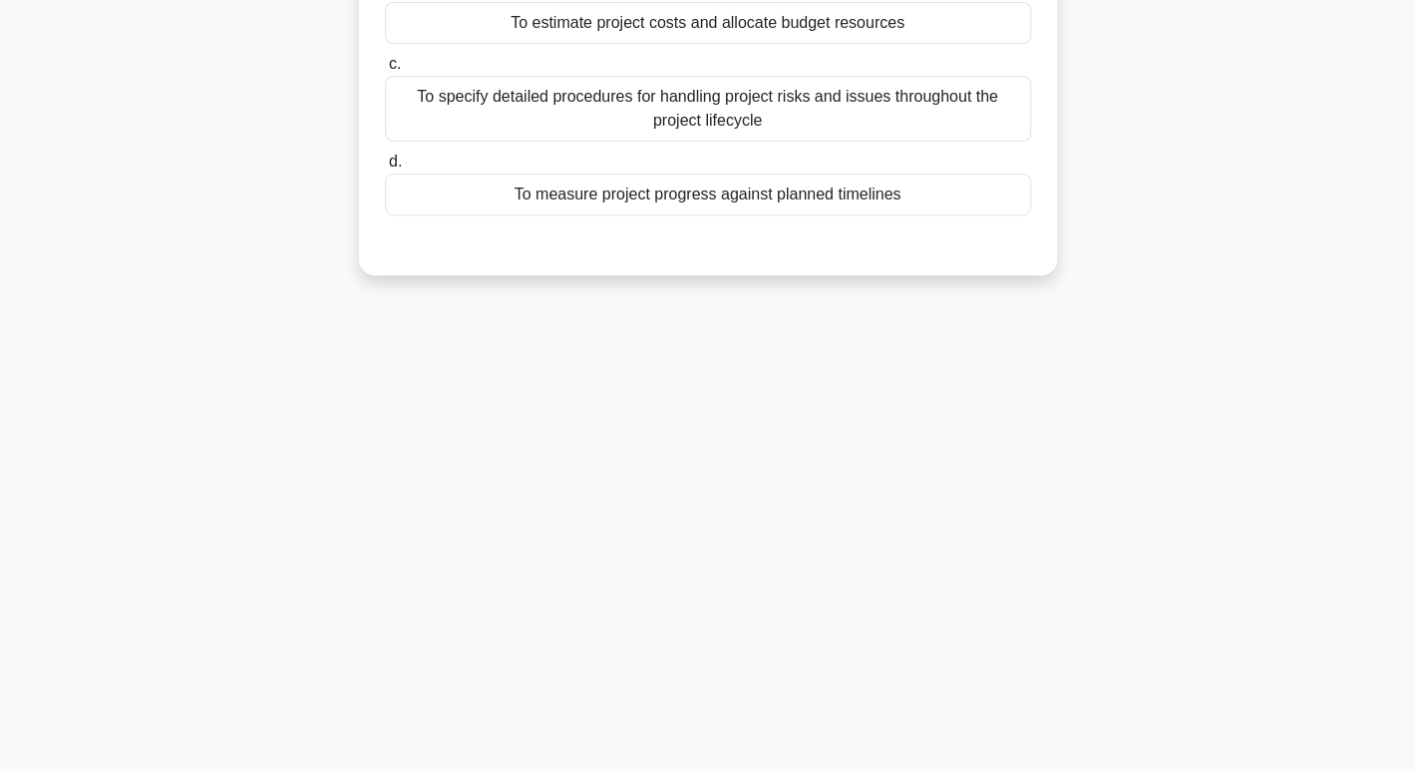
scroll to position [0, 0]
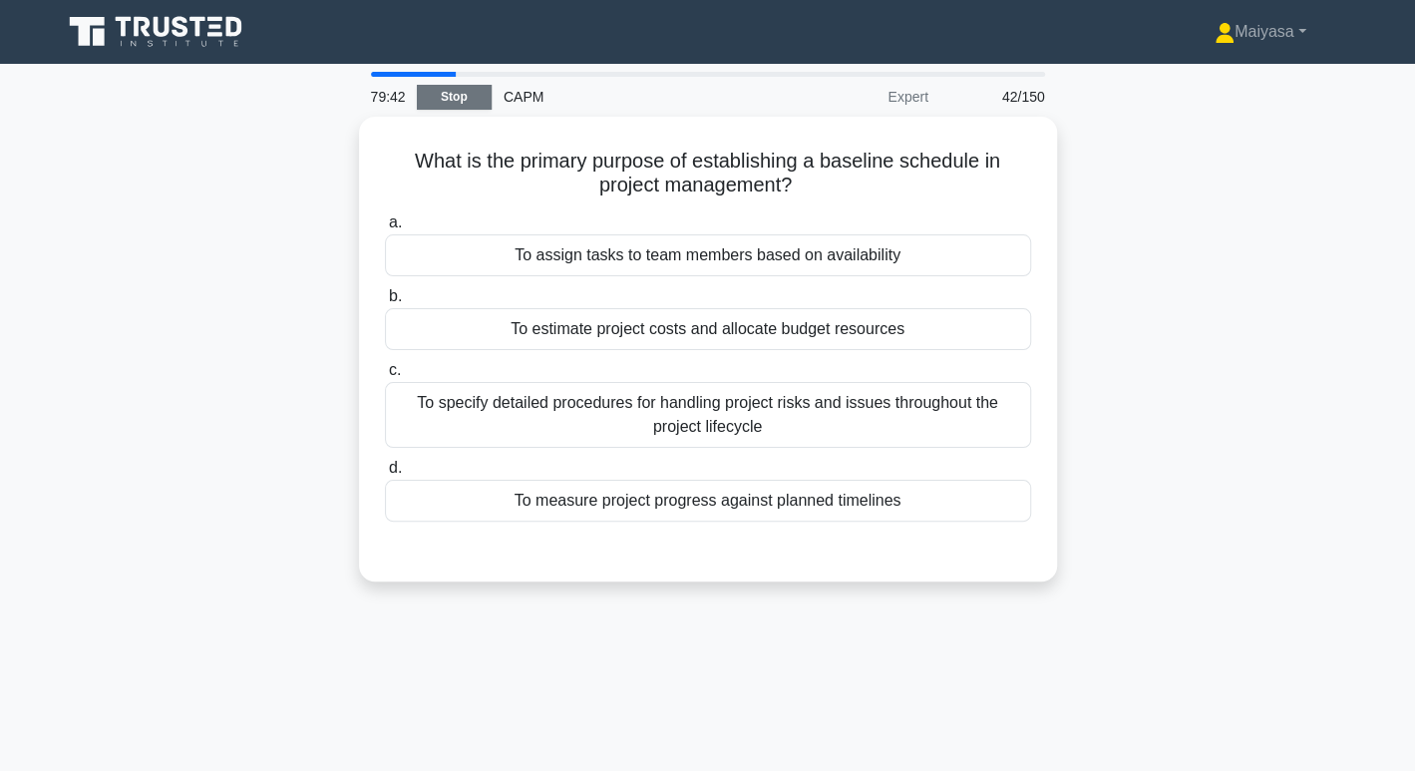
click at [446, 90] on link "Stop" at bounding box center [454, 97] width 75 height 25
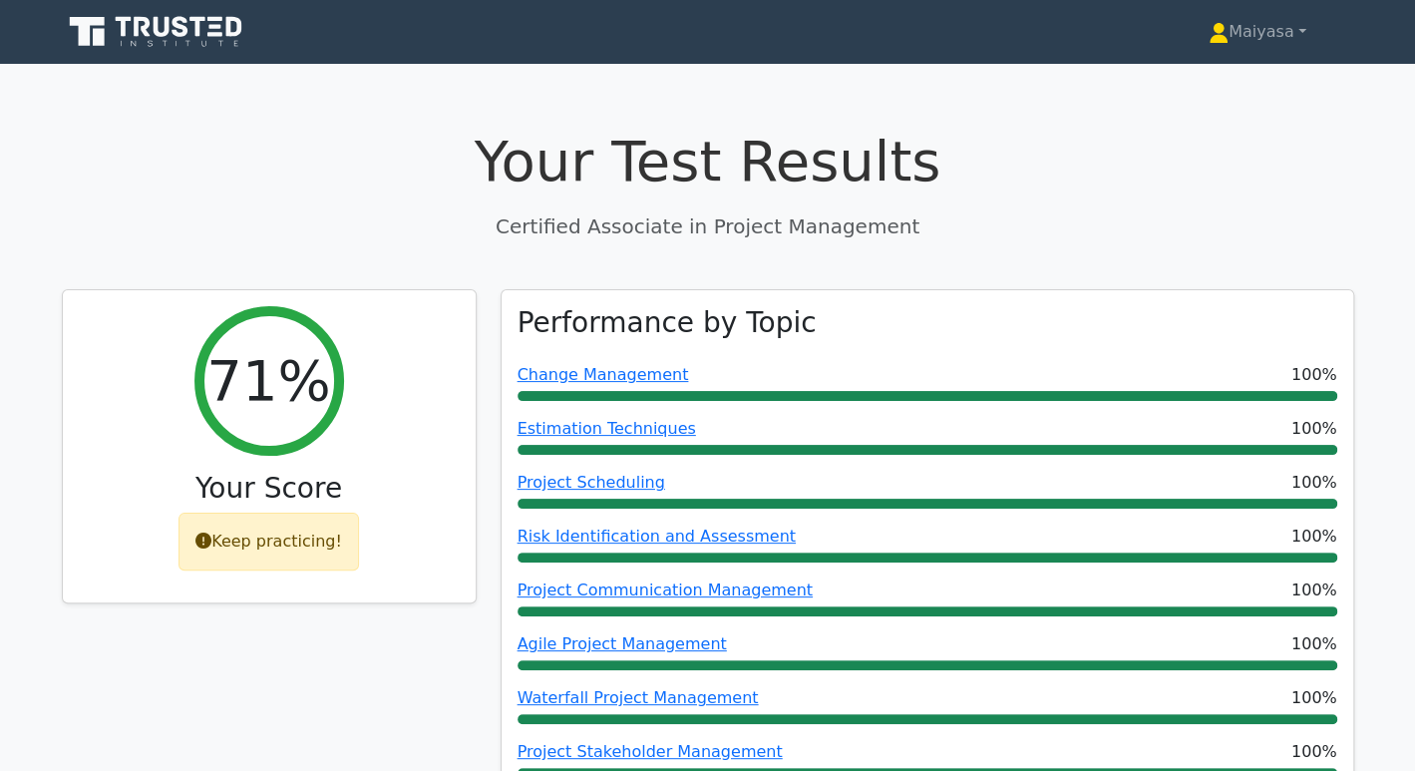
click at [121, 27] on icon at bounding box center [124, 27] width 16 height 20
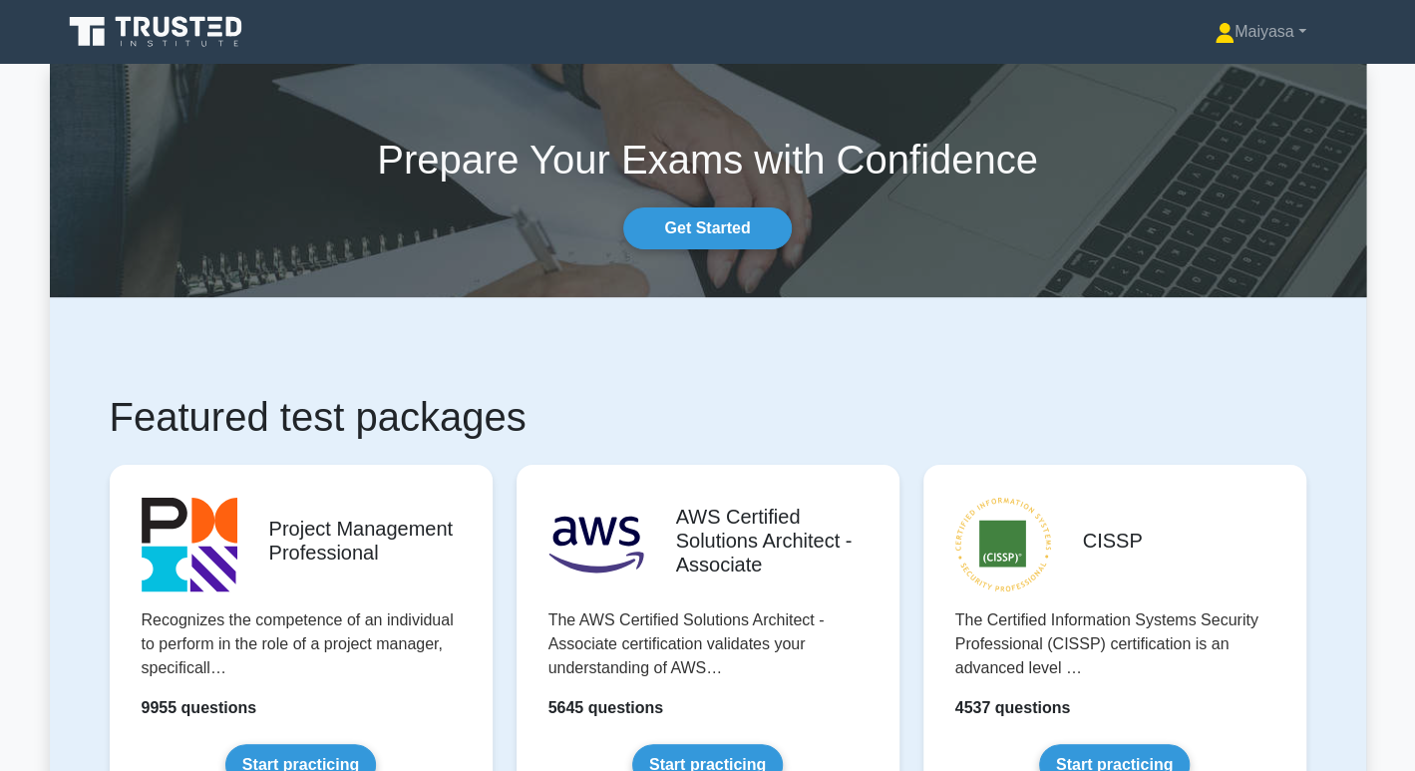
scroll to position [674, 0]
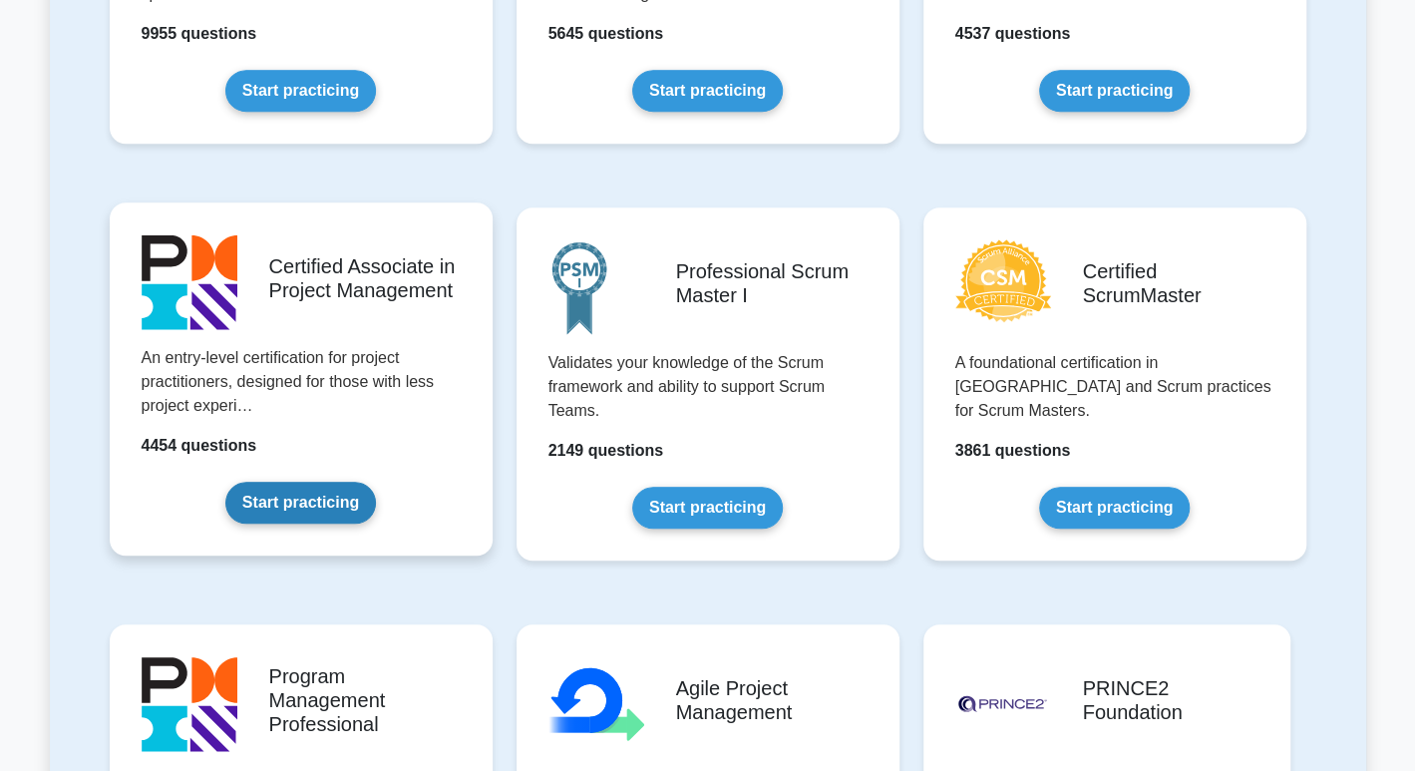
click at [340, 503] on link "Start practicing" at bounding box center [300, 503] width 151 height 42
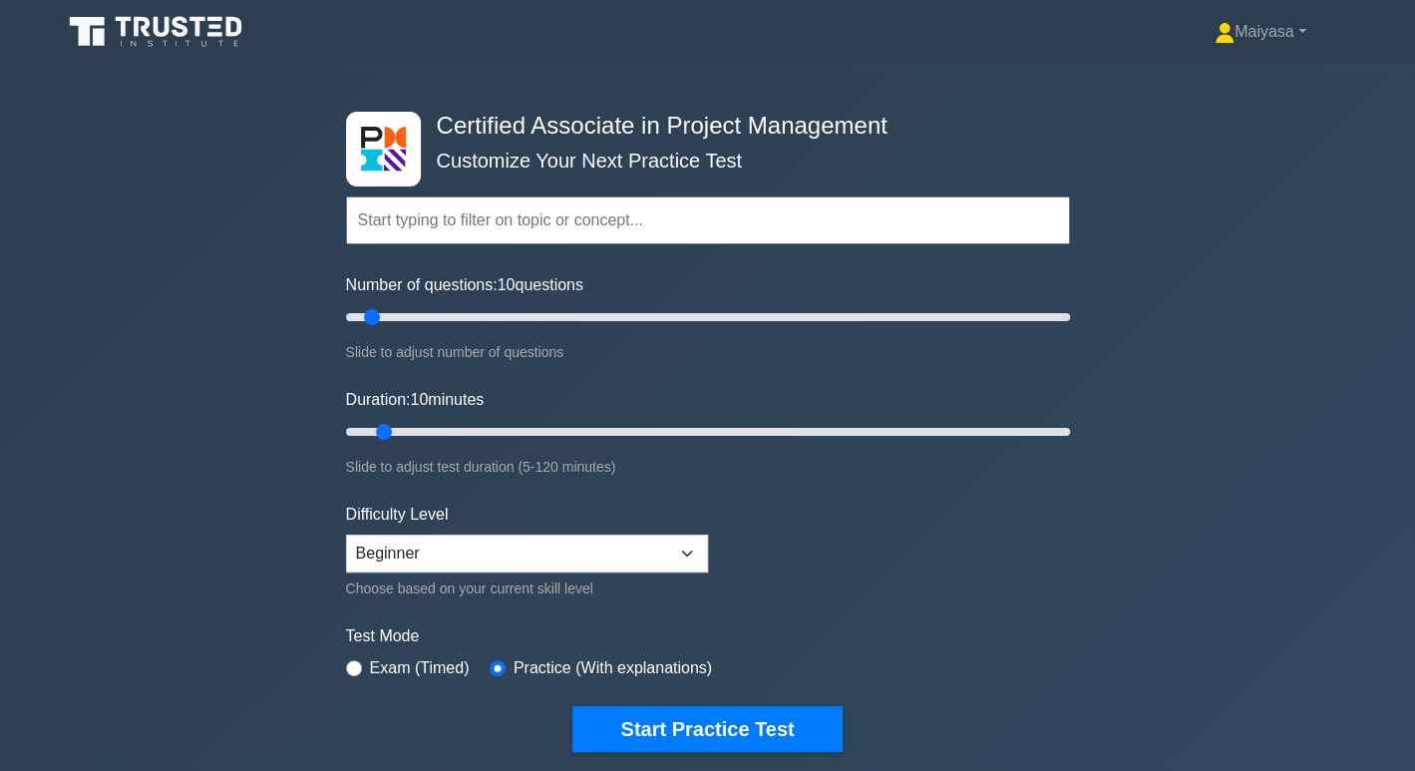
drag, startPoint x: 505, startPoint y: 284, endPoint x: 680, endPoint y: 285, distance: 174.5
click at [680, 285] on div "Number of questions: 10 questions Slide to adjust number of questions" at bounding box center [708, 318] width 724 height 91
click at [607, 546] on select "Beginner Intermediate Expert" at bounding box center [527, 553] width 362 height 38
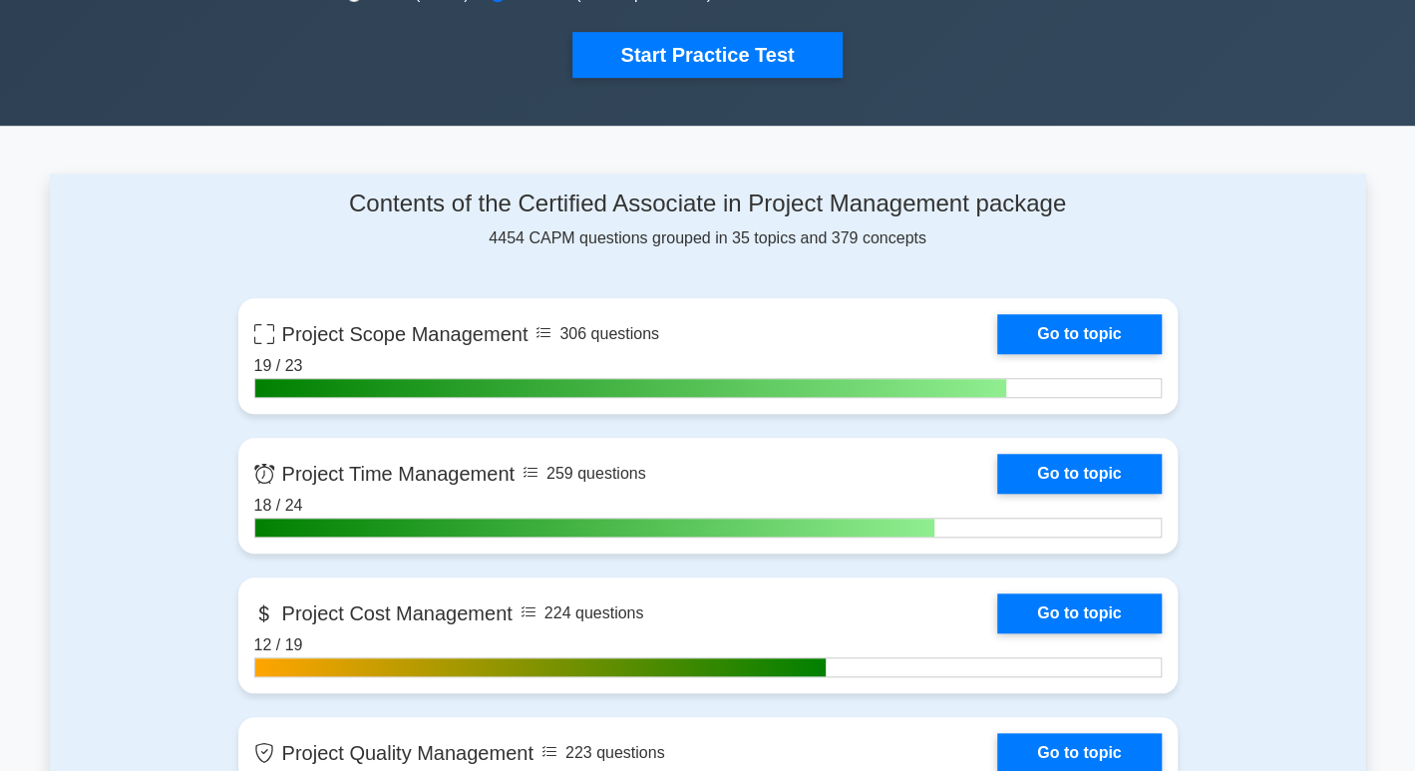
click at [580, 243] on div "Contents of the Certified Associate in Project Management package 4454 CAPM que…" at bounding box center [707, 219] width 939 height 61
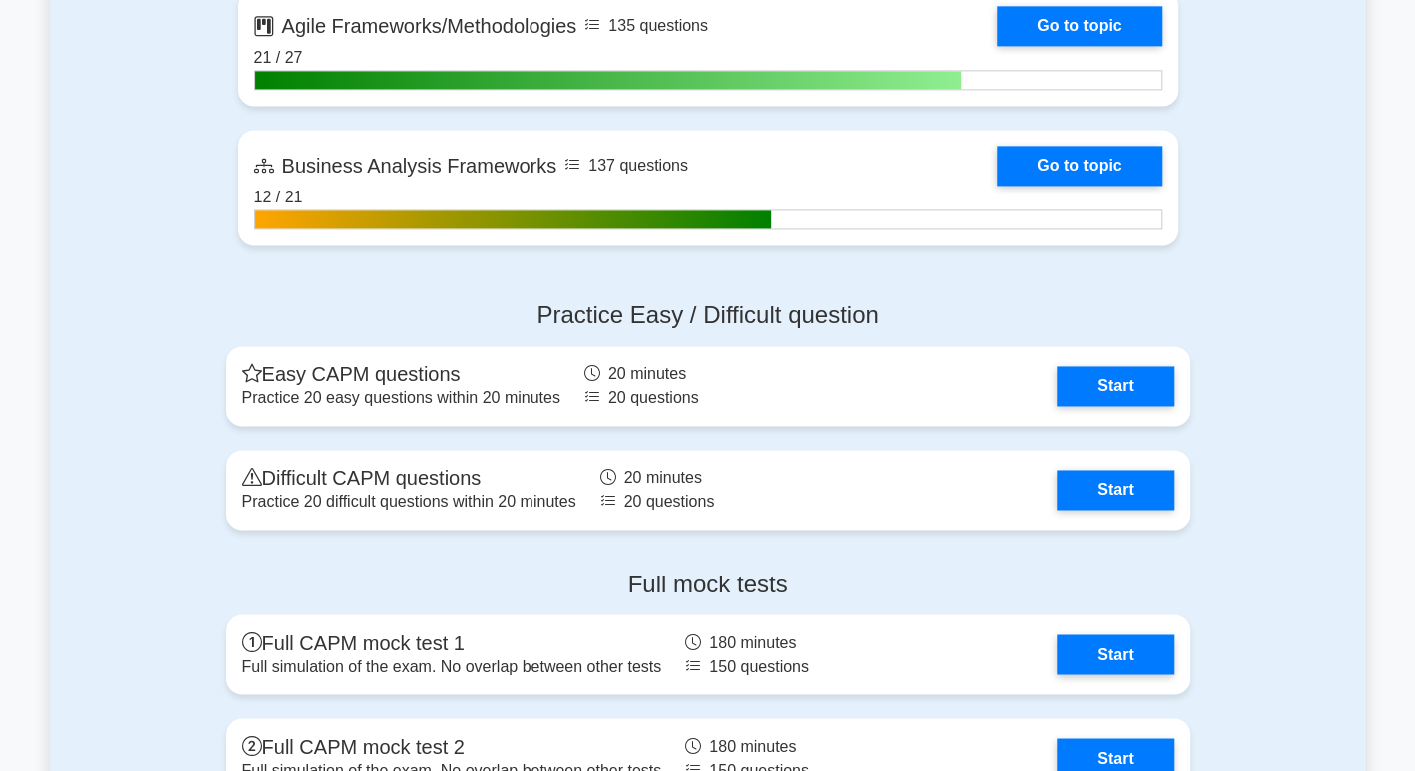
scroll to position [5545, 0]
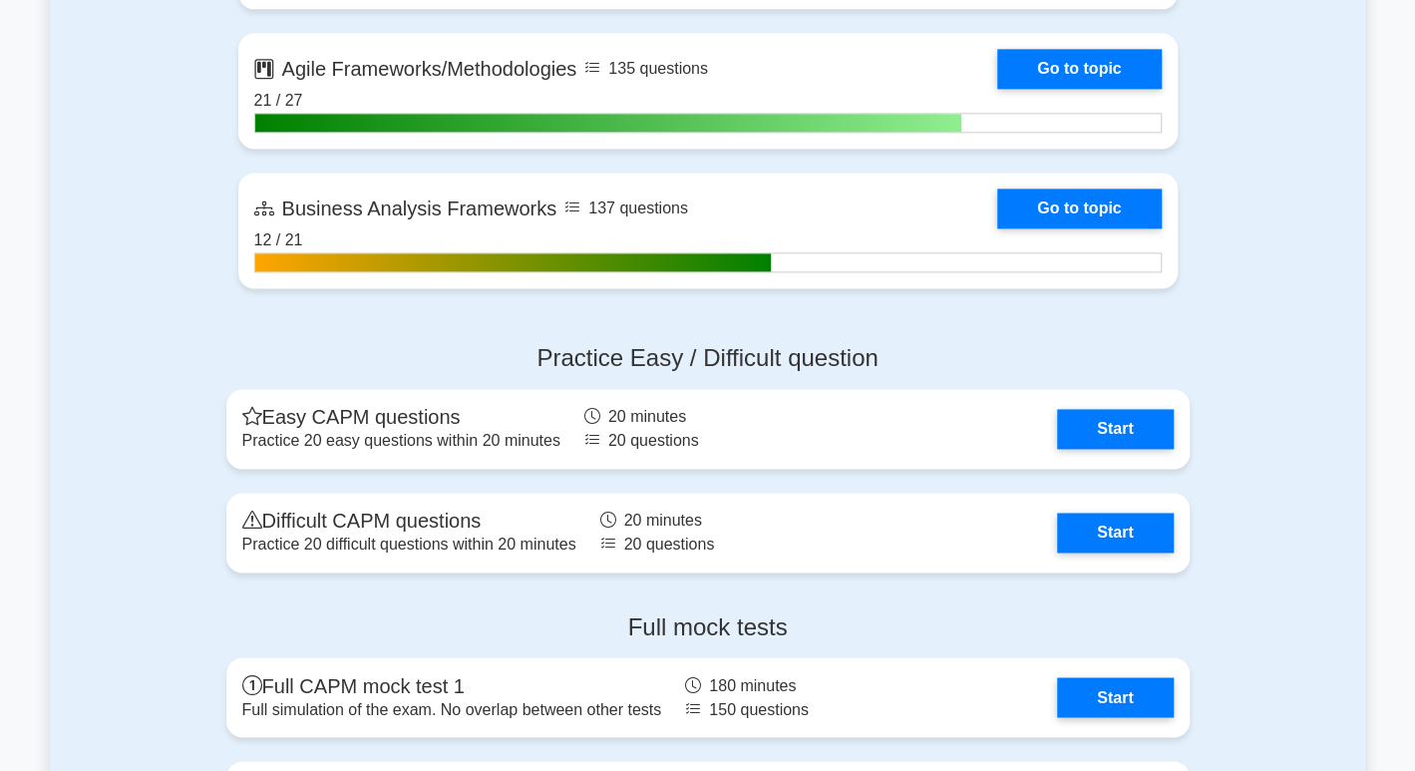
click at [707, 619] on h4 "Full mock tests" at bounding box center [707, 626] width 963 height 29
copy div "Full mock tests"
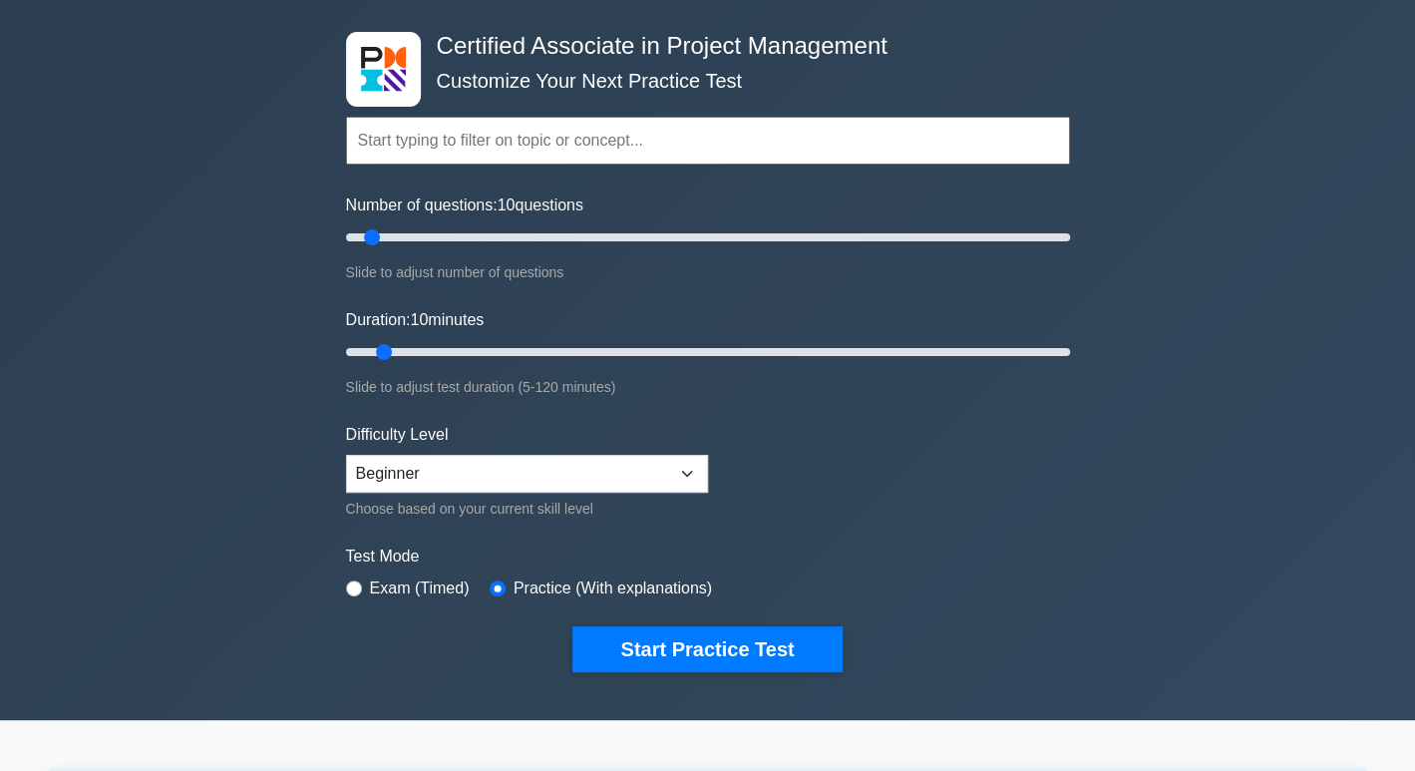
scroll to position [16, 0]
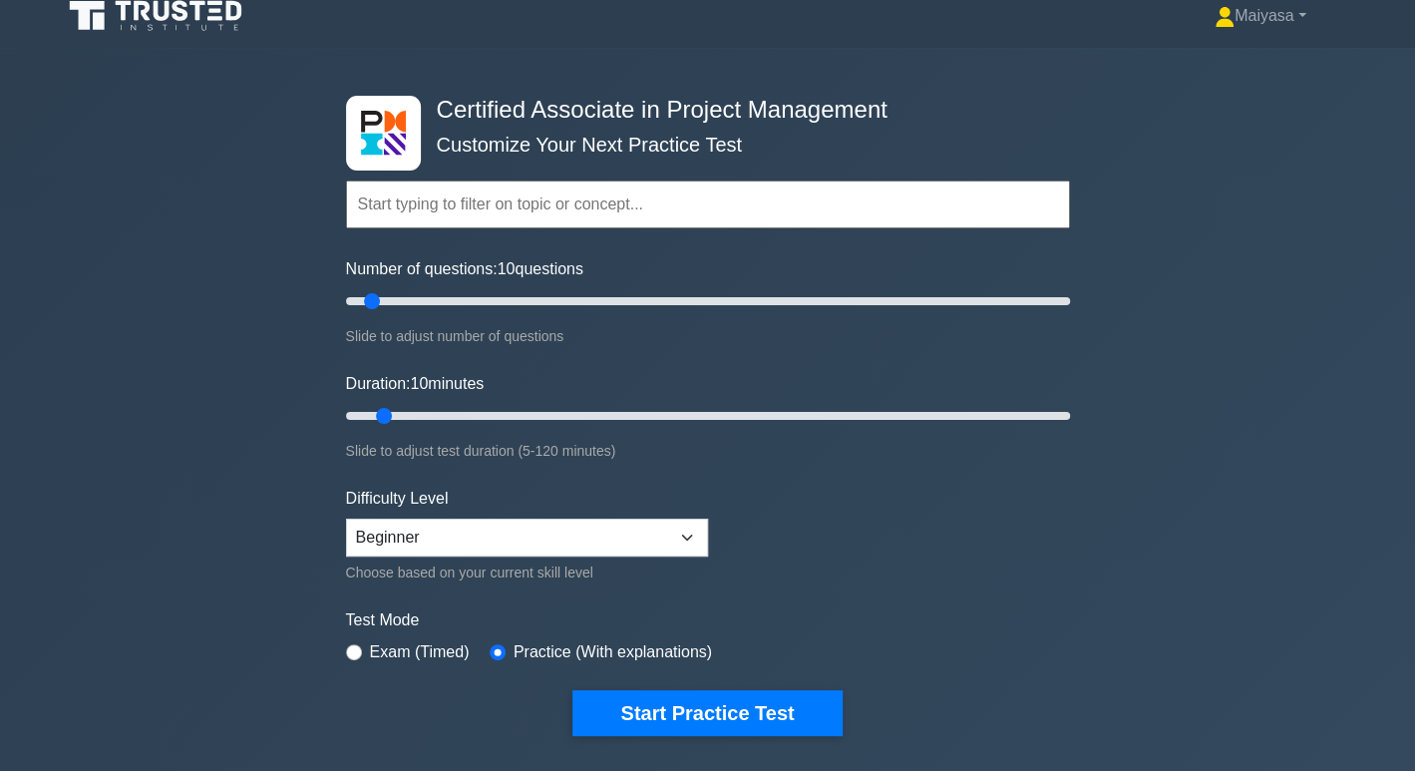
click at [446, 90] on div "Certified Associate in Project Management Customize Your Next Practice Test Top…" at bounding box center [708, 416] width 748 height 736
click at [447, 112] on h4 "Certified Associate in Project Management" at bounding box center [700, 110] width 543 height 29
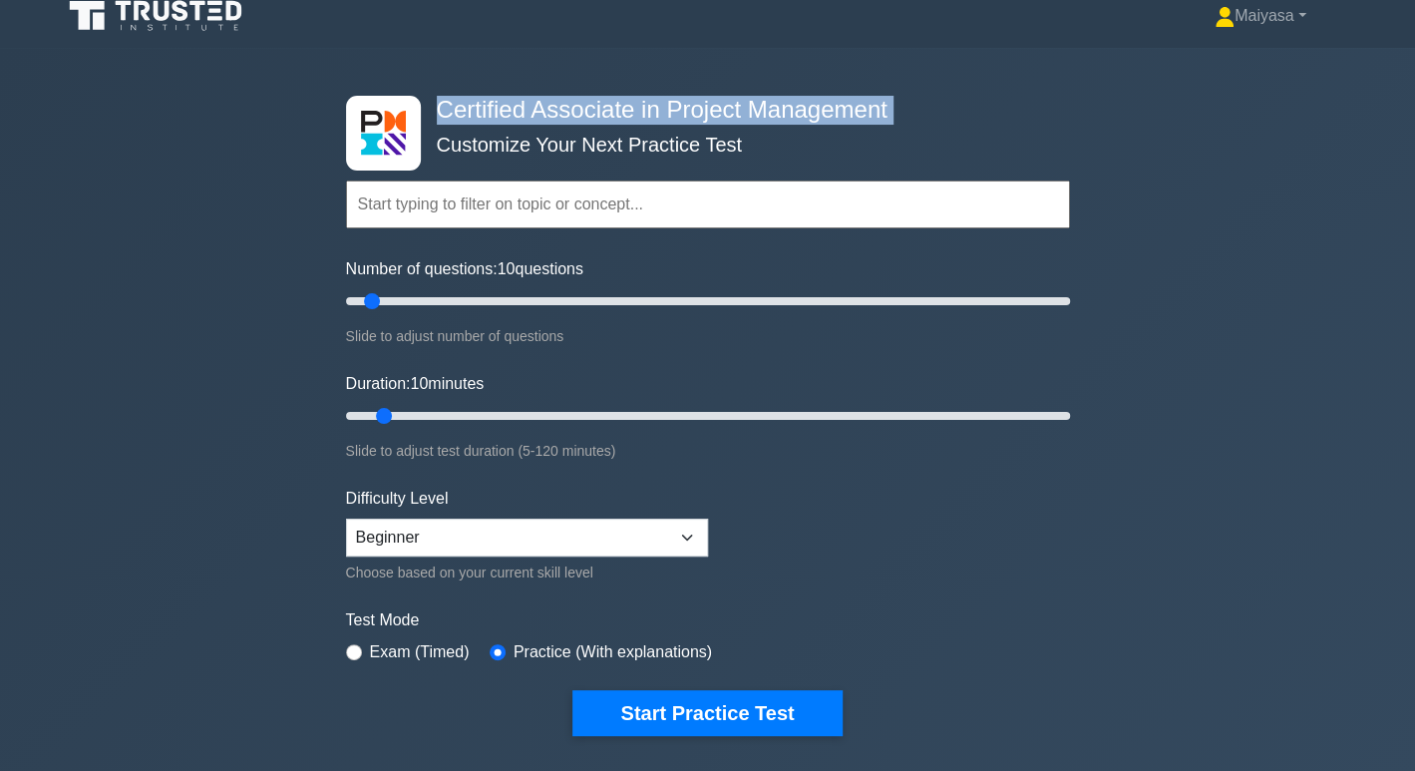
click at [447, 112] on h4 "Certified Associate in Project Management" at bounding box center [700, 110] width 543 height 29
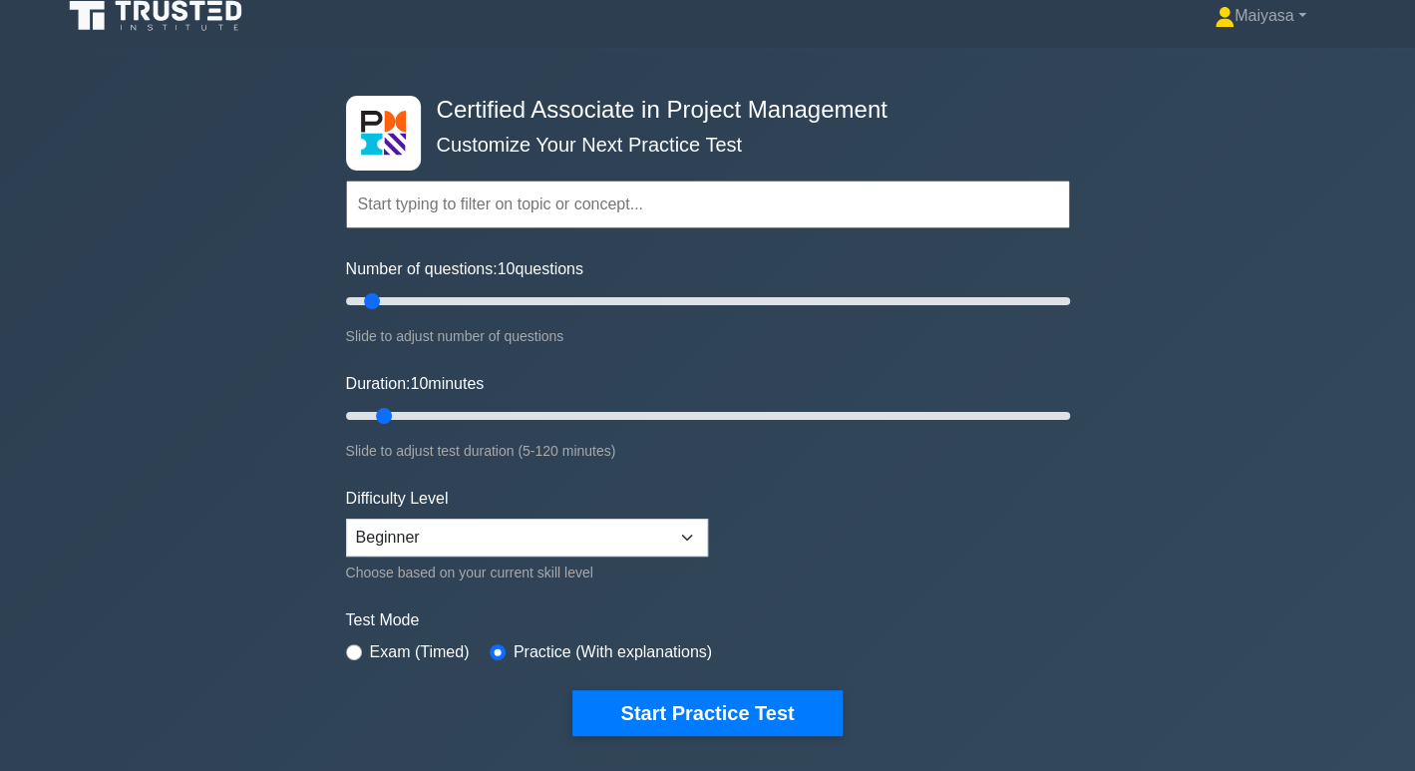
click at [441, 231] on div "Topics Project Scope Management Project Time Management Project Cost Management…" at bounding box center [708, 177] width 724 height 114
click at [484, 166] on div "Topics Project Scope Management Project Time Management Project Cost Management…" at bounding box center [708, 177] width 724 height 114
click at [452, 212] on input "text" at bounding box center [708, 204] width 724 height 48
click at [424, 272] on label "Number of questions: 10 questions" at bounding box center [464, 269] width 237 height 24
click at [424, 289] on input "Number of questions: 10 questions" at bounding box center [708, 301] width 724 height 24
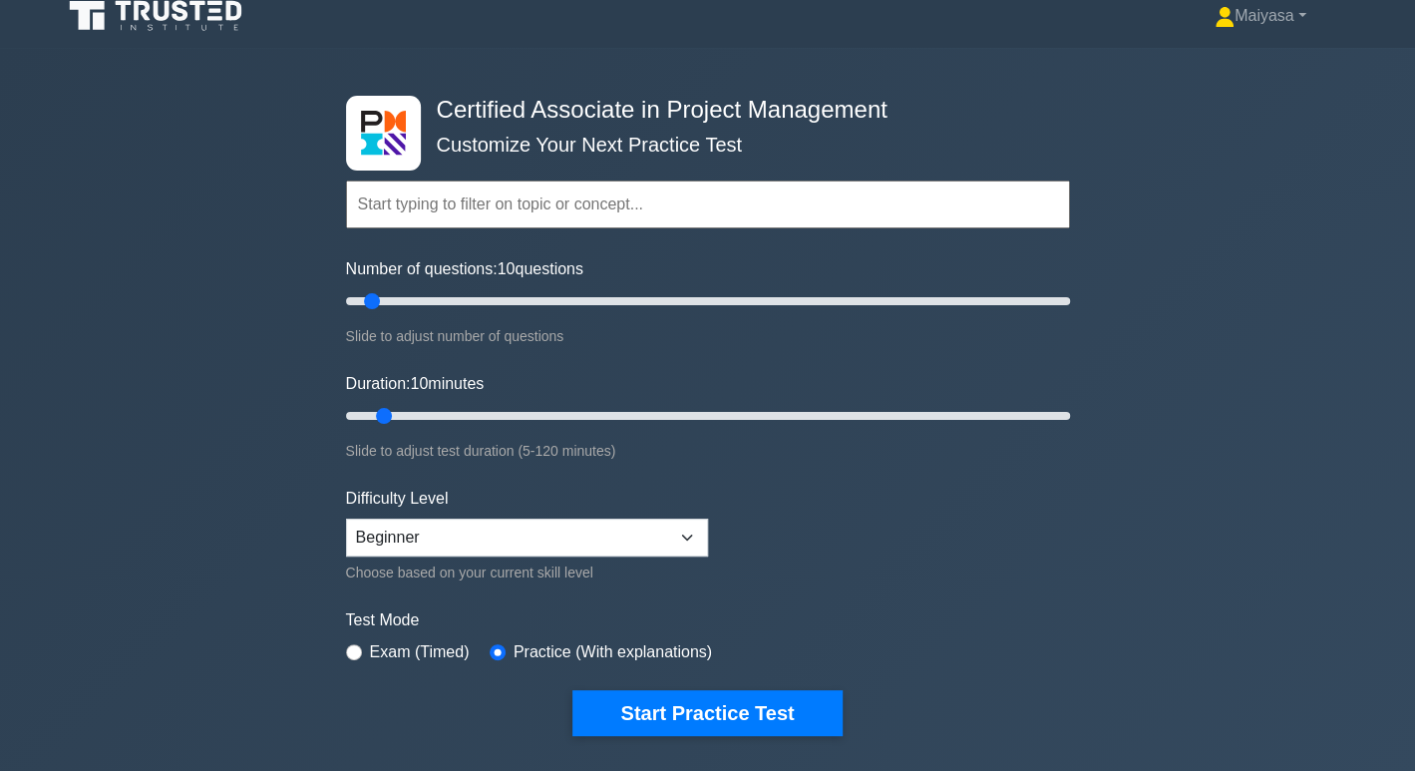
click at [459, 398] on div "Duration: 10 minutes Slide to adjust test duration (5-120 minutes)" at bounding box center [708, 417] width 724 height 91
click at [427, 549] on select "Beginner Intermediate Expert" at bounding box center [527, 537] width 362 height 38
click at [432, 533] on select "Beginner Intermediate Expert" at bounding box center [527, 537] width 362 height 38
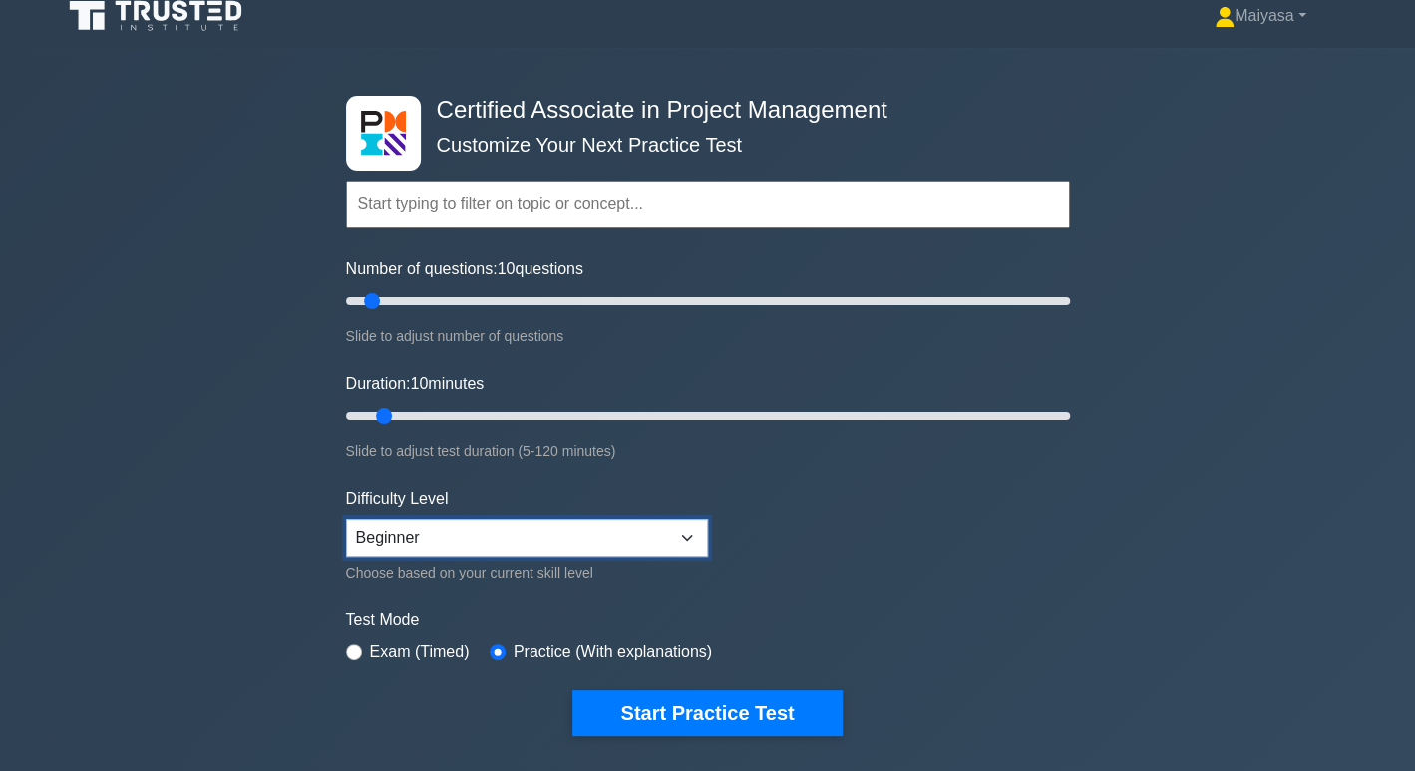
click at [432, 533] on select "Beginner Intermediate Expert" at bounding box center [527, 537] width 362 height 38
click at [892, 456] on div "Slide to adjust test duration (5-120 minutes)" at bounding box center [708, 451] width 724 height 24
click at [612, 531] on select "Beginner Intermediate Expert" at bounding box center [527, 537] width 362 height 38
click at [847, 546] on form "Topics Project Scope Management Project Time Management Project Cost Management…" at bounding box center [708, 428] width 724 height 616
click at [436, 523] on select "Beginner Intermediate Expert" at bounding box center [527, 537] width 362 height 38
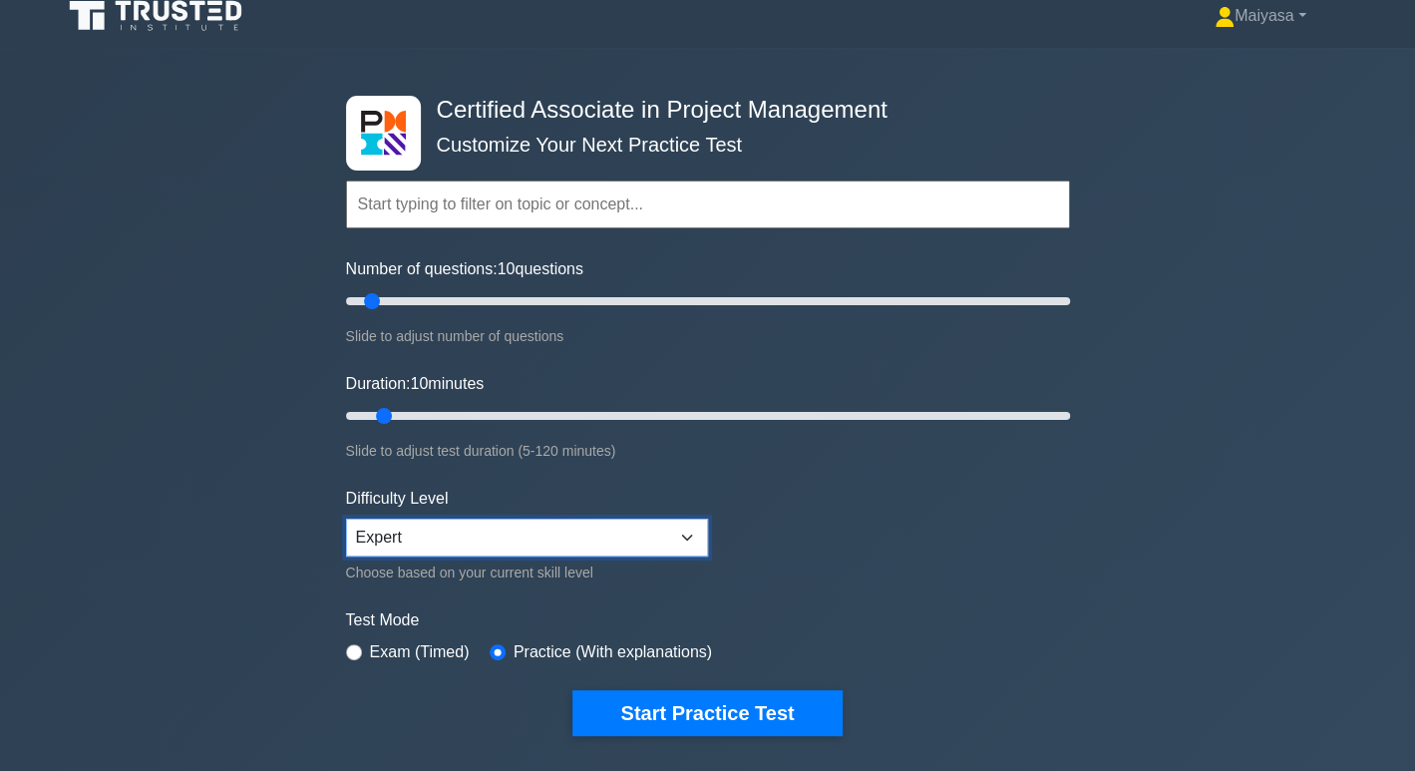
click at [346, 518] on select "Beginner Intermediate Expert" at bounding box center [527, 537] width 362 height 38
click at [453, 545] on select "Beginner Intermediate Expert" at bounding box center [527, 537] width 362 height 38
select select "beginner"
click at [346, 518] on select "Beginner Intermediate Expert" at bounding box center [527, 537] width 362 height 38
click at [888, 548] on form "Topics Project Scope Management Project Time Management Project Cost Management…" at bounding box center [708, 428] width 724 height 616
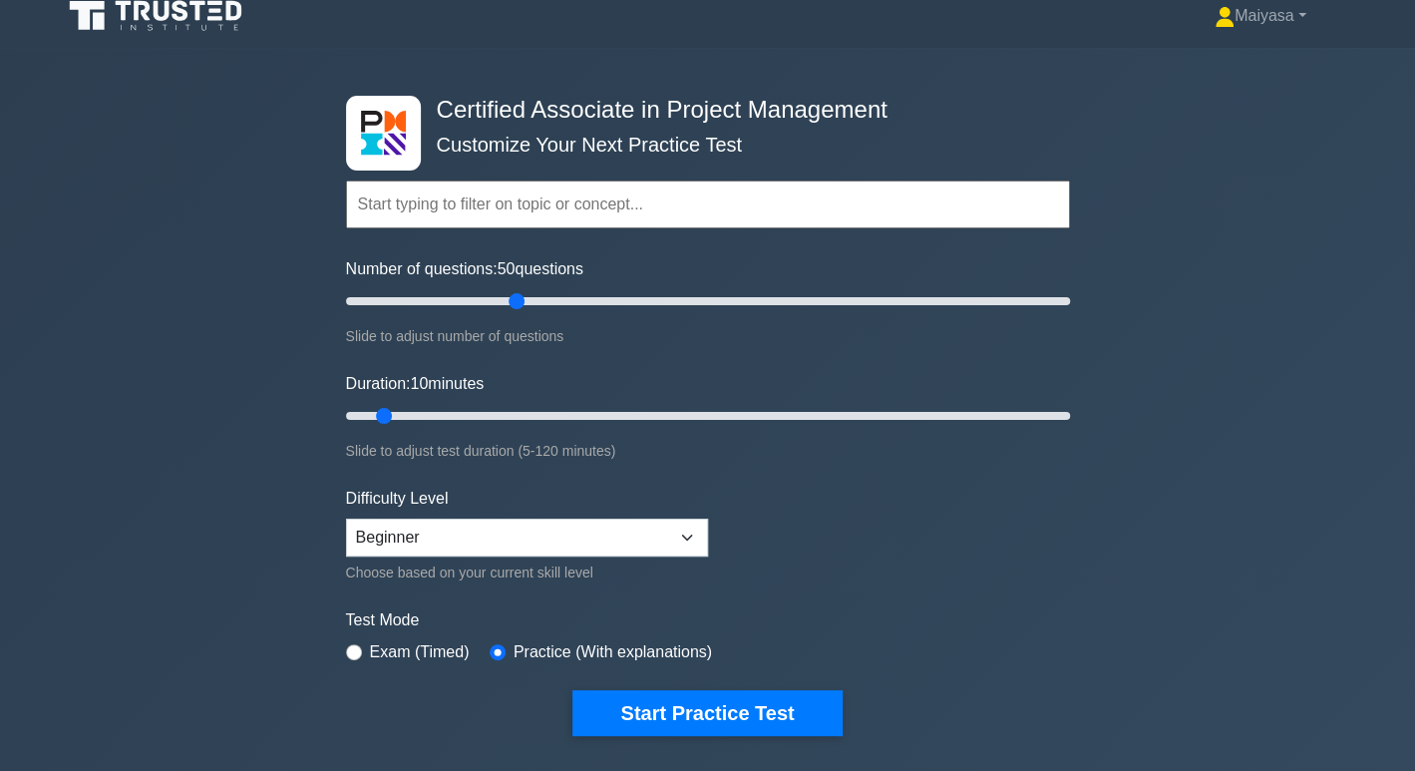
drag, startPoint x: 372, startPoint y: 291, endPoint x: 521, endPoint y: 285, distance: 149.7
type input "50"
click at [521, 289] on input "Number of questions: 50 questions" at bounding box center [708, 301] width 724 height 24
drag, startPoint x: 376, startPoint y: 414, endPoint x: 625, endPoint y: 401, distance: 249.6
type input "50"
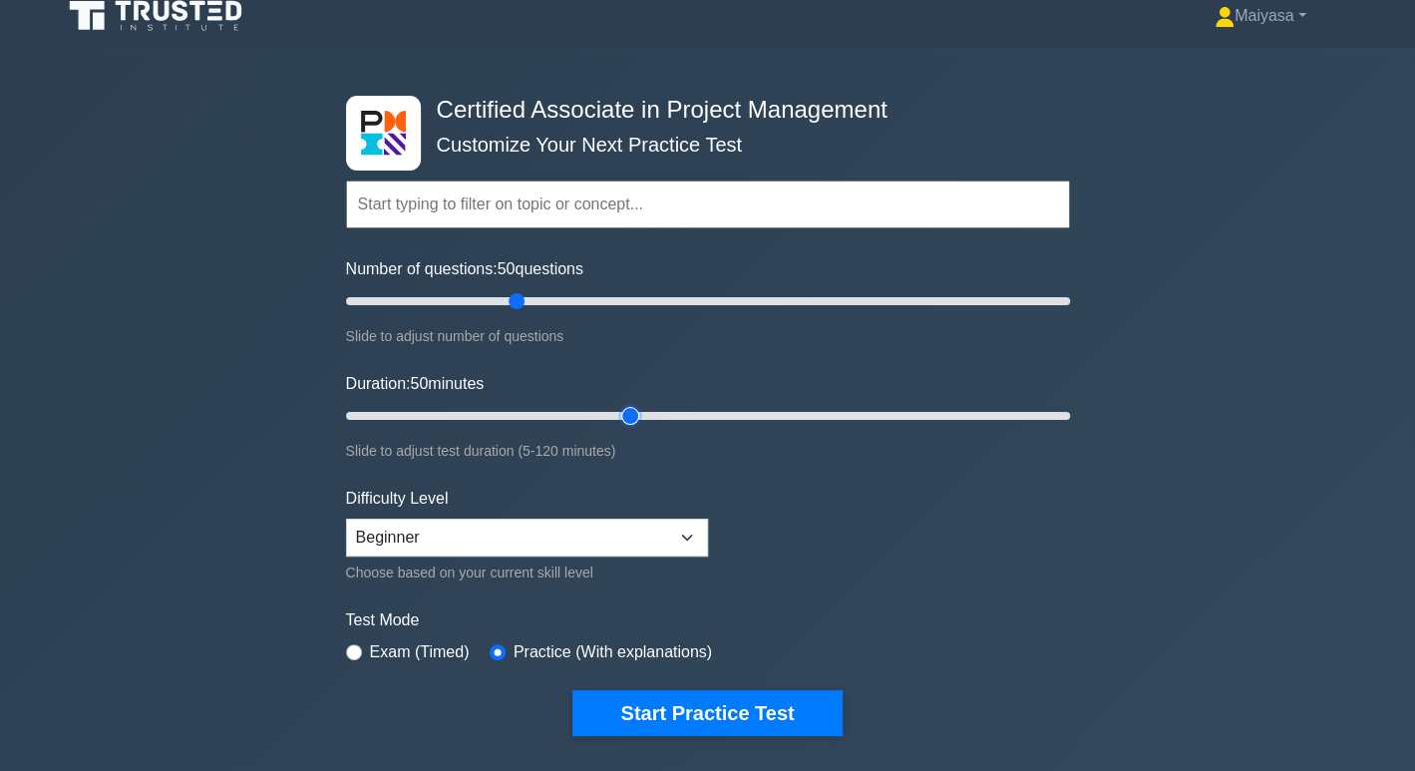
click at [625, 404] on input "Duration: 50 minutes" at bounding box center [708, 416] width 724 height 24
click at [958, 499] on form "Topics Project Scope Management Project Time Management Project Cost Management…" at bounding box center [708, 428] width 724 height 616
click at [1275, 537] on div "Certified Associate in Project Management Customize Your Next Practice Test Top…" at bounding box center [707, 416] width 1415 height 736
drag, startPoint x: 511, startPoint y: 308, endPoint x: 428, endPoint y: 307, distance: 83.8
type input "25"
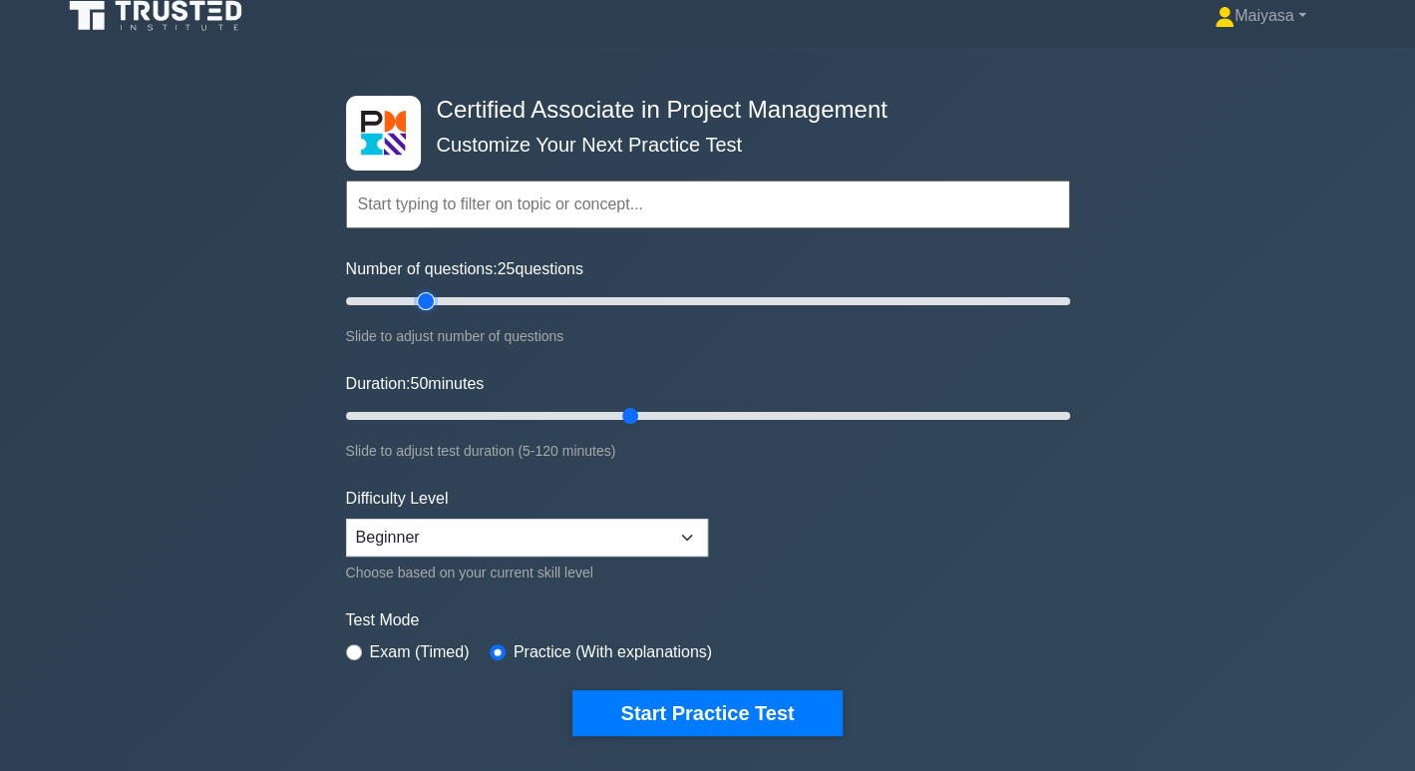
click at [428, 307] on input "Number of questions: 25 questions" at bounding box center [708, 301] width 724 height 24
click at [438, 415] on input "Duration: 20 minutes" at bounding box center [708, 416] width 724 height 24
type input "25"
click at [700, 735] on div "Certified Associate in Project Management Customize Your Next Practice Test Top…" at bounding box center [708, 416] width 748 height 736
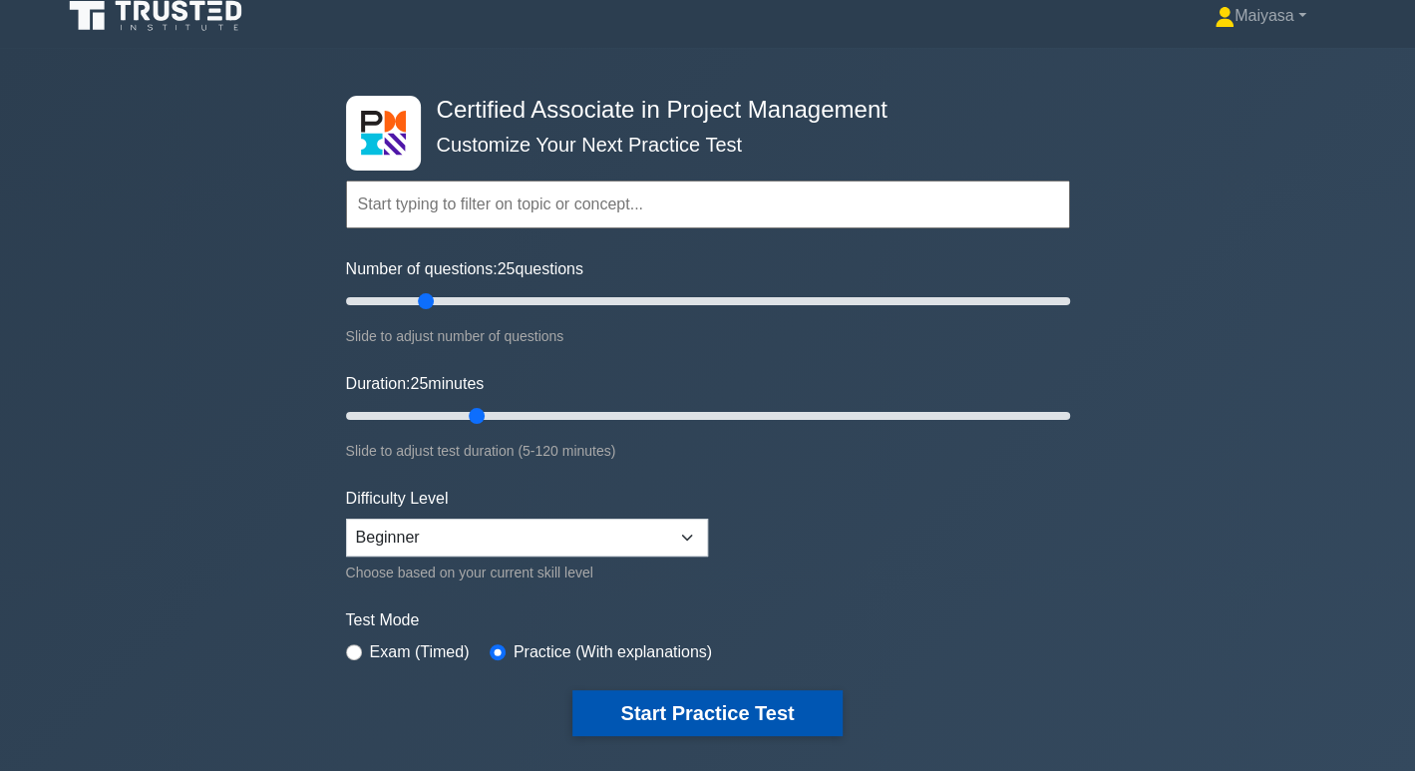
click at [705, 714] on button "Start Practice Test" at bounding box center [706, 713] width 269 height 46
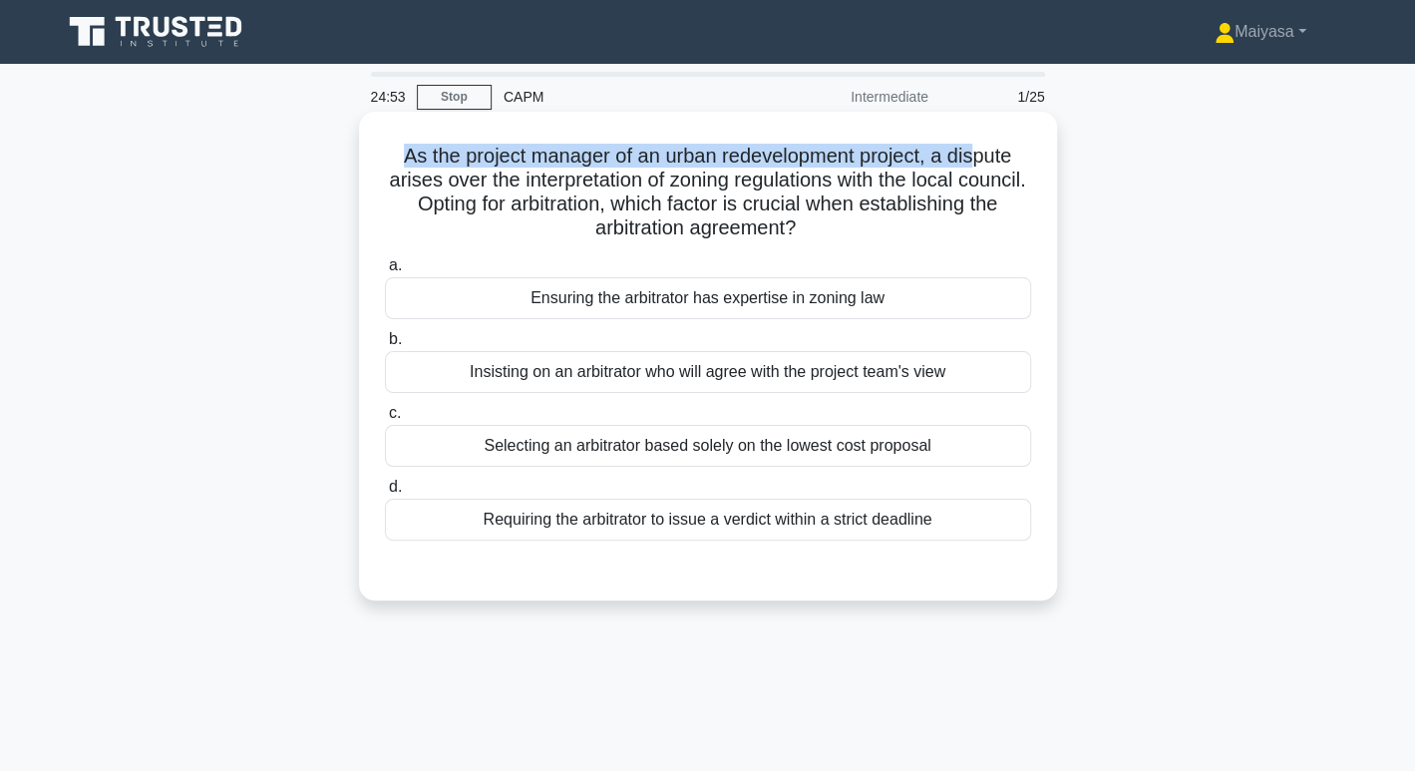
drag, startPoint x: 397, startPoint y: 161, endPoint x: 976, endPoint y: 161, distance: 579.3
click at [976, 161] on h5 "As the project manager of an urban redevelopment project, a dispute arises over…" at bounding box center [708, 193] width 650 height 98
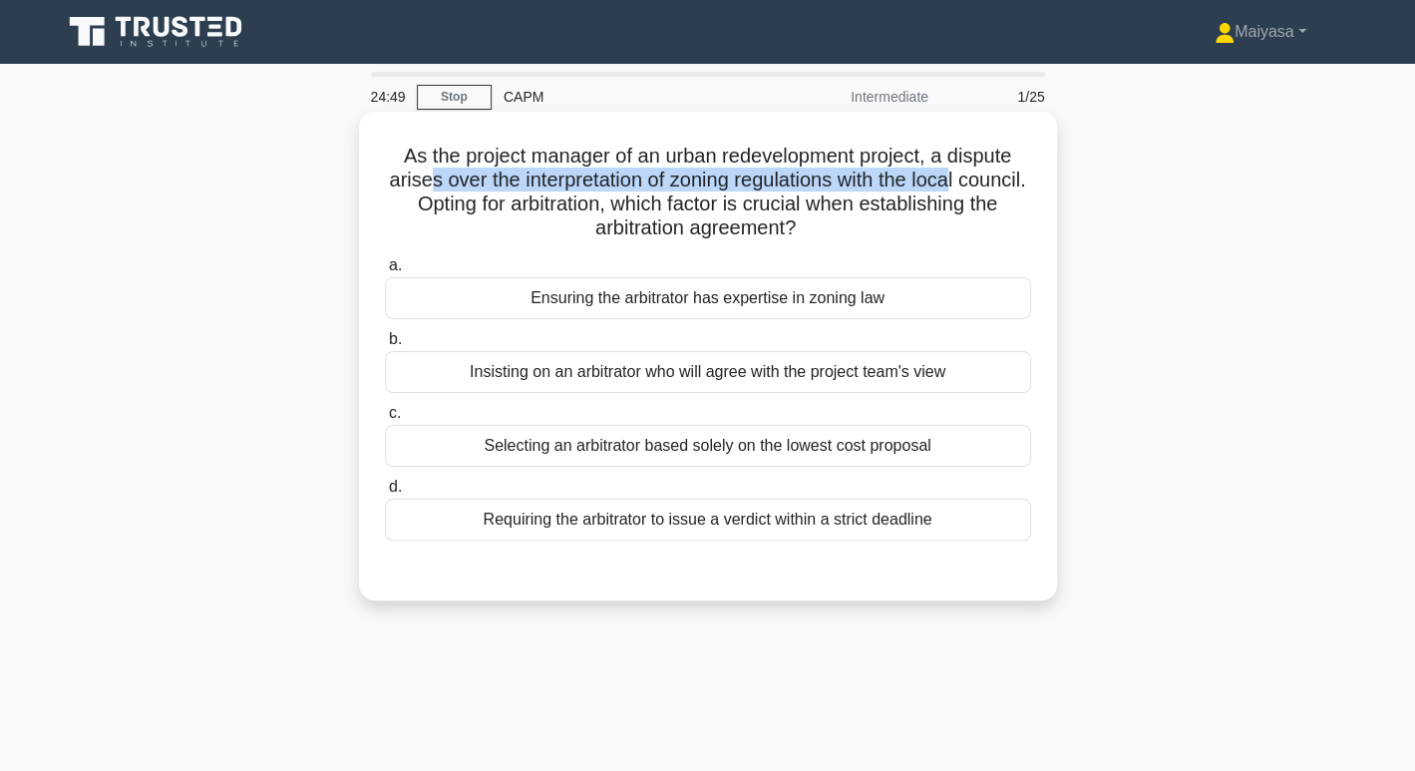
drag, startPoint x: 452, startPoint y: 175, endPoint x: 994, endPoint y: 191, distance: 542.6
click at [994, 191] on h5 "As the project manager of an urban redevelopment project, a dispute arises over…" at bounding box center [708, 193] width 650 height 98
drag, startPoint x: 460, startPoint y: 203, endPoint x: 1029, endPoint y: 215, distance: 569.4
click at [1029, 215] on h5 "As the project manager of an urban redevelopment project, a dispute arises over…" at bounding box center [708, 193] width 650 height 98
click at [634, 229] on h5 "As the project manager of an urban redevelopment project, a dispute arises over…" at bounding box center [708, 193] width 650 height 98
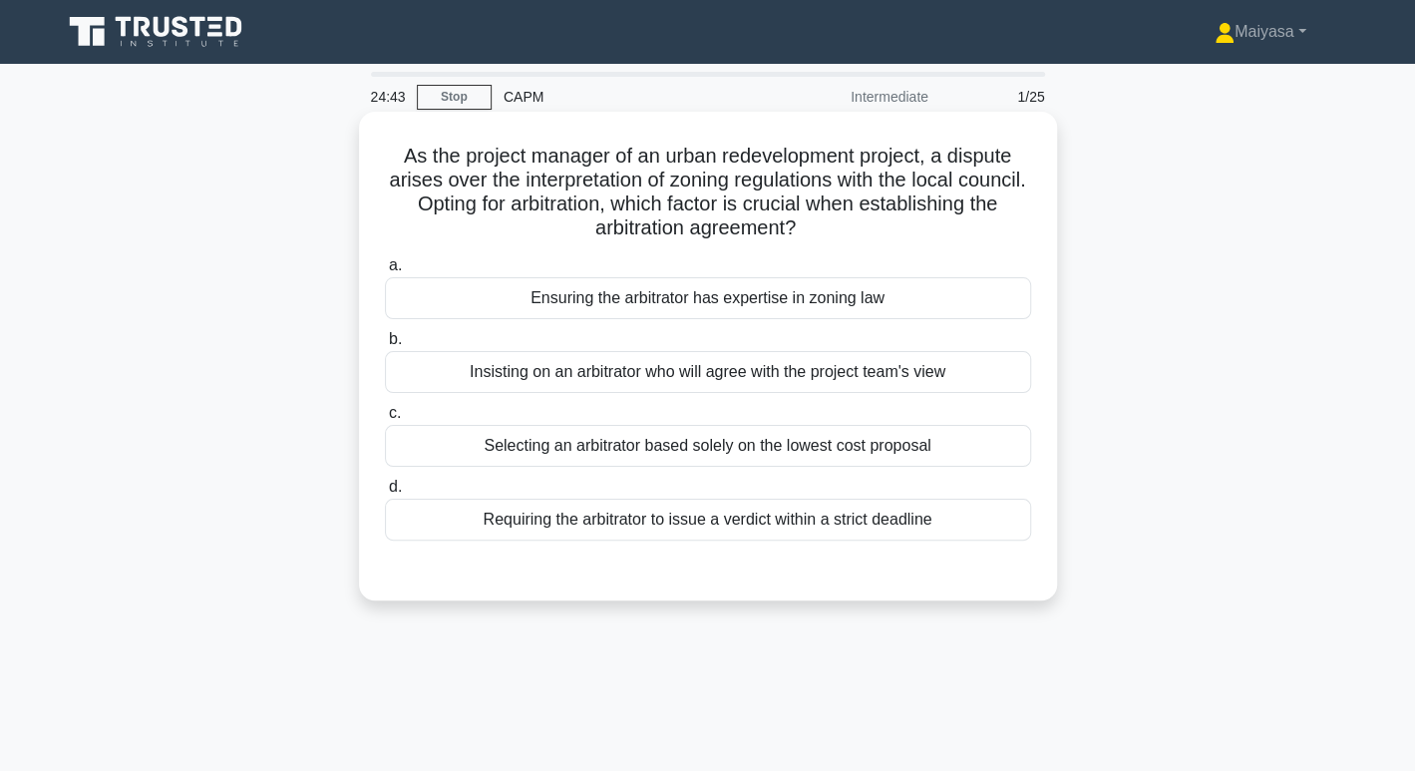
drag, startPoint x: 609, startPoint y: 229, endPoint x: 830, endPoint y: 224, distance: 220.4
click at [830, 224] on h5 "As the project manager of an urban redevelopment project, a dispute arises over…" at bounding box center [708, 193] width 650 height 98
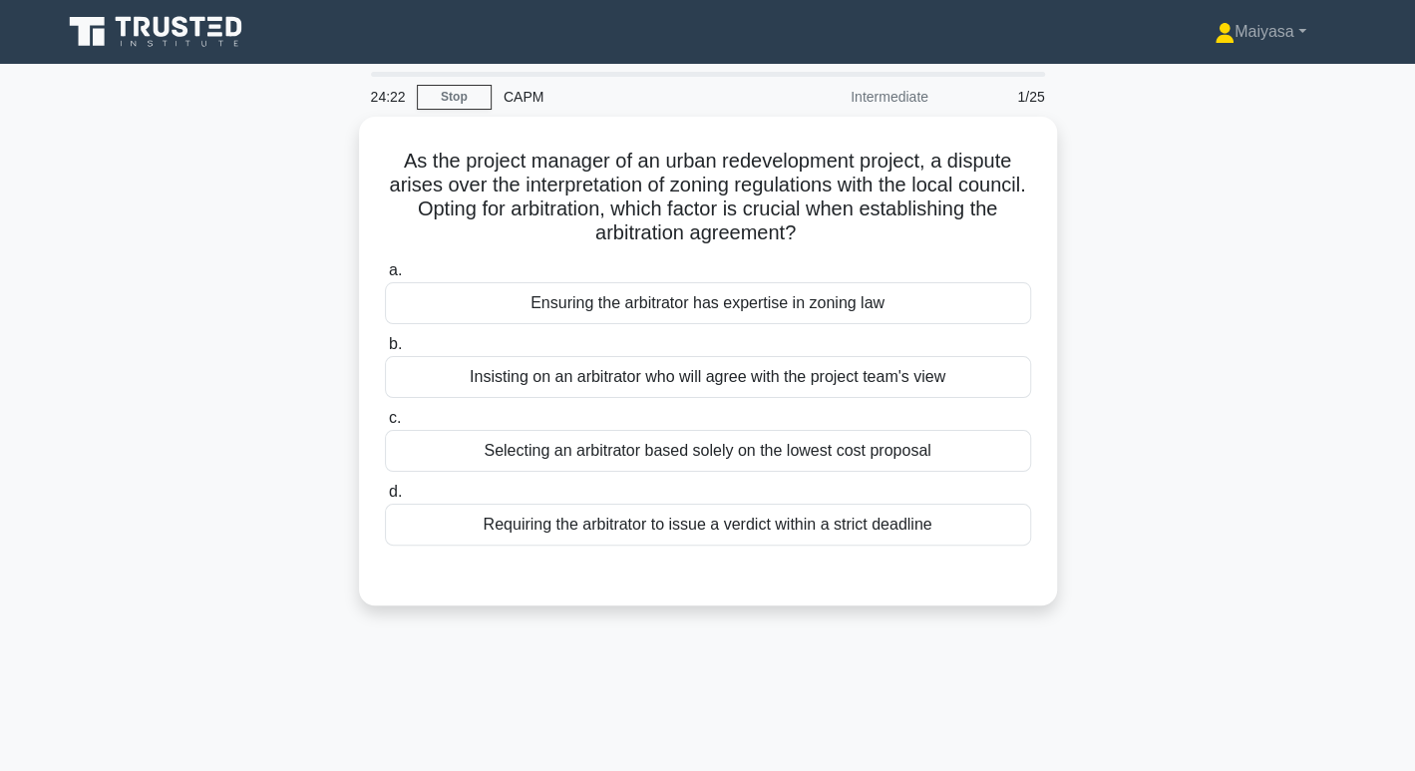
click at [1147, 303] on div "As the project manager of an urban redevelopment project, a dispute arises over…" at bounding box center [708, 373] width 1316 height 512
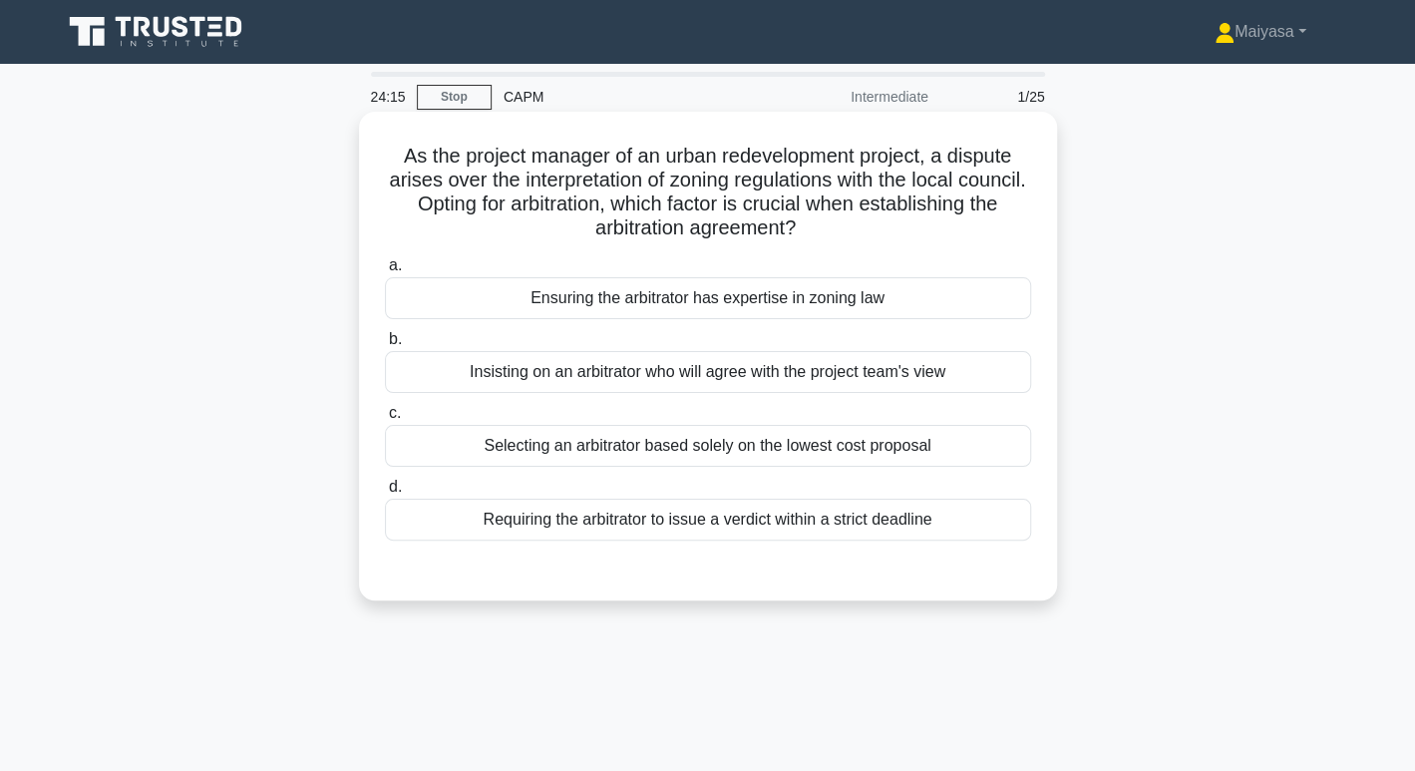
click at [938, 280] on div "Ensuring the arbitrator has expertise in zoning law" at bounding box center [708, 298] width 646 height 42
click at [385, 272] on input "a. Ensuring the arbitrator has expertise in zoning law" at bounding box center [385, 265] width 0 height 13
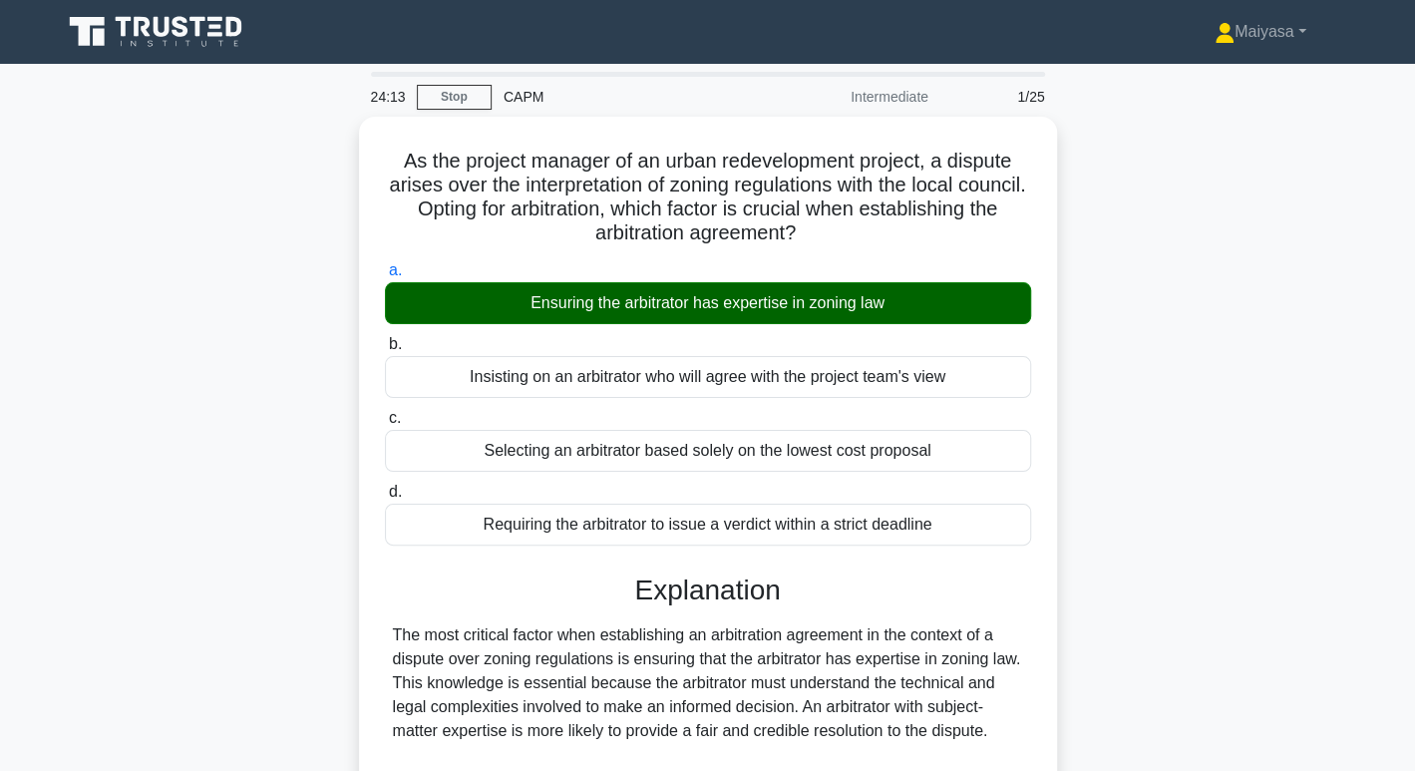
scroll to position [337, 0]
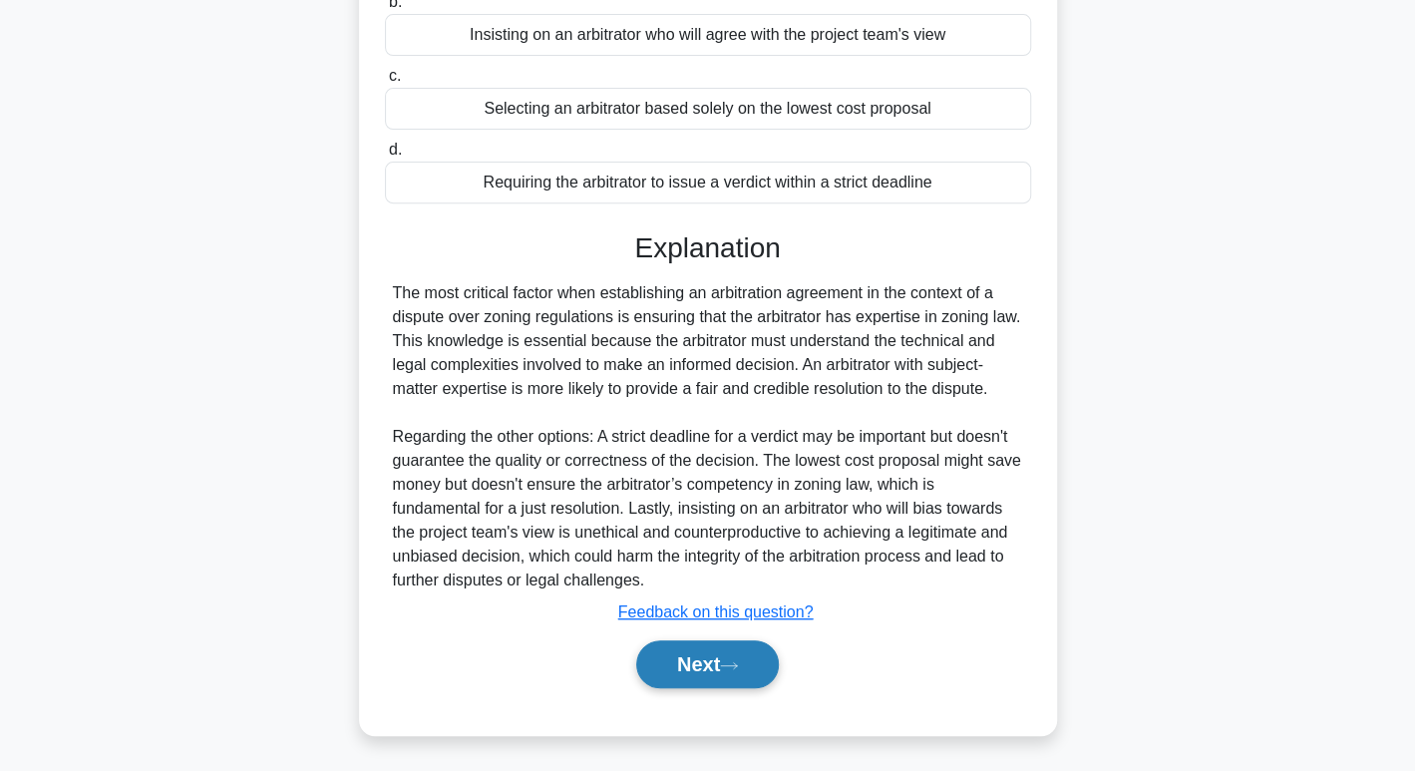
click at [700, 656] on button "Next" at bounding box center [707, 664] width 143 height 48
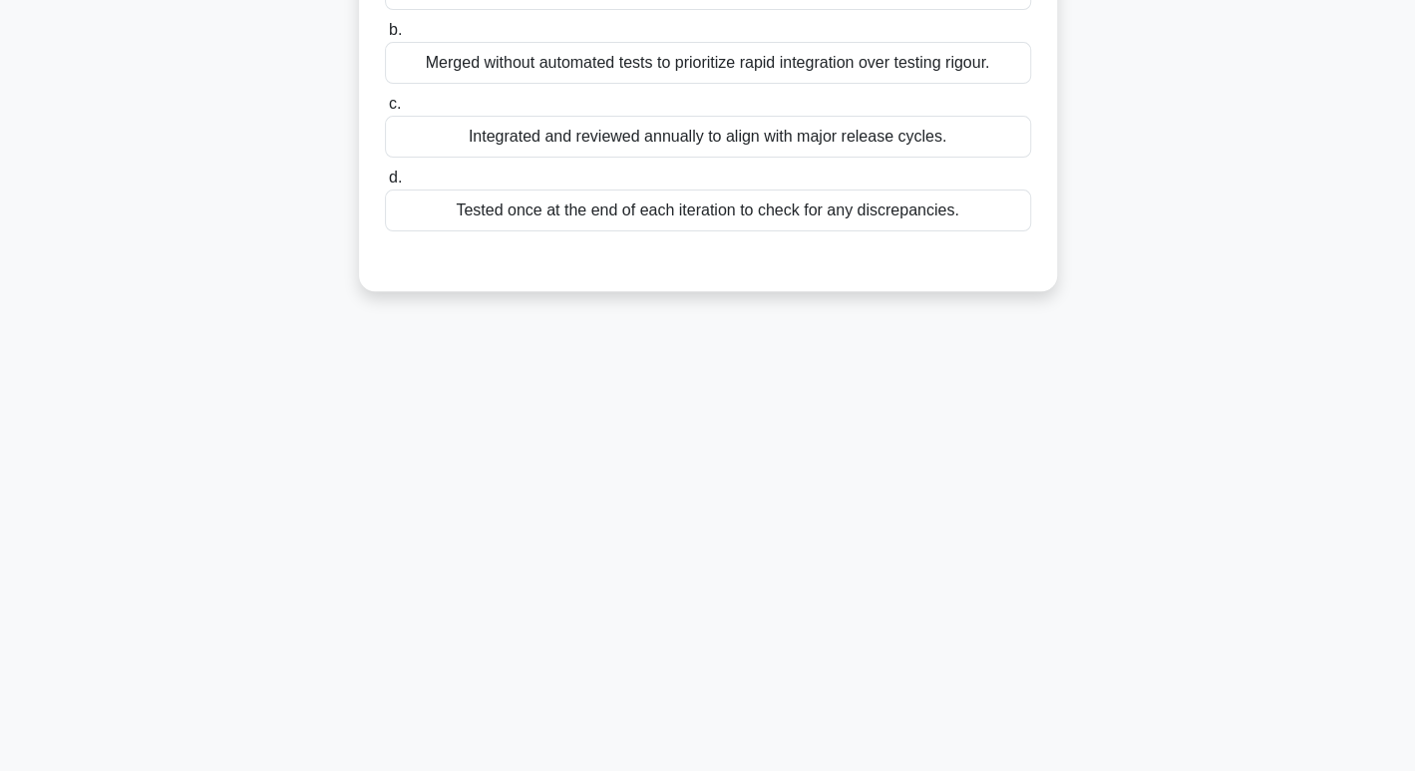
scroll to position [0, 0]
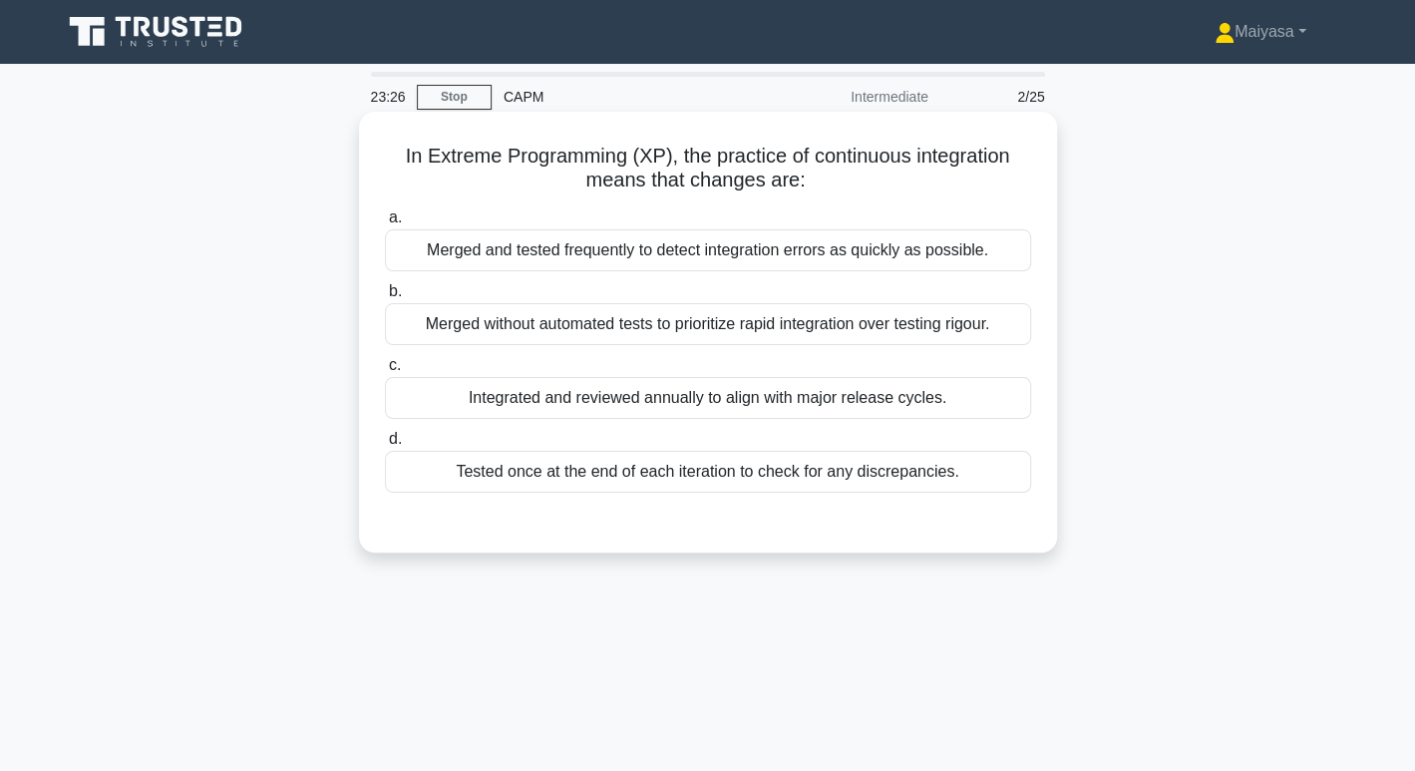
drag, startPoint x: 747, startPoint y: 418, endPoint x: 749, endPoint y: 490, distance: 71.8
click at [724, 481] on div "Tested once at the end of each iteration to check for any discrepancies." at bounding box center [708, 472] width 646 height 42
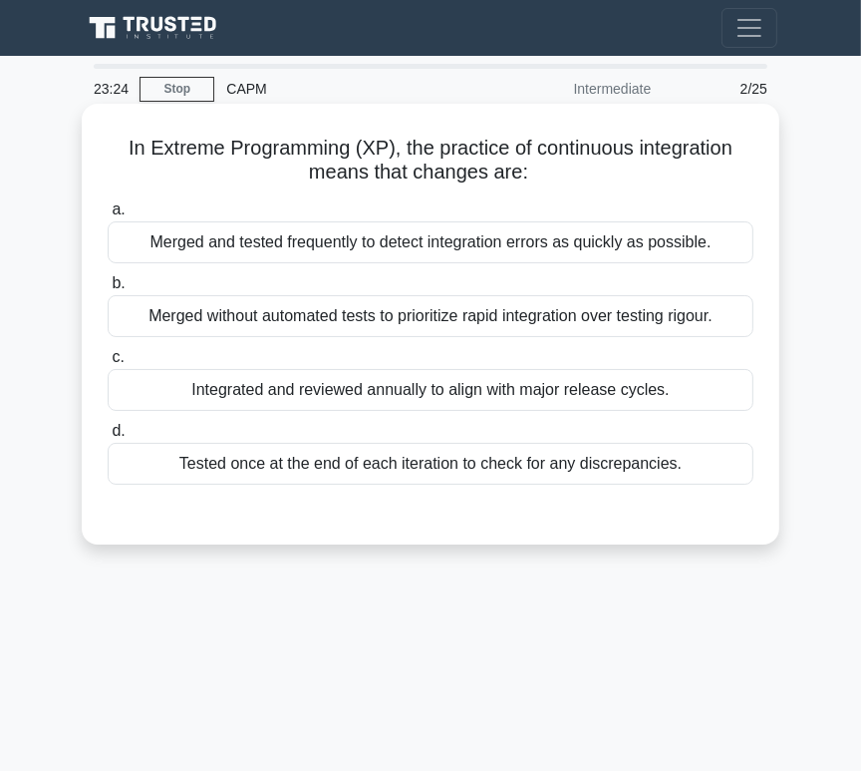
drag, startPoint x: 648, startPoint y: 464, endPoint x: 689, endPoint y: 469, distance: 41.2
click at [648, 464] on div "Tested once at the end of each iteration to check for any discrepancies." at bounding box center [431, 464] width 646 height 42
click at [108, 438] on input "d. Tested once at the end of each iteration to check for any discrepancies." at bounding box center [108, 431] width 0 height 13
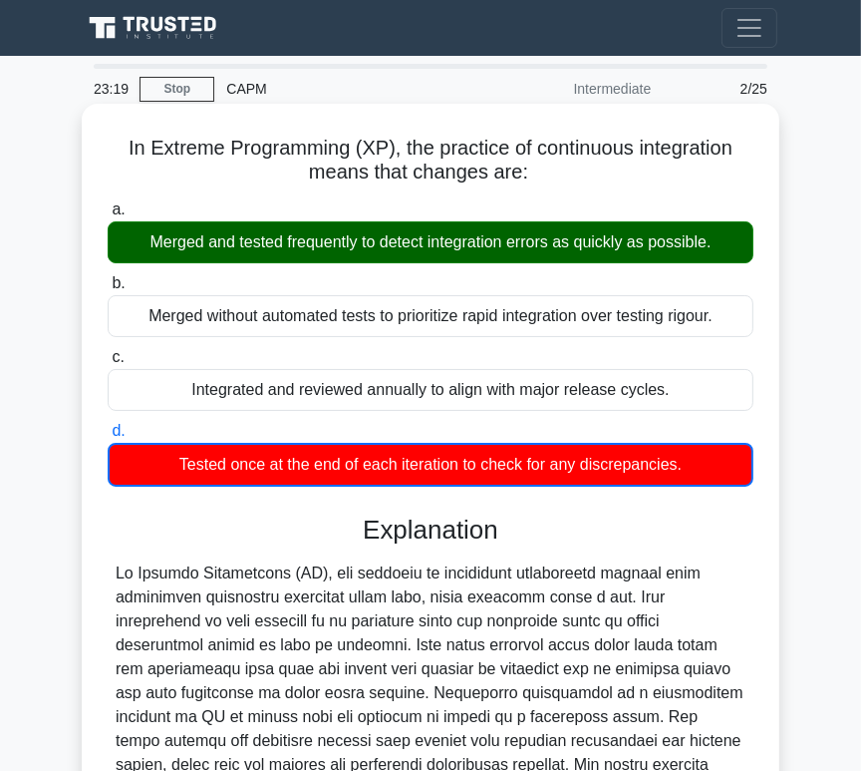
click at [689, 469] on div "Tested once at the end of each iteration to check for any discrepancies." at bounding box center [431, 465] width 646 height 44
click at [108, 438] on input "d. Tested once at the end of each iteration to check for any discrepancies." at bounding box center [108, 431] width 0 height 13
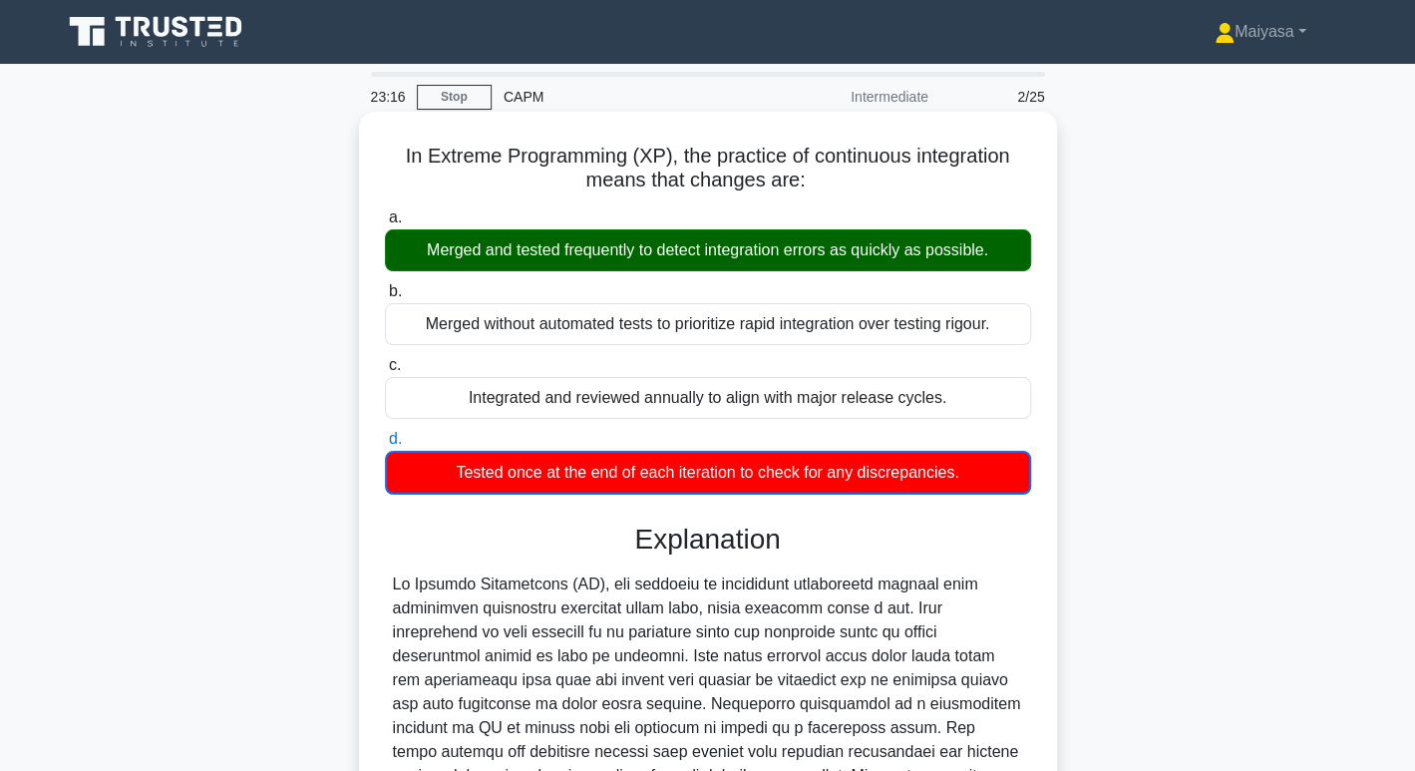
click at [687, 259] on div "Merged and tested frequently to detect integration errors as quickly as possibl…" at bounding box center [708, 250] width 646 height 42
click at [385, 224] on input "a. Merged and tested frequently to detect integration errors as quickly as poss…" at bounding box center [385, 217] width 0 height 13
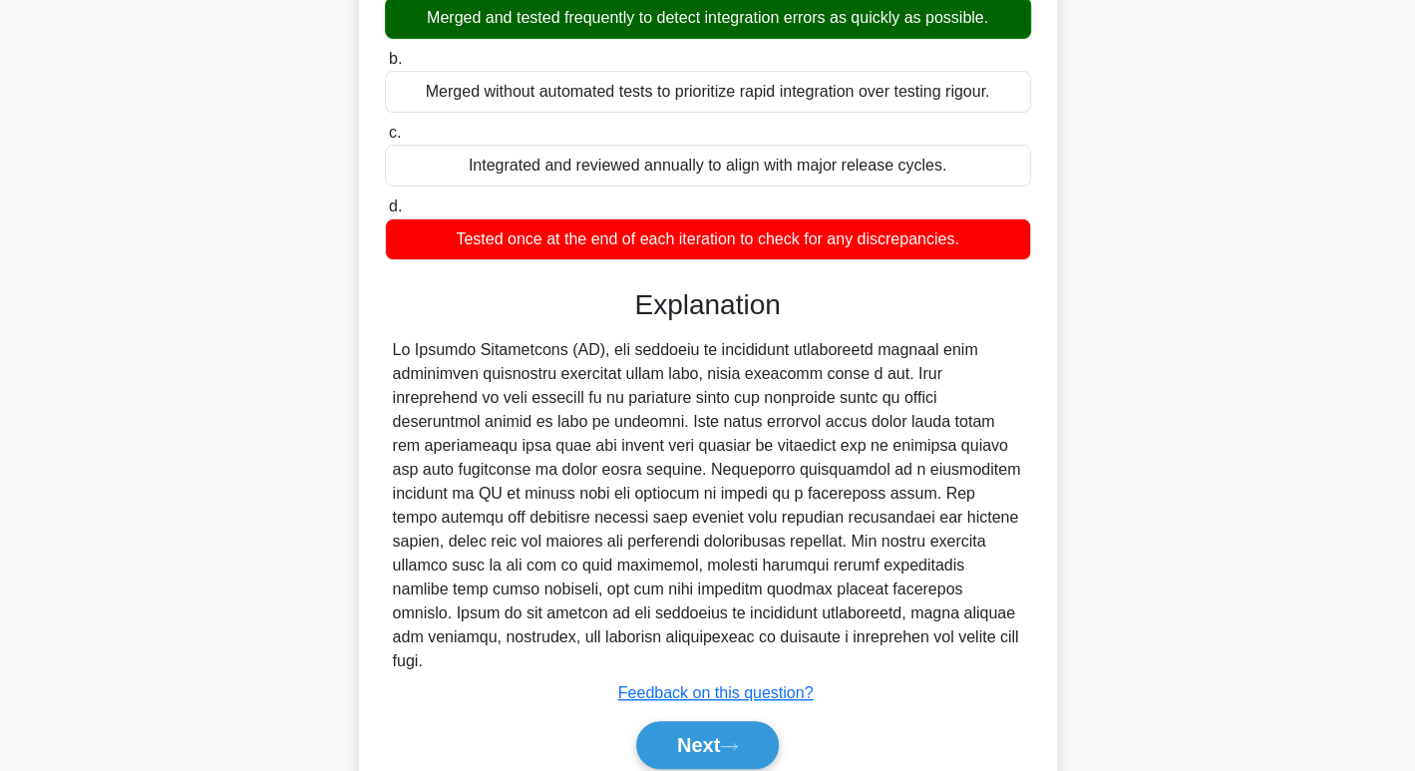
scroll to position [295, 0]
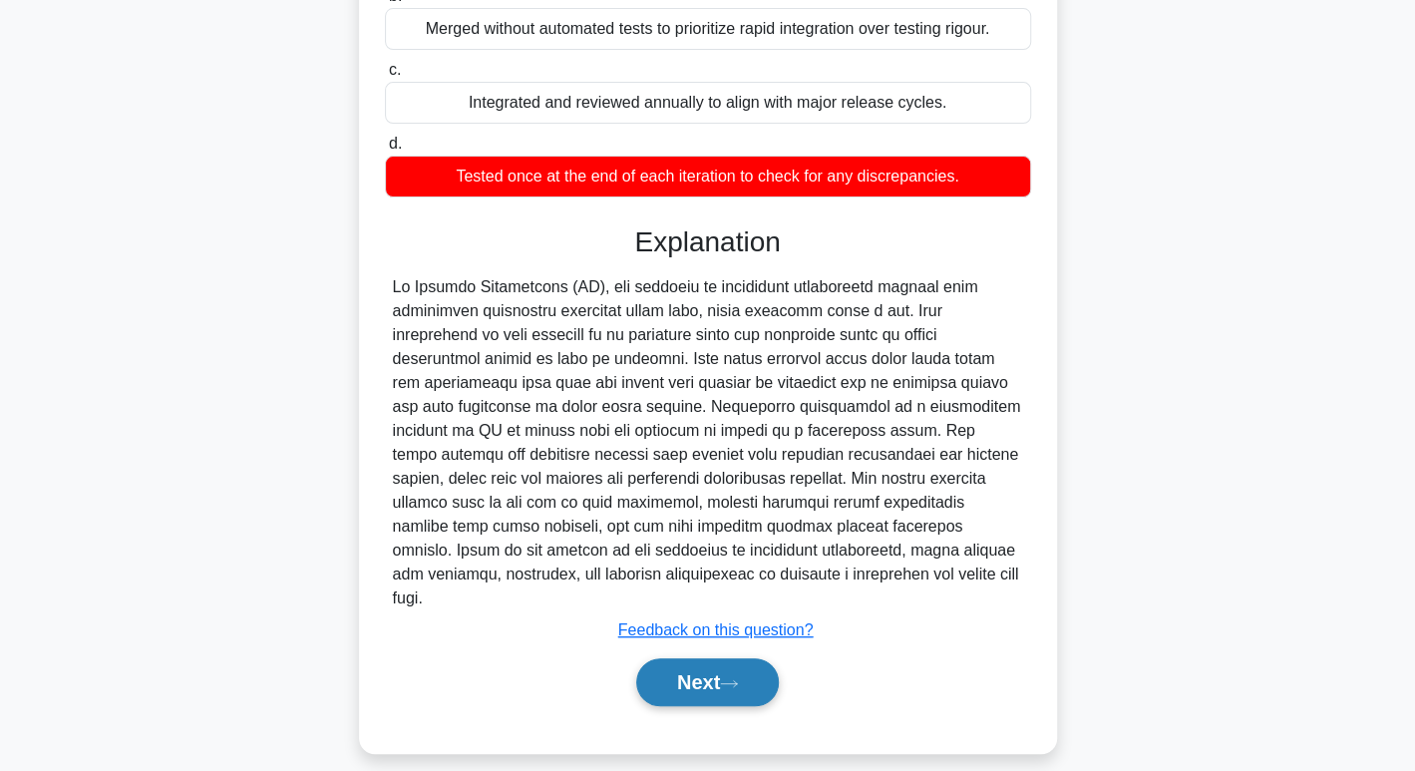
click at [735, 658] on button "Next" at bounding box center [707, 682] width 143 height 48
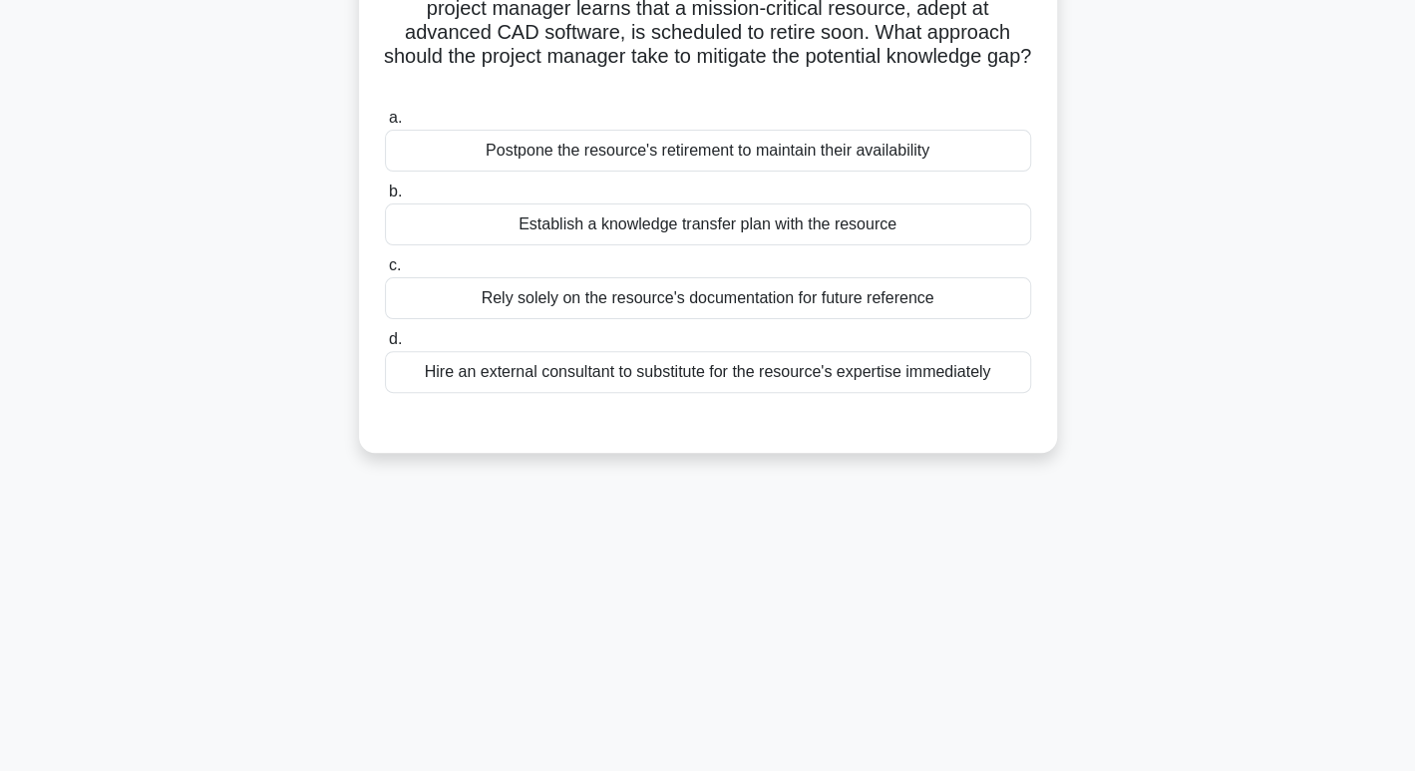
scroll to position [0, 0]
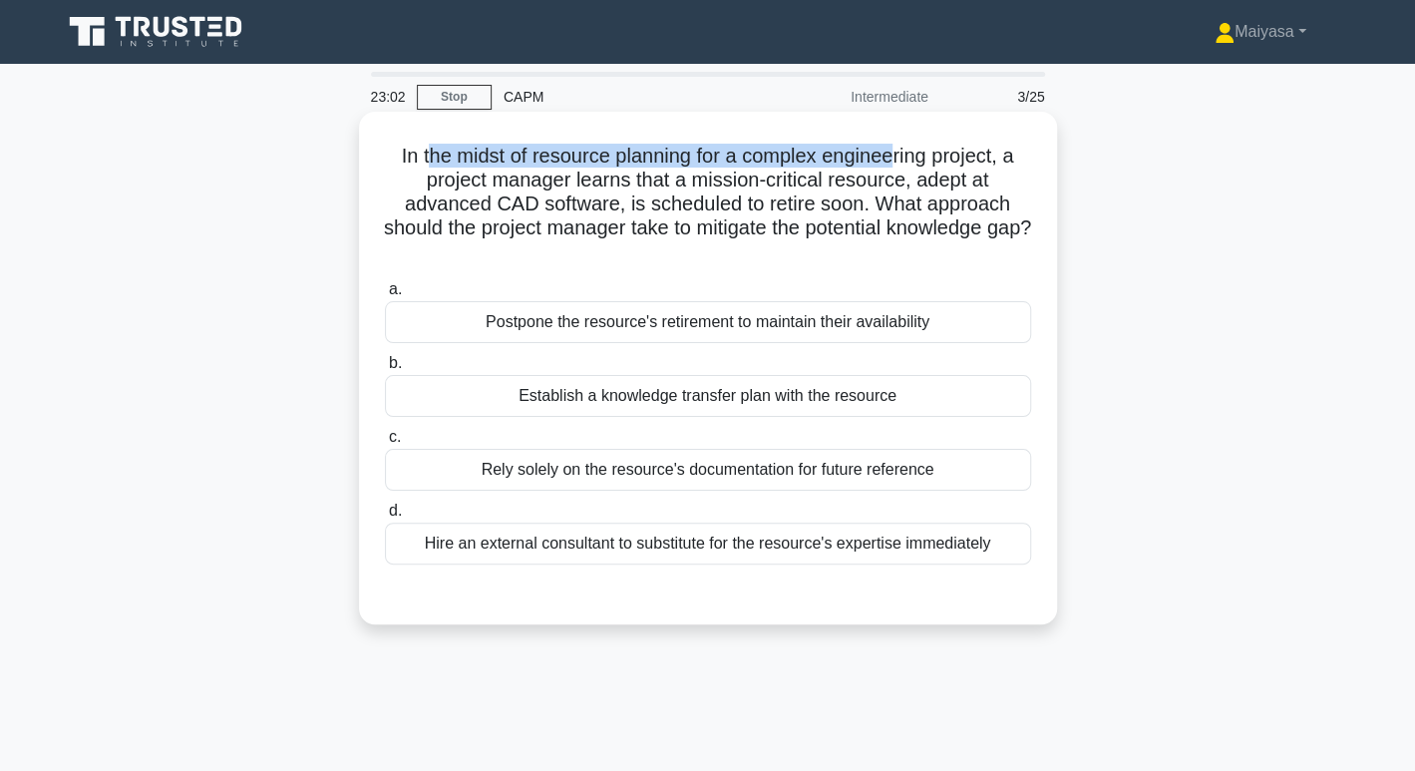
drag, startPoint x: 425, startPoint y: 165, endPoint x: 894, endPoint y: 156, distance: 469.7
click at [894, 156] on h5 "In the midst of resource planning for a complex engineering project, a project …" at bounding box center [708, 205] width 650 height 122
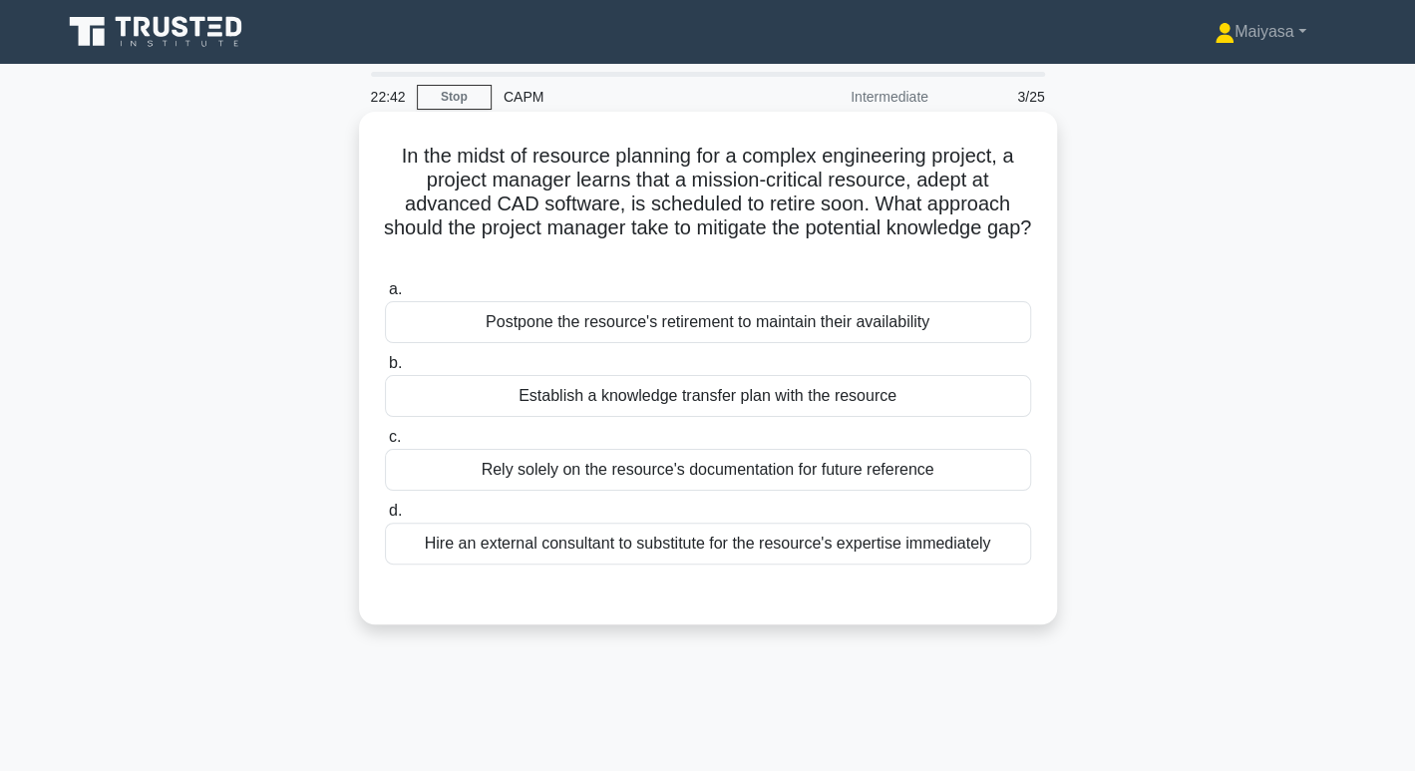
click at [726, 397] on div "Establish a knowledge transfer plan with the resource" at bounding box center [708, 396] width 646 height 42
click at [385, 370] on input "b. Establish a knowledge transfer plan with the resource" at bounding box center [385, 363] width 0 height 13
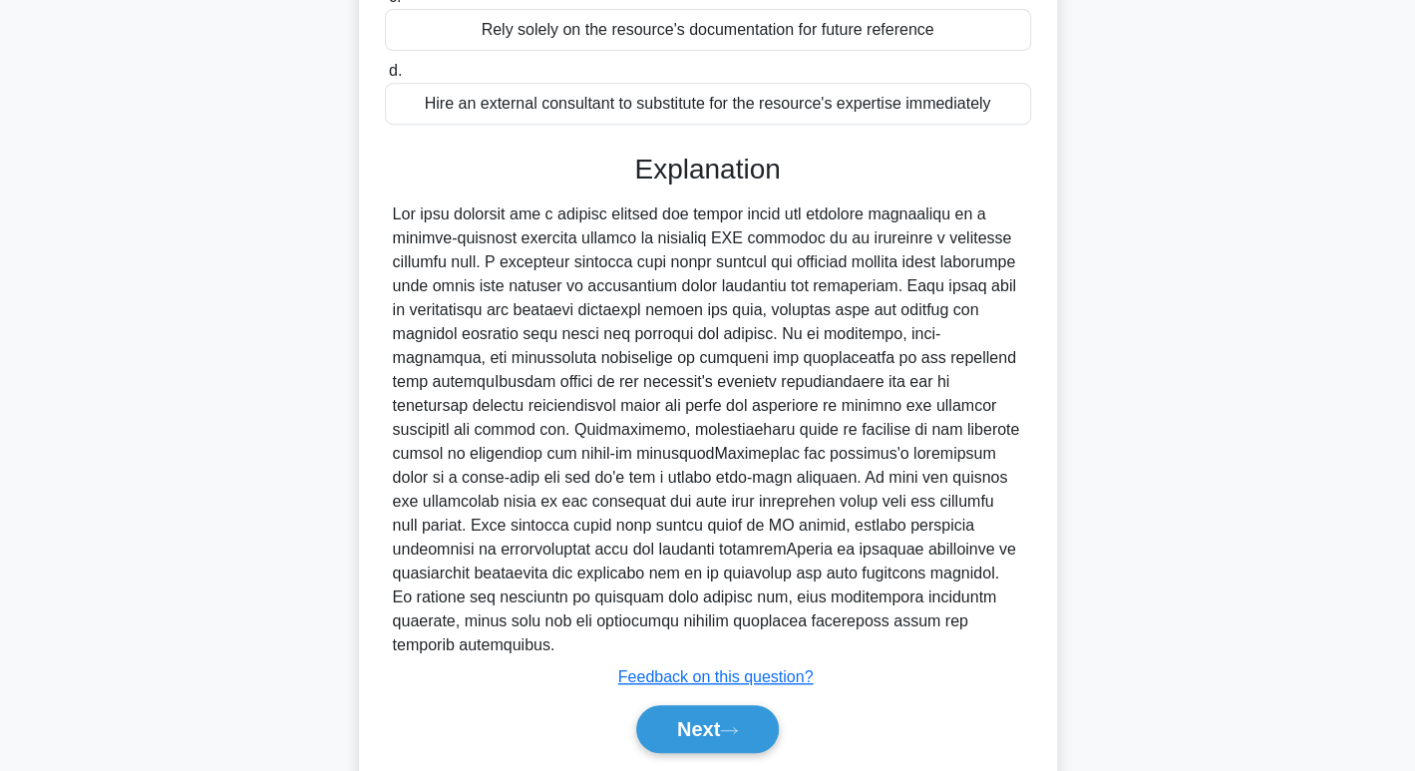
scroll to position [481, 0]
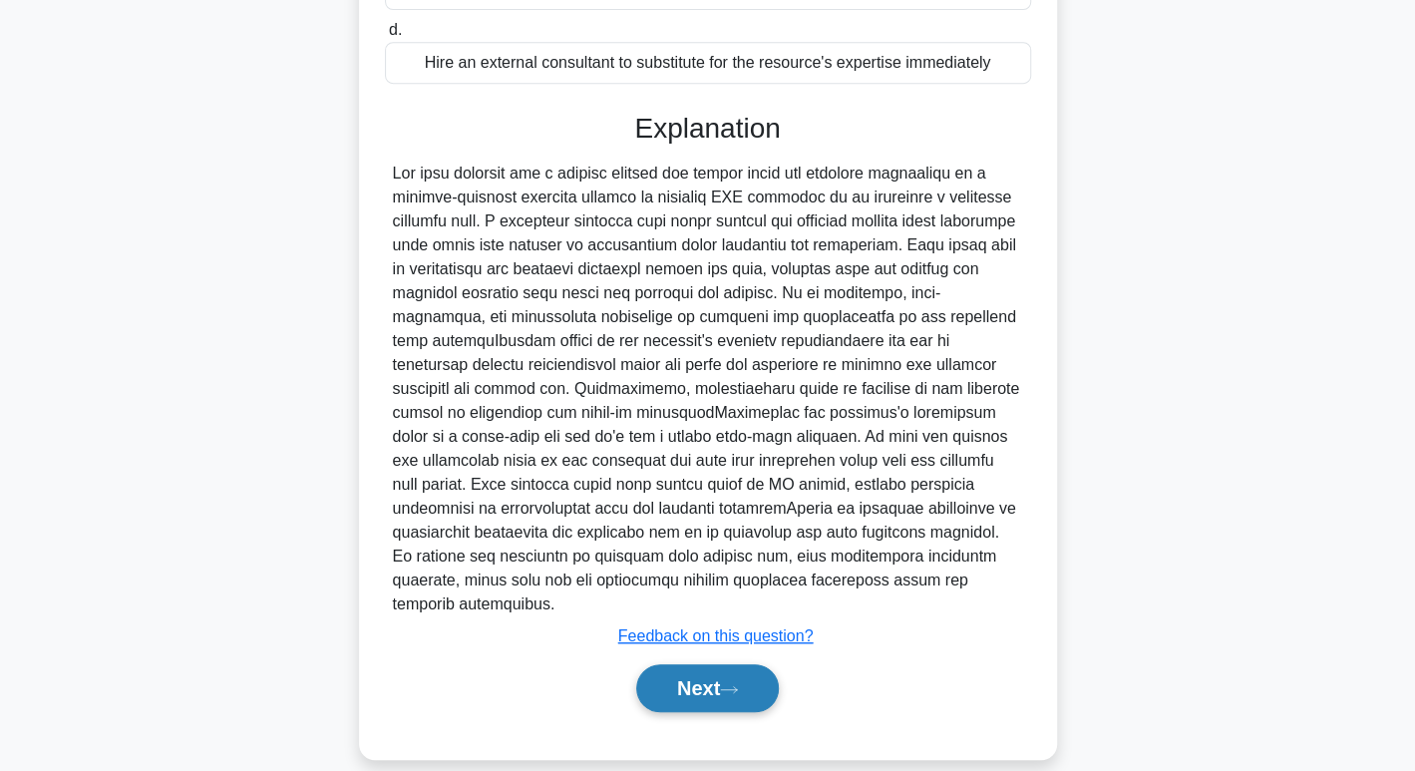
click at [738, 664] on button "Next" at bounding box center [707, 688] width 143 height 48
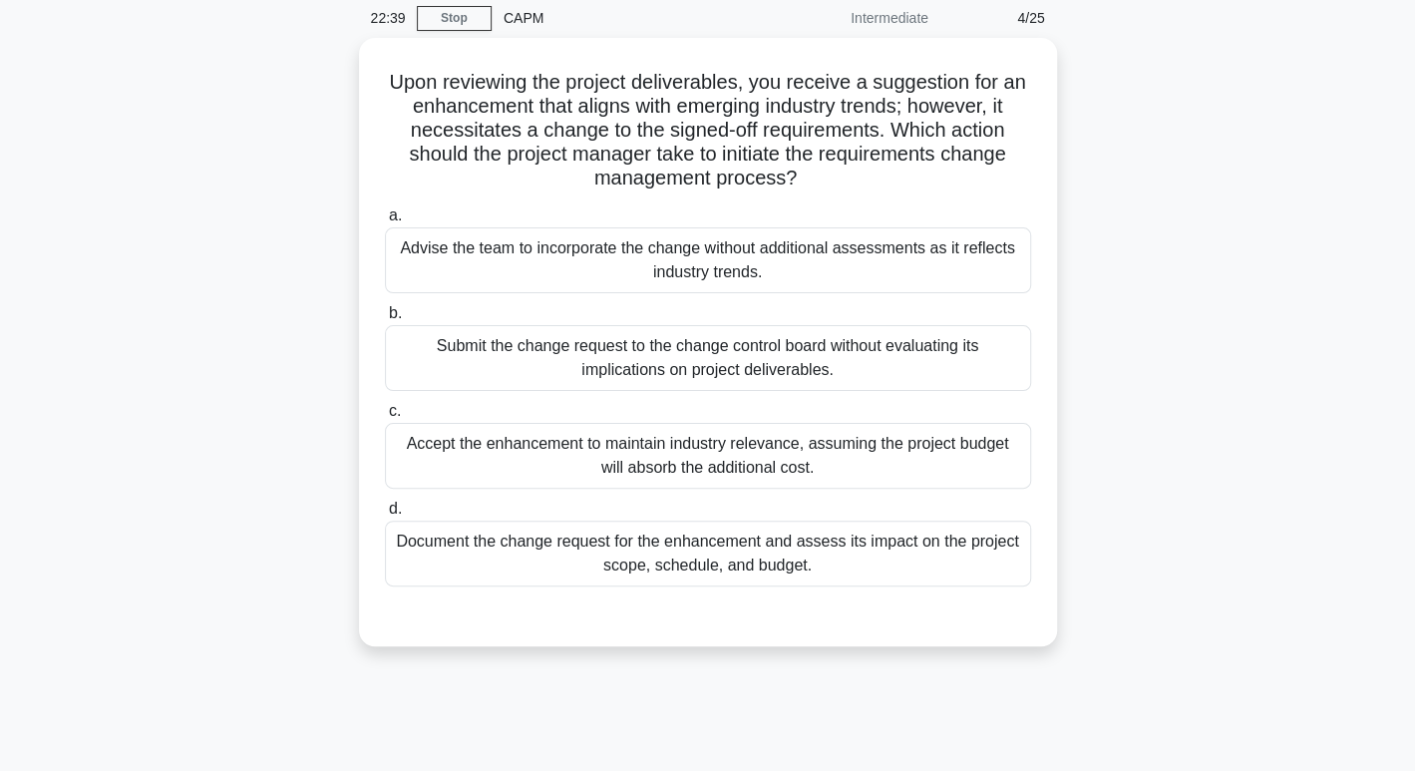
scroll to position [50, 0]
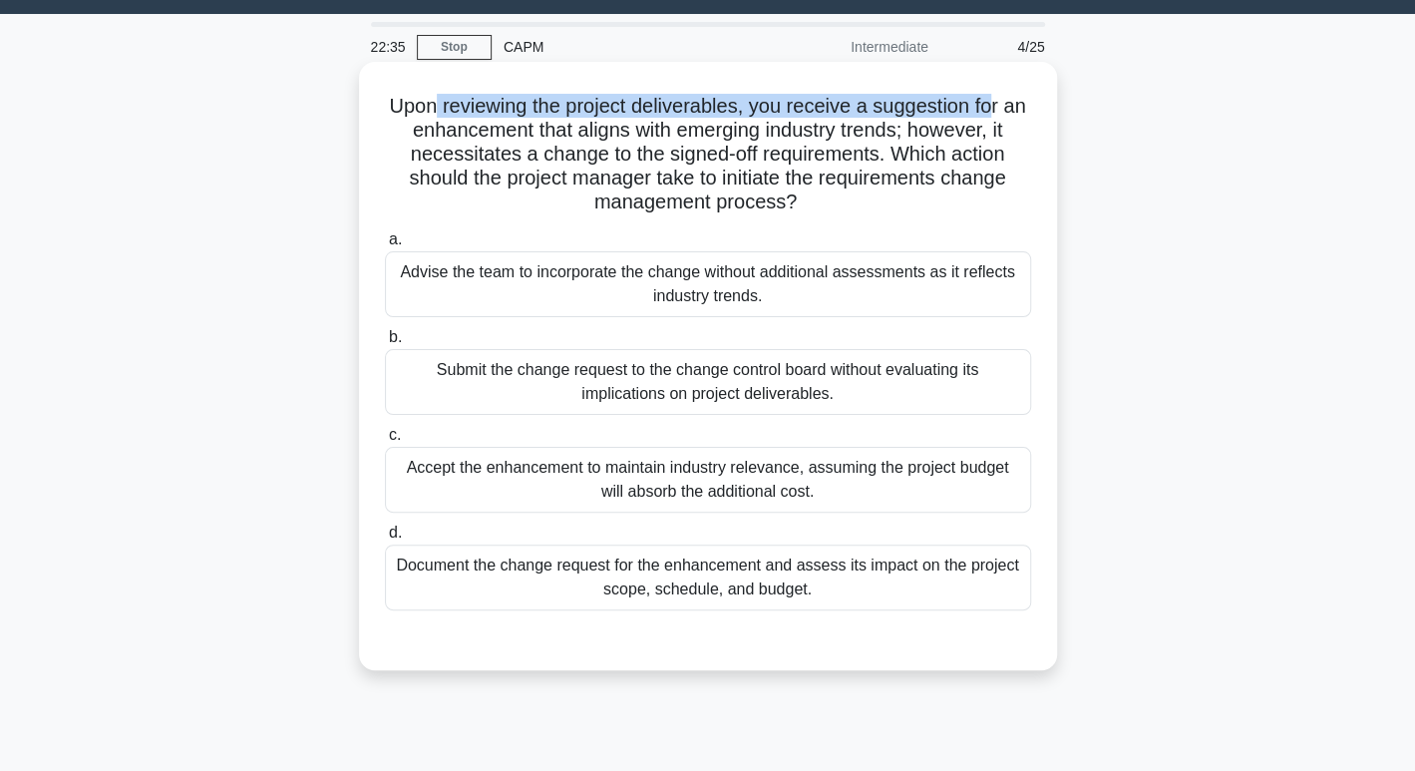
drag, startPoint x: 440, startPoint y: 101, endPoint x: 1007, endPoint y: 91, distance: 567.4
click at [1007, 91] on div "Upon reviewing the project deliverables, you receive a suggestion for an enhanc…" at bounding box center [708, 366] width 682 height 592
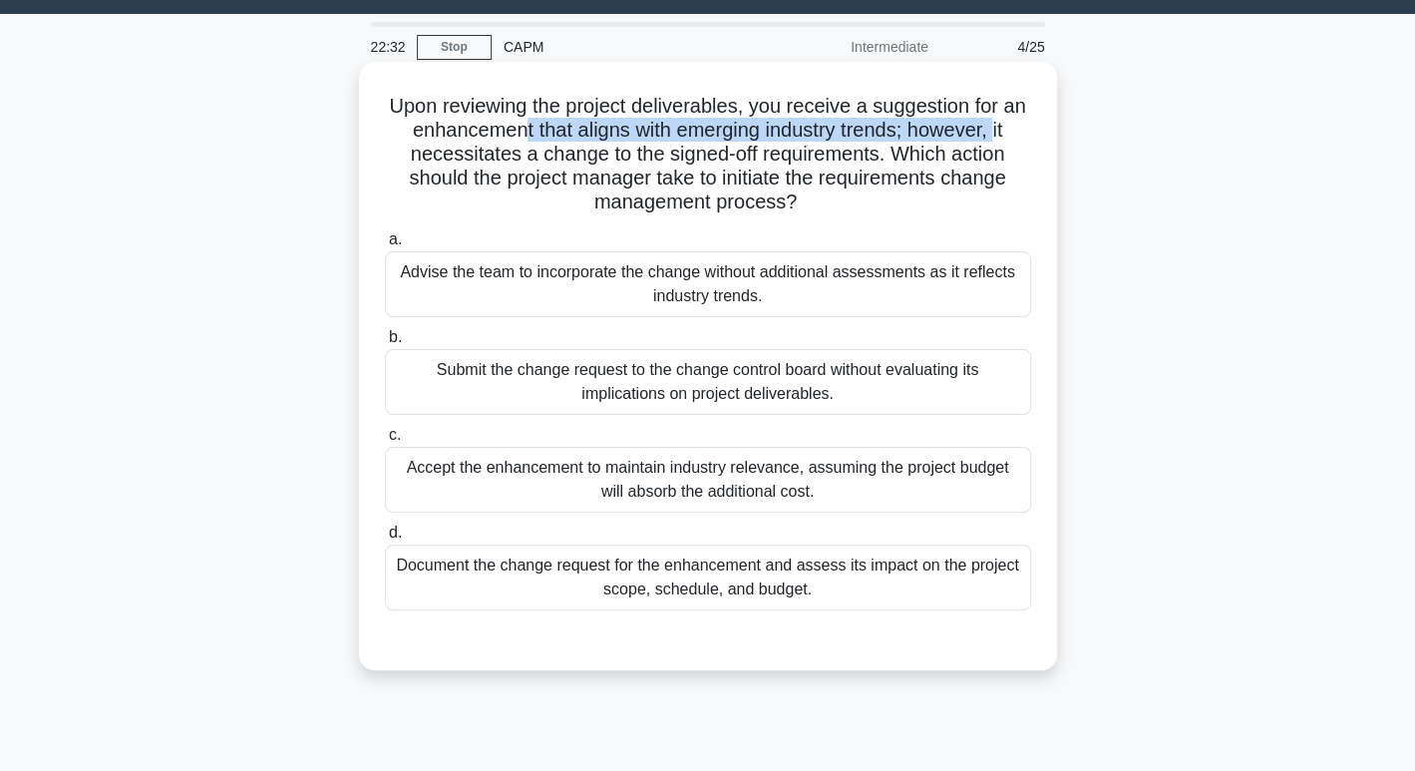
drag, startPoint x: 530, startPoint y: 127, endPoint x: 1012, endPoint y: 127, distance: 481.6
click at [1012, 127] on h5 "Upon reviewing the project deliverables, you receive a suggestion for an enhanc…" at bounding box center [708, 155] width 650 height 122
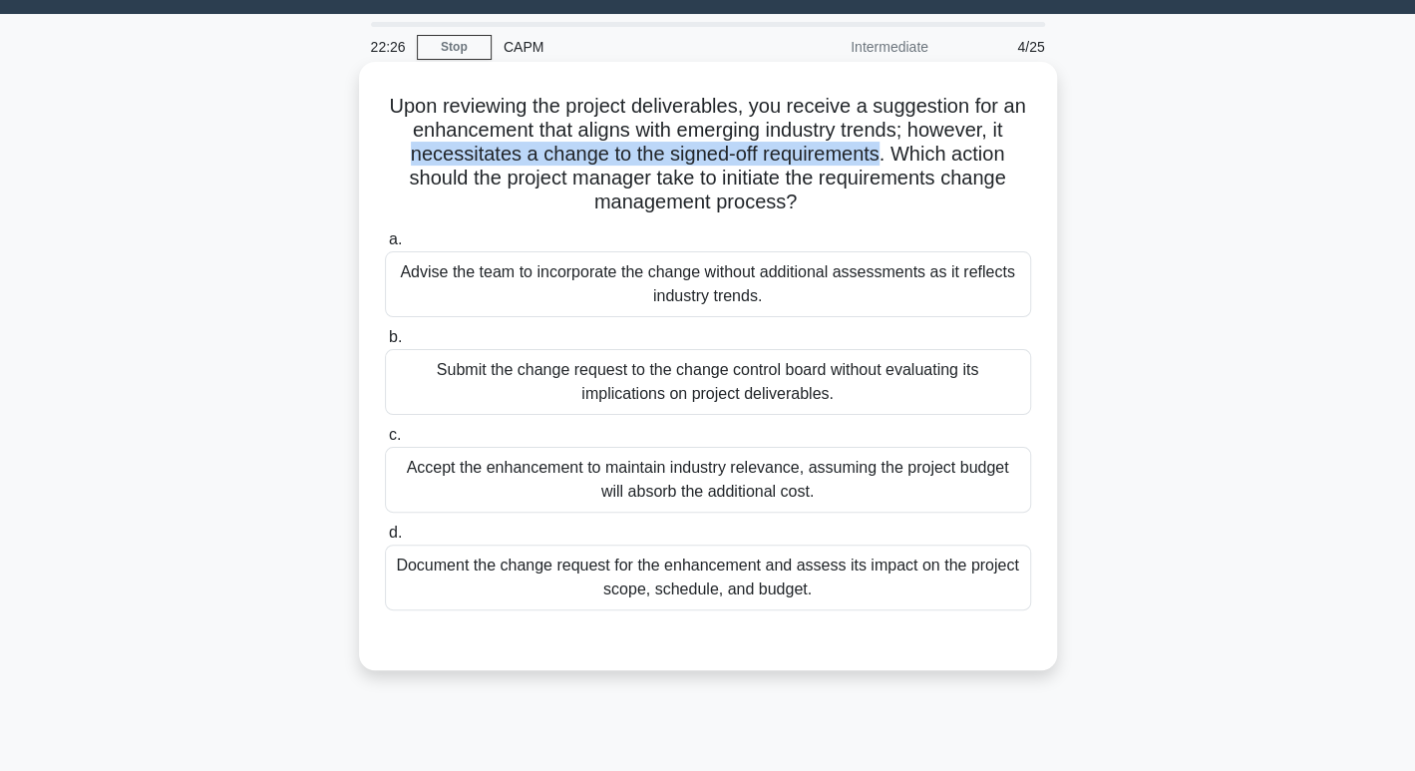
drag, startPoint x: 400, startPoint y: 154, endPoint x: 879, endPoint y: 157, distance: 479.6
click at [879, 157] on h5 "Upon reviewing the project deliverables, you receive a suggestion for an enhanc…" at bounding box center [708, 155] width 650 height 122
drag, startPoint x: 545, startPoint y: 206, endPoint x: 815, endPoint y: 200, distance: 269.3
click at [815, 200] on h5 "Upon reviewing the project deliverables, you receive a suggestion for an enhanc…" at bounding box center [708, 155] width 650 height 122
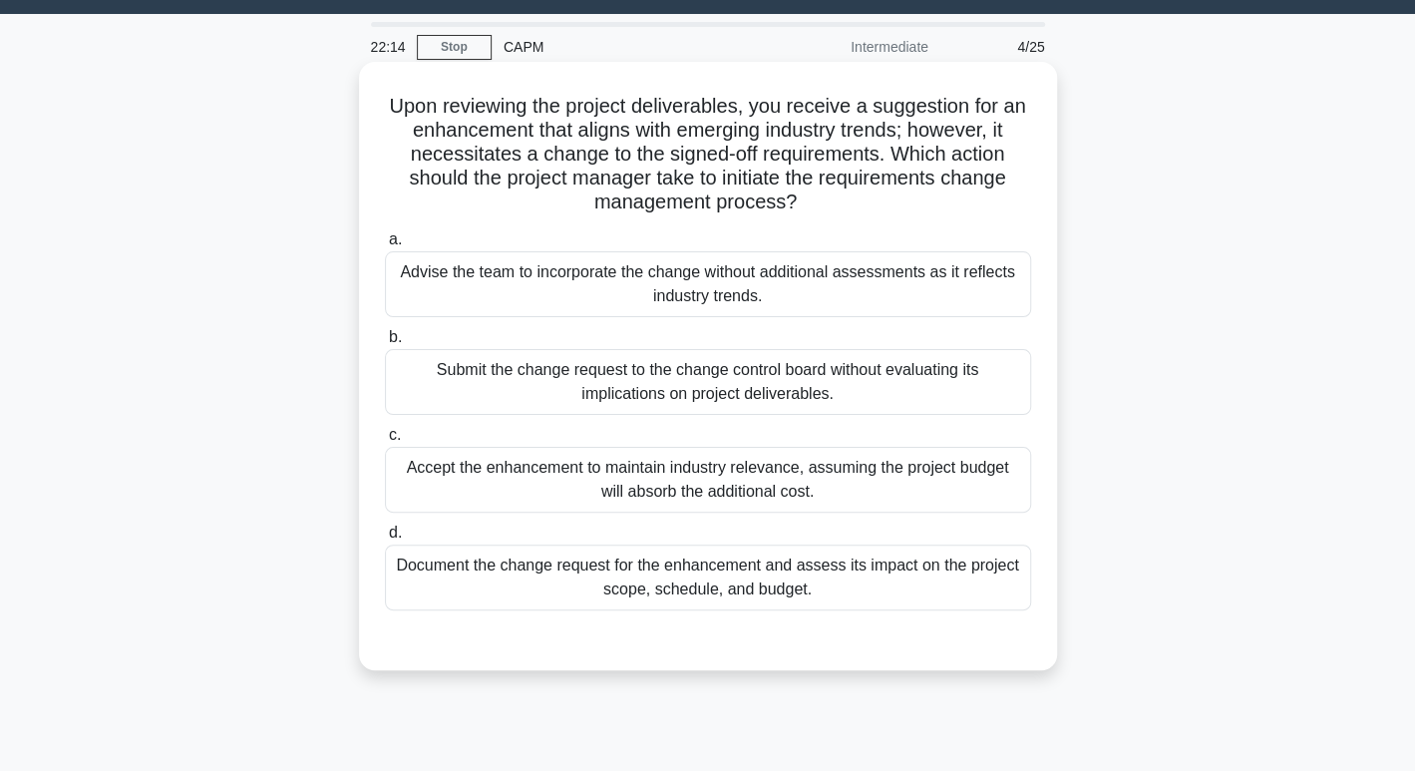
click at [775, 562] on div "Document the change request for the enhancement and assess its impact on the pr…" at bounding box center [708, 577] width 646 height 66
click at [385, 539] on input "d. Document the change request for the enhancement and assess its impact on the…" at bounding box center [385, 532] width 0 height 13
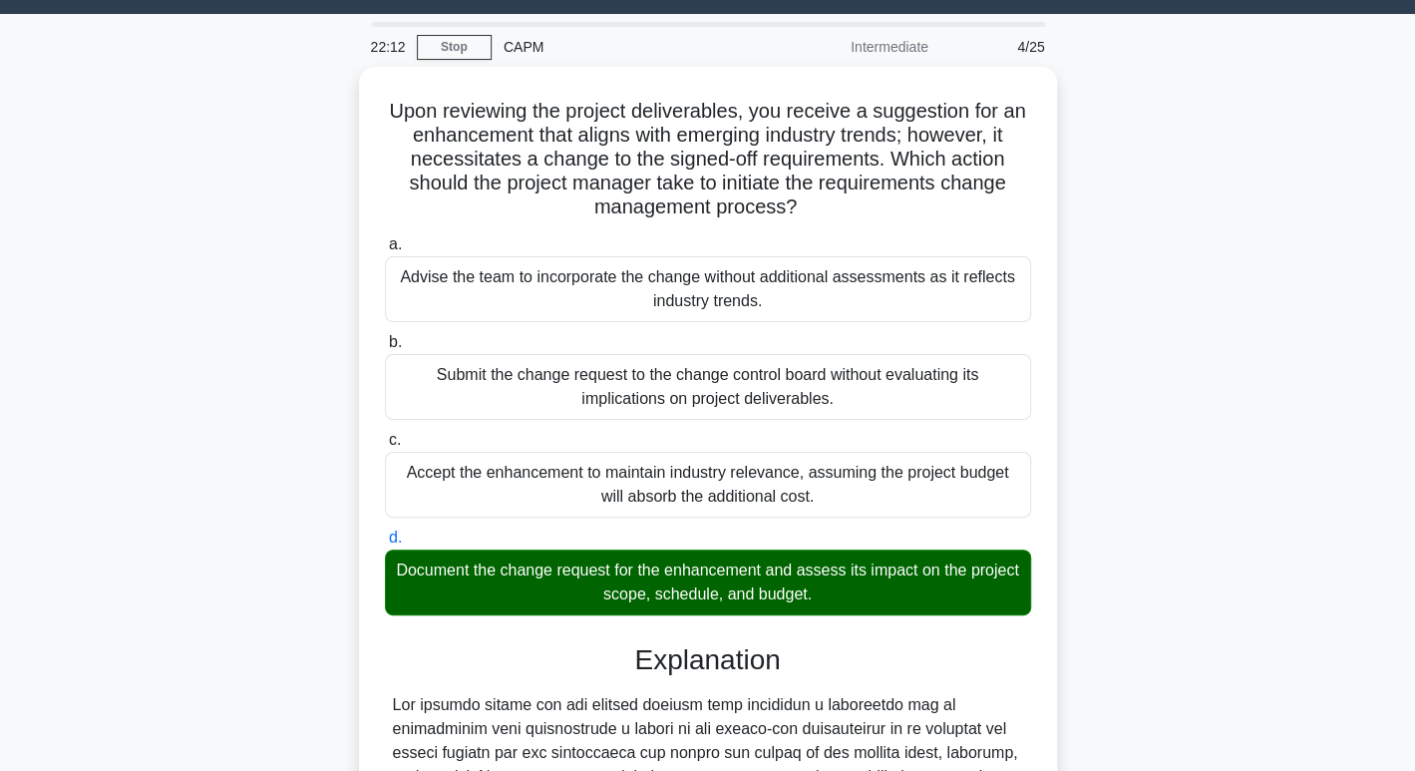
scroll to position [576, 0]
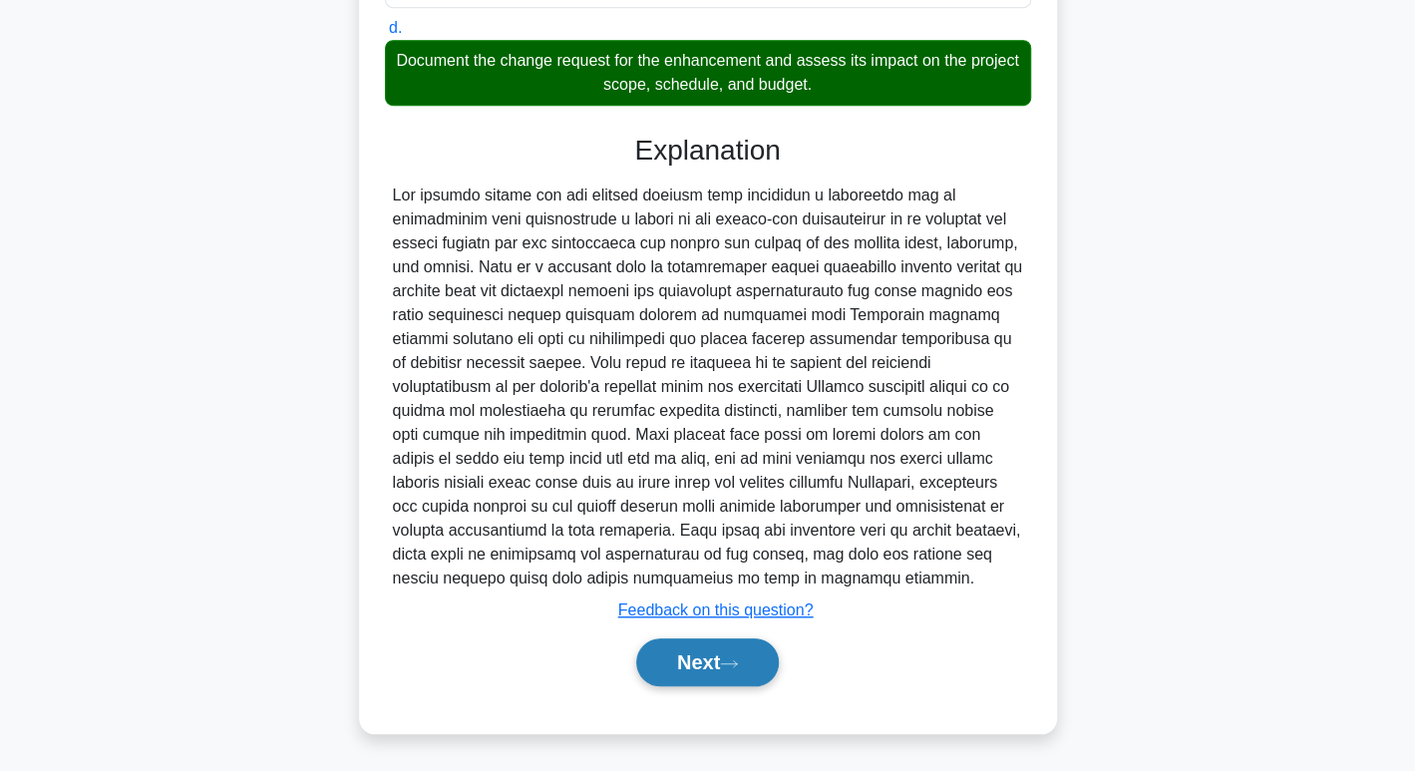
click at [734, 643] on button "Next" at bounding box center [707, 662] width 143 height 48
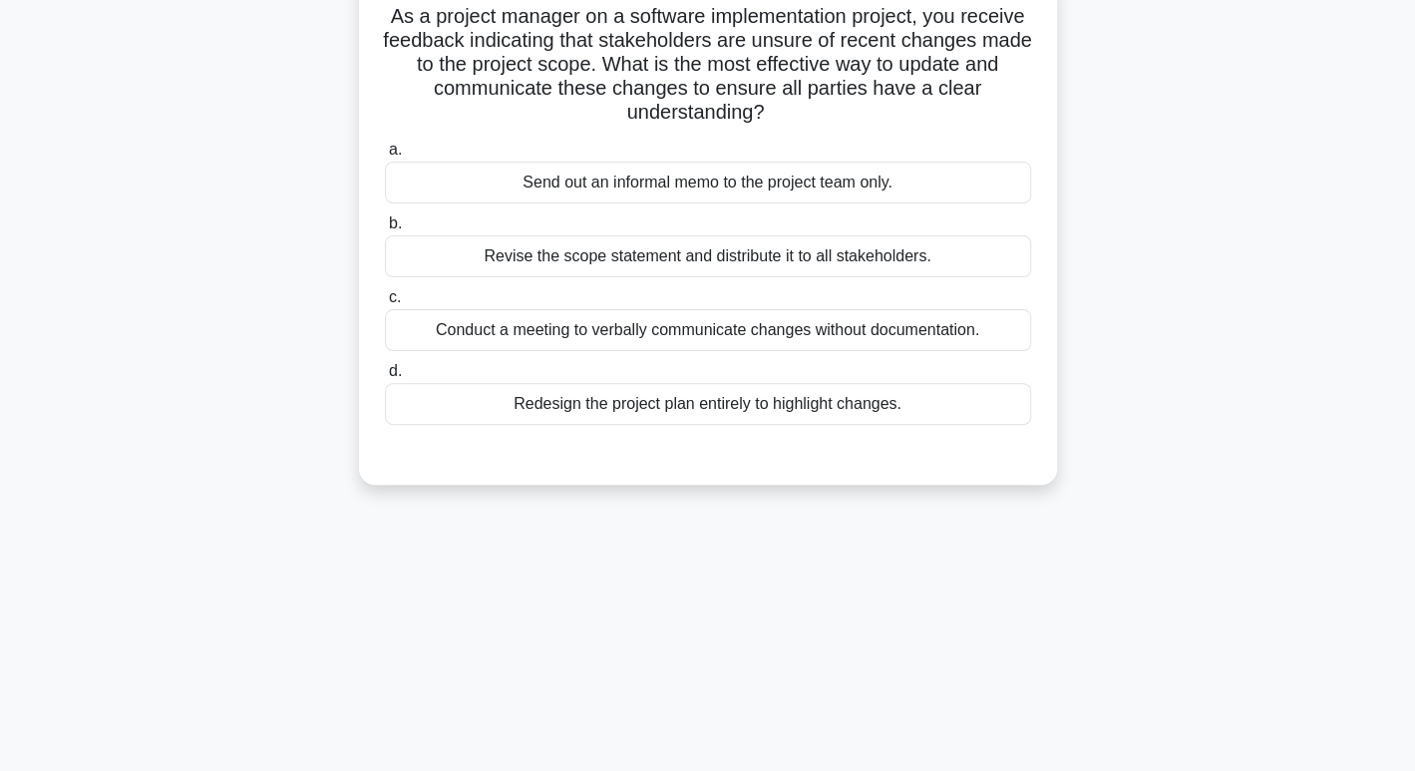
scroll to position [0, 0]
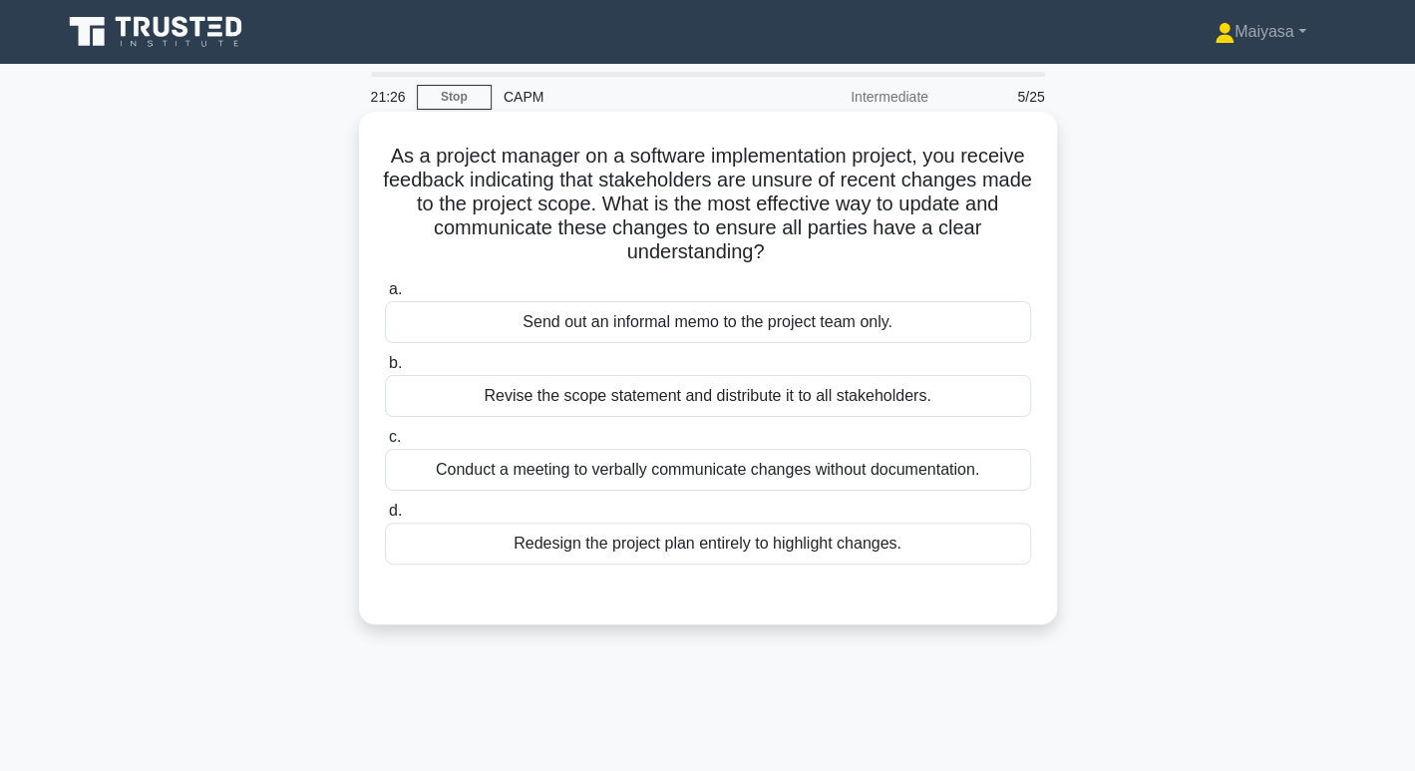
click at [690, 400] on div "Revise the scope statement and distribute it to all stakeholders." at bounding box center [708, 396] width 646 height 42
click at [385, 370] on input "b. Revise the scope statement and distribute it to all stakeholders." at bounding box center [385, 363] width 0 height 13
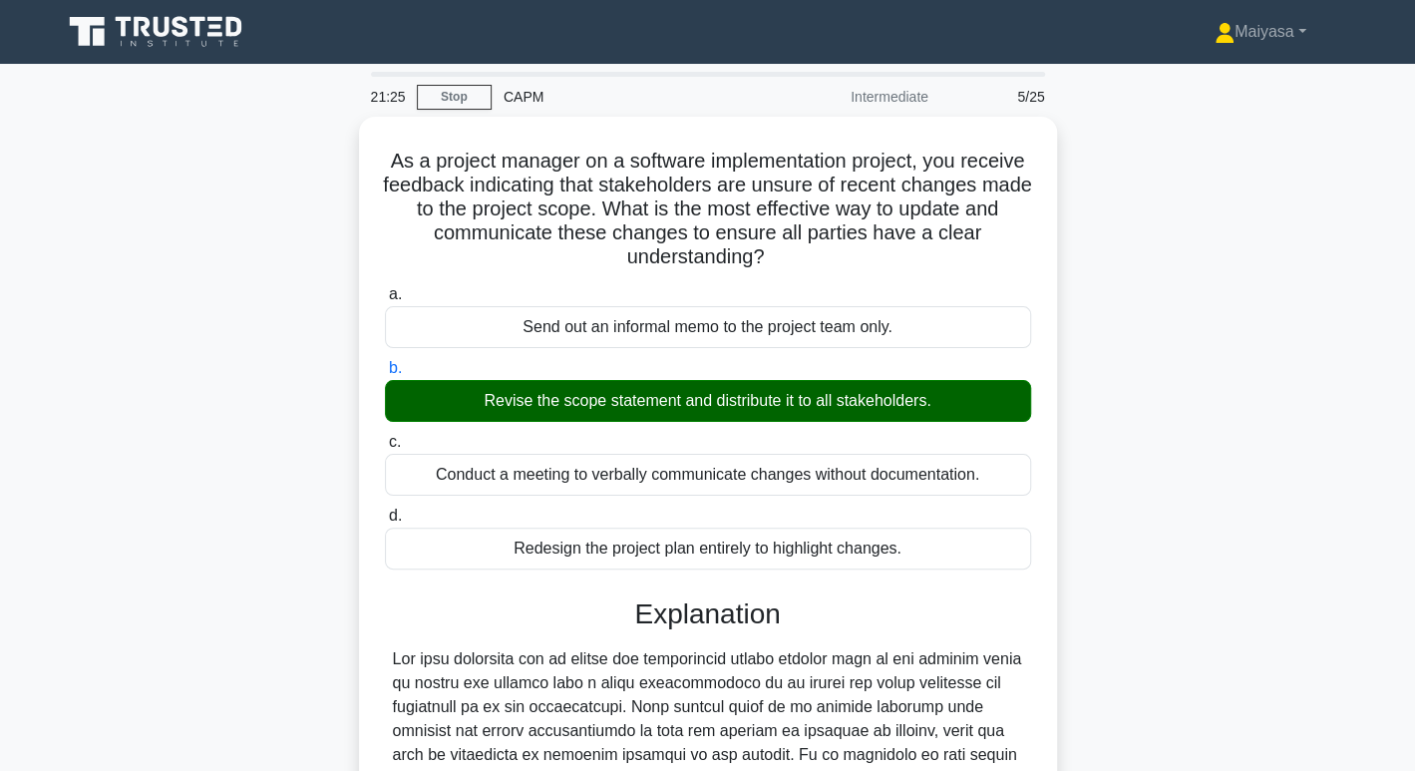
click at [1411, 552] on main "21:25 Stop CAPM Intermediate 5/25 As a project manager on a software implementa…" at bounding box center [707, 682] width 1415 height 1236
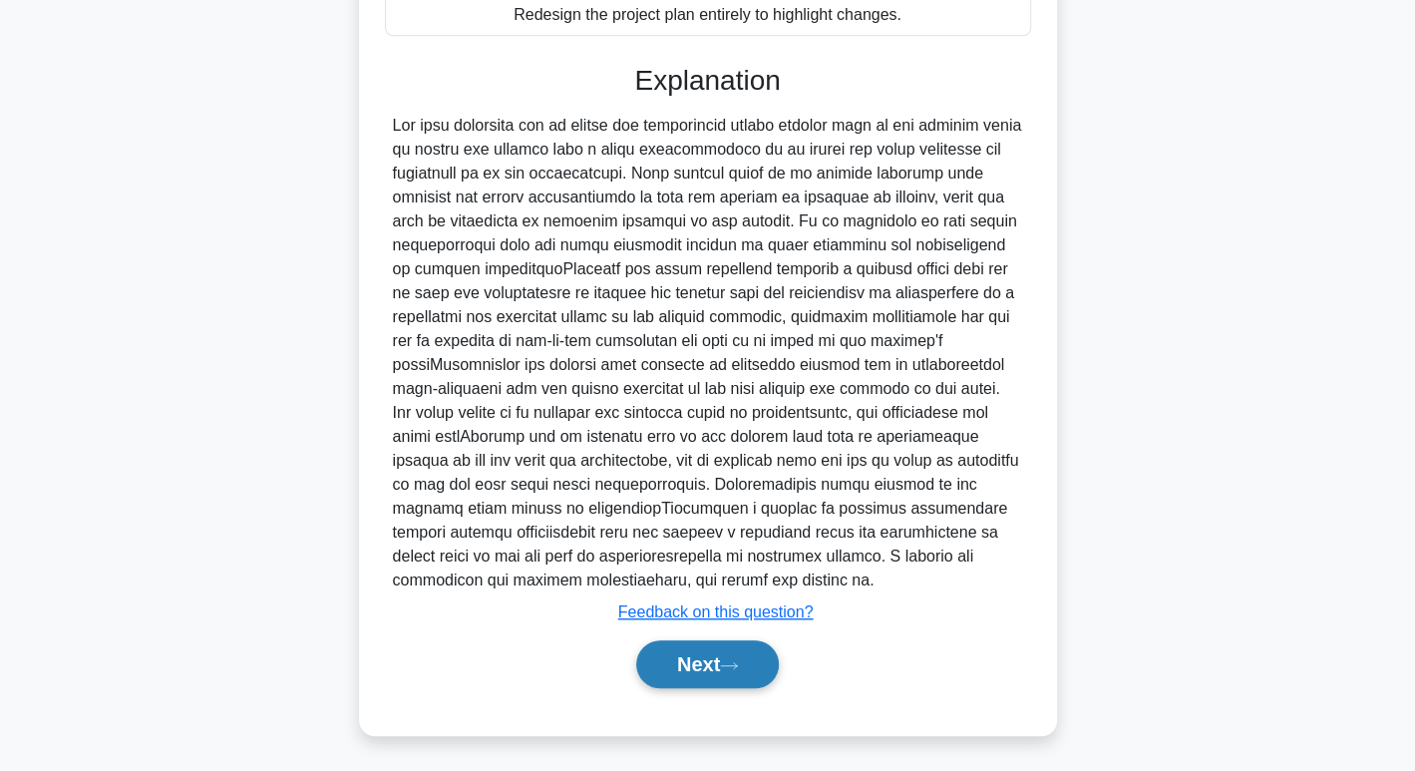
click at [722, 655] on button "Next" at bounding box center [707, 664] width 143 height 48
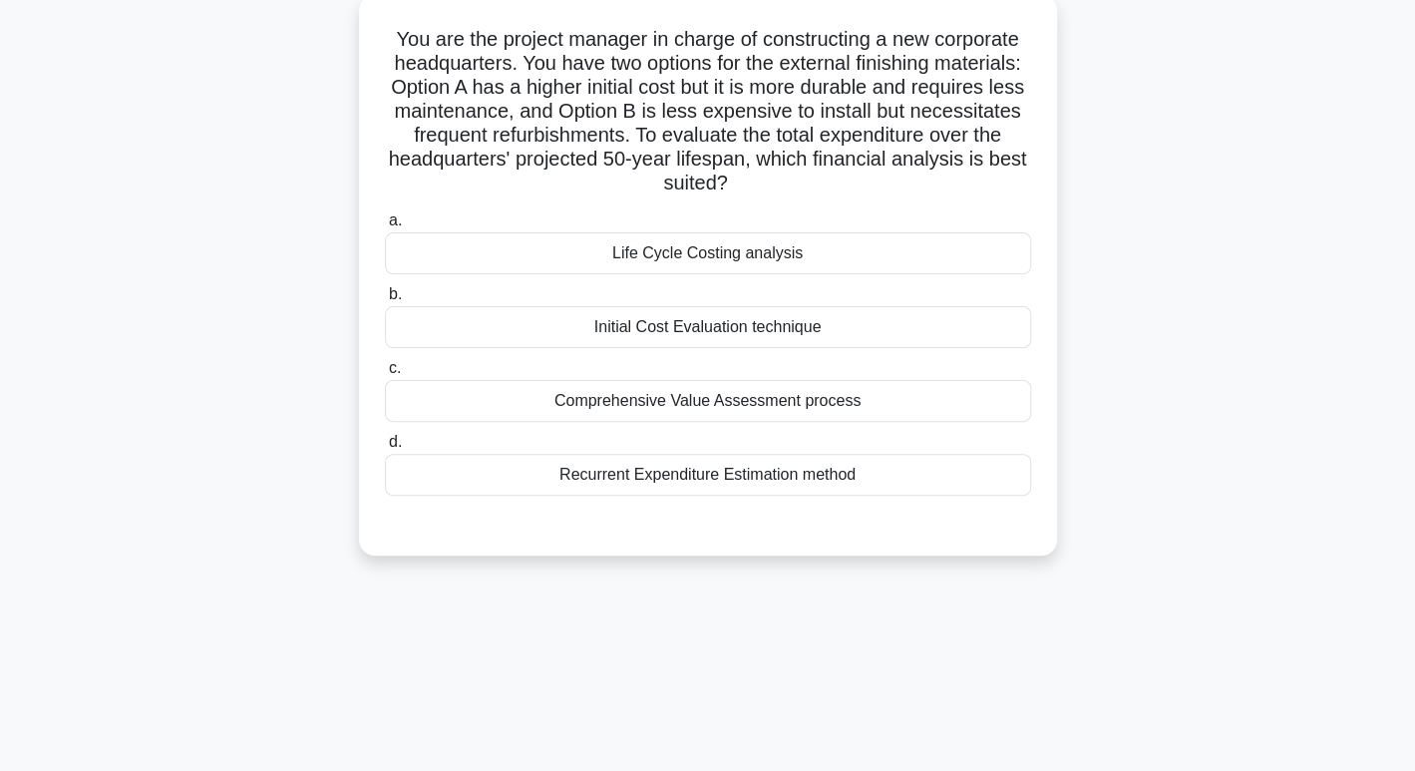
scroll to position [107, 0]
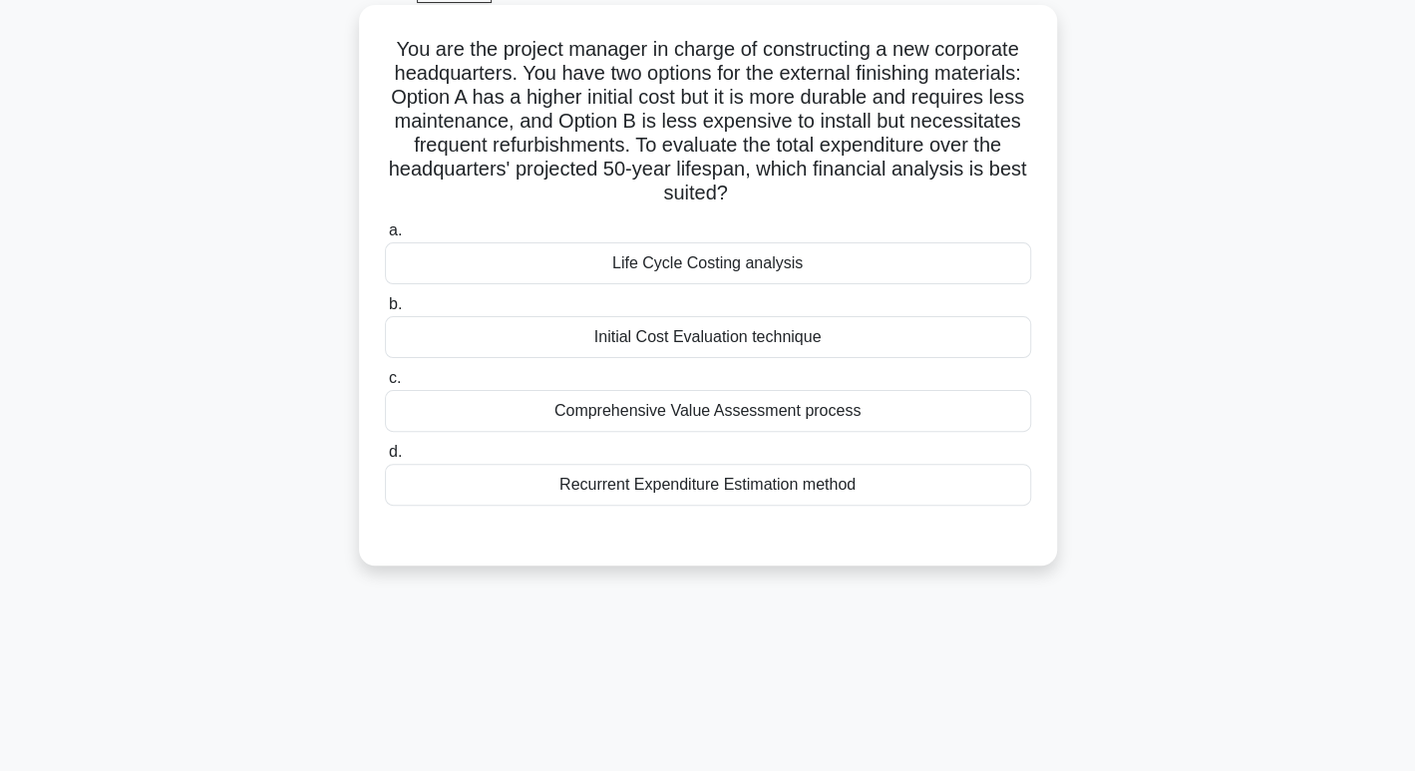
click at [884, 274] on div "Life Cycle Costing analysis" at bounding box center [708, 263] width 646 height 42
click at [385, 237] on input "a. Life Cycle Costing analysis" at bounding box center [385, 230] width 0 height 13
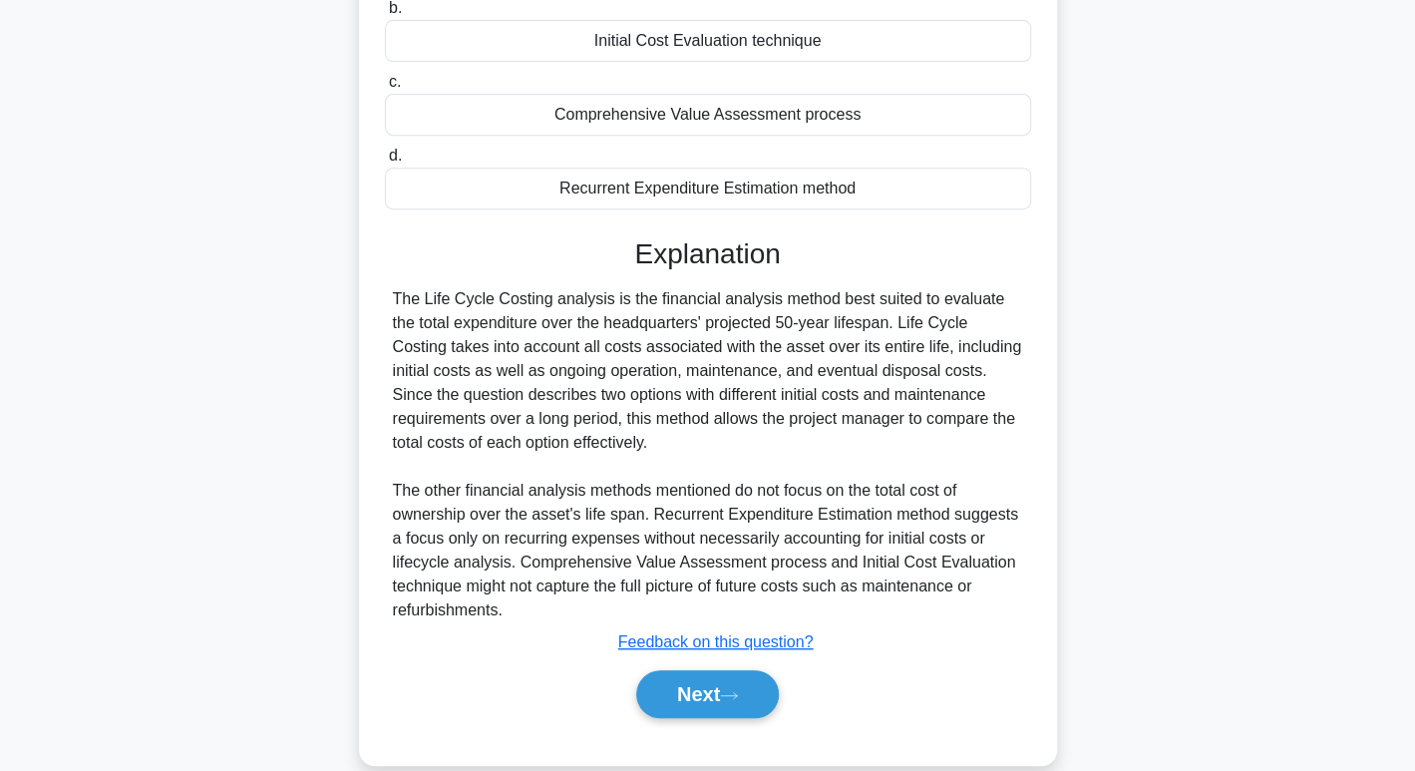
scroll to position [433, 0]
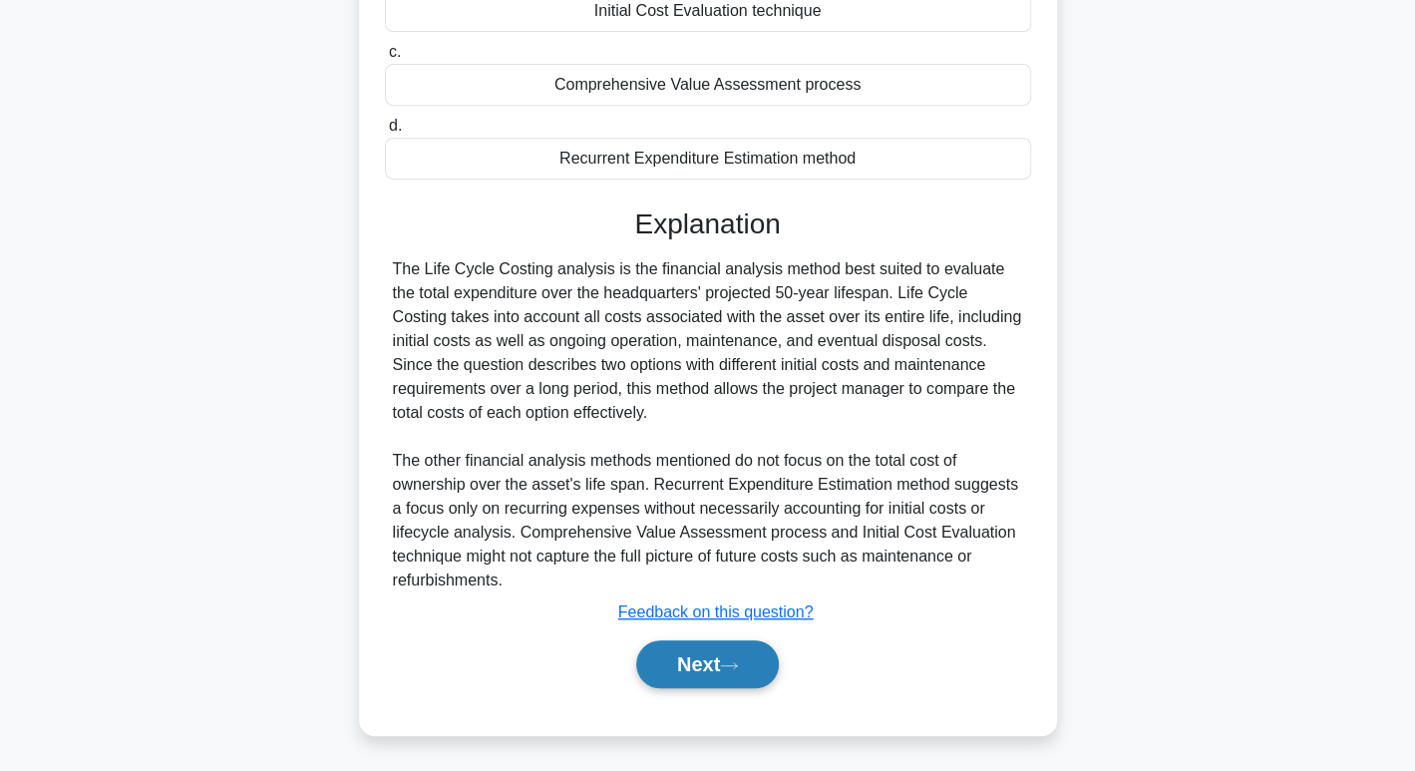
click at [744, 655] on button "Next" at bounding box center [707, 664] width 143 height 48
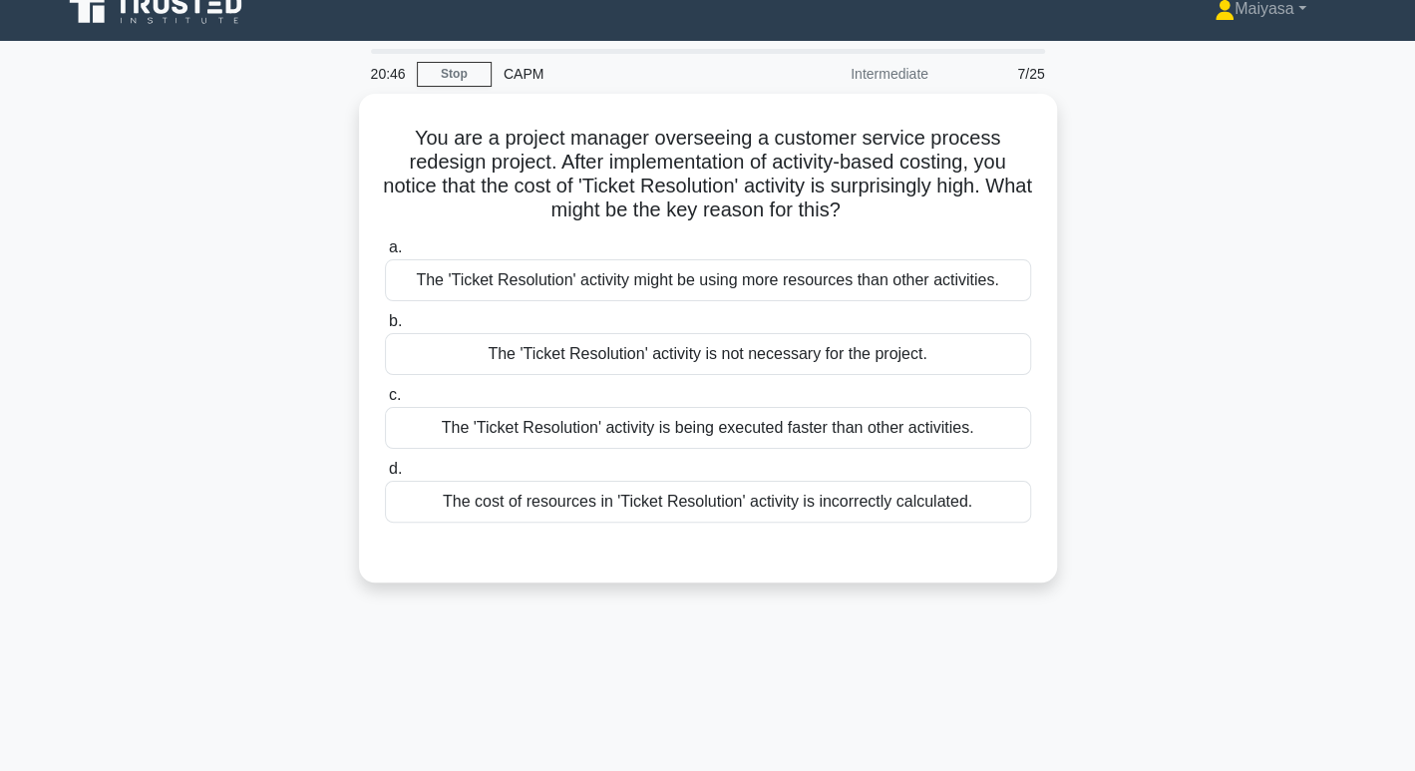
scroll to position [22, 0]
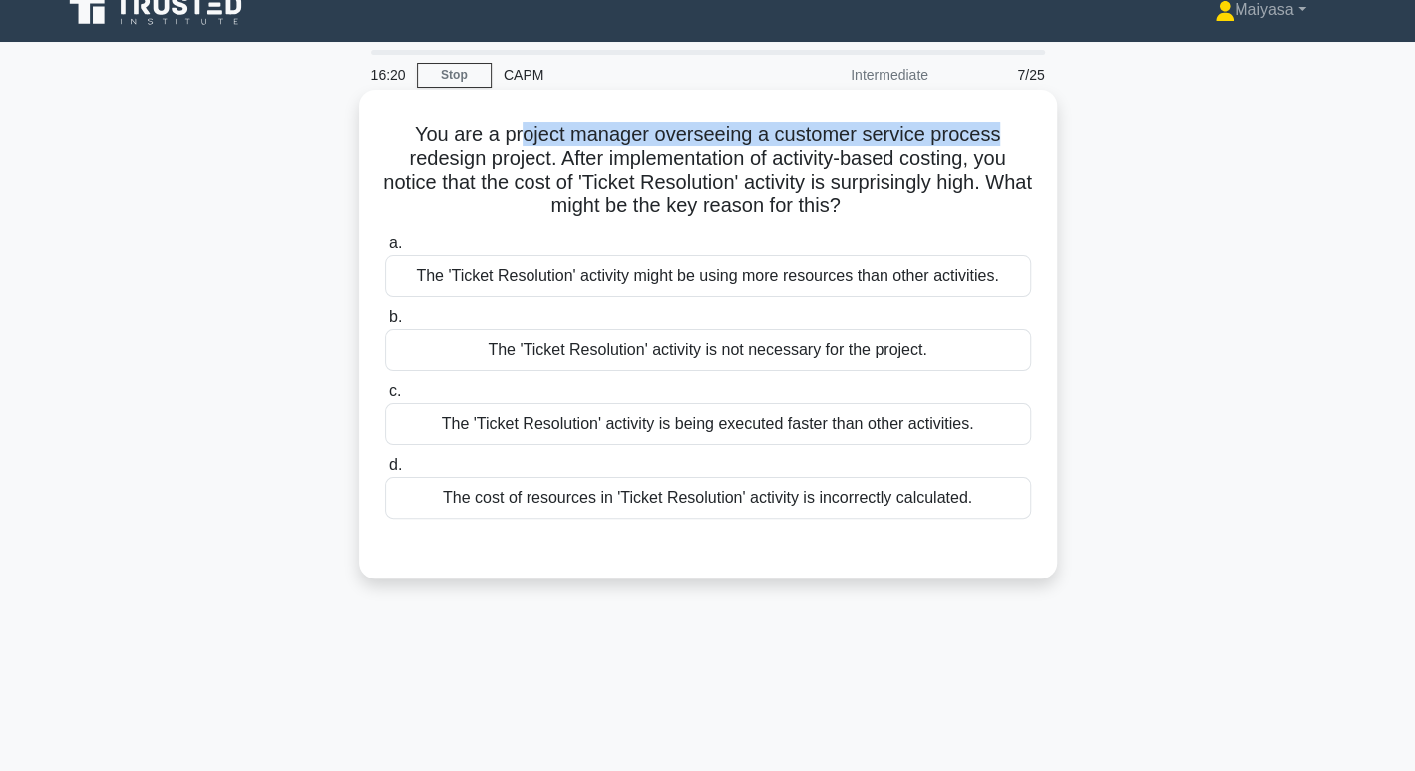
drag, startPoint x: 522, startPoint y: 140, endPoint x: 1004, endPoint y: 133, distance: 481.6
click at [1004, 133] on h5 "You are a project manager overseeing a customer service process redesign projec…" at bounding box center [708, 171] width 650 height 98
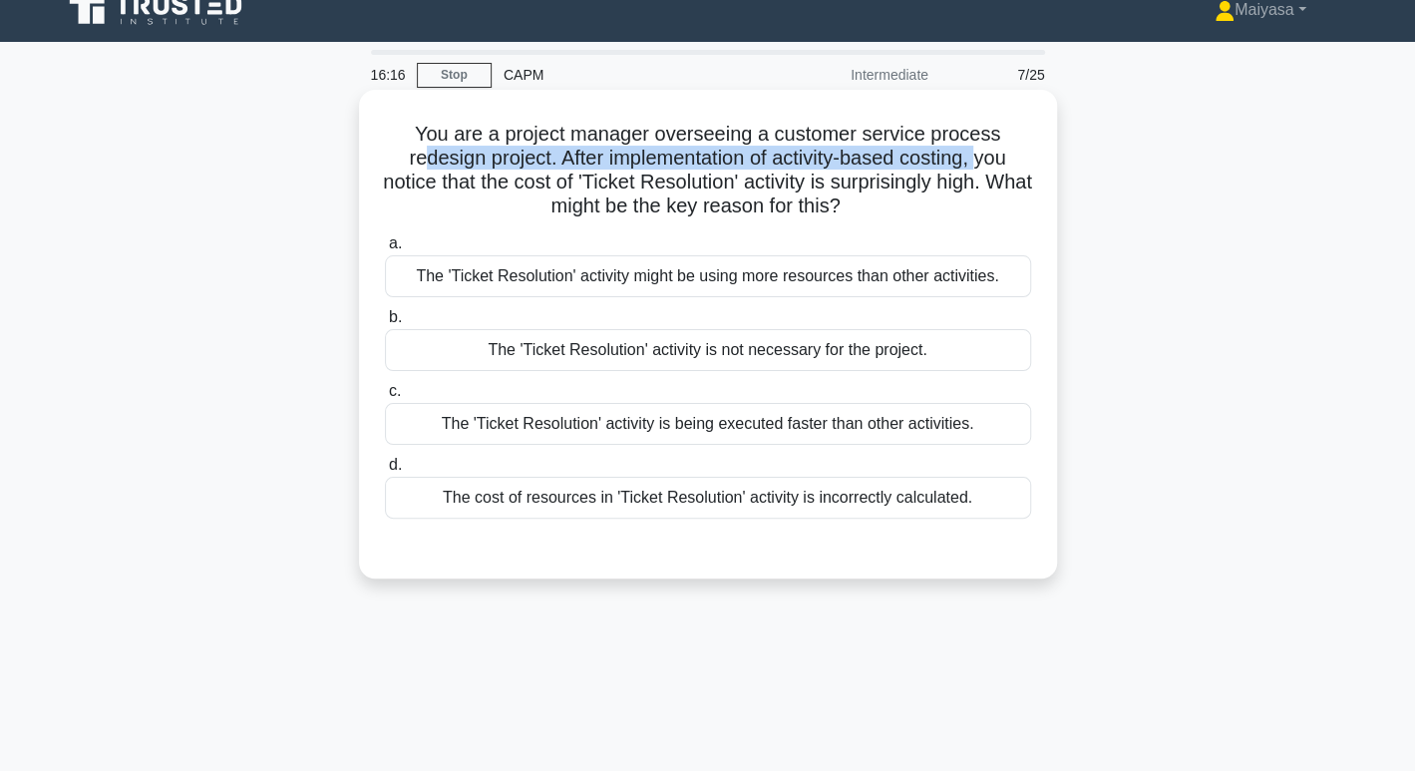
drag, startPoint x: 418, startPoint y: 154, endPoint x: 985, endPoint y: 167, distance: 567.5
click at [985, 167] on h5 "You are a project manager overseeing a customer service process redesign projec…" at bounding box center [708, 171] width 650 height 98
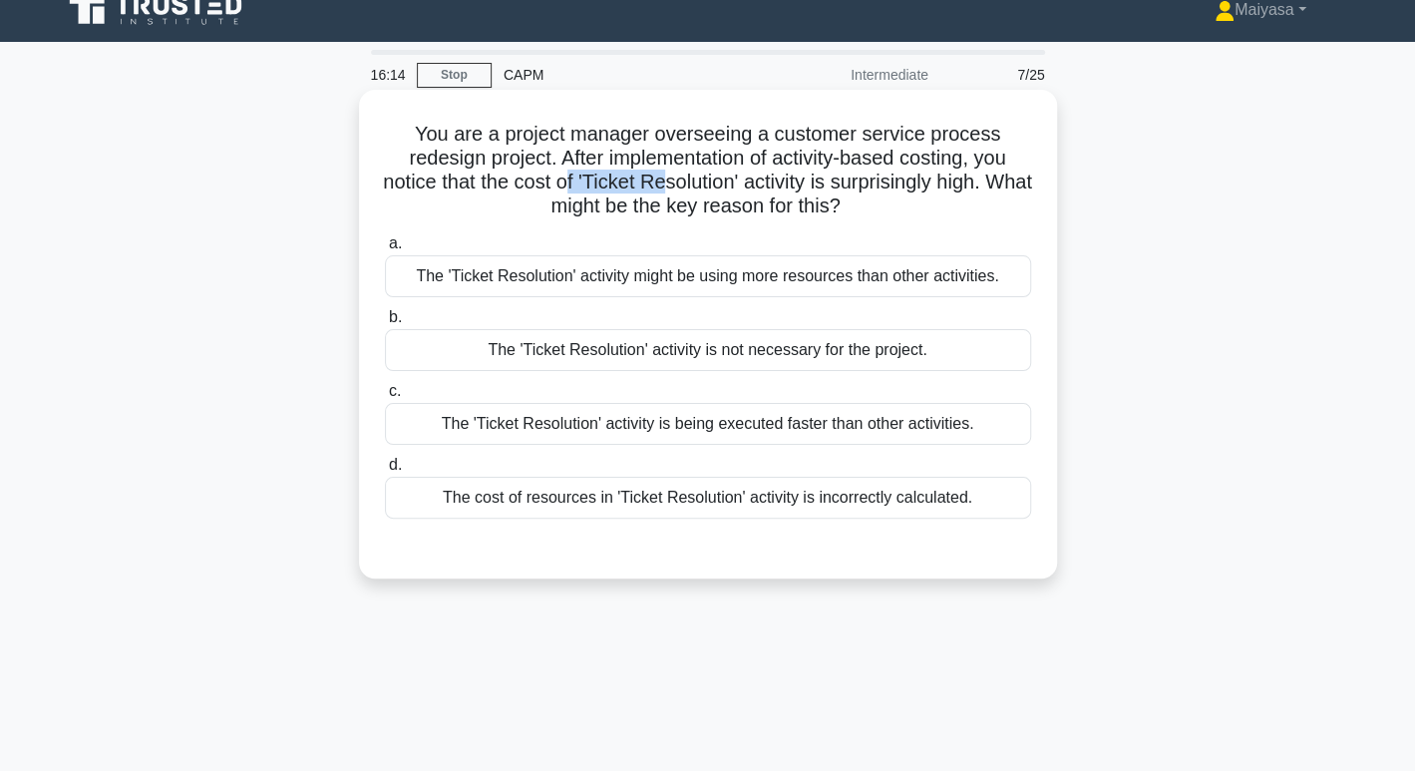
drag, startPoint x: 583, startPoint y: 190, endPoint x: 685, endPoint y: 182, distance: 102.0
click at [685, 182] on h5 "You are a project manager overseeing a customer service process redesign projec…" at bounding box center [708, 171] width 650 height 98
drag, startPoint x: 742, startPoint y: 136, endPoint x: 979, endPoint y: 129, distance: 237.4
click at [979, 129] on h5 "You are a project manager overseeing a customer service process redesign projec…" at bounding box center [708, 171] width 650 height 98
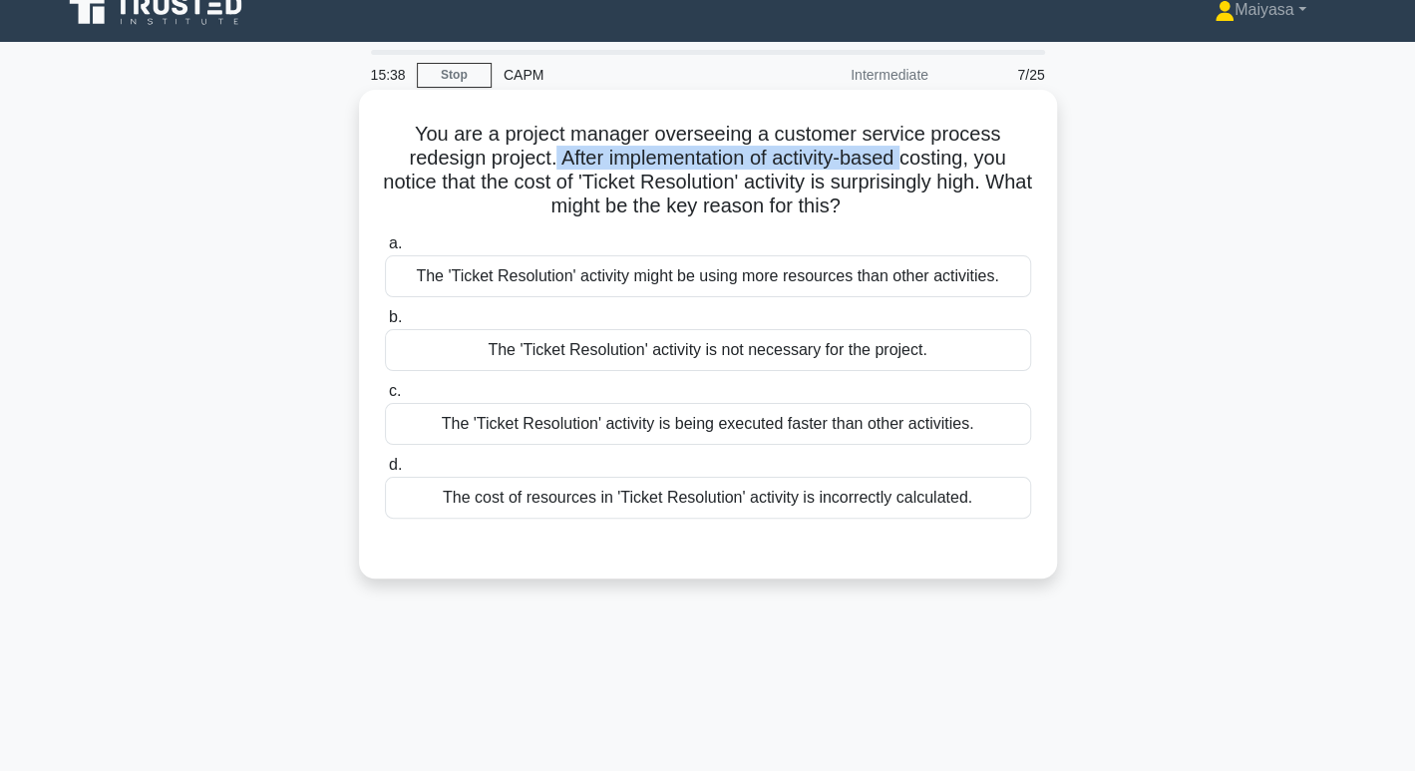
drag, startPoint x: 548, startPoint y: 160, endPoint x: 911, endPoint y: 161, distance: 362.9
click at [911, 161] on h5 "You are a project manager overseeing a customer service process redesign projec…" at bounding box center [708, 171] width 650 height 98
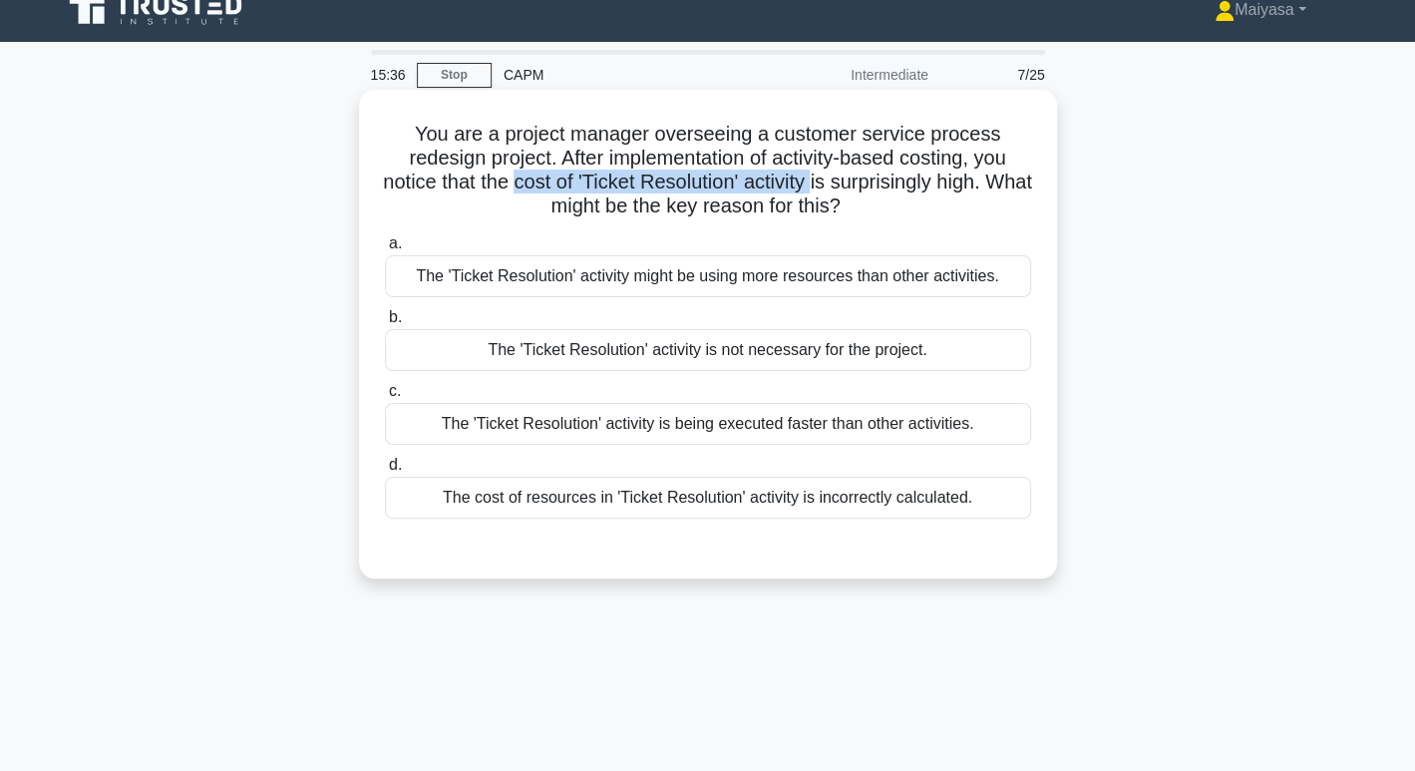
drag, startPoint x: 537, startPoint y: 182, endPoint x: 841, endPoint y: 184, distance: 304.1
click at [841, 184] on h5 "You are a project manager overseeing a customer service process redesign projec…" at bounding box center [708, 171] width 650 height 98
click at [932, 294] on div "The 'Ticket Resolution' activity might be using more resources than other activ…" at bounding box center [708, 276] width 646 height 42
click at [385, 250] on input "a. The 'Ticket Resolution' activity might be using more resources than other ac…" at bounding box center [385, 243] width 0 height 13
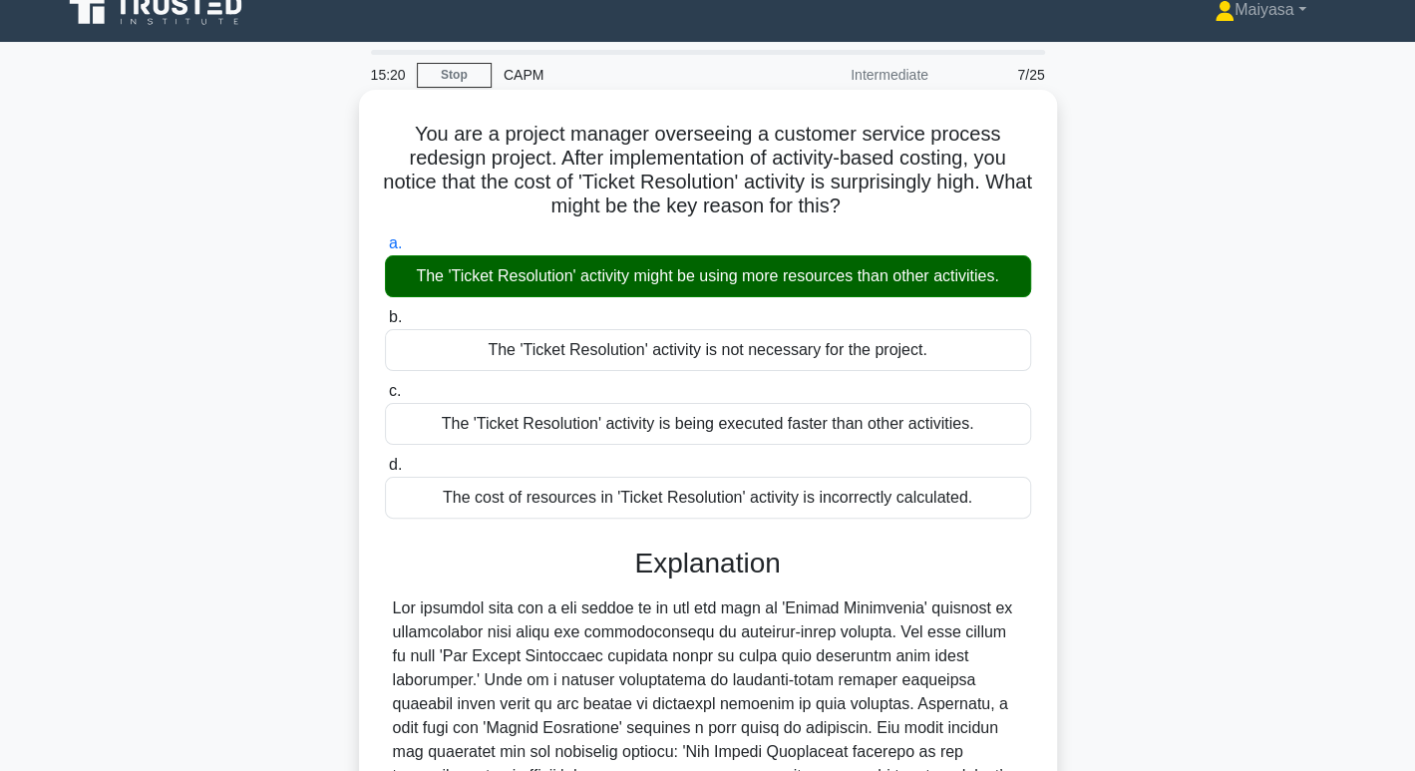
scroll to position [337, 0]
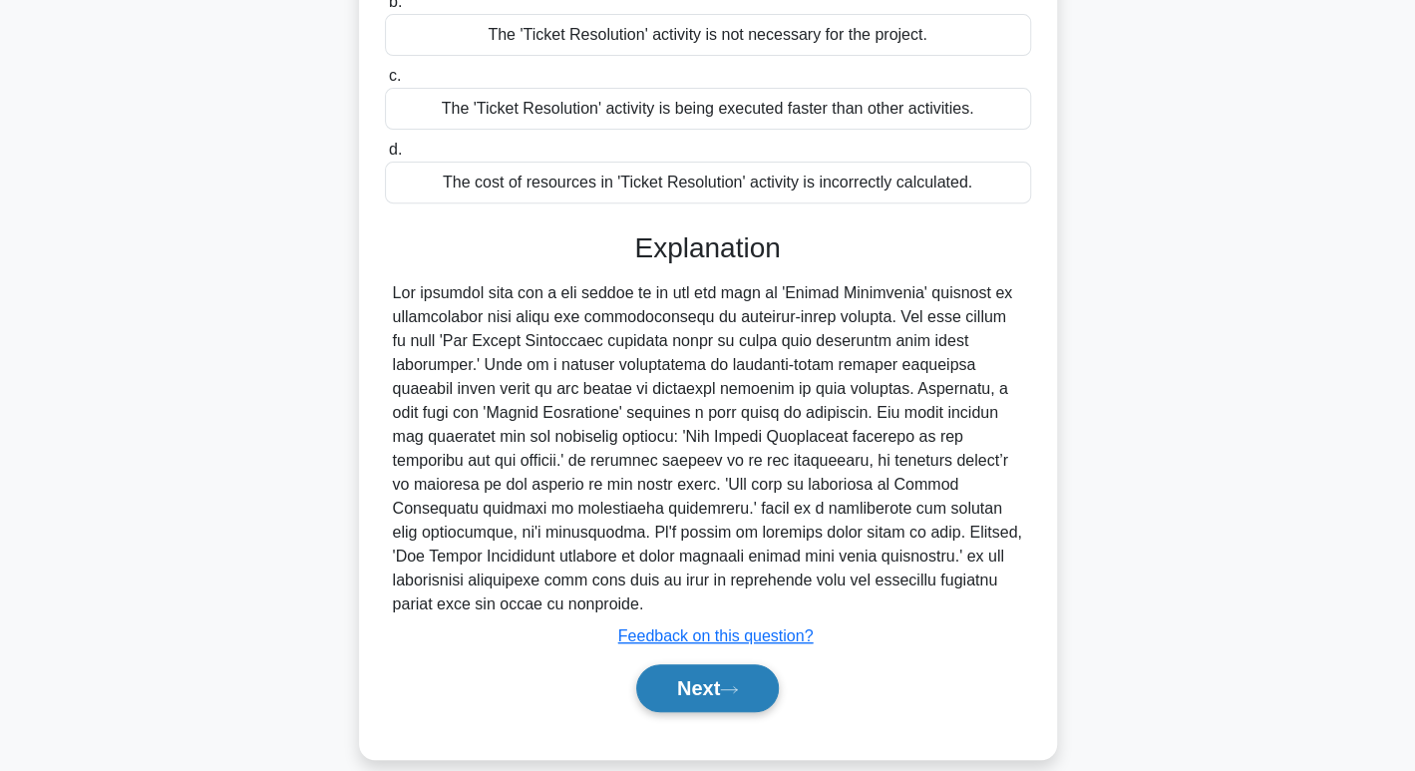
click at [700, 664] on button "Next" at bounding box center [707, 688] width 143 height 48
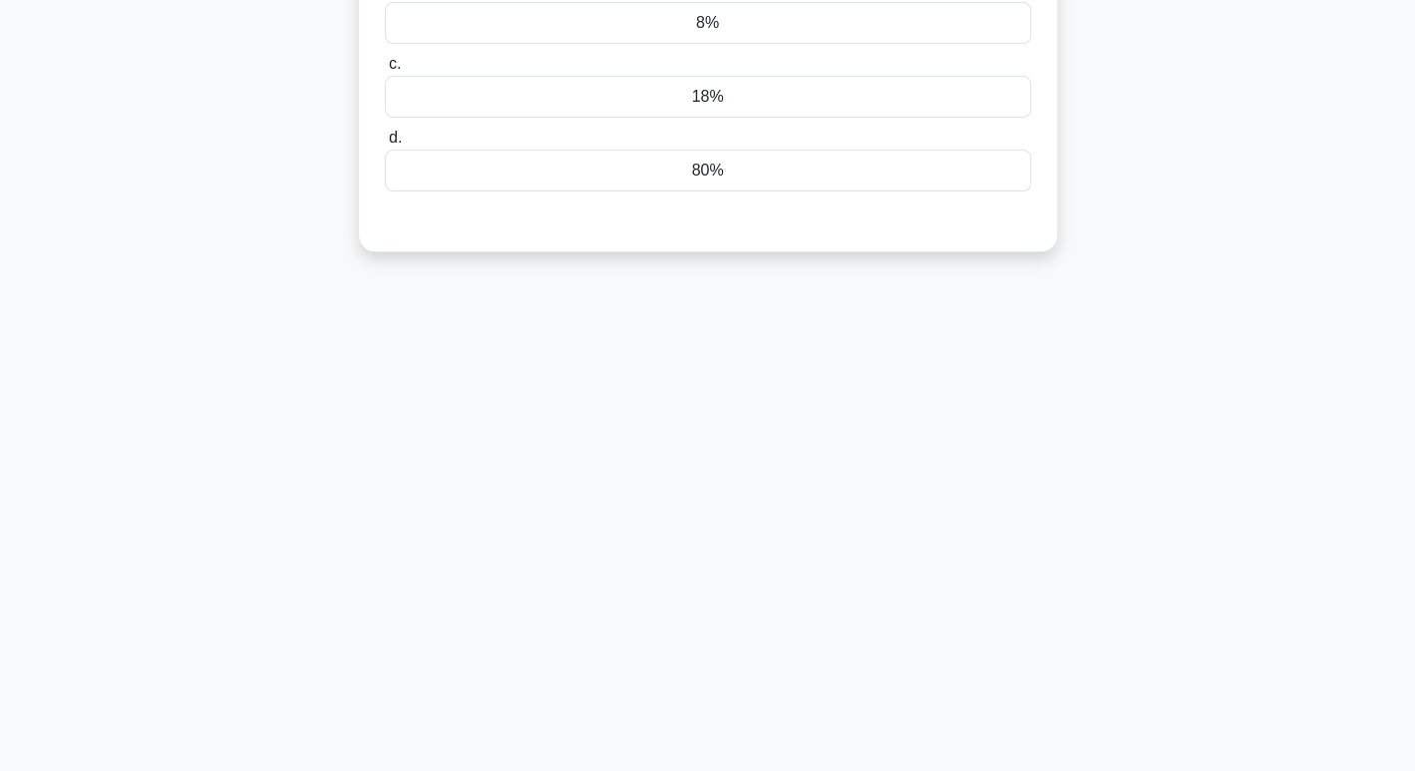
scroll to position [26, 0]
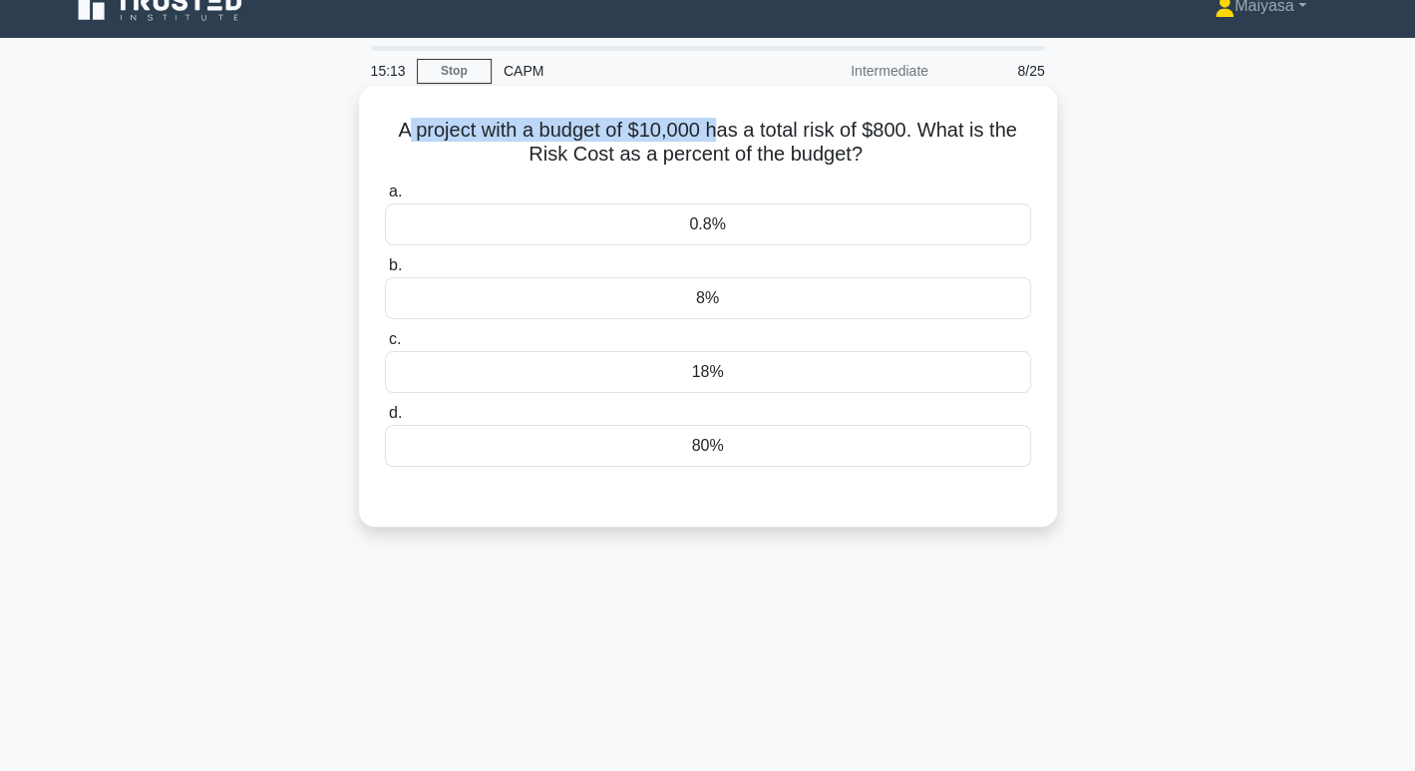
drag, startPoint x: 398, startPoint y: 130, endPoint x: 718, endPoint y: 126, distance: 320.1
click at [718, 126] on h5 "A project with a budget of $10,000 has a total risk of $800. What is the Risk C…" at bounding box center [708, 143] width 650 height 50
click at [759, 304] on div "8%" at bounding box center [708, 298] width 646 height 42
click at [385, 272] on input "b. 8%" at bounding box center [385, 265] width 0 height 13
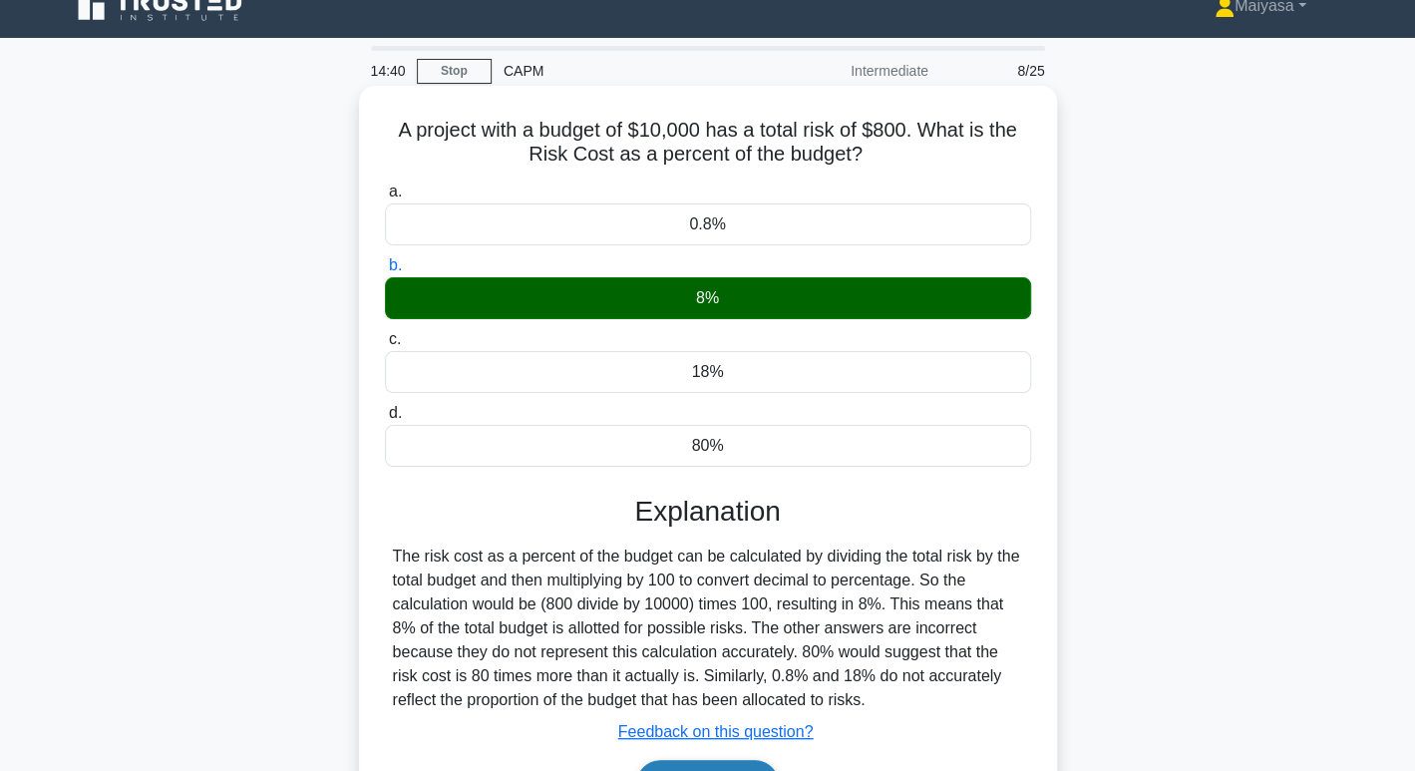
click at [703, 766] on button "Next" at bounding box center [707, 784] width 143 height 48
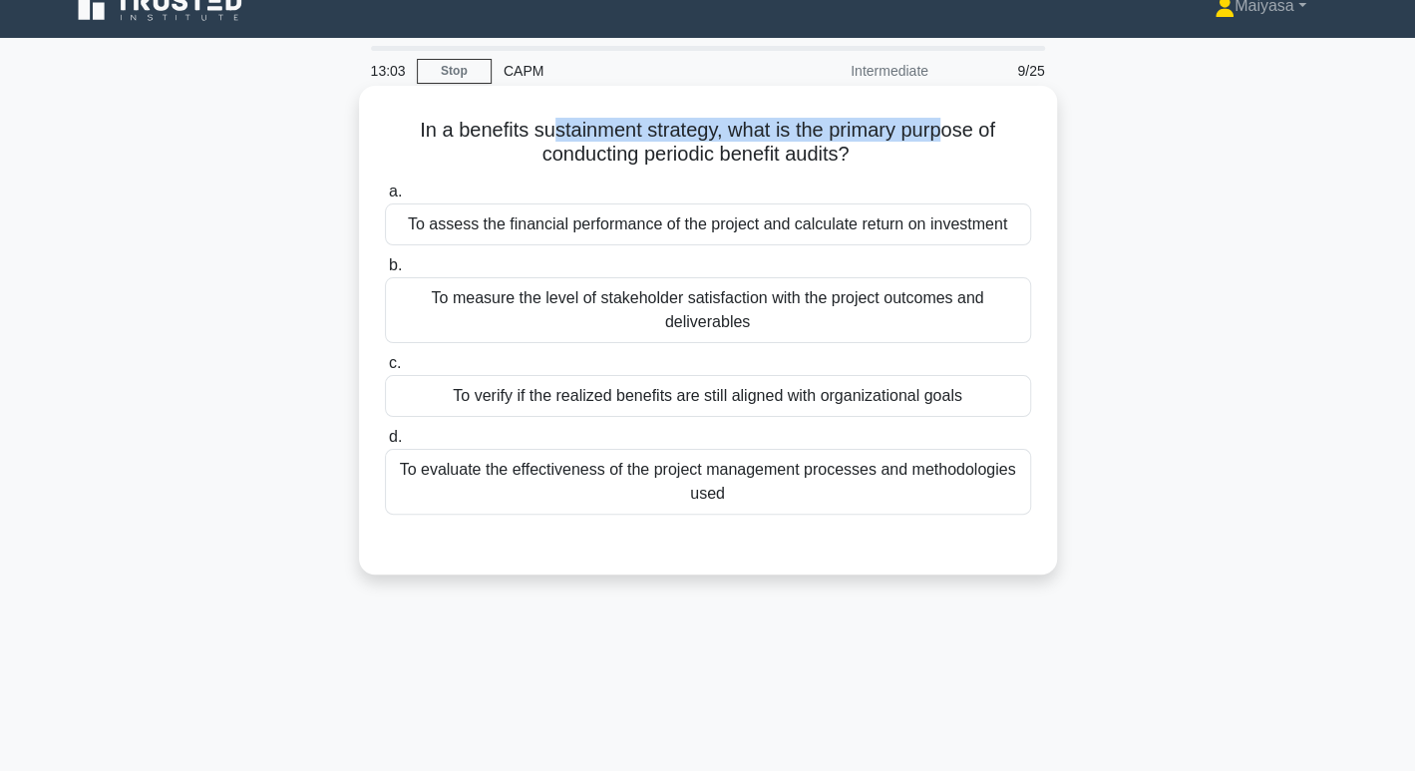
drag, startPoint x: 550, startPoint y: 133, endPoint x: 951, endPoint y: 126, distance: 400.9
click at [951, 126] on h5 "In a benefits sustainment strategy, what is the primary purpose of conducting p…" at bounding box center [708, 143] width 650 height 50
drag, startPoint x: 654, startPoint y: 151, endPoint x: 900, endPoint y: 146, distance: 246.3
click at [900, 146] on h5 "In a benefits sustainment strategy, what is the primary purpose of conducting p…" at bounding box center [708, 143] width 650 height 50
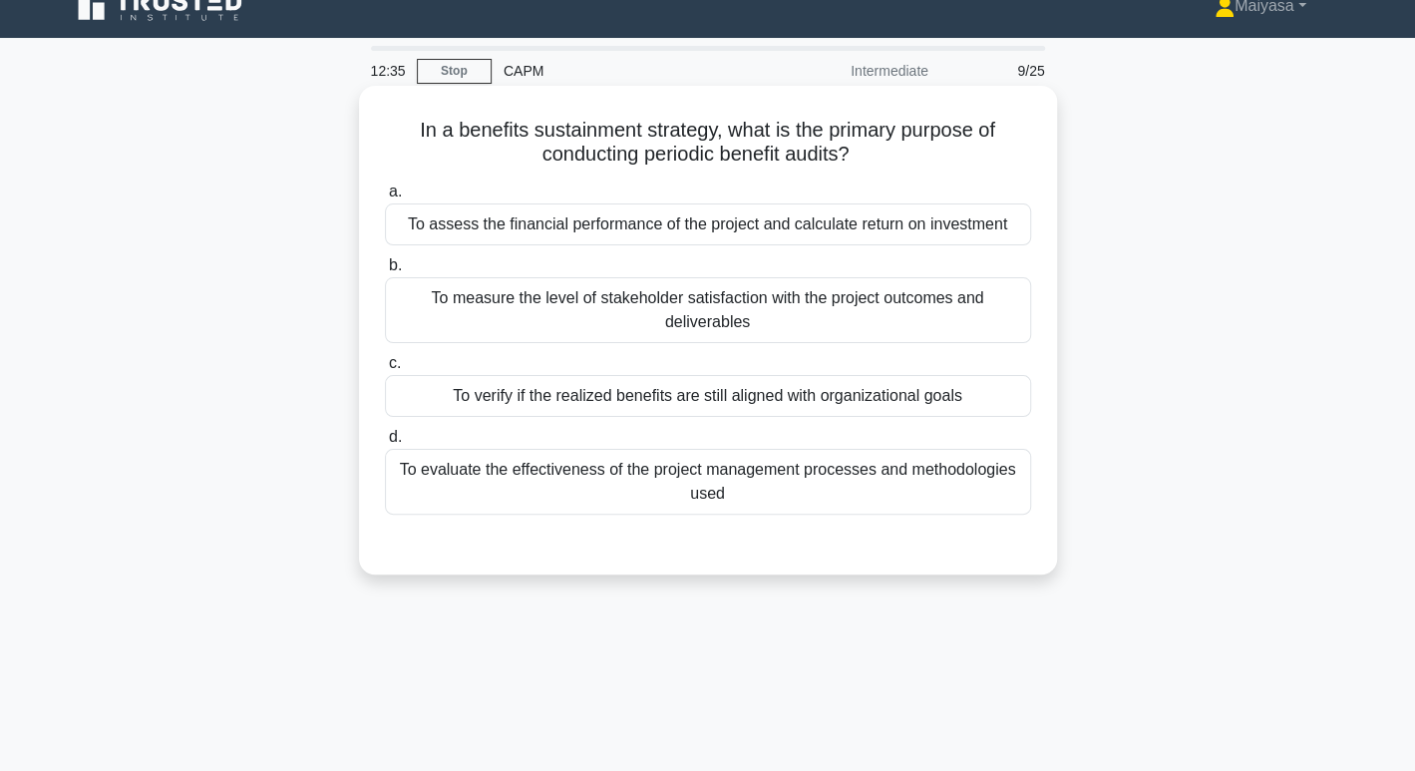
click at [758, 391] on div "To verify if the realized benefits are still aligned with organizational goals" at bounding box center [708, 396] width 646 height 42
click at [385, 370] on input "c. To verify if the realized benefits are still aligned with organizational goa…" at bounding box center [385, 363] width 0 height 13
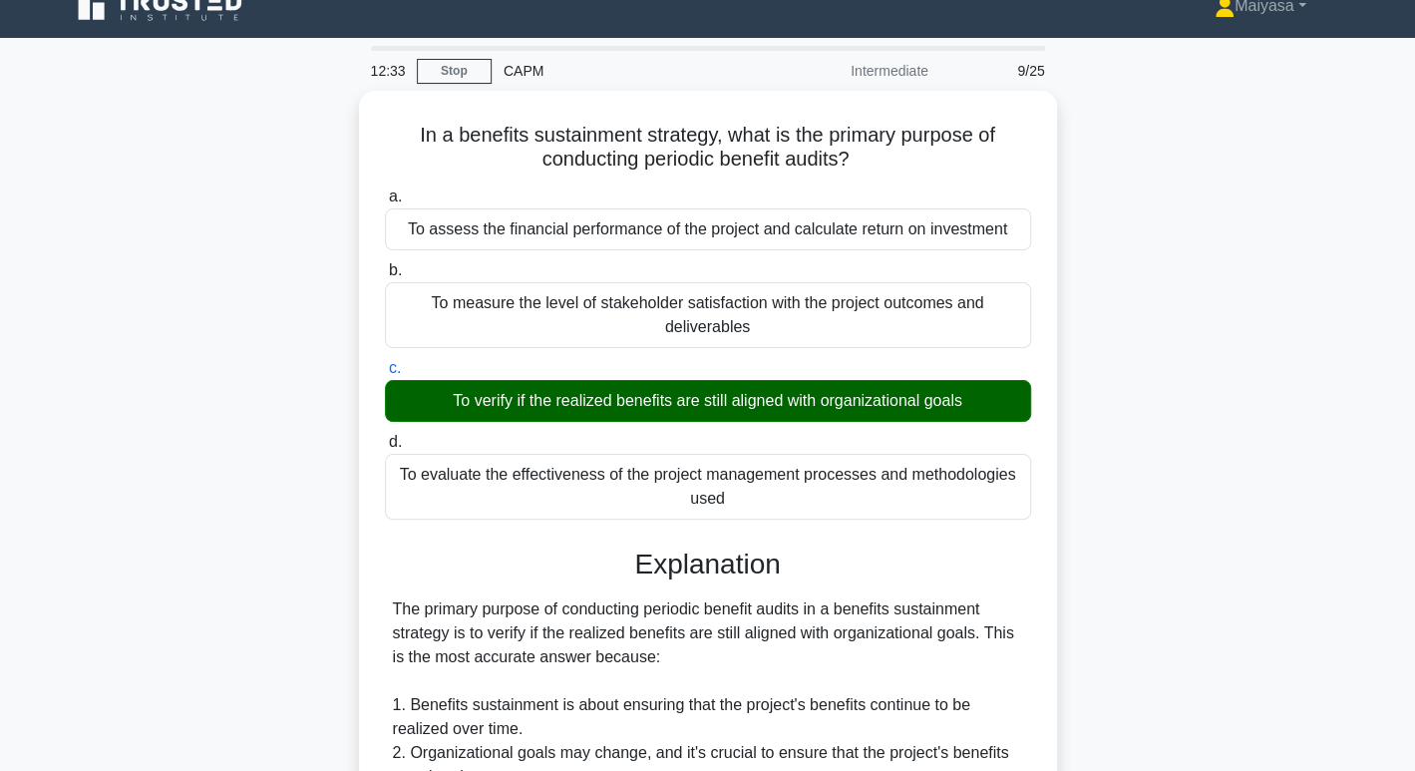
click at [1398, 675] on main "12:33 Stop CAPM Intermediate 9/25 In a benefits sustainment strategy, what is t…" at bounding box center [707, 704] width 1415 height 1332
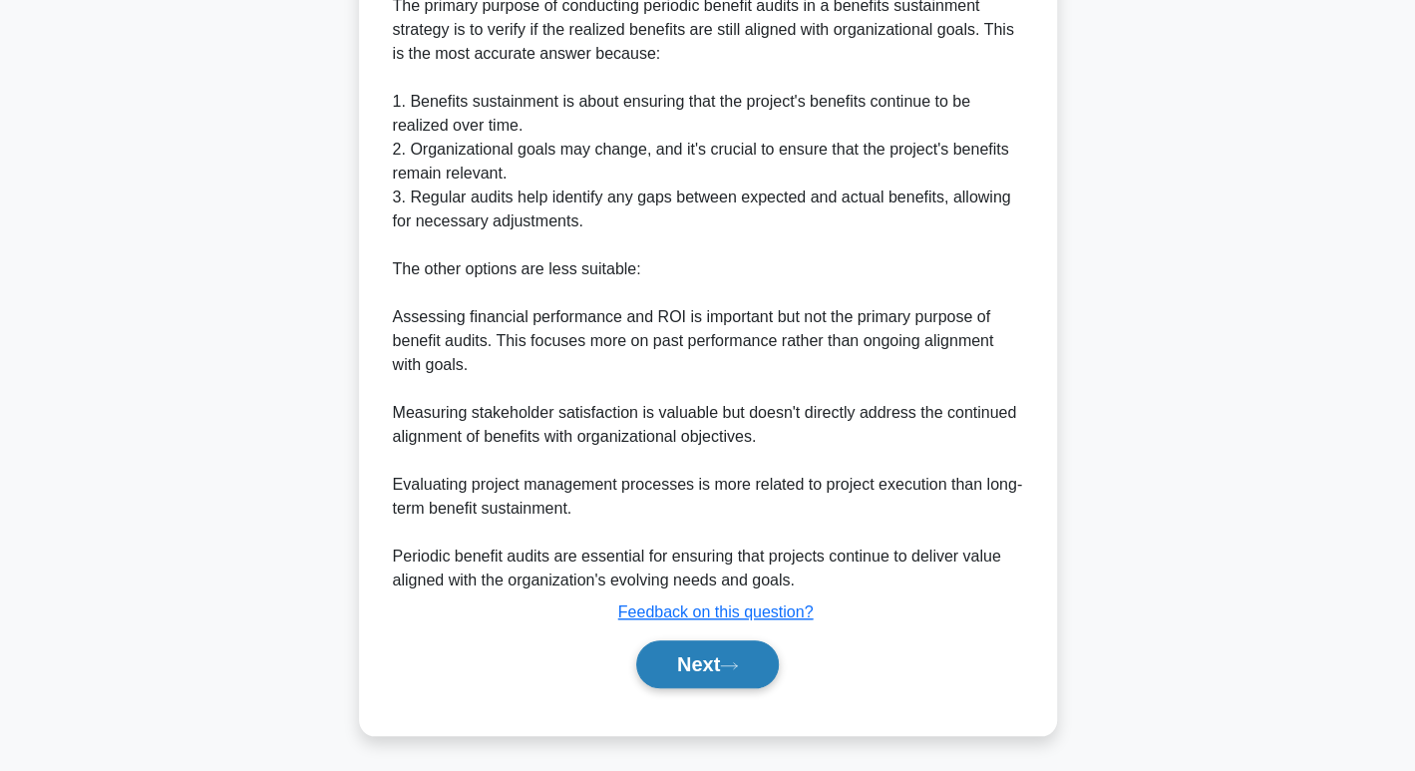
click at [764, 664] on button "Next" at bounding box center [707, 664] width 143 height 48
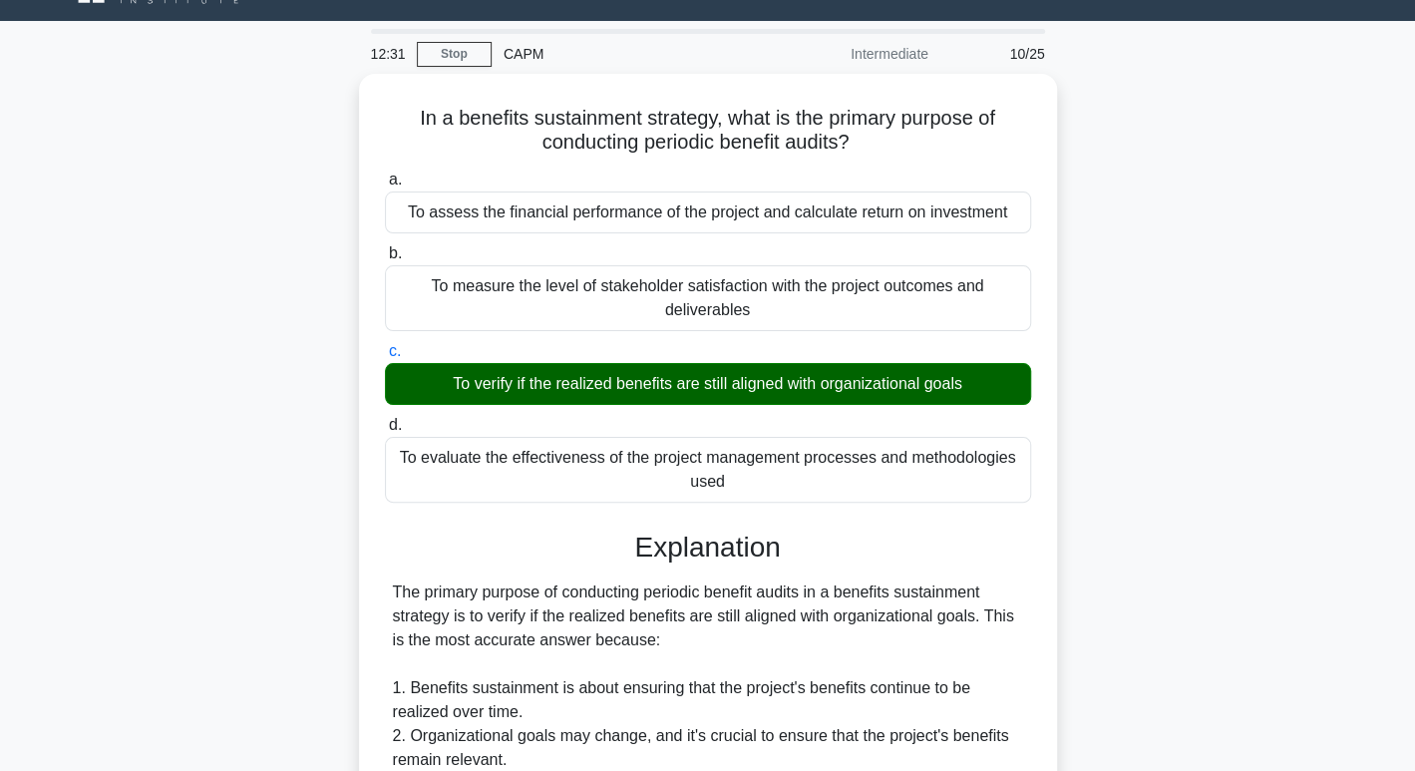
scroll to position [0, 0]
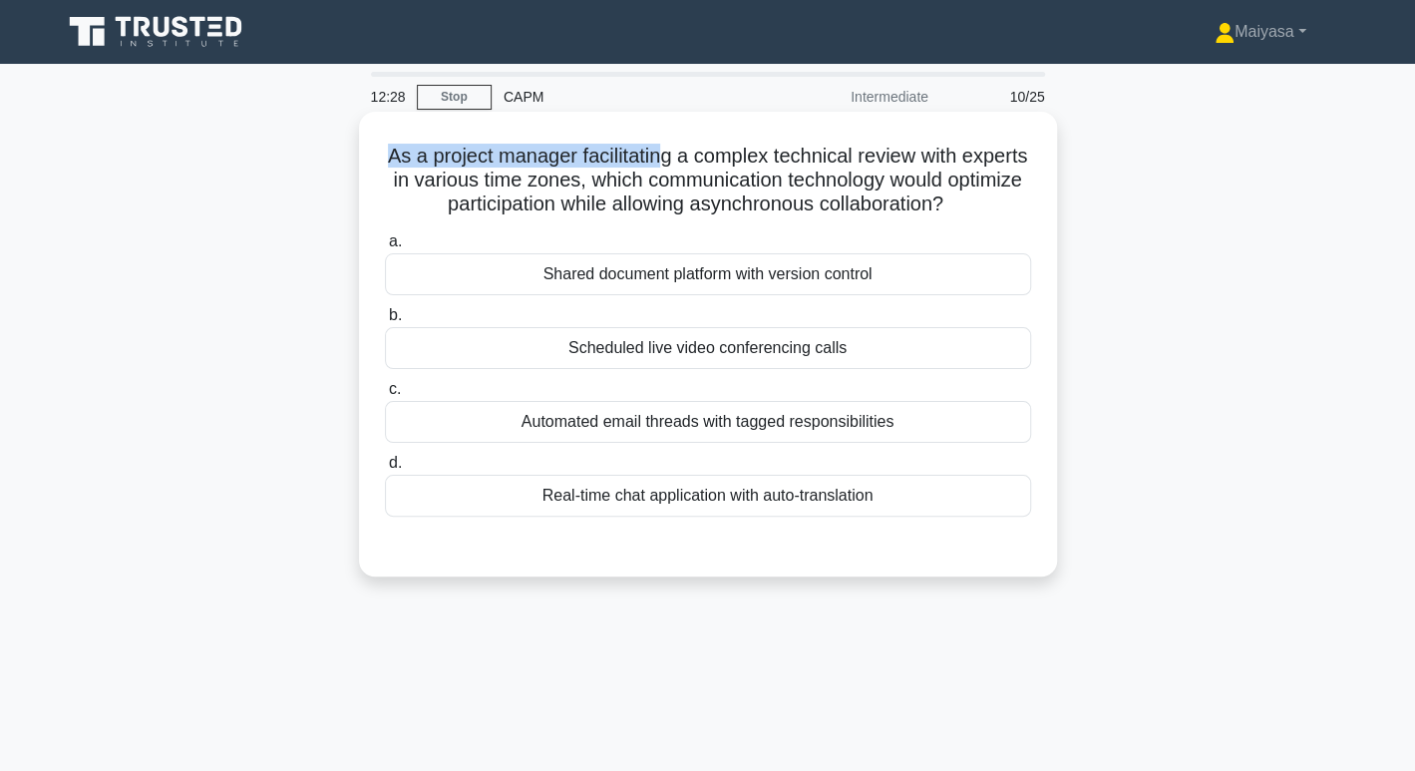
drag, startPoint x: 413, startPoint y: 168, endPoint x: 700, endPoint y: 148, distance: 287.9
click at [700, 148] on h5 "As a project manager facilitating a complex technical review with experts in va…" at bounding box center [708, 181] width 650 height 74
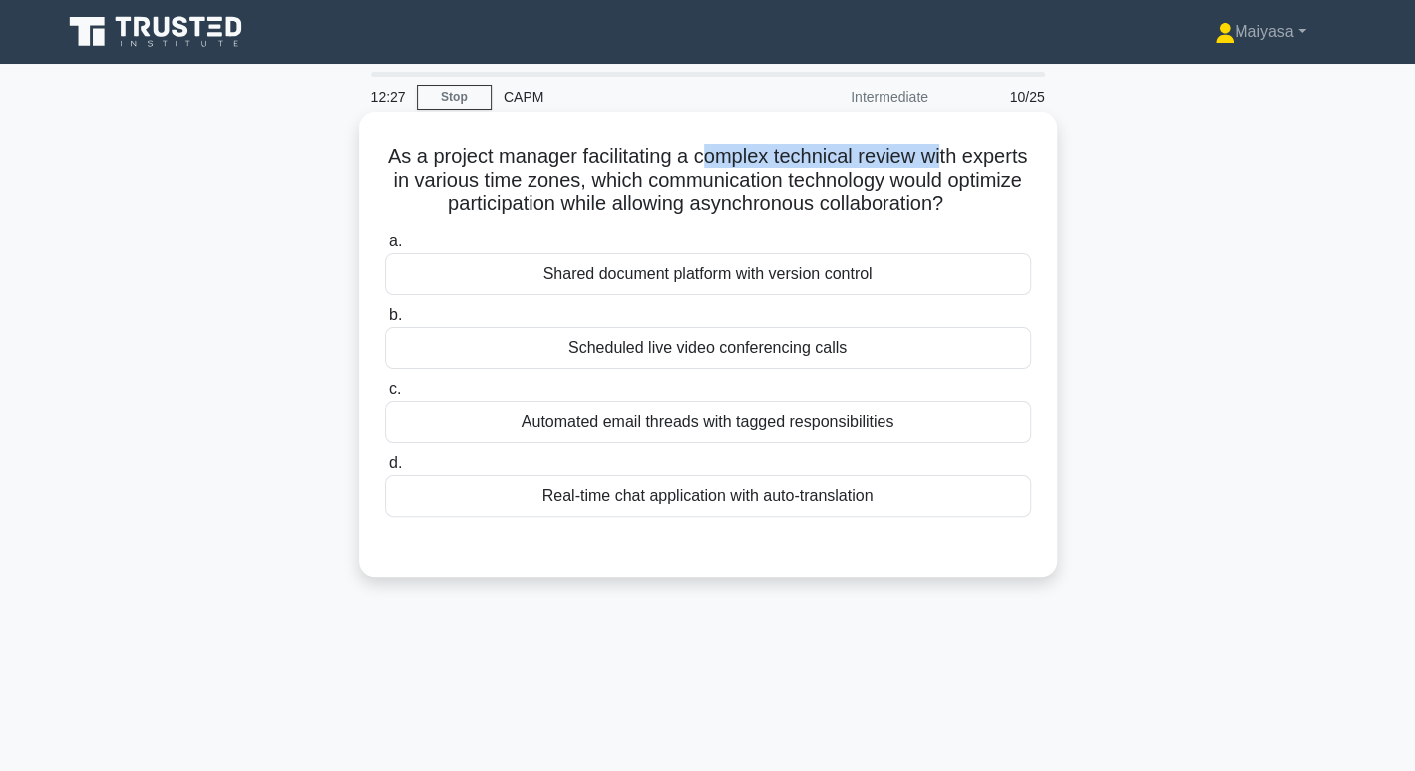
drag, startPoint x: 741, startPoint y: 151, endPoint x: 979, endPoint y: 148, distance: 238.3
click at [979, 148] on h5 "As a project manager facilitating a complex technical review with experts in va…" at bounding box center [708, 181] width 650 height 74
drag, startPoint x: 472, startPoint y: 185, endPoint x: 640, endPoint y: 179, distance: 168.6
click at [640, 179] on h5 "As a project manager facilitating a complex technical review with experts in va…" at bounding box center [708, 181] width 650 height 74
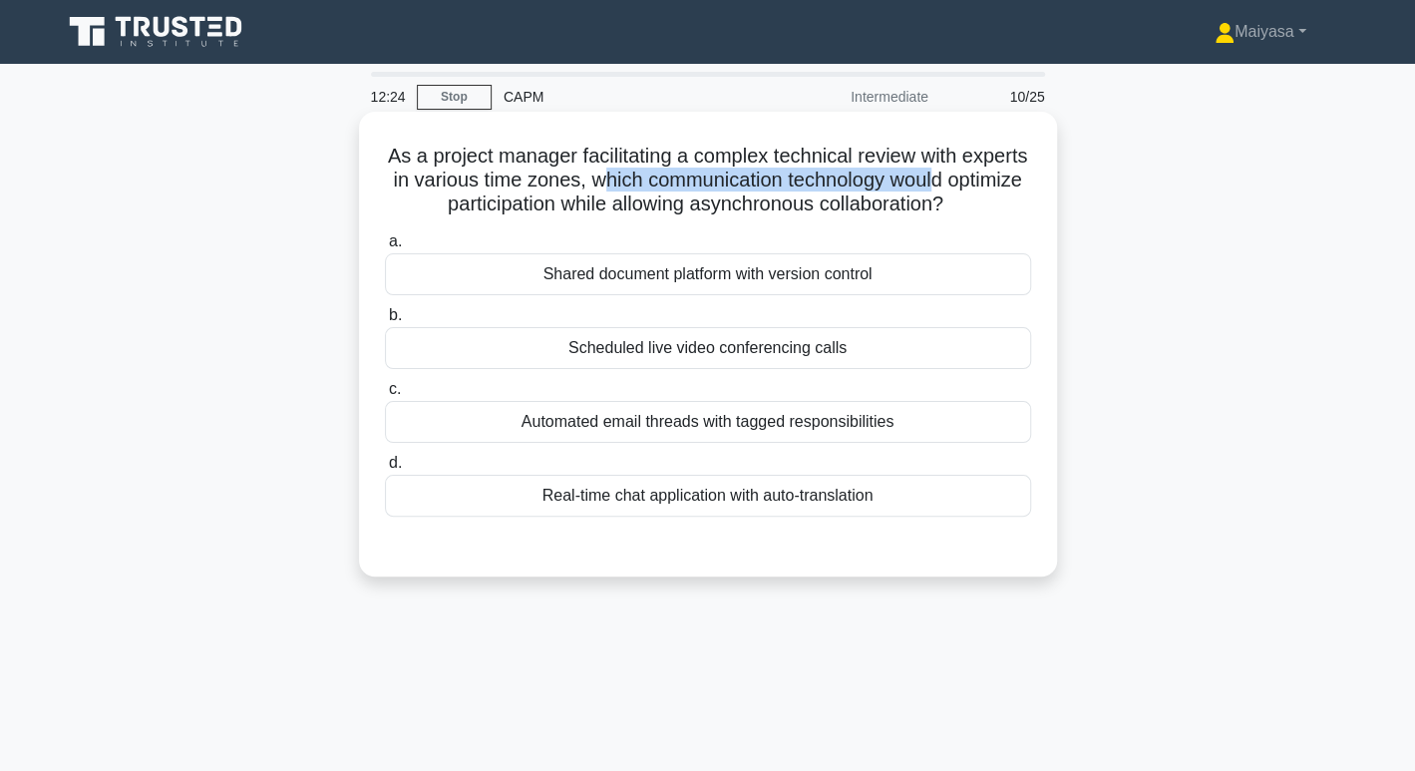
drag, startPoint x: 686, startPoint y: 175, endPoint x: 1021, endPoint y: 171, distance: 335.0
click at [1021, 171] on h5 "As a project manager facilitating a complex technical review with experts in va…" at bounding box center [708, 181] width 650 height 74
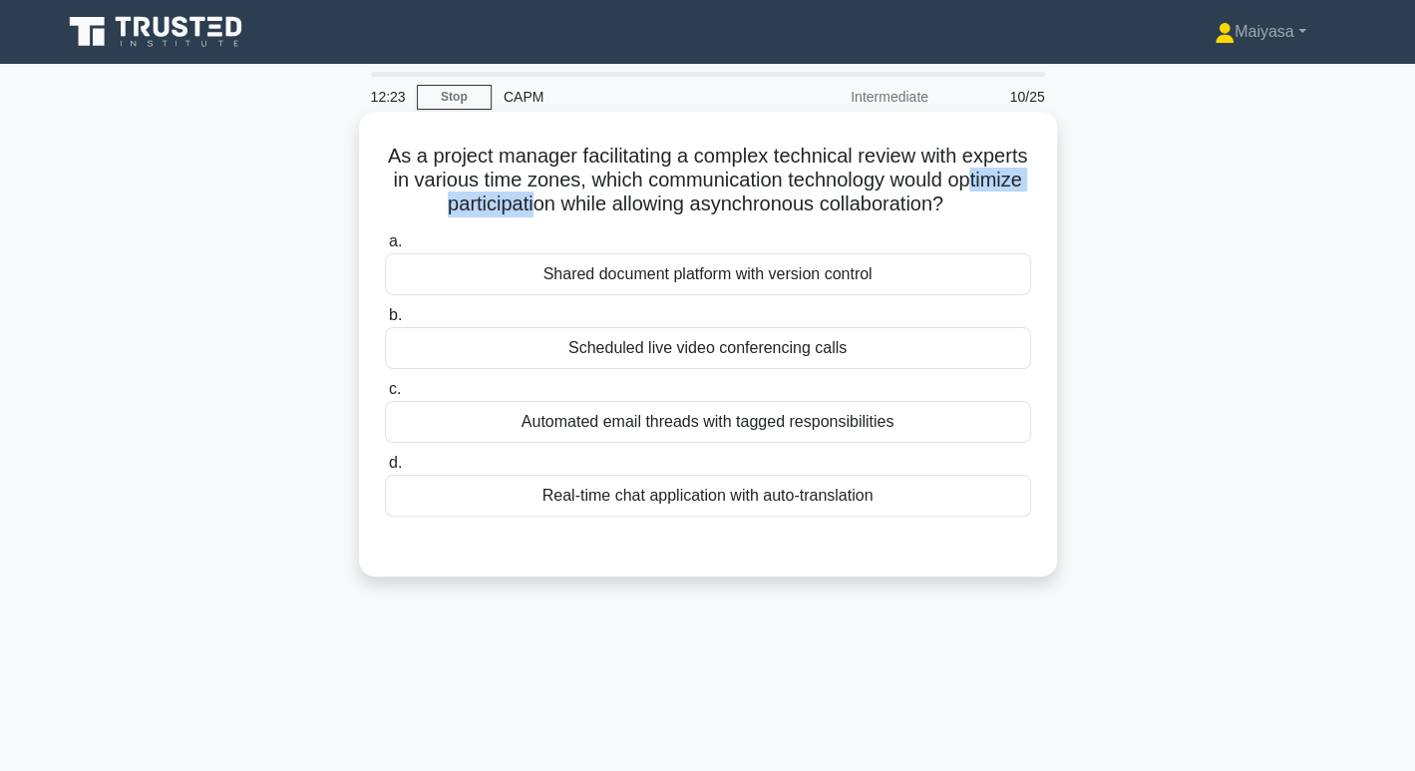
drag, startPoint x: 411, startPoint y: 200, endPoint x: 570, endPoint y: 200, distance: 159.5
click at [570, 200] on h5 "As a project manager facilitating a complex technical review with experts in va…" at bounding box center [708, 181] width 650 height 74
drag, startPoint x: 595, startPoint y: 207, endPoint x: 824, endPoint y: 199, distance: 228.5
click at [824, 199] on h5 "As a project manager facilitating a complex technical review with experts in va…" at bounding box center [708, 181] width 650 height 74
click at [819, 198] on h5 "As a project manager facilitating a complex technical review with experts in va…" at bounding box center [708, 181] width 650 height 74
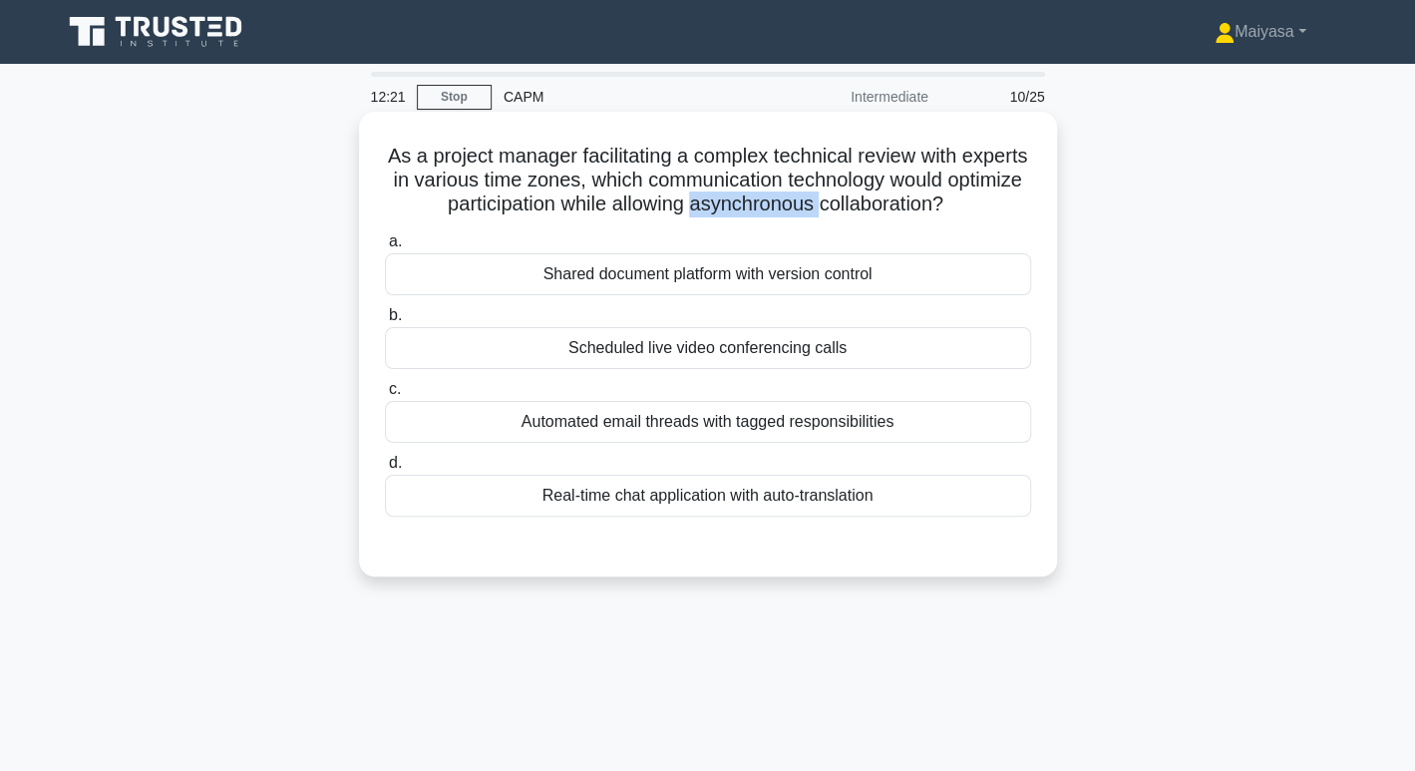
click at [819, 198] on h5 "As a project manager facilitating a complex technical review with experts in va…" at bounding box center [708, 181] width 650 height 74
click at [665, 358] on div "Scheduled live video conferencing calls" at bounding box center [708, 348] width 646 height 42
click at [385, 322] on input "b. Scheduled live video conferencing calls" at bounding box center [385, 315] width 0 height 13
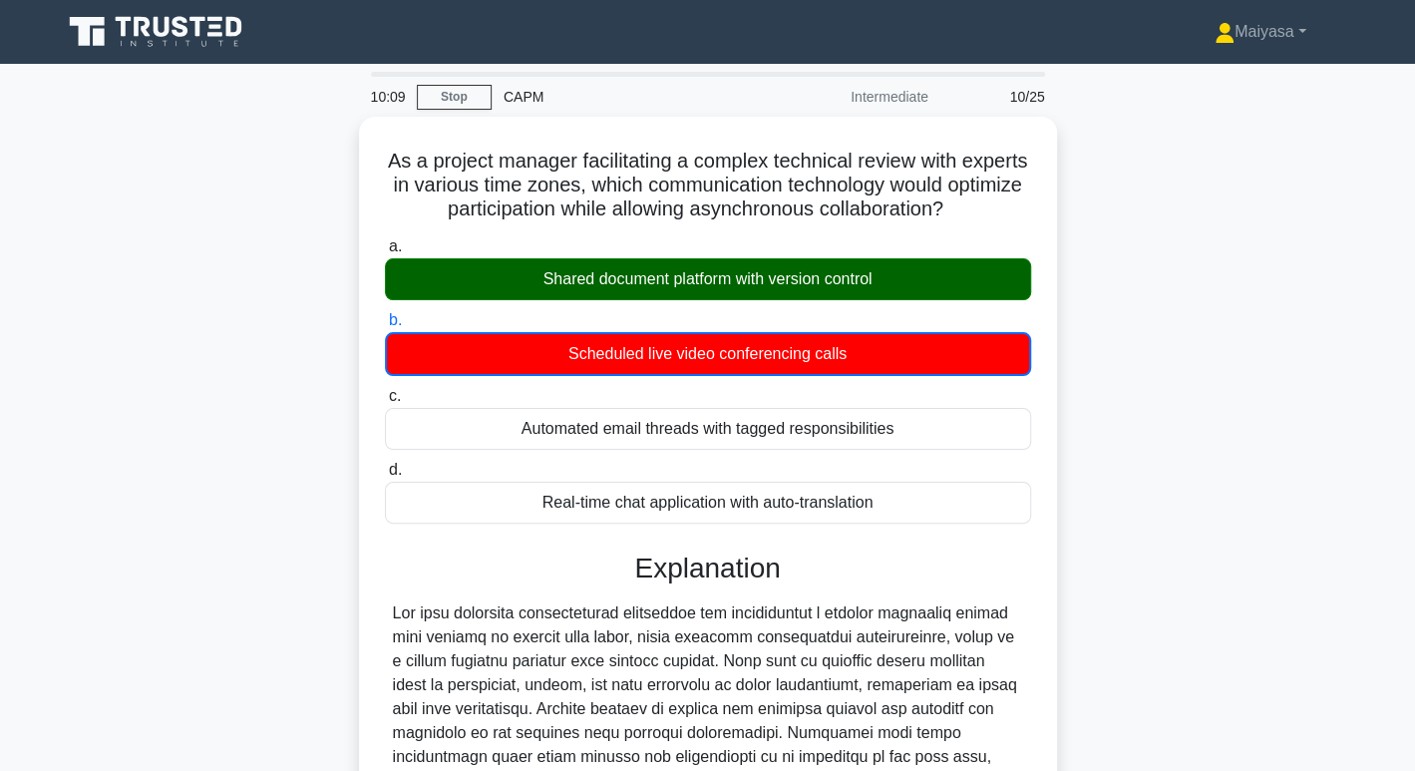
click at [1208, 174] on div "As a project manager facilitating a complex technical review with experts in va…" at bounding box center [708, 646] width 1316 height 1058
click at [1272, 251] on div "As a project manager facilitating a complex technical review with experts in va…" at bounding box center [708, 646] width 1316 height 1058
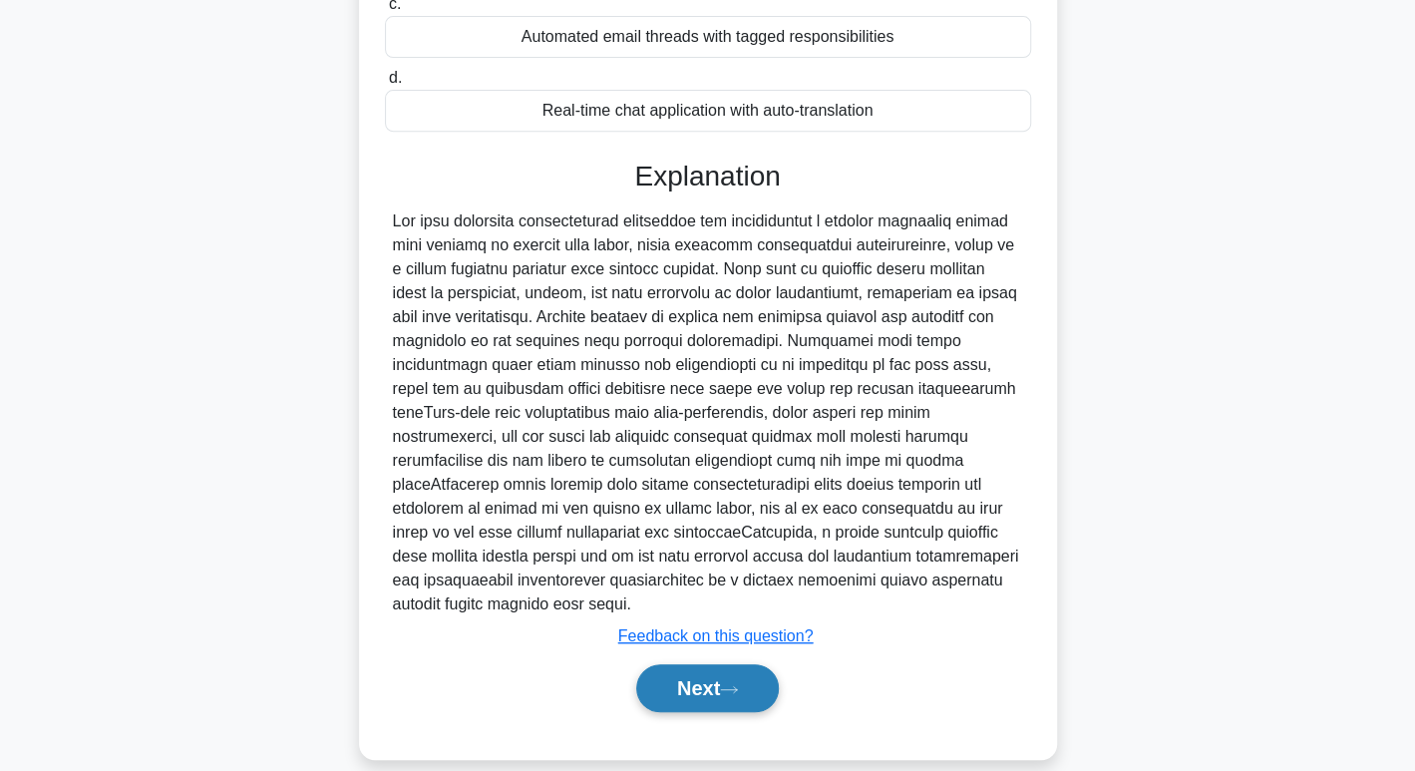
click at [698, 664] on button "Next" at bounding box center [707, 688] width 143 height 48
click at [765, 665] on button "Next" at bounding box center [707, 689] width 143 height 48
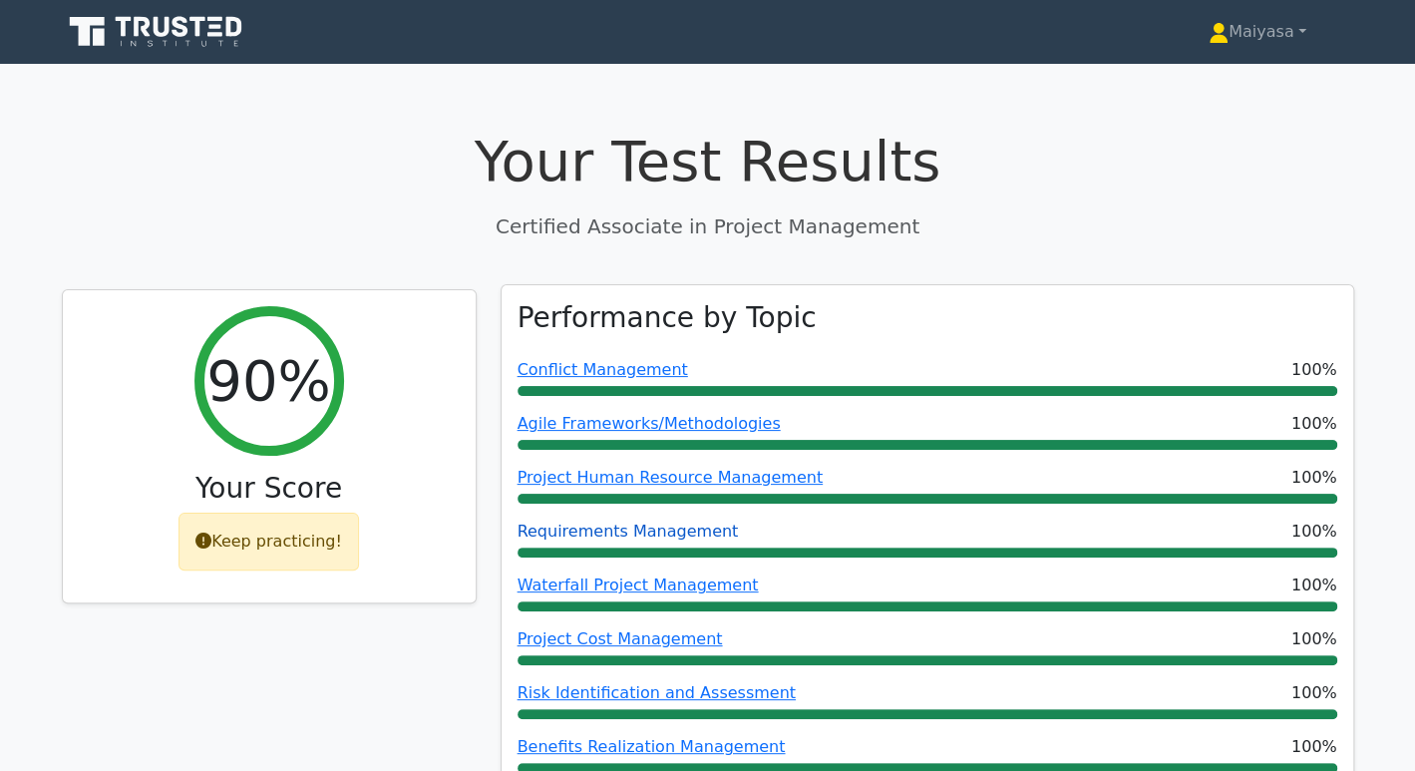
click at [657, 525] on link "Requirements Management" at bounding box center [627, 530] width 221 height 19
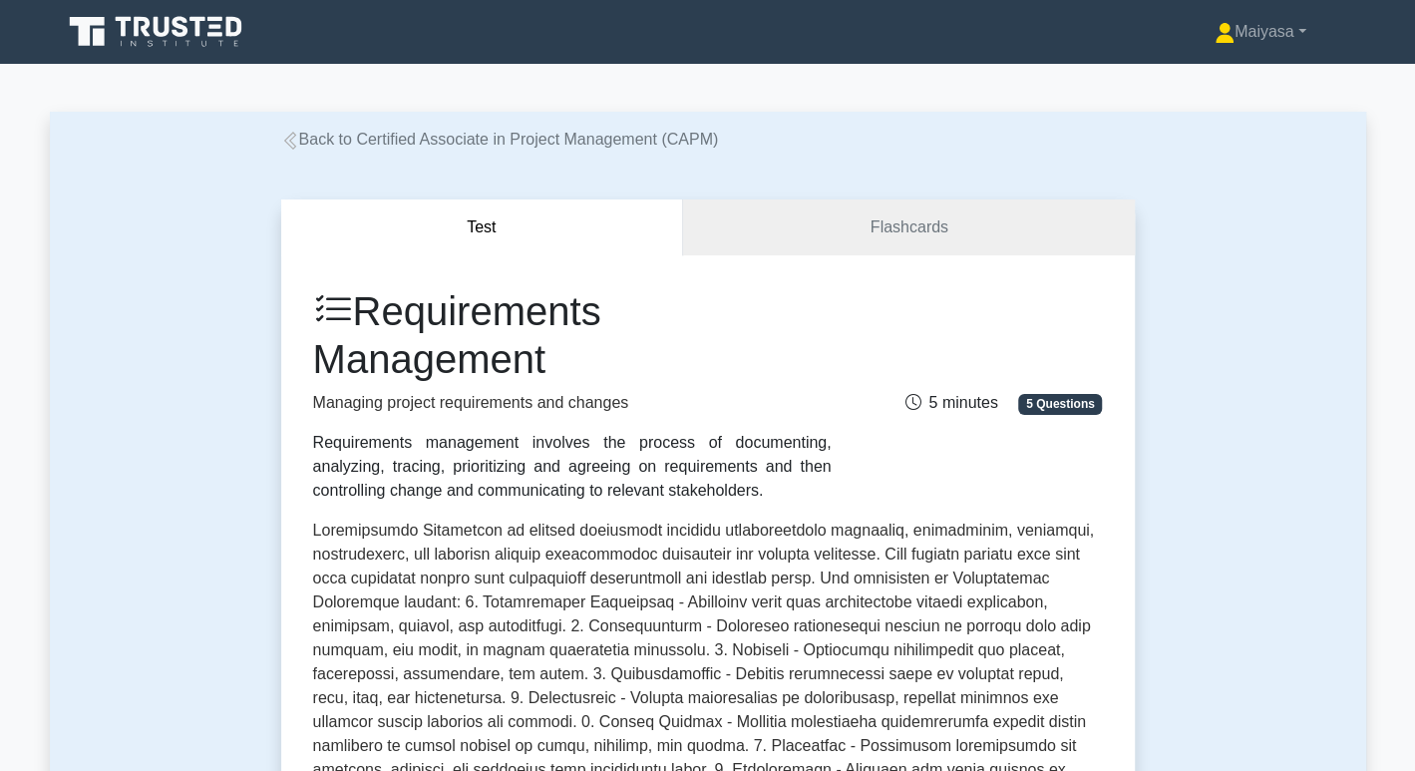
click at [161, 27] on icon at bounding box center [157, 32] width 191 height 38
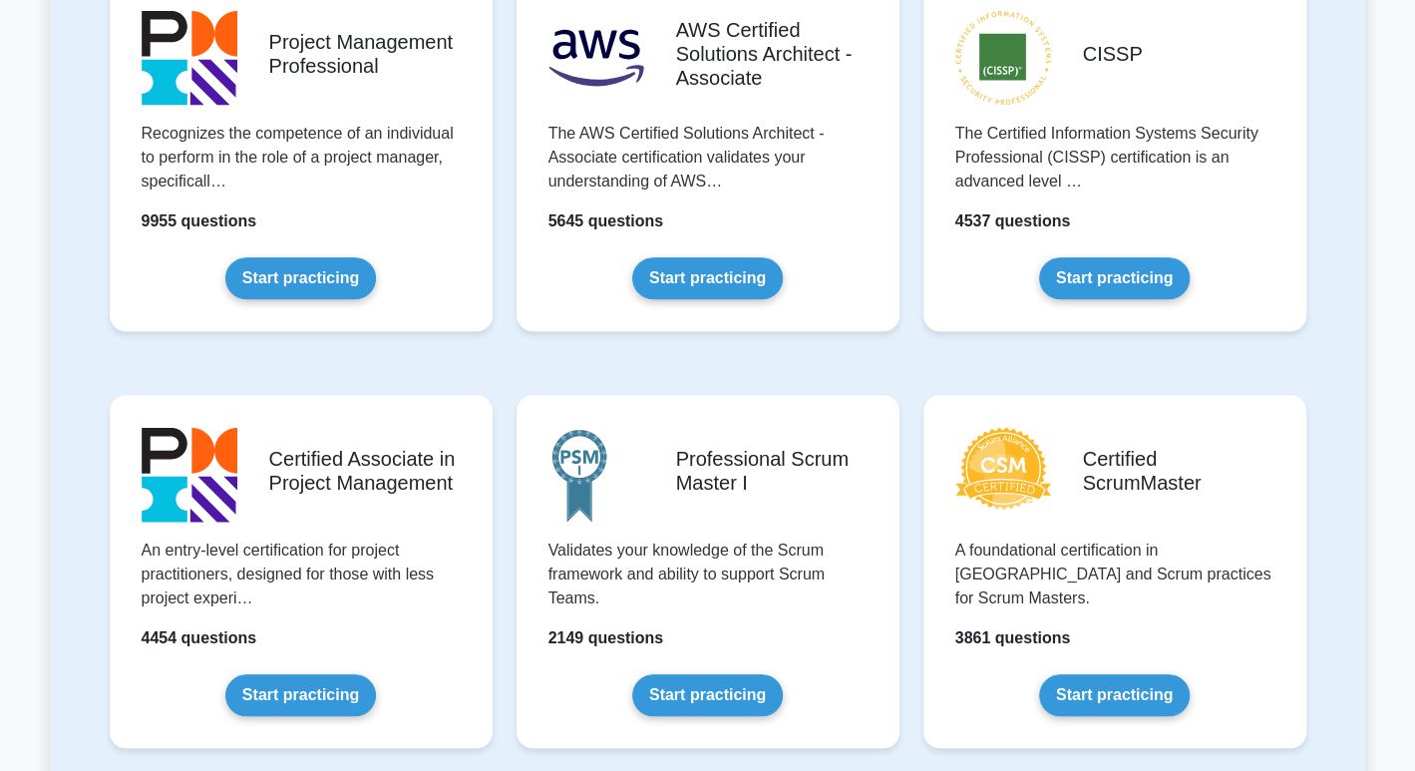
scroll to position [550, 0]
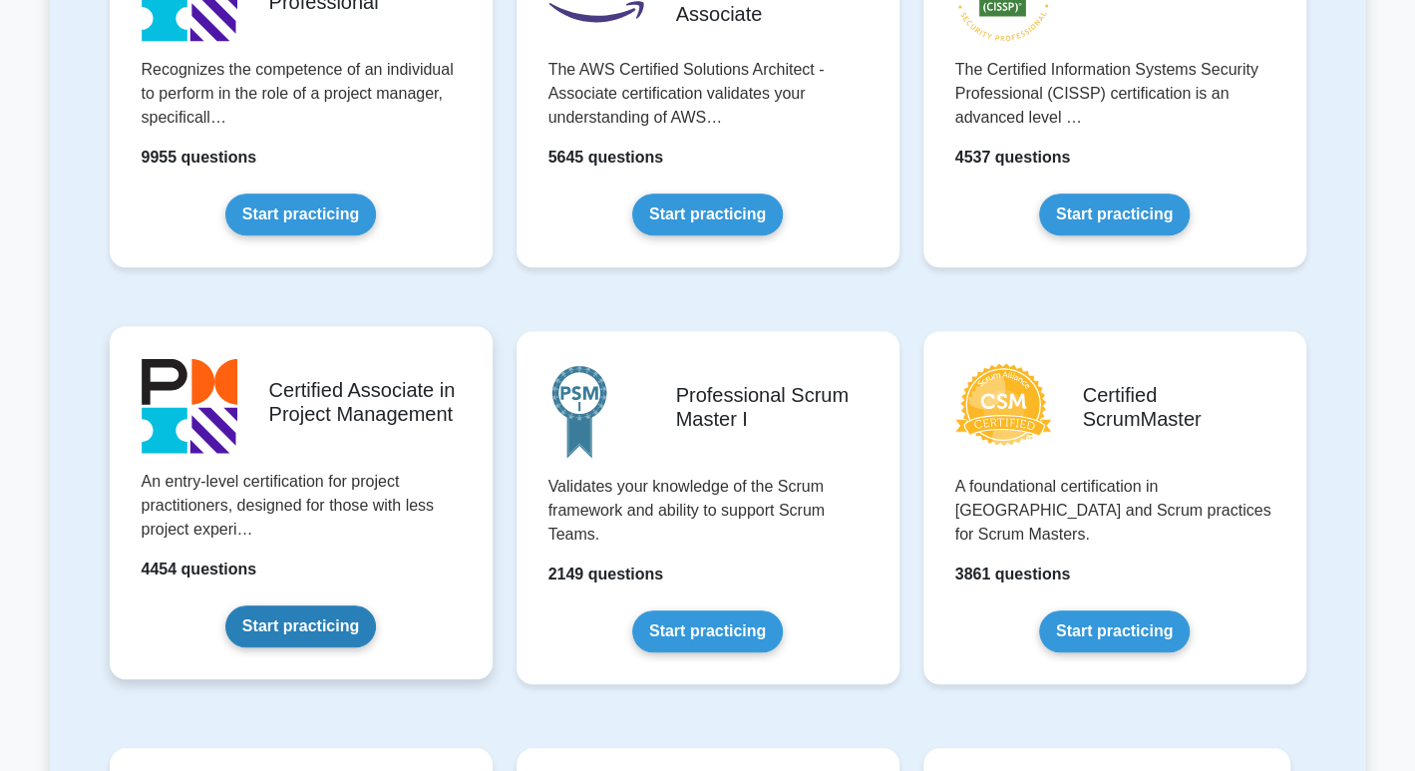
click at [300, 621] on link "Start practicing" at bounding box center [300, 626] width 151 height 42
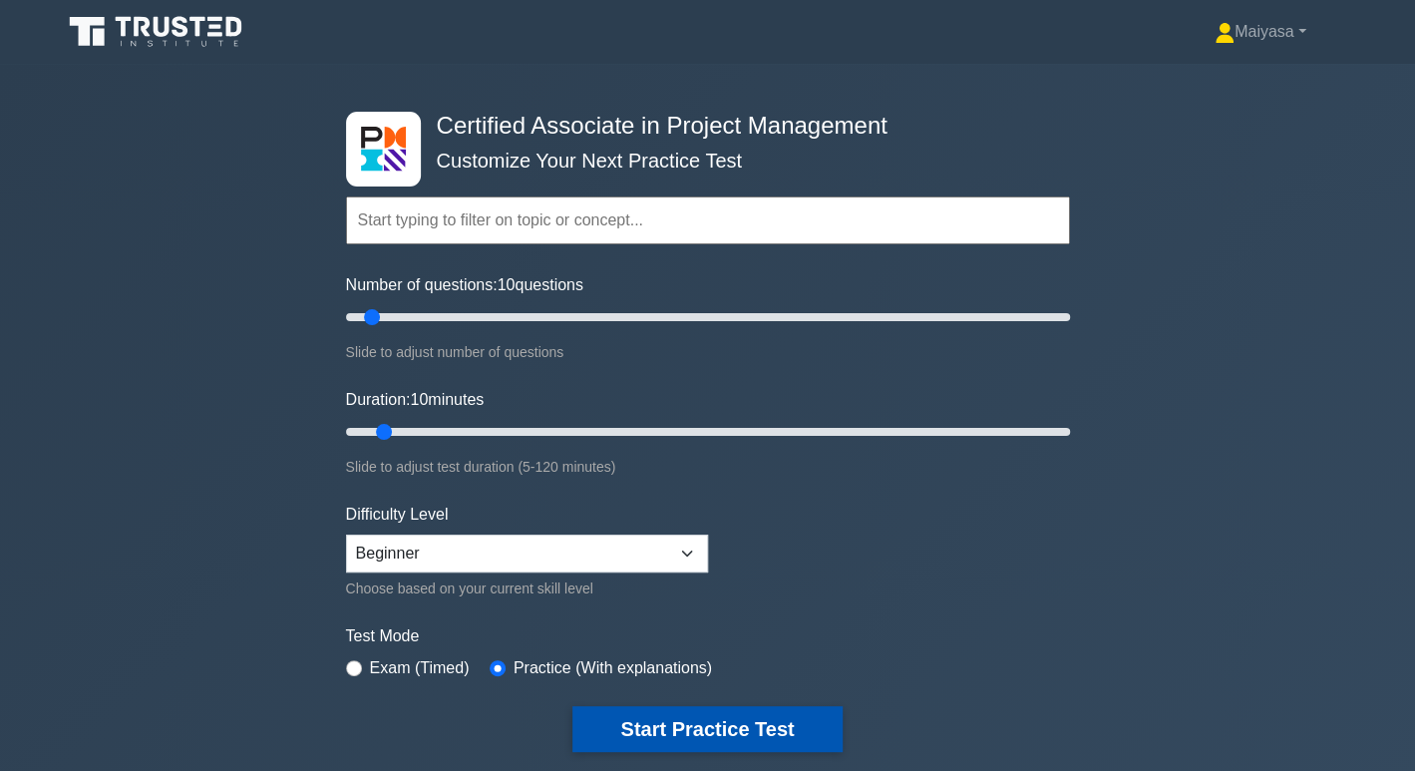
click at [730, 711] on button "Start Practice Test" at bounding box center [706, 729] width 269 height 46
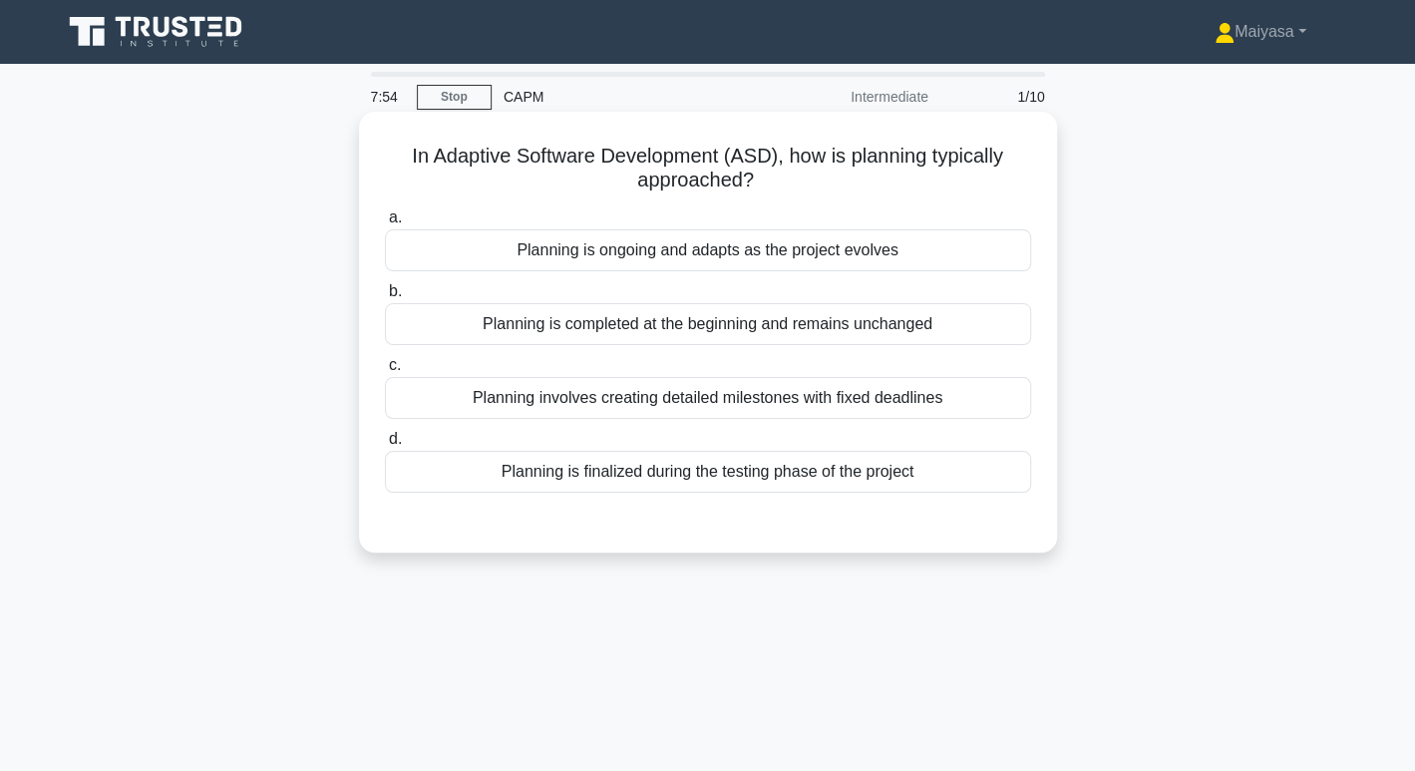
click at [792, 259] on div "Planning is ongoing and adapts as the project evolves" at bounding box center [708, 250] width 646 height 42
click at [385, 224] on input "a. Planning is ongoing and adapts as the project evolves" at bounding box center [385, 217] width 0 height 13
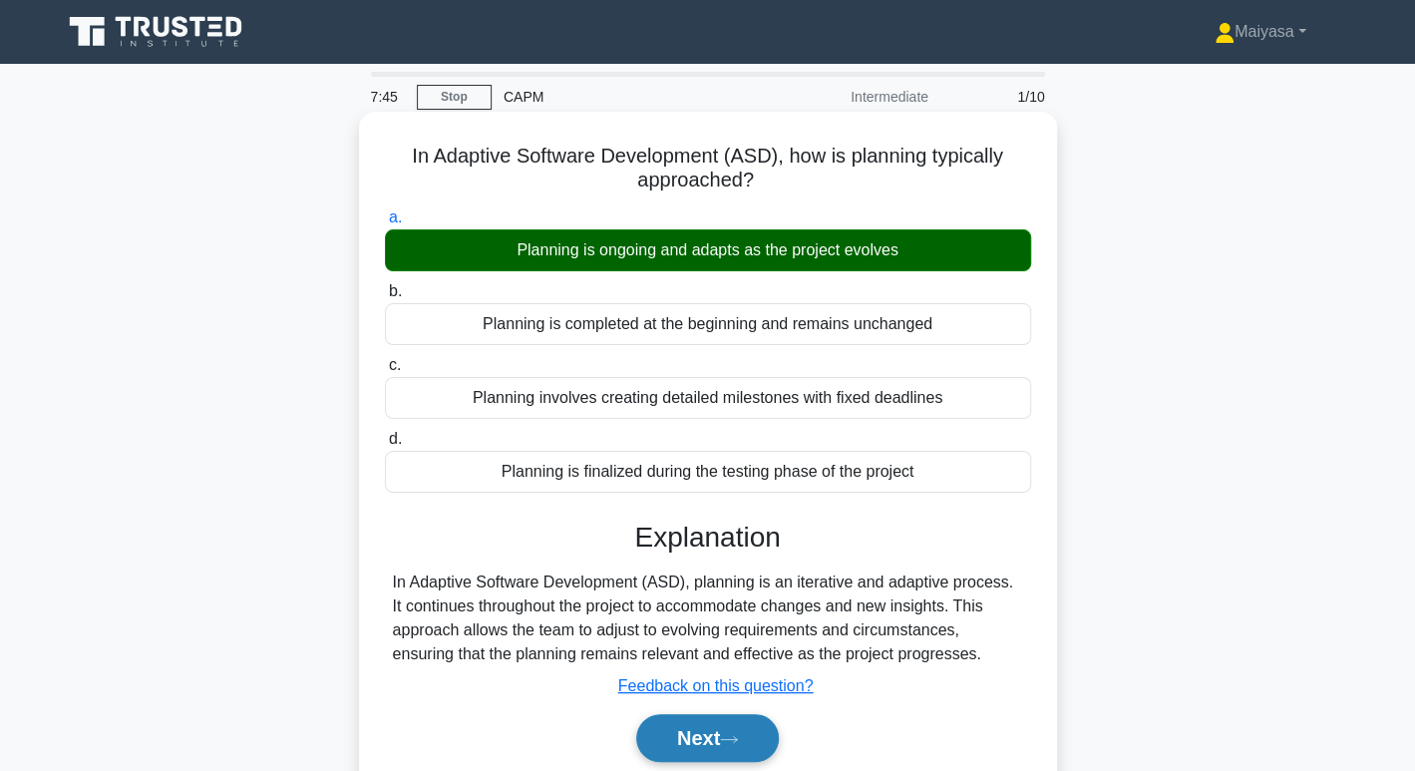
click at [730, 734] on icon at bounding box center [729, 739] width 18 height 11
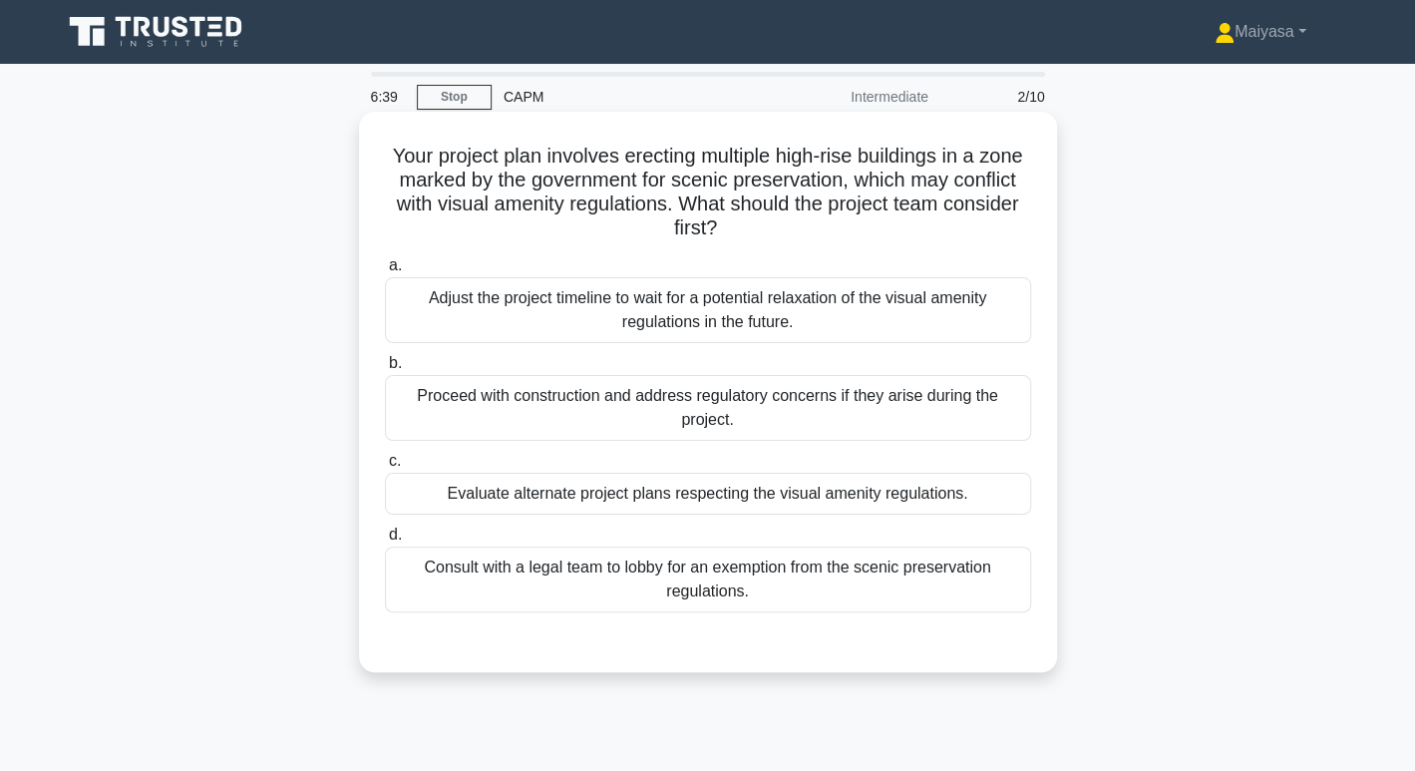
click at [894, 490] on div "Evaluate alternate project plans respecting the visual amenity regulations." at bounding box center [708, 494] width 646 height 42
click at [385, 468] on input "c. Evaluate alternate project plans respecting the visual amenity regulations." at bounding box center [385, 461] width 0 height 13
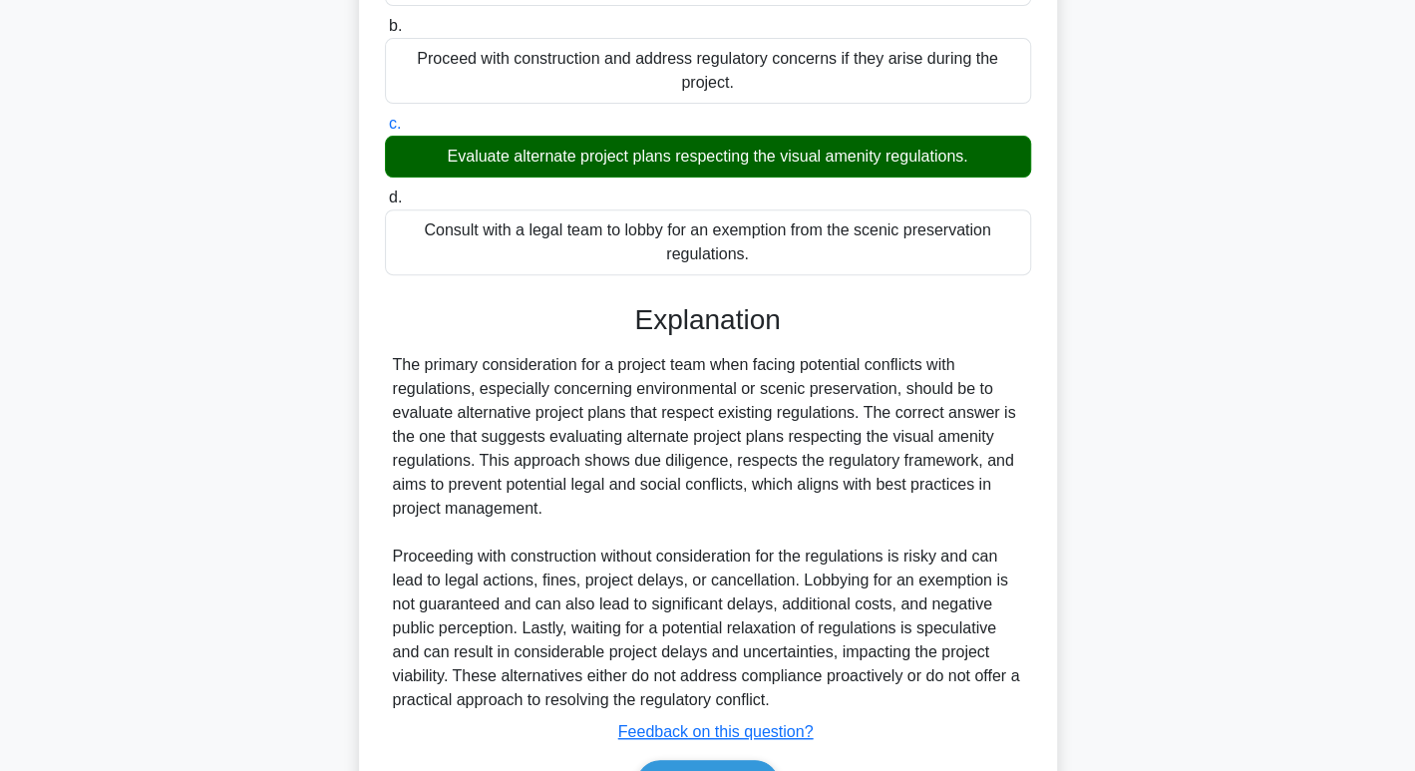
scroll to position [457, 0]
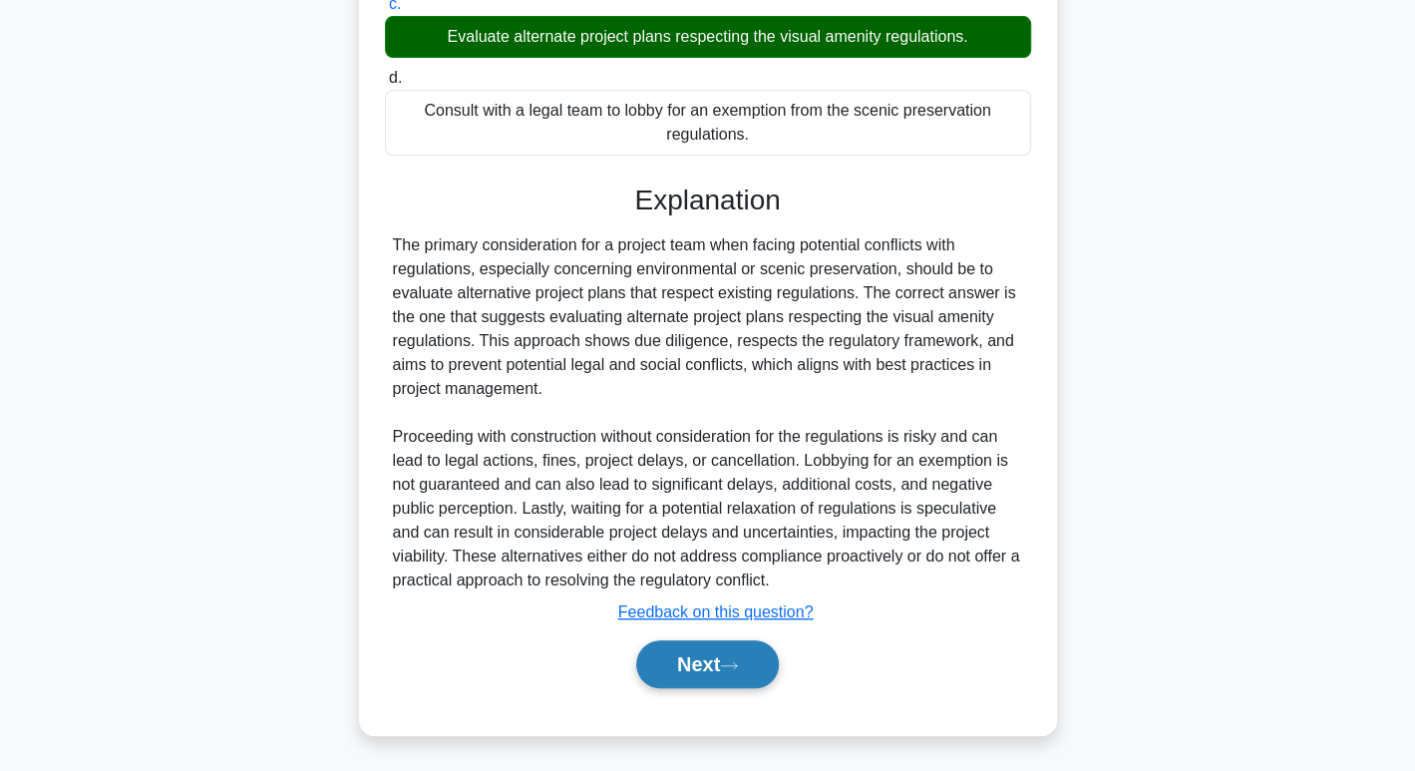
click at [755, 666] on button "Next" at bounding box center [707, 664] width 143 height 48
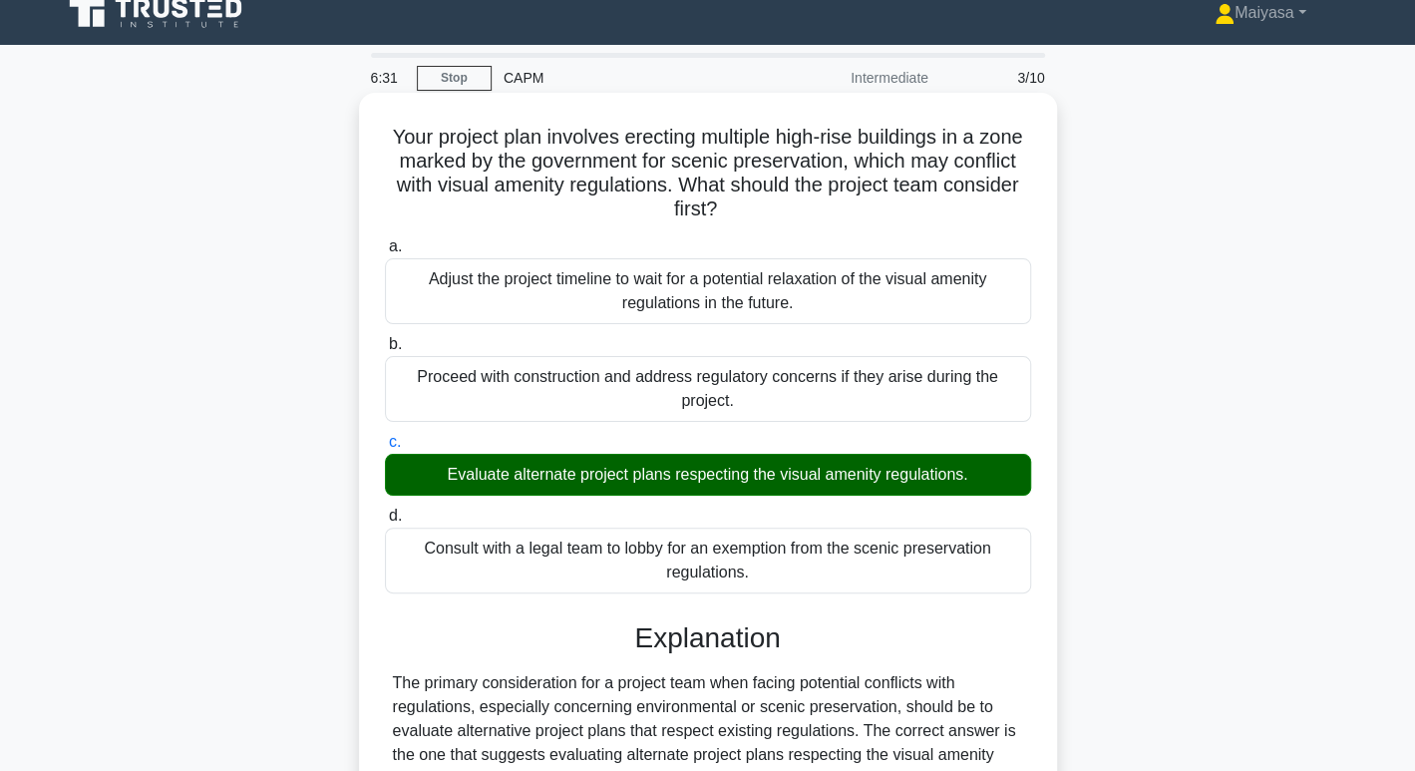
scroll to position [0, 0]
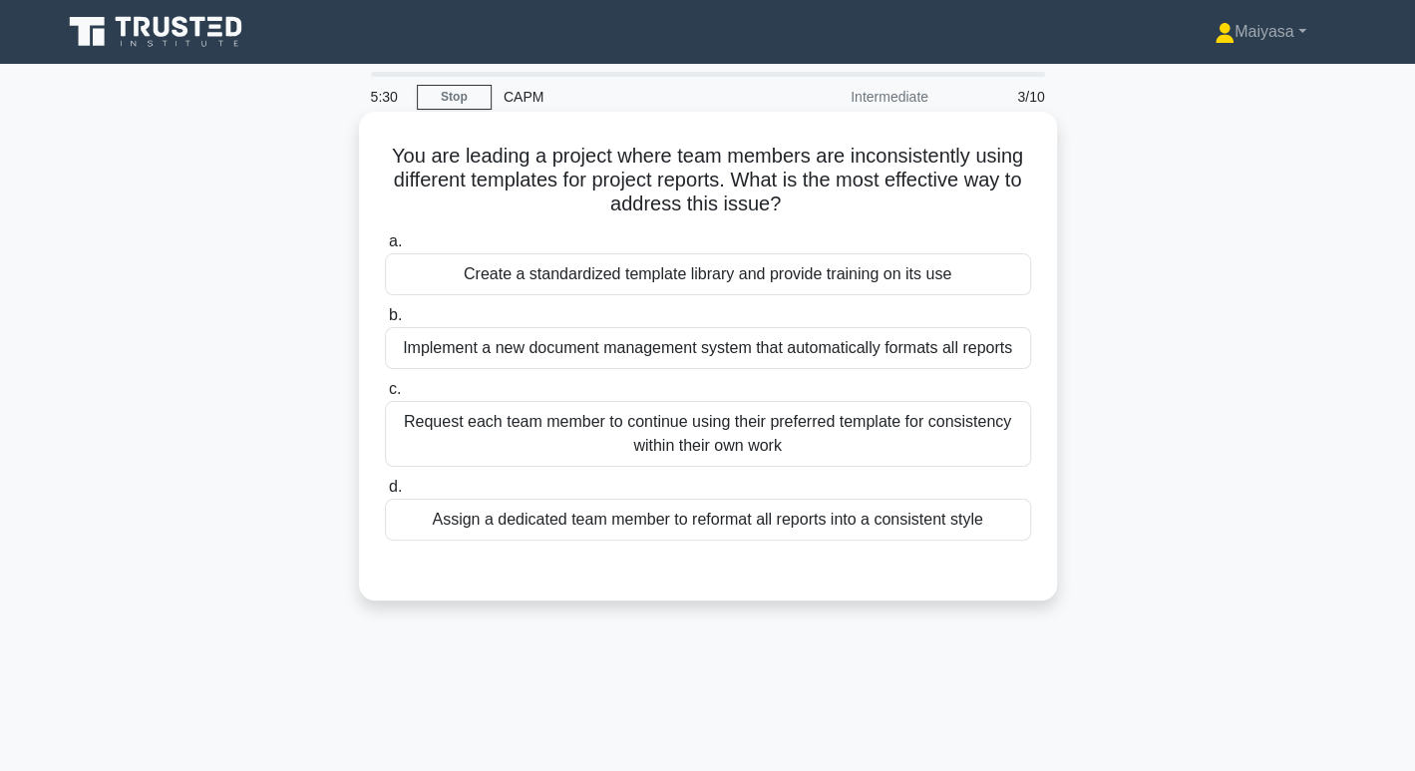
click at [856, 272] on div "Create a standardized template library and provide training on its use" at bounding box center [708, 274] width 646 height 42
click at [385, 248] on input "a. Create a standardized template library and provide training on its use" at bounding box center [385, 241] width 0 height 13
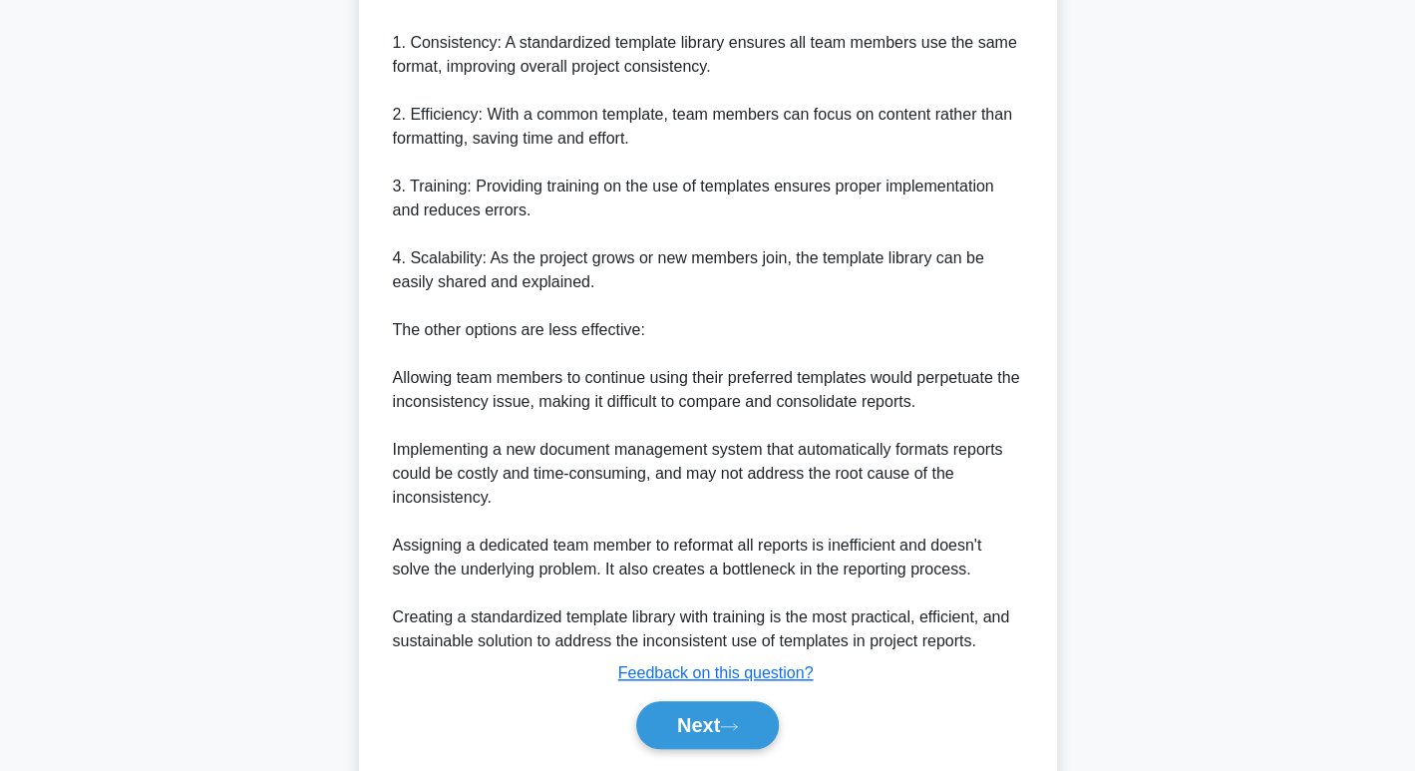
scroll to position [730, 0]
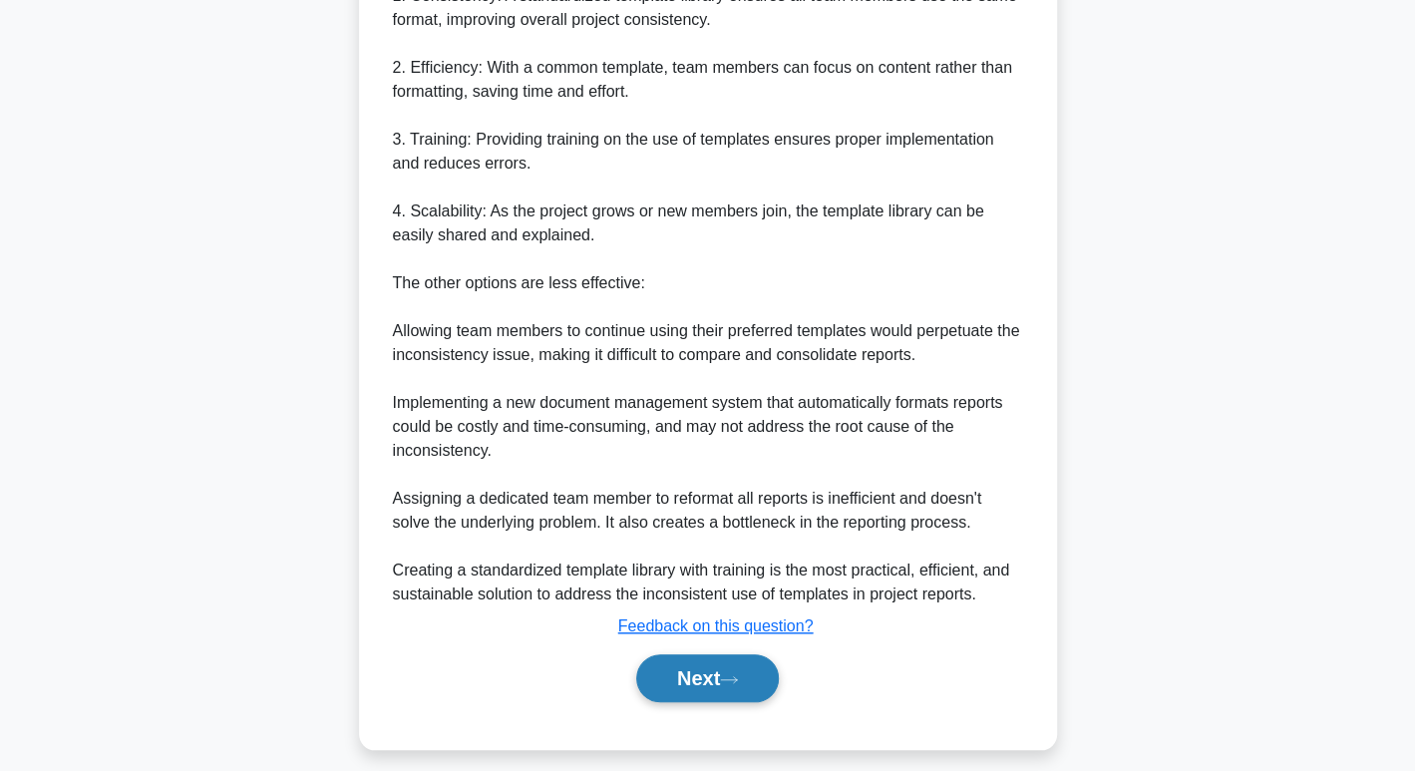
click at [707, 690] on button "Next" at bounding box center [707, 678] width 143 height 48
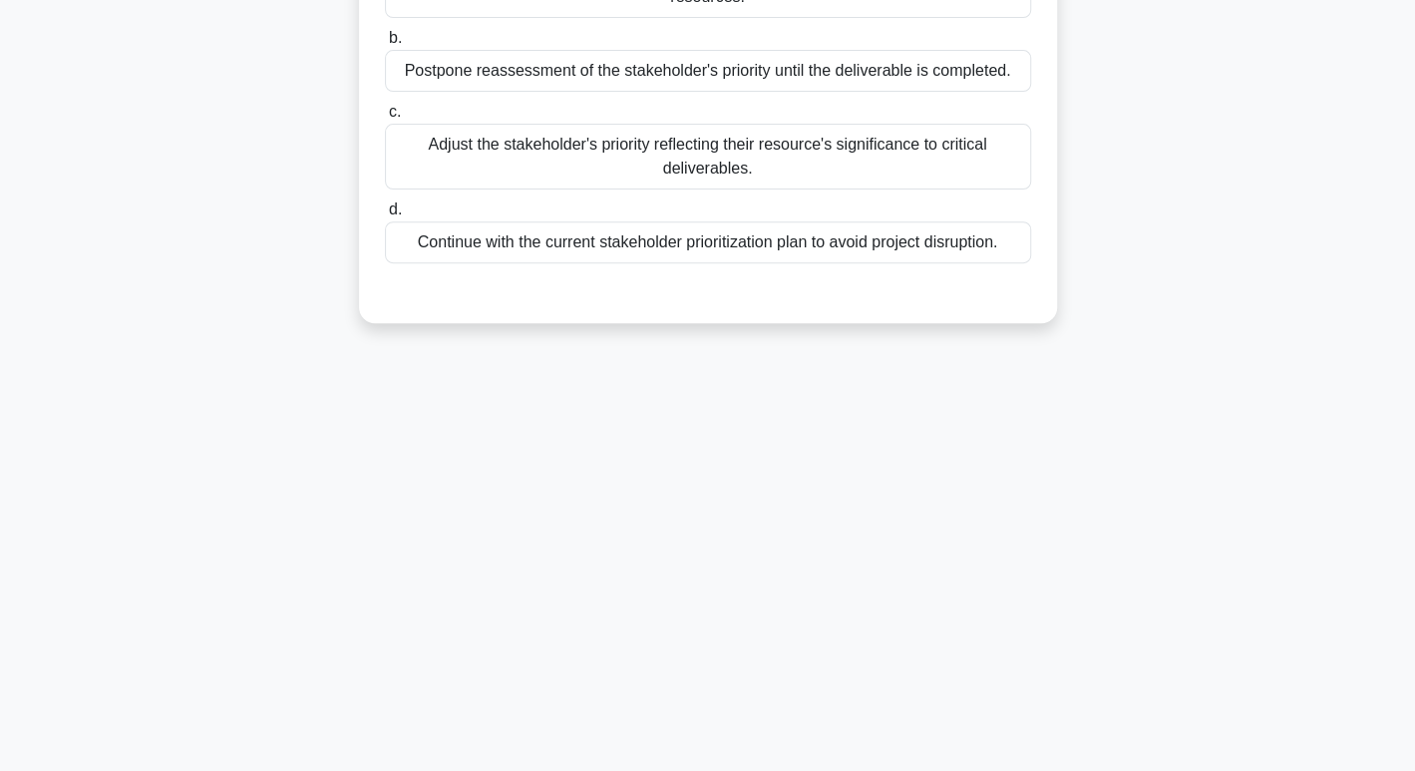
scroll to position [0, 0]
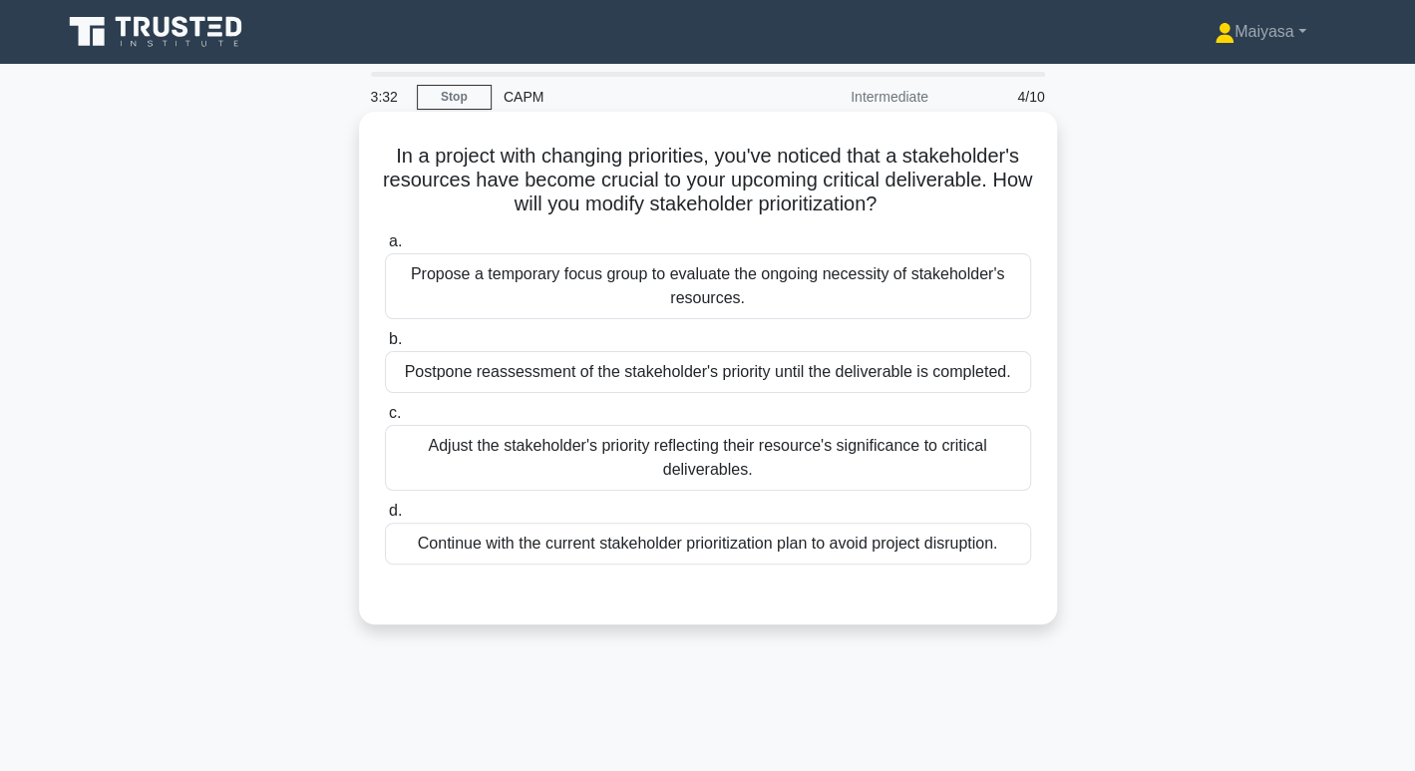
click at [847, 288] on div "Propose a temporary focus group to evaluate the ongoing necessity of stakeholde…" at bounding box center [708, 286] width 646 height 66
click at [385, 248] on input "a. Propose a temporary focus group to evaluate the ongoing necessity of stakeho…" at bounding box center [385, 241] width 0 height 13
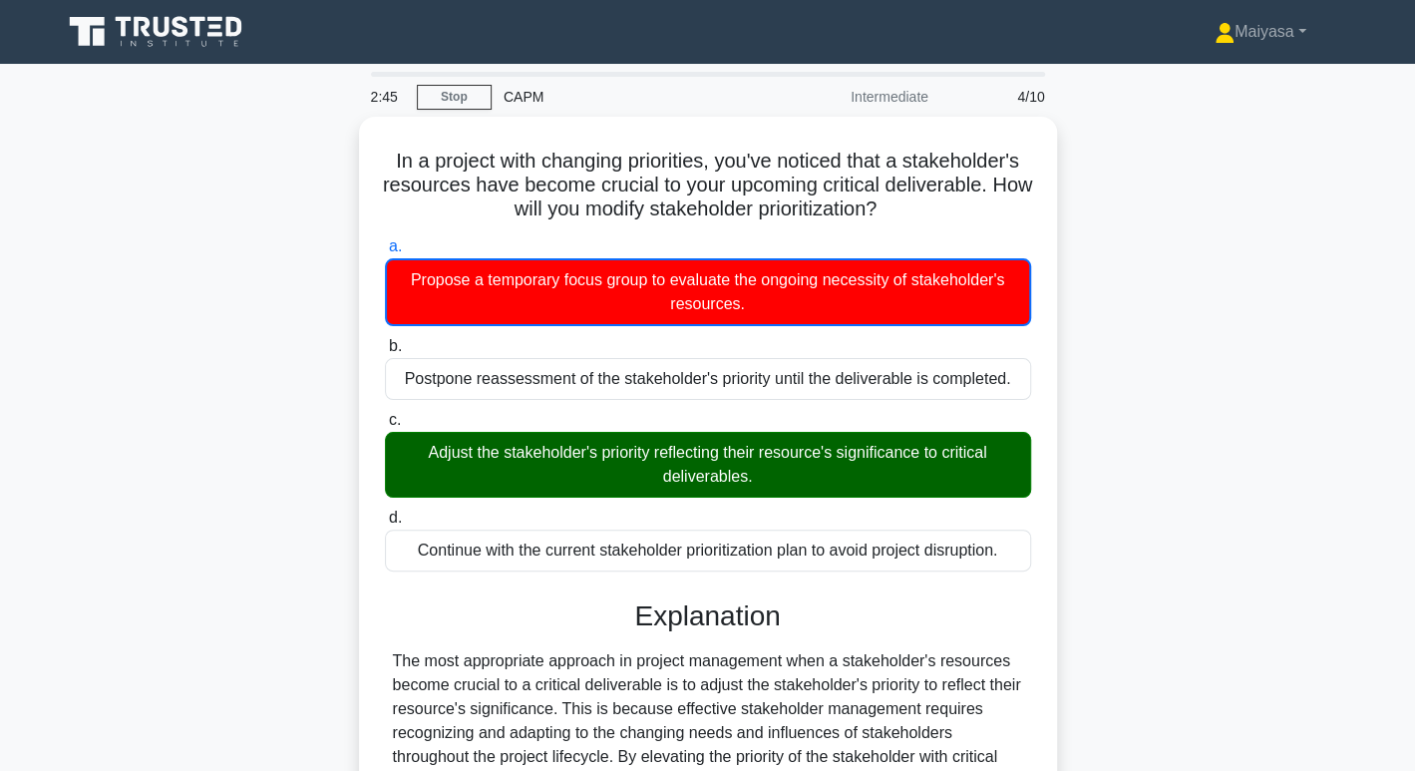
scroll to position [387, 0]
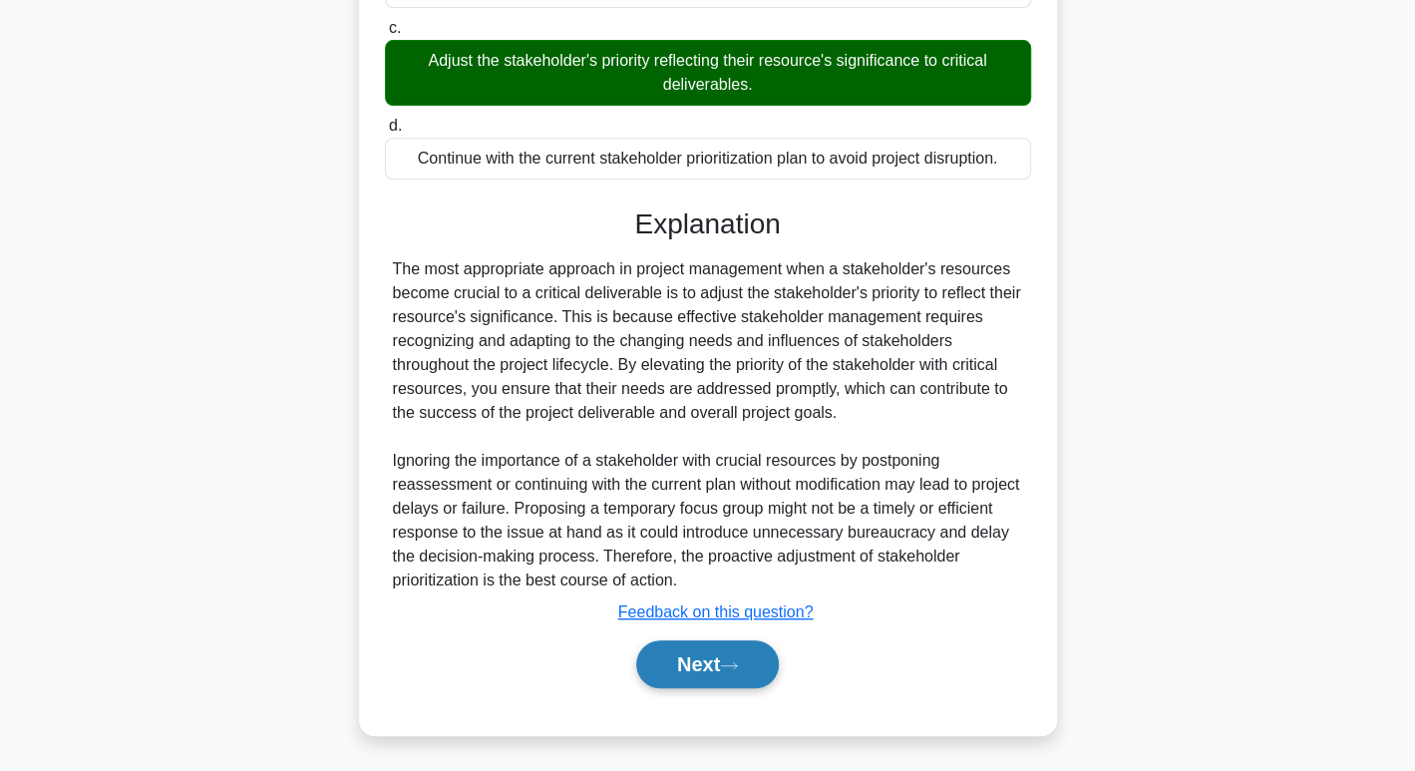
click at [730, 646] on button "Next" at bounding box center [707, 664] width 143 height 48
click at [715, 672] on button "Next" at bounding box center [707, 664] width 143 height 48
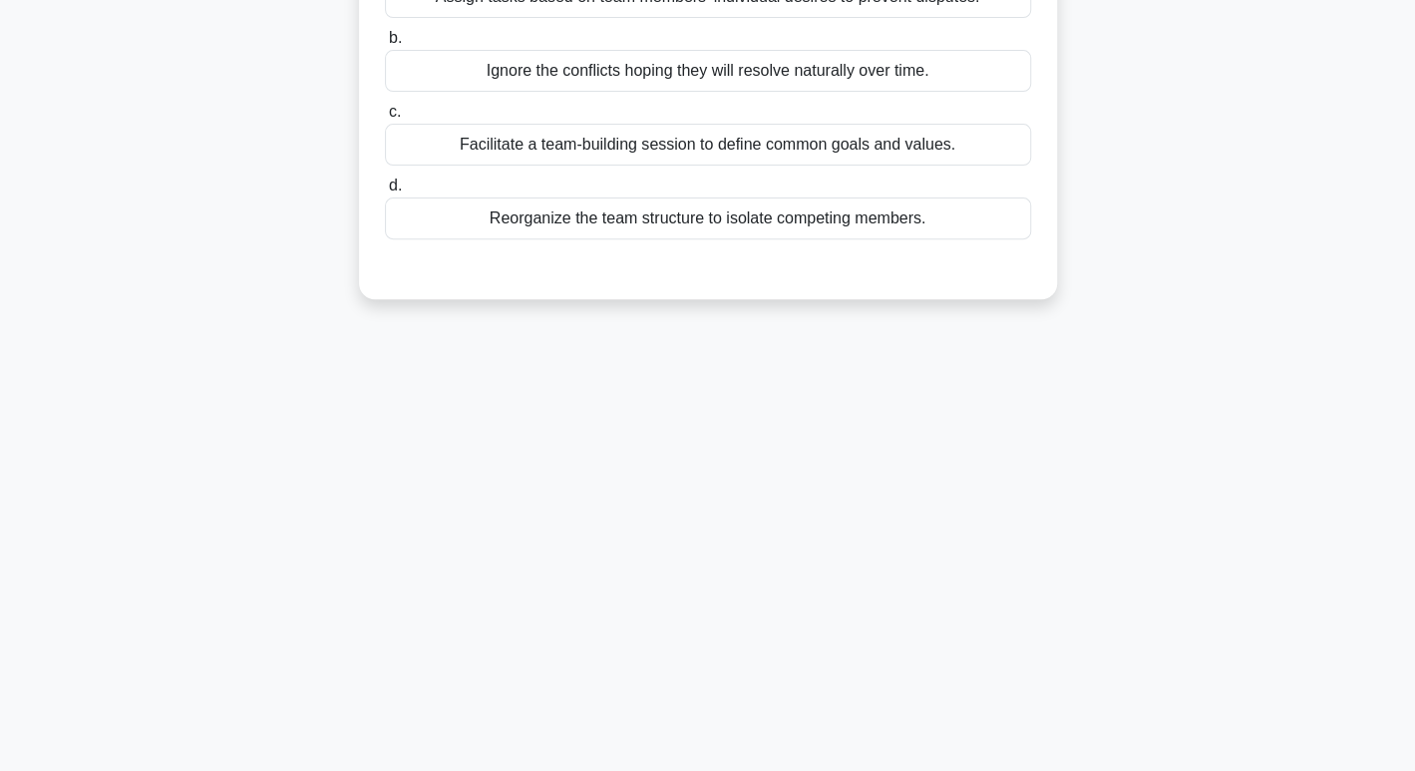
scroll to position [0, 0]
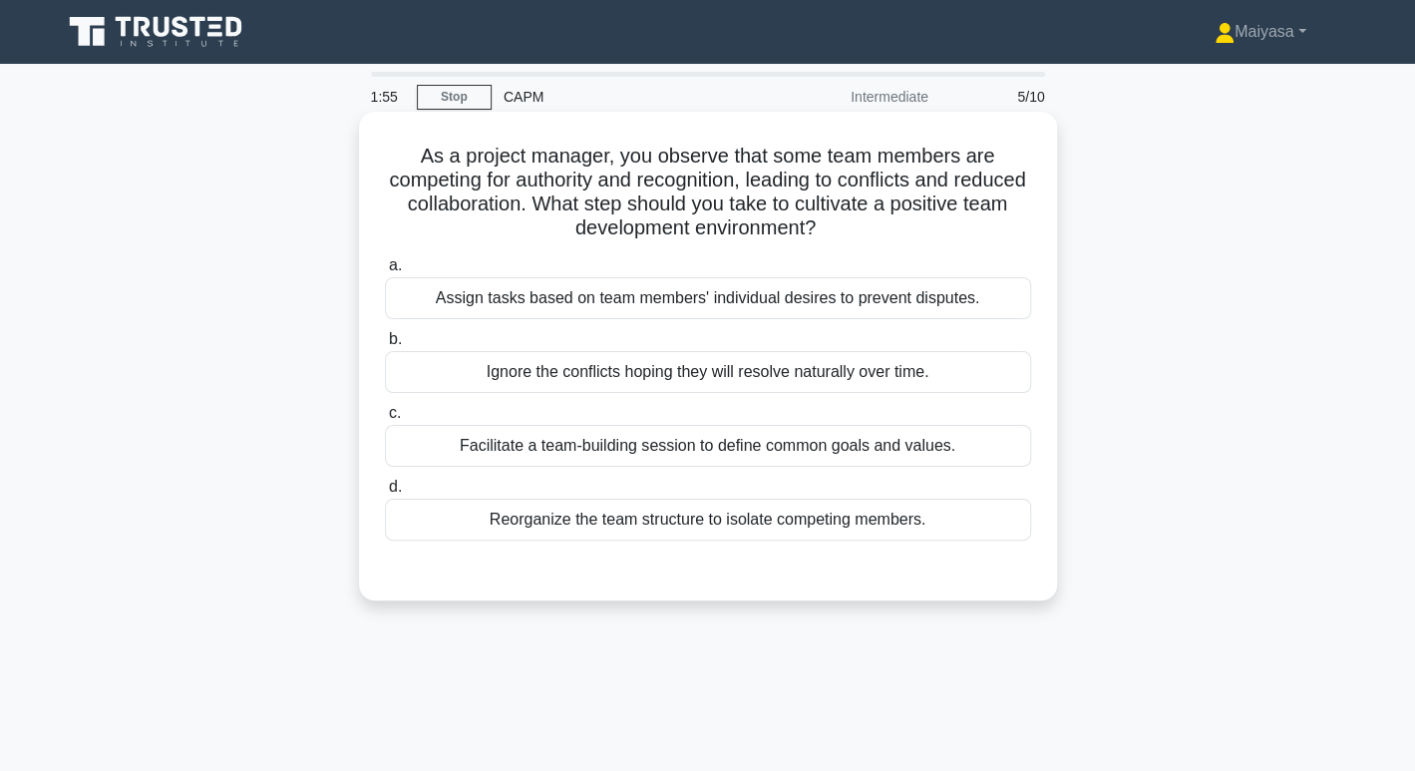
click at [873, 435] on div "Facilitate a team-building session to define common goals and values." at bounding box center [708, 446] width 646 height 42
click at [385, 420] on input "c. Facilitate a team-building session to define common goals and values." at bounding box center [385, 413] width 0 height 13
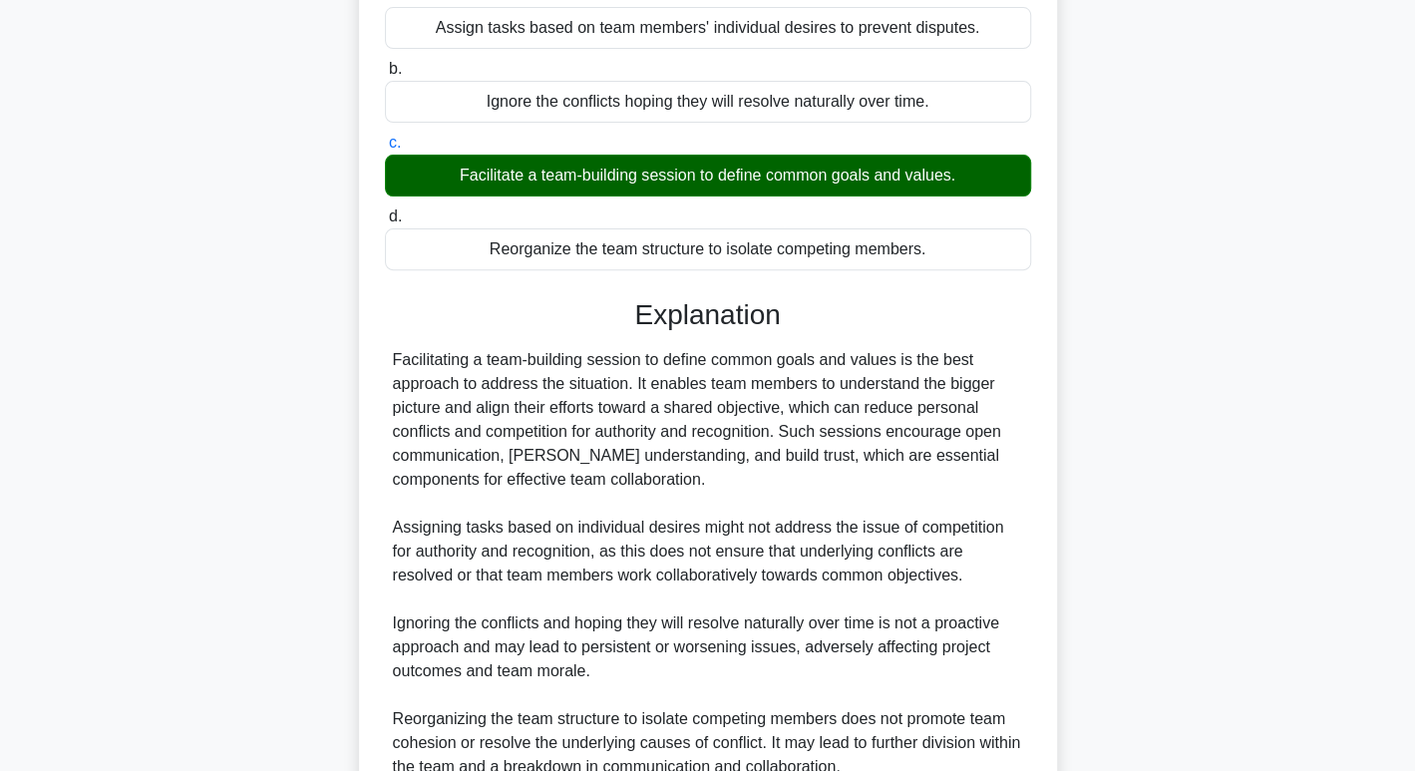
scroll to position [457, 0]
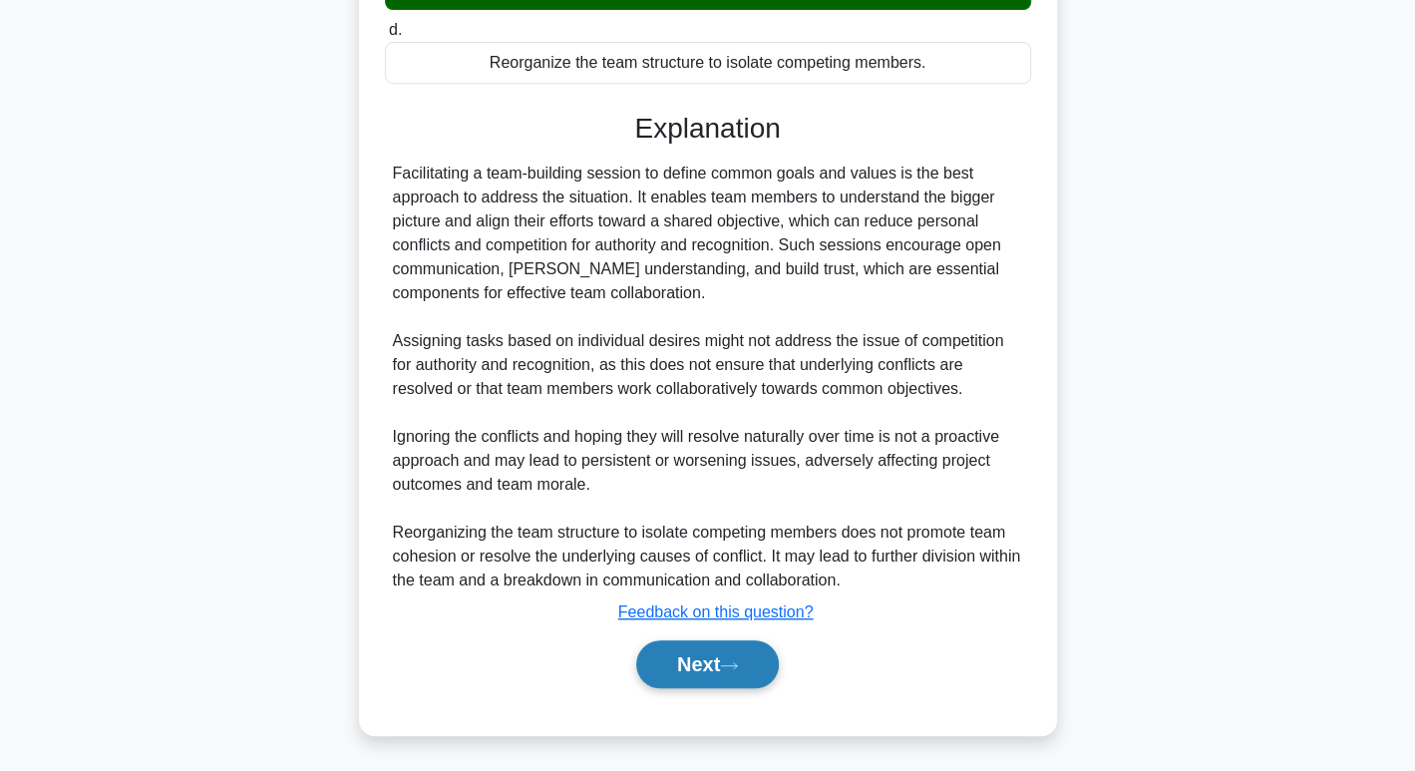
click at [730, 664] on icon at bounding box center [729, 665] width 18 height 11
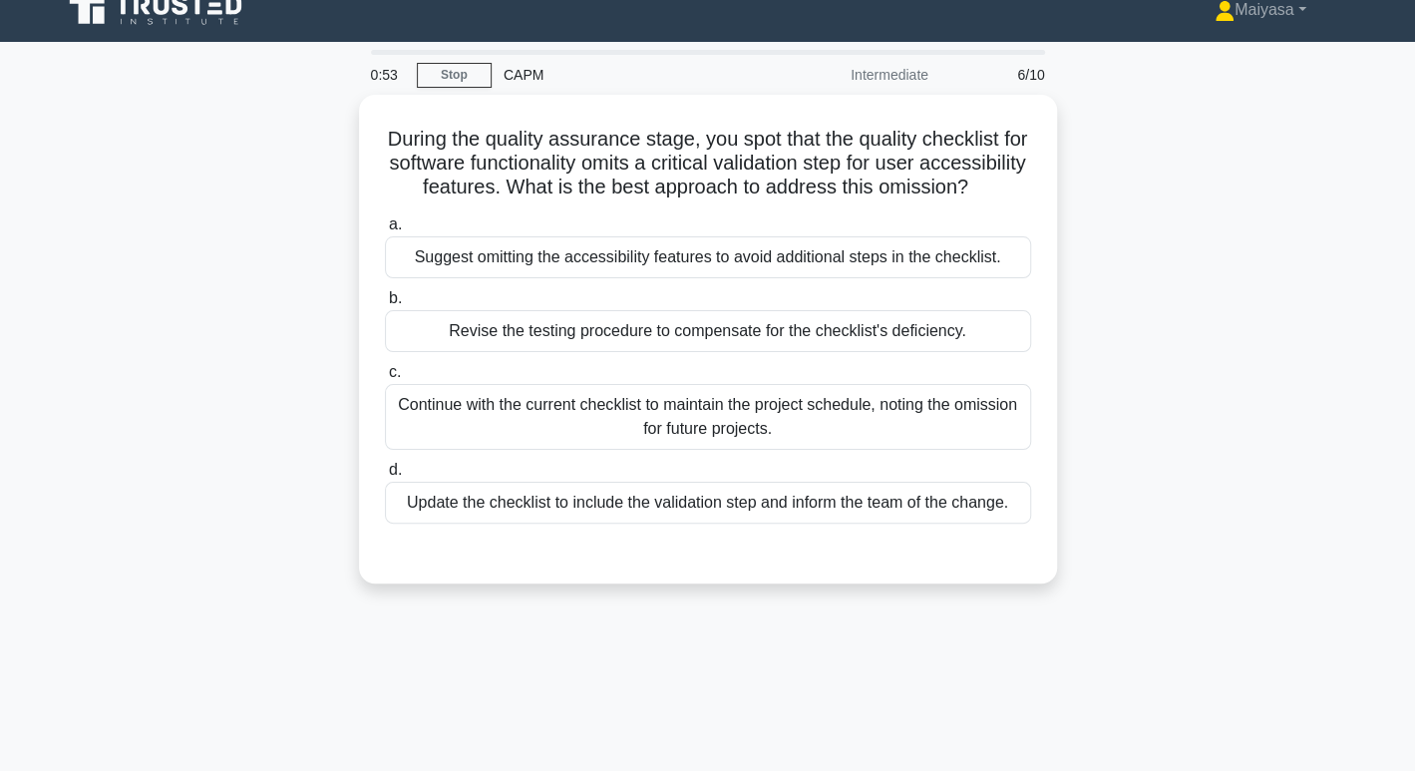
scroll to position [0, 0]
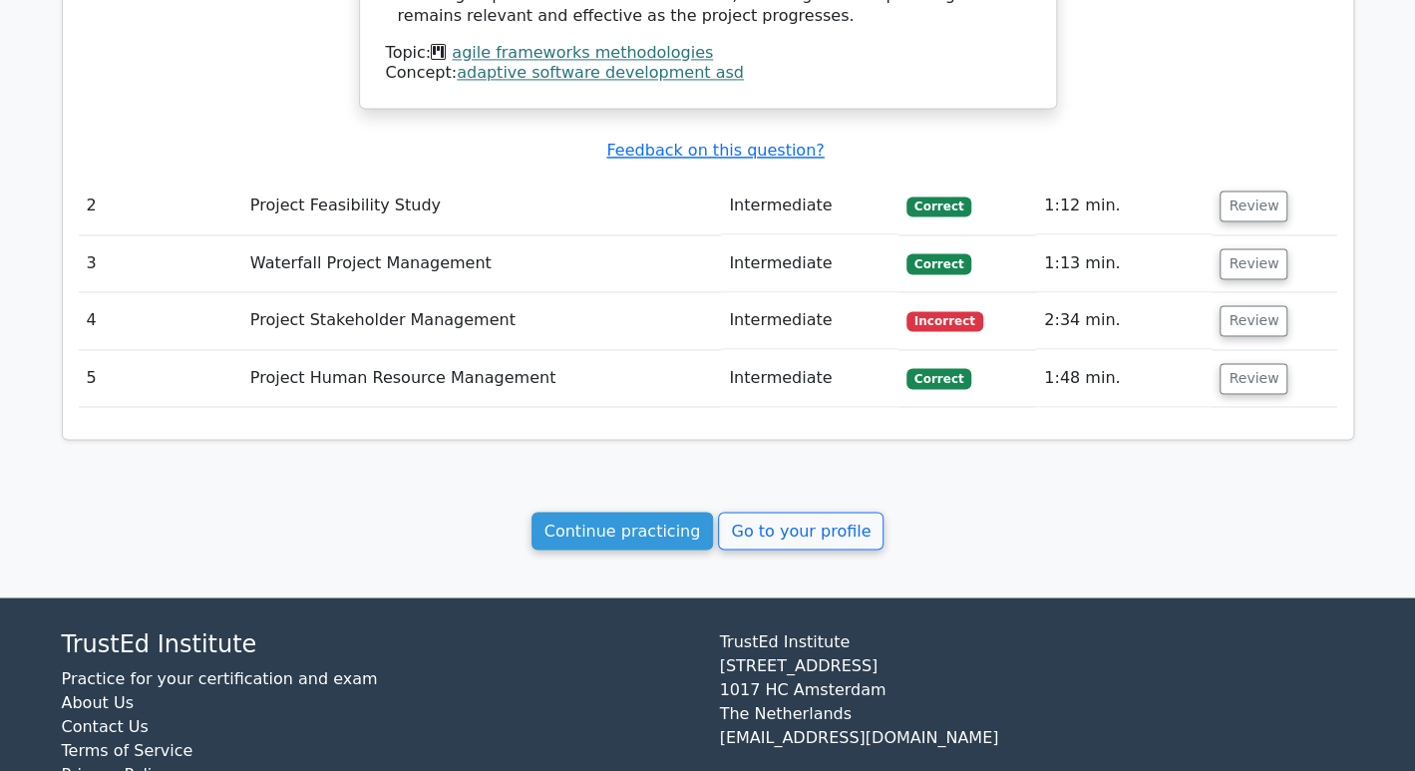
scroll to position [1685, 0]
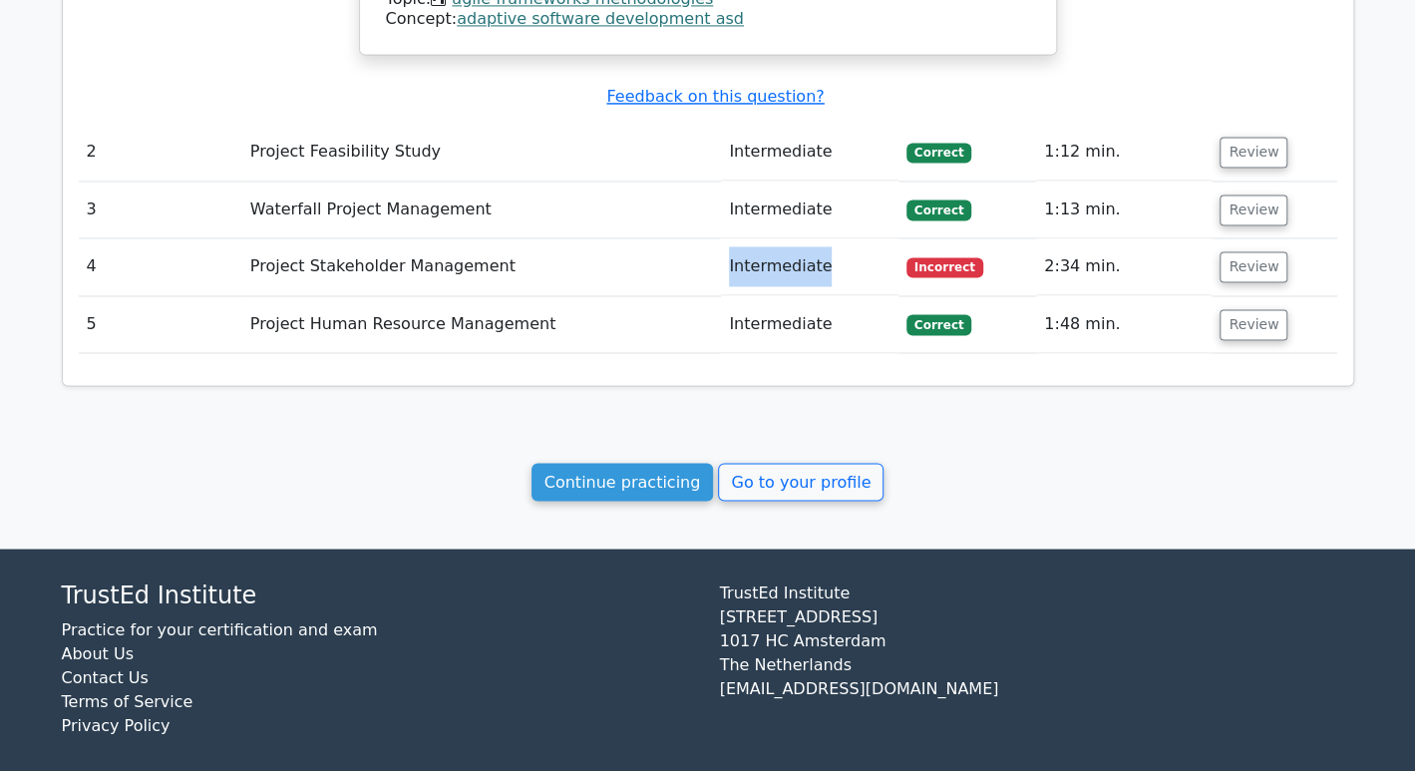
drag, startPoint x: 623, startPoint y: 252, endPoint x: 912, endPoint y: 301, distance: 293.2
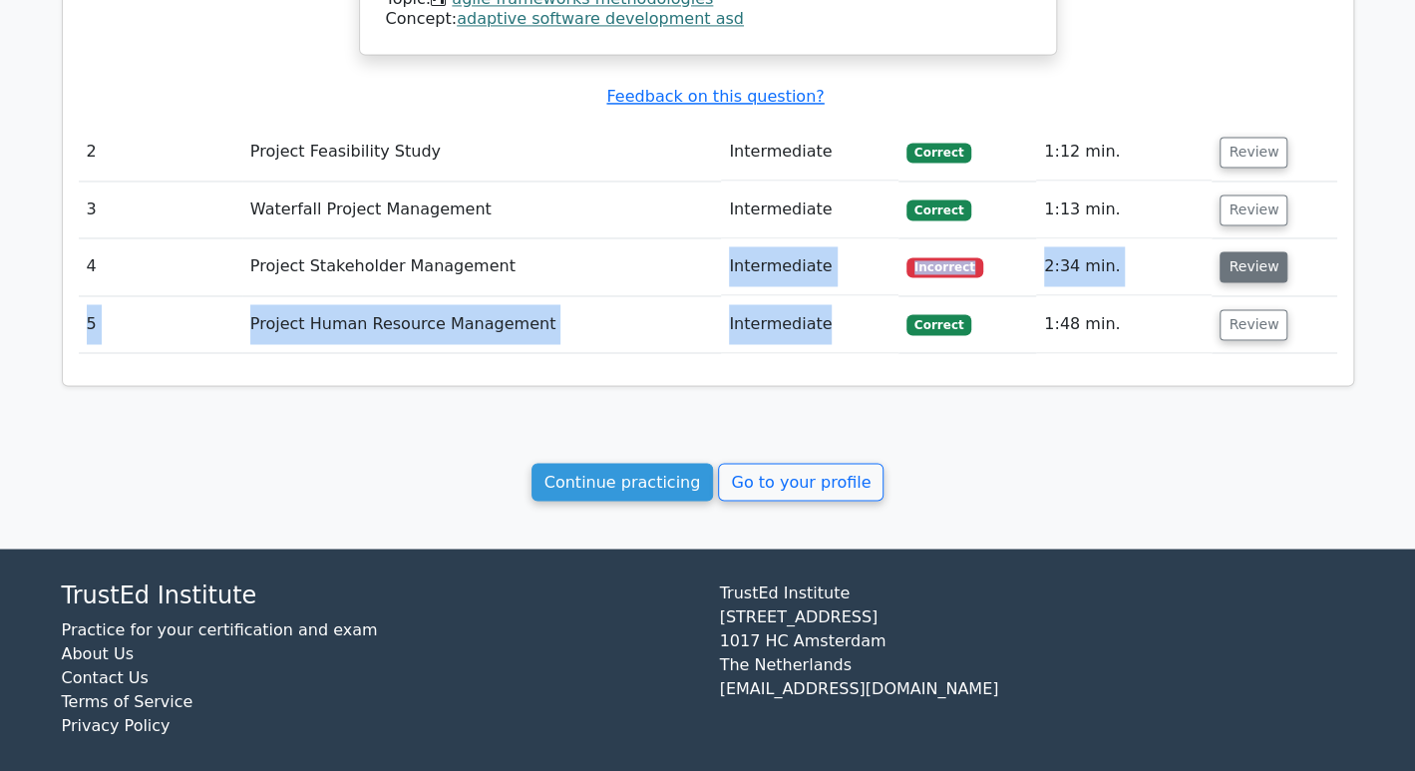
click at [1237, 251] on button "Review" at bounding box center [1253, 266] width 68 height 31
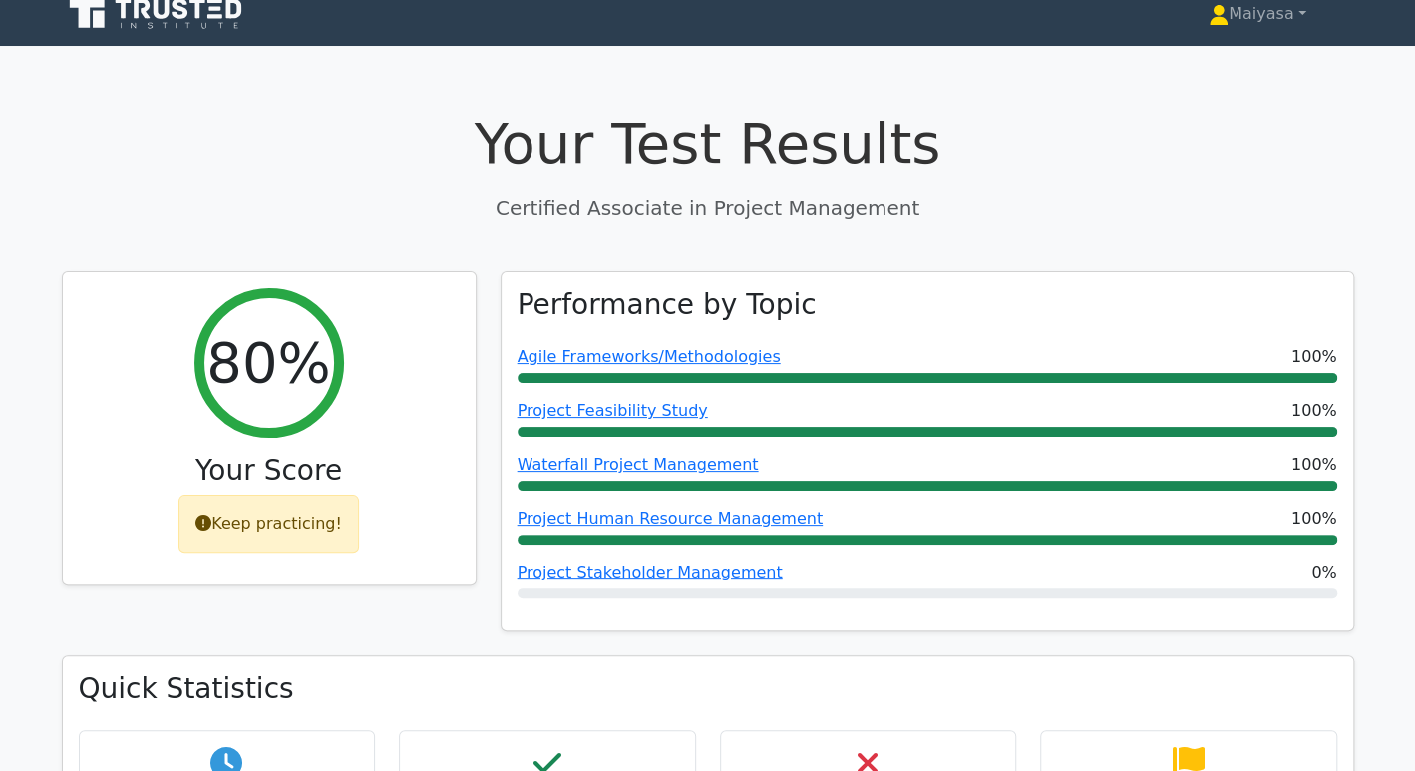
scroll to position [0, 0]
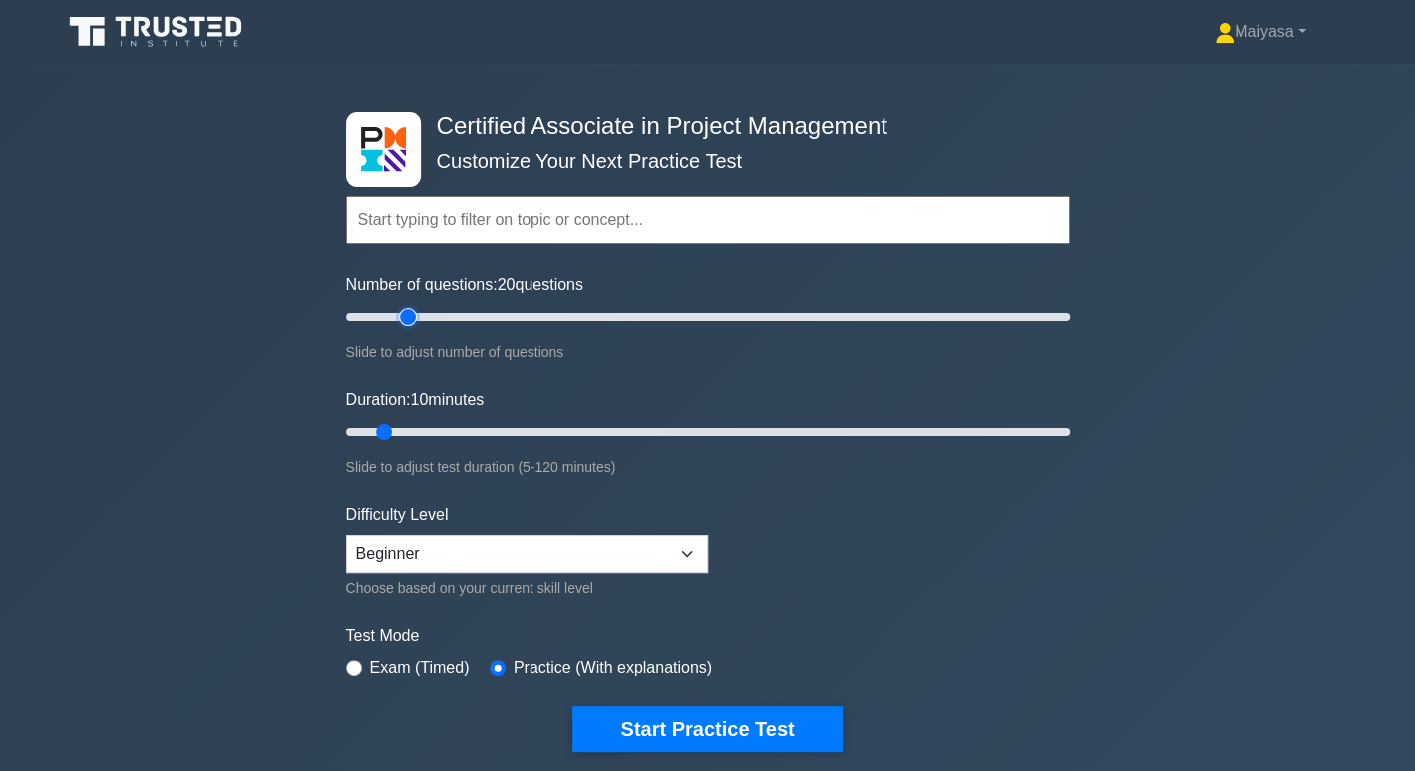
drag, startPoint x: 369, startPoint y: 315, endPoint x: 411, endPoint y: 318, distance: 42.0
type input "20"
click at [411, 318] on input "Number of questions: 20 questions" at bounding box center [708, 317] width 724 height 24
drag, startPoint x: 380, startPoint y: 420, endPoint x: 396, endPoint y: 425, distance: 16.7
click at [396, 425] on input "Duration: 10 minutes" at bounding box center [708, 432] width 724 height 24
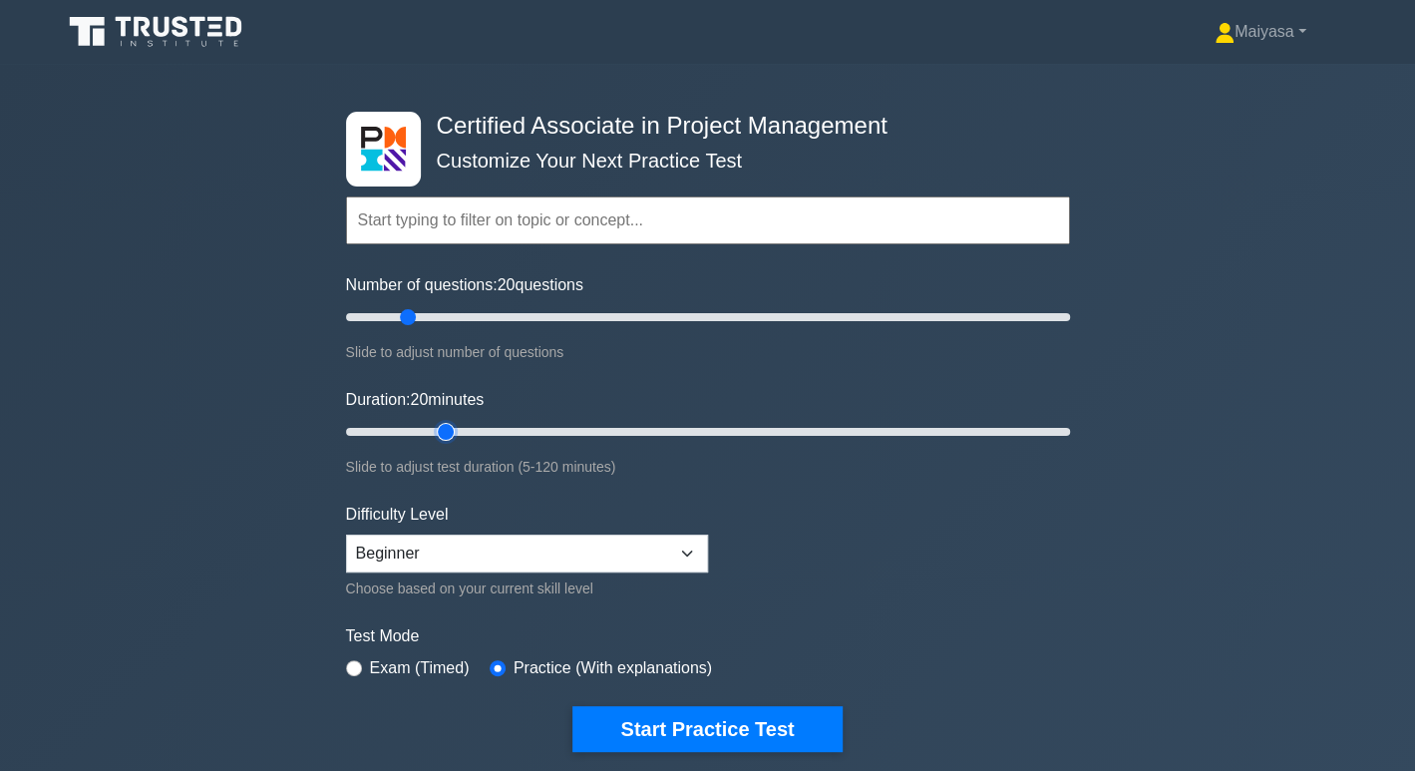
drag, startPoint x: 391, startPoint y: 427, endPoint x: 434, endPoint y: 432, distance: 43.2
type input "20"
click at [434, 432] on input "Duration: 20 minutes" at bounding box center [708, 432] width 724 height 24
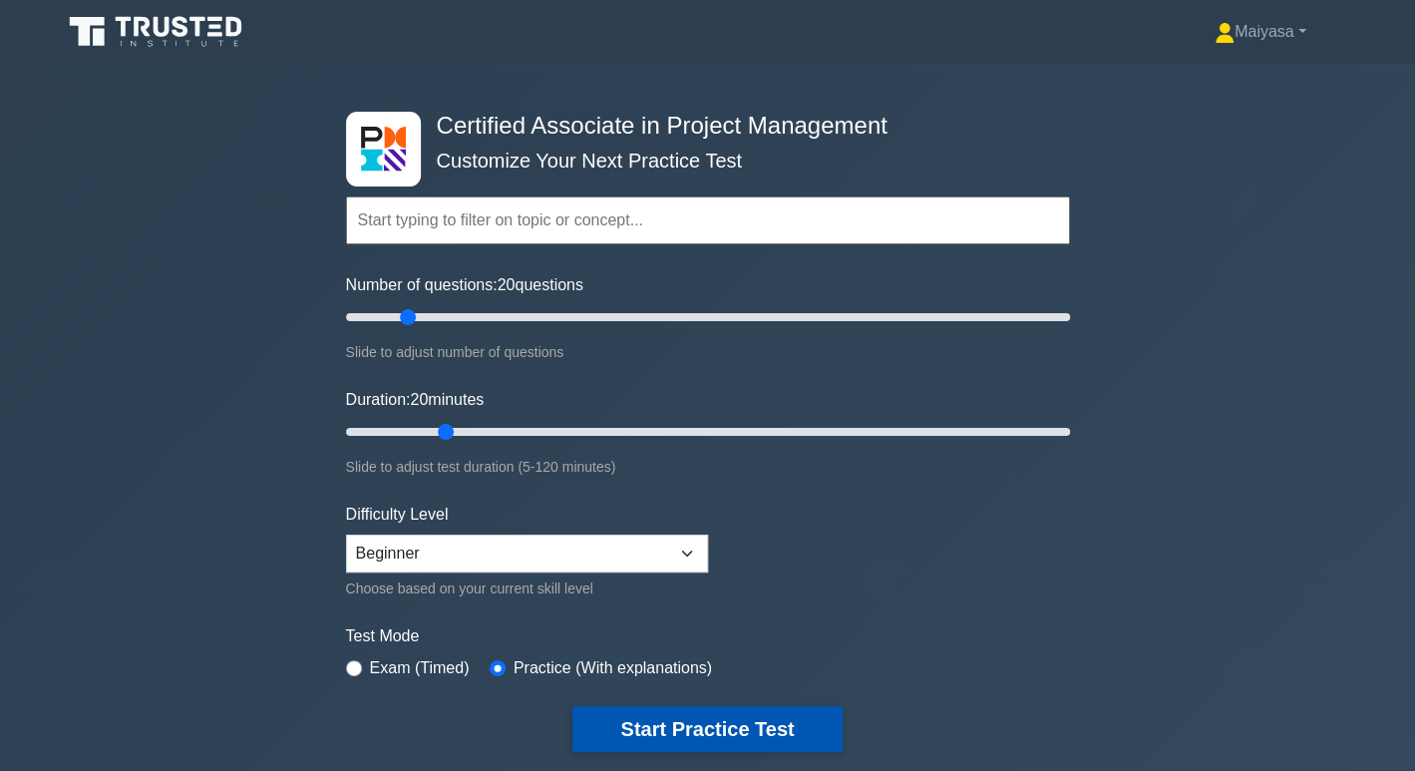
click at [765, 737] on button "Start Practice Test" at bounding box center [706, 729] width 269 height 46
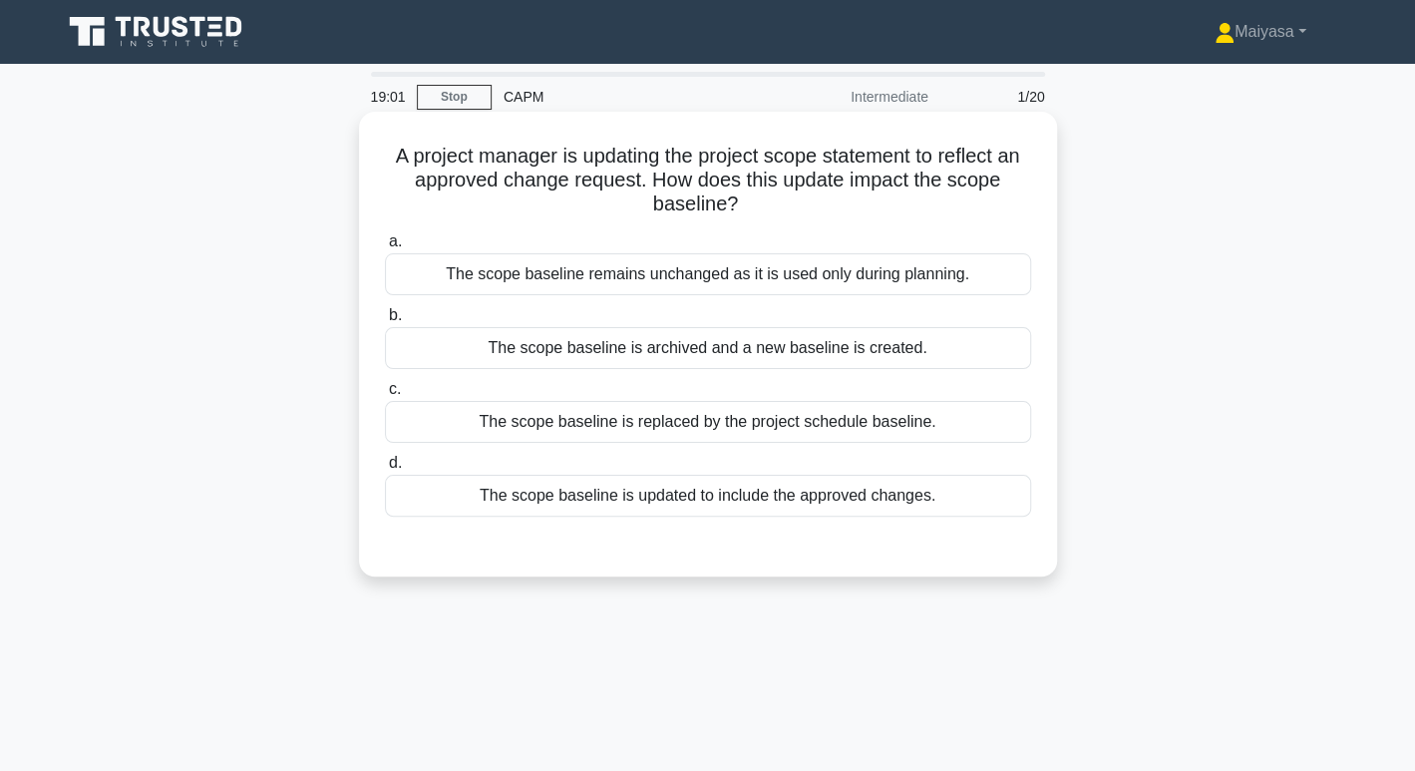
click at [941, 506] on div "The scope baseline is updated to include the approved changes." at bounding box center [708, 496] width 646 height 42
click at [385, 470] on input "d. The scope baseline is updated to include the approved changes." at bounding box center [385, 463] width 0 height 13
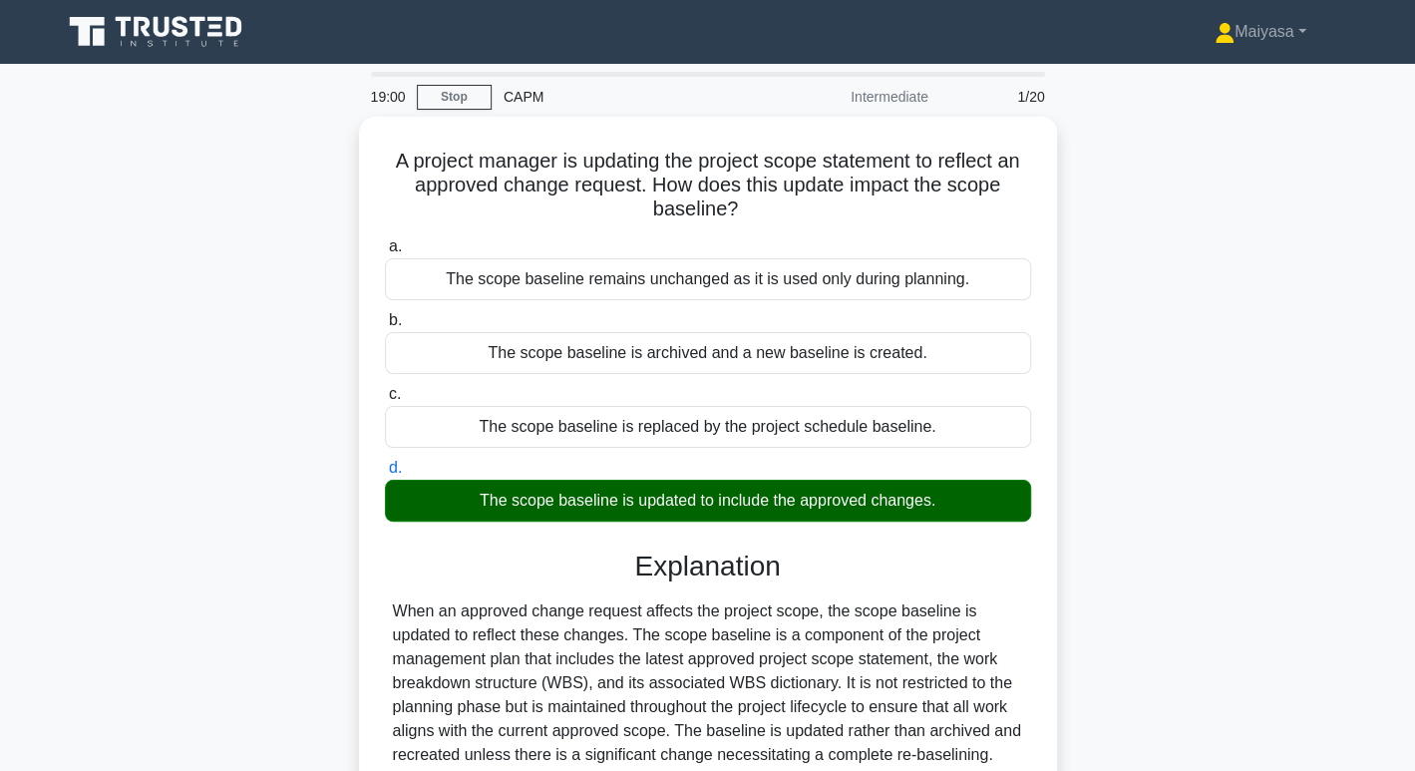
click at [1413, 654] on main "19:00 Stop CAPM Intermediate 1/20 A project manager is updating the project sco…" at bounding box center [707, 570] width 1415 height 1013
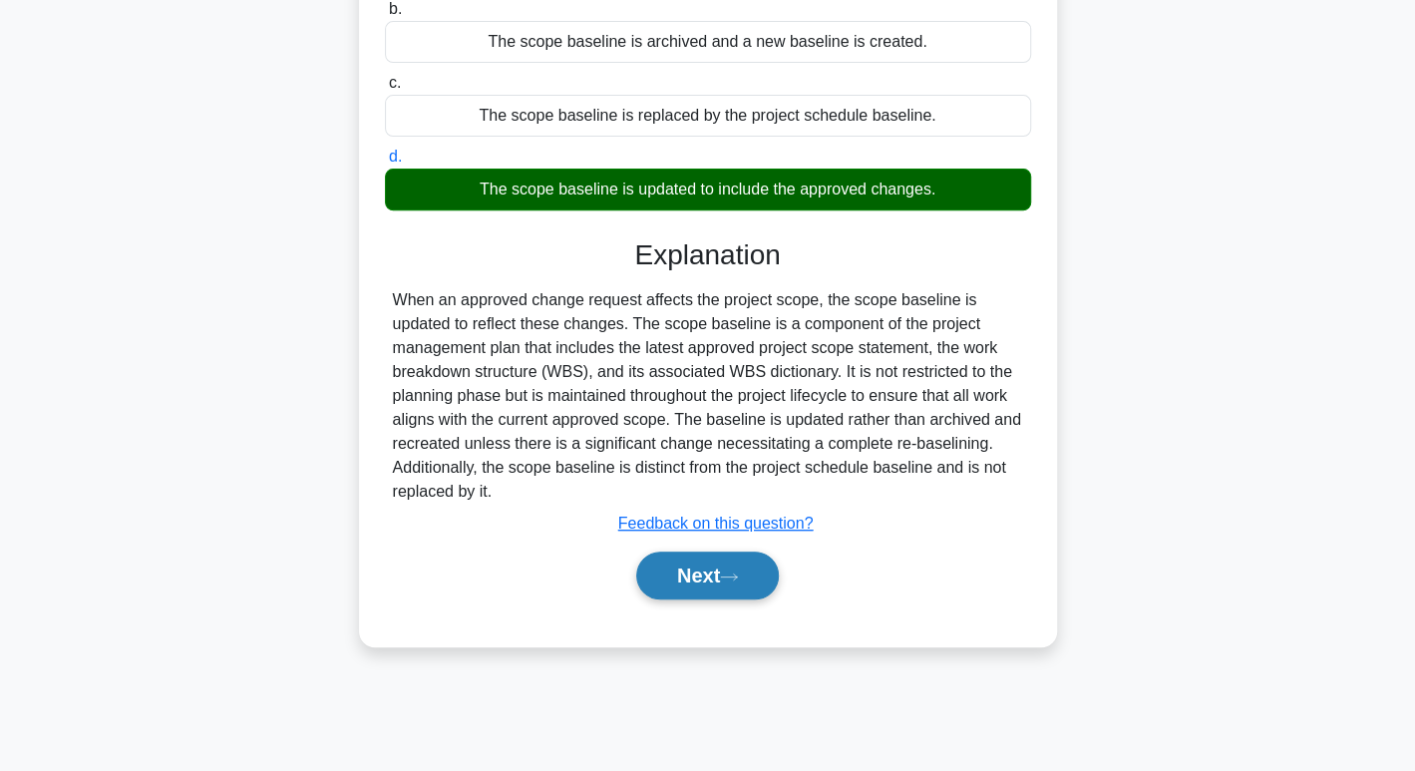
click at [695, 578] on button "Next" at bounding box center [707, 575] width 143 height 48
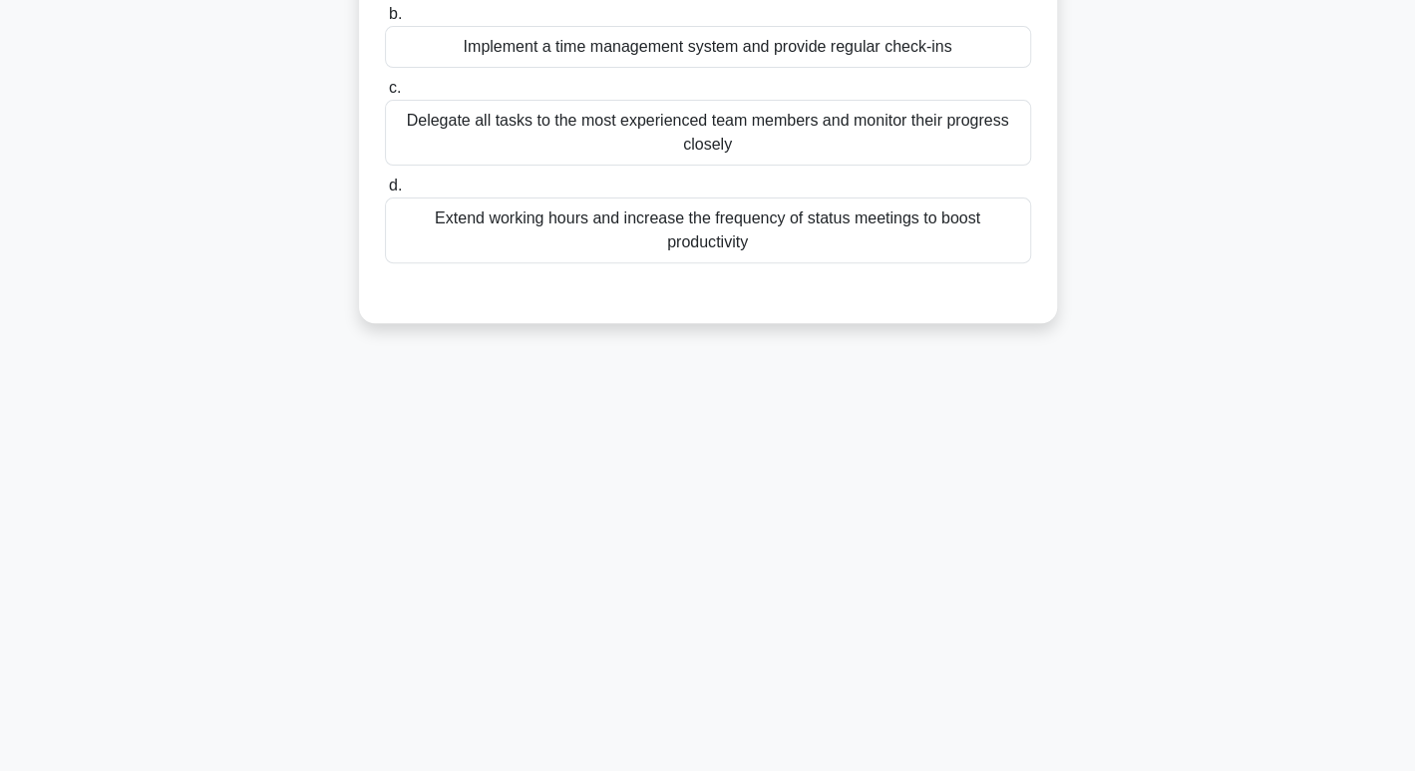
scroll to position [0, 0]
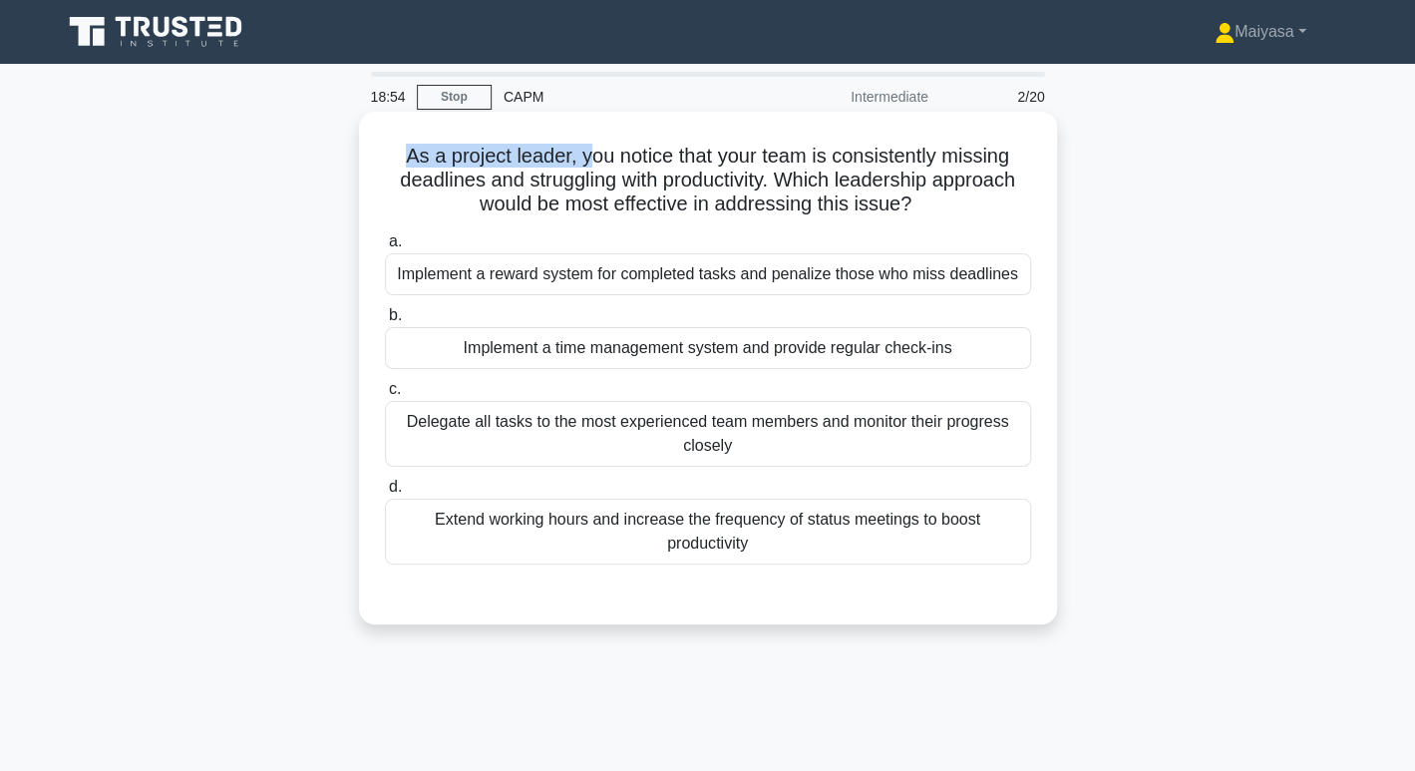
drag, startPoint x: 404, startPoint y: 150, endPoint x: 585, endPoint y: 148, distance: 181.5
click at [585, 148] on h5 "As a project leader, you notice that your team is consistently missing deadline…" at bounding box center [708, 181] width 650 height 74
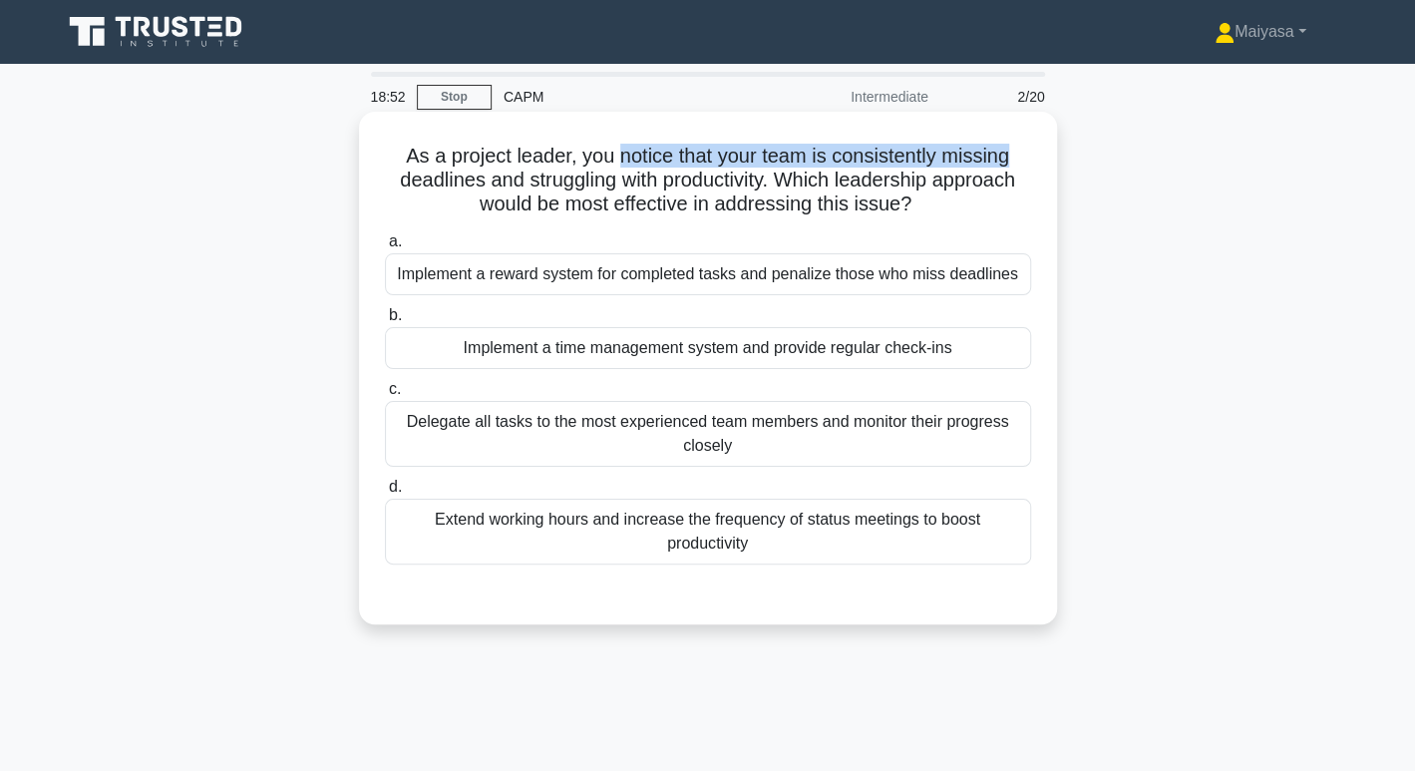
drag, startPoint x: 618, startPoint y: 148, endPoint x: 1019, endPoint y: 158, distance: 400.9
click at [1019, 158] on h5 "As a project leader, you notice that your team is consistently missing deadline…" at bounding box center [708, 181] width 650 height 74
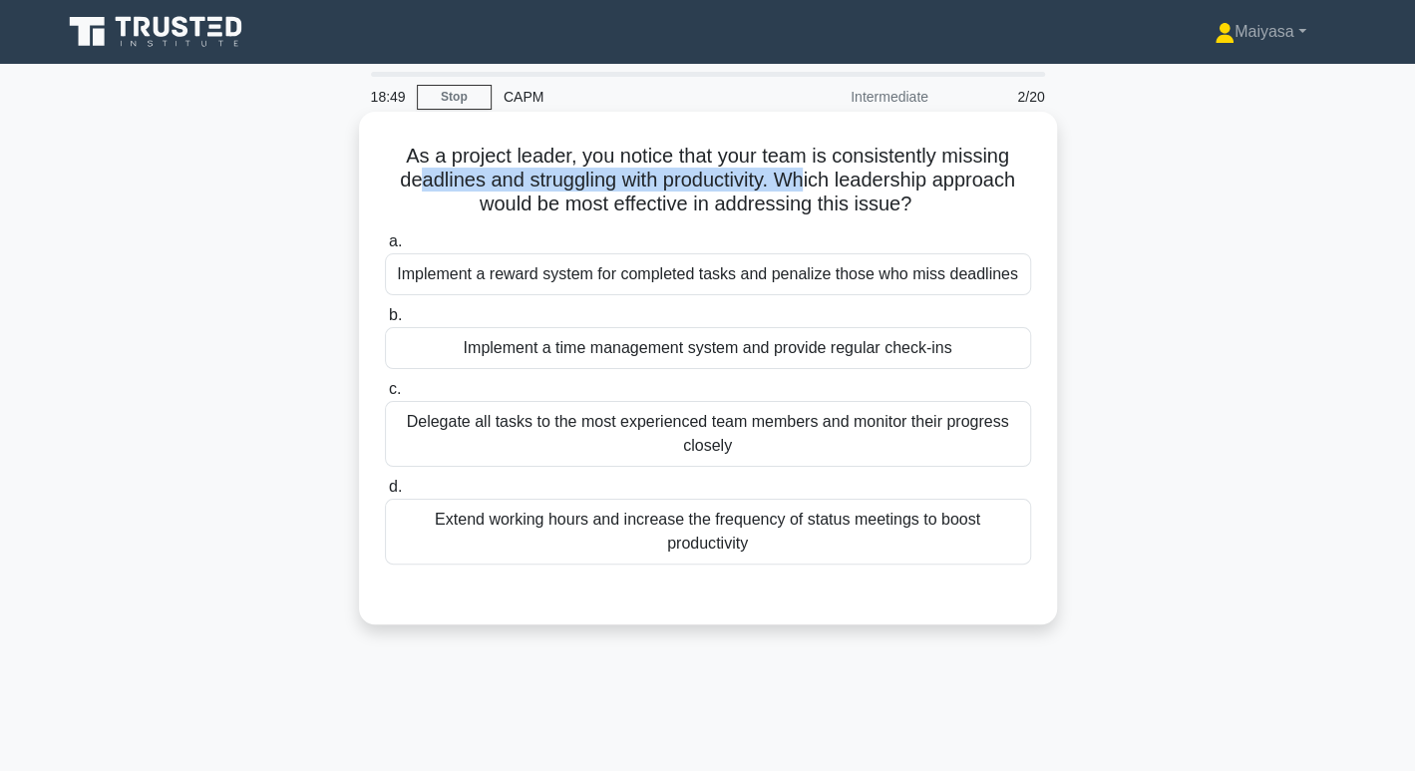
drag, startPoint x: 407, startPoint y: 190, endPoint x: 809, endPoint y: 185, distance: 401.8
click at [809, 185] on h5 "As a project leader, you notice that your team is consistently missing deadline…" at bounding box center [708, 181] width 650 height 74
click at [929, 213] on icon ".spinner_0XTQ{transform-origin:center;animation:spinner_y6GP .75s linear infini…" at bounding box center [923, 205] width 24 height 24
click at [830, 338] on div "Implement a time management system and provide regular check-ins" at bounding box center [708, 348] width 646 height 42
click at [385, 322] on input "b. Implement a time management system and provide regular check-ins" at bounding box center [385, 315] width 0 height 13
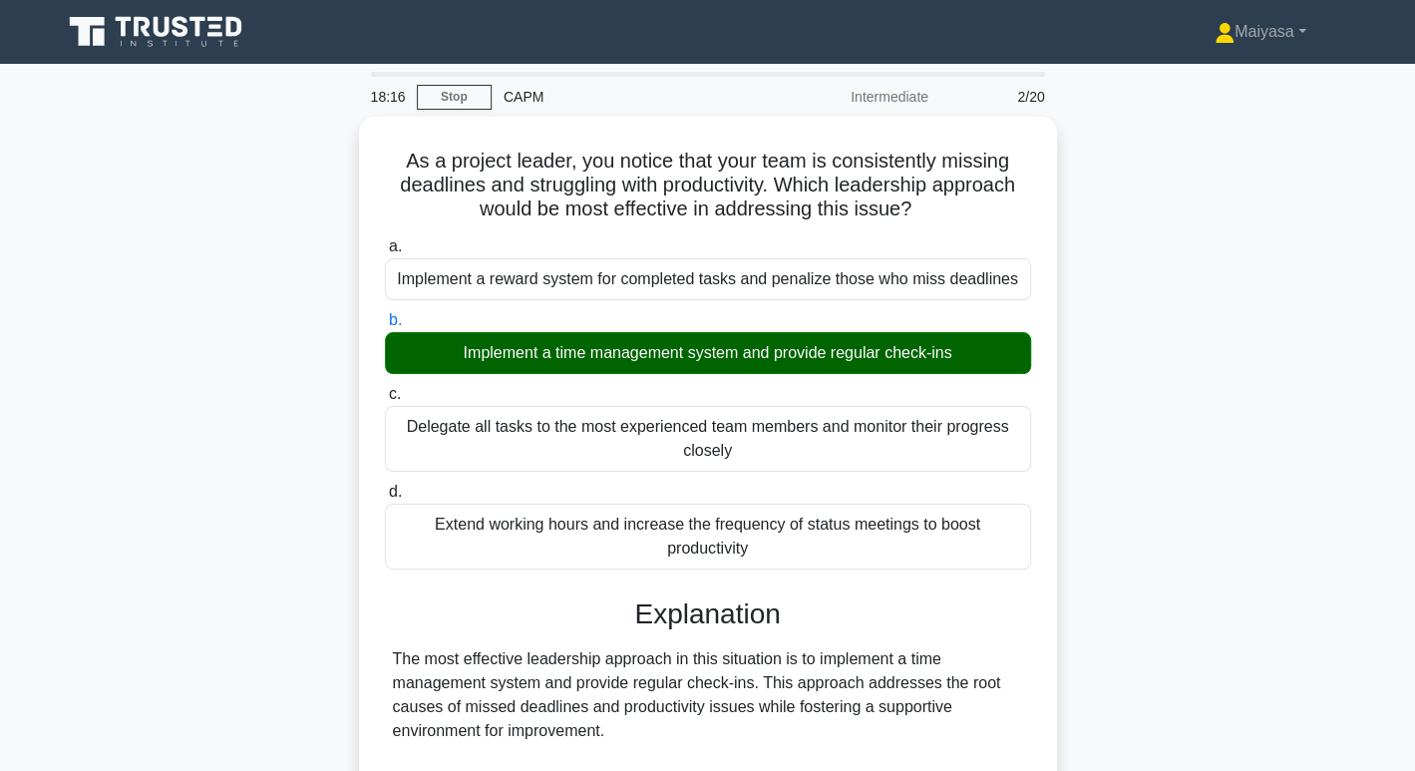
scroll to position [674, 0]
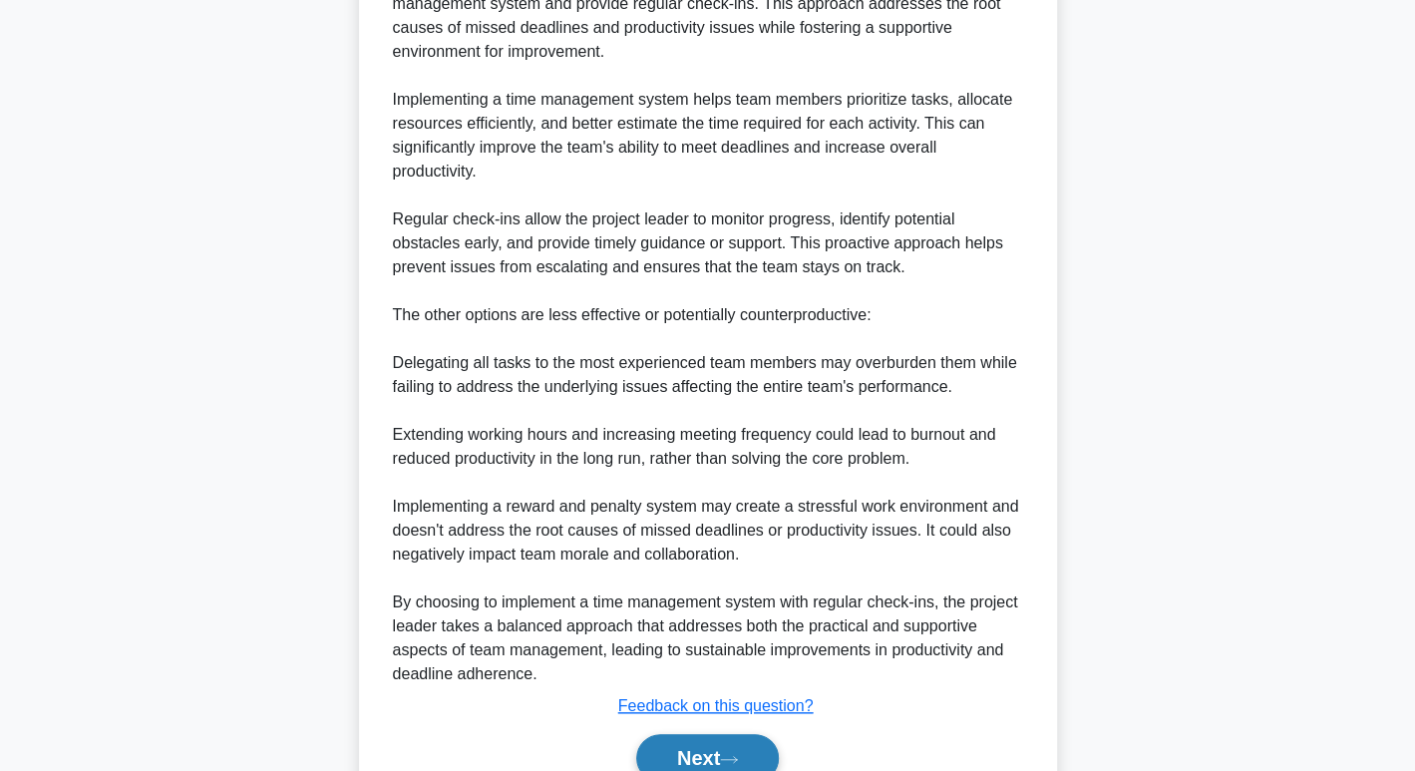
click at [711, 758] on button "Next" at bounding box center [707, 758] width 143 height 48
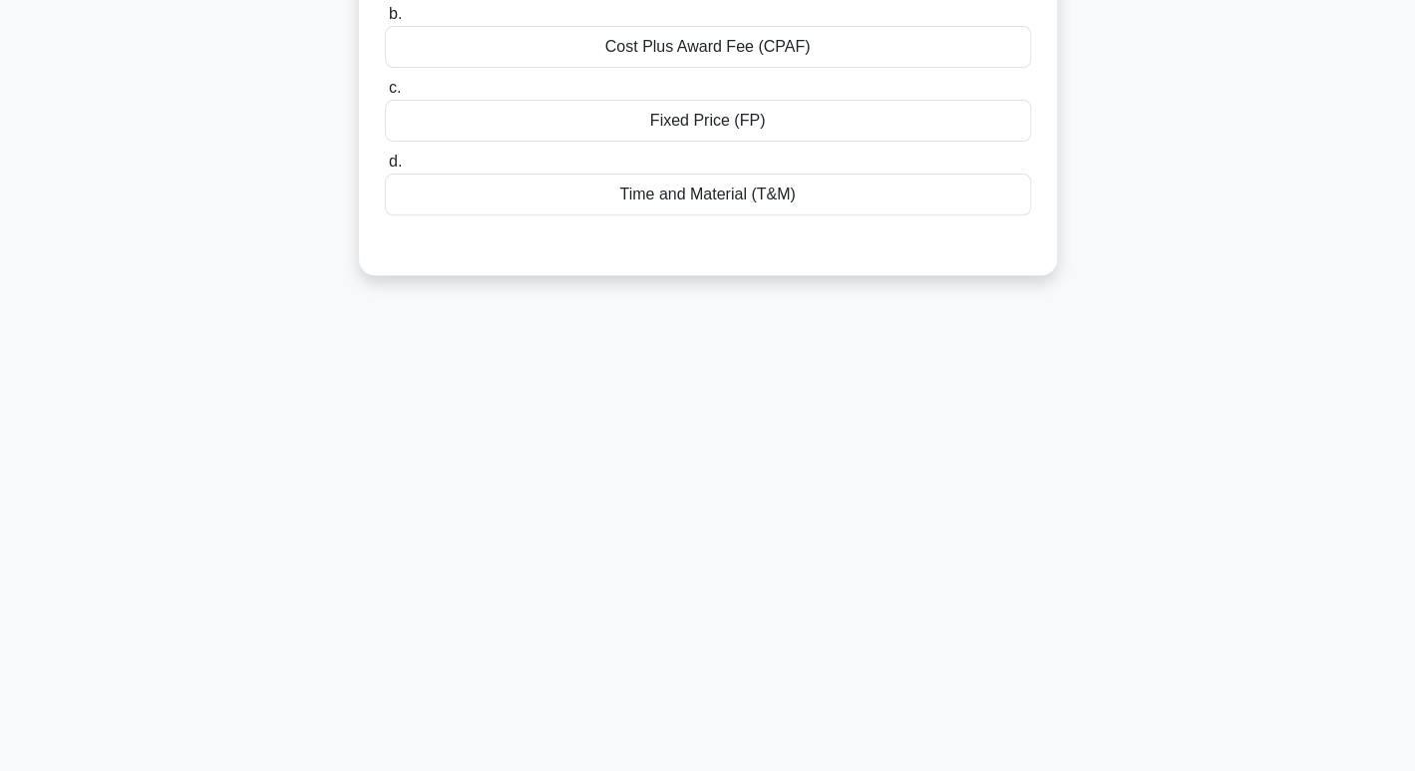
scroll to position [0, 0]
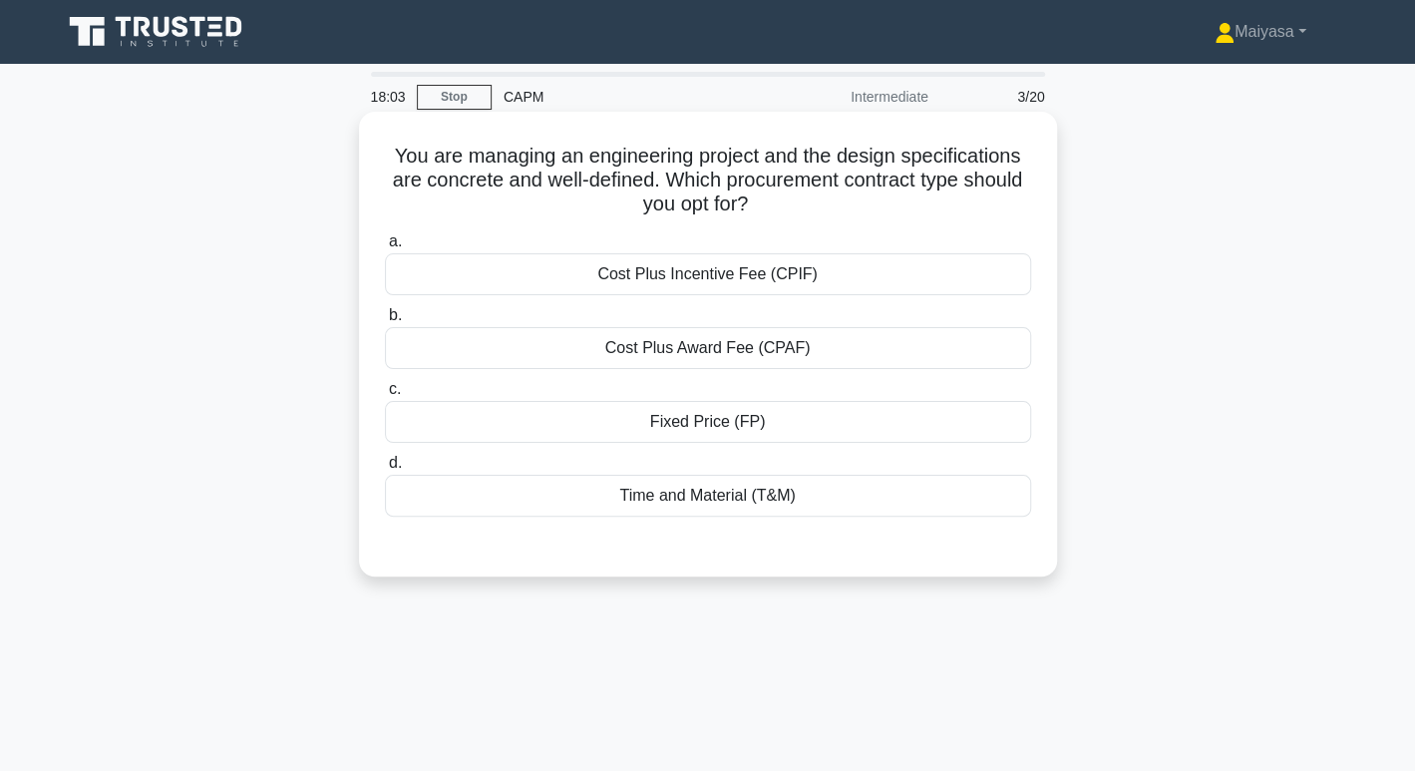
click at [795, 430] on div "Fixed Price (FP)" at bounding box center [708, 422] width 646 height 42
click at [385, 396] on input "c. Fixed Price (FP)" at bounding box center [385, 389] width 0 height 13
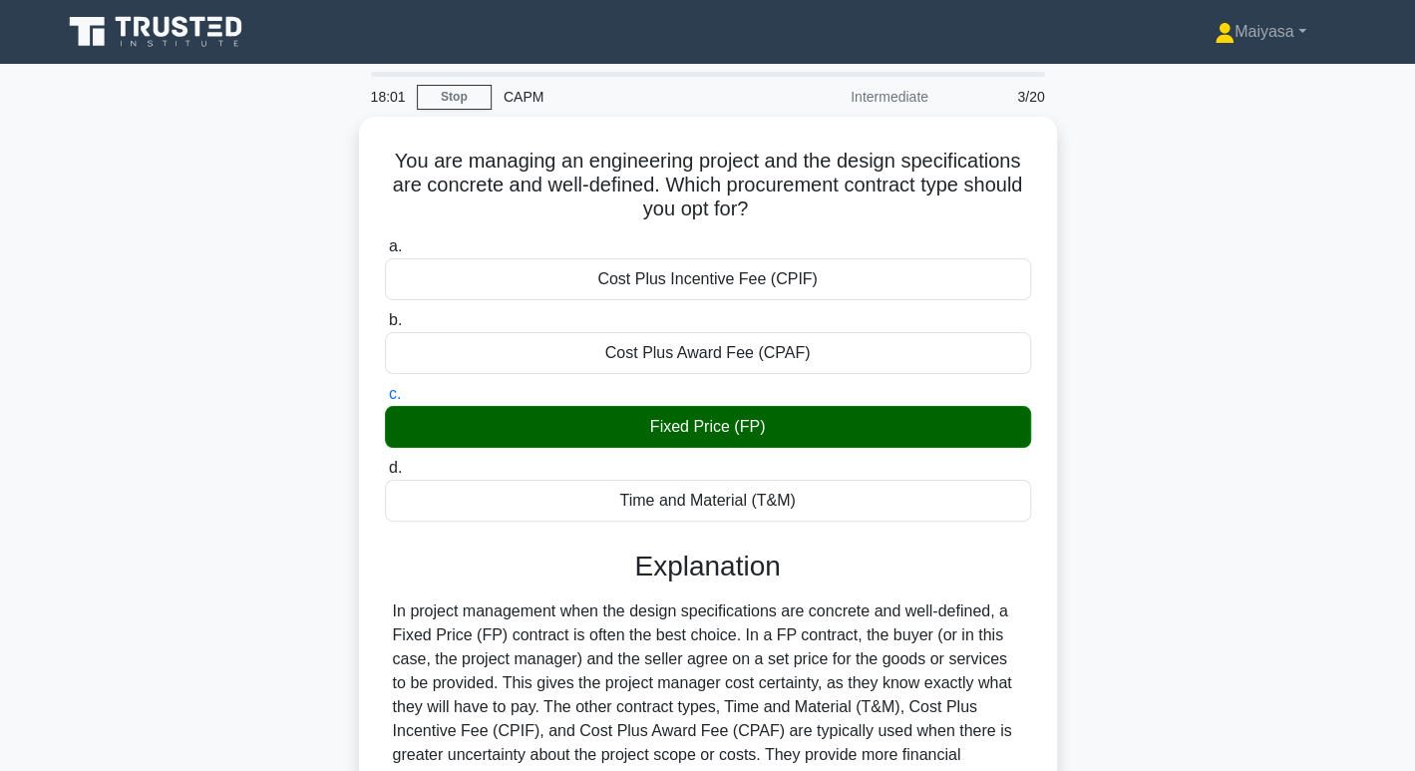
scroll to position [306, 0]
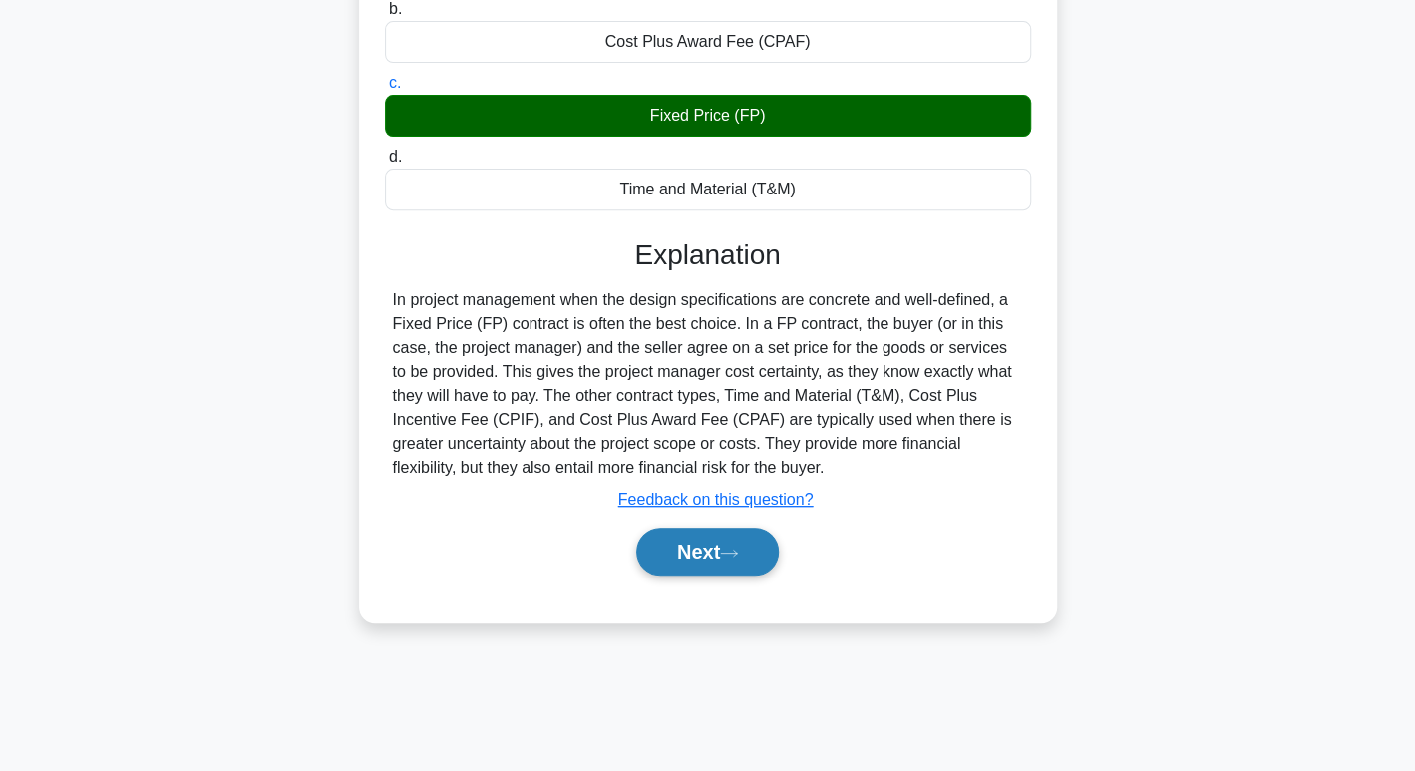
click at [758, 551] on button "Next" at bounding box center [707, 551] width 143 height 48
drag, startPoint x: 758, startPoint y: 551, endPoint x: 708, endPoint y: 561, distance: 50.8
click at [708, 561] on button "Next" at bounding box center [707, 551] width 143 height 48
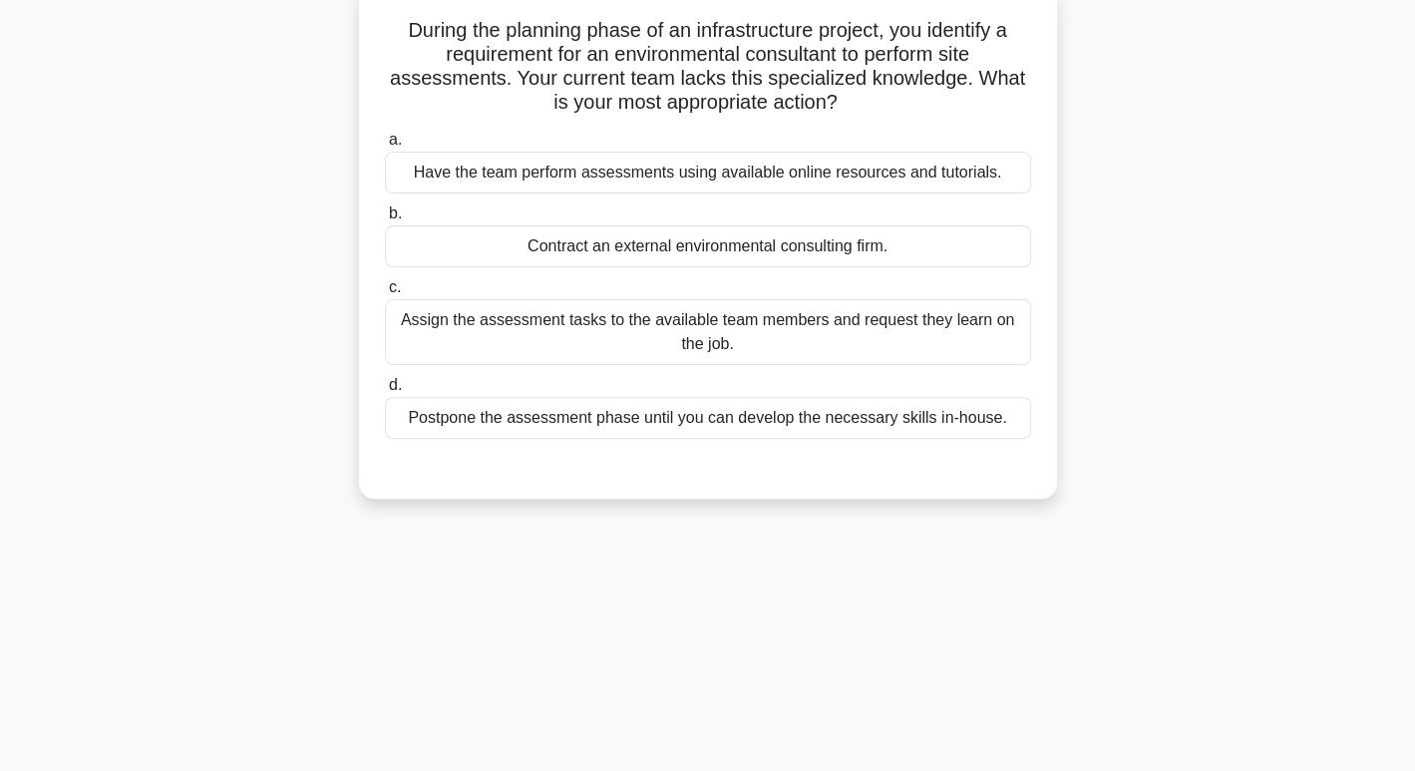
scroll to position [128, 0]
click at [657, 159] on div "Have the team perform assessments using available online resources and tutorial…" at bounding box center [708, 171] width 646 height 42
click at [385, 145] on input "a. Have the team perform assessments using available online resources and tutor…" at bounding box center [385, 138] width 0 height 13
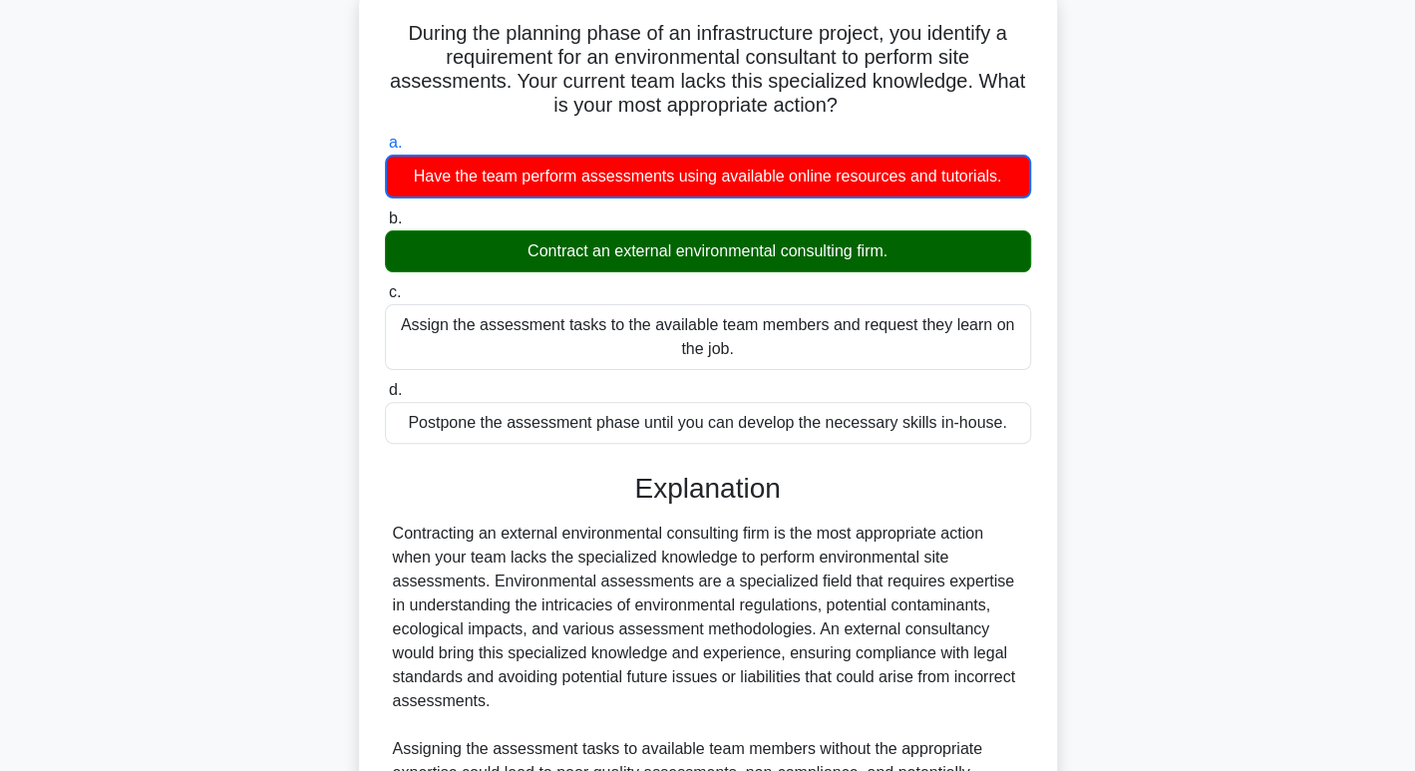
scroll to position [577, 0]
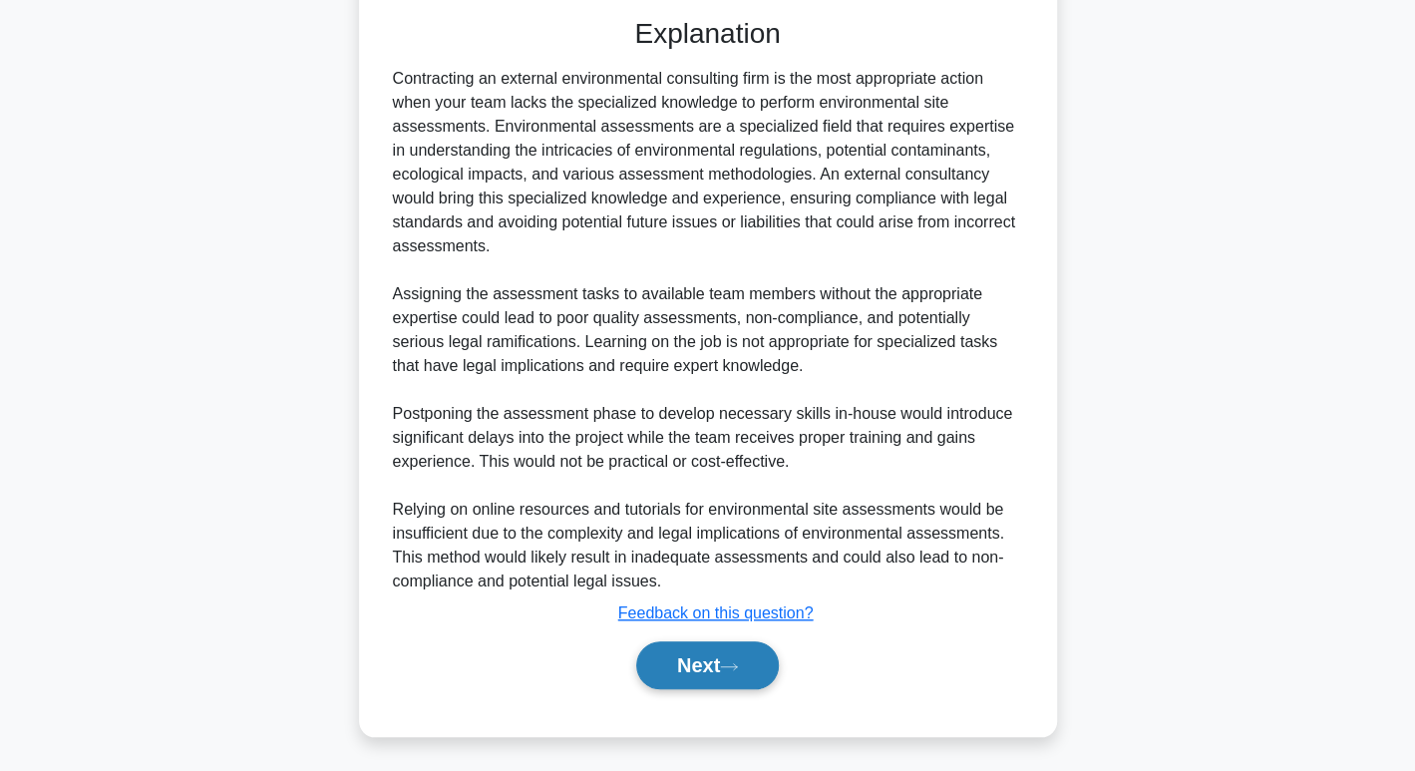
click at [695, 663] on button "Next" at bounding box center [707, 665] width 143 height 48
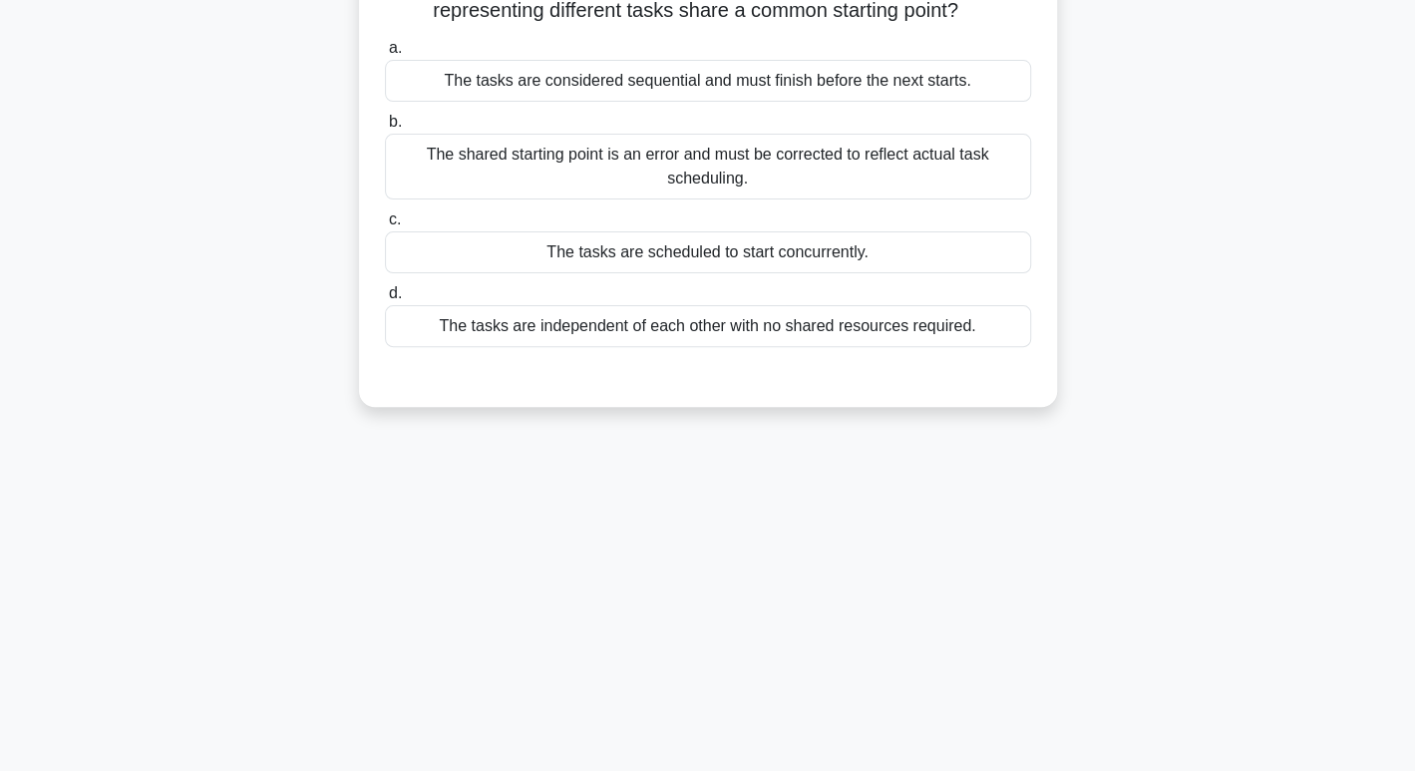
scroll to position [0, 0]
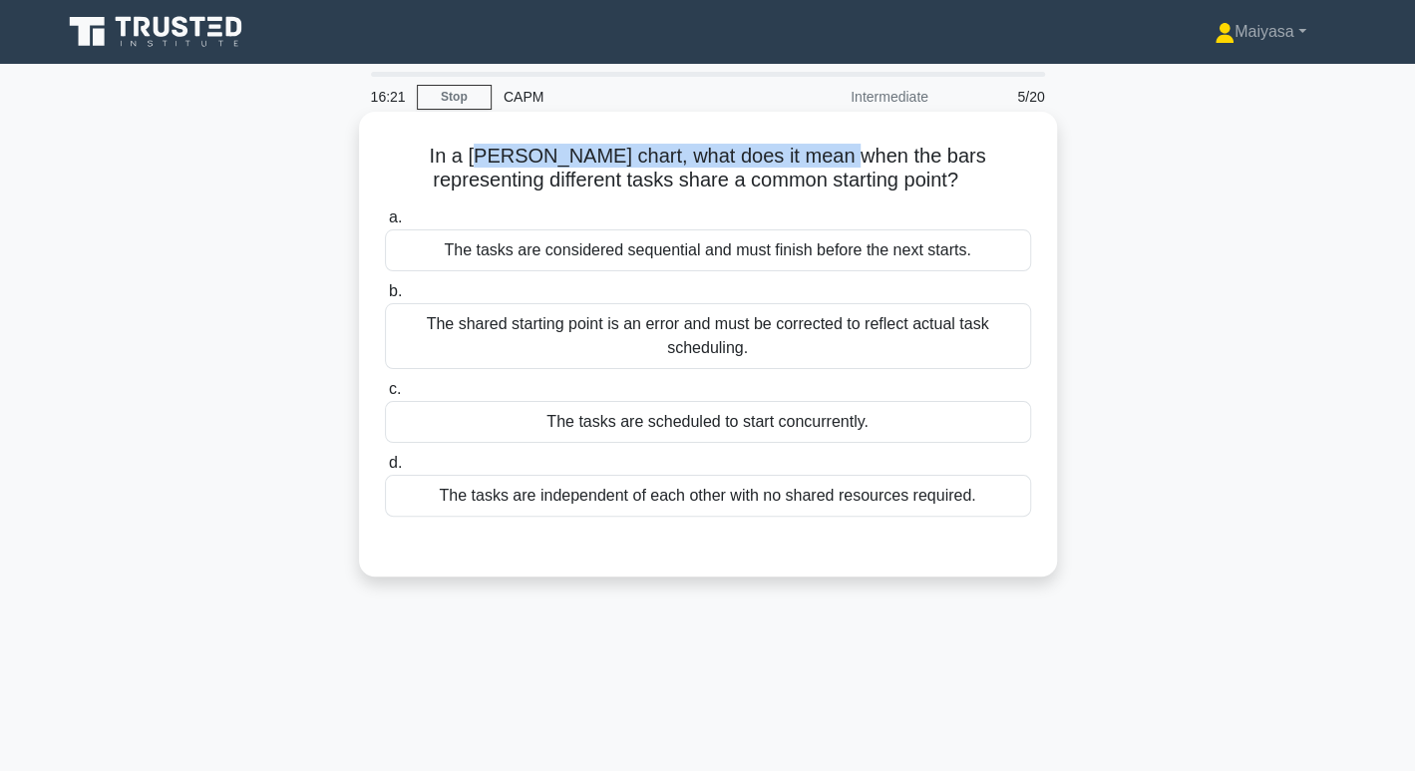
drag, startPoint x: 481, startPoint y: 148, endPoint x: 827, endPoint y: 159, distance: 346.1
click at [827, 159] on h5 "In a Gantt chart, what does it mean when the bars representing different tasks …" at bounding box center [708, 169] width 650 height 50
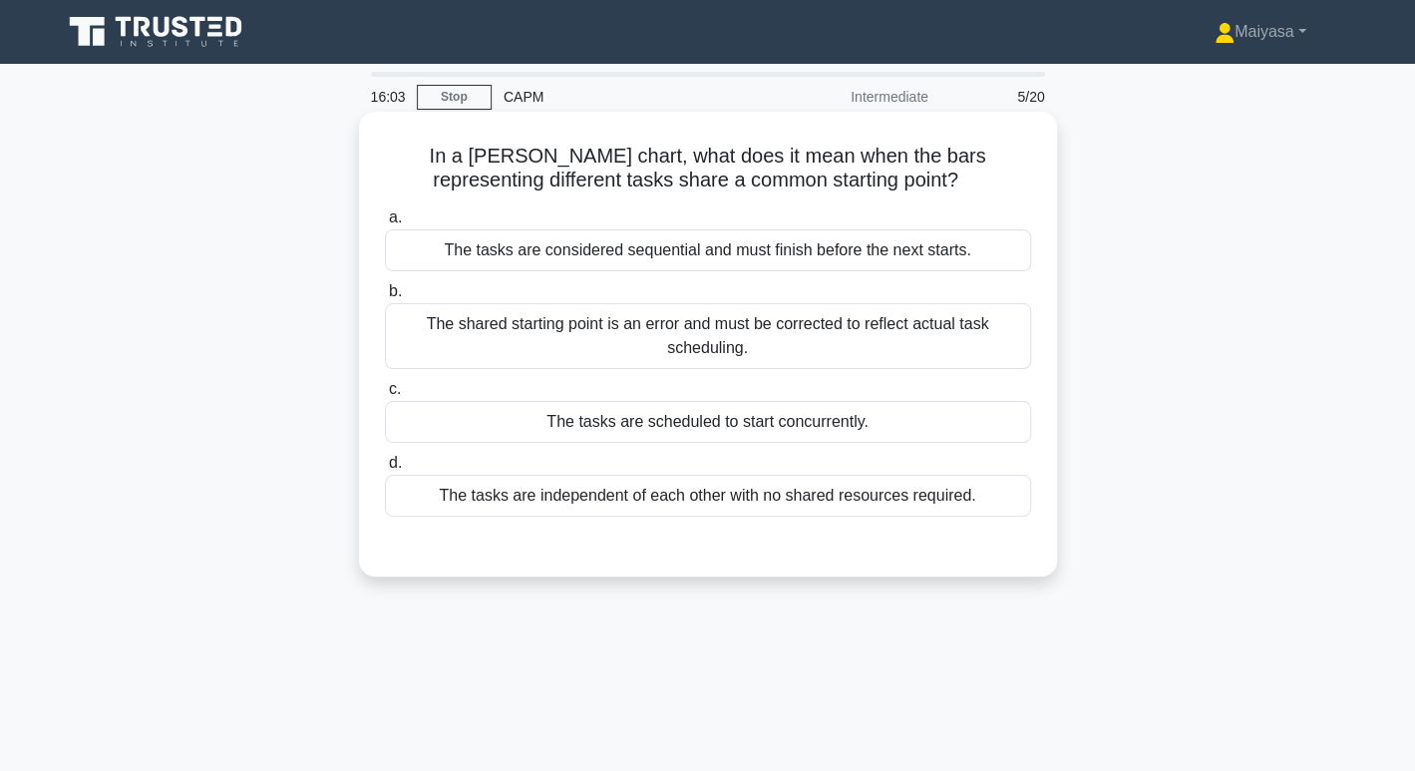
click at [828, 421] on div "The tasks are scheduled to start concurrently." at bounding box center [708, 422] width 646 height 42
click at [385, 396] on input "c. The tasks are scheduled to start concurrently." at bounding box center [385, 389] width 0 height 13
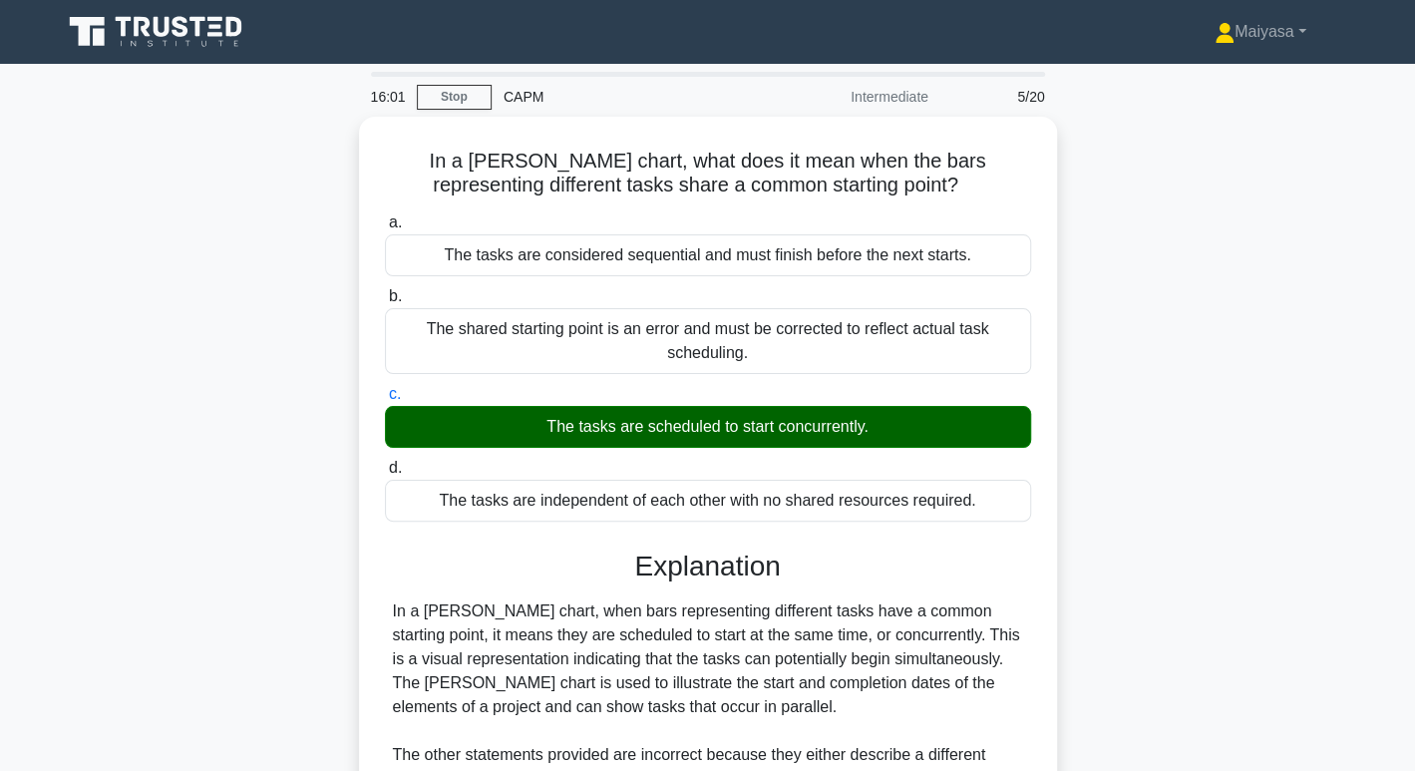
scroll to position [337, 0]
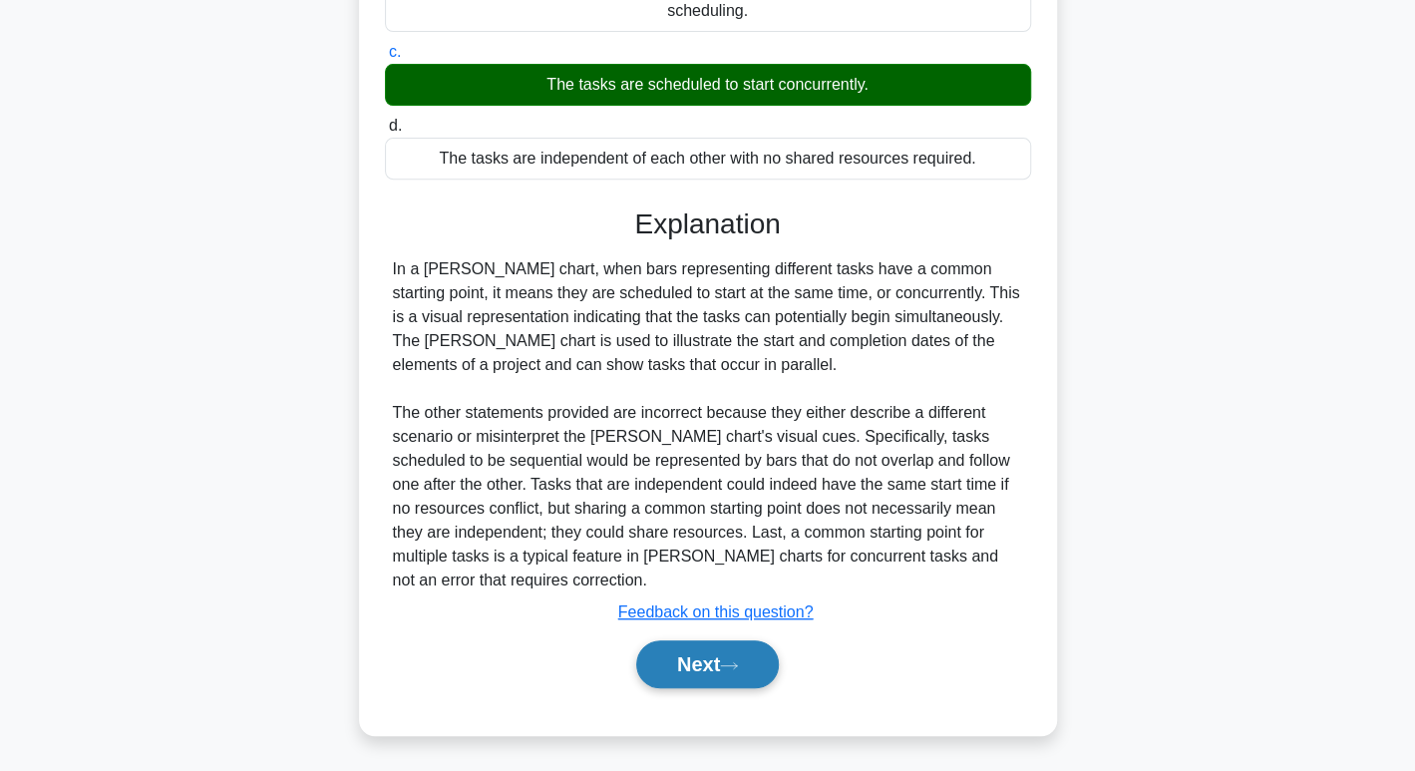
click at [750, 658] on button "Next" at bounding box center [707, 664] width 143 height 48
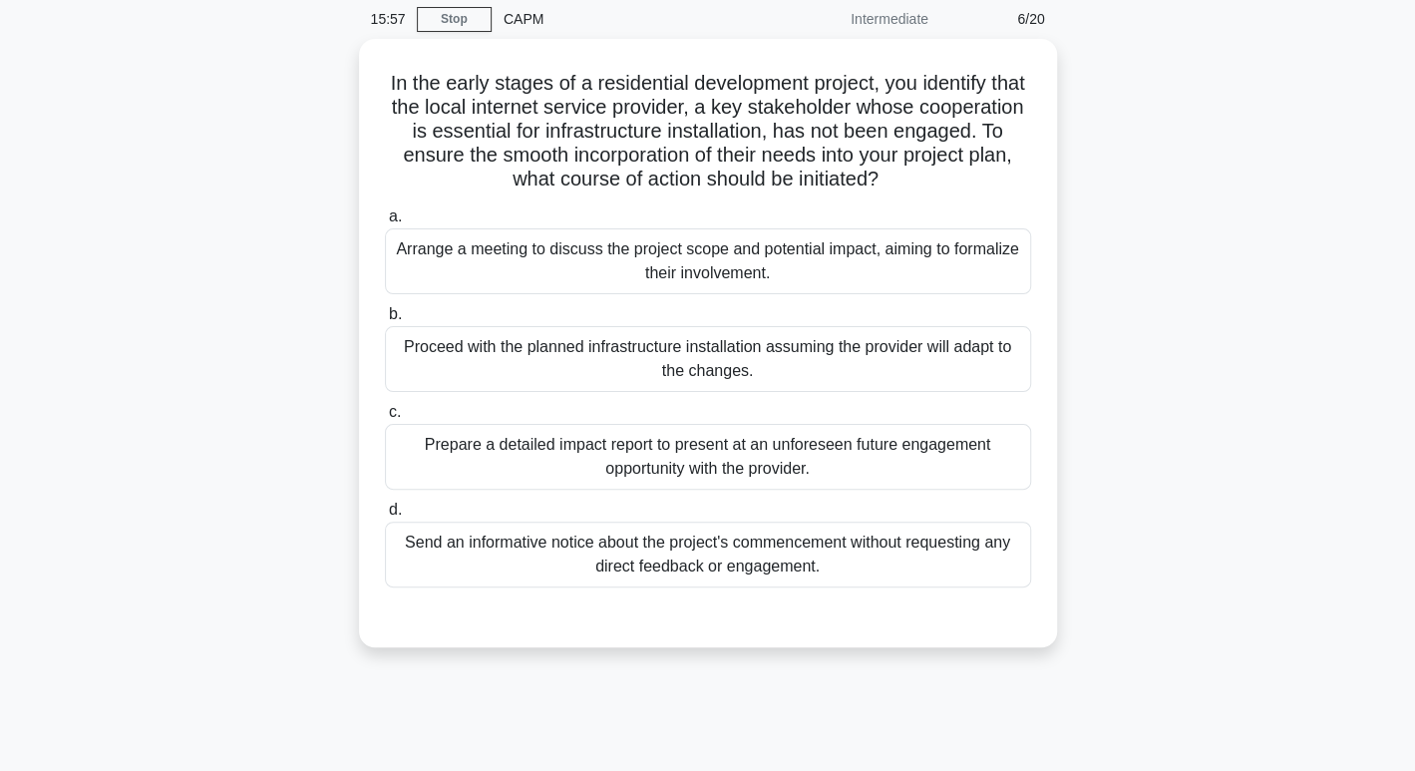
scroll to position [64, 0]
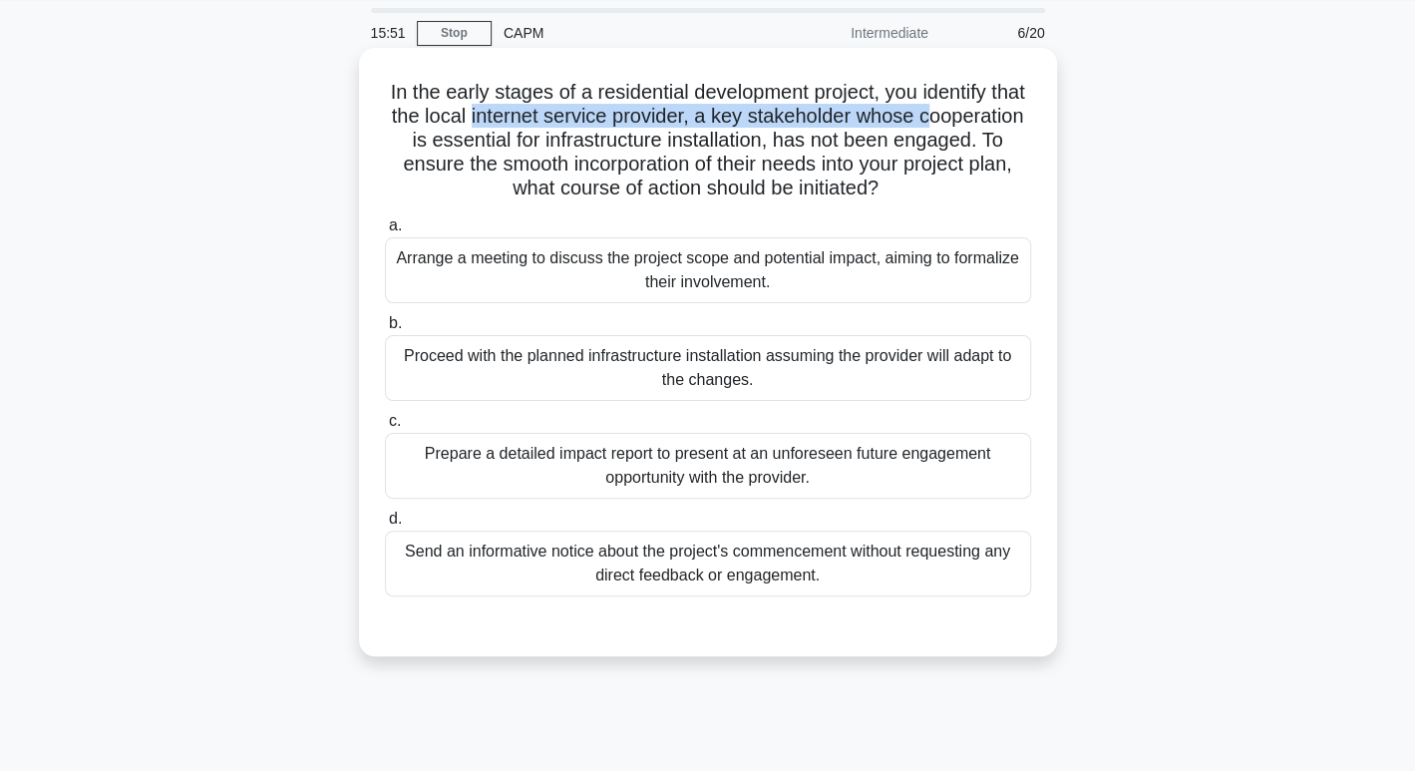
drag, startPoint x: 413, startPoint y: 127, endPoint x: 542, endPoint y: 109, distance: 130.8
click at [542, 109] on h5 "In the early stages of a residential development project, you identify that the…" at bounding box center [708, 141] width 650 height 122
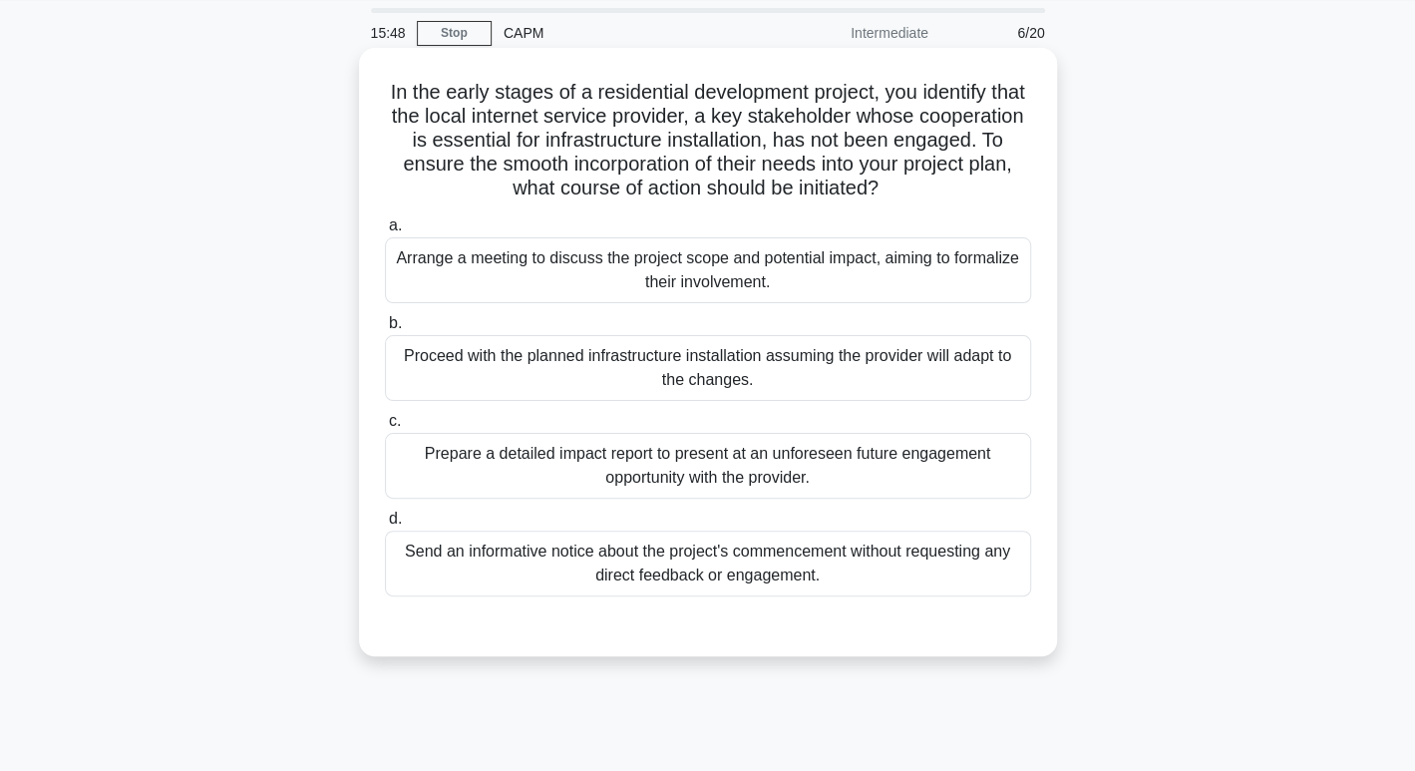
click at [575, 145] on h5 "In the early stages of a residential development project, you identify that the…" at bounding box center [708, 141] width 650 height 122
click at [720, 264] on div "Arrange a meeting to discuss the project scope and potential impact, aiming to …" at bounding box center [708, 270] width 646 height 66
click at [385, 232] on input "a. Arrange a meeting to discuss the project scope and potential impact, aiming …" at bounding box center [385, 225] width 0 height 13
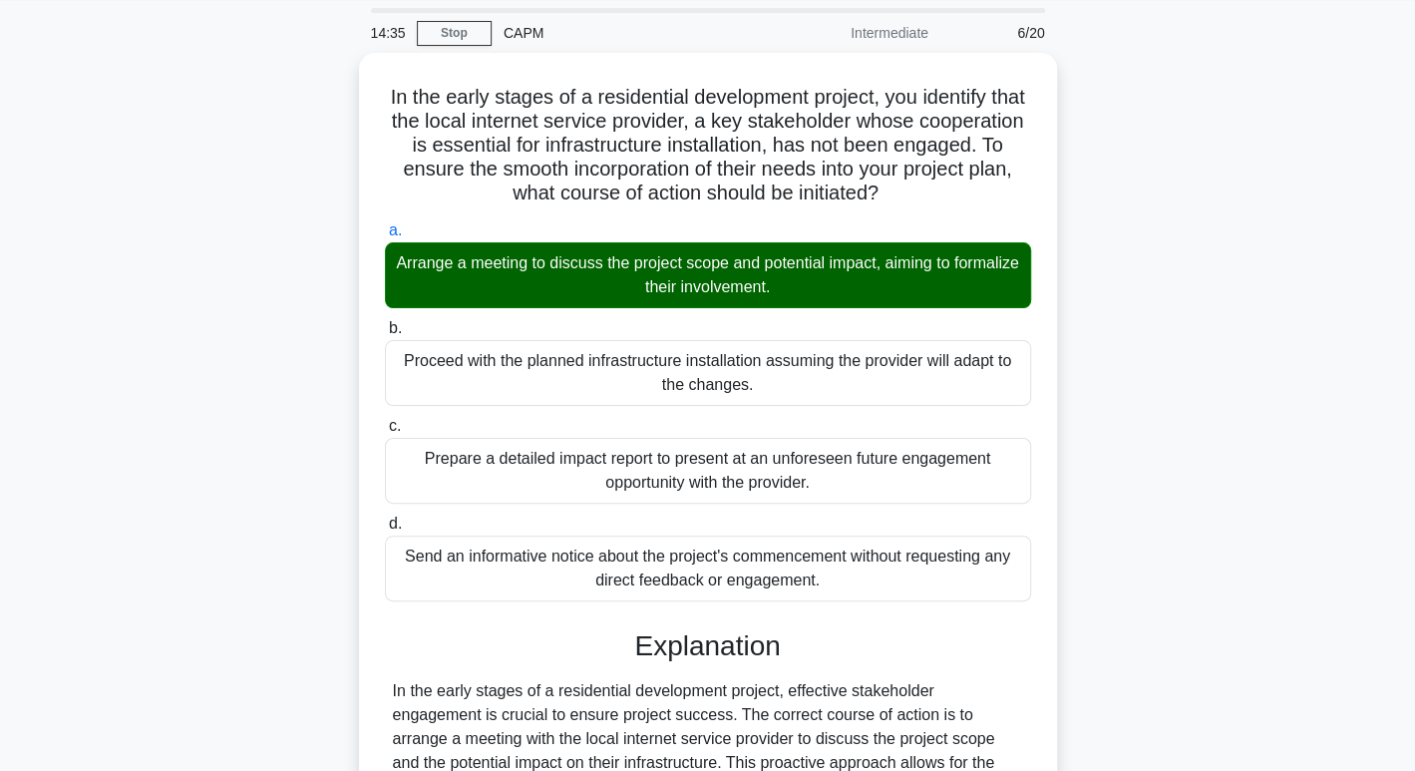
scroll to position [457, 0]
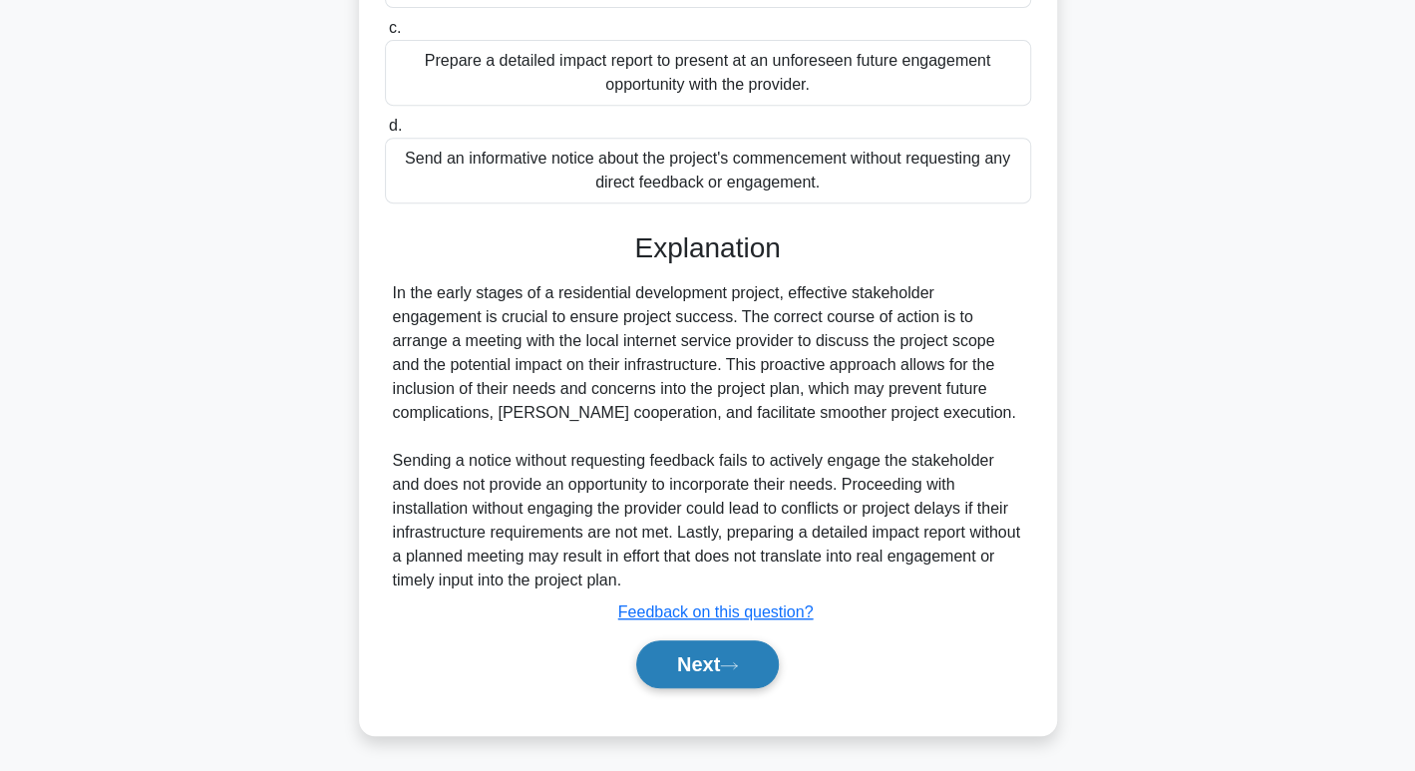
click at [749, 652] on button "Next" at bounding box center [707, 664] width 143 height 48
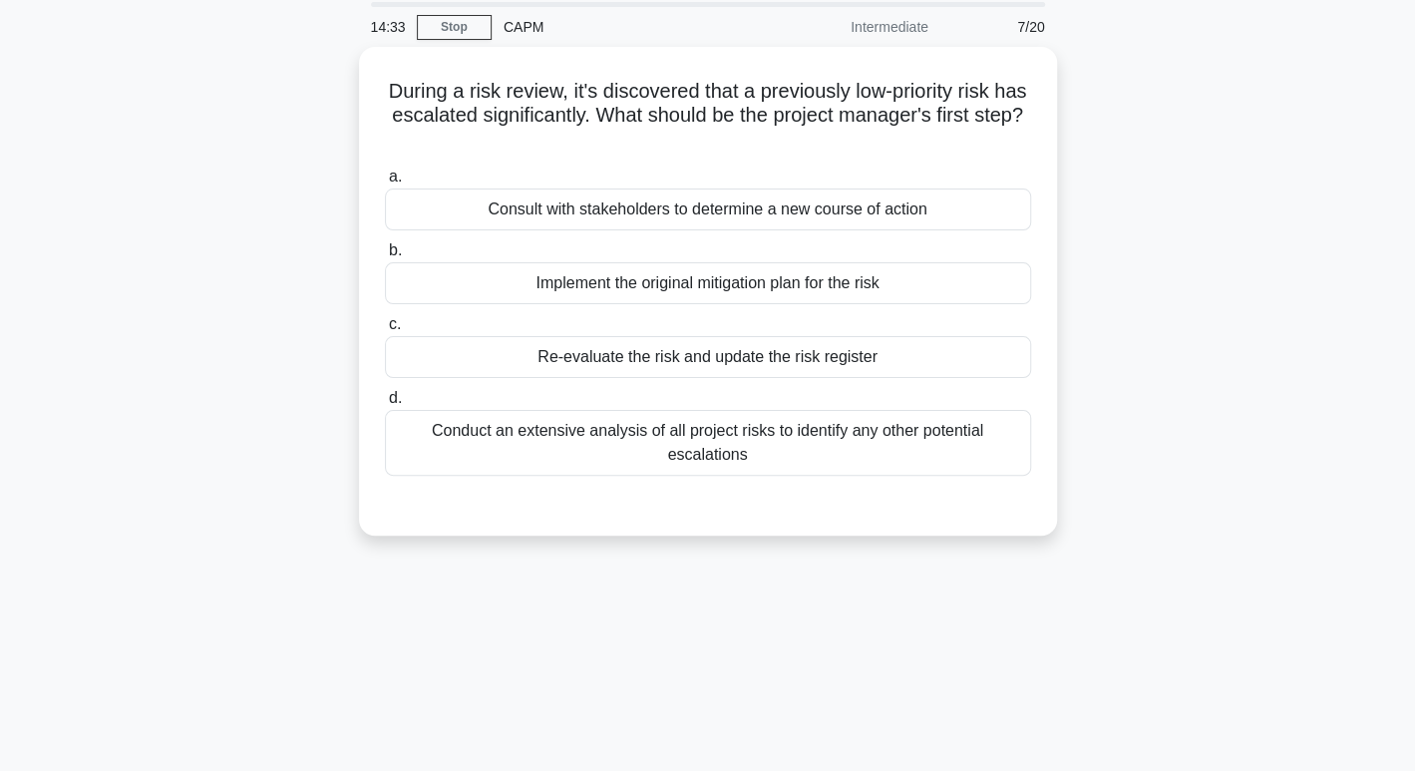
scroll to position [0, 0]
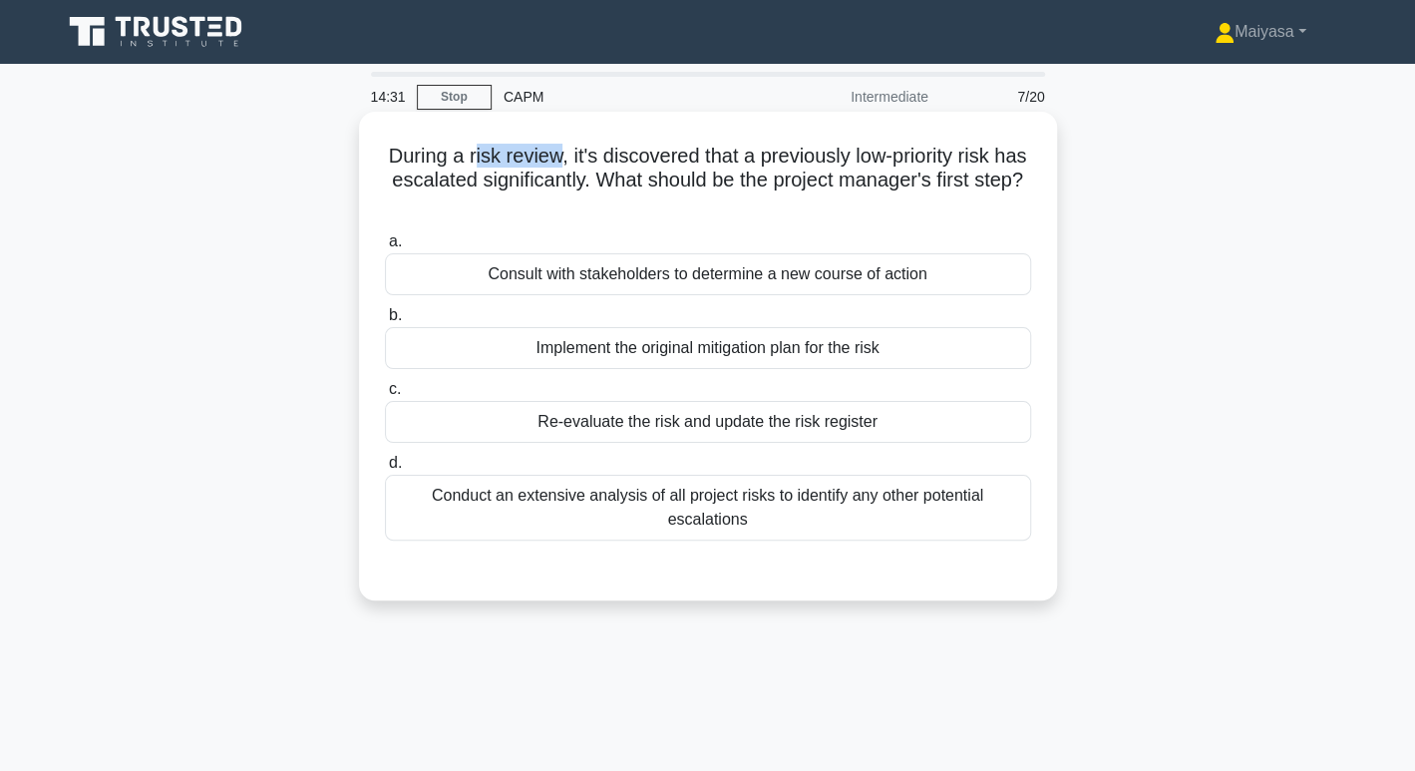
drag, startPoint x: 483, startPoint y: 157, endPoint x: 571, endPoint y: 150, distance: 89.0
click at [571, 150] on h5 "During a risk review, it's discovered that a previously low-priority risk has e…" at bounding box center [708, 181] width 650 height 74
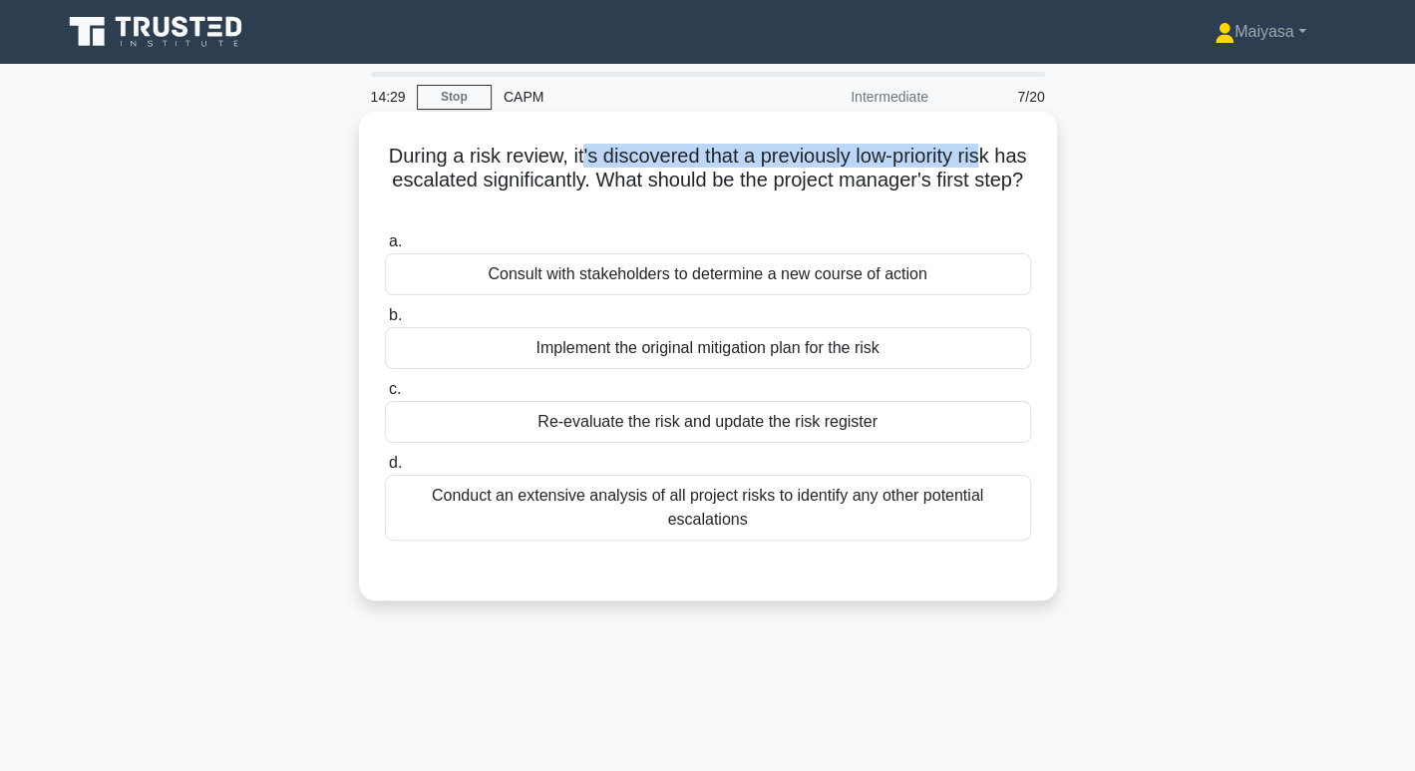
drag, startPoint x: 594, startPoint y: 145, endPoint x: 1005, endPoint y: 136, distance: 410.9
click at [1005, 136] on div "During a risk review, it's discovered that a previously low-priority risk has e…" at bounding box center [708, 356] width 682 height 473
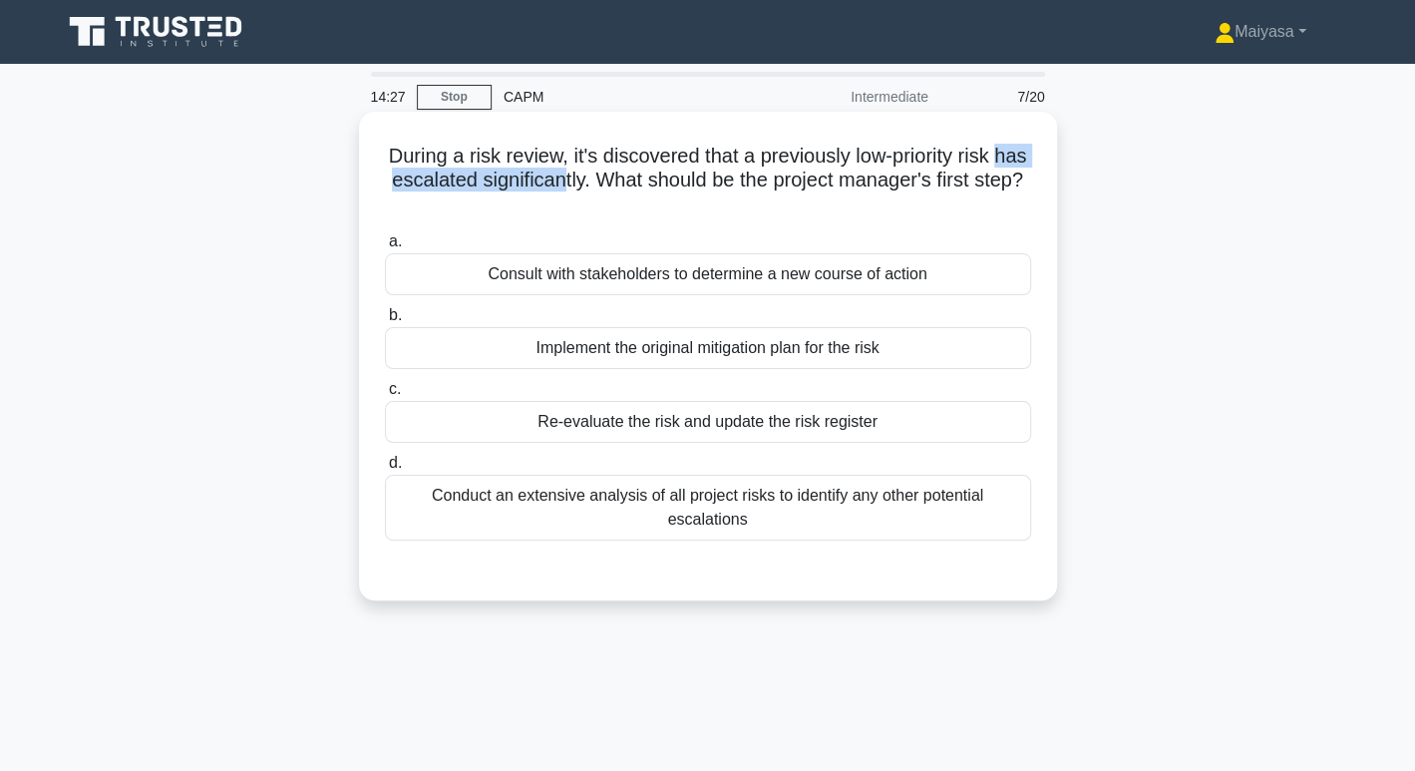
drag, startPoint x: 393, startPoint y: 189, endPoint x: 601, endPoint y: 173, distance: 209.0
click at [601, 173] on h5 "During a risk review, it's discovered that a previously low-priority risk has e…" at bounding box center [708, 181] width 650 height 74
drag, startPoint x: 653, startPoint y: 173, endPoint x: 1030, endPoint y: 204, distance: 378.1
click at [1030, 204] on h5 "During a risk review, it's discovered that a previously low-priority risk has e…" at bounding box center [708, 181] width 650 height 74
click at [686, 418] on div "Re-evaluate the risk and update the risk register" at bounding box center [708, 422] width 646 height 42
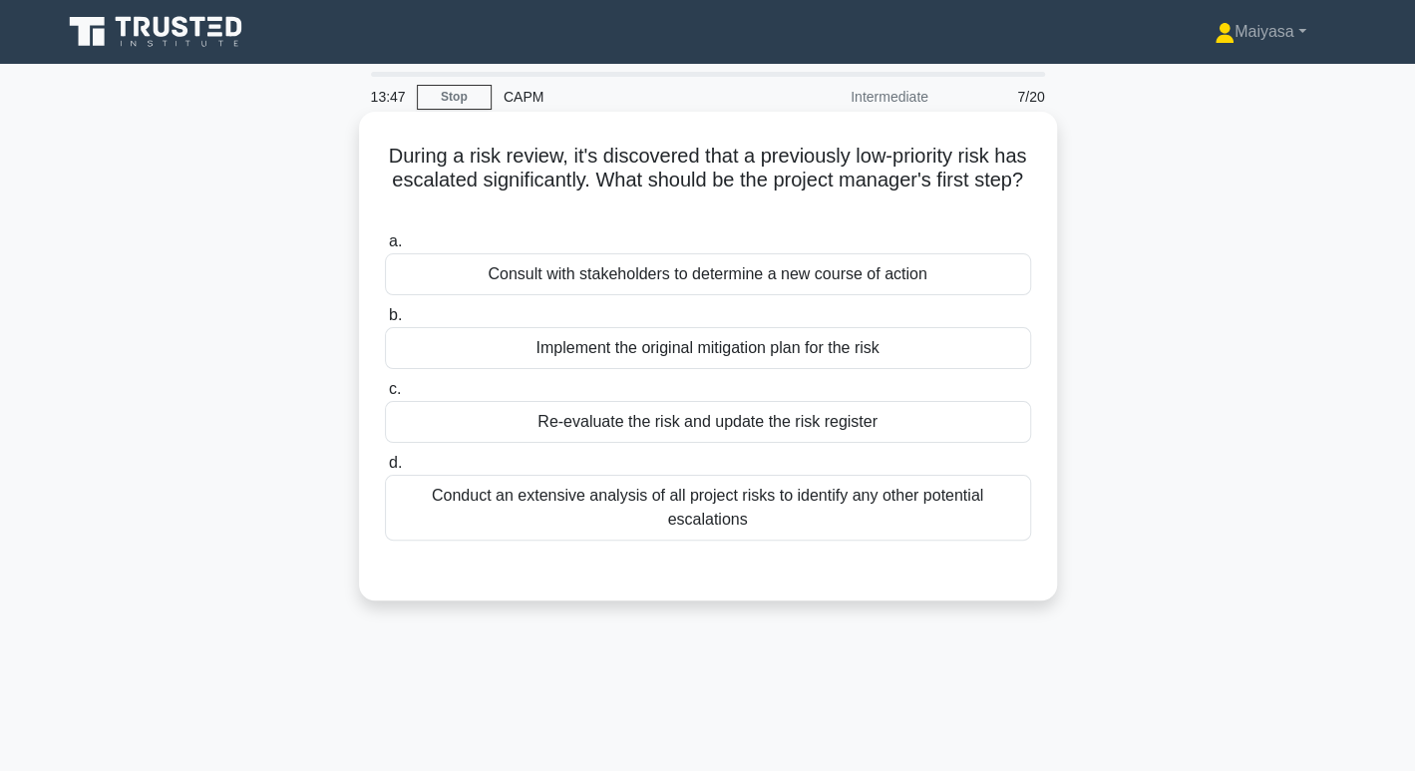
click at [385, 396] on input "c. Re-evaluate the risk and update the risk register" at bounding box center [385, 389] width 0 height 13
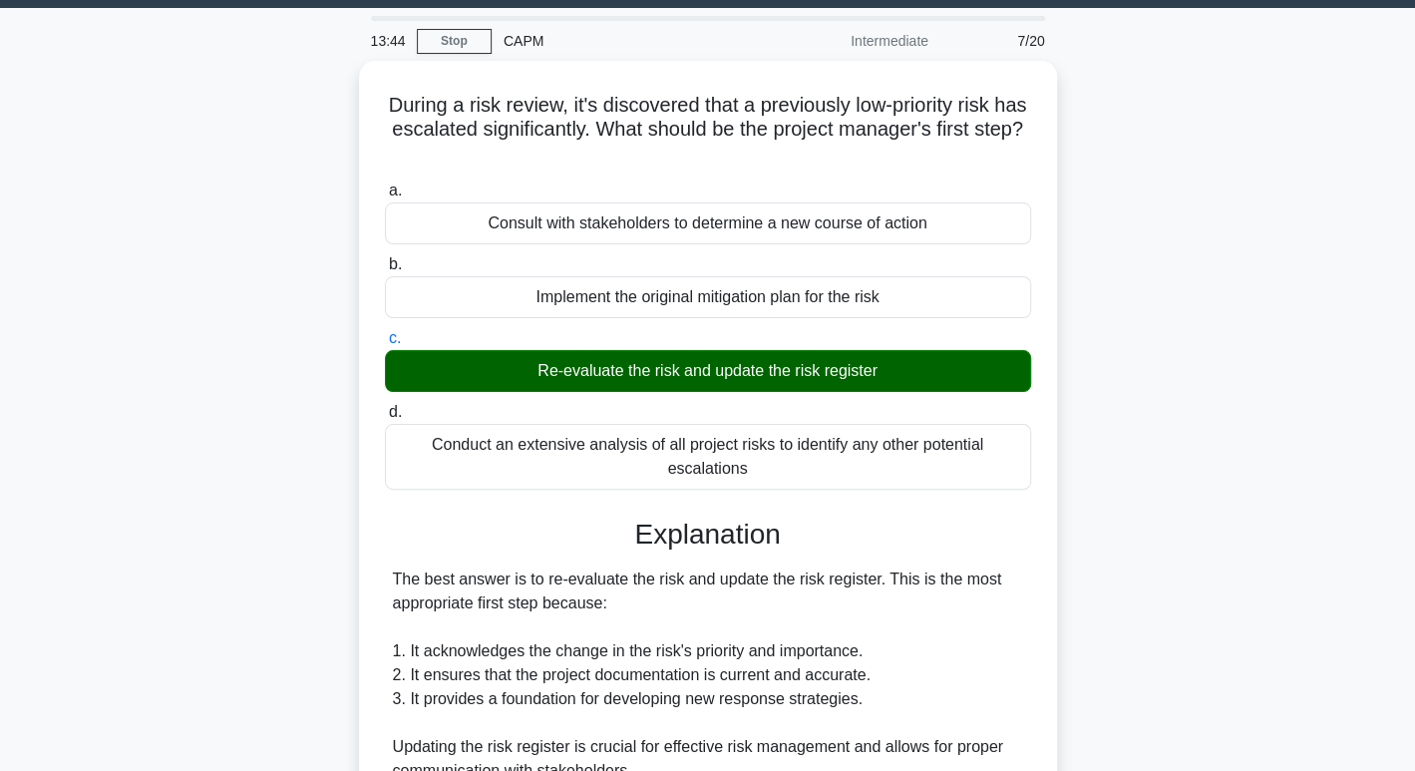
scroll to position [674, 0]
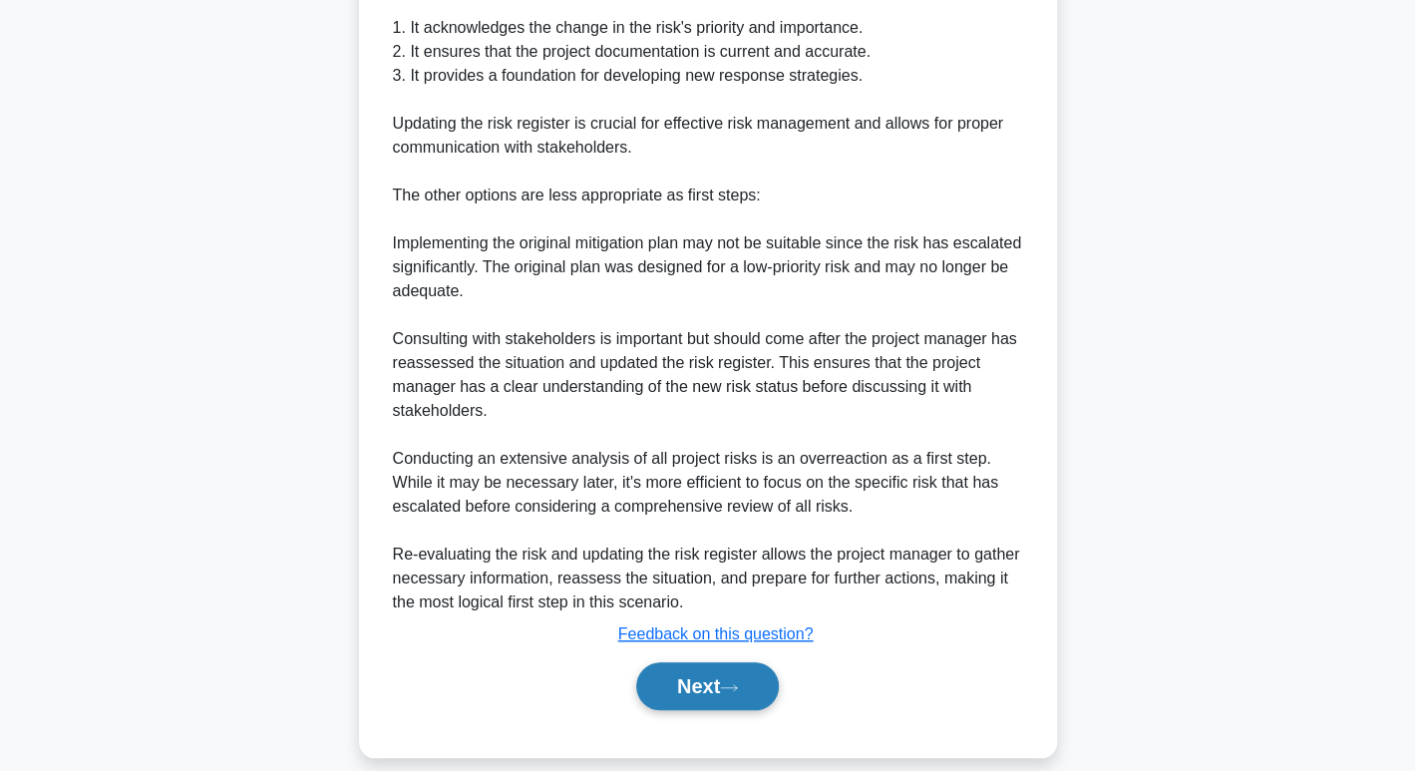
click at [744, 701] on button "Next" at bounding box center [707, 686] width 143 height 48
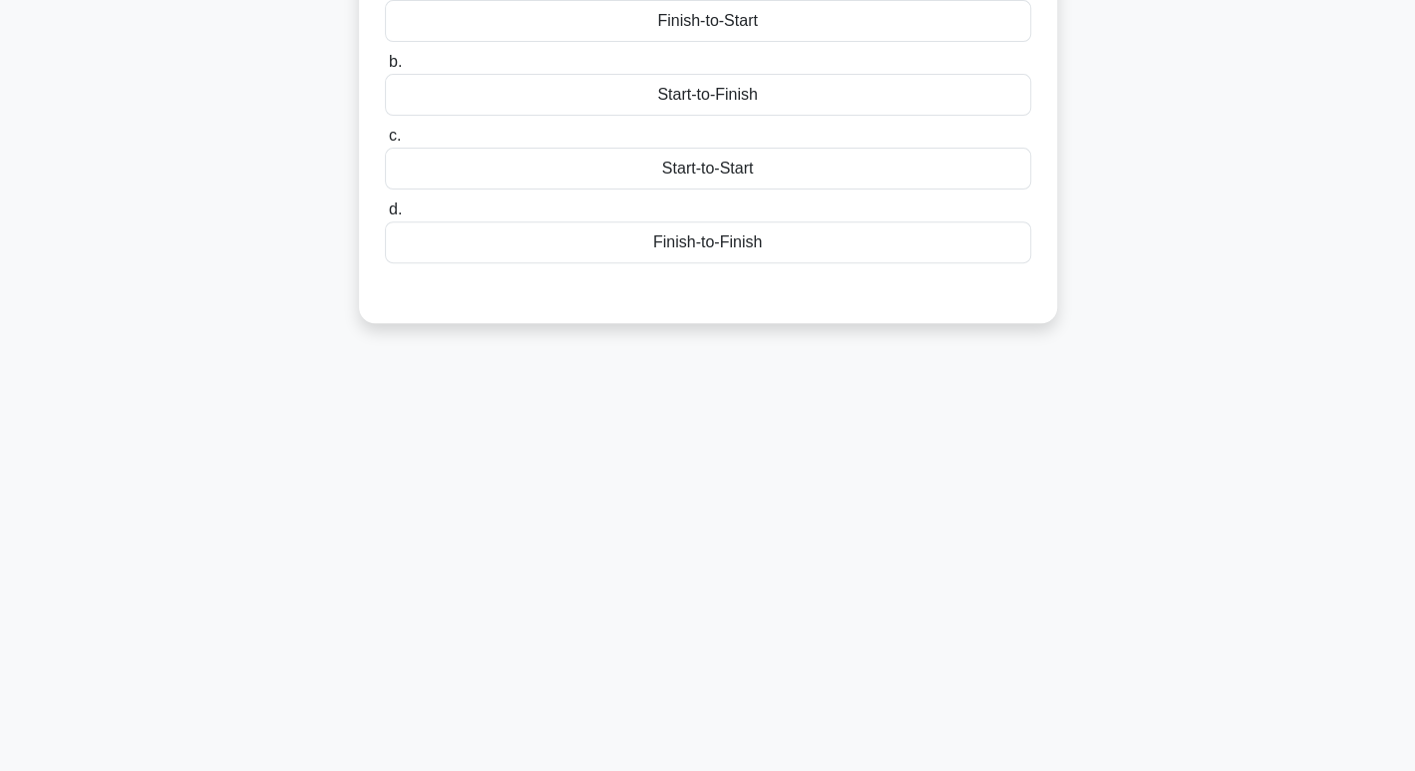
drag, startPoint x: 744, startPoint y: 701, endPoint x: 700, endPoint y: 688, distance: 45.7
click at [700, 688] on div "13:43 Stop CAPM Intermediate 8/20 You are coordinating a marketing campaign whe…" at bounding box center [708, 264] width 1316 height 997
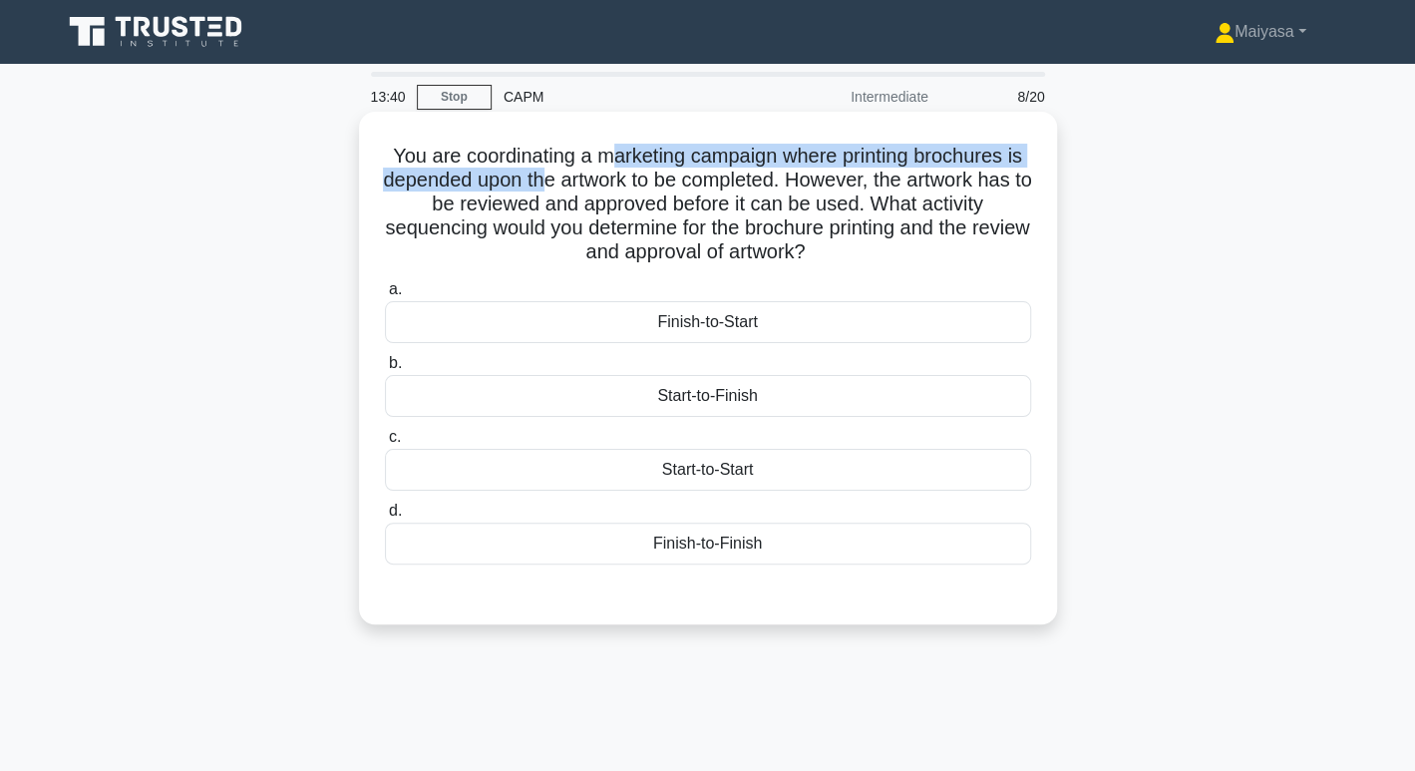
drag, startPoint x: 552, startPoint y: 170, endPoint x: 612, endPoint y: 156, distance: 61.7
click at [612, 156] on h5 "You are coordinating a marketing campaign where printing brochures is depended …" at bounding box center [708, 205] width 650 height 122
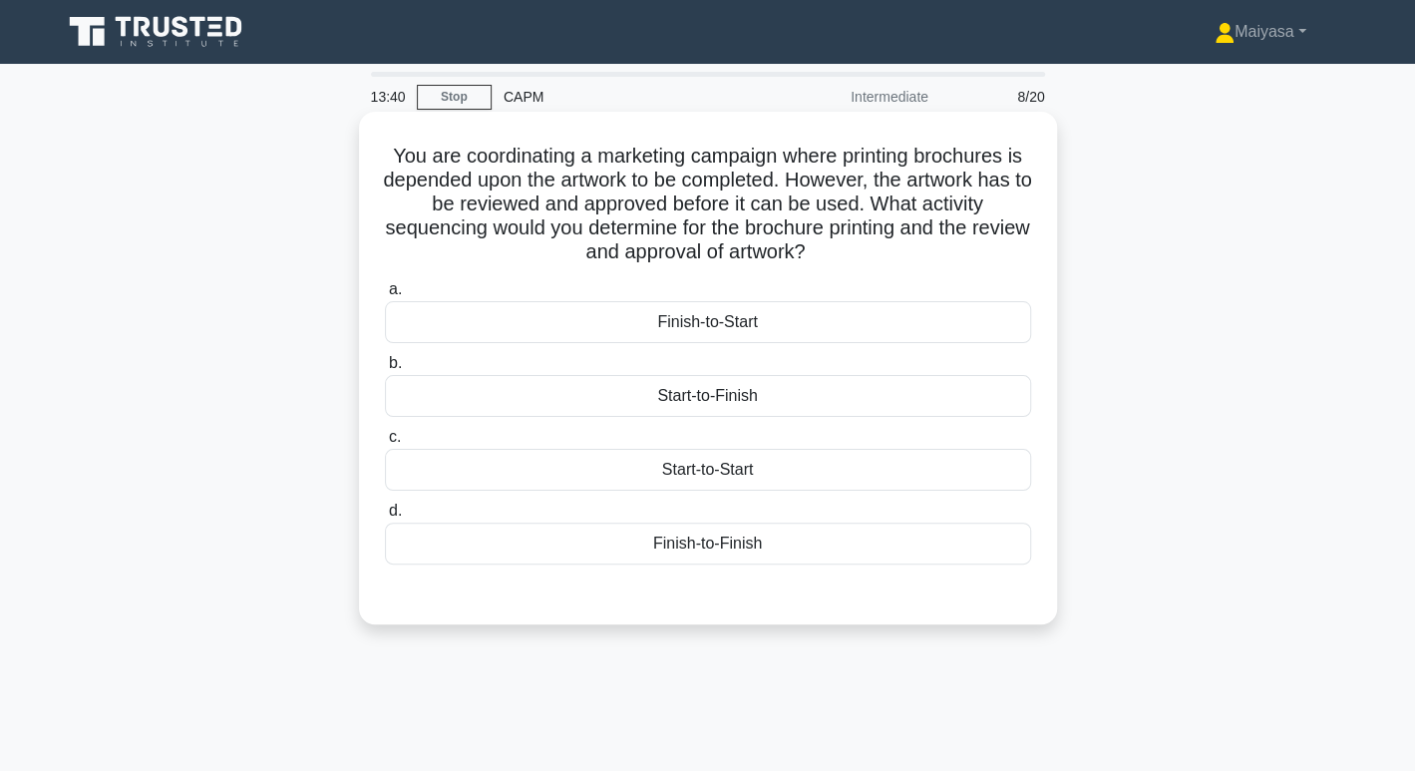
click at [640, 219] on h5 "You are coordinating a marketing campaign where printing brochures is depended …" at bounding box center [708, 205] width 650 height 122
drag, startPoint x: 565, startPoint y: 178, endPoint x: 795, endPoint y: 169, distance: 229.5
click at [795, 169] on h5 "You are coordinating a marketing campaign where printing brochures is depended …" at bounding box center [708, 205] width 650 height 122
drag, startPoint x: 830, startPoint y: 173, endPoint x: 1020, endPoint y: 176, distance: 190.5
click at [1020, 176] on h5 "You are coordinating a marketing campaign where printing brochures is depended …" at bounding box center [708, 205] width 650 height 122
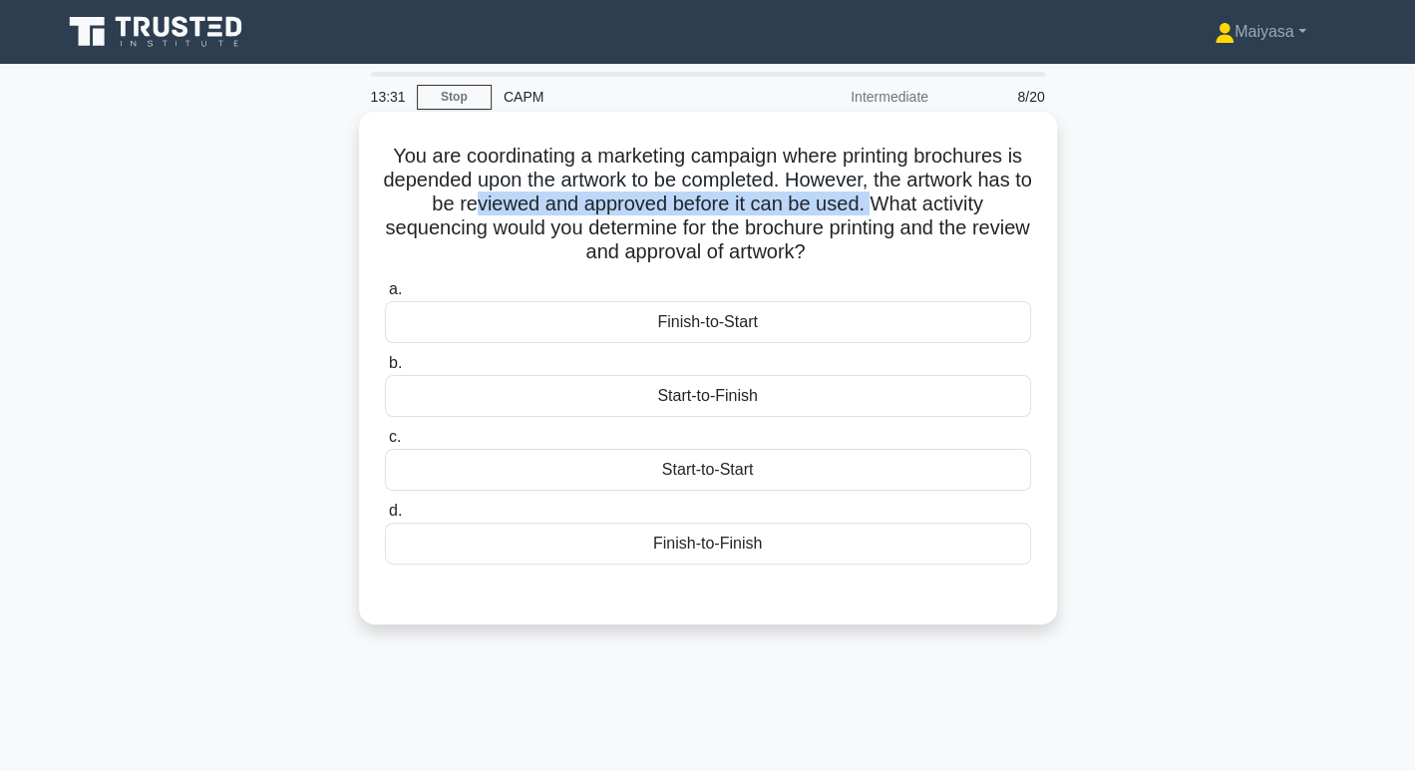
drag, startPoint x: 479, startPoint y: 197, endPoint x: 888, endPoint y: 206, distance: 409.9
click at [888, 206] on h5 "You are coordinating a marketing campaign where printing brochures is depended …" at bounding box center [708, 205] width 650 height 122
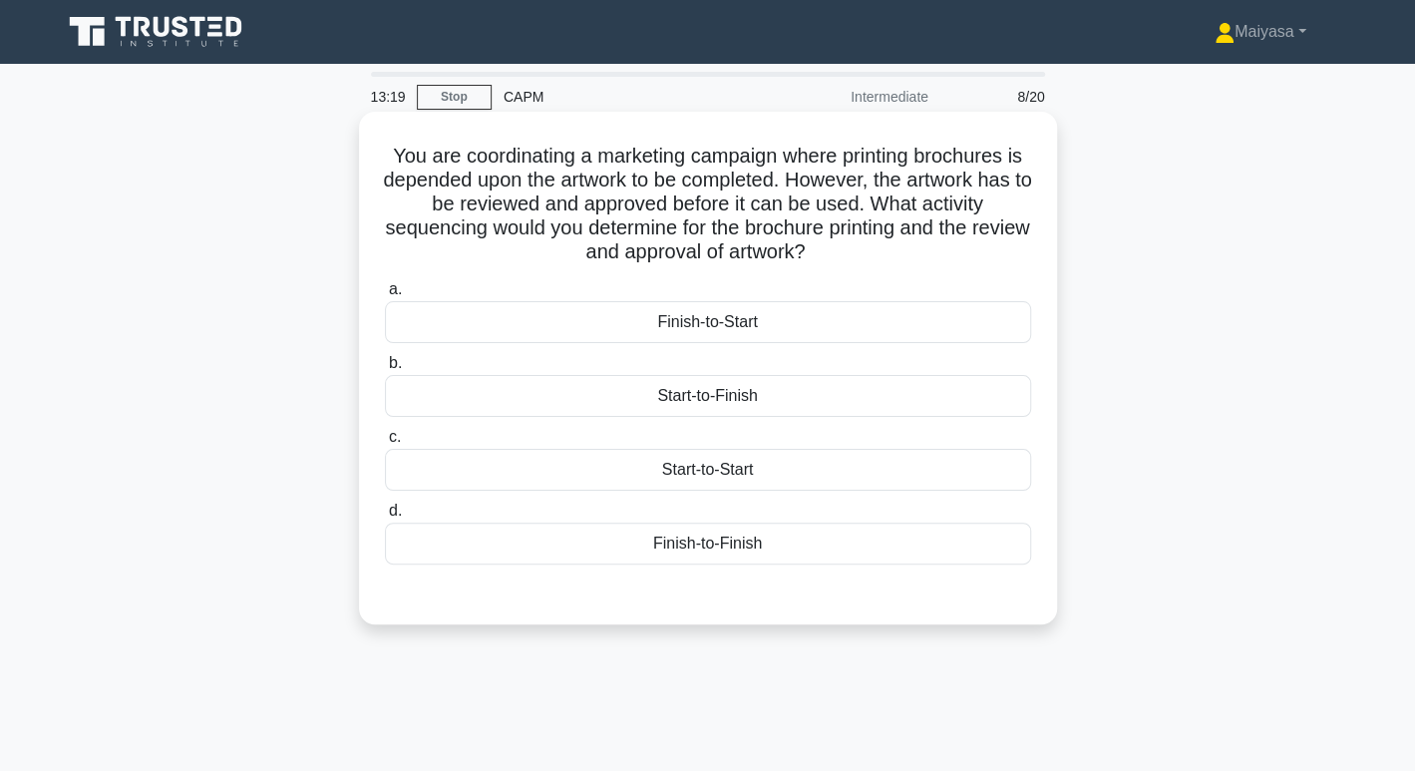
click at [894, 197] on h5 "You are coordinating a marketing campaign where printing brochures is depended …" at bounding box center [708, 205] width 650 height 122
click at [662, 316] on div "Finish-to-Start" at bounding box center [708, 322] width 646 height 42
click at [385, 296] on input "a. Finish-to-Start" at bounding box center [385, 289] width 0 height 13
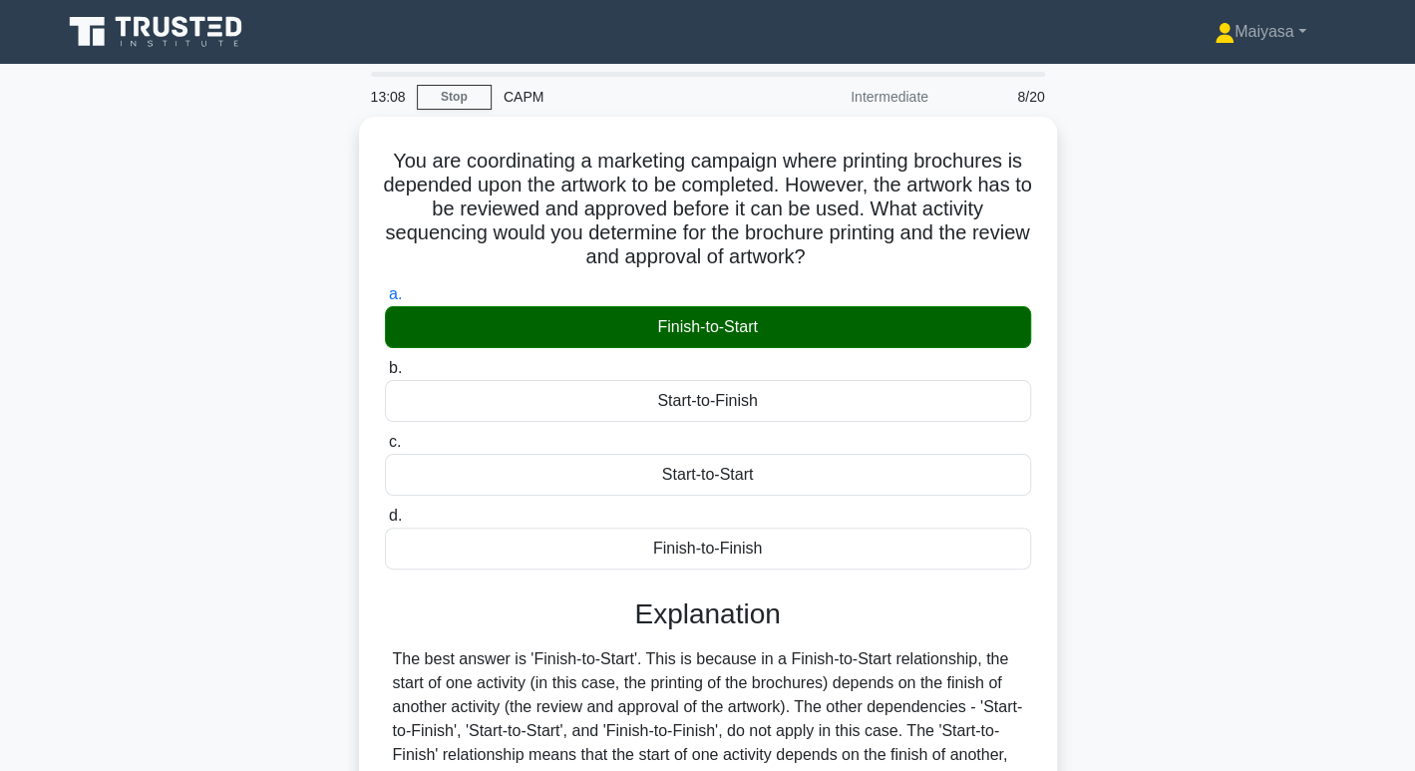
click at [1396, 602] on main "13:08 Stop CAPM Intermediate 8/20 You are coordinating a marketing campaign whe…" at bounding box center [707, 570] width 1415 height 1013
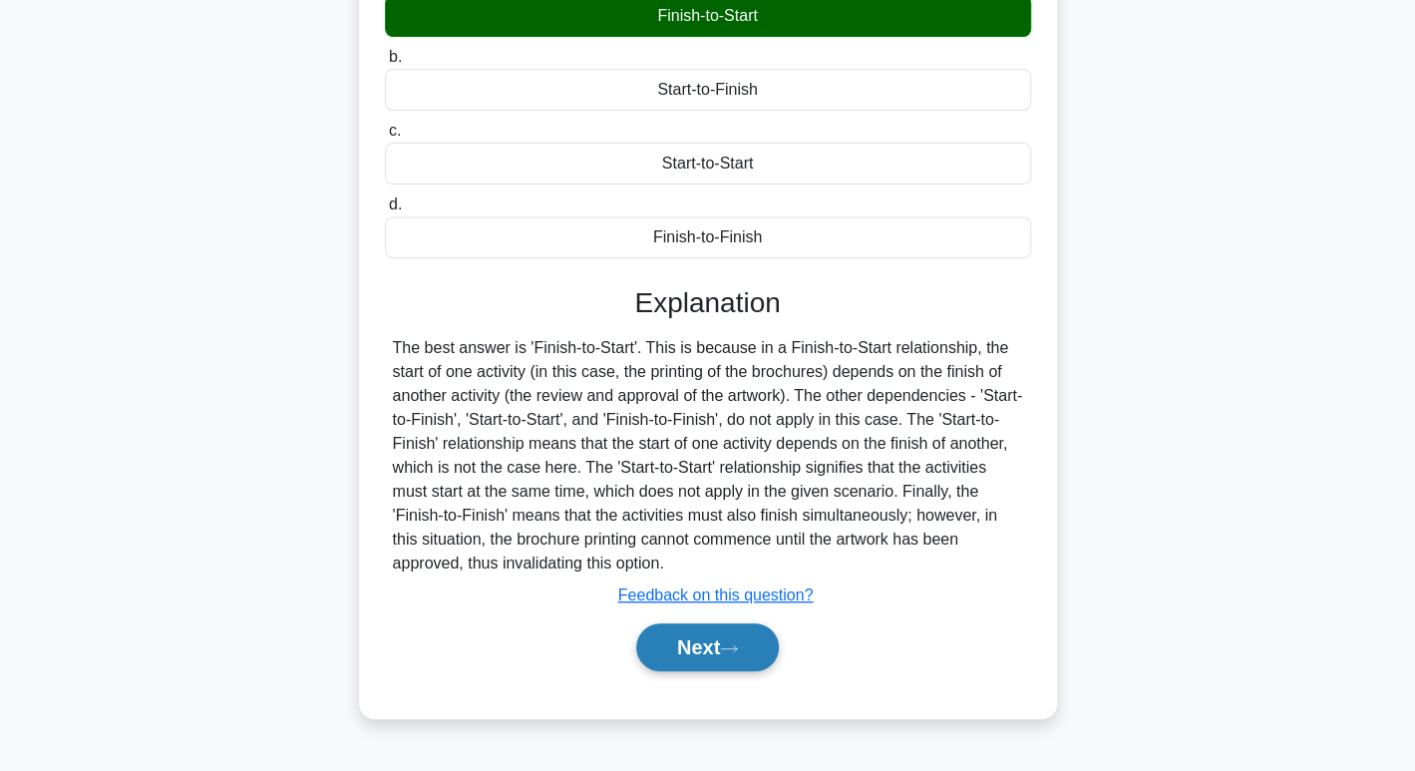
click at [693, 649] on button "Next" at bounding box center [707, 647] width 143 height 48
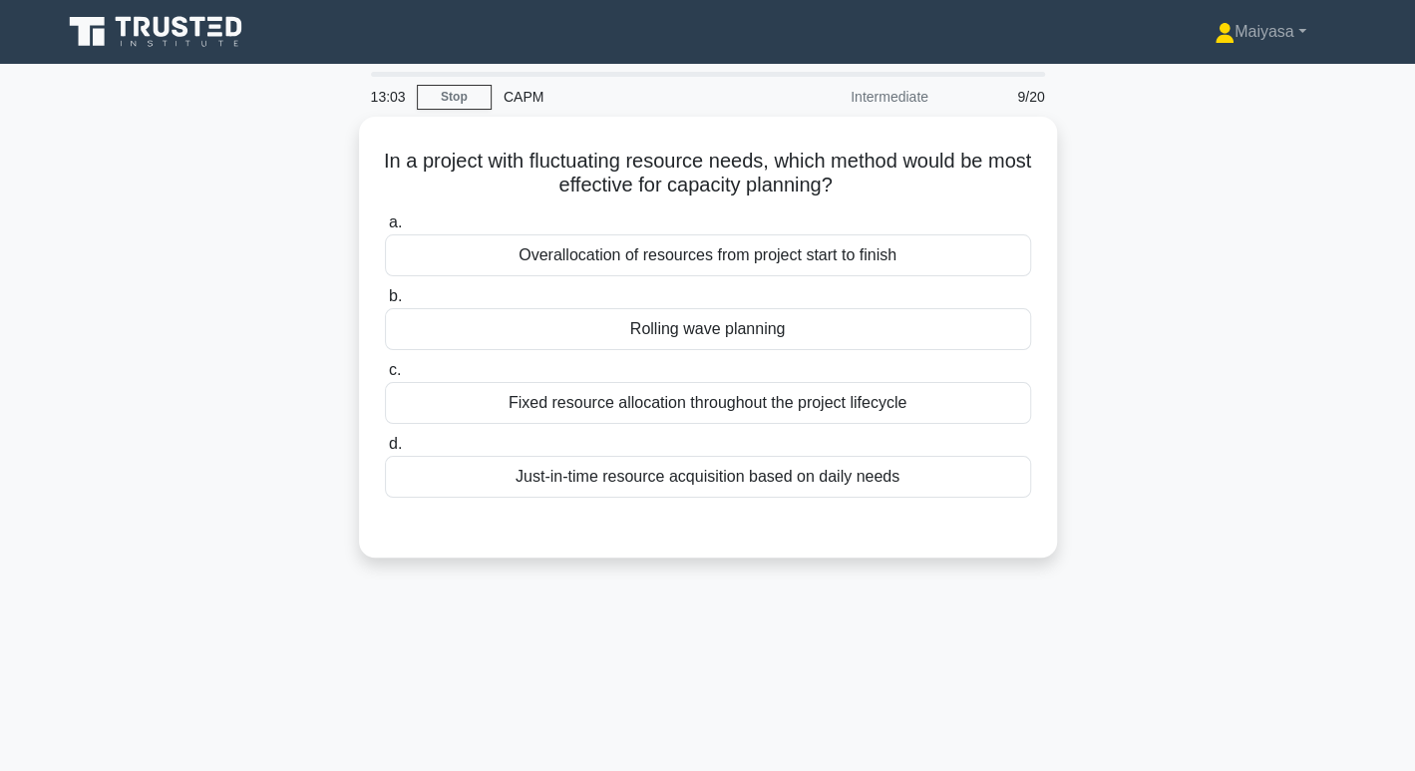
scroll to position [2, 0]
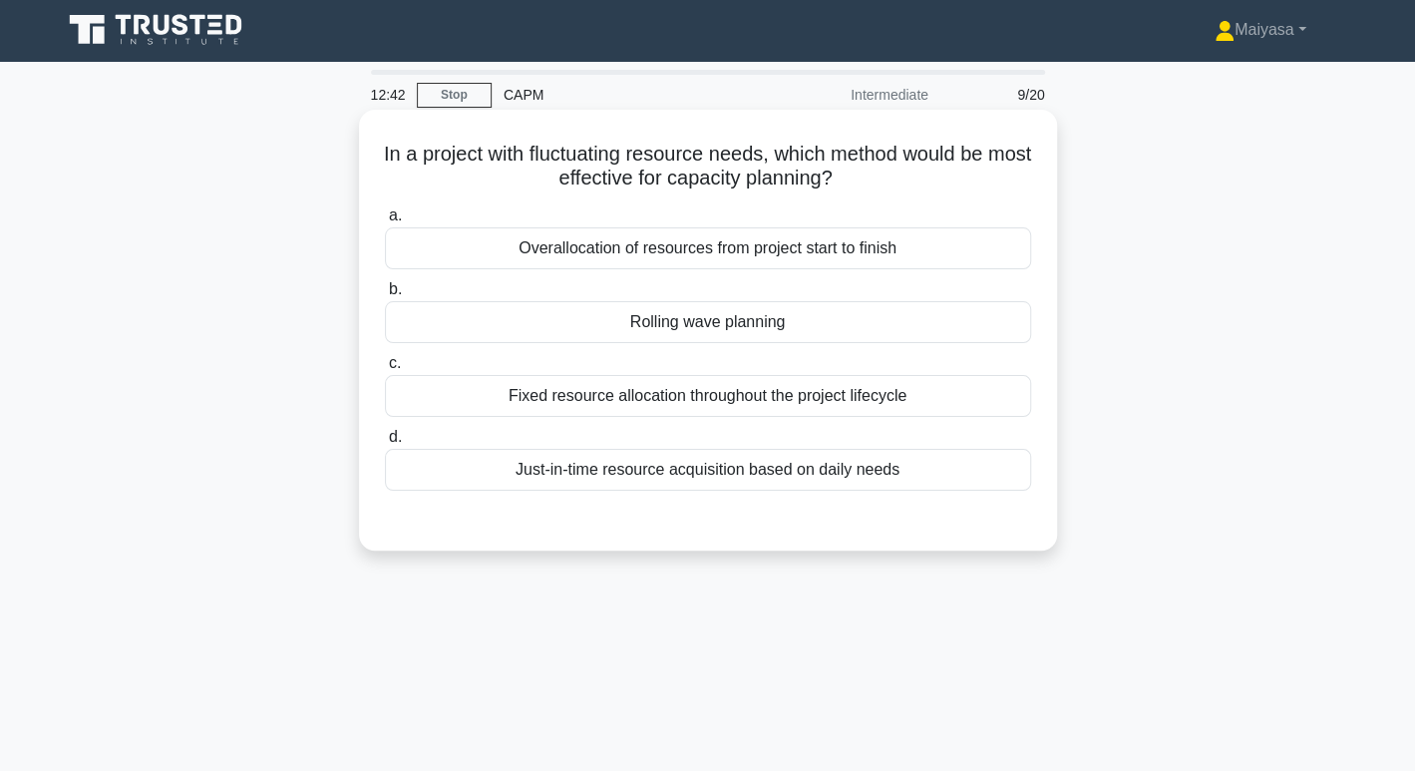
click at [611, 162] on h5 "In a project with fluctuating resource needs, which method would be most effect…" at bounding box center [708, 167] width 650 height 50
copy h5 "fluctuating"
click at [521, 173] on h5 "In a project with fluctuating resource needs, which method would be most effect…" at bounding box center [708, 167] width 650 height 50
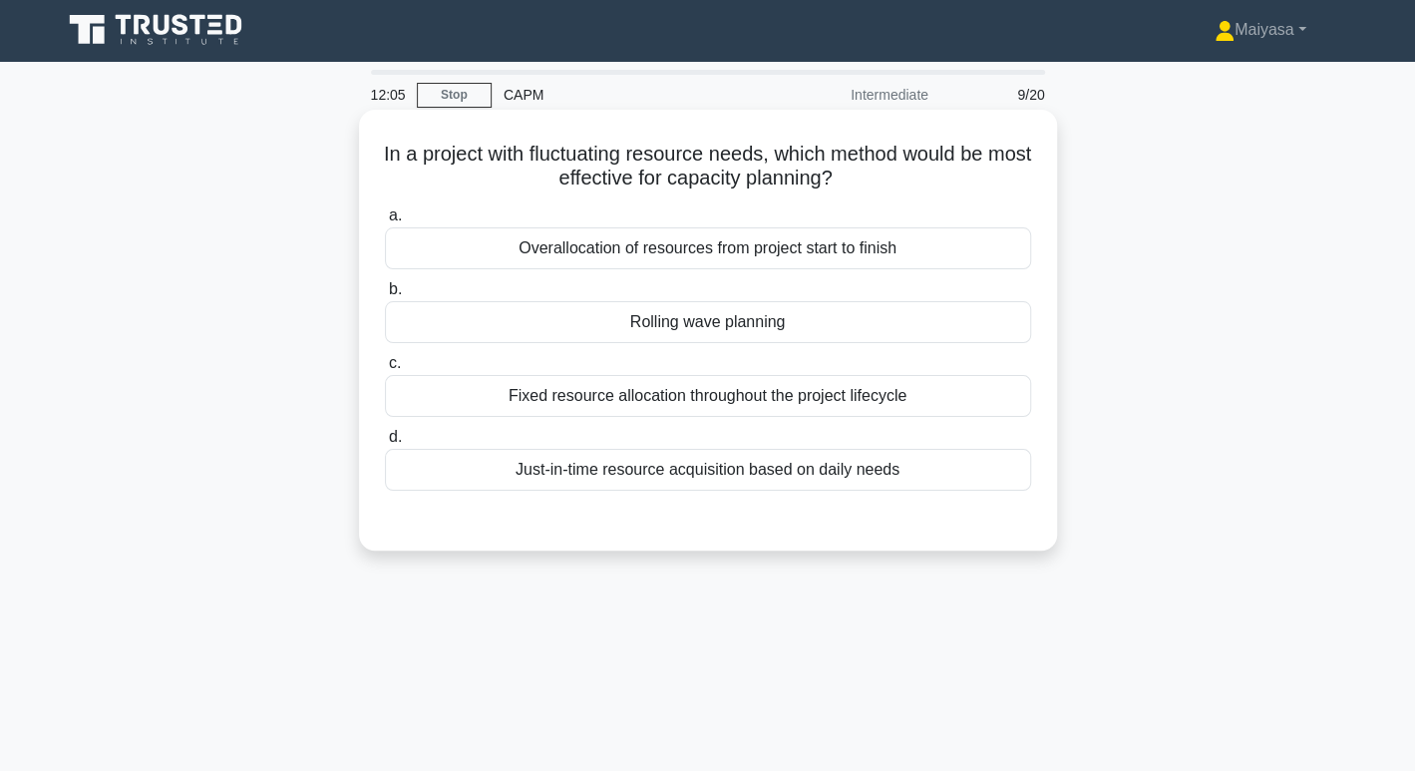
click at [865, 323] on div "Rolling wave planning" at bounding box center [708, 322] width 646 height 42
click at [385, 296] on input "b. Rolling wave planning" at bounding box center [385, 289] width 0 height 13
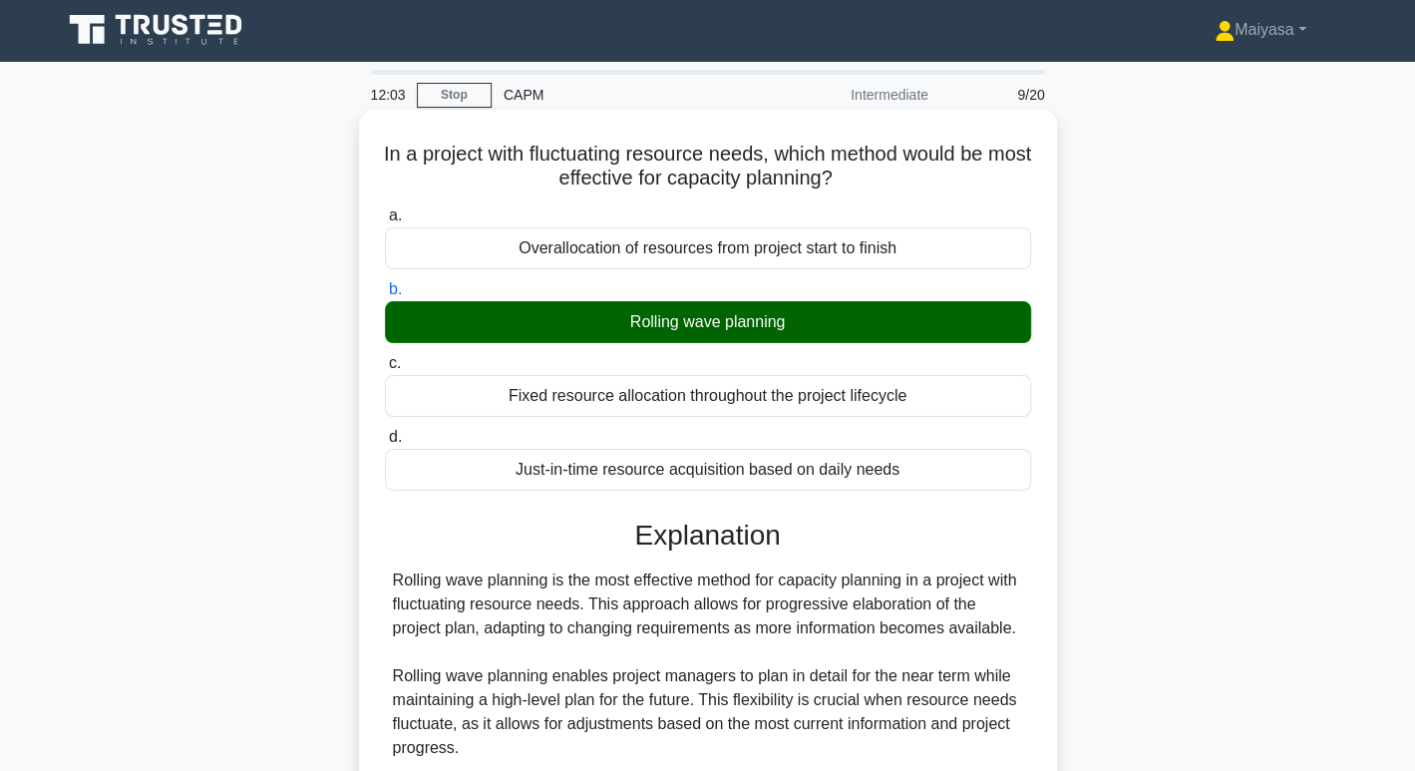
scroll to position [385, 0]
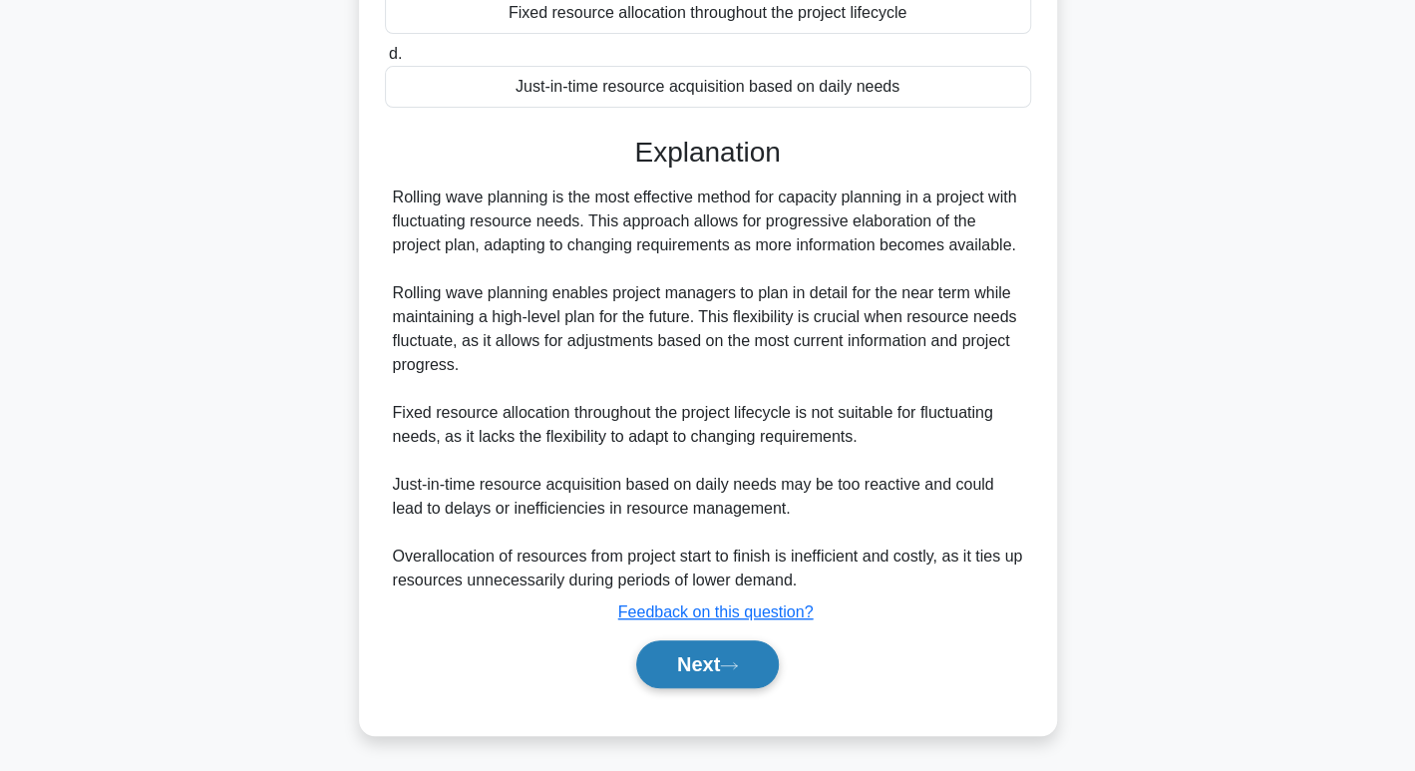
click at [748, 669] on button "Next" at bounding box center [707, 664] width 143 height 48
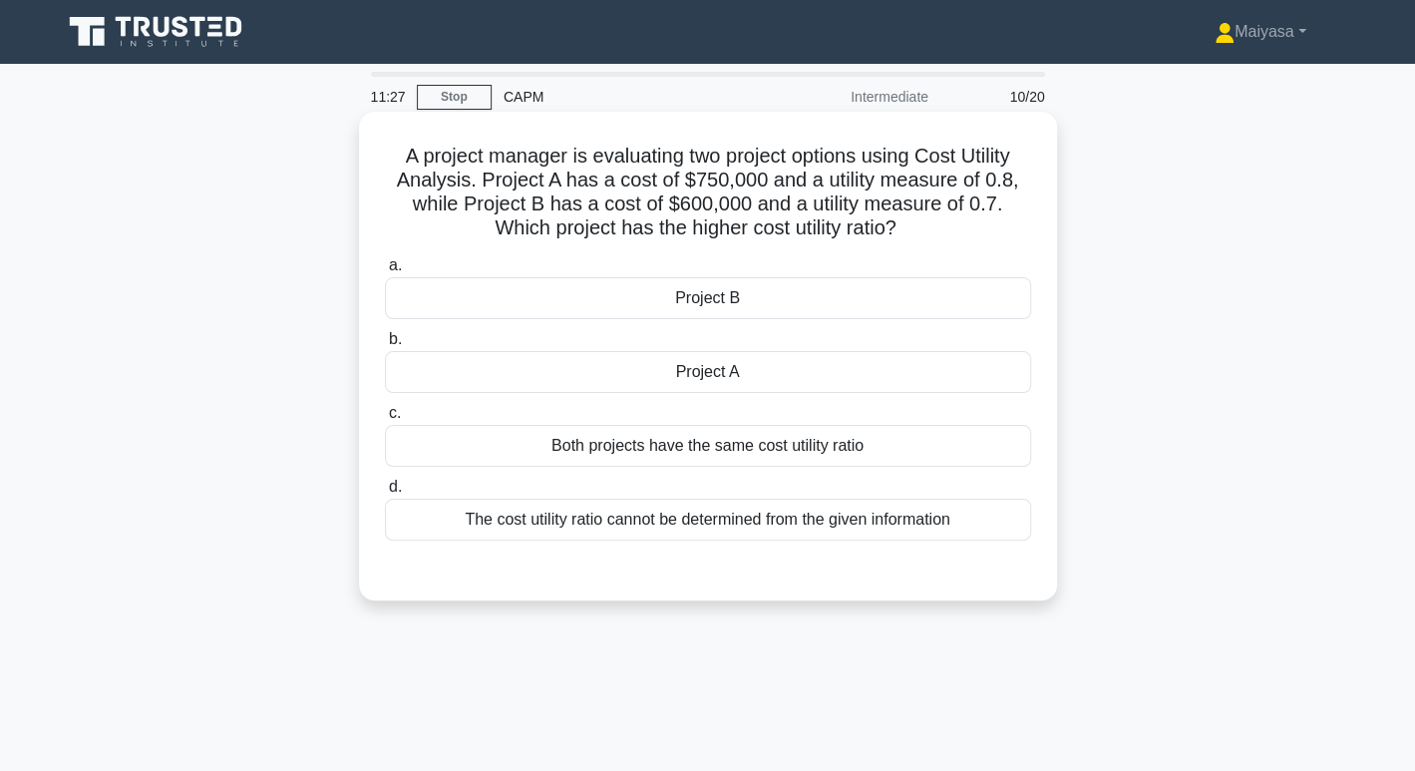
click at [683, 296] on div "Project B" at bounding box center [708, 298] width 646 height 42
click at [385, 272] on input "a. Project B" at bounding box center [385, 265] width 0 height 13
click at [811, 367] on div "Project A" at bounding box center [708, 372] width 646 height 42
click at [385, 346] on input "b. Project A" at bounding box center [385, 339] width 0 height 13
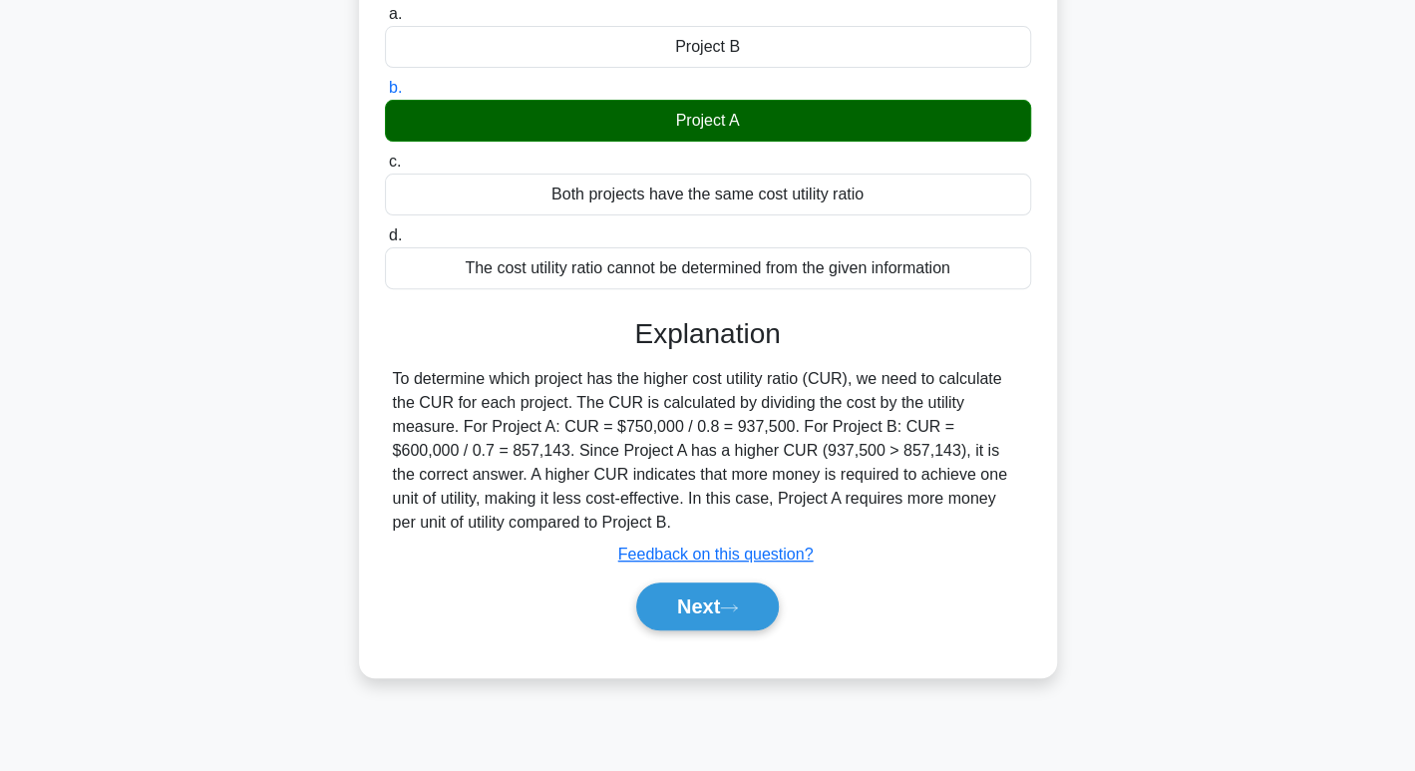
scroll to position [306, 0]
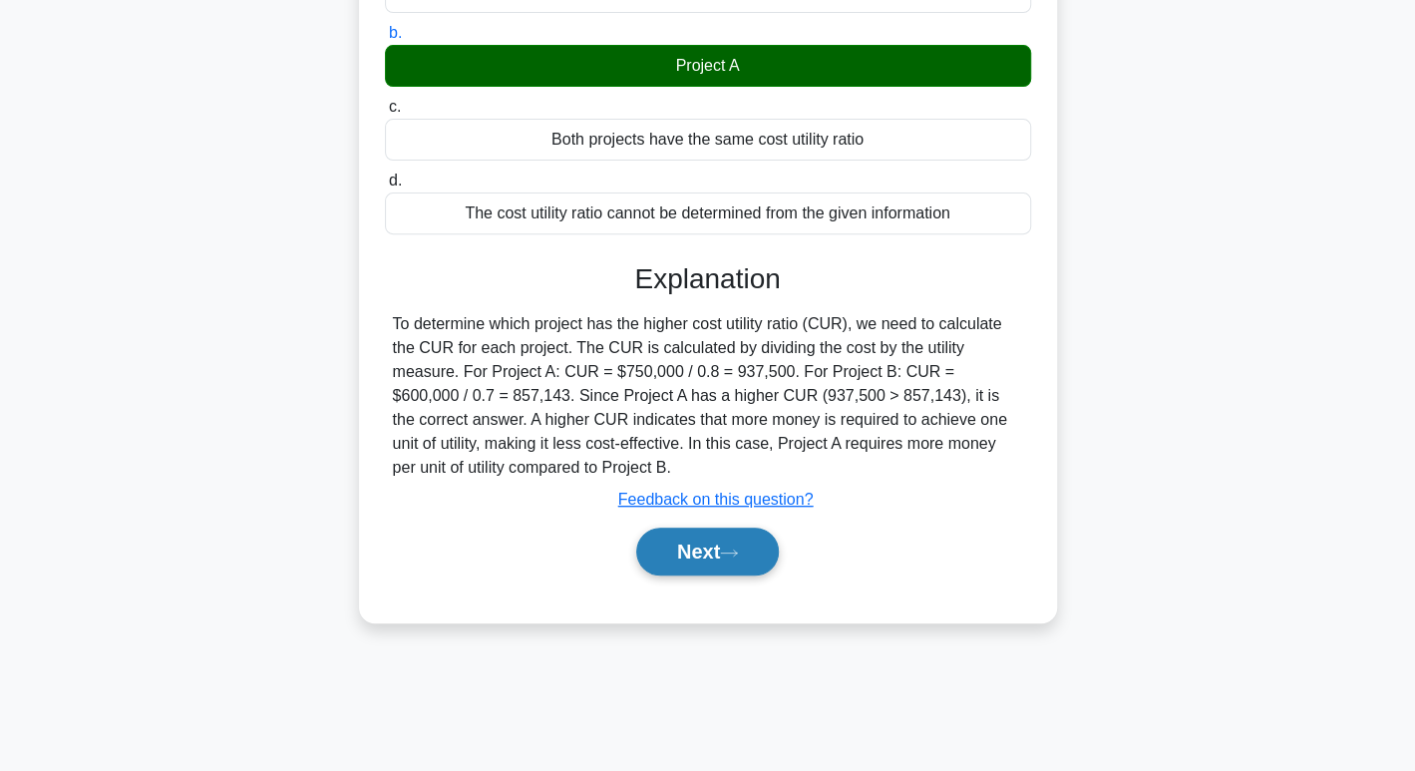
click at [732, 551] on icon at bounding box center [729, 552] width 18 height 11
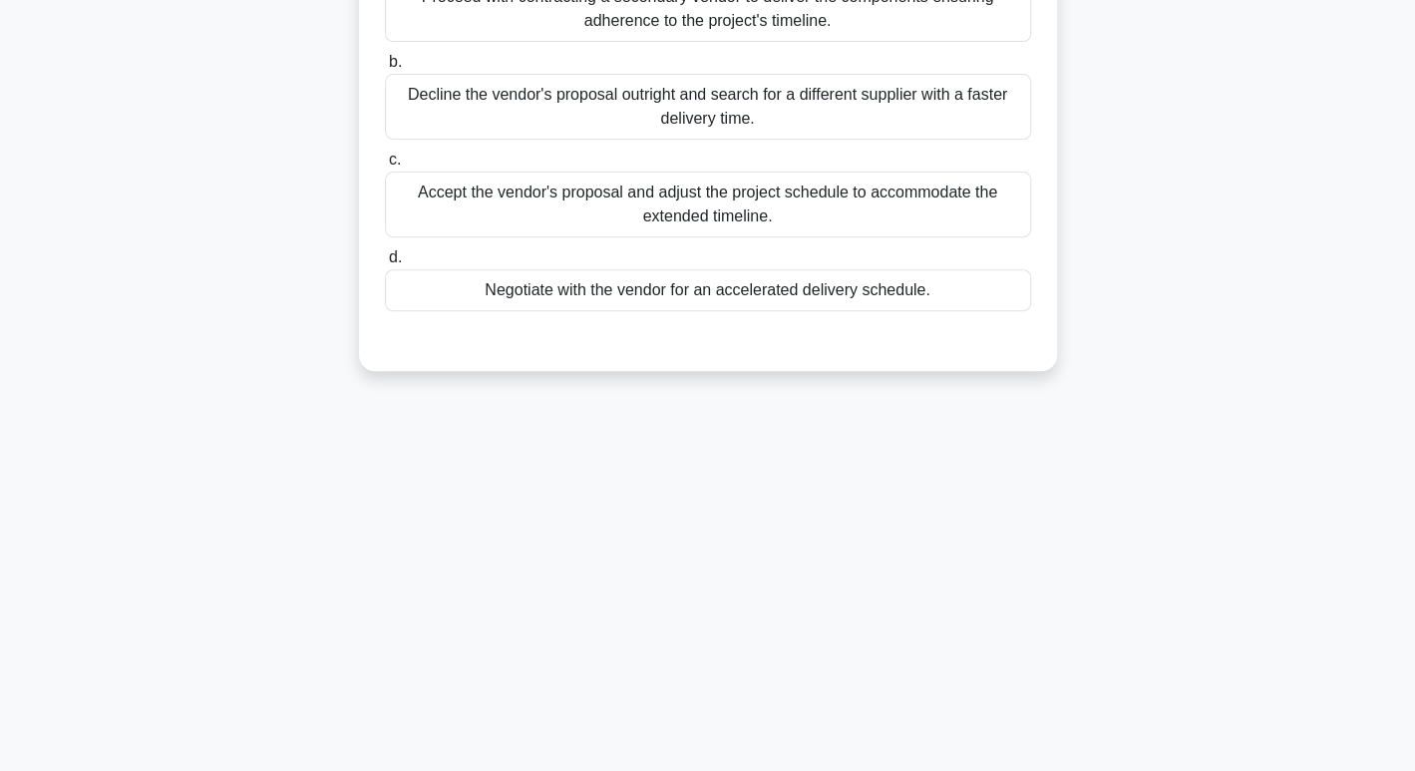
scroll to position [0, 0]
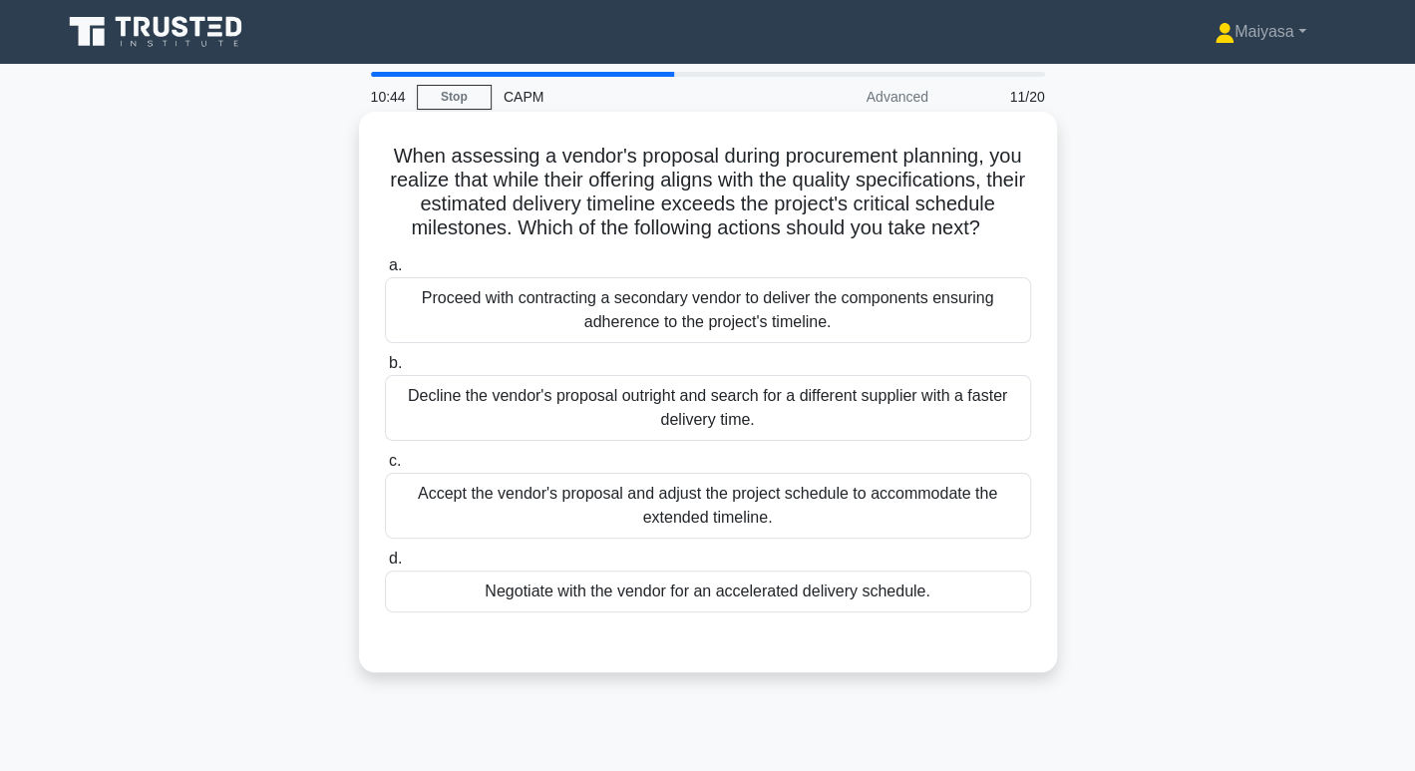
click at [728, 600] on div "Negotiate with the vendor for an accelerated delivery schedule." at bounding box center [708, 591] width 646 height 42
click at [385, 565] on input "d. Negotiate with the vendor for an accelerated delivery schedule." at bounding box center [385, 558] width 0 height 13
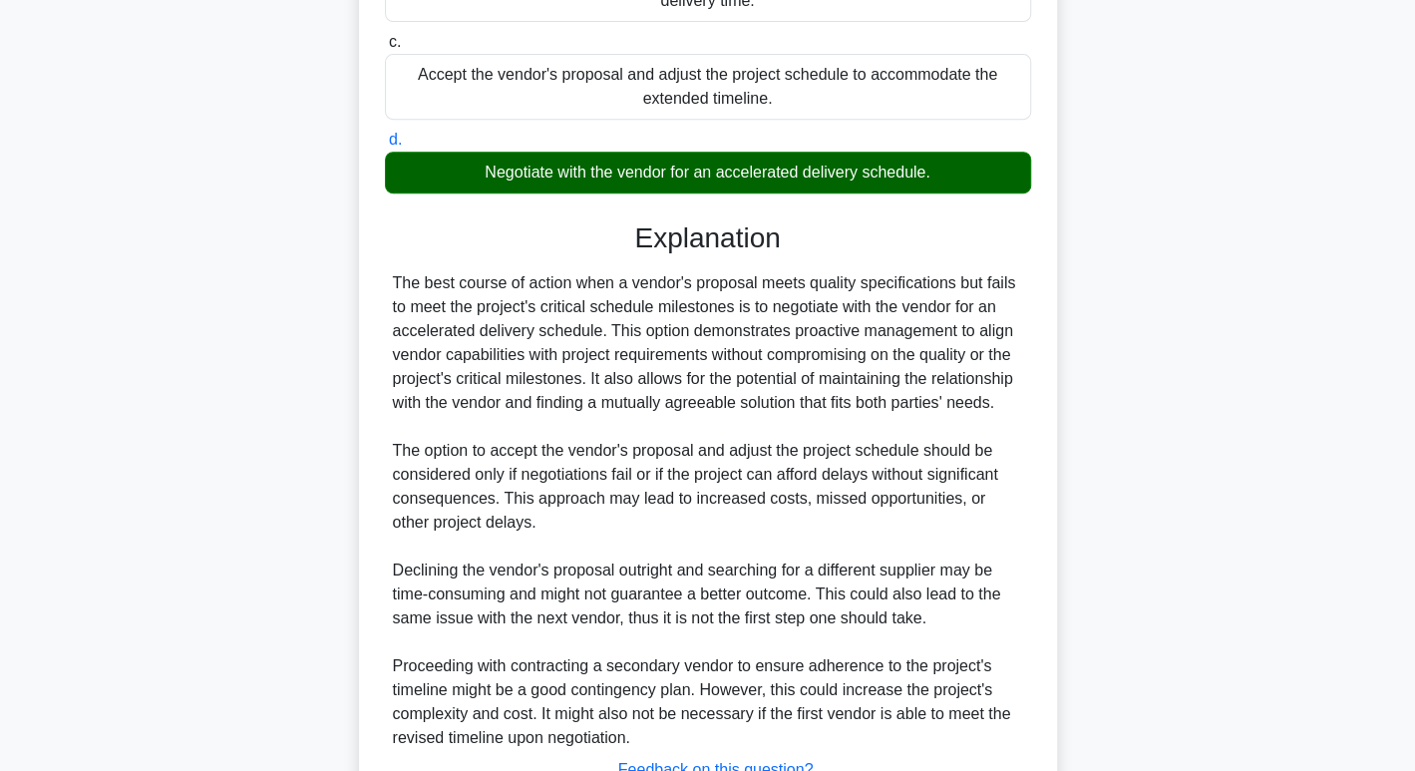
scroll to position [576, 0]
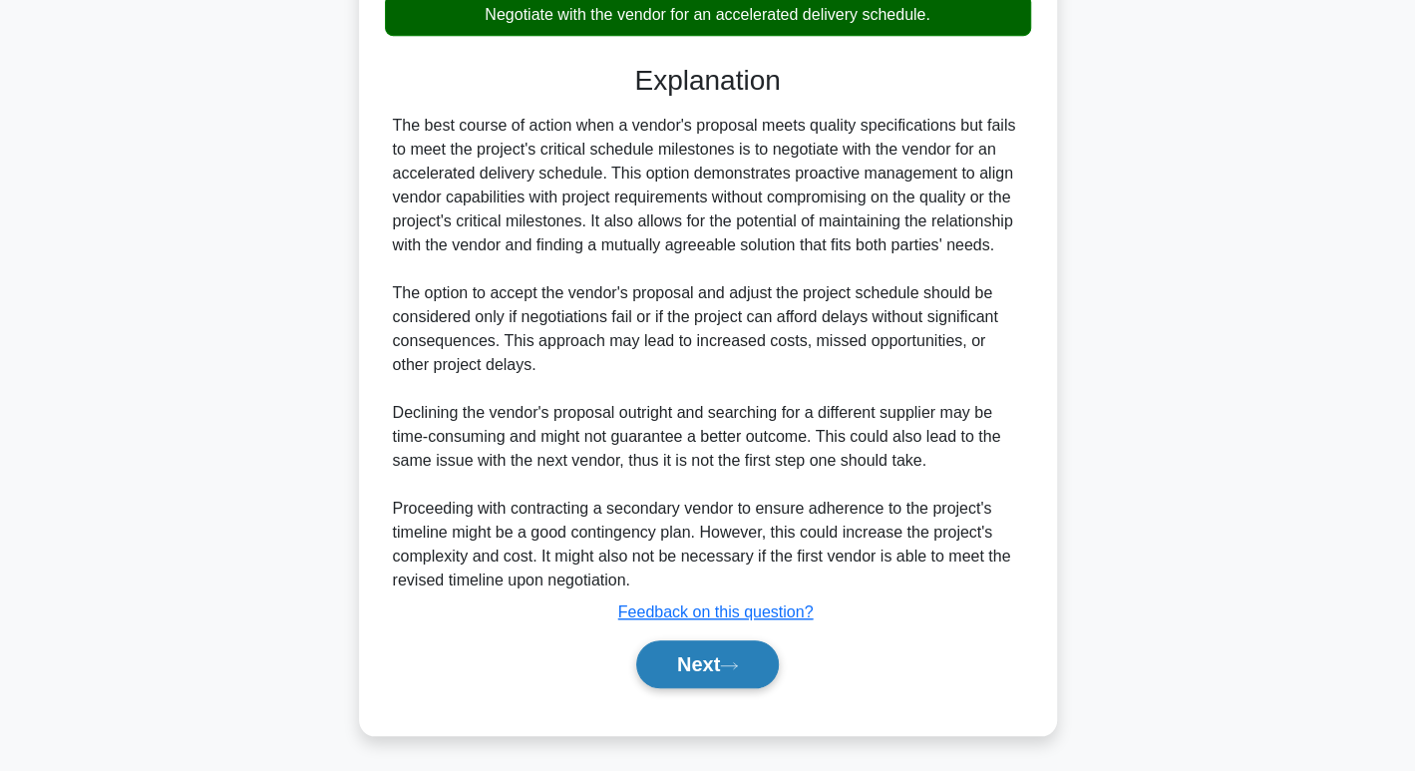
click at [699, 656] on button "Next" at bounding box center [707, 664] width 143 height 48
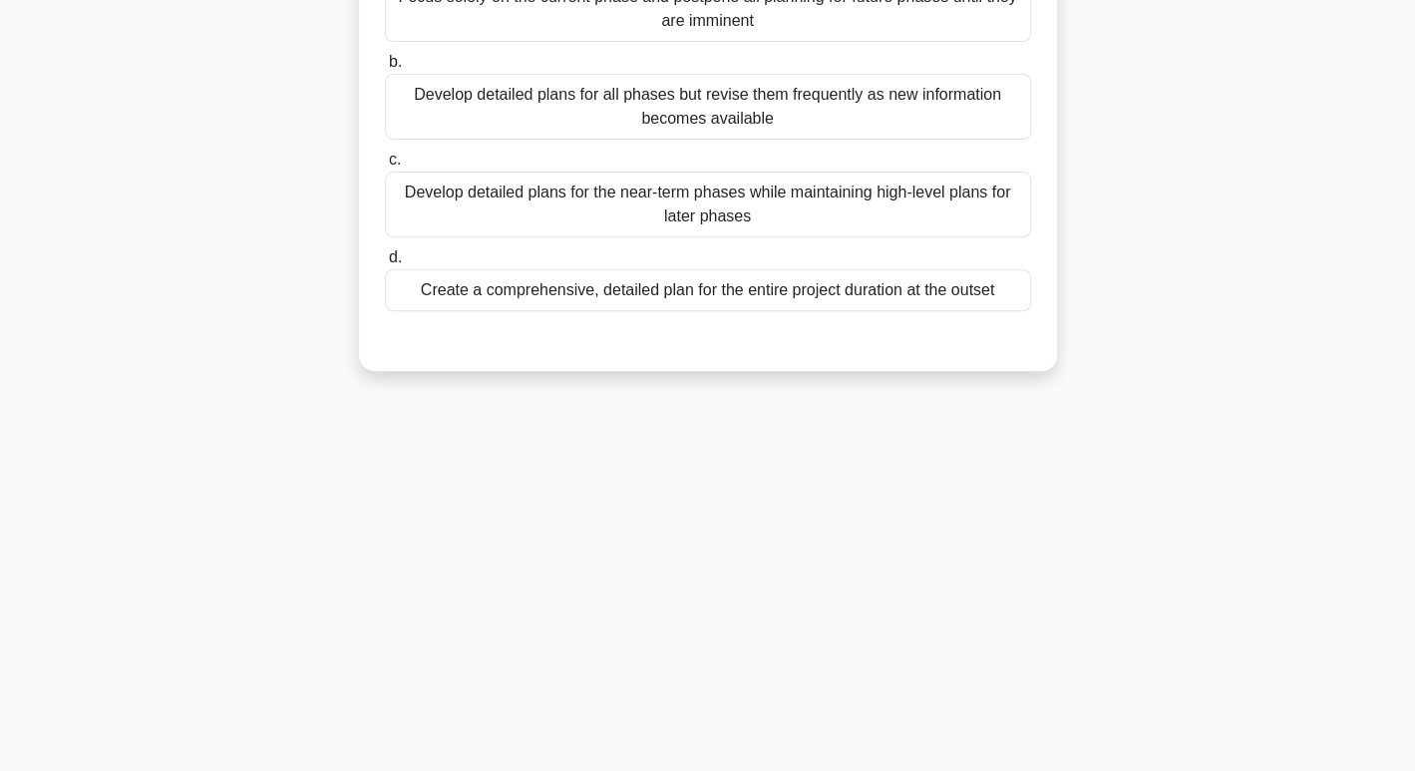
scroll to position [0, 0]
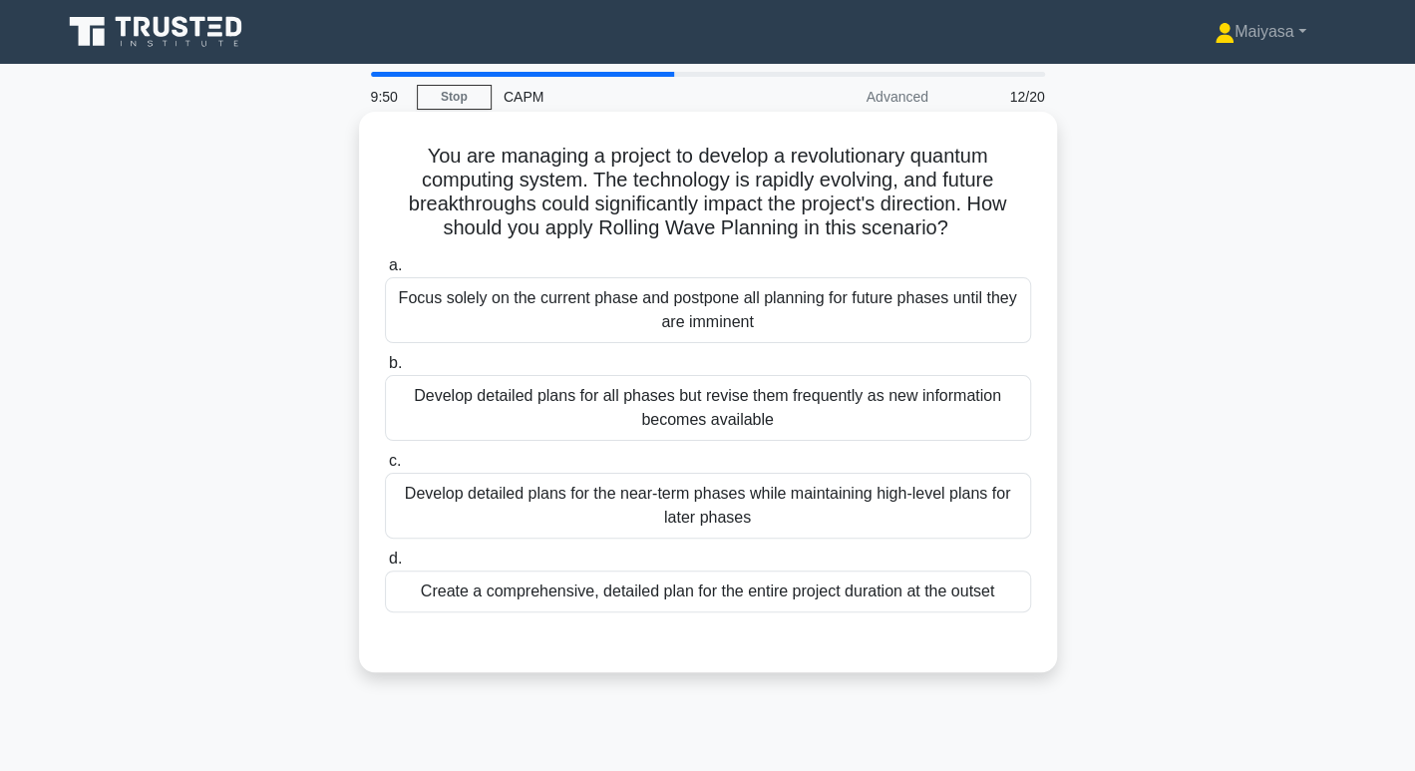
click at [827, 499] on div "Develop detailed plans for the near-term phases while maintaining high-level pl…" at bounding box center [708, 506] width 646 height 66
click at [385, 468] on input "c. Develop detailed plans for the near-term phases while maintaining high-level…" at bounding box center [385, 461] width 0 height 13
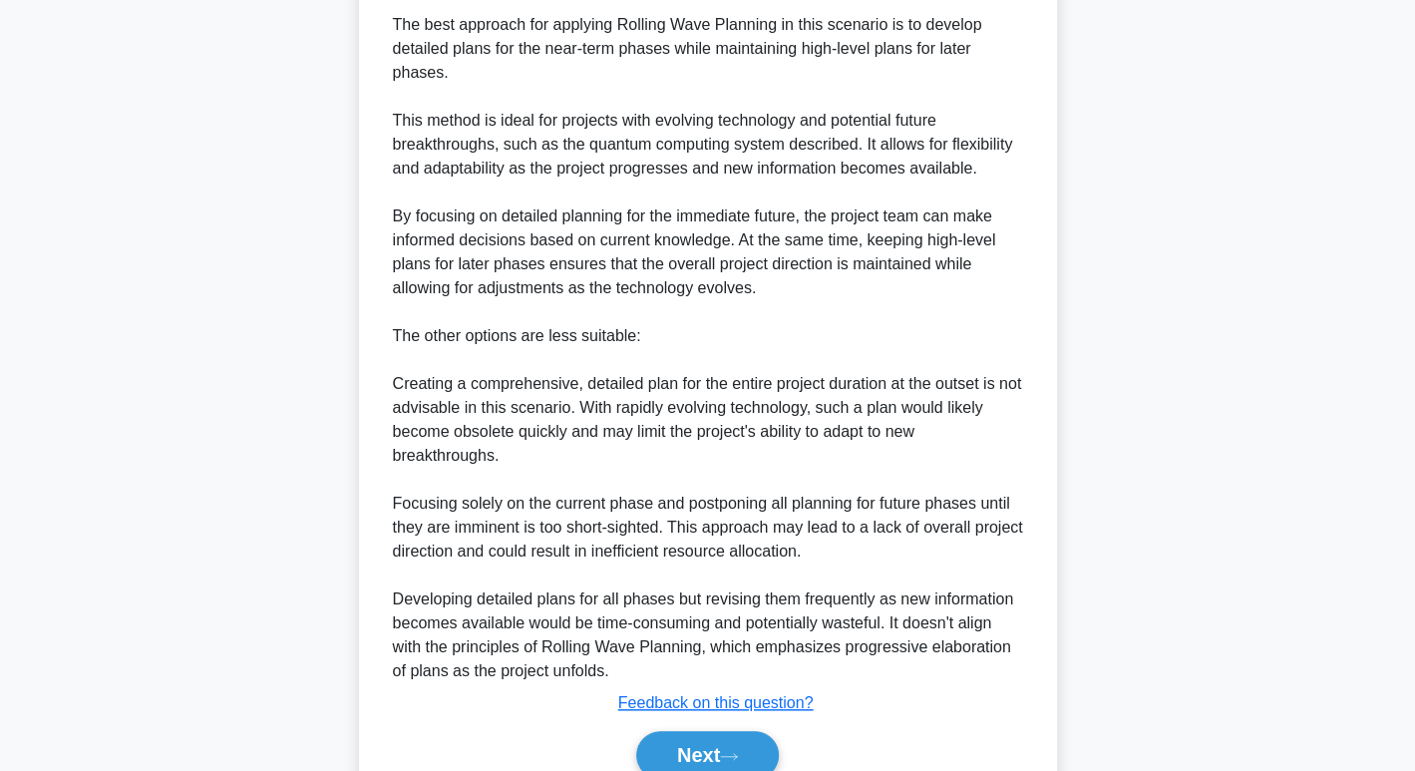
scroll to position [710, 0]
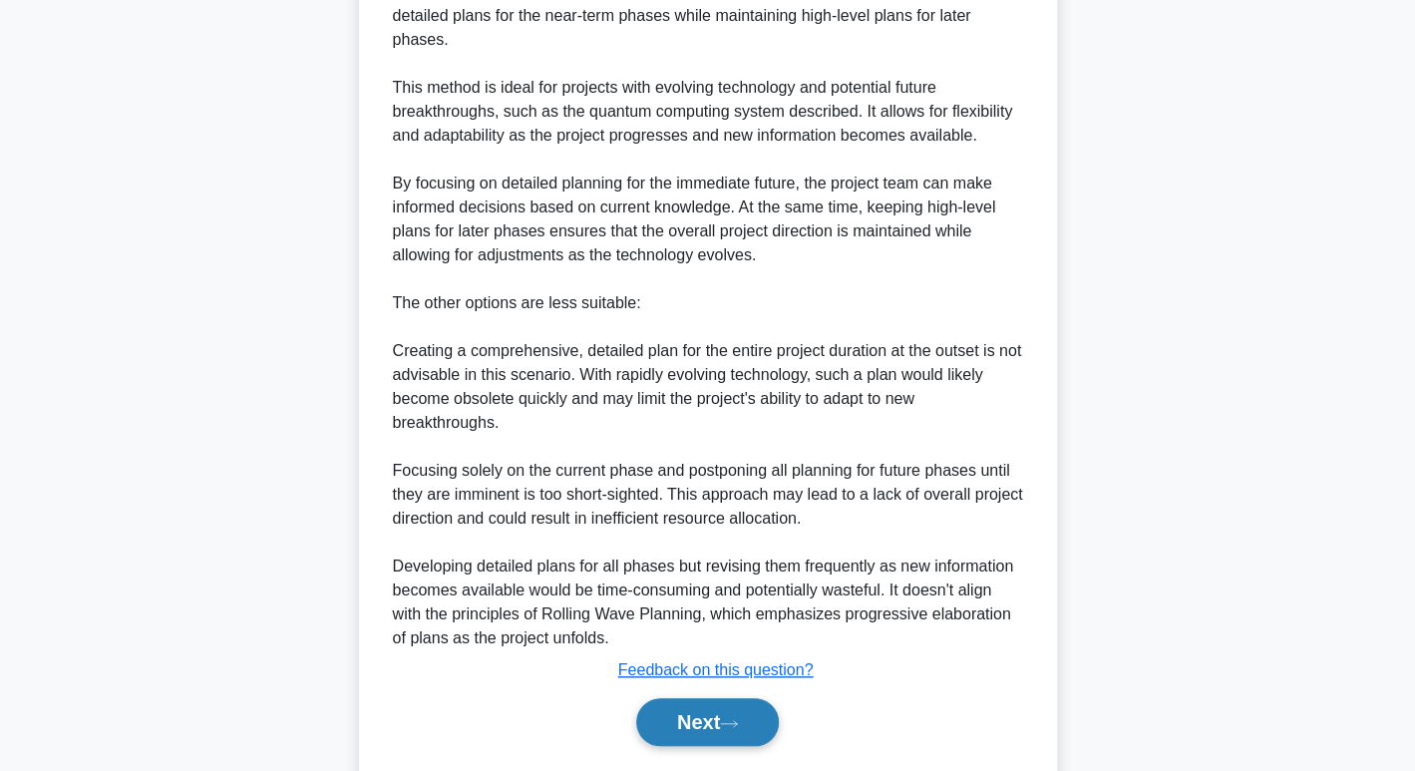
click at [687, 722] on button "Next" at bounding box center [707, 722] width 143 height 48
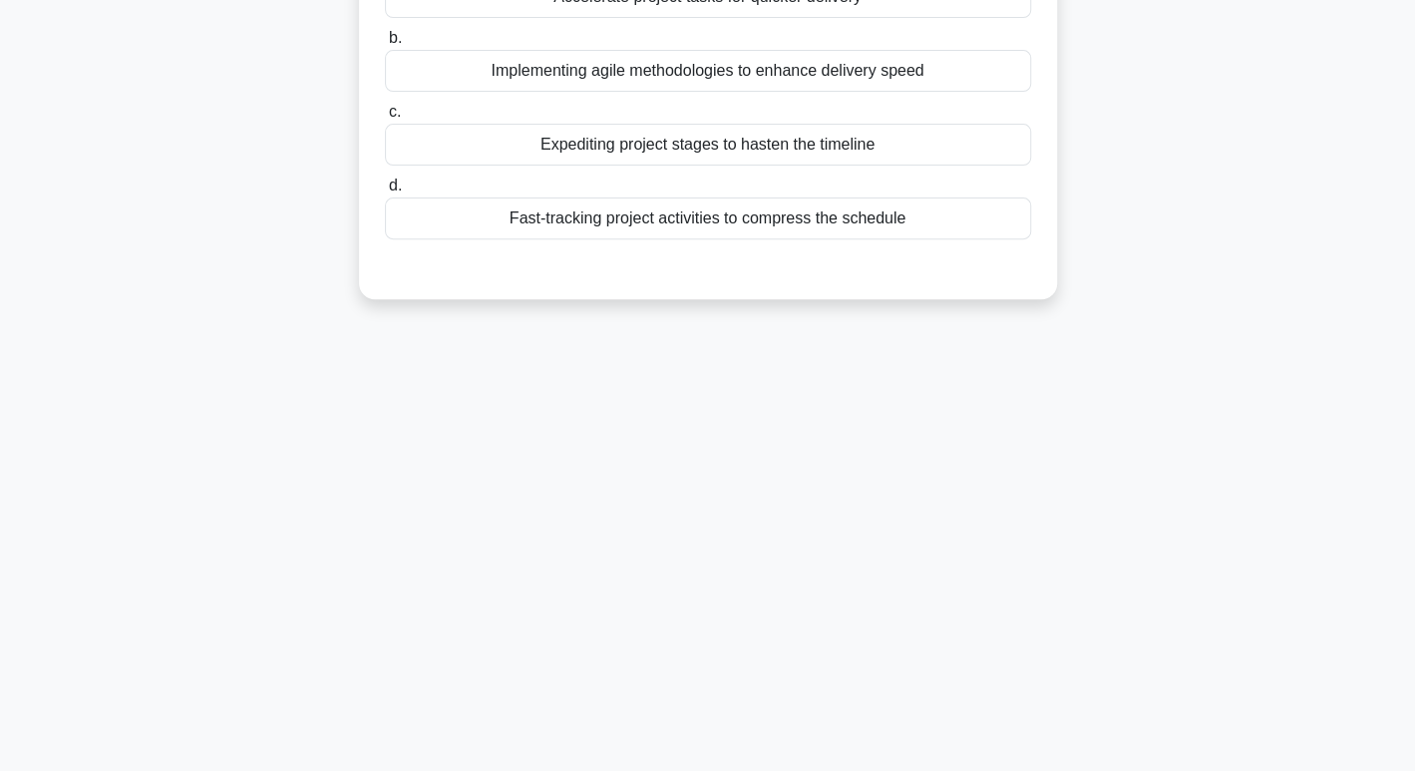
scroll to position [0, 0]
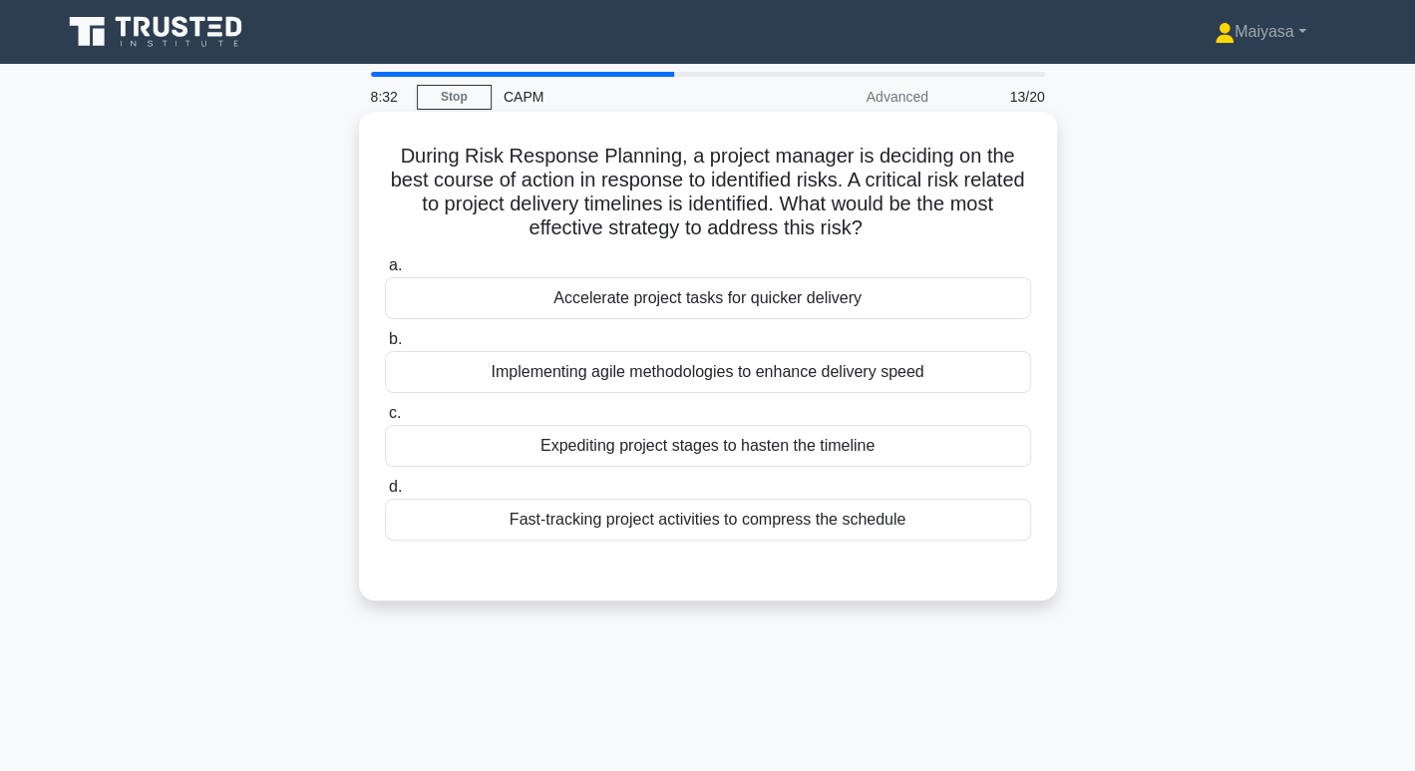
click at [700, 376] on div "Implementing agile methodologies to enhance delivery speed" at bounding box center [708, 372] width 646 height 42
click at [385, 346] on input "b. Implementing agile methodologies to enhance delivery speed" at bounding box center [385, 339] width 0 height 13
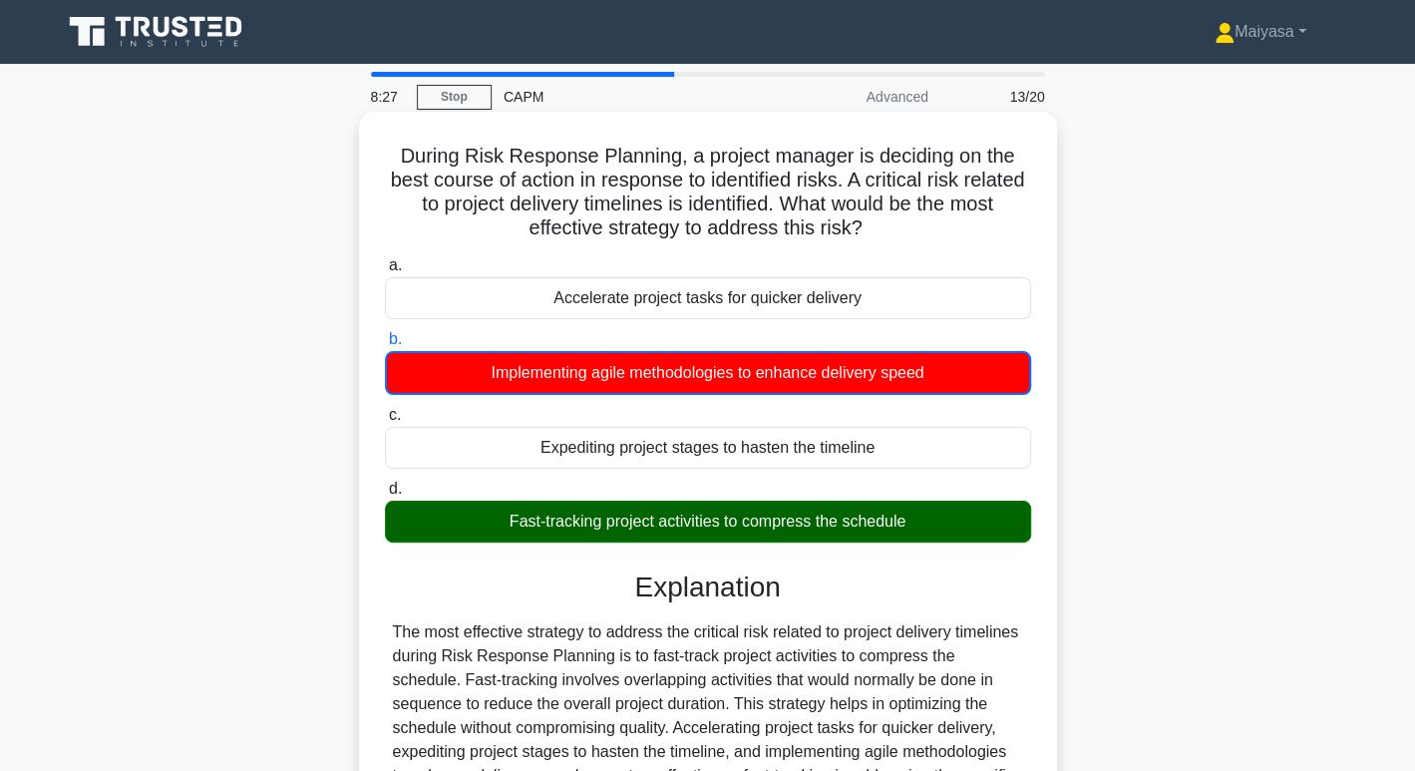
drag, startPoint x: 500, startPoint y: 525, endPoint x: 960, endPoint y: 519, distance: 459.7
click at [960, 520] on div "Fast-tracking project activities to compress the schedule" at bounding box center [708, 521] width 646 height 42
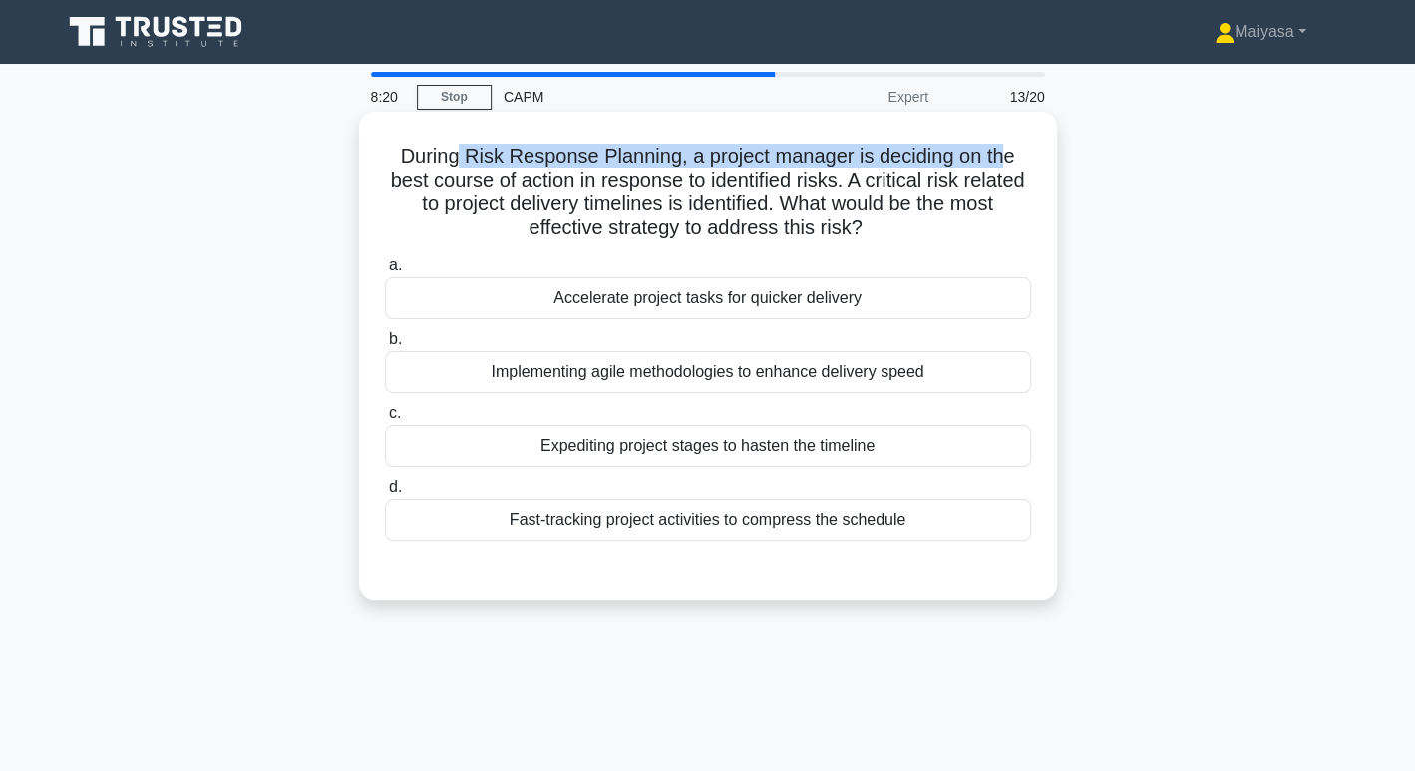
drag, startPoint x: 457, startPoint y: 154, endPoint x: 1008, endPoint y: 158, distance: 551.4
click at [1008, 158] on h5 "During Risk Response Planning, a project manager is deciding on the best course…" at bounding box center [708, 193] width 650 height 98
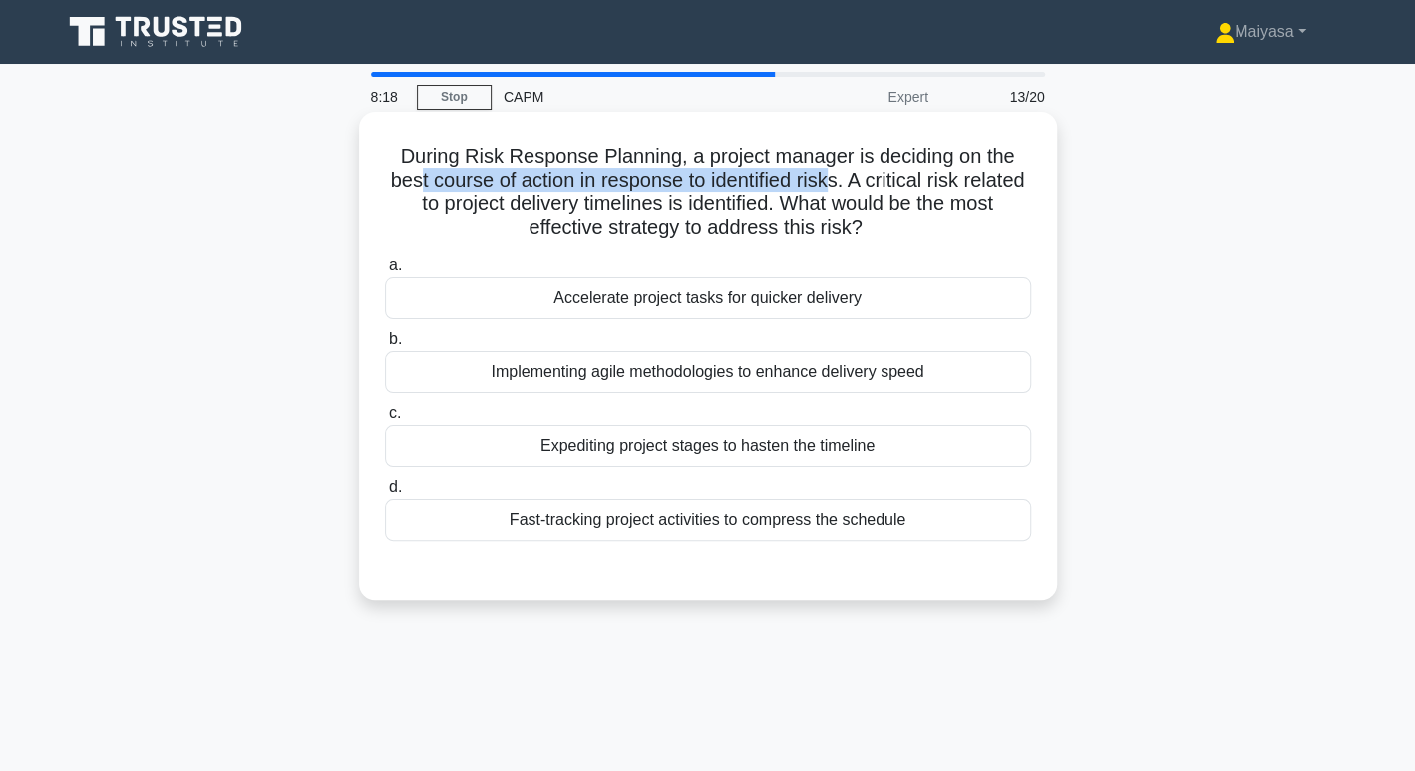
drag, startPoint x: 446, startPoint y: 190, endPoint x: 867, endPoint y: 188, distance: 421.7
click at [867, 188] on h5 "During Risk Response Planning, a project manager is deciding on the best course…" at bounding box center [708, 193] width 650 height 98
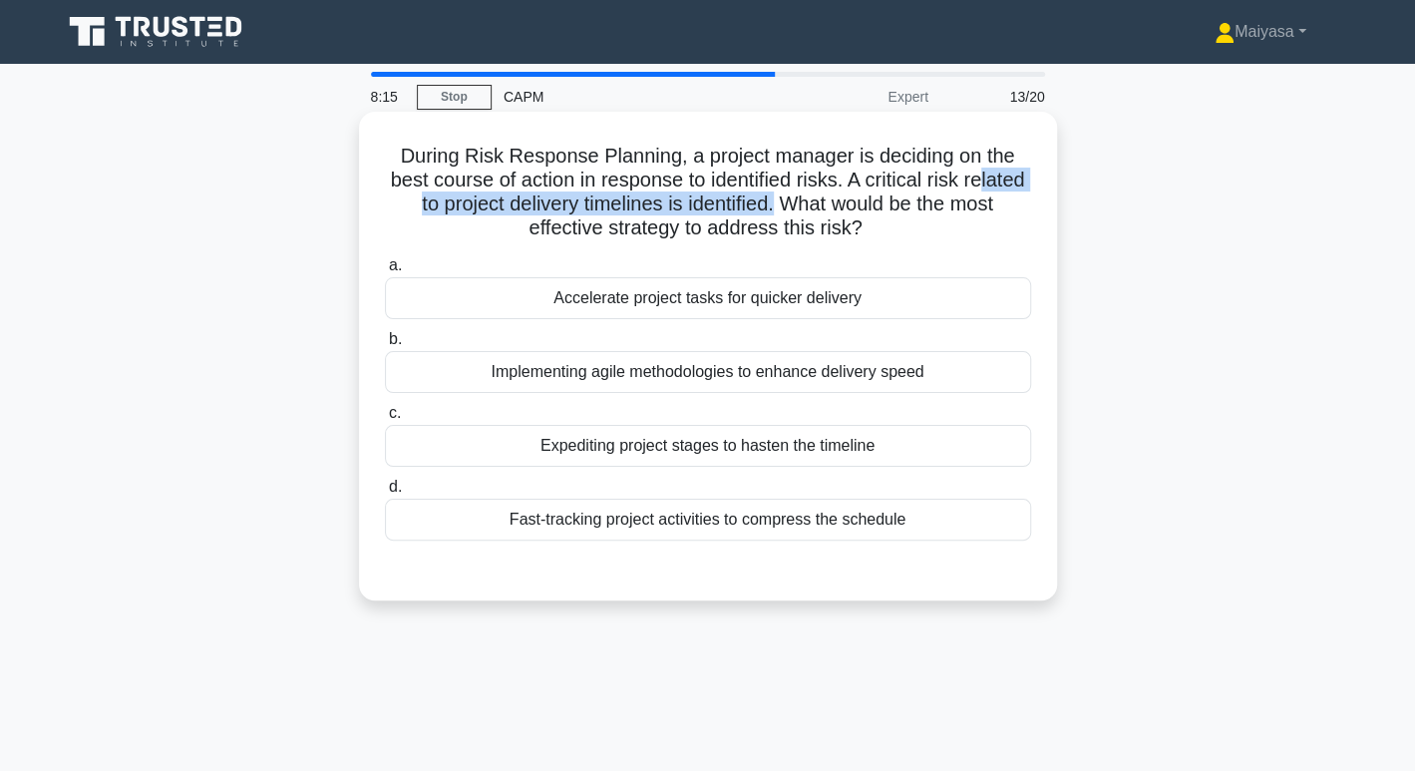
drag, startPoint x: 417, startPoint y: 203, endPoint x: 838, endPoint y: 203, distance: 421.7
click at [838, 203] on h5 "During Risk Response Planning, a project manager is deciding on the best course…" at bounding box center [708, 193] width 650 height 98
drag, startPoint x: 748, startPoint y: 212, endPoint x: 700, endPoint y: 216, distance: 48.0
click at [748, 212] on h5 "During Risk Response Planning, a project manager is deciding on the best course…" at bounding box center [708, 193] width 650 height 98
drag, startPoint x: 530, startPoint y: 211, endPoint x: 844, endPoint y: 216, distance: 314.1
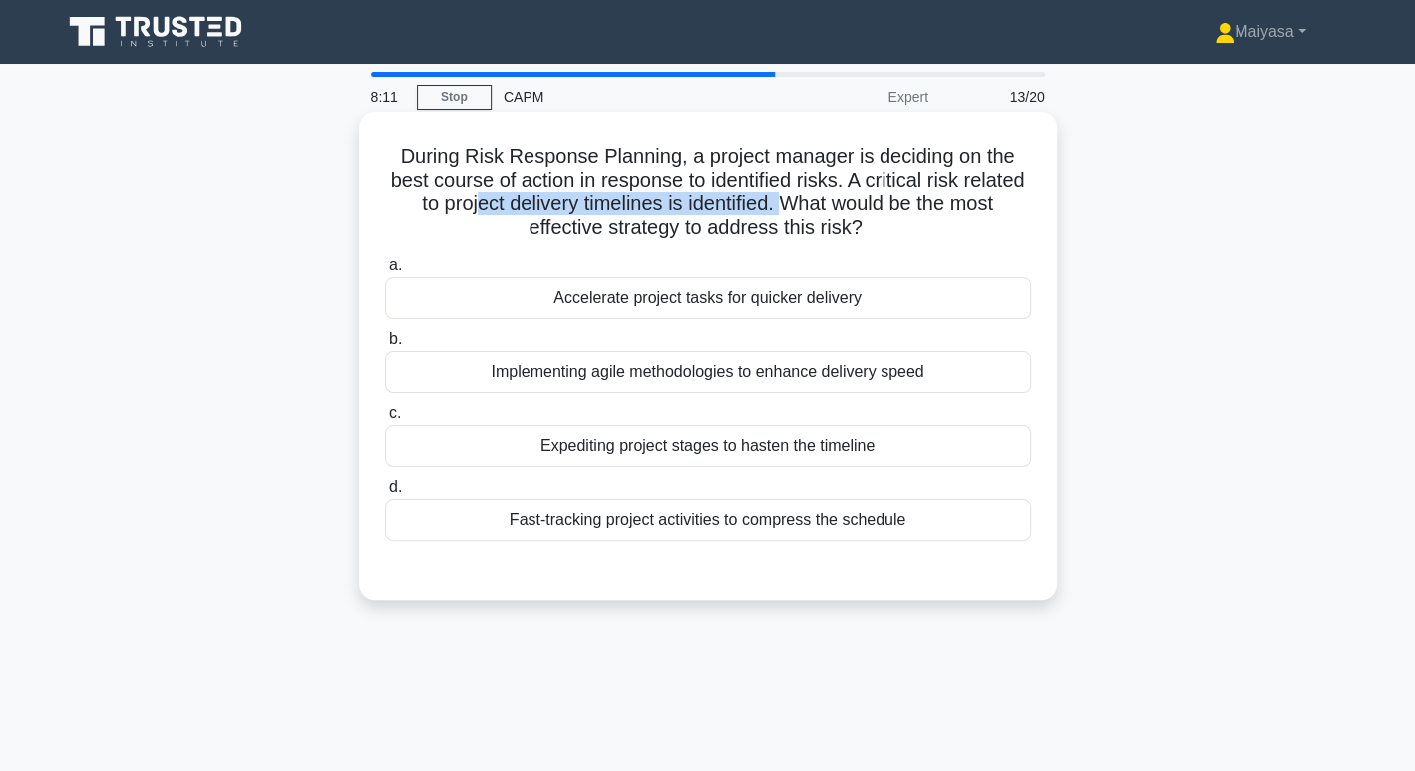
click at [844, 216] on h5 "During Risk Response Planning, a project manager is deciding on the best course…" at bounding box center [708, 193] width 650 height 98
drag, startPoint x: 644, startPoint y: 238, endPoint x: 914, endPoint y: 240, distance: 270.2
click at [914, 240] on h5 "During Risk Response Planning, a project manager is deciding on the best course…" at bounding box center [708, 193] width 650 height 98
click at [812, 540] on div "a. Accelerate project tasks for quicker delivery b. Implementing agile methodol…" at bounding box center [708, 396] width 670 height 295
click at [818, 516] on div "Fast-tracking project activities to compress the schedule" at bounding box center [708, 520] width 646 height 42
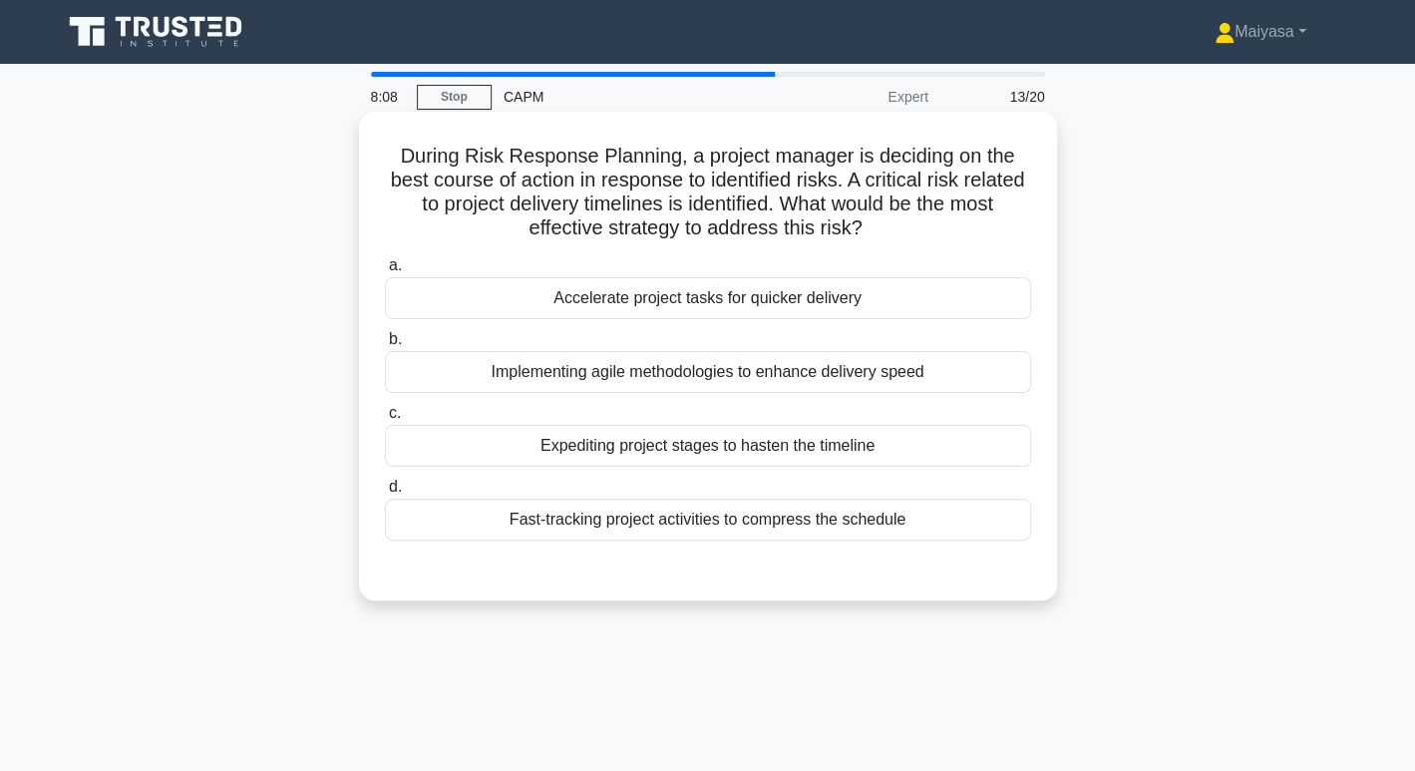
click at [385, 494] on input "d. Fast-tracking project activities to compress the schedule" at bounding box center [385, 487] width 0 height 13
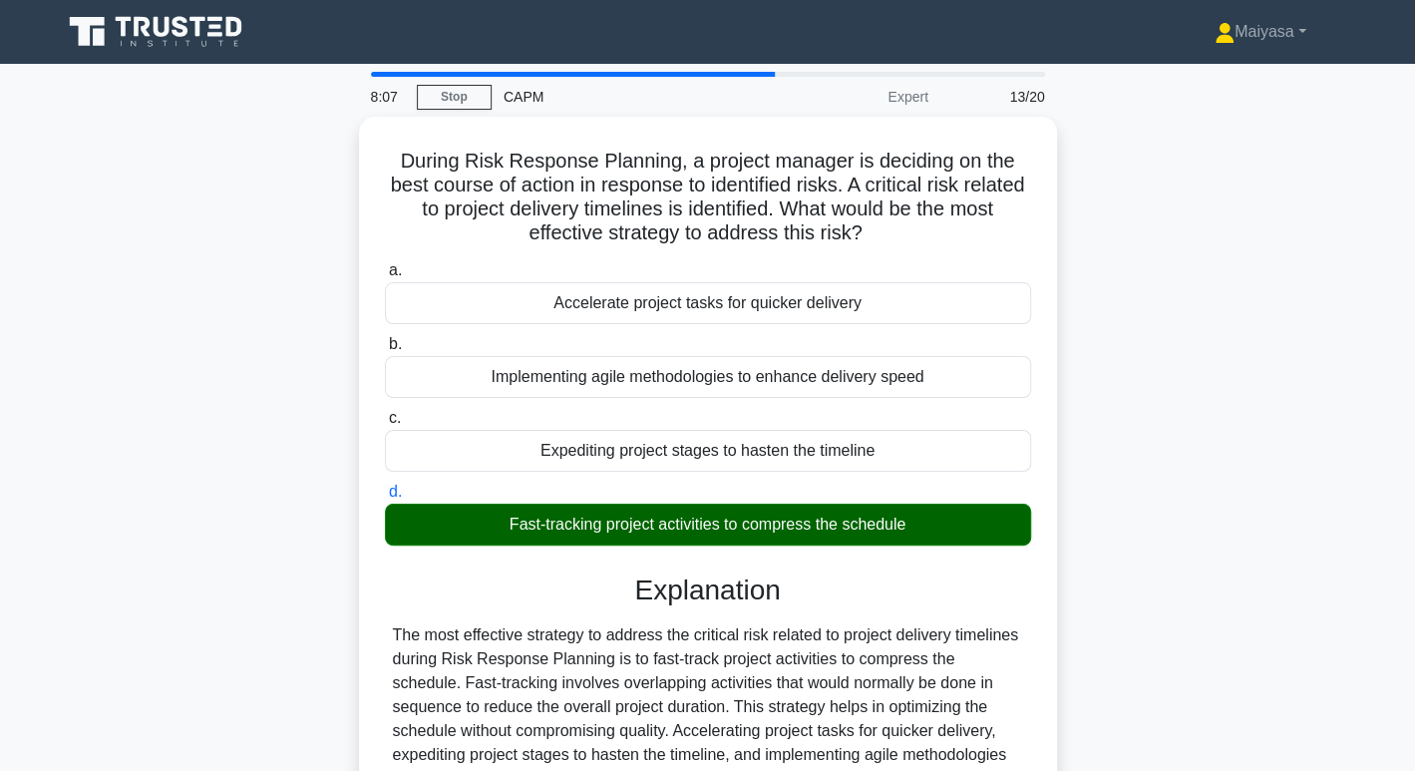
click at [1380, 571] on main "8:07 Stop CAPM Expert 13/20 During Risk Response Planning, a project manager is…" at bounding box center [707, 570] width 1415 height 1013
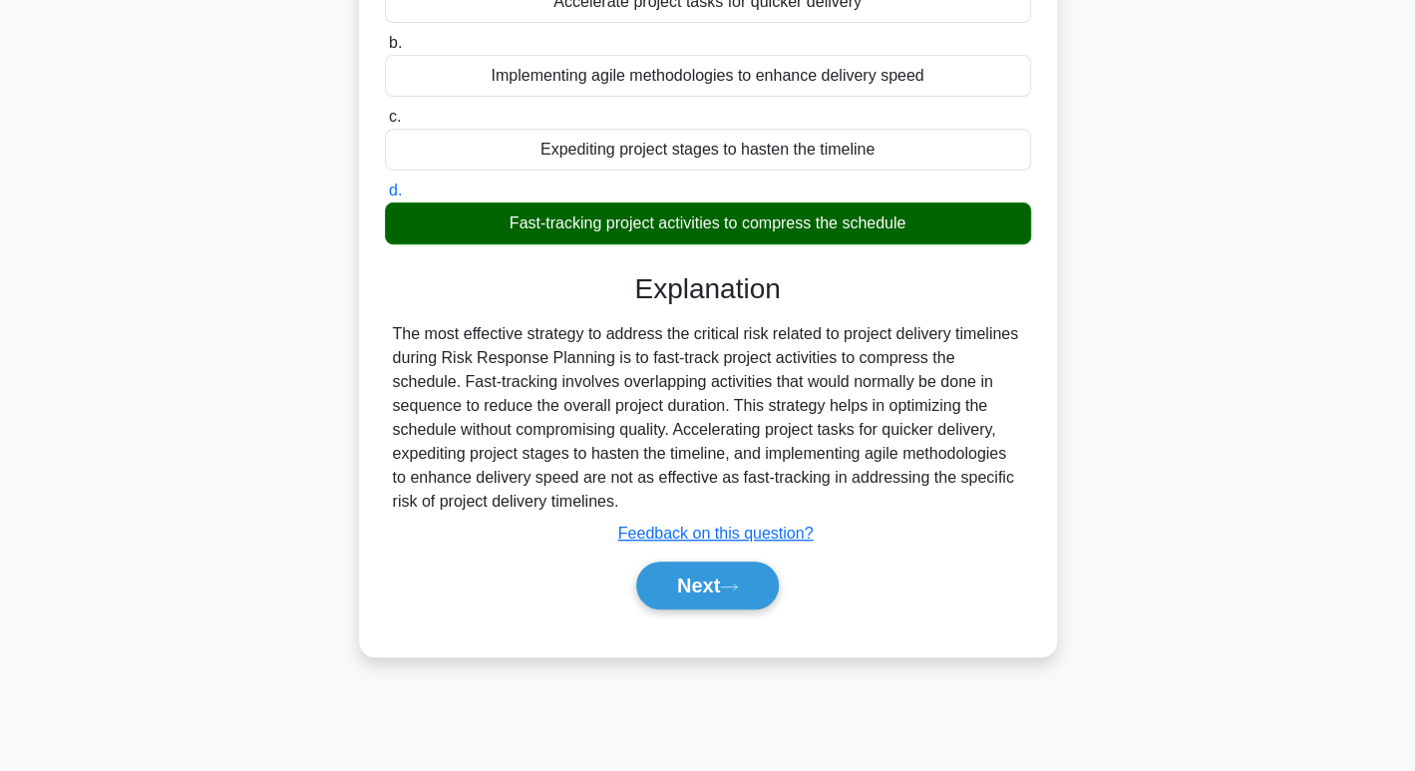
scroll to position [306, 0]
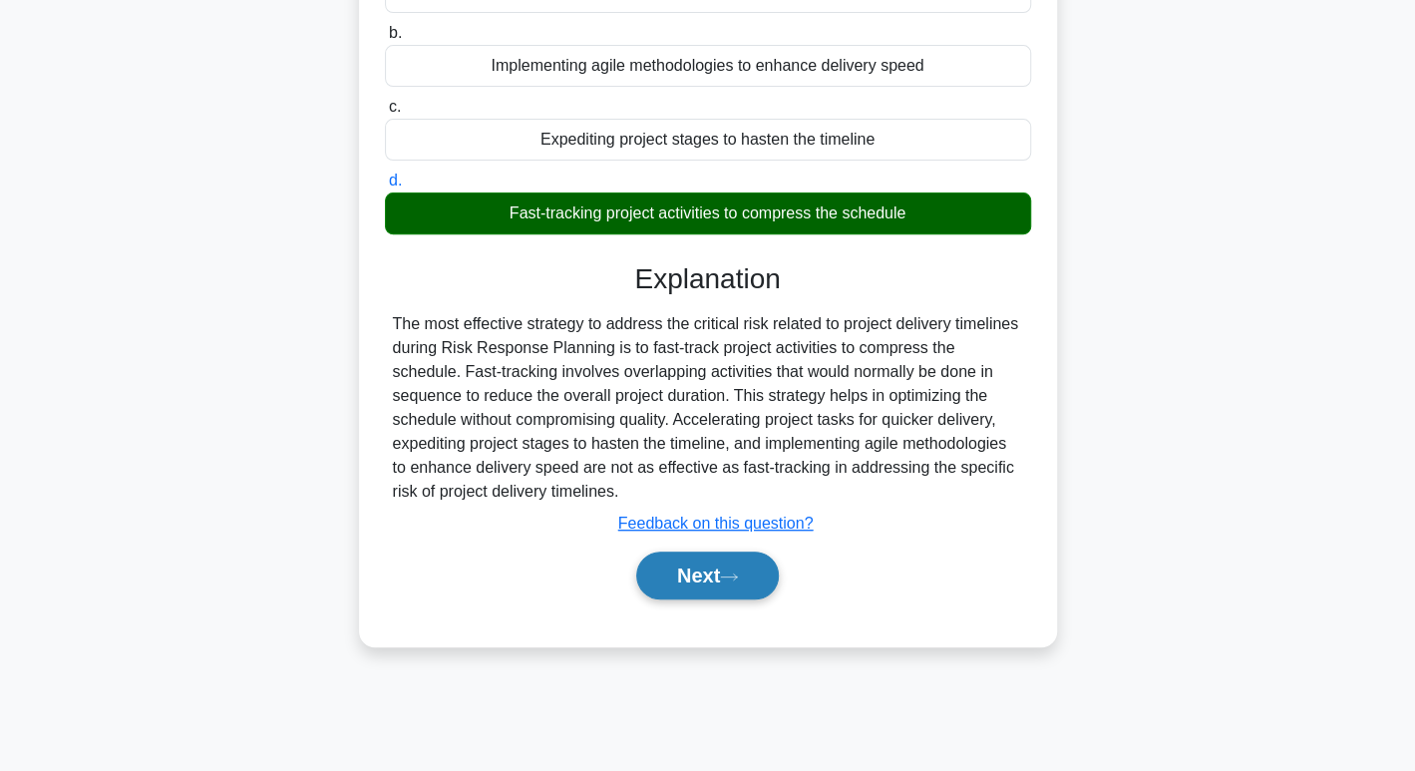
click at [718, 589] on button "Next" at bounding box center [707, 575] width 143 height 48
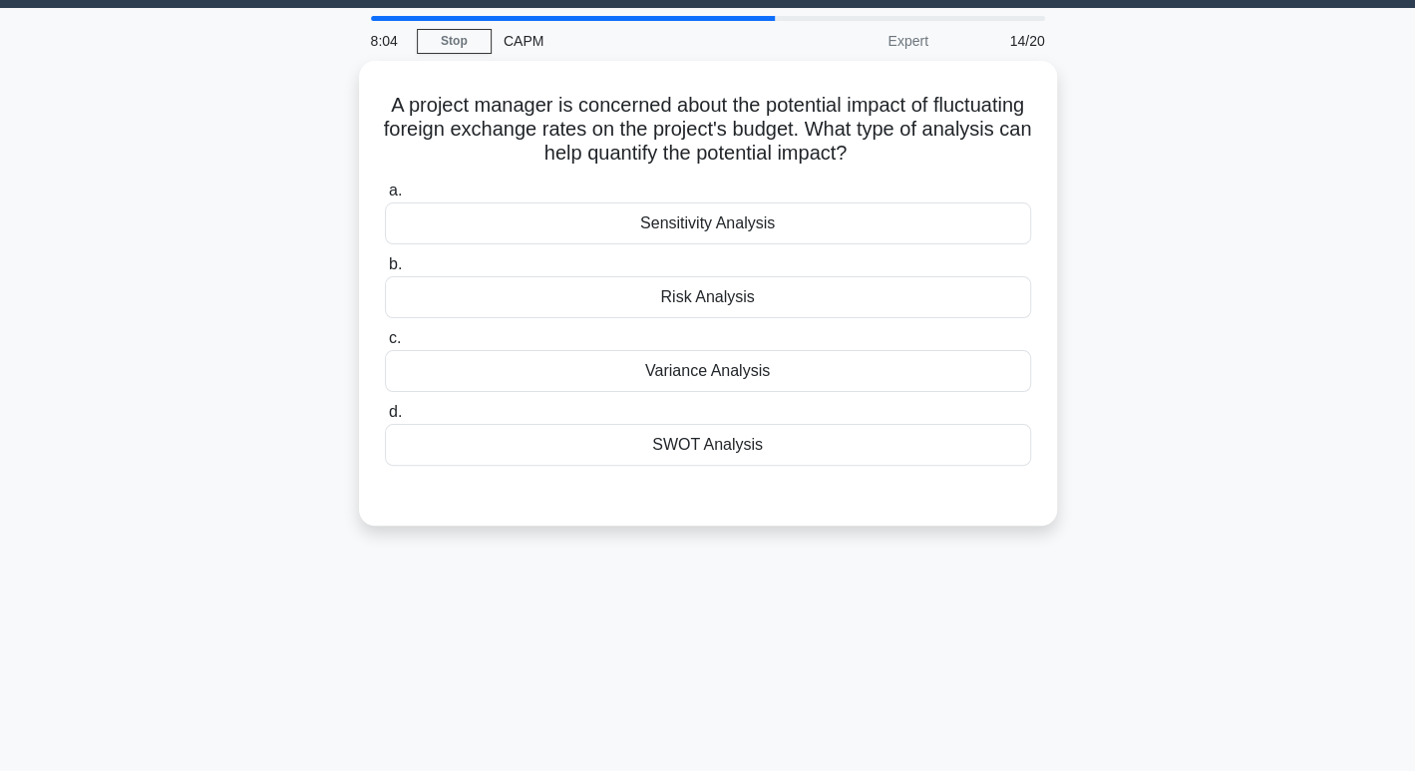
scroll to position [0, 0]
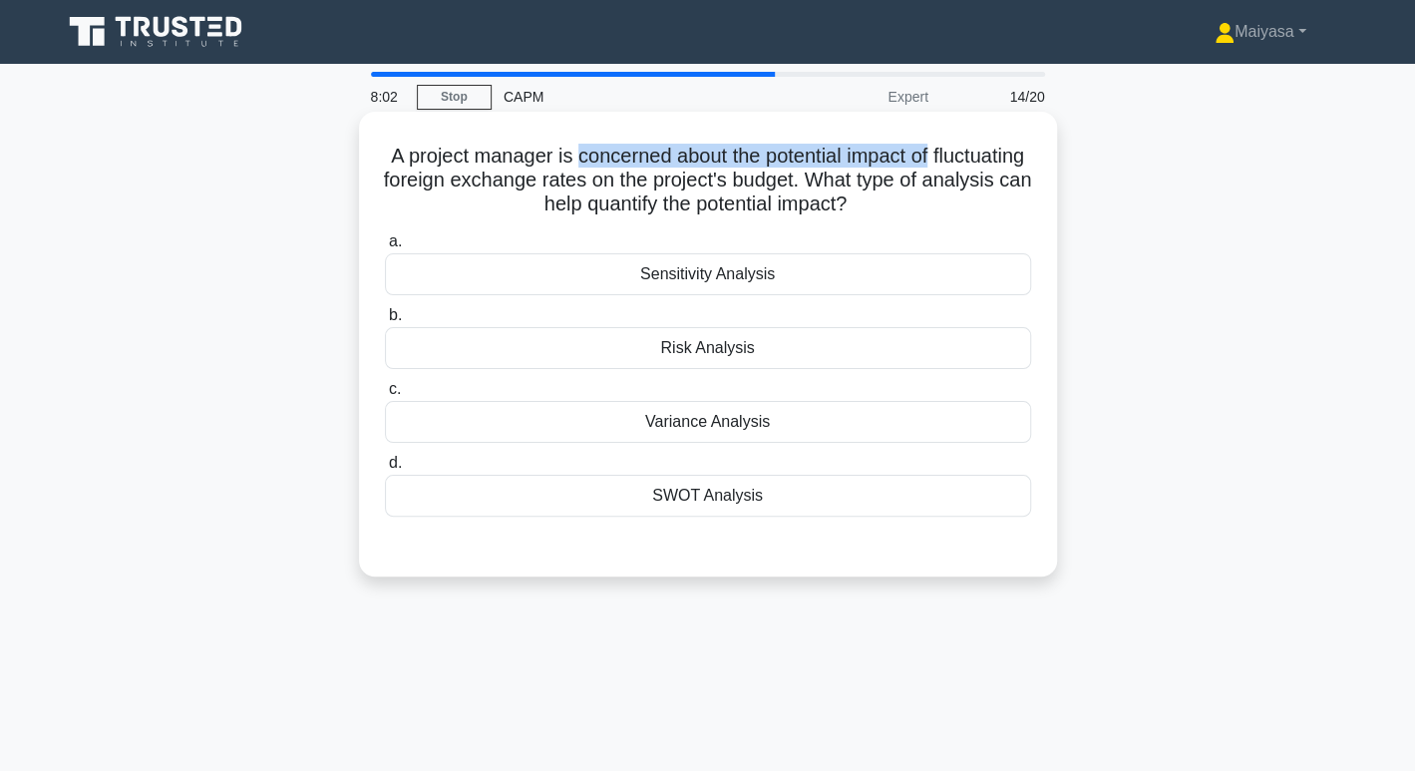
drag, startPoint x: 622, startPoint y: 165, endPoint x: 994, endPoint y: 148, distance: 372.3
click at [994, 148] on h5 "A project manager is concerned about the potential impact of fluctuating foreig…" at bounding box center [708, 181] width 650 height 74
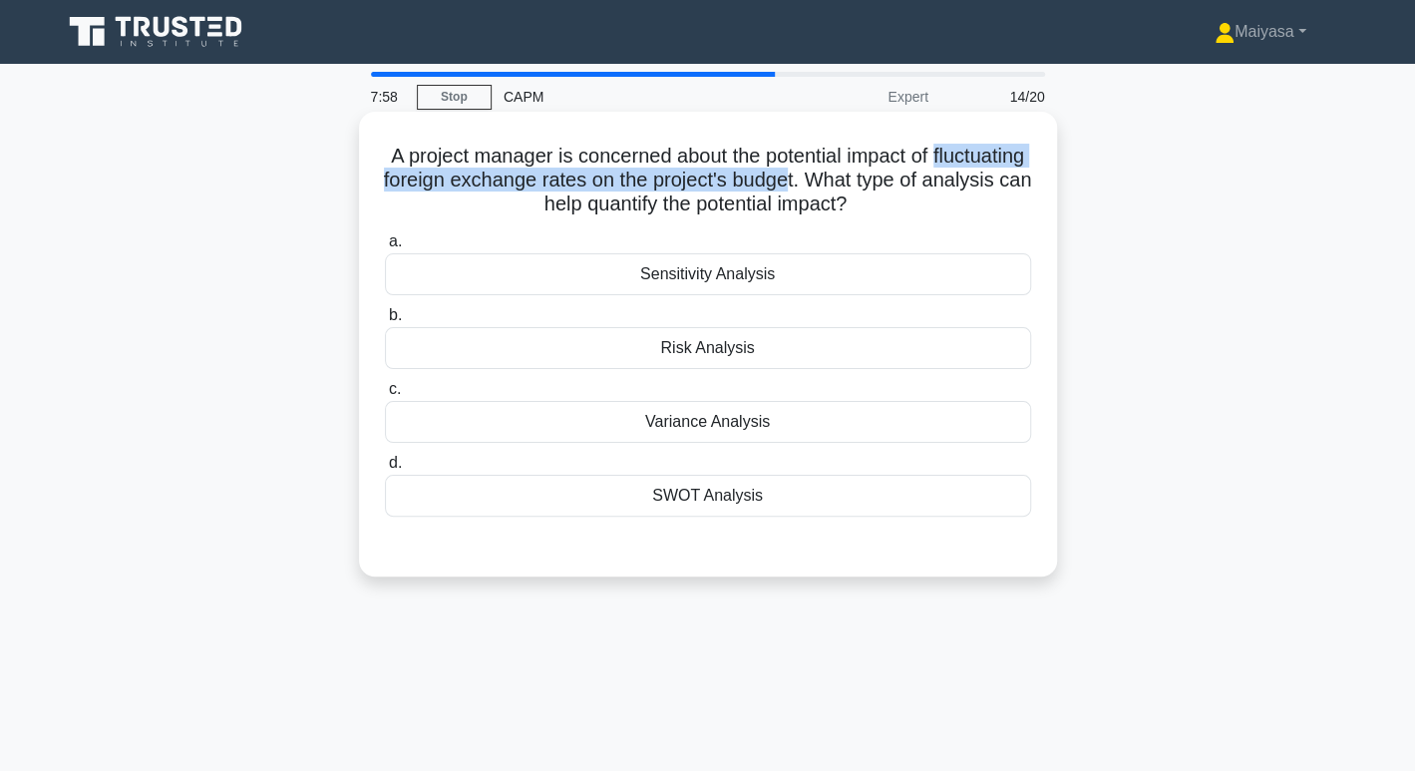
drag, startPoint x: 388, startPoint y: 180, endPoint x: 909, endPoint y: 173, distance: 521.5
click at [909, 173] on h5 "A project manager is concerned about the potential impact of fluctuating foreig…" at bounding box center [708, 181] width 650 height 74
drag, startPoint x: 642, startPoint y: 206, endPoint x: 937, endPoint y: 200, distance: 295.2
click at [937, 200] on h5 "A project manager is concerned about the potential impact of fluctuating foreig…" at bounding box center [708, 181] width 650 height 74
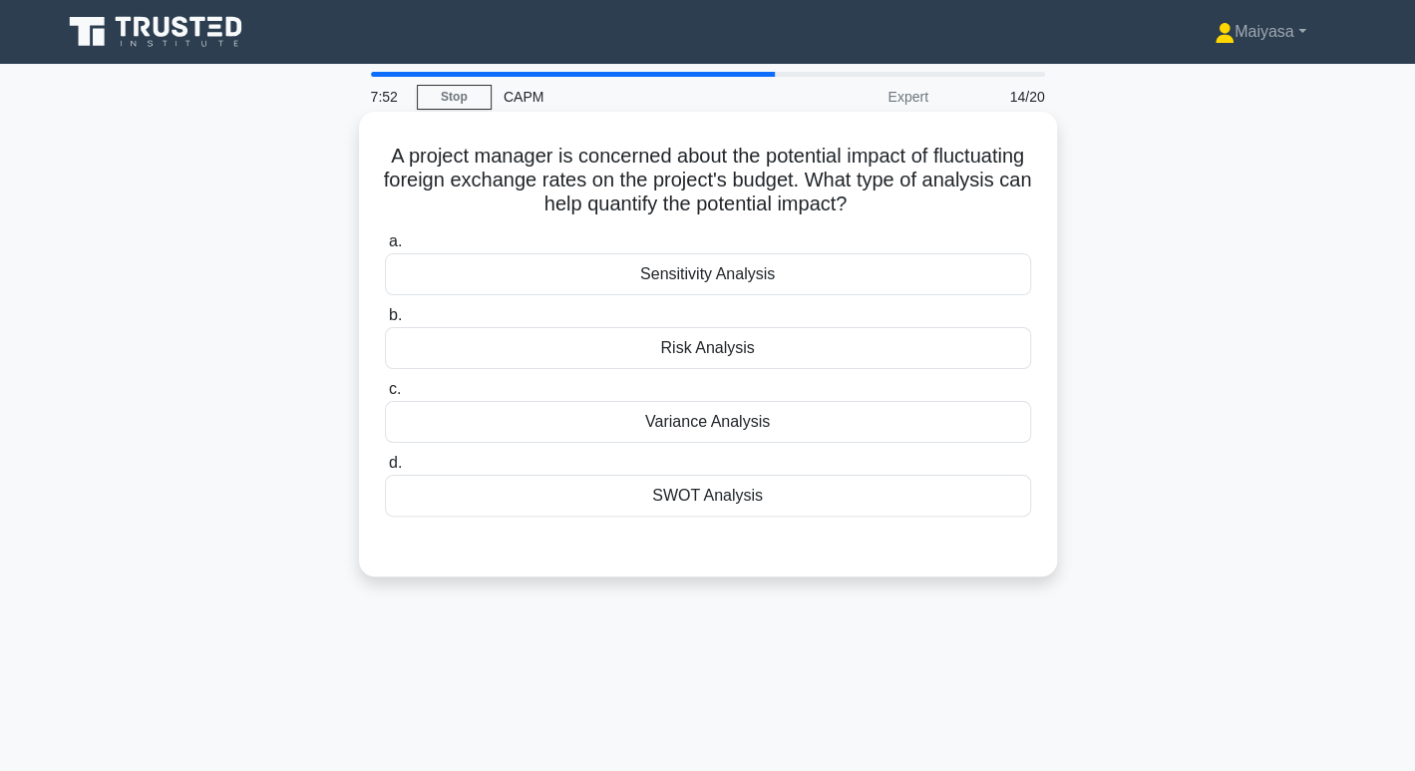
click at [904, 267] on div "Sensitivity Analysis" at bounding box center [708, 274] width 646 height 42
click at [385, 248] on input "a. Sensitivity Analysis" at bounding box center [385, 241] width 0 height 13
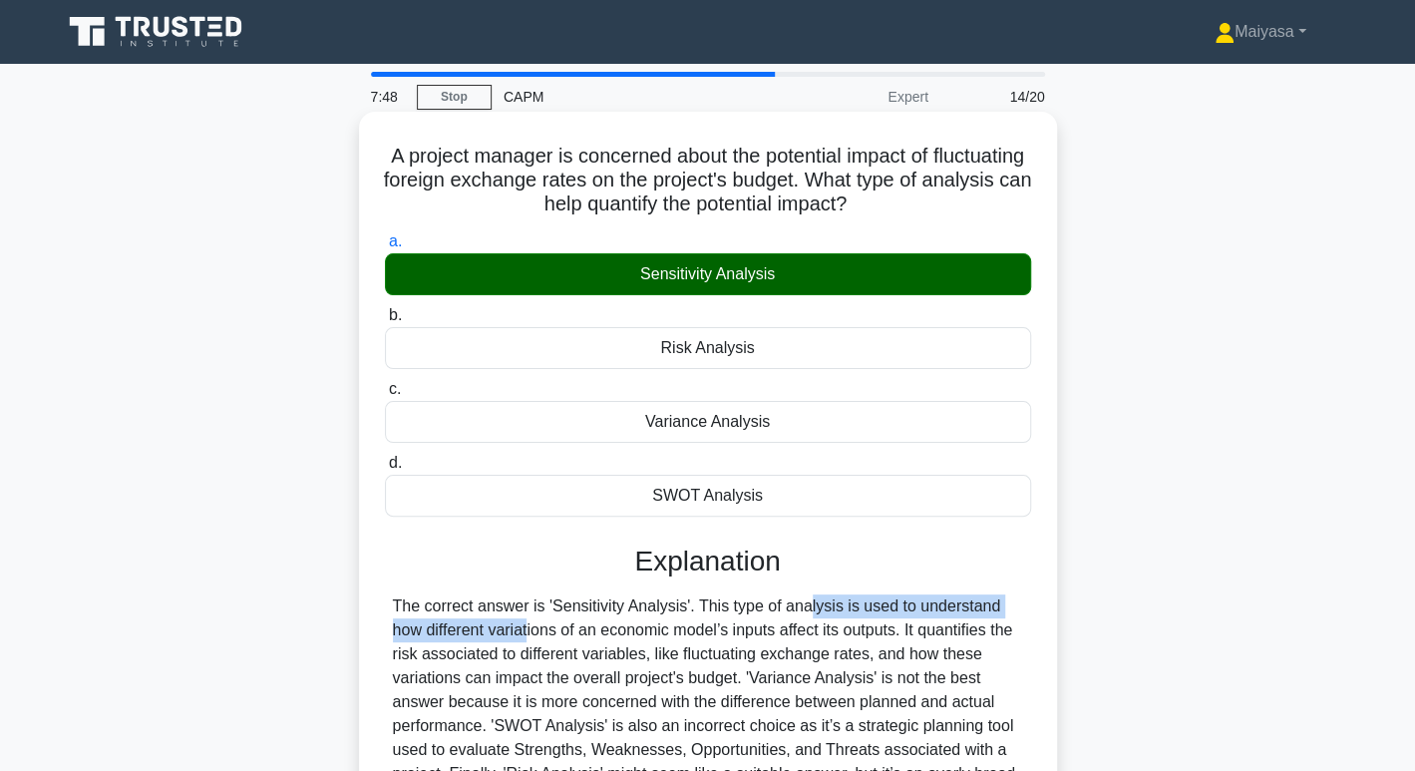
drag, startPoint x: 685, startPoint y: 602, endPoint x: 1031, endPoint y: 605, distance: 346.0
click at [1031, 605] on div "a. Sensitivity Analysis b. Risk Analysis c. d." at bounding box center [708, 589] width 650 height 728
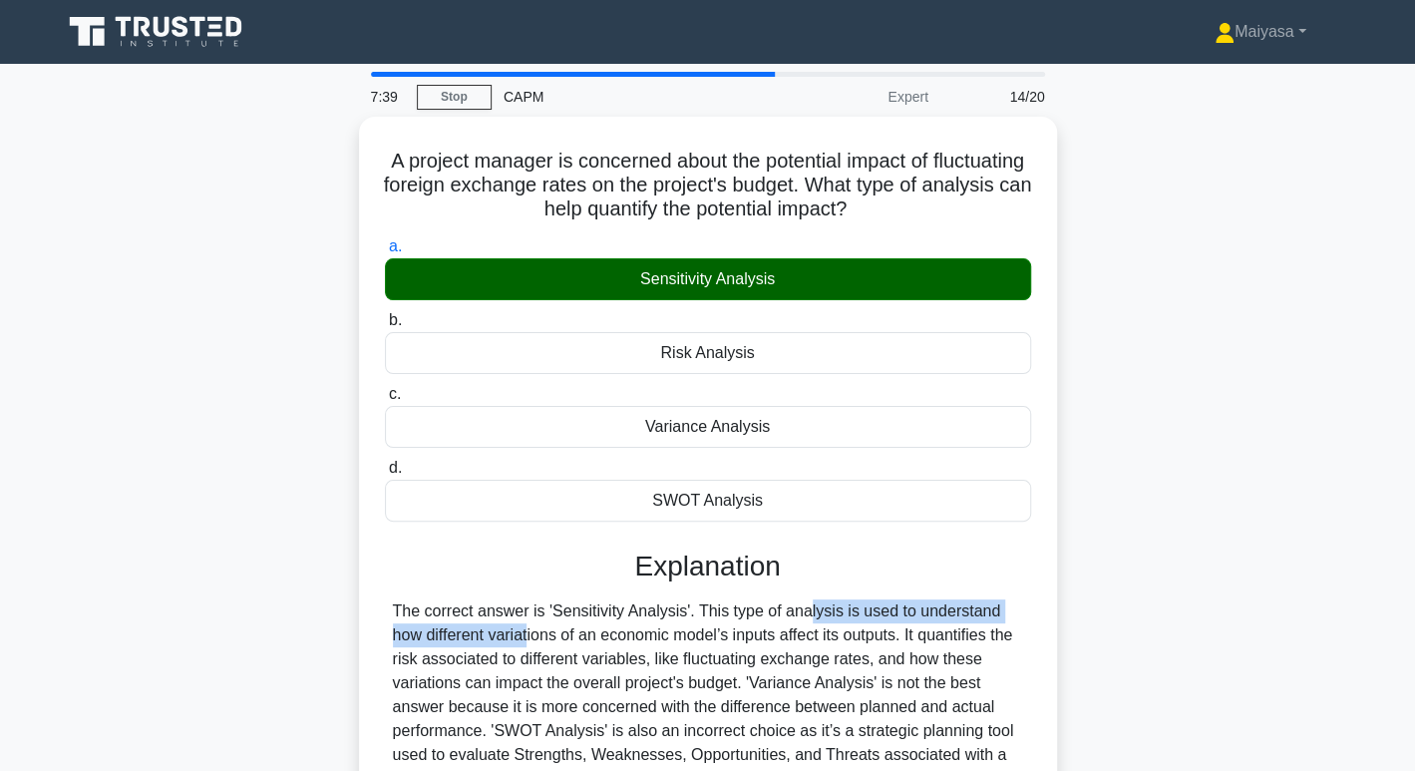
scroll to position [306, 0]
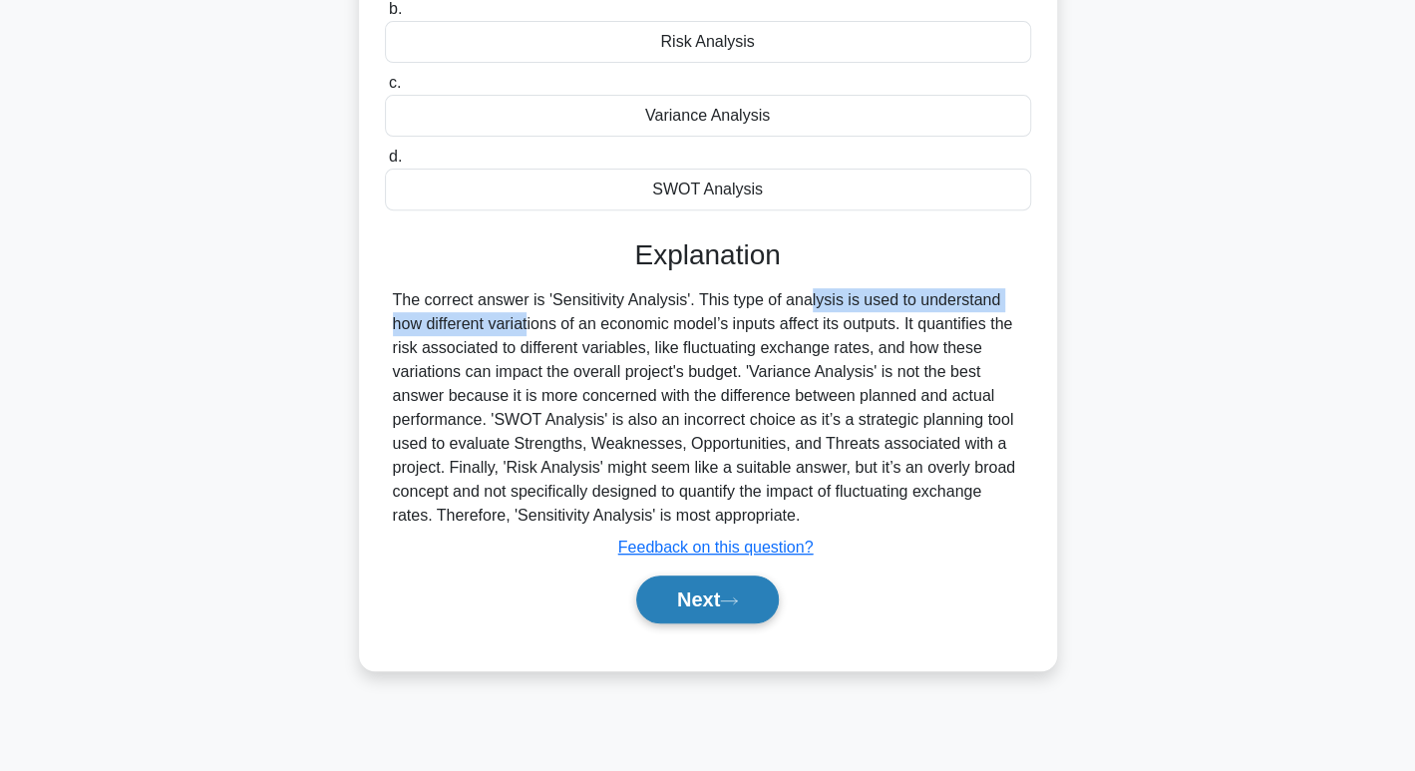
click at [727, 596] on button "Next" at bounding box center [707, 599] width 143 height 48
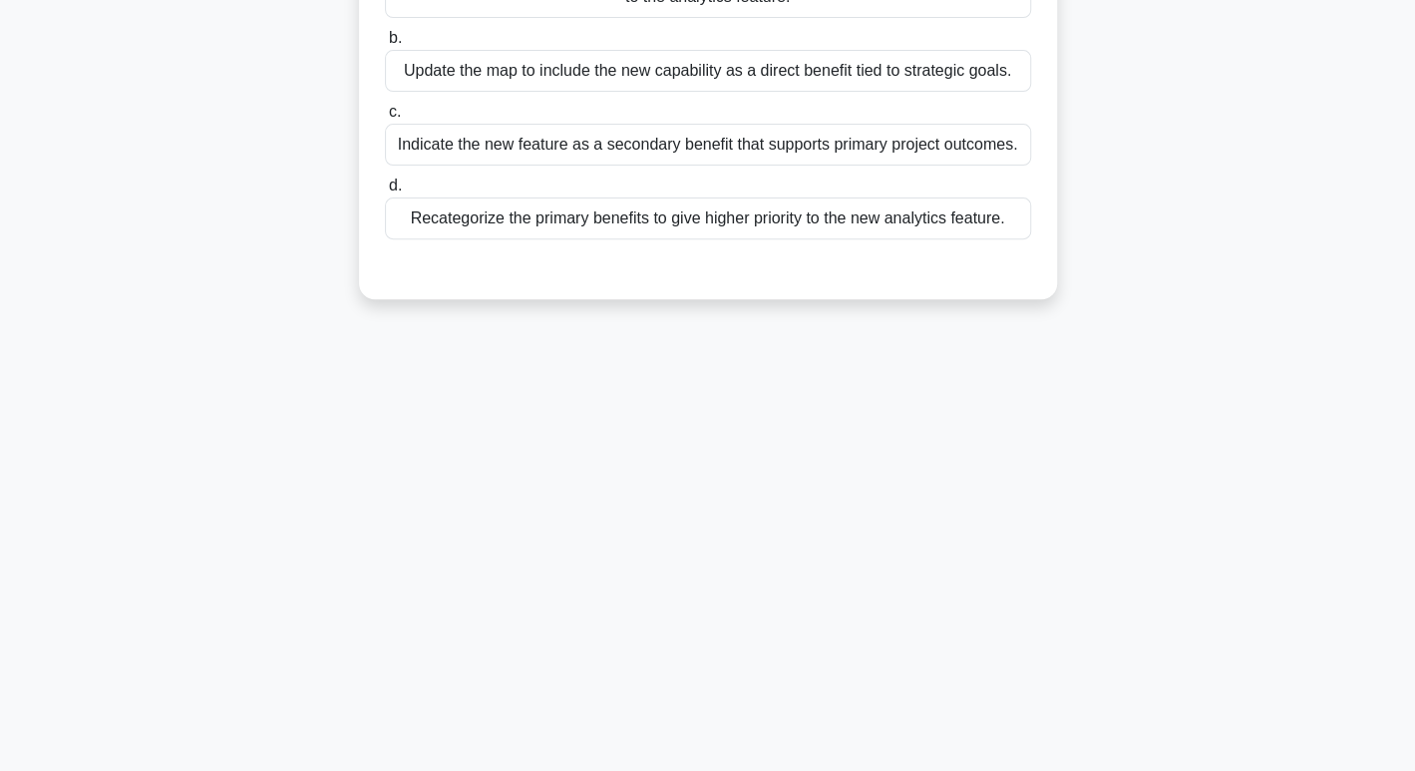
scroll to position [0, 0]
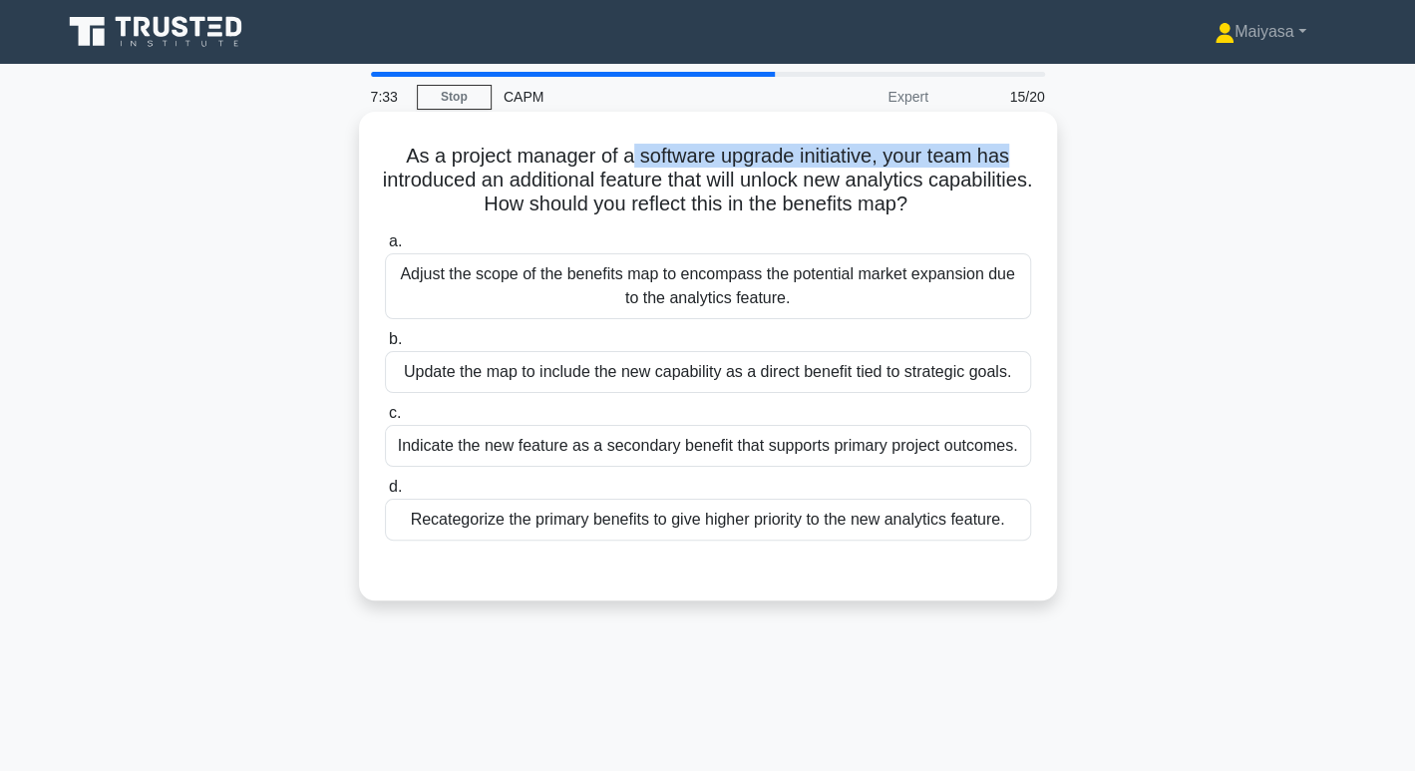
drag, startPoint x: 624, startPoint y: 160, endPoint x: 1014, endPoint y: 163, distance: 389.8
click at [1014, 163] on h5 "As a project manager of a software upgrade initiative, your team has introduced…" at bounding box center [708, 181] width 650 height 74
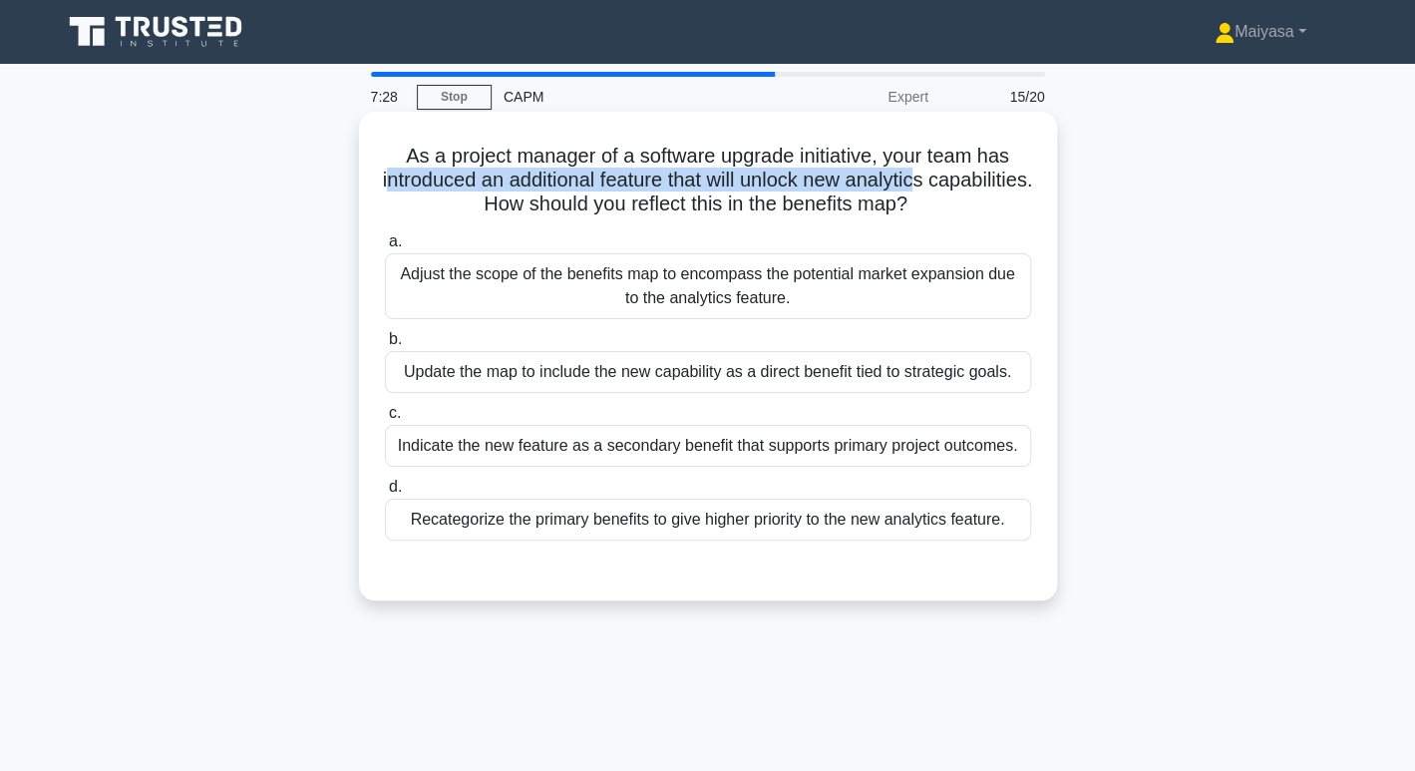
drag, startPoint x: 433, startPoint y: 185, endPoint x: 978, endPoint y: 185, distance: 545.4
click at [978, 185] on h5 "As a project manager of a software upgrade initiative, your team has introduced…" at bounding box center [708, 181] width 650 height 74
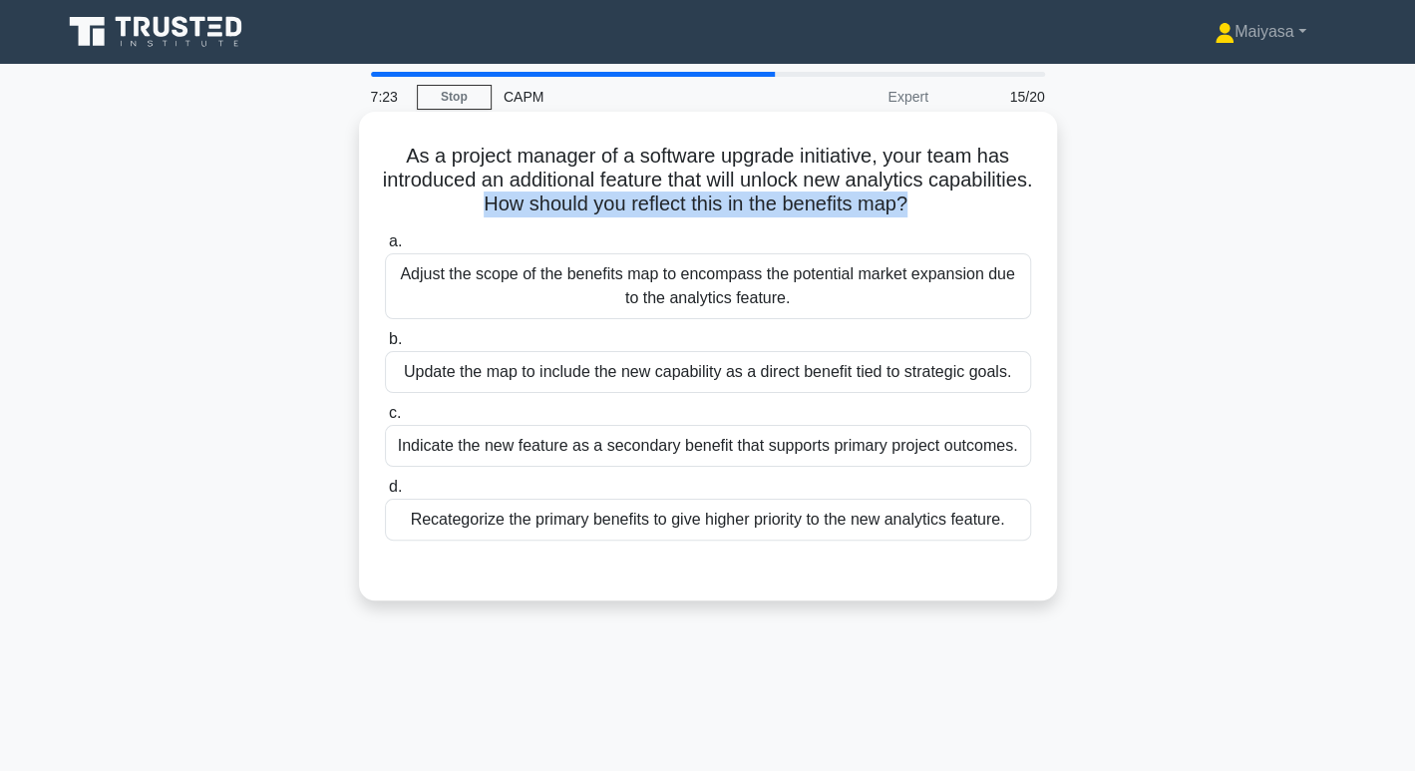
drag, startPoint x: 529, startPoint y: 220, endPoint x: 965, endPoint y: 220, distance: 435.7
click at [965, 220] on div "As a project manager of a software upgrade initiative, your team has introduced…" at bounding box center [708, 356] width 682 height 473
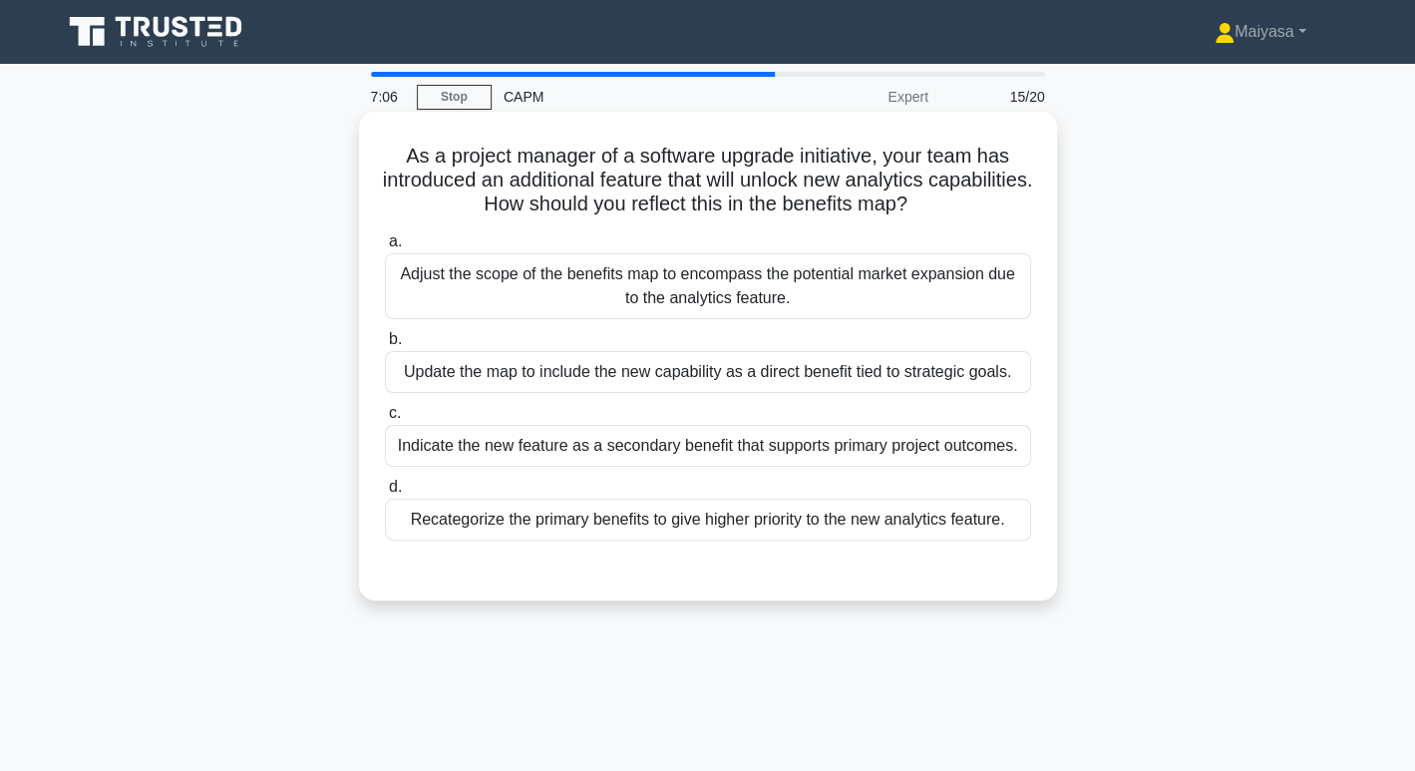
click at [962, 377] on div "Update the map to include the new capability as a direct benefit tied to strate…" at bounding box center [708, 372] width 646 height 42
click at [385, 346] on input "b. Update the map to include the new capability as a direct benefit tied to str…" at bounding box center [385, 339] width 0 height 13
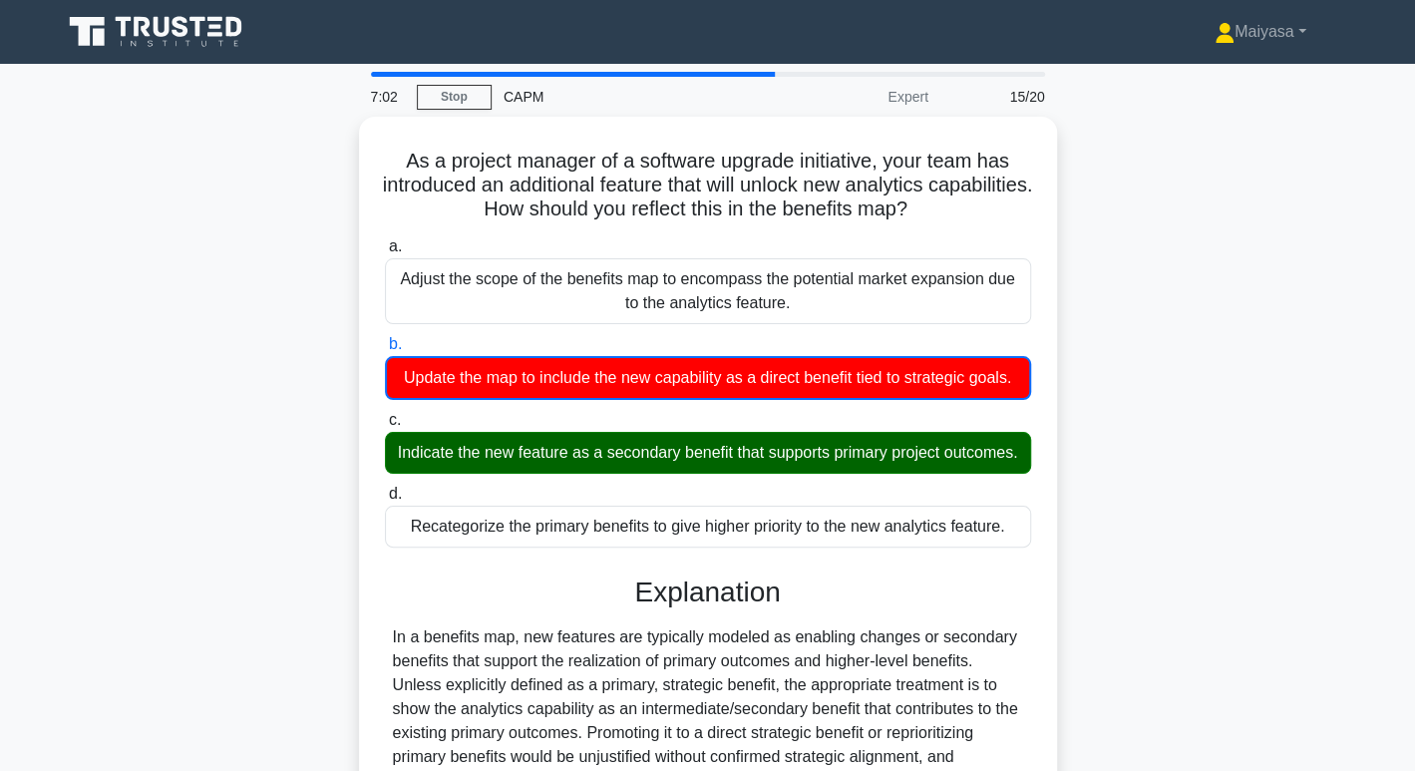
scroll to position [306, 0]
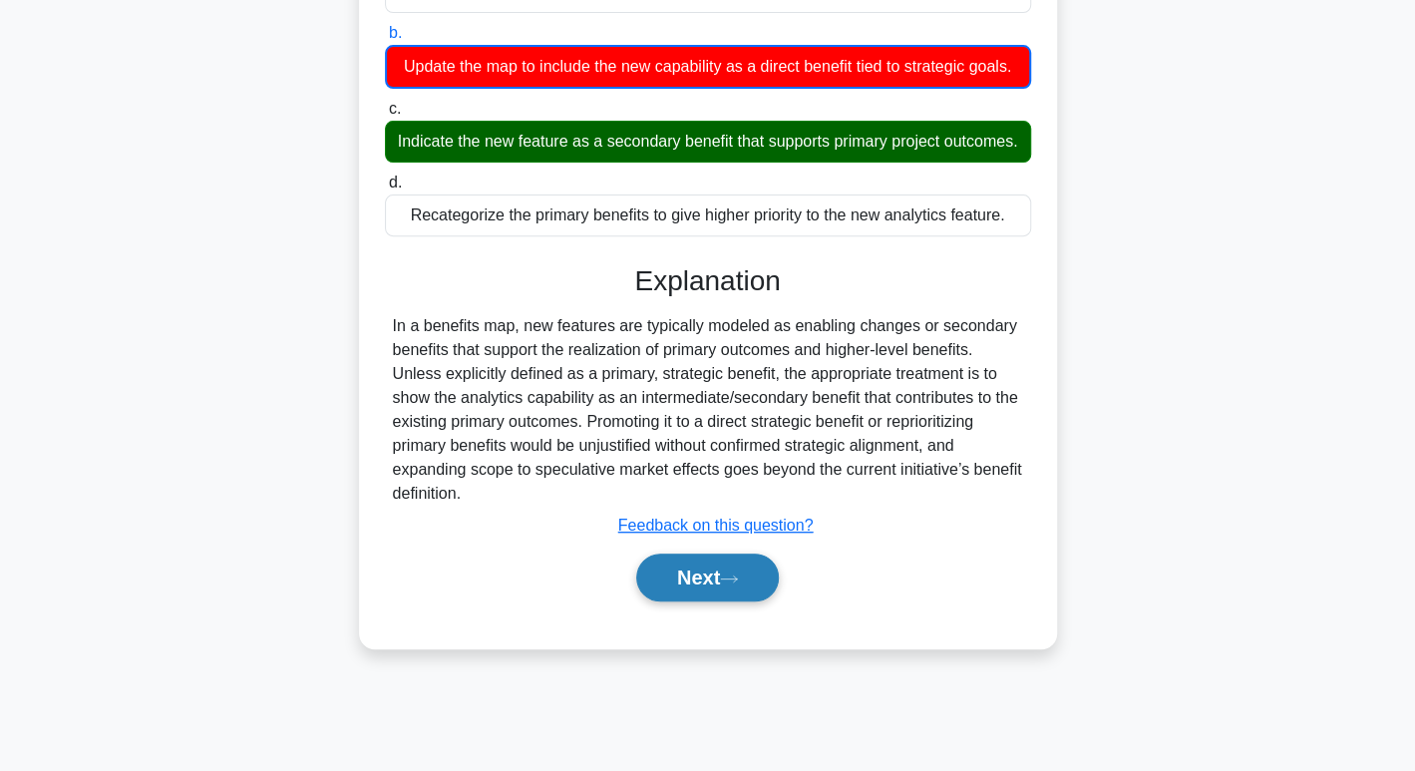
click at [696, 601] on button "Next" at bounding box center [707, 577] width 143 height 48
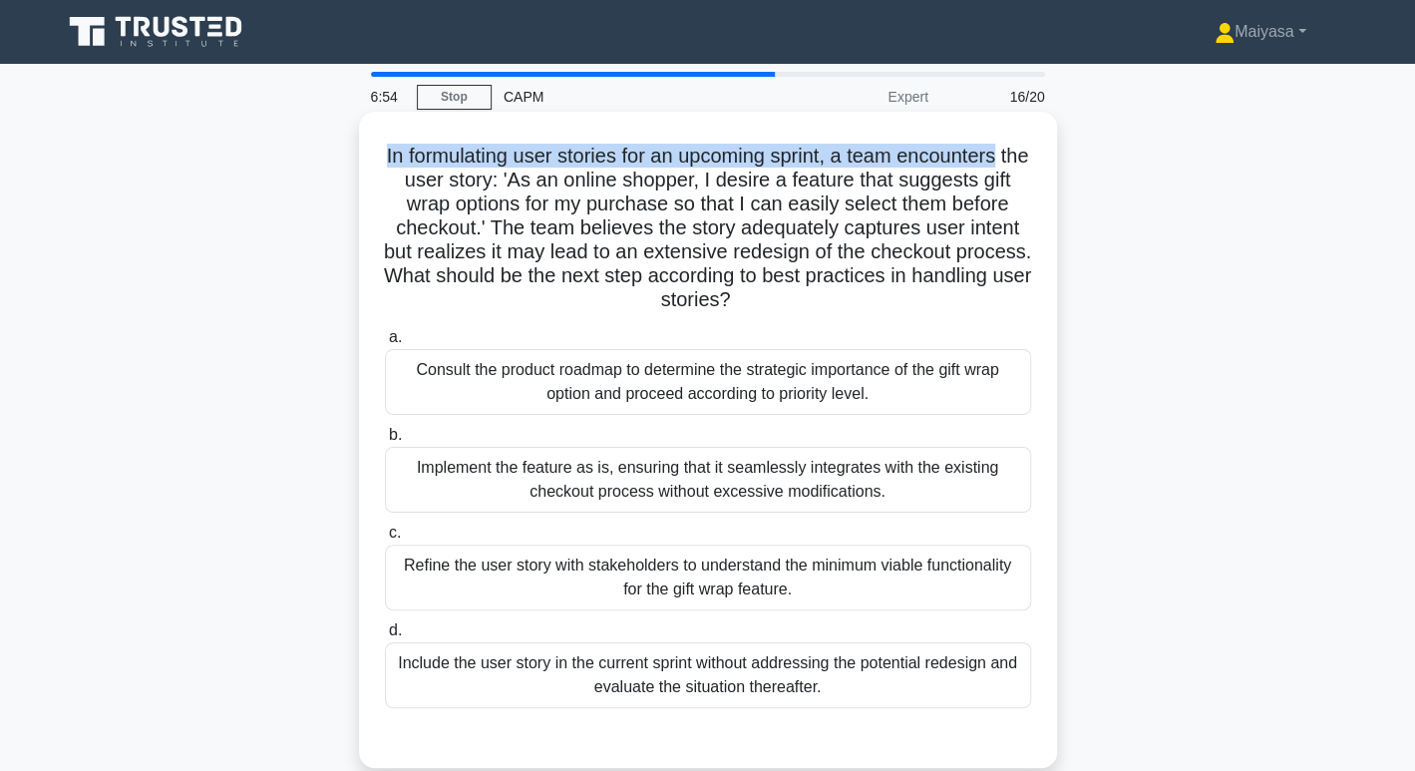
drag, startPoint x: 390, startPoint y: 160, endPoint x: 1025, endPoint y: 163, distance: 635.1
click at [1025, 163] on h5 "In formulating user stories for an upcoming sprint, a team encounters the user …" at bounding box center [708, 228] width 650 height 169
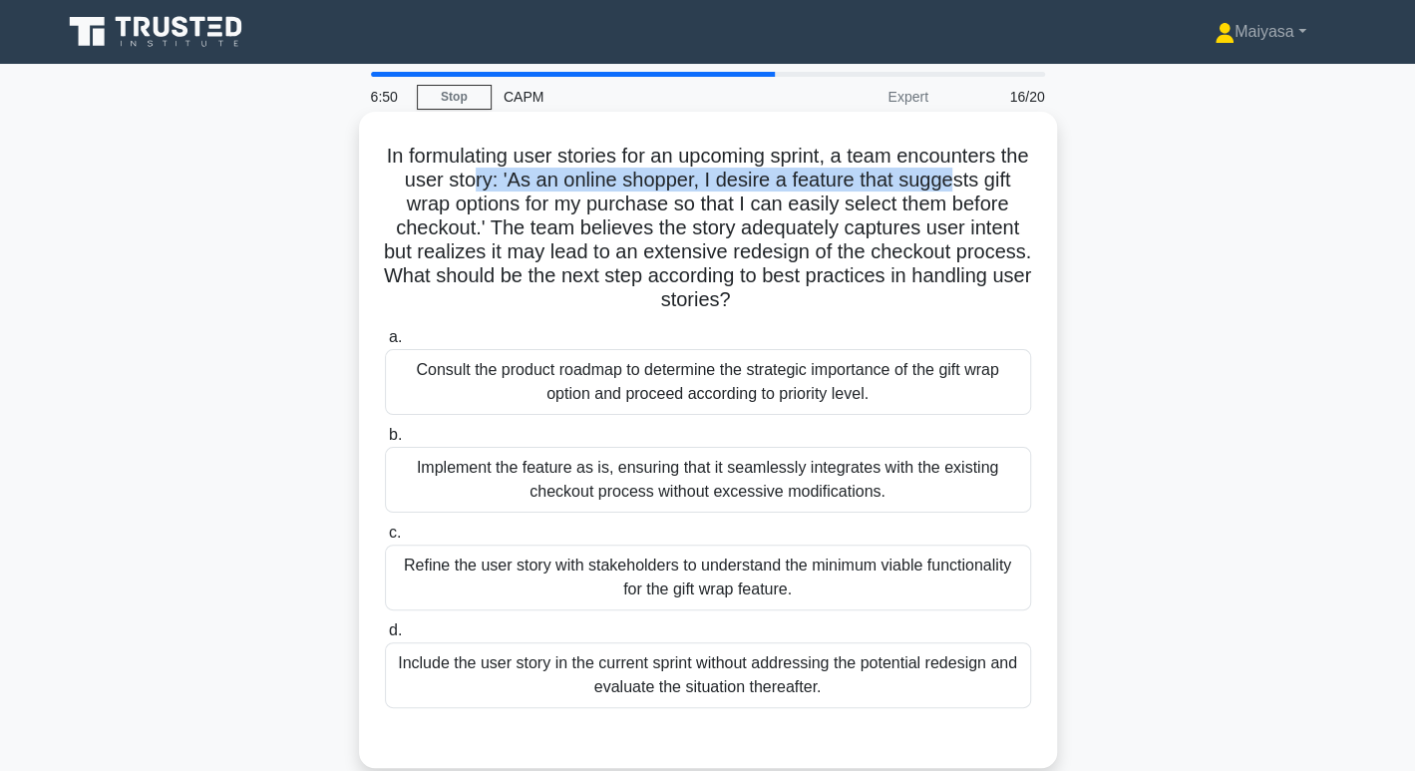
drag, startPoint x: 504, startPoint y: 182, endPoint x: 987, endPoint y: 185, distance: 482.6
click at [987, 185] on h5 "In formulating user stories for an upcoming sprint, a team encounters the user …" at bounding box center [708, 228] width 650 height 169
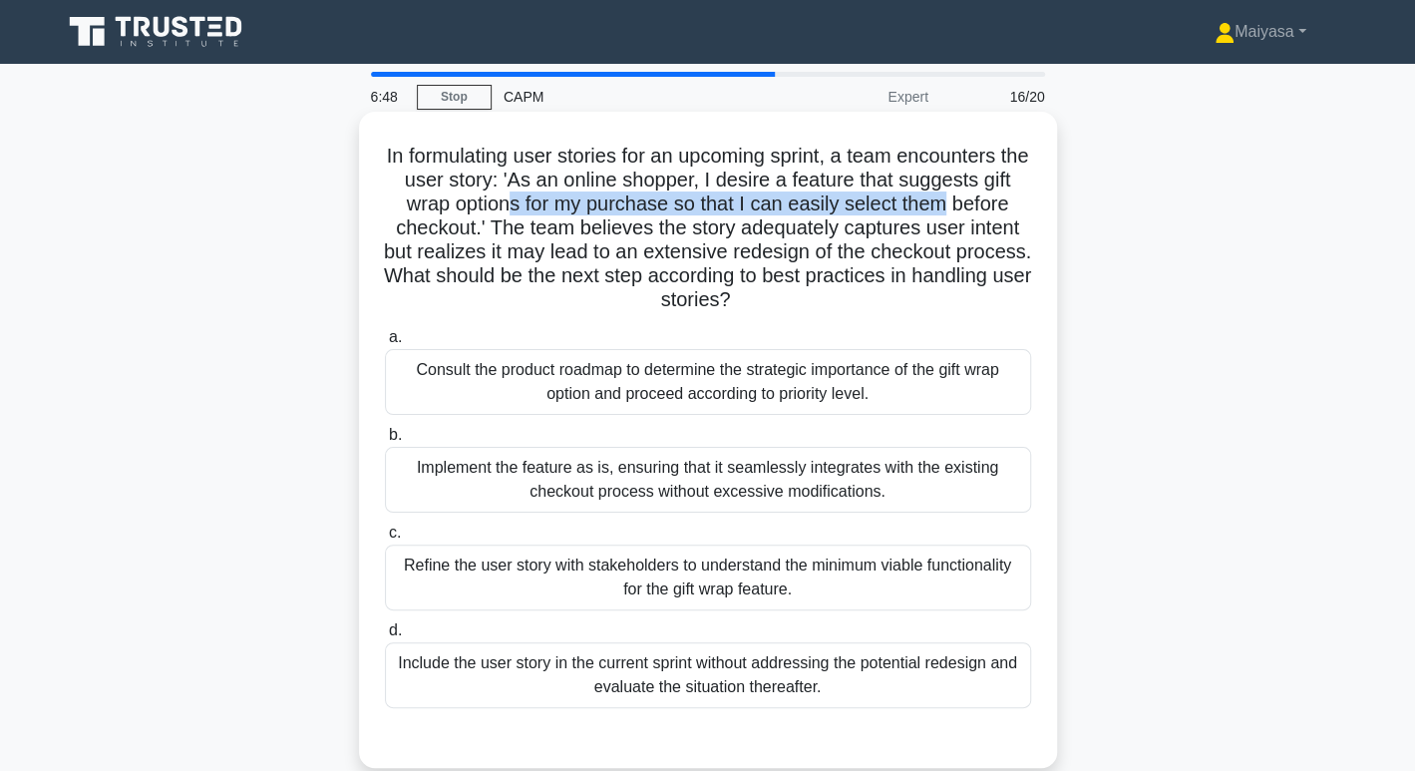
drag, startPoint x: 553, startPoint y: 200, endPoint x: 1007, endPoint y: 202, distance: 453.6
click at [1007, 202] on h5 "In formulating user stories for an upcoming sprint, a team encounters the user …" at bounding box center [708, 228] width 650 height 169
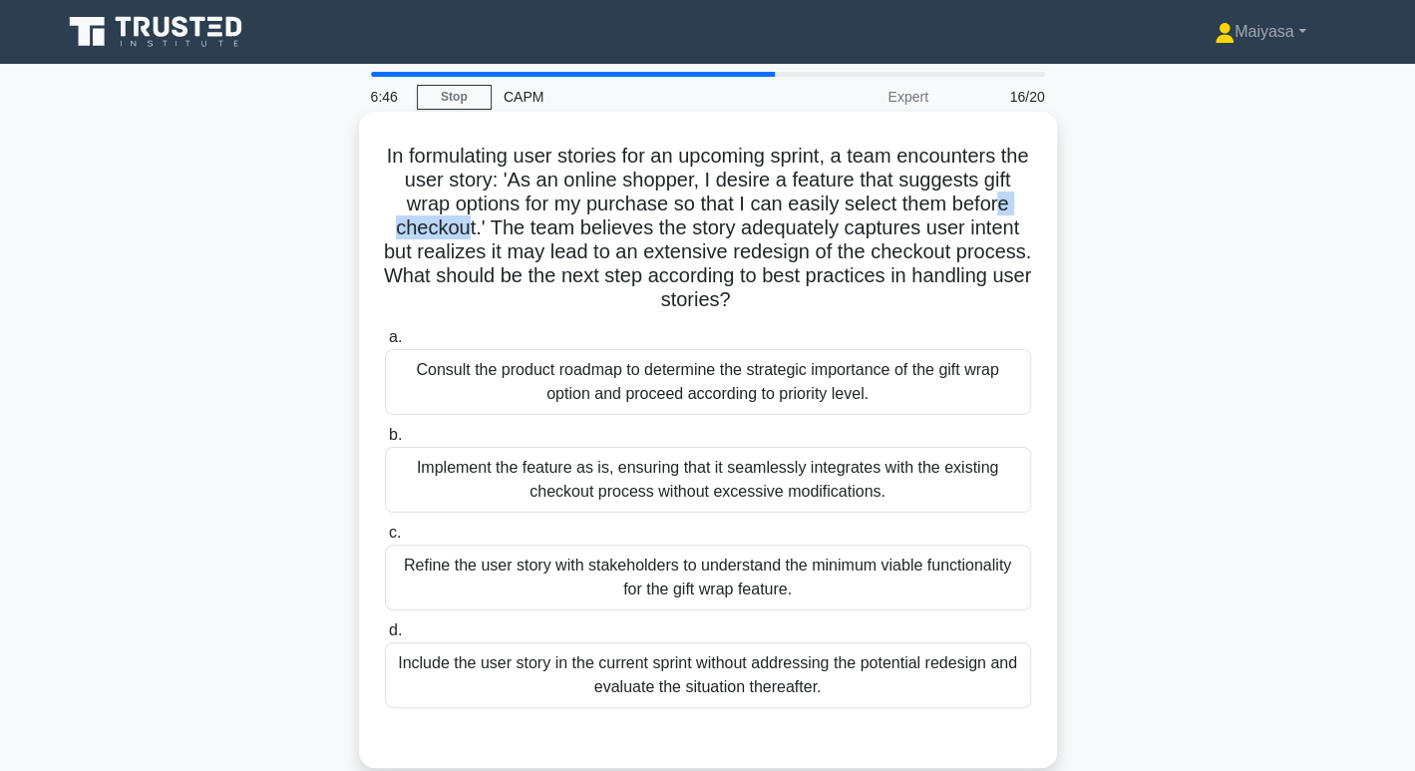
drag, startPoint x: 437, startPoint y: 226, endPoint x: 523, endPoint y: 232, distance: 86.9
click at [523, 232] on h5 "In formulating user stories for an upcoming sprint, a team encounters the user …" at bounding box center [708, 228] width 650 height 169
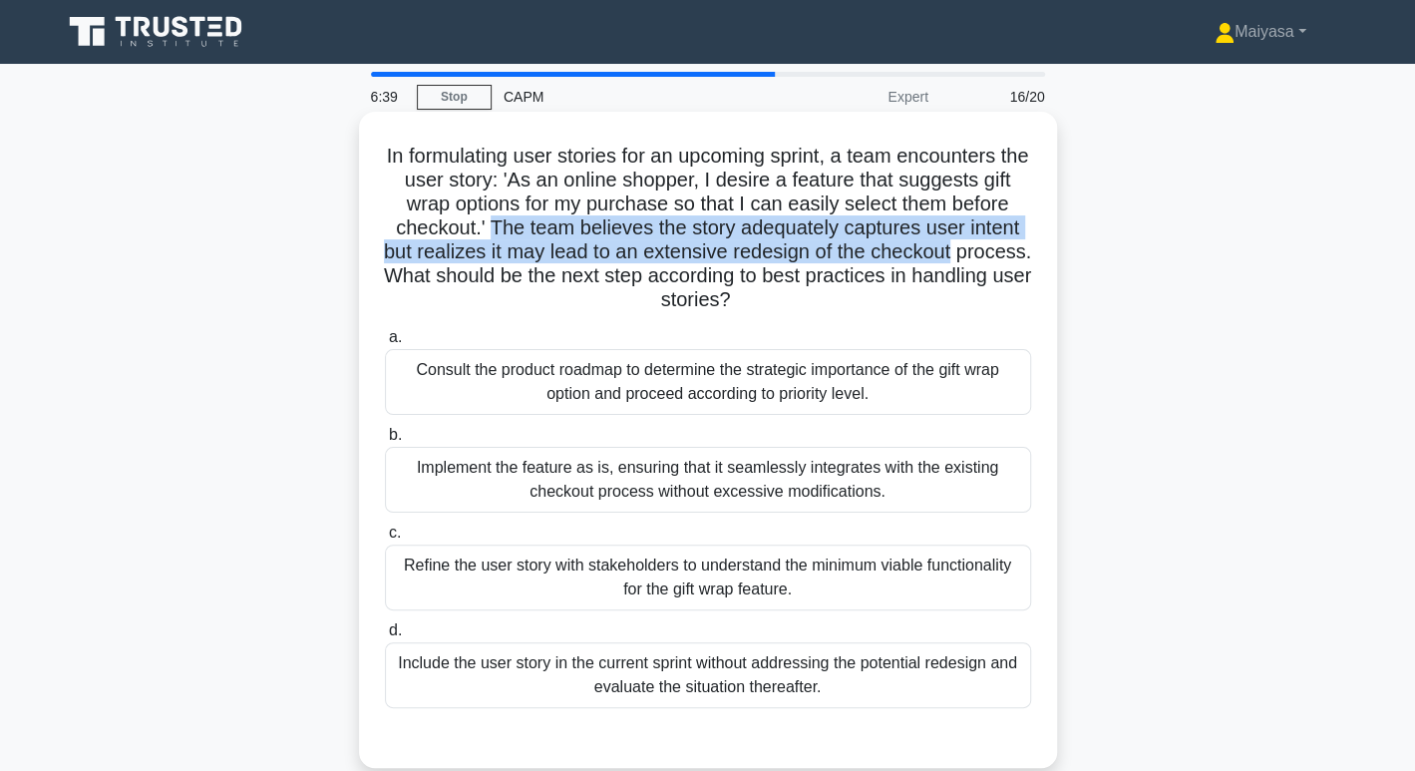
drag, startPoint x: 551, startPoint y: 230, endPoint x: 1029, endPoint y: 241, distance: 477.7
click at [1029, 241] on h5 "In formulating user stories for an upcoming sprint, a team encounters the user …" at bounding box center [708, 228] width 650 height 169
drag, startPoint x: 489, startPoint y: 274, endPoint x: 1023, endPoint y: 291, distance: 534.7
click at [1023, 291] on h5 "In formulating user stories for an upcoming sprint, a team encounters the user …" at bounding box center [708, 228] width 650 height 169
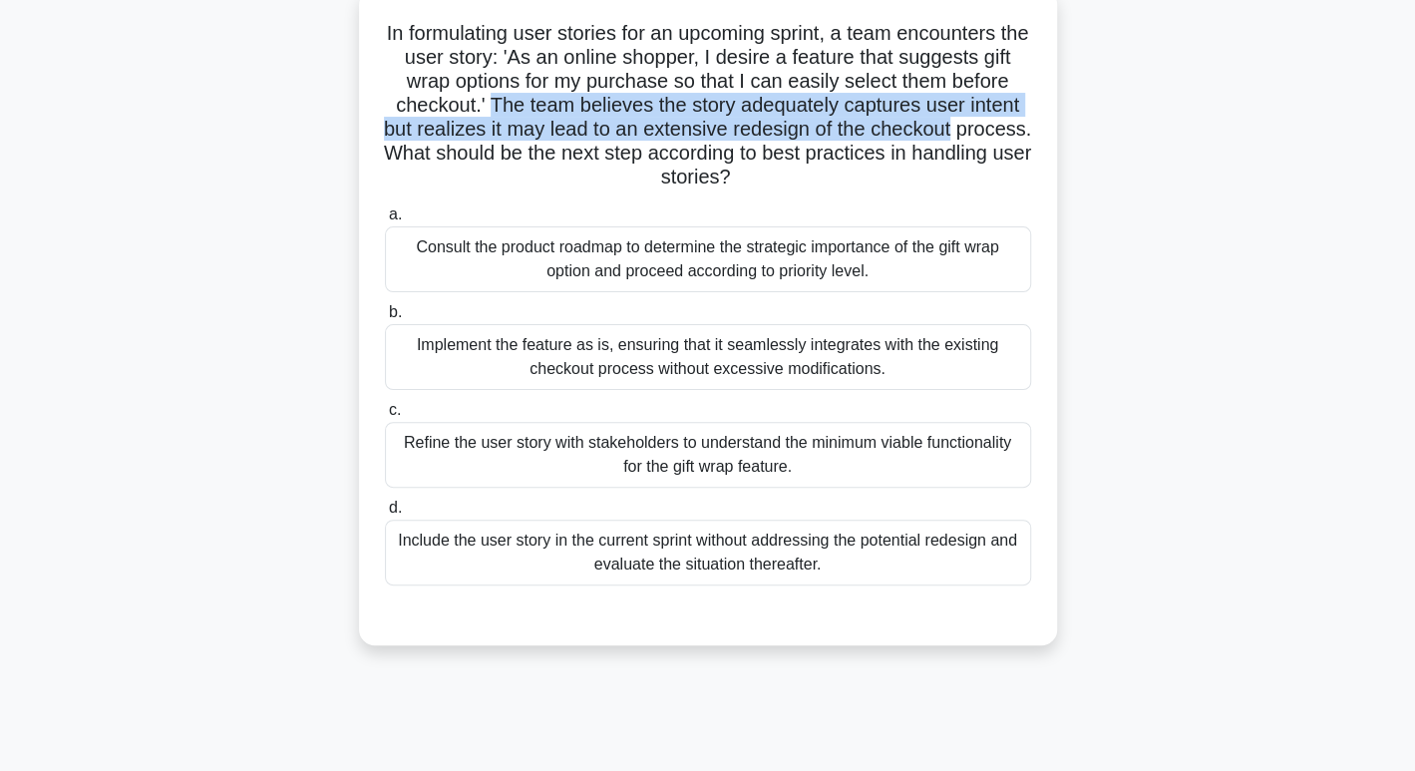
scroll to position [126, 0]
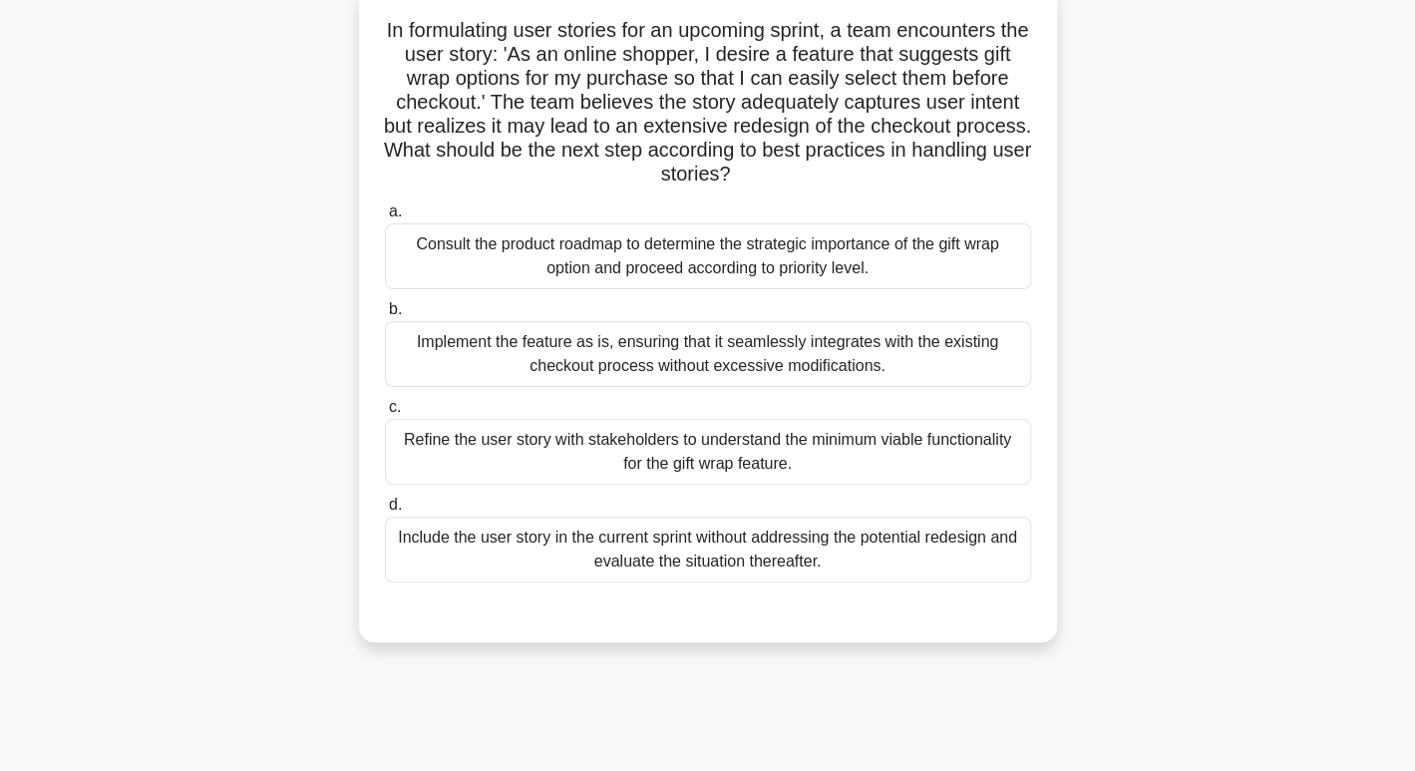
click at [623, 245] on div "Consult the product roadmap to determine the strategic importance of the gift w…" at bounding box center [708, 256] width 646 height 66
click at [385, 218] on input "a. Consult the product roadmap to determine the strategic importance of the gif…" at bounding box center [385, 211] width 0 height 13
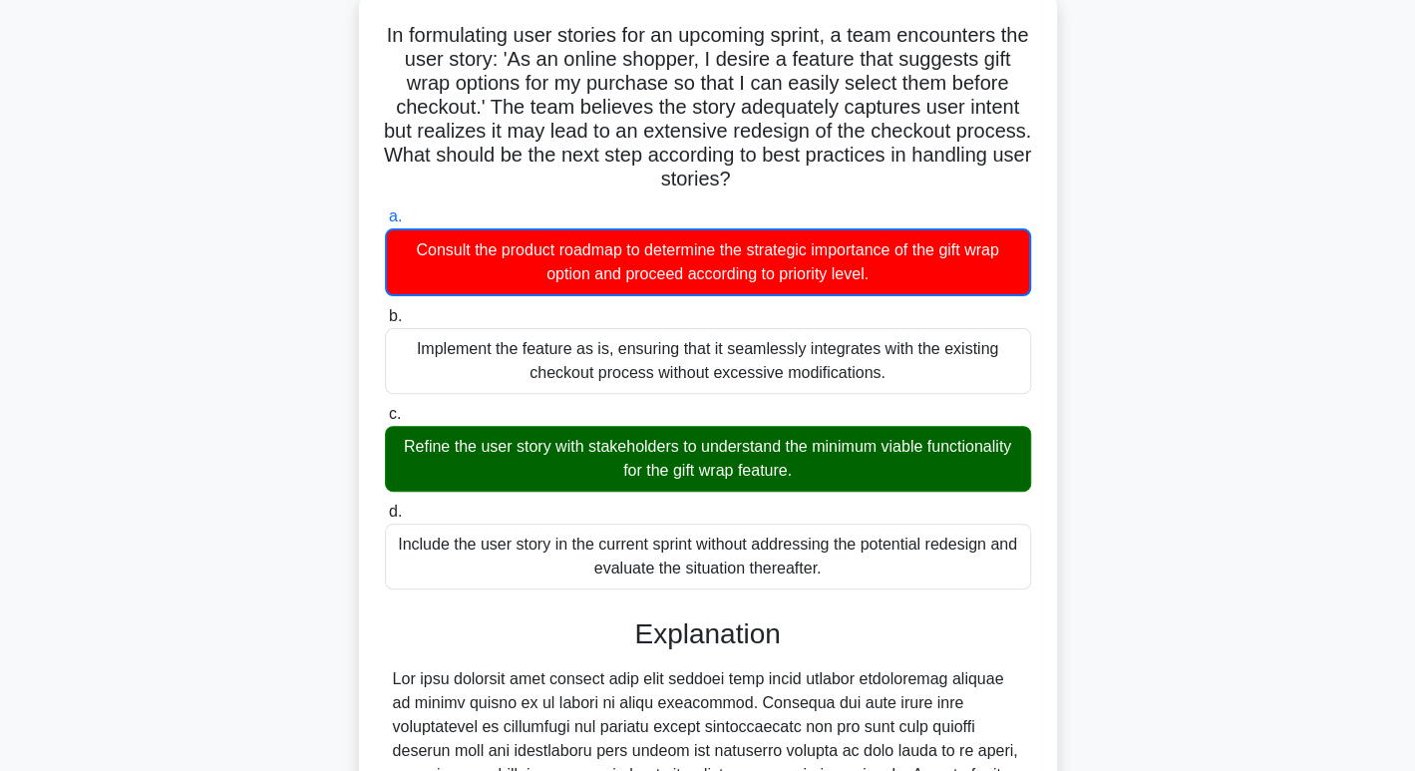
scroll to position [649, 0]
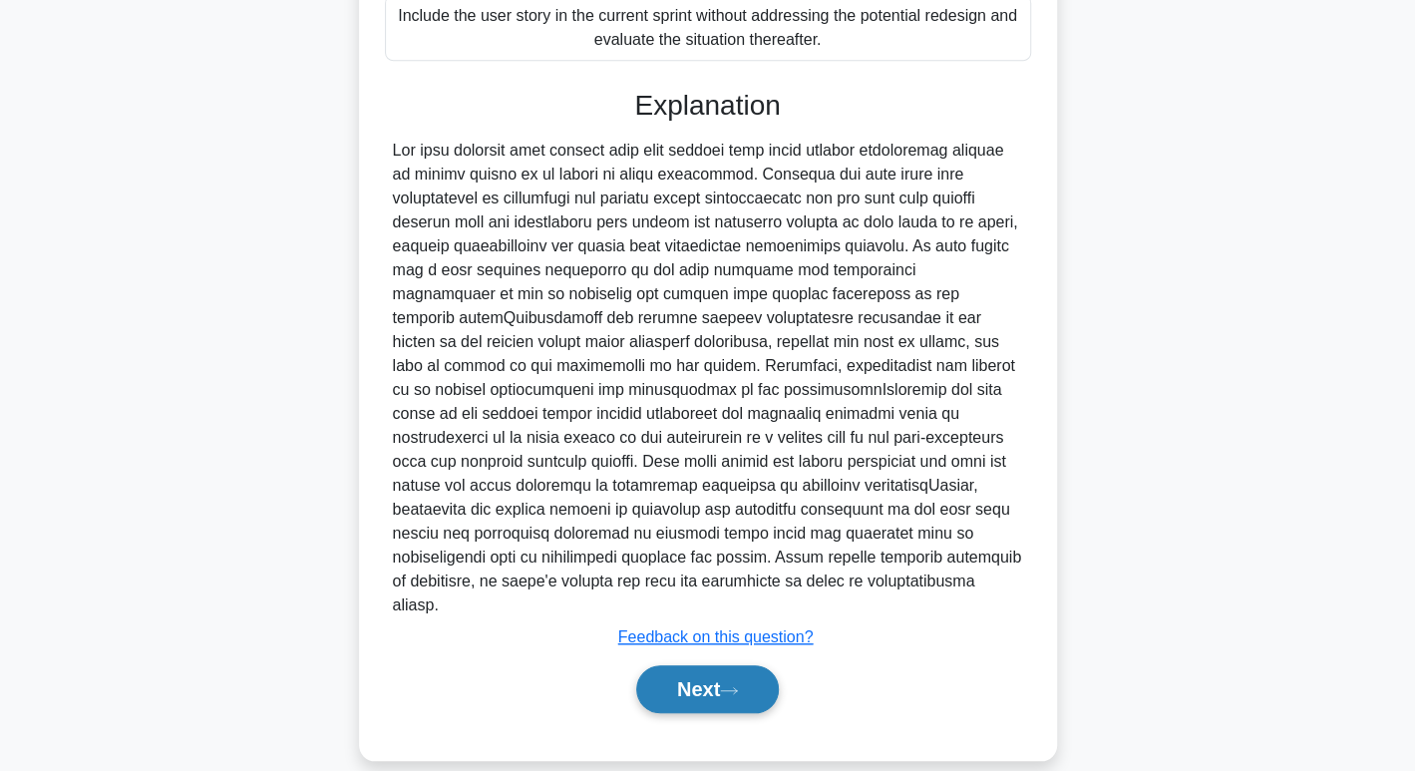
click at [744, 665] on button "Next" at bounding box center [707, 689] width 143 height 48
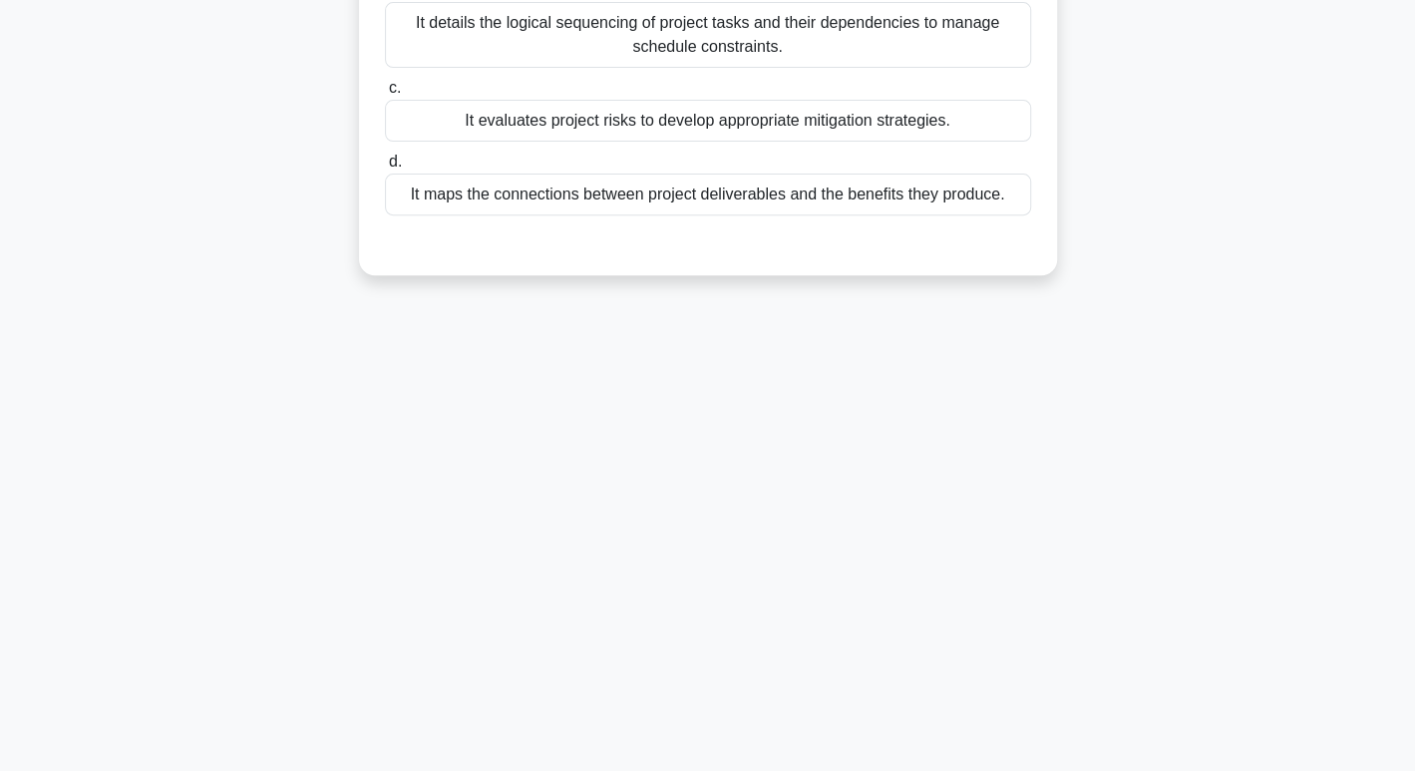
scroll to position [0, 0]
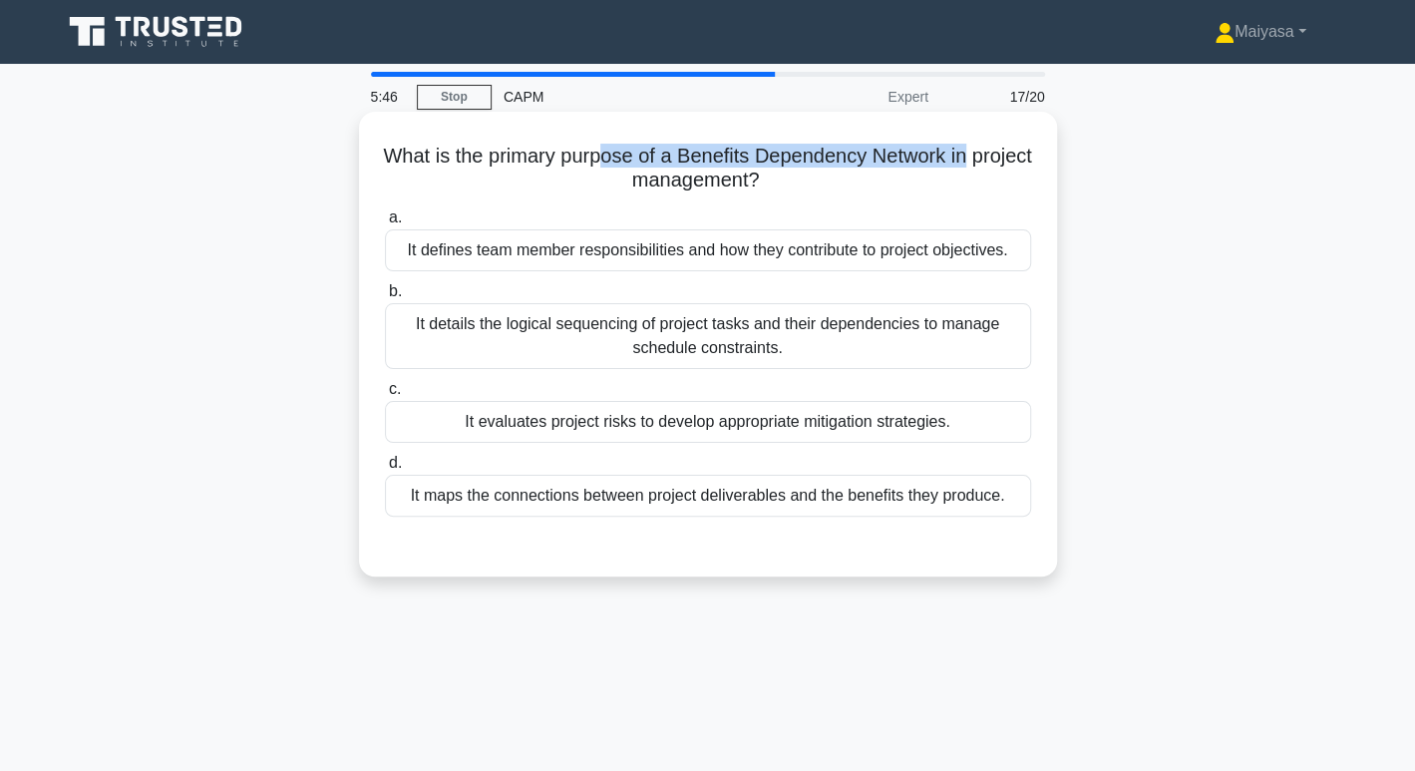
drag, startPoint x: 635, startPoint y: 148, endPoint x: 1006, endPoint y: 151, distance: 370.9
click at [1006, 151] on h5 "What is the primary purpose of a Benefits Dependency Network in project managem…" at bounding box center [708, 169] width 650 height 50
click at [758, 128] on div "What is the primary purpose of a Benefits Dependency Network in project managem…" at bounding box center [708, 344] width 682 height 449
click at [716, 154] on h5 "What is the primary purpose of a Benefits Dependency Network in project managem…" at bounding box center [708, 169] width 650 height 50
drag, startPoint x: 711, startPoint y: 160, endPoint x: 1048, endPoint y: 145, distance: 337.3
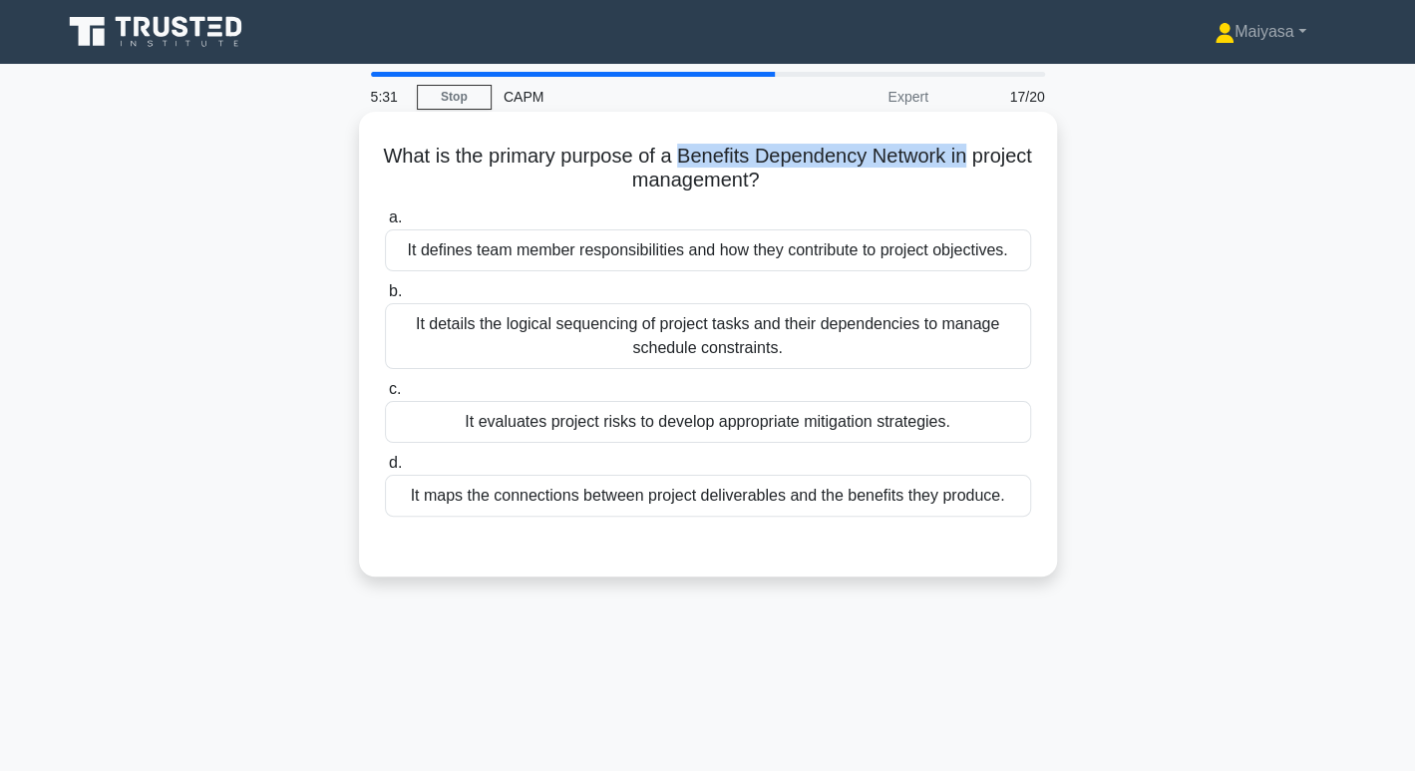
click at [1048, 145] on div "What is the primary purpose of a Benefits Dependency Network in project managem…" at bounding box center [708, 344] width 698 height 465
copy h5 "Benefits Dependency Network in"
click at [929, 339] on div "It details the logical sequencing of project tasks and their dependencies to ma…" at bounding box center [708, 336] width 646 height 66
click at [385, 298] on input "b. It details the logical sequencing of project tasks and their dependencies to…" at bounding box center [385, 291] width 0 height 13
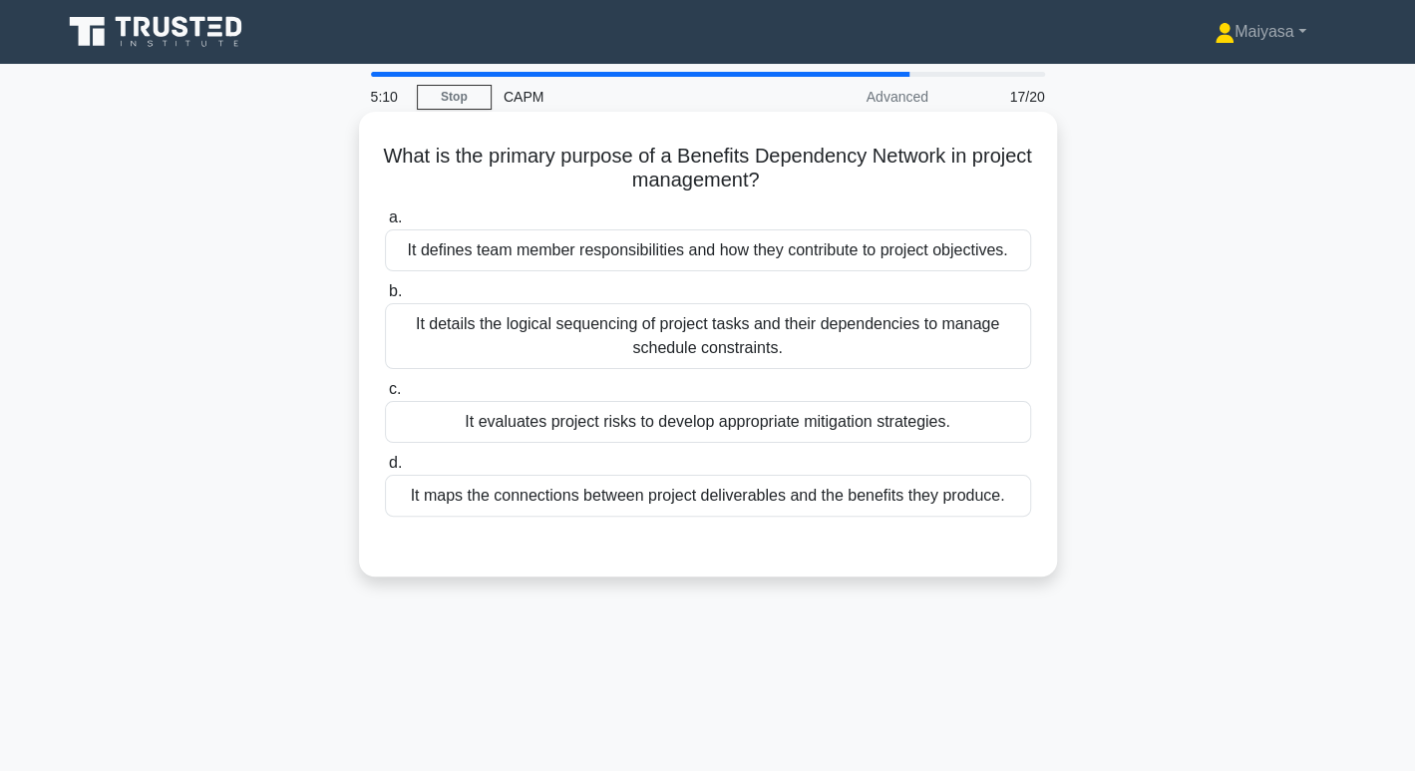
click at [895, 504] on div "It maps the connections between project deliverables and the benefits they prod…" at bounding box center [708, 496] width 646 height 42
click at [385, 470] on input "d. It maps the connections between project deliverables and the benefits they p…" at bounding box center [385, 463] width 0 height 13
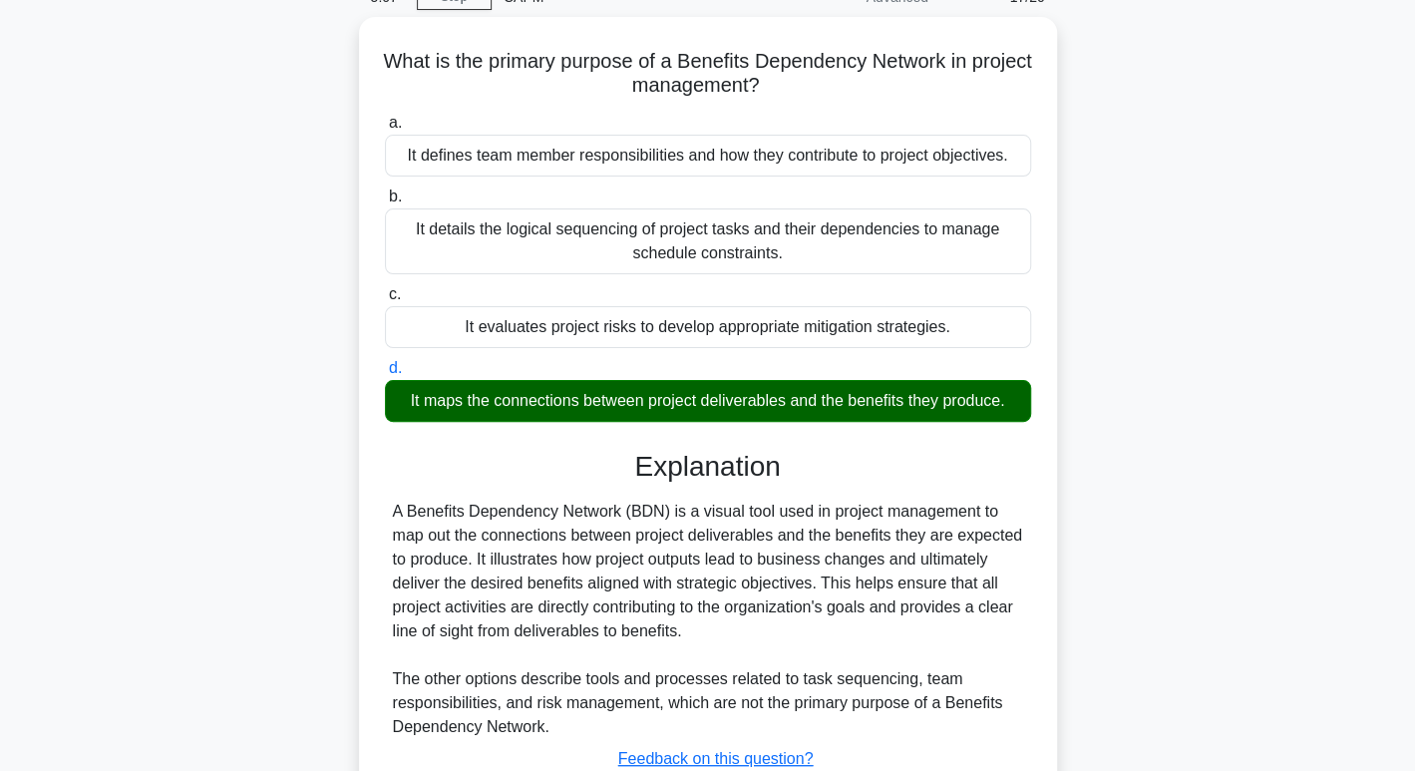
scroll to position [306, 0]
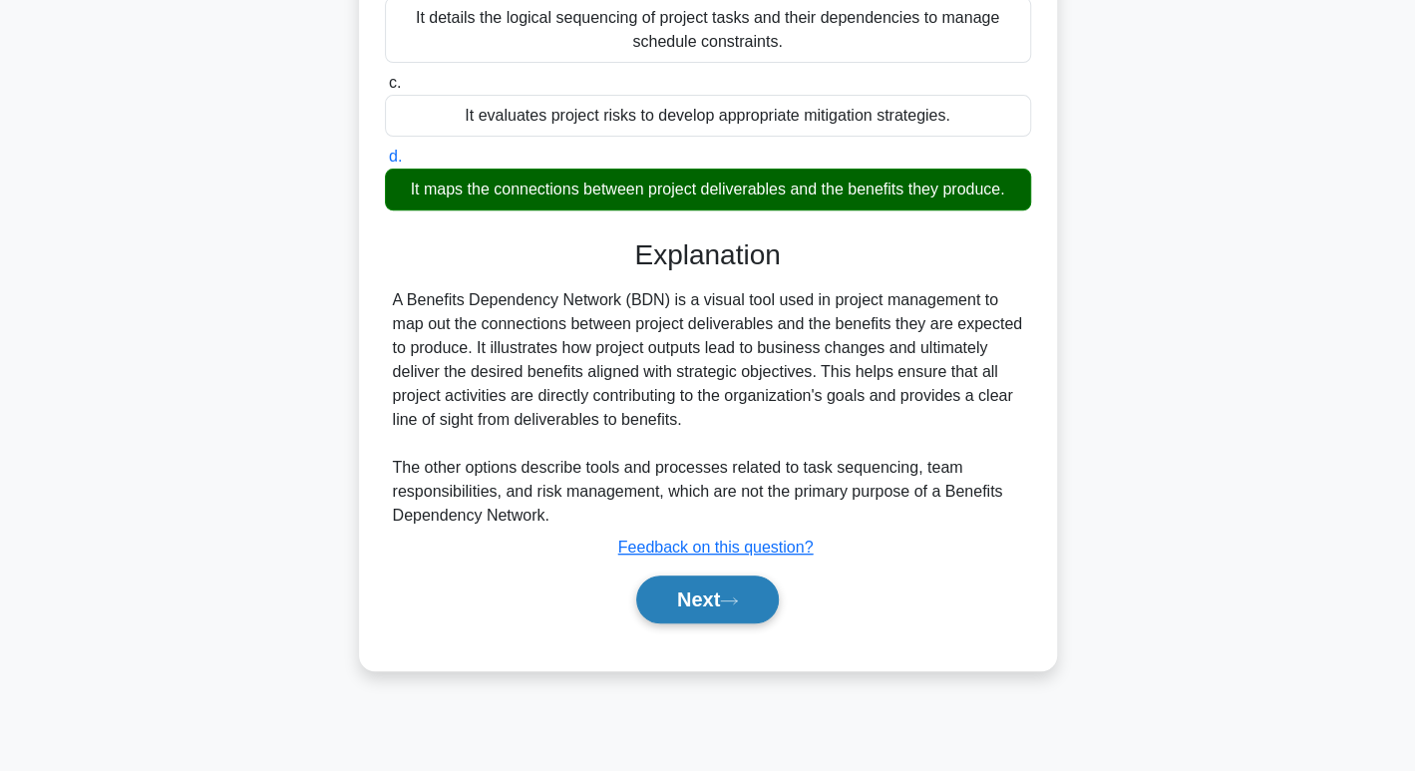
click at [713, 588] on button "Next" at bounding box center [707, 599] width 143 height 48
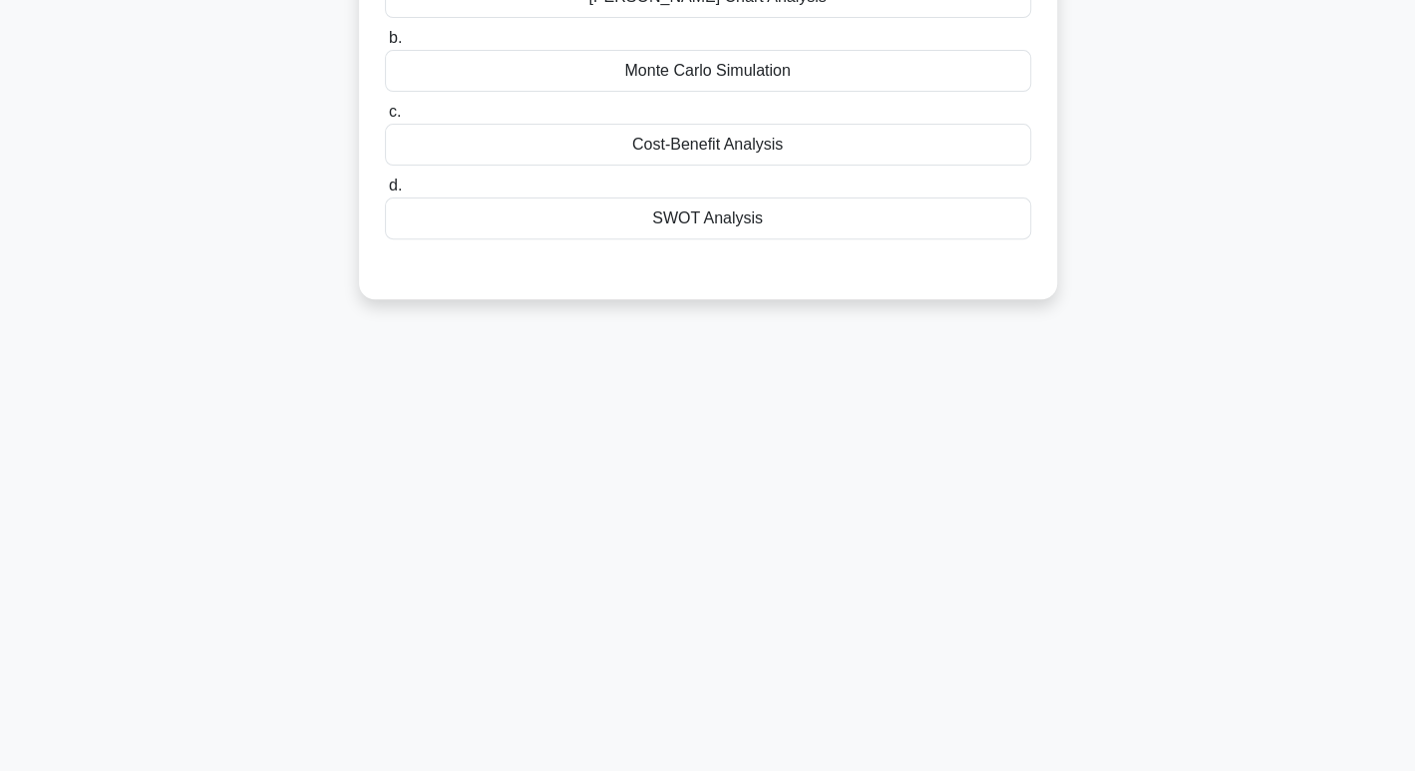
scroll to position [0, 0]
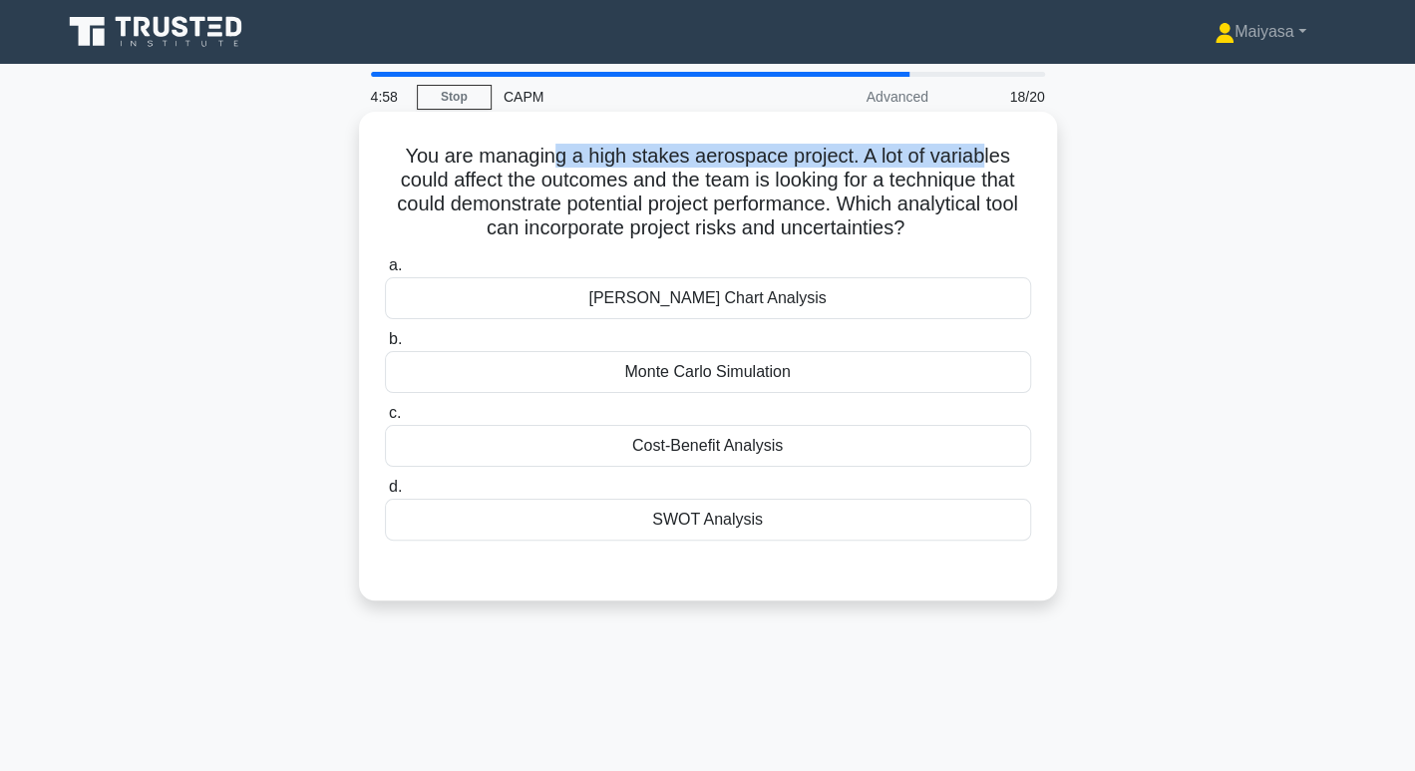
drag, startPoint x: 553, startPoint y: 151, endPoint x: 985, endPoint y: 168, distance: 432.1
click at [985, 168] on h5 "You are managing a high stakes aerospace project. A lot of variables could affe…" at bounding box center [708, 193] width 650 height 98
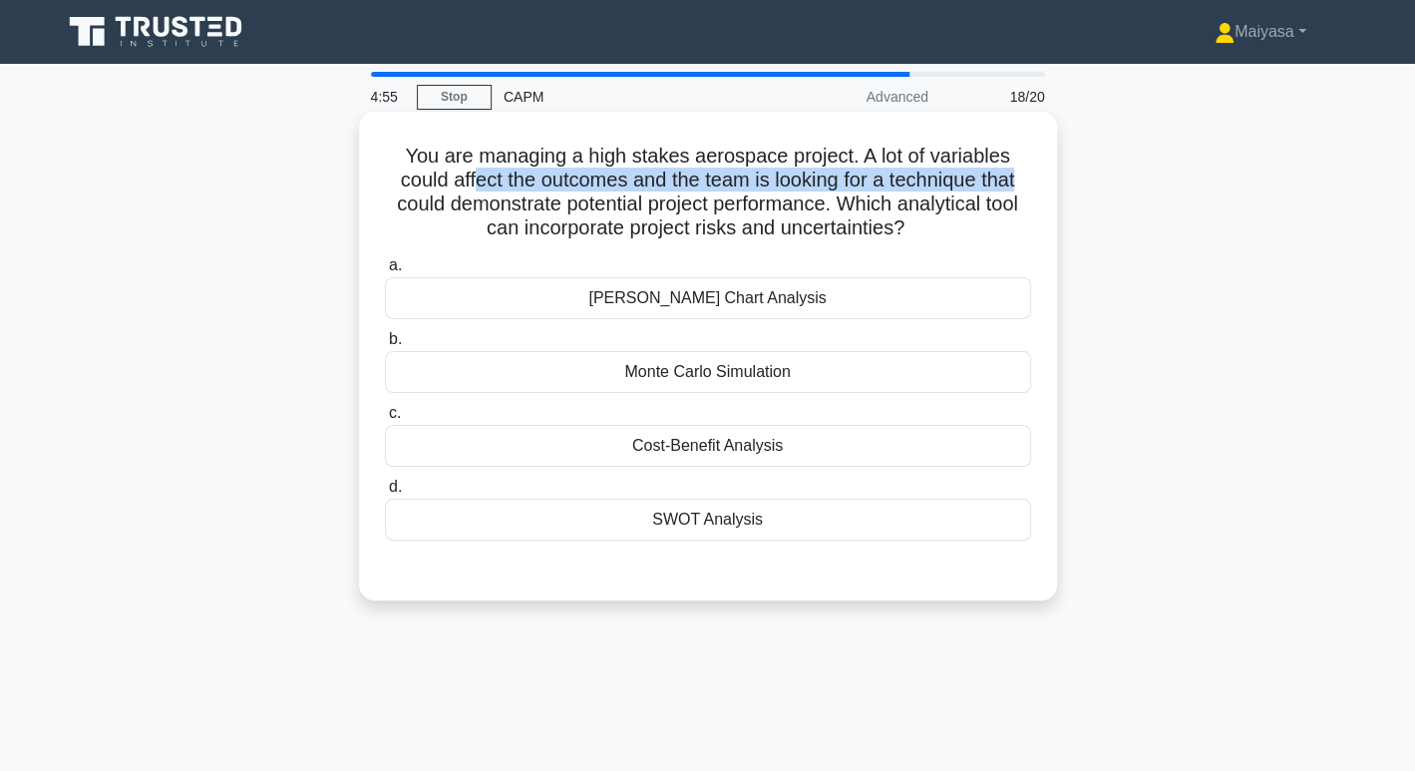
drag, startPoint x: 471, startPoint y: 179, endPoint x: 1028, endPoint y: 181, distance: 557.3
click at [1028, 181] on h5 "You are managing a high stakes aerospace project. A lot of variables could affe…" at bounding box center [708, 193] width 650 height 98
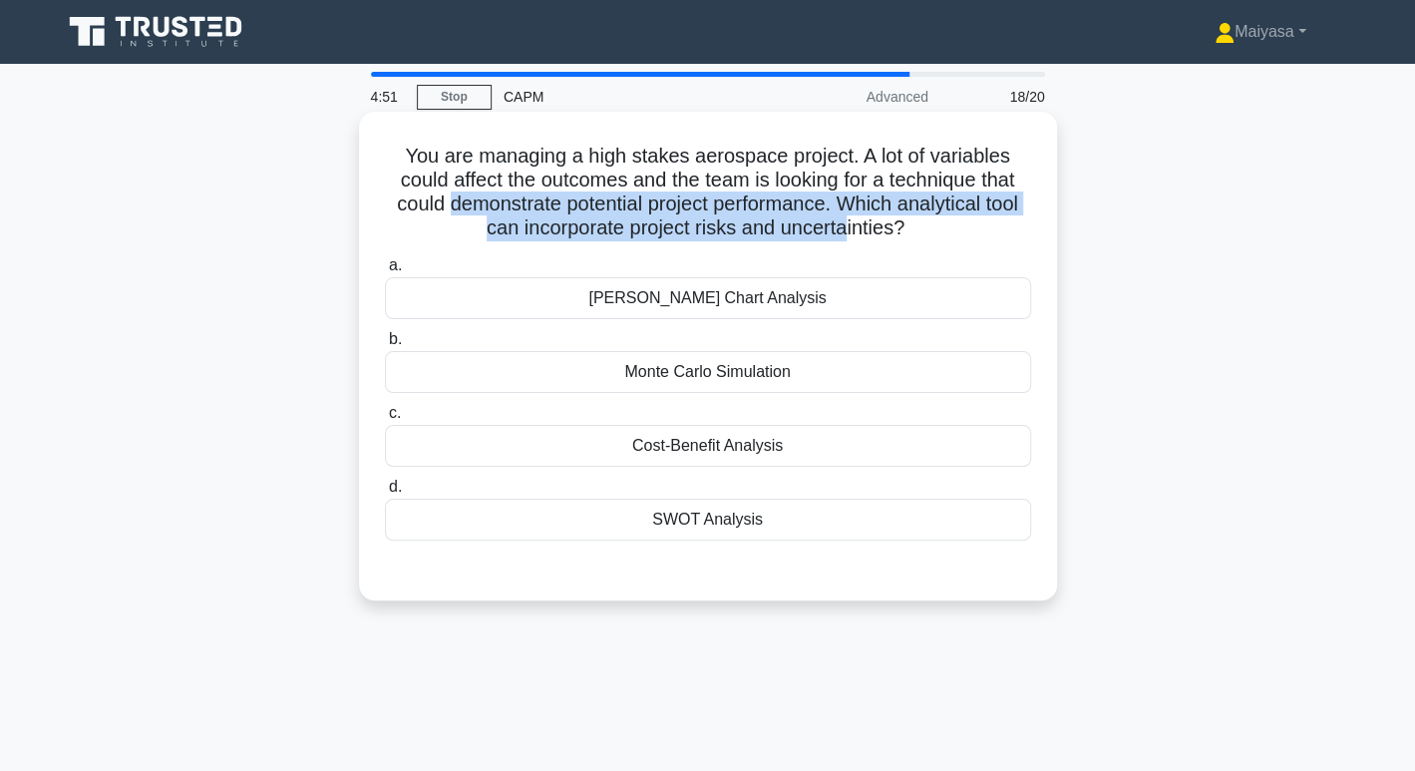
drag, startPoint x: 440, startPoint y: 204, endPoint x: 847, endPoint y: 219, distance: 408.0
click at [847, 219] on h5 "You are managing a high stakes aerospace project. A lot of variables could affe…" at bounding box center [708, 193] width 650 height 98
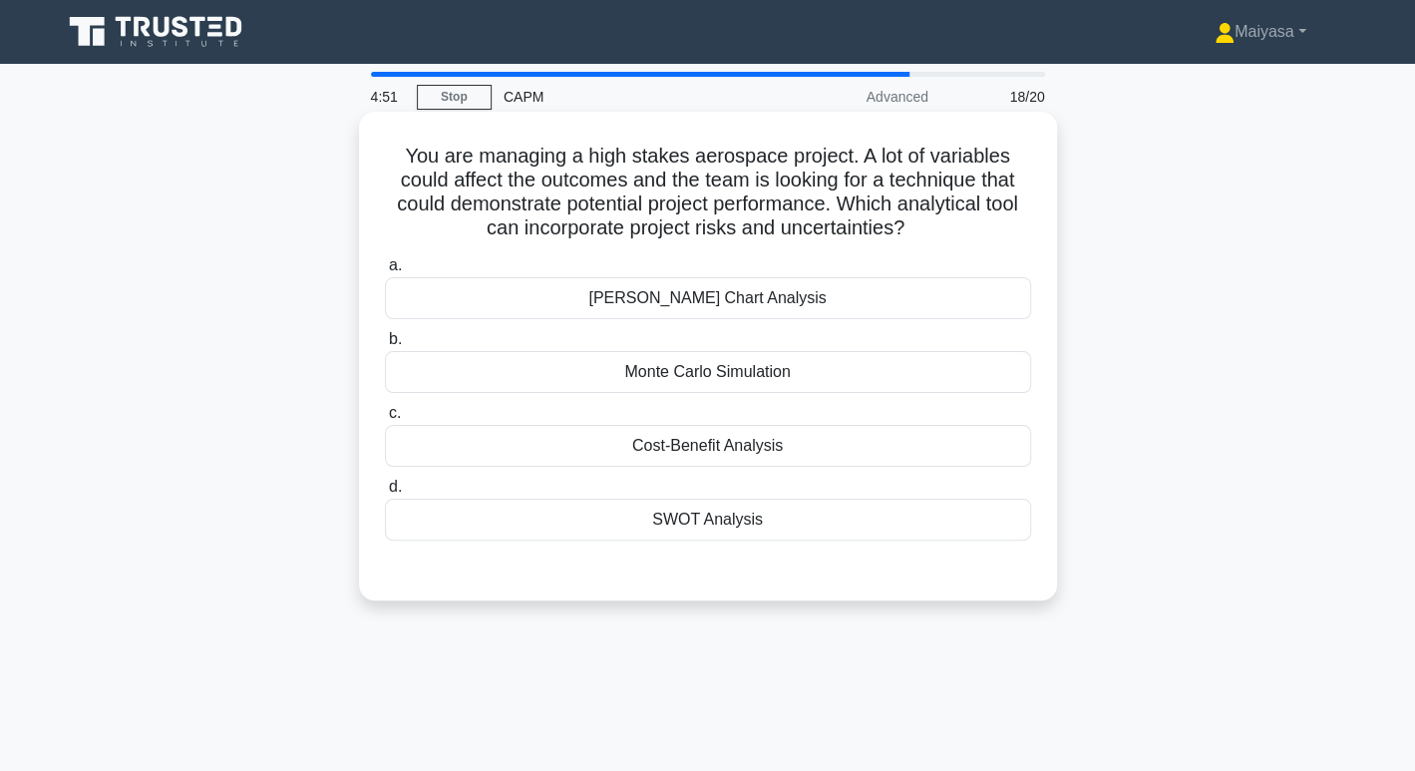
click at [888, 220] on h5 "You are managing a high stakes aerospace project. A lot of variables could affe…" at bounding box center [708, 193] width 650 height 98
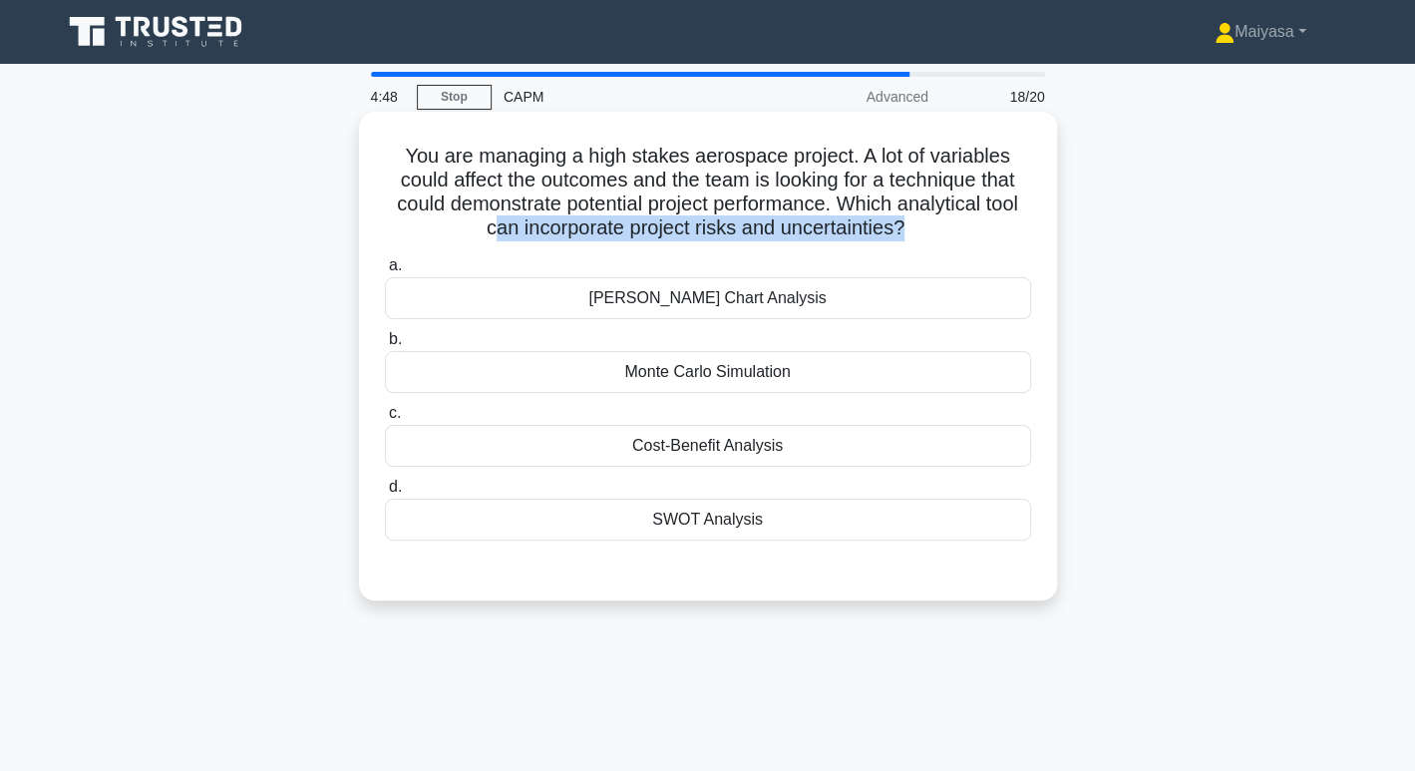
drag, startPoint x: 485, startPoint y: 232, endPoint x: 905, endPoint y: 244, distance: 420.9
click at [905, 244] on div "You are managing a high stakes aerospace project. A lot of variables could affe…" at bounding box center [708, 356] width 682 height 473
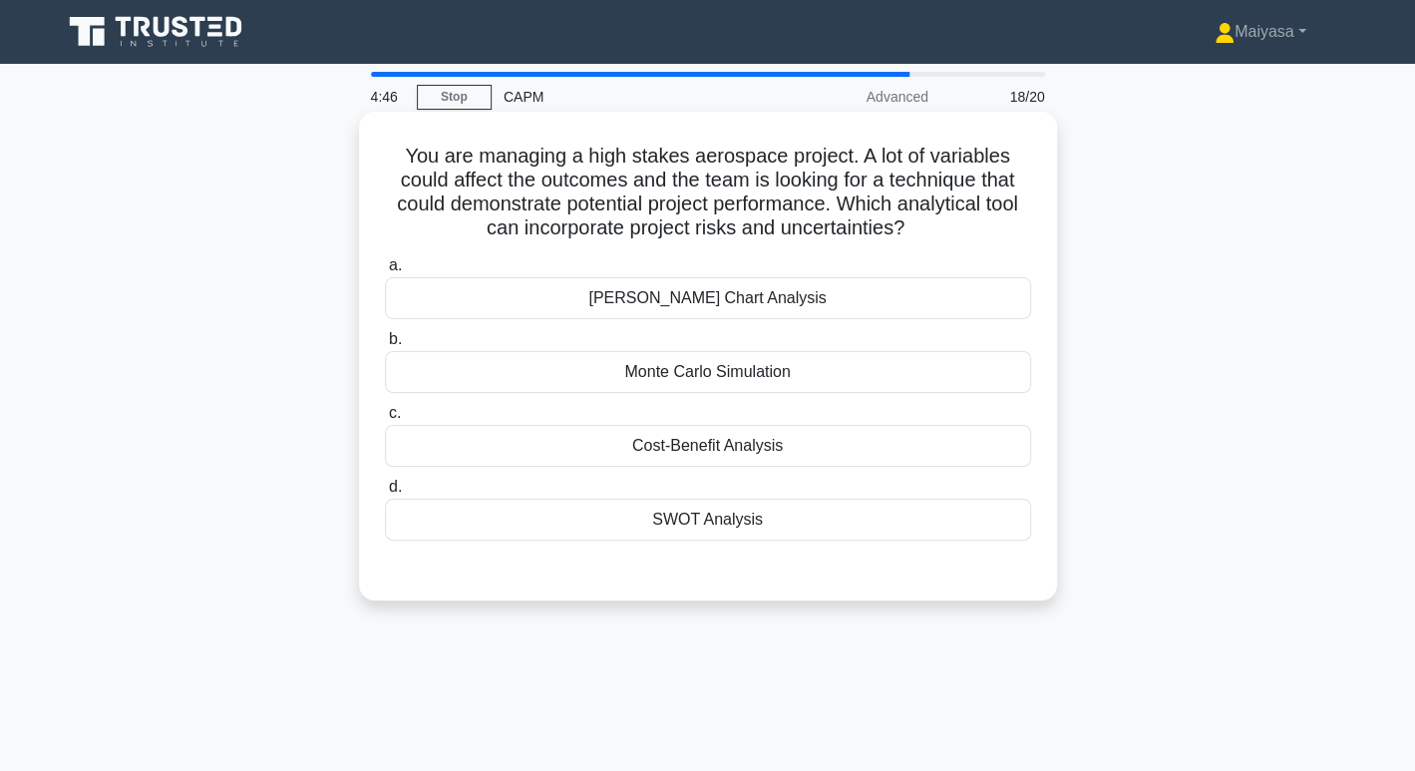
click at [815, 370] on div "Monte Carlo Simulation" at bounding box center [708, 372] width 646 height 42
click at [385, 346] on input "b. Monte Carlo Simulation" at bounding box center [385, 339] width 0 height 13
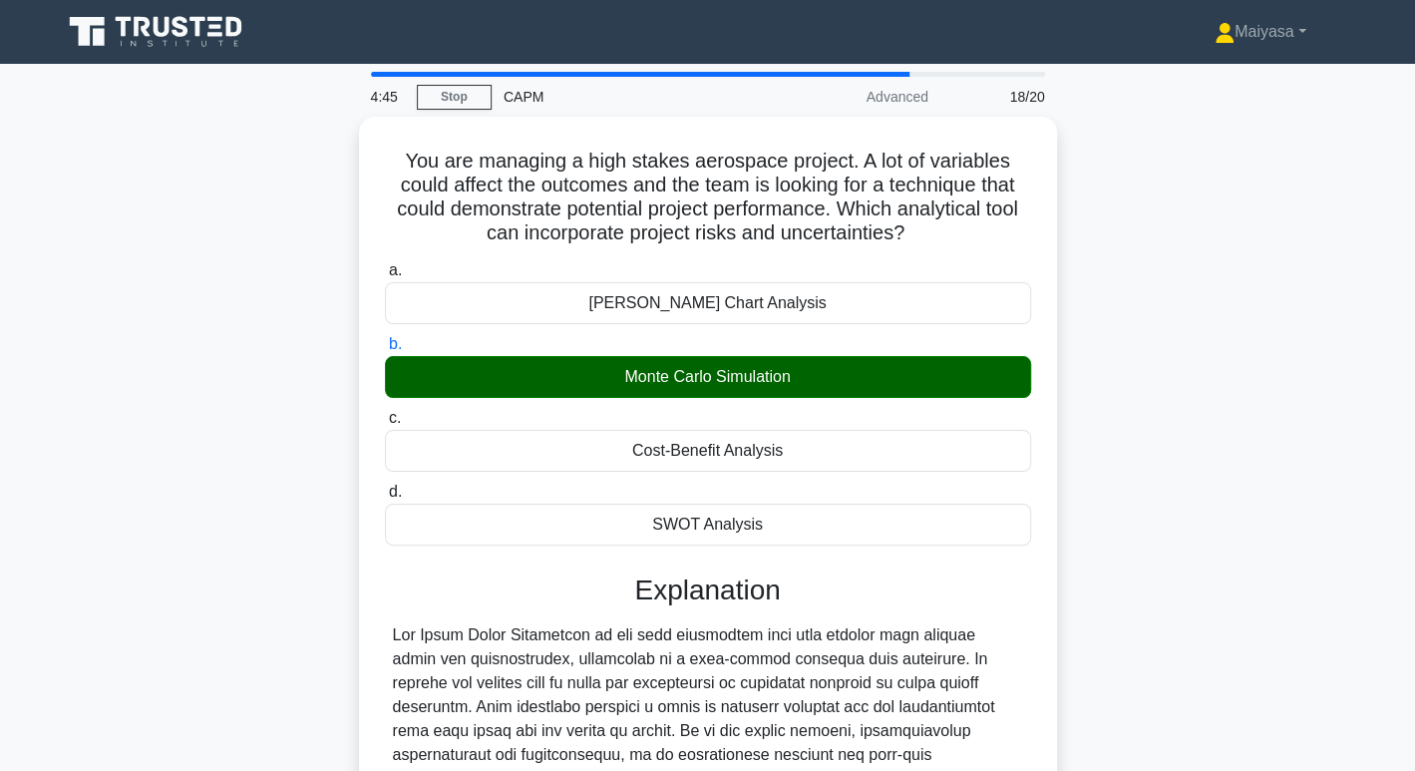
scroll to position [361, 0]
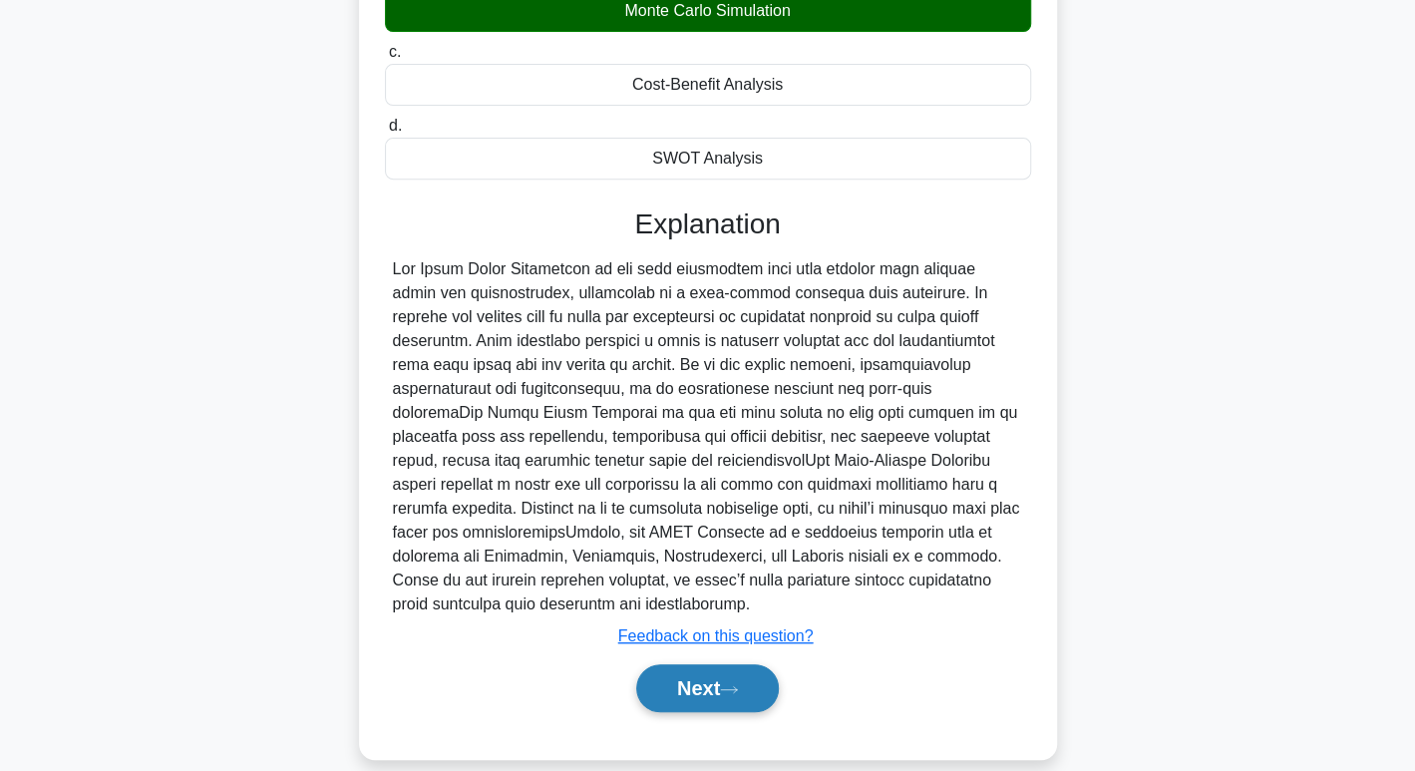
click at [730, 671] on button "Next" at bounding box center [707, 688] width 143 height 48
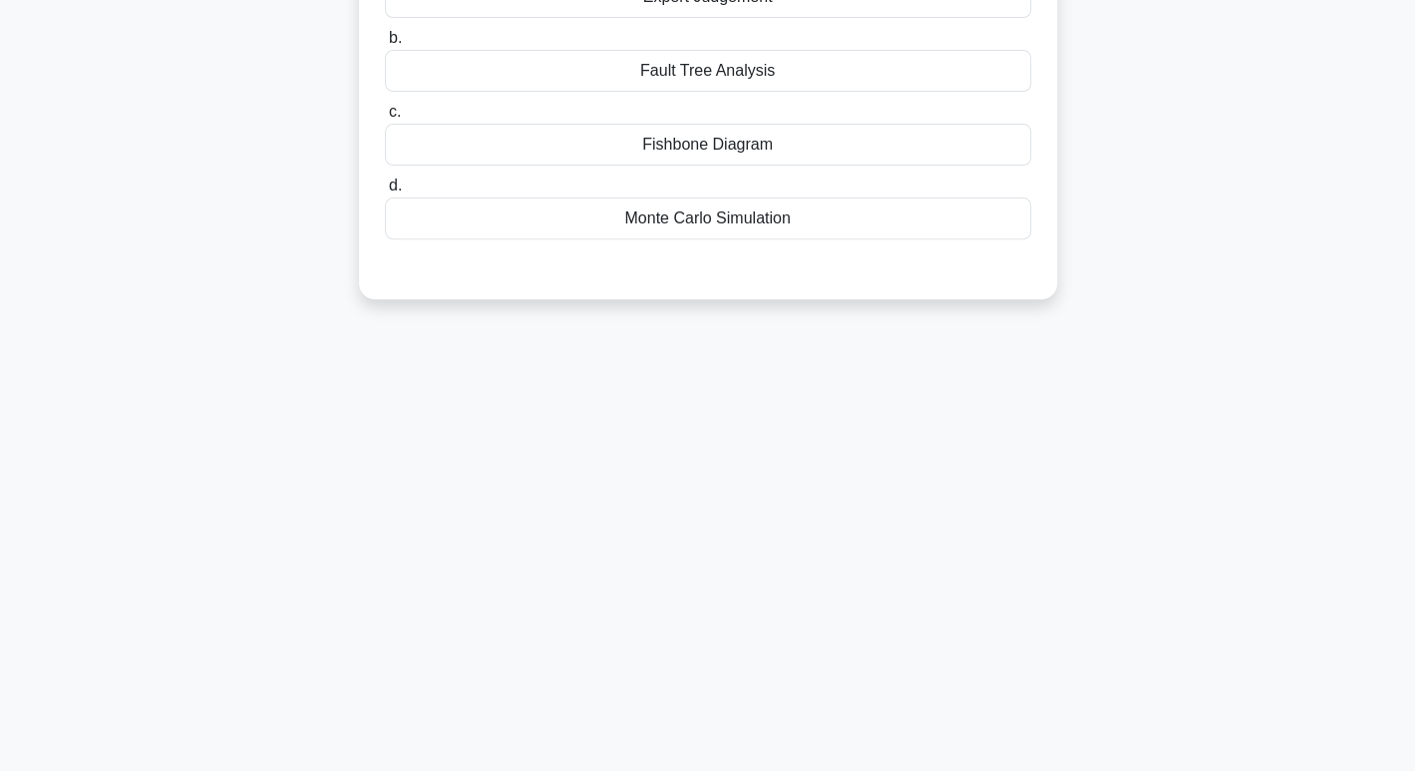
scroll to position [0, 0]
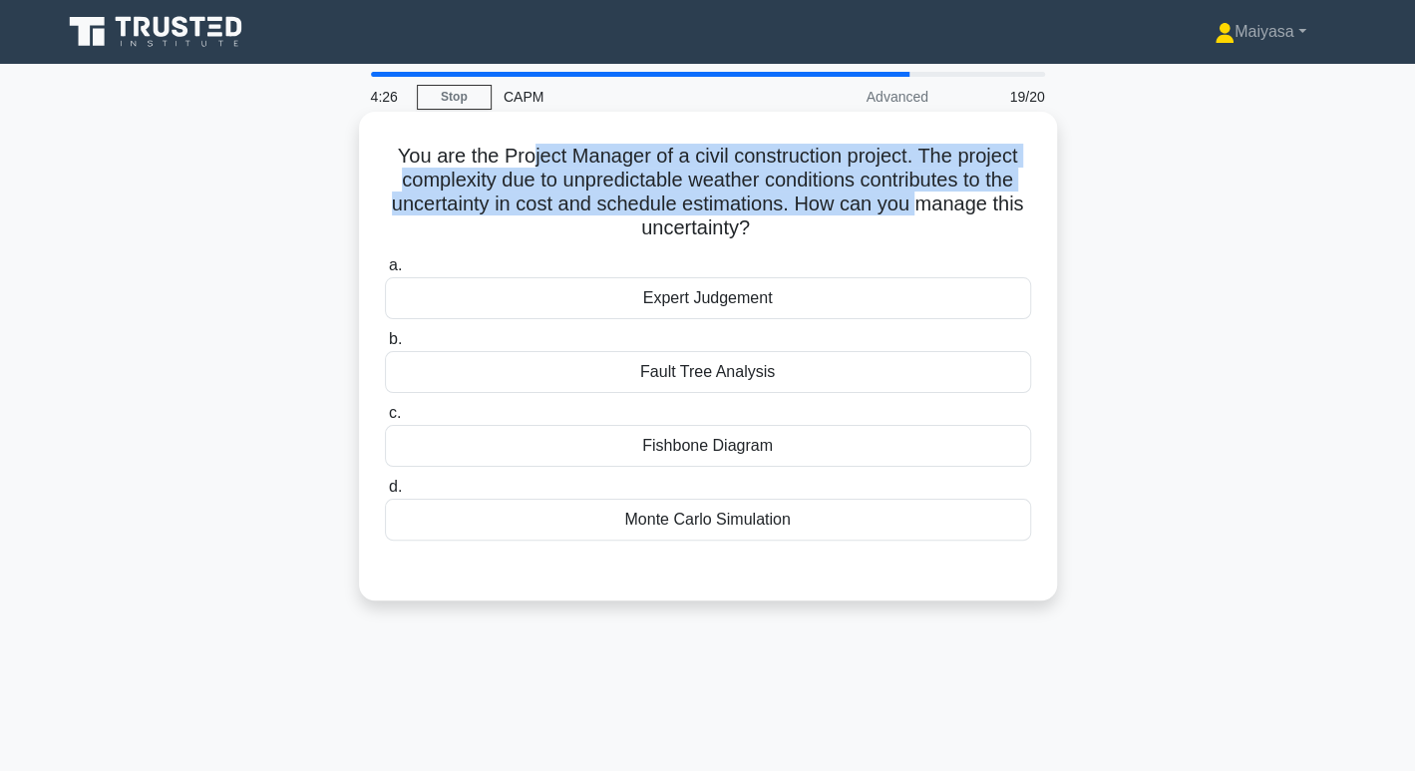
drag, startPoint x: 527, startPoint y: 154, endPoint x: 918, endPoint y: 194, distance: 393.0
click at [918, 194] on h5 "You are the Project Manager of a civil construction project. The project comple…" at bounding box center [708, 193] width 650 height 98
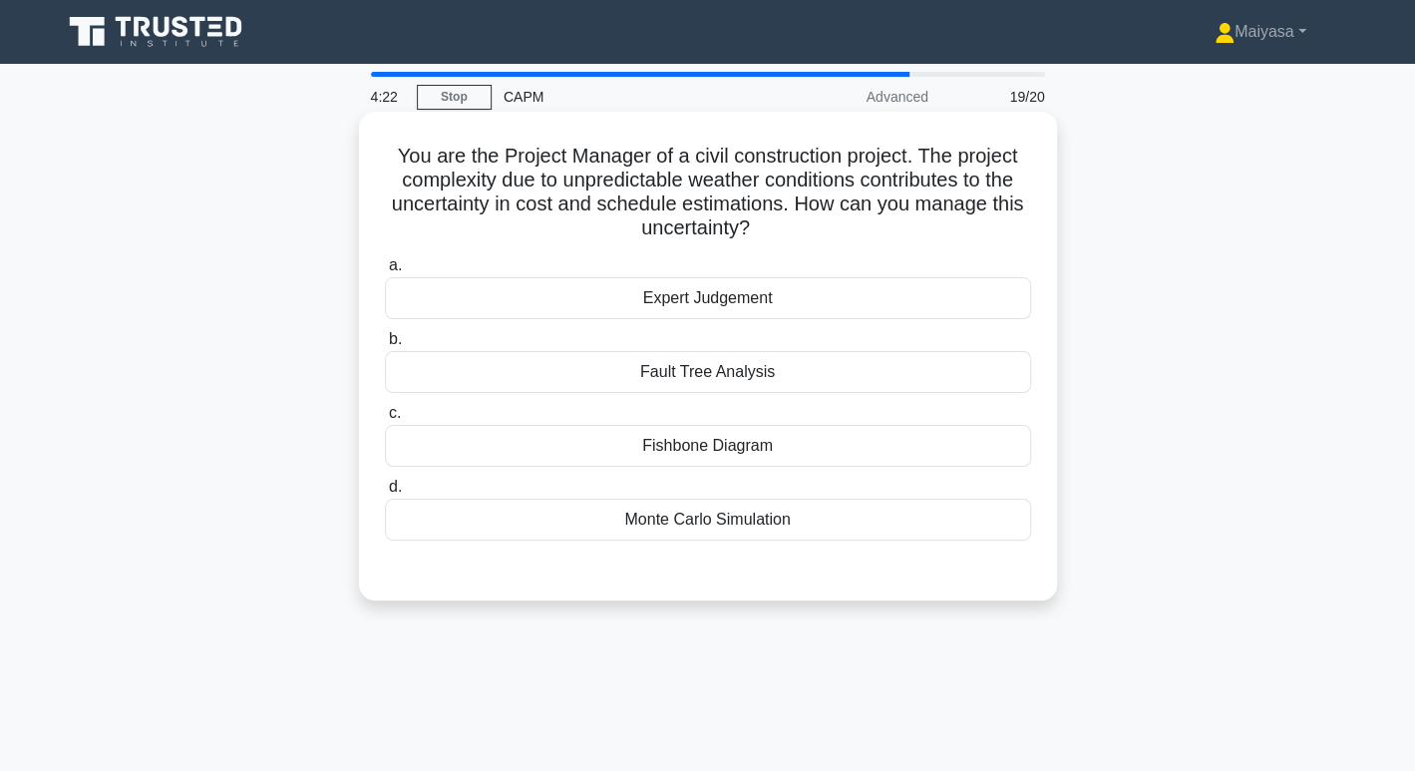
click at [916, 285] on div "Expert Judgement" at bounding box center [708, 298] width 646 height 42
click at [385, 272] on input "a. Expert Judgement" at bounding box center [385, 265] width 0 height 13
click at [864, 528] on div "Monte Carlo Simulation" at bounding box center [708, 520] width 646 height 42
click at [385, 494] on input "d. Monte Carlo Simulation" at bounding box center [385, 487] width 0 height 13
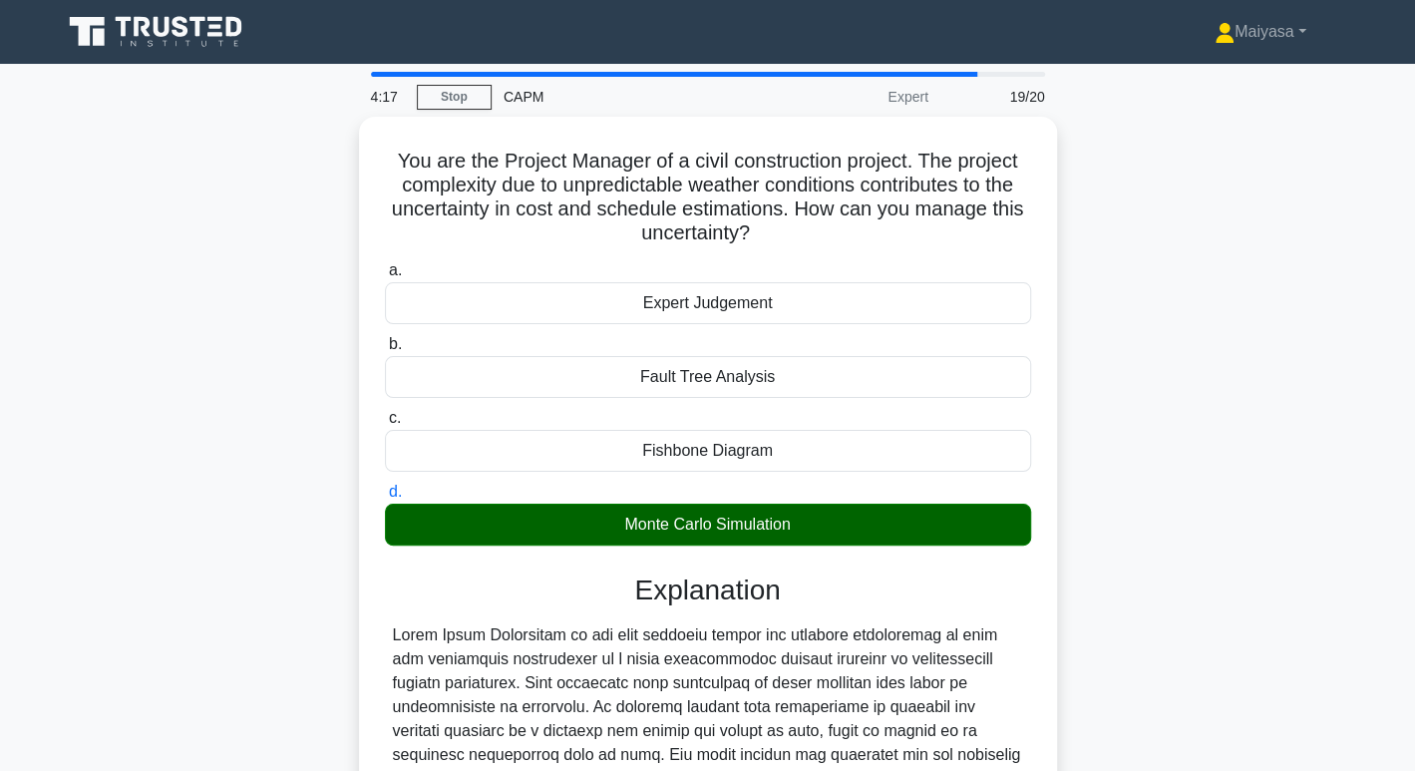
scroll to position [361, 0]
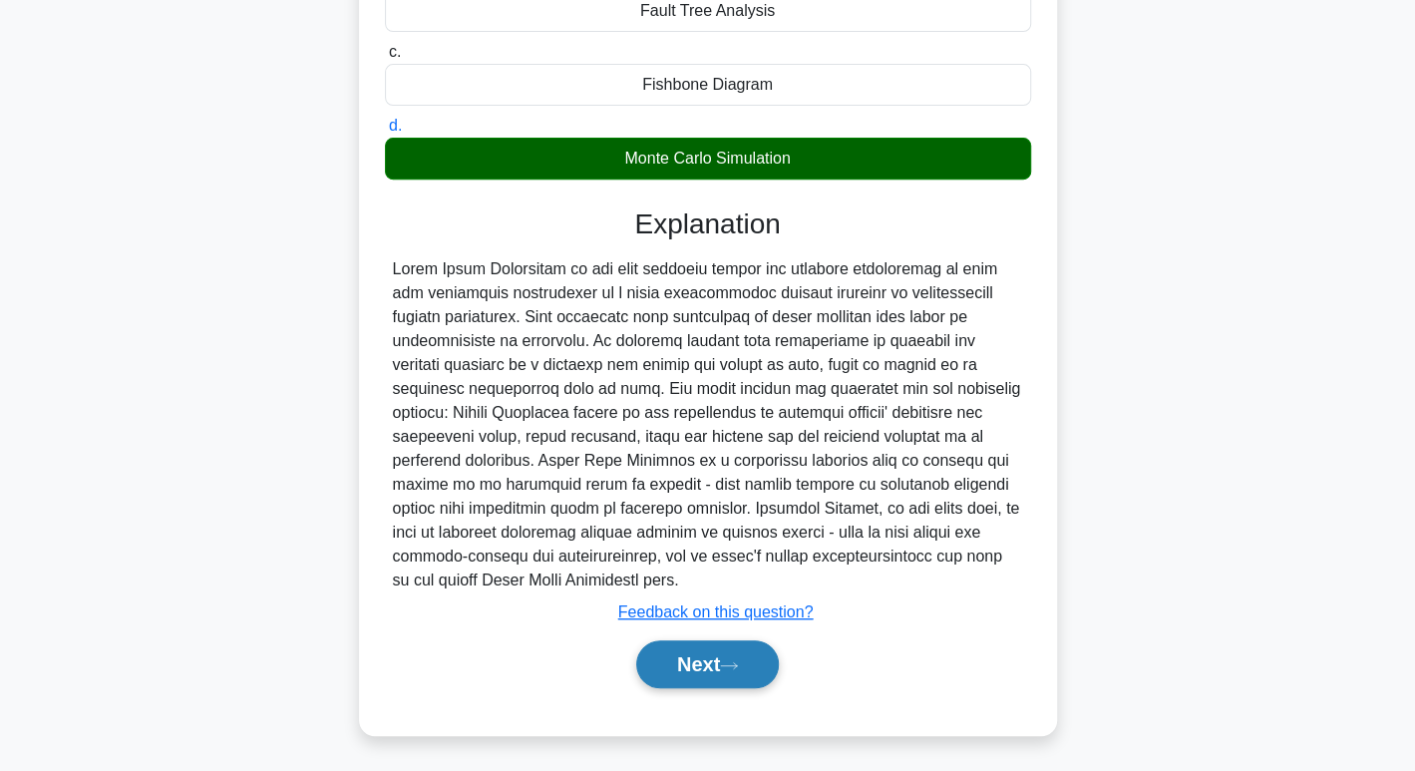
click at [718, 661] on button "Next" at bounding box center [707, 664] width 143 height 48
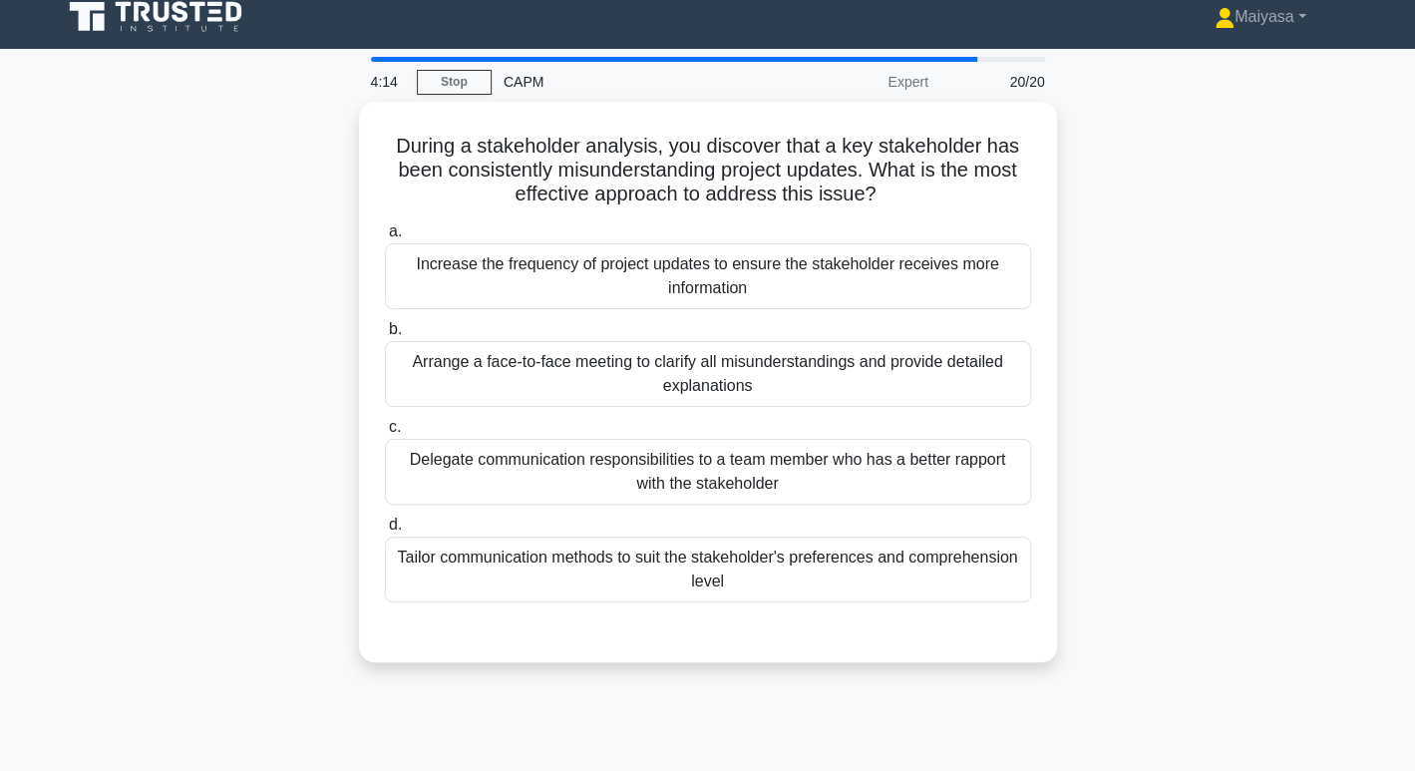
scroll to position [0, 0]
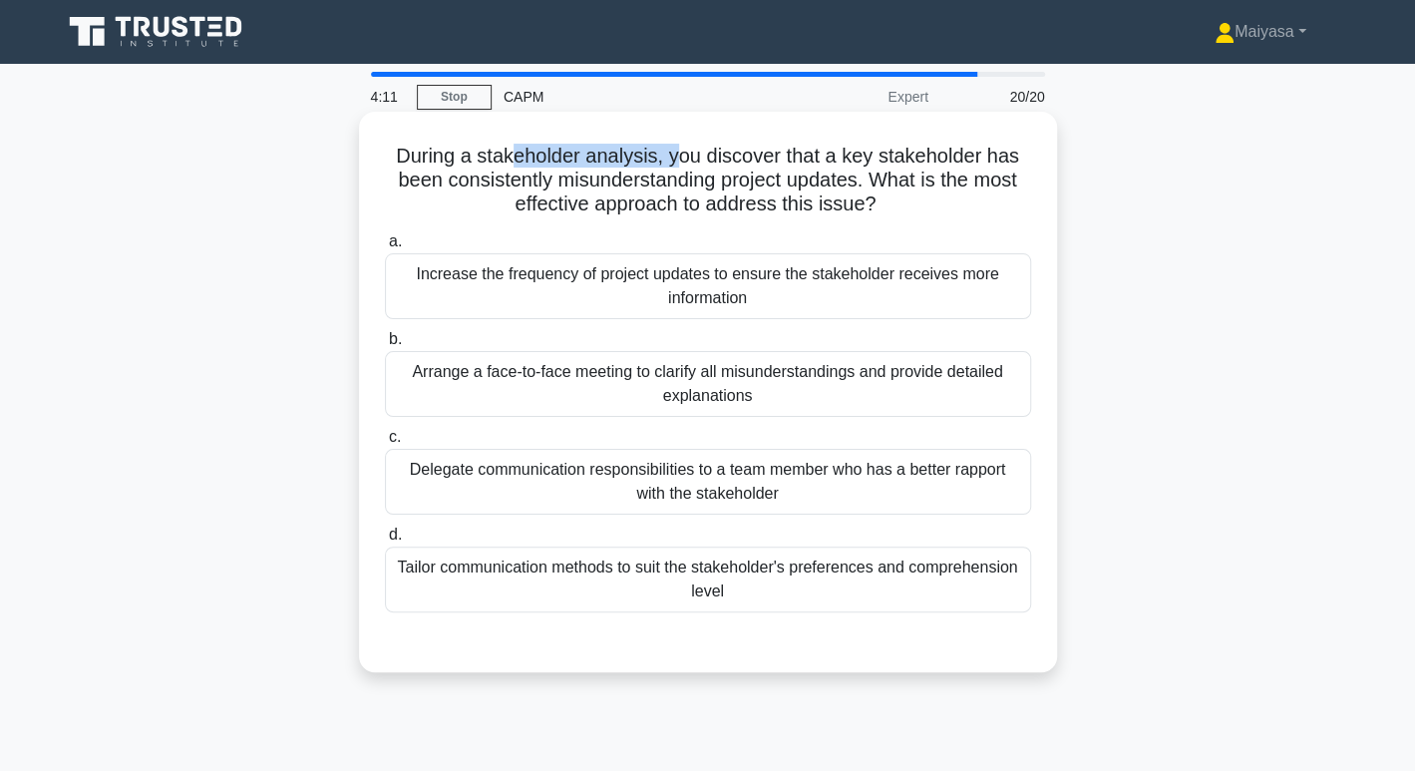
drag, startPoint x: 509, startPoint y: 156, endPoint x: 674, endPoint y: 142, distance: 165.1
click at [674, 144] on h5 "During a stakeholder analysis, you discover that a key stakeholder has been con…" at bounding box center [708, 181] width 650 height 74
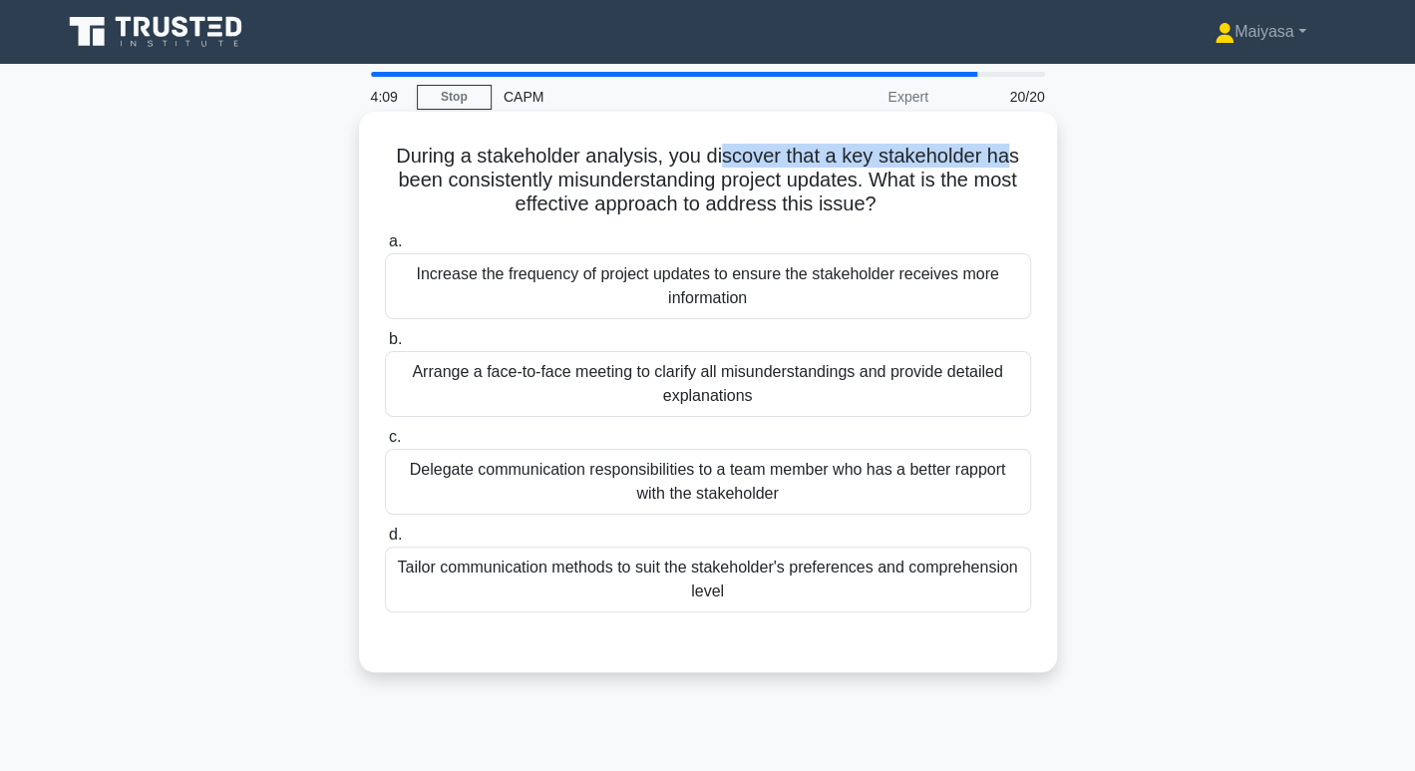
drag, startPoint x: 726, startPoint y: 156, endPoint x: 1011, endPoint y: 151, distance: 285.2
click at [1011, 151] on h5 "During a stakeholder analysis, you discover that a key stakeholder has been con…" at bounding box center [708, 181] width 650 height 74
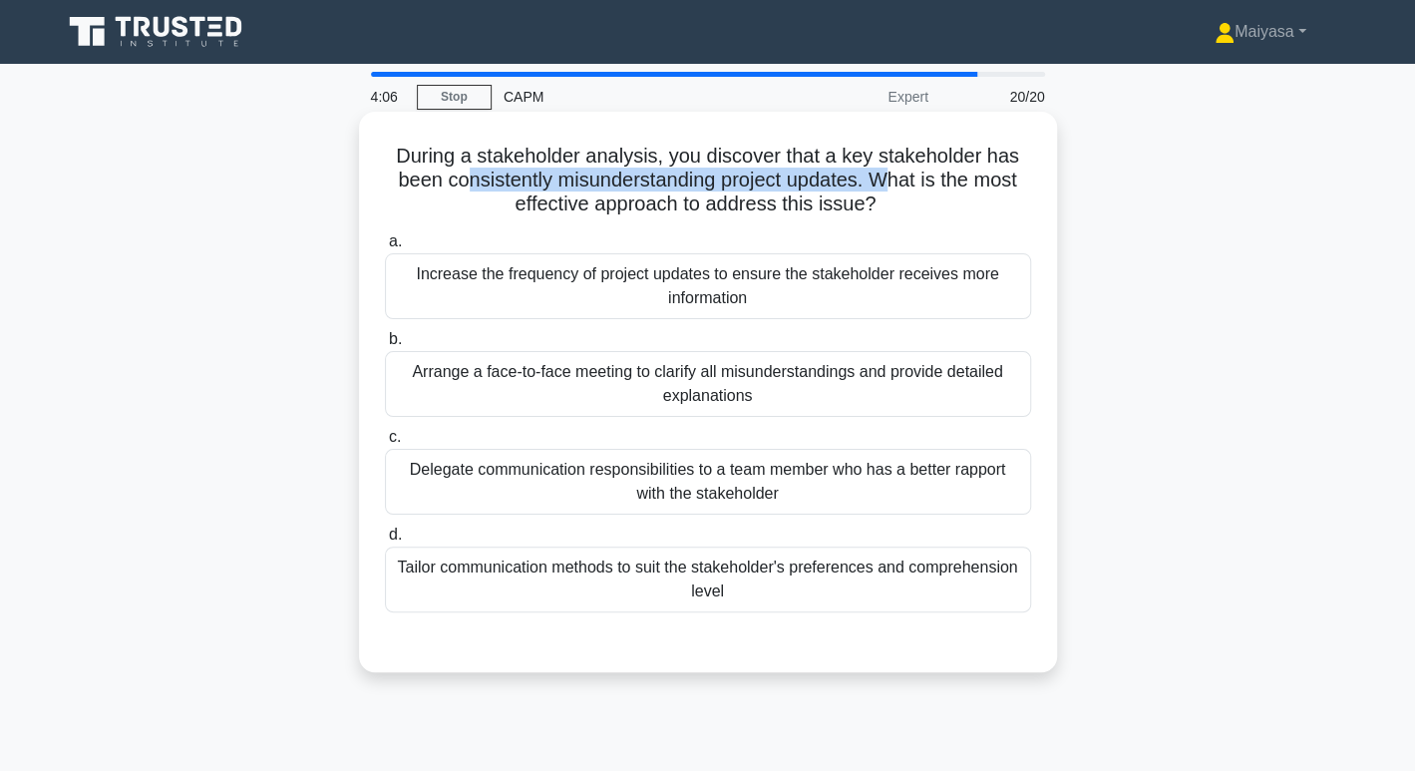
drag, startPoint x: 463, startPoint y: 183, endPoint x: 896, endPoint y: 185, distance: 433.7
click at [896, 185] on h5 "During a stakeholder analysis, you discover that a key stakeholder has been con…" at bounding box center [708, 181] width 650 height 74
click at [558, 181] on h5 "During a stakeholder analysis, you discover that a key stakeholder has been con…" at bounding box center [708, 181] width 650 height 74
click at [574, 197] on h5 "During a stakeholder analysis, you discover that a key stakeholder has been con…" at bounding box center [708, 181] width 650 height 74
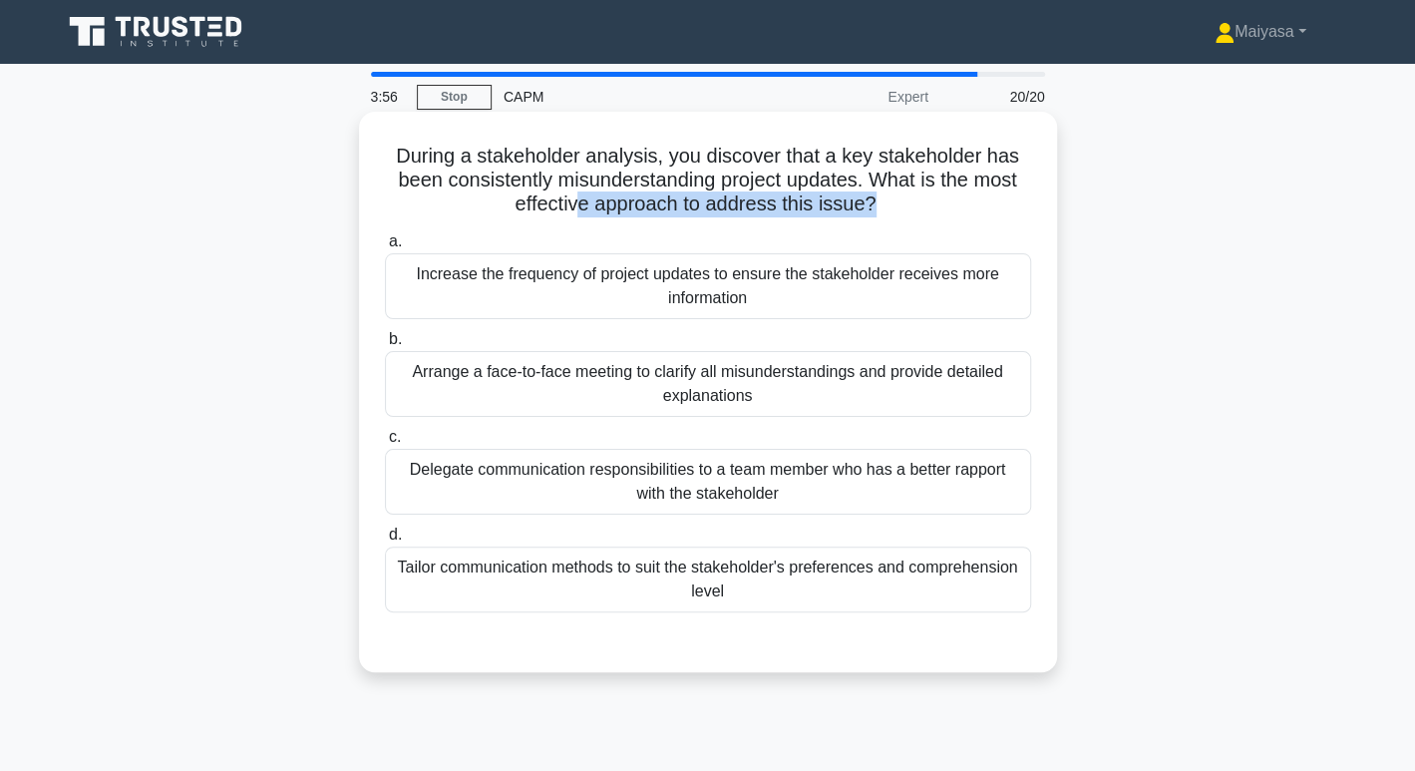
drag, startPoint x: 573, startPoint y: 198, endPoint x: 873, endPoint y: 197, distance: 300.1
click at [873, 197] on h5 "During a stakeholder analysis, you discover that a key stakeholder has been con…" at bounding box center [708, 181] width 650 height 74
click at [739, 579] on div "Tailor communication methods to suit the stakeholder's preferences and comprehe…" at bounding box center [708, 579] width 646 height 66
click at [385, 541] on input "d. Tailor communication methods to suit the stakeholder's preferences and compr…" at bounding box center [385, 534] width 0 height 13
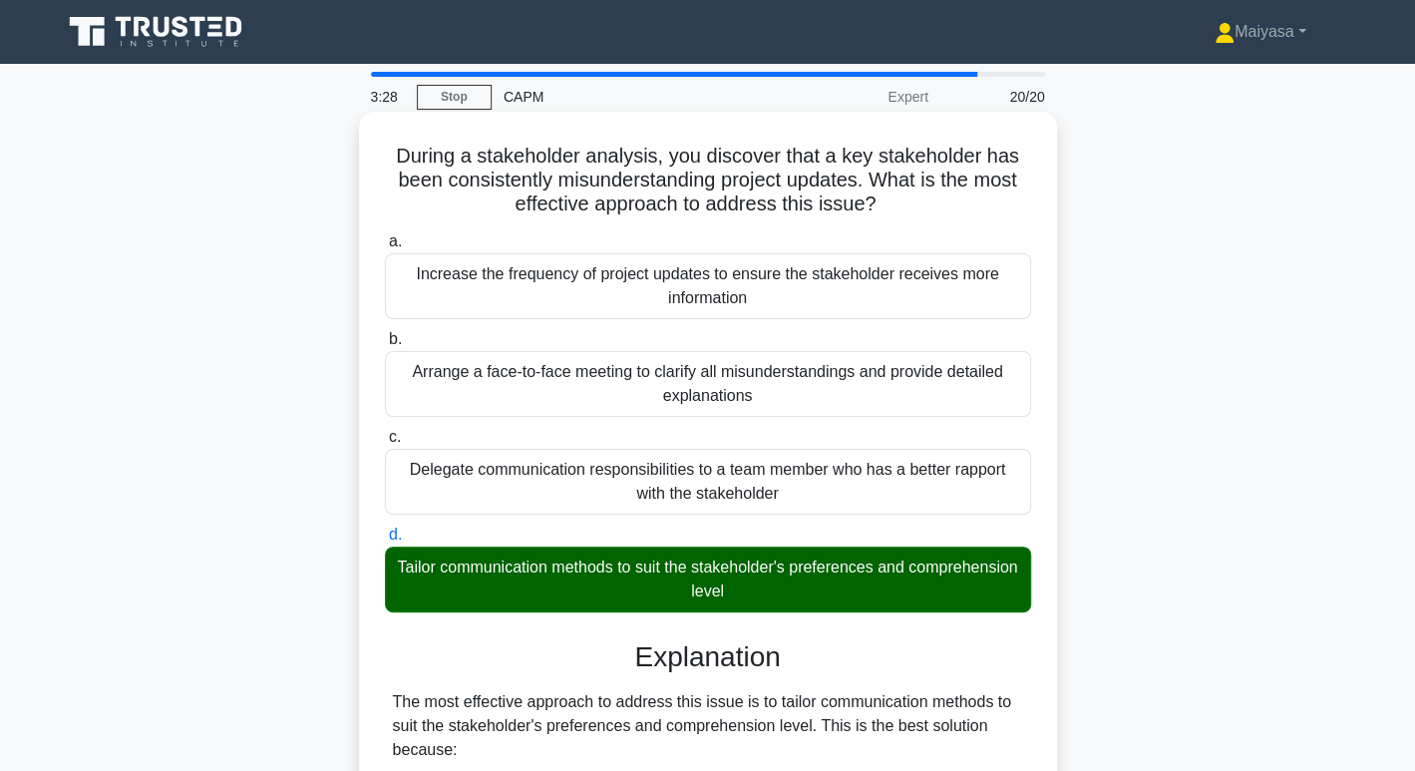
scroll to position [674, 0]
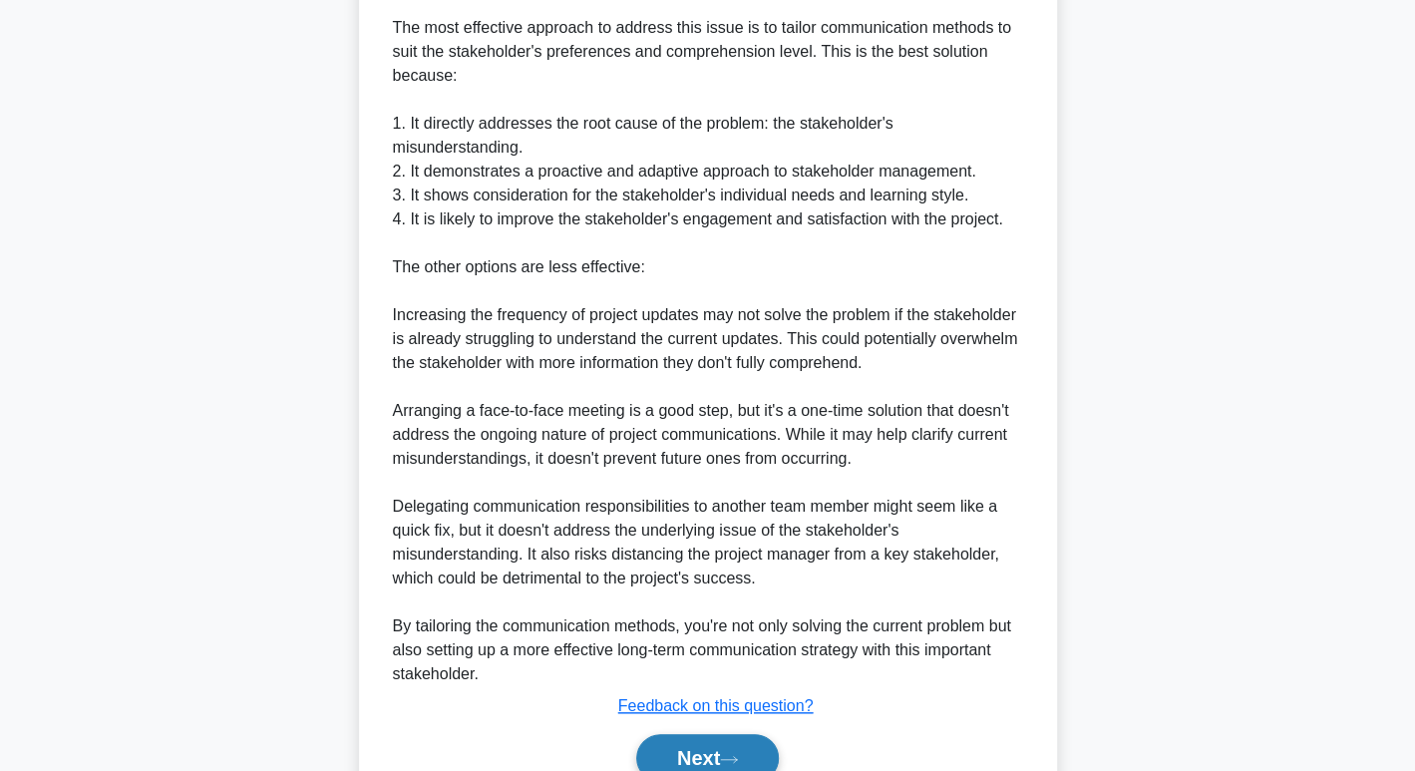
click at [701, 740] on button "Next" at bounding box center [707, 758] width 143 height 48
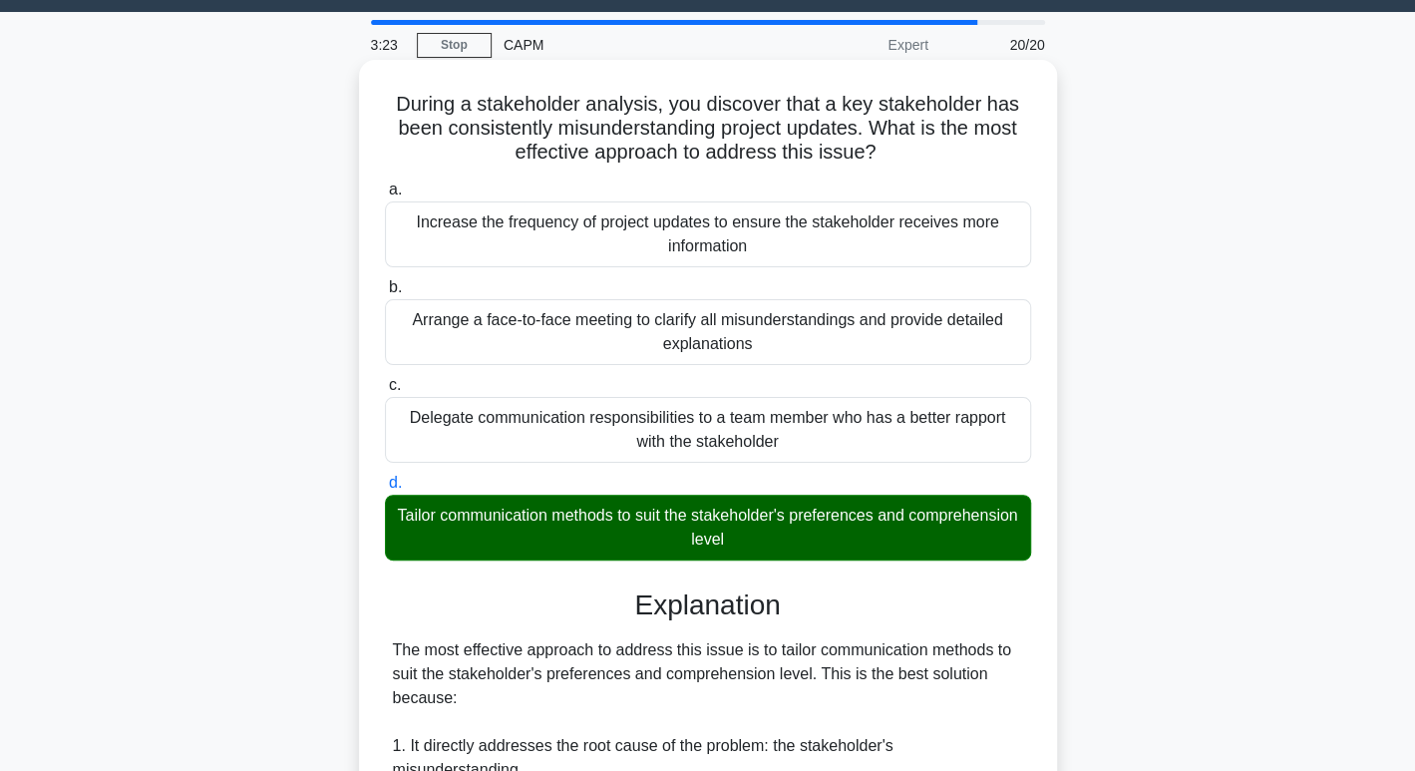
scroll to position [0, 0]
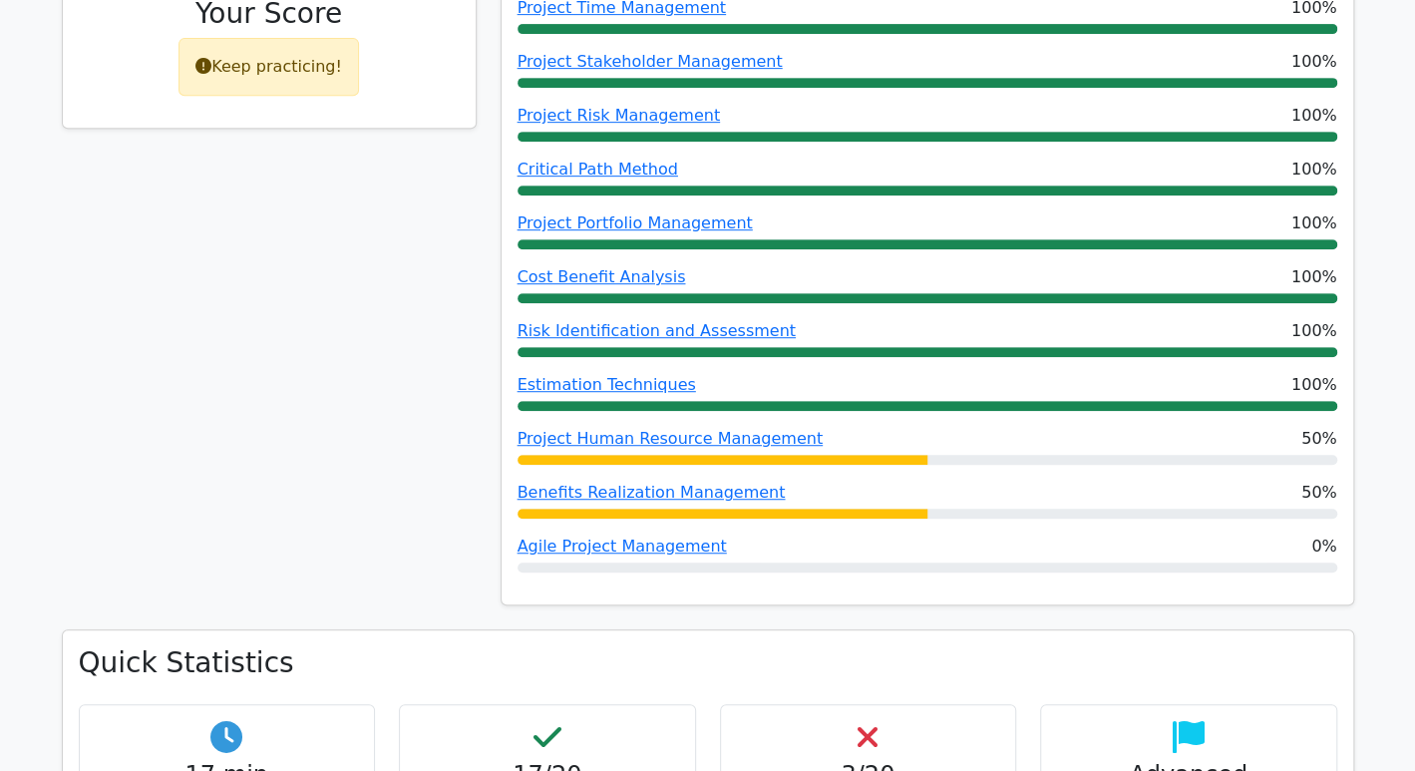
scroll to position [478, 0]
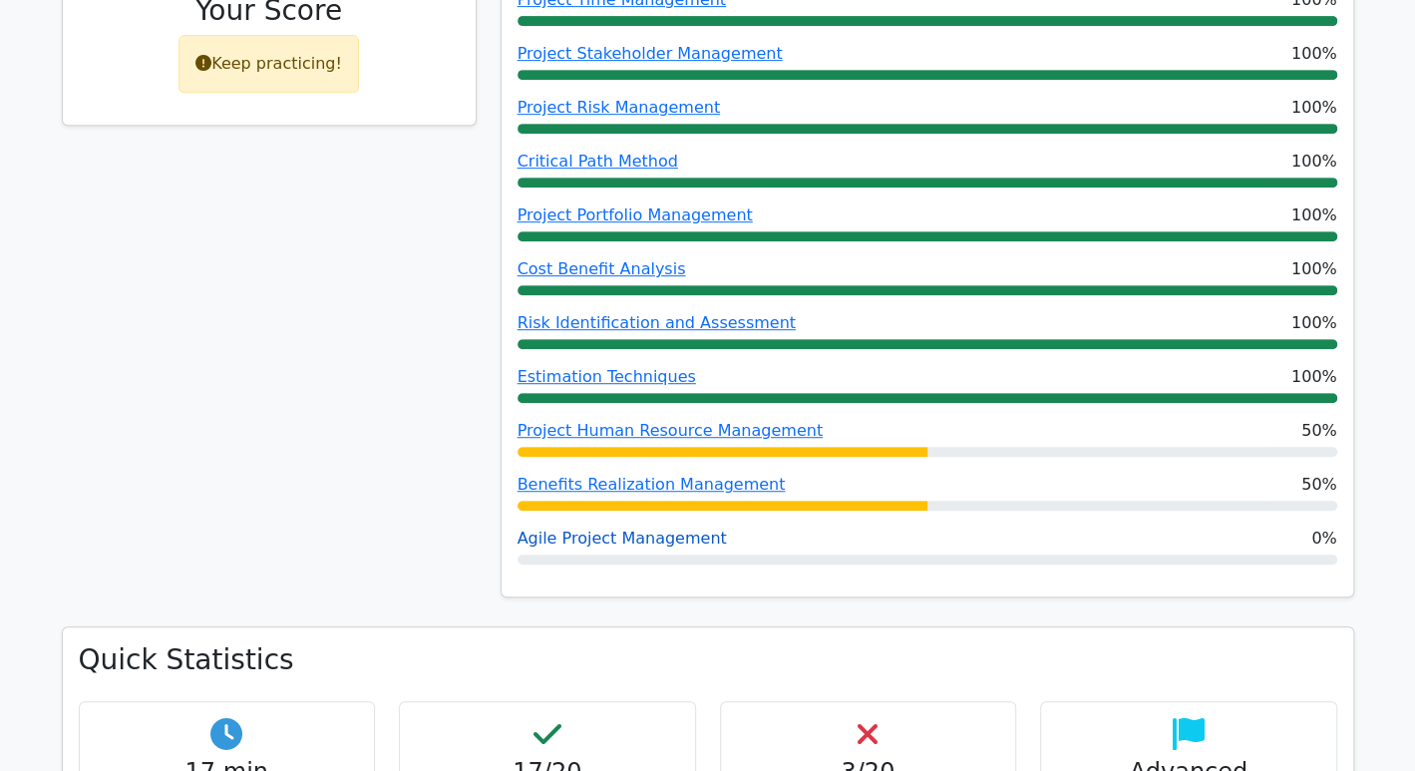
click at [652, 534] on link "Agile Project Management" at bounding box center [621, 537] width 209 height 19
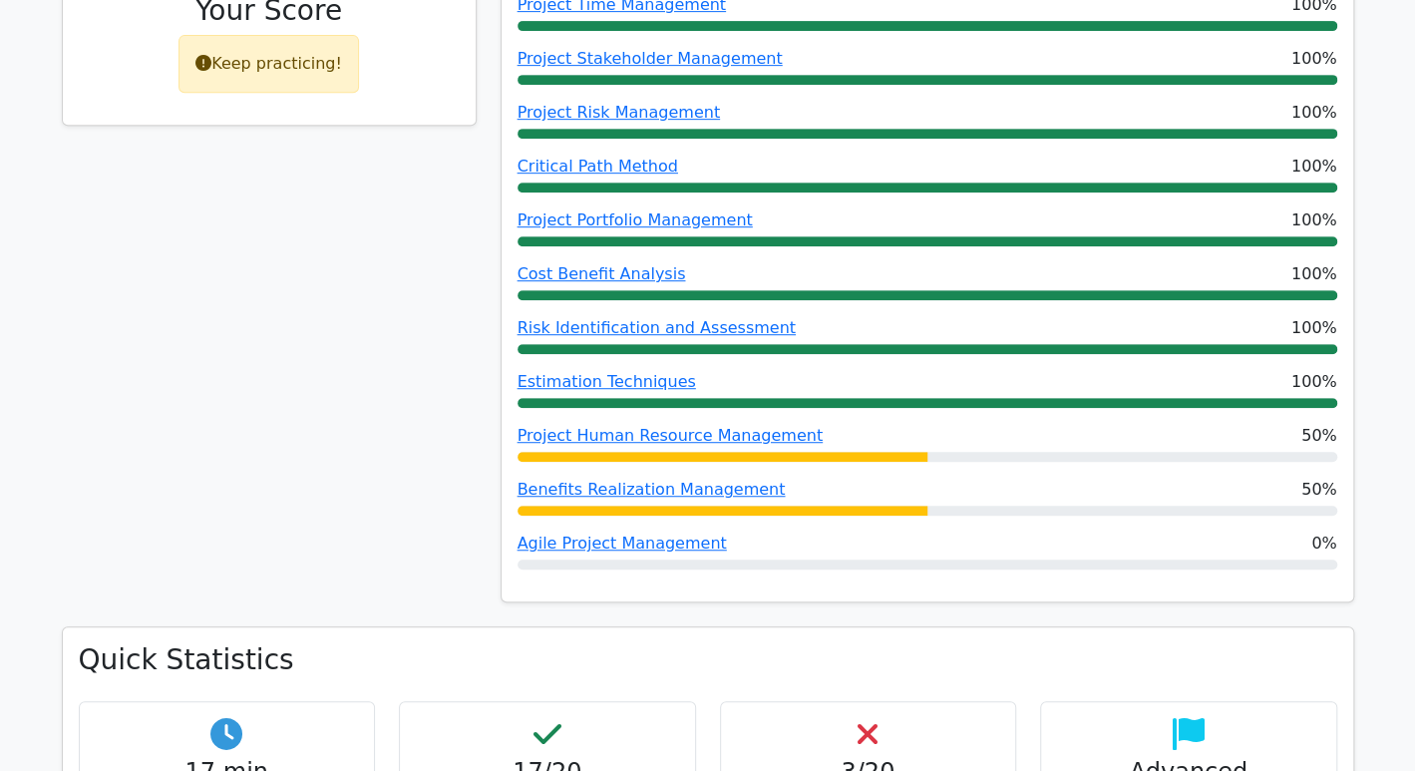
scroll to position [0, 0]
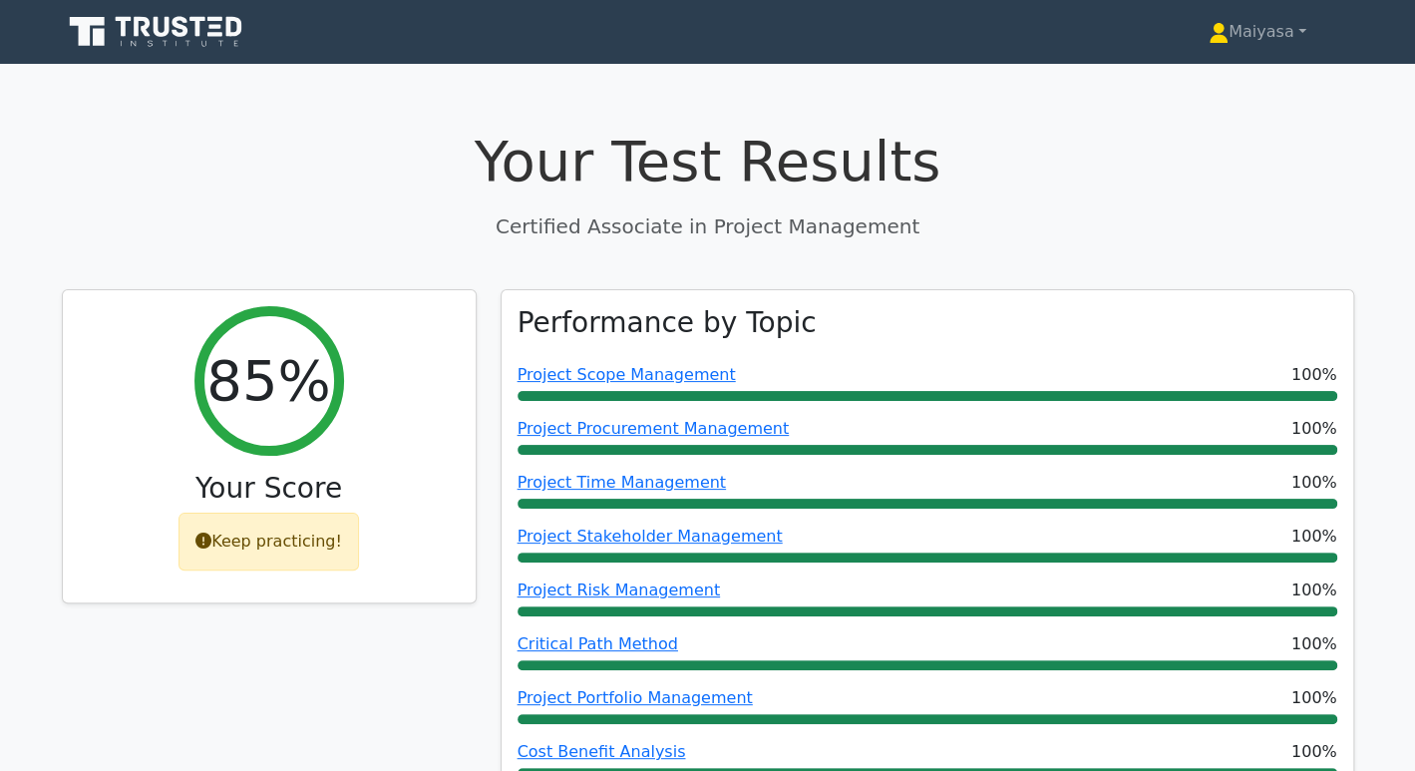
click at [137, 27] on icon at bounding box center [142, 27] width 16 height 20
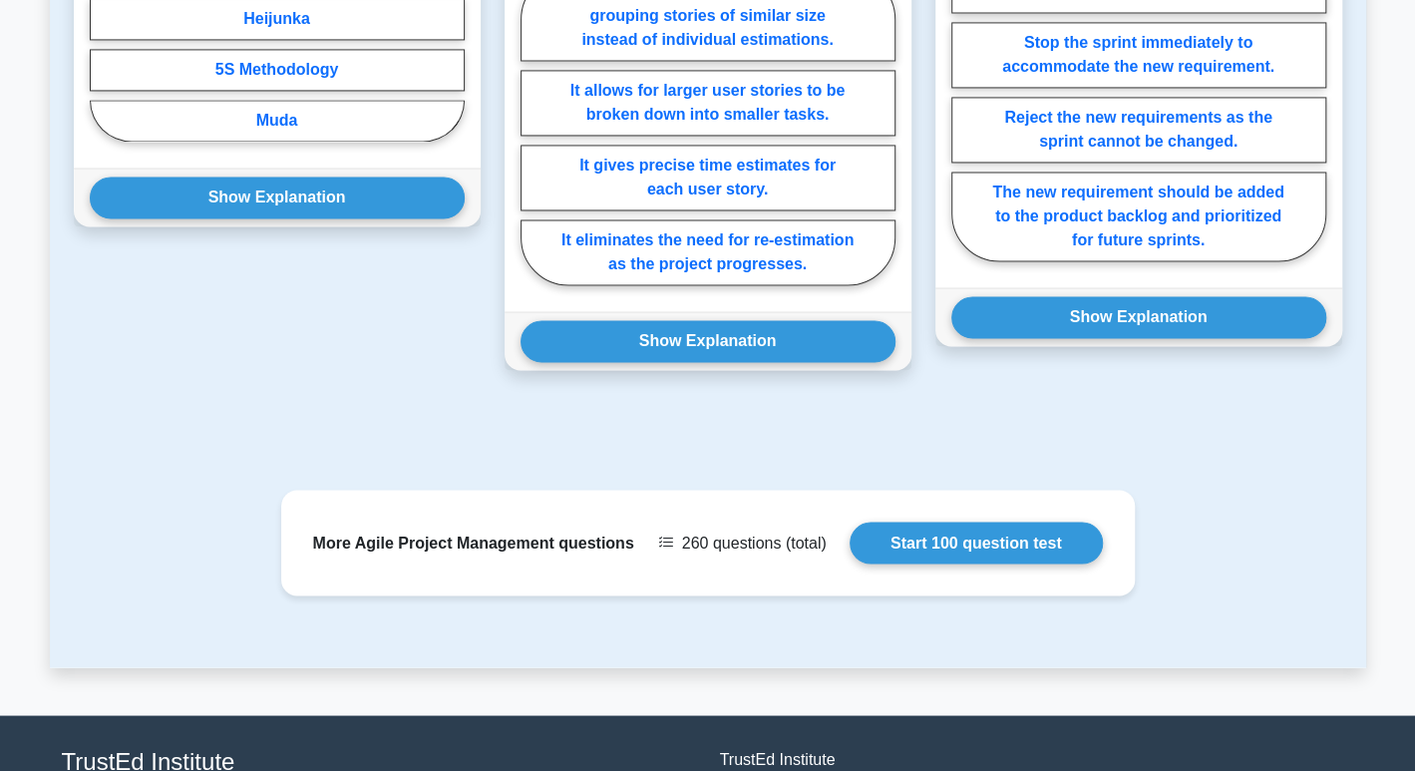
scroll to position [1662, 0]
